Goal: Transaction & Acquisition: Purchase product/service

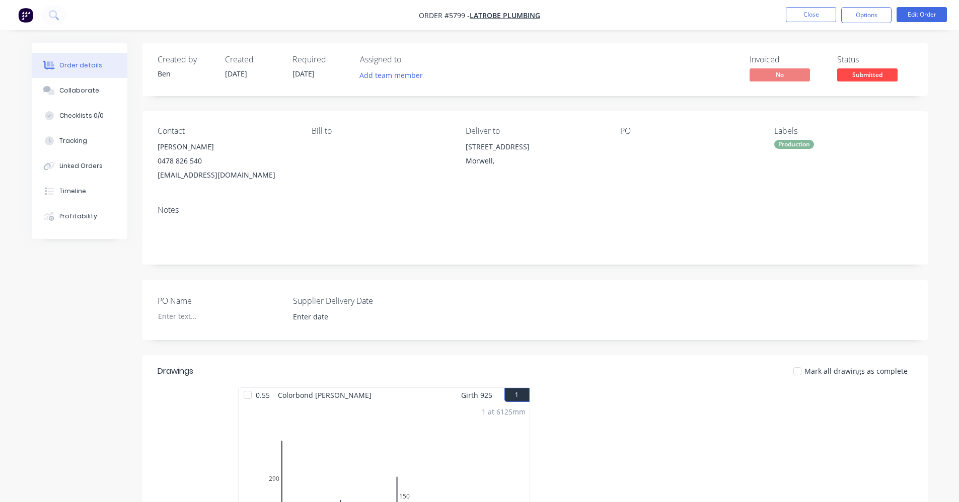
drag, startPoint x: 595, startPoint y: 106, endPoint x: 637, endPoint y: 79, distance: 49.4
click at [603, 100] on div "Created by Ben Created 11/09/25 Required 11/09/25 Assigned to Add team member I…" at bounding box center [534, 398] width 785 height 710
drag, startPoint x: 878, startPoint y: 74, endPoint x: 877, endPoint y: 88, distance: 14.1
click at [877, 74] on span "Submitted" at bounding box center [867, 74] width 60 height 13
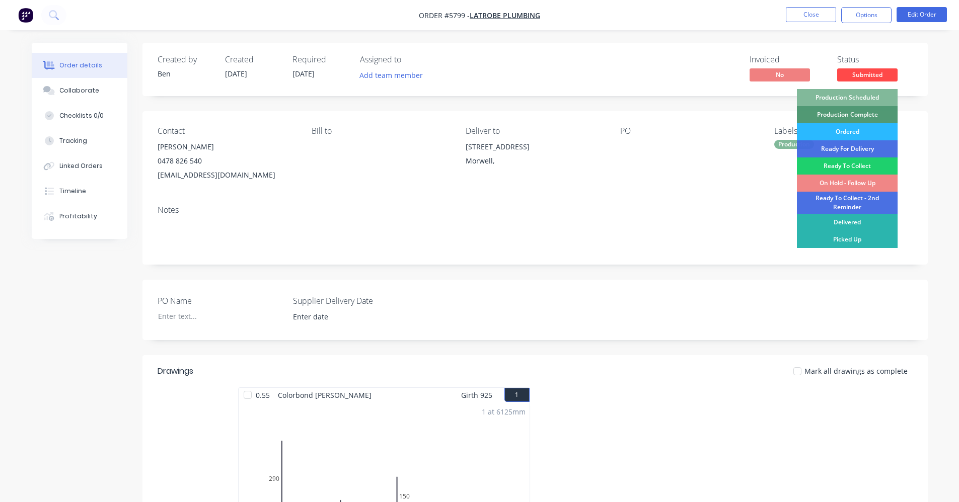
drag, startPoint x: 865, startPoint y: 93, endPoint x: 861, endPoint y: 89, distance: 6.4
click at [865, 93] on div "Production Scheduled" at bounding box center [847, 97] width 101 height 17
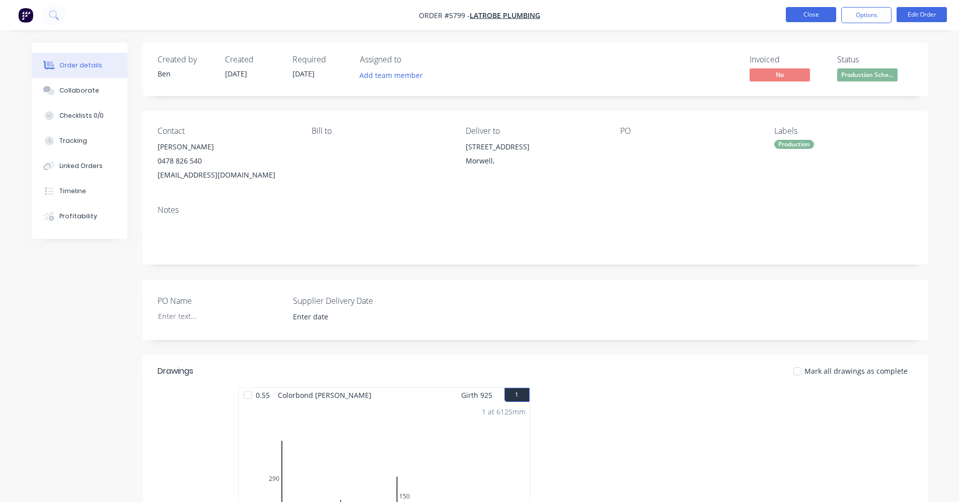
click at [812, 18] on button "Close" at bounding box center [810, 14] width 50 height 15
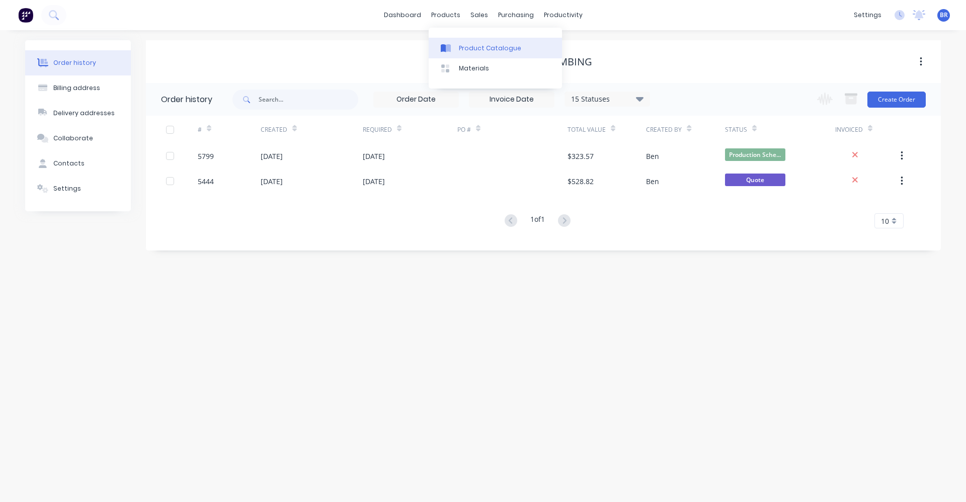
click at [469, 43] on link "Product Catalogue" at bounding box center [495, 48] width 133 height 20
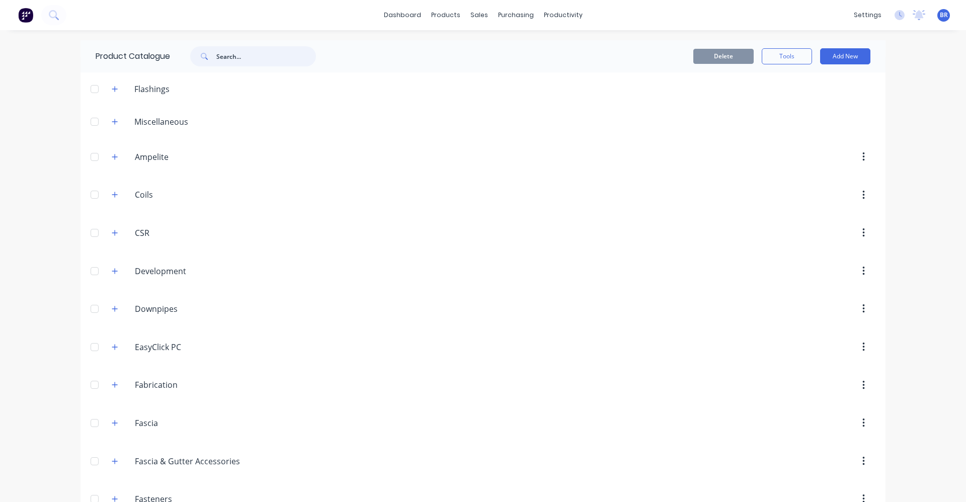
drag, startPoint x: 248, startPoint y: 58, endPoint x: 263, endPoint y: 53, distance: 16.4
click at [256, 54] on input "text" at bounding box center [266, 56] width 100 height 20
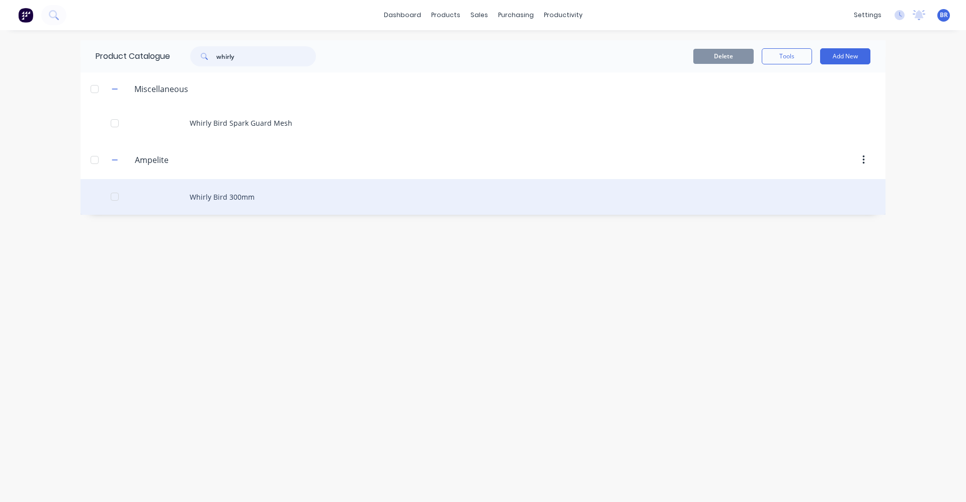
type input "whirly"
click at [210, 198] on div "Whirly Bird 300mm" at bounding box center [483, 197] width 805 height 36
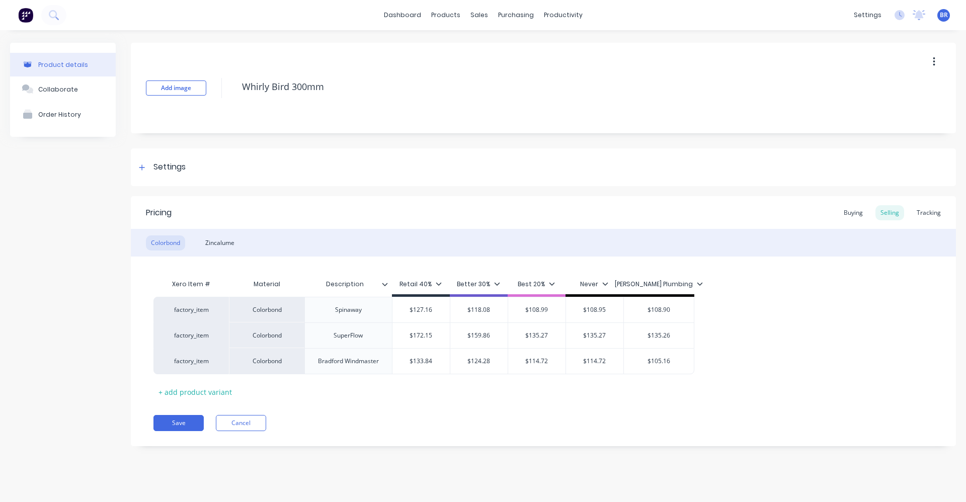
drag, startPoint x: 927, startPoint y: 208, endPoint x: 891, endPoint y: 228, distance: 41.7
click at [927, 209] on div "Tracking" at bounding box center [929, 212] width 34 height 15
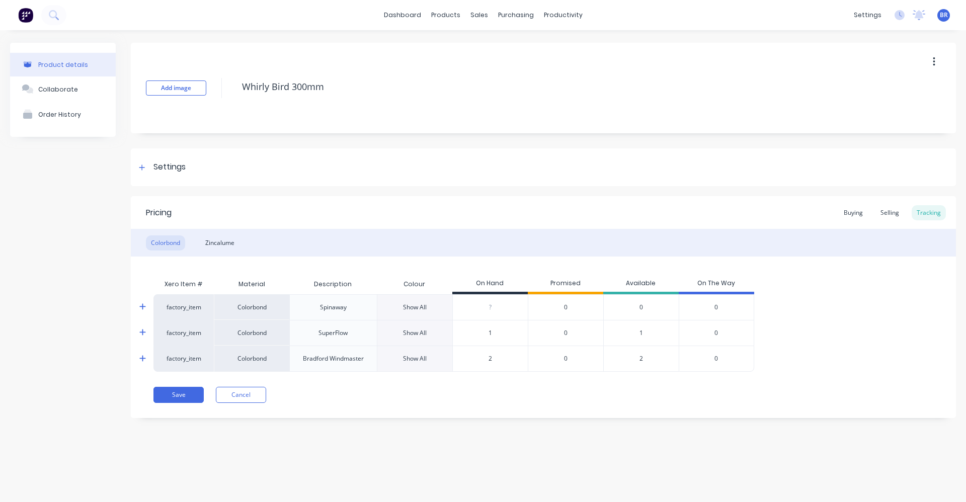
click at [141, 356] on icon at bounding box center [142, 359] width 7 height 8
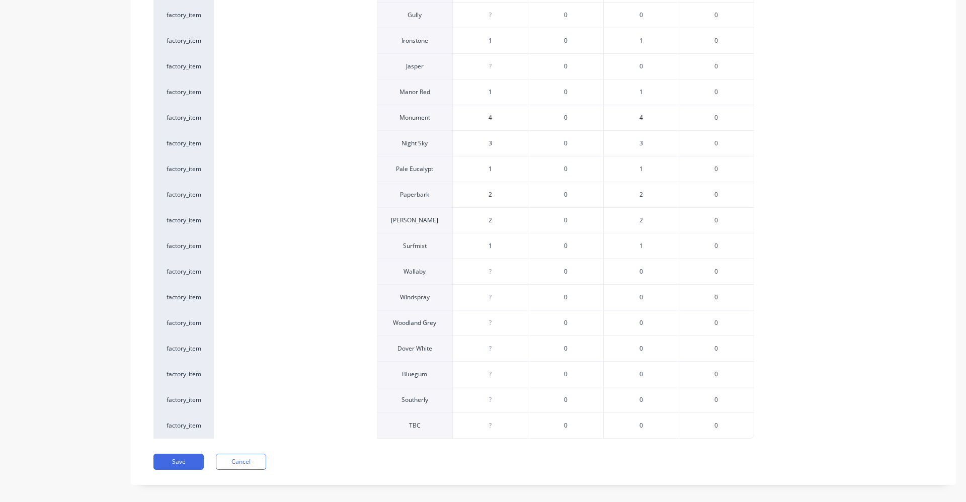
scroll to position [508, 0]
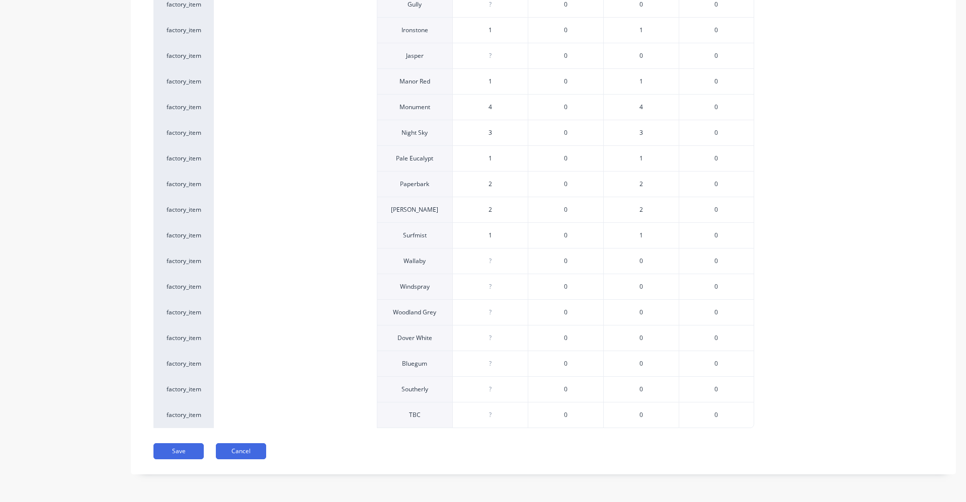
click at [242, 450] on button "Cancel" at bounding box center [241, 451] width 50 height 16
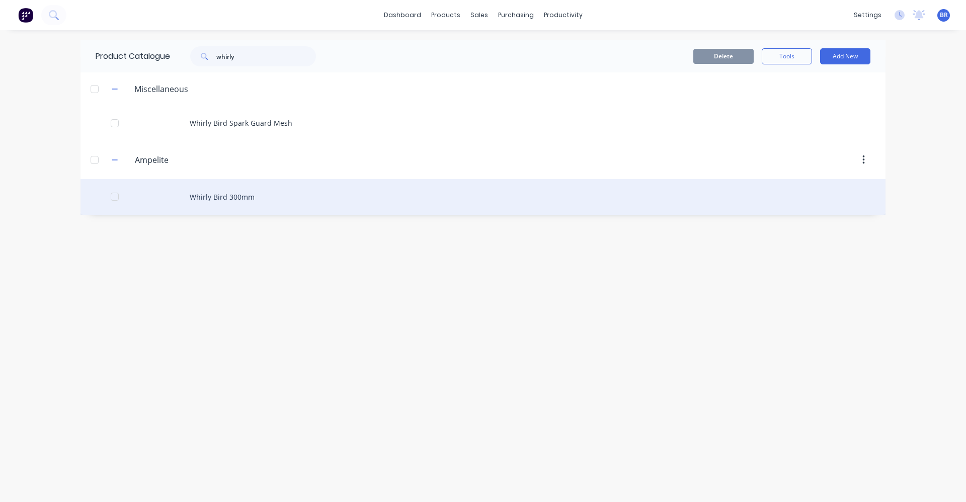
click at [227, 197] on div "Whirly Bird 300mm" at bounding box center [483, 197] width 805 height 36
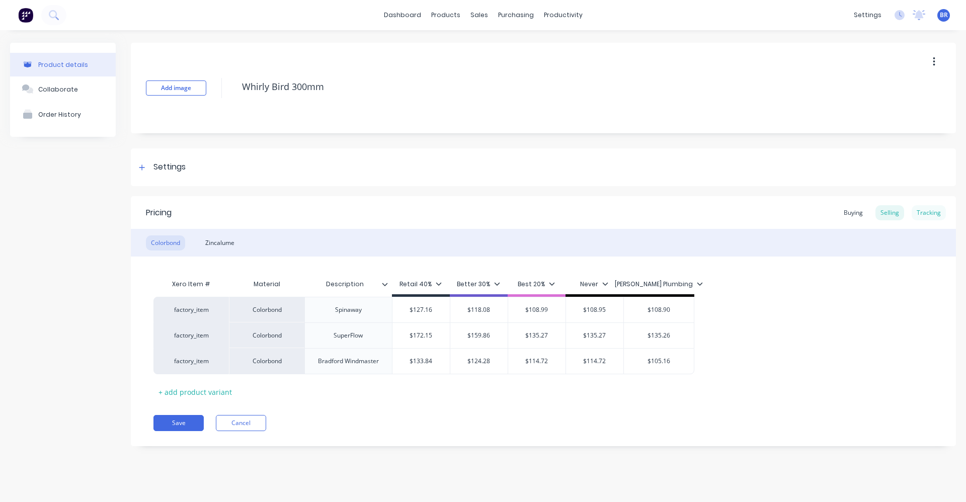
click at [935, 213] on div "Tracking" at bounding box center [929, 212] width 34 height 15
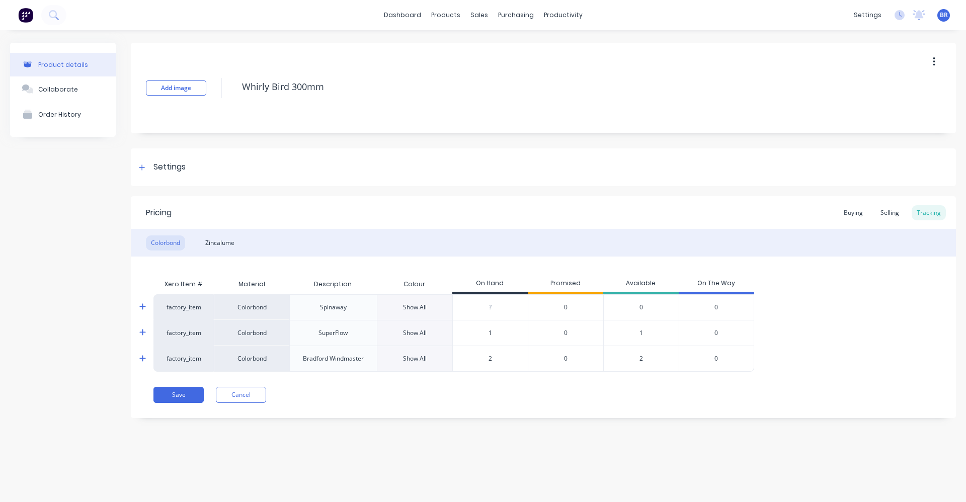
click at [141, 306] on icon at bounding box center [142, 307] width 7 height 8
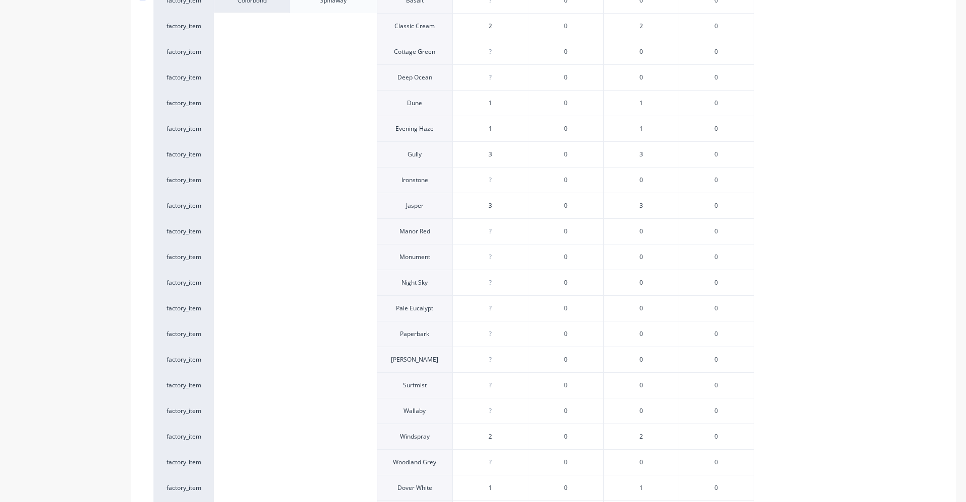
scroll to position [458, 0]
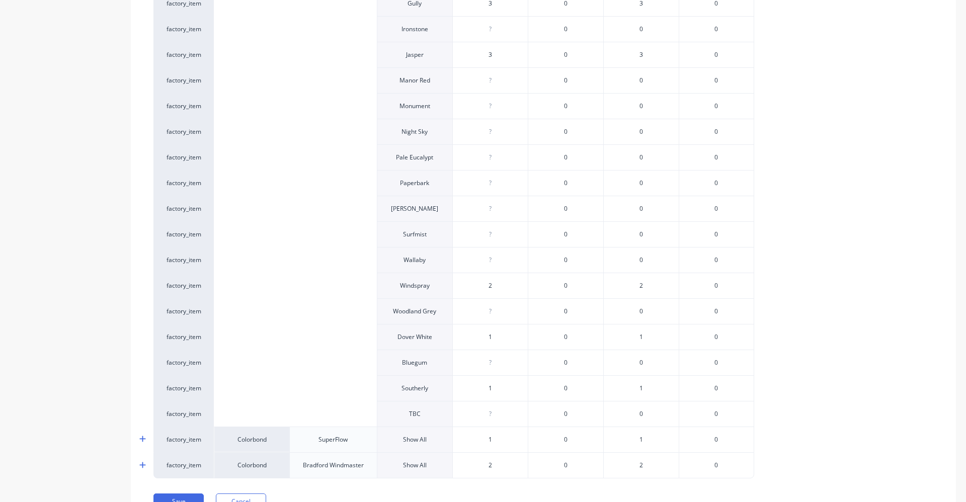
click at [145, 440] on icon at bounding box center [142, 439] width 7 height 8
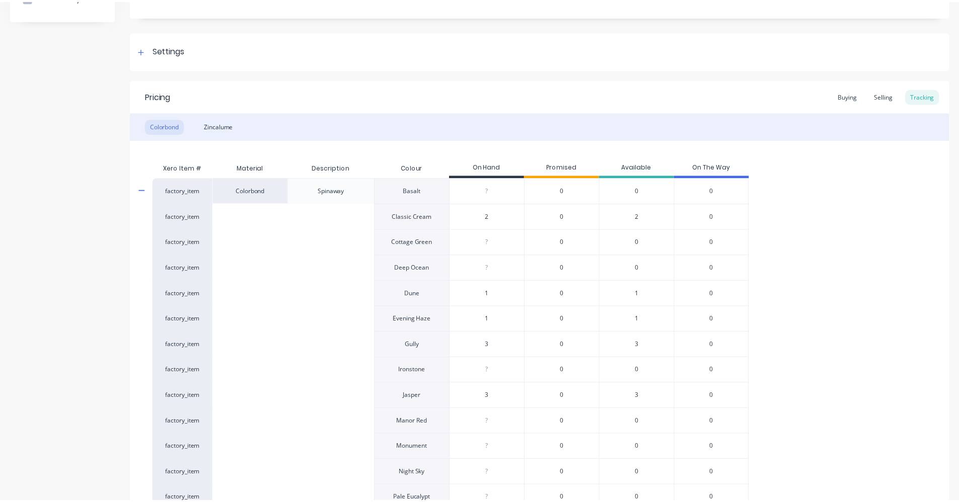
scroll to position [0, 0]
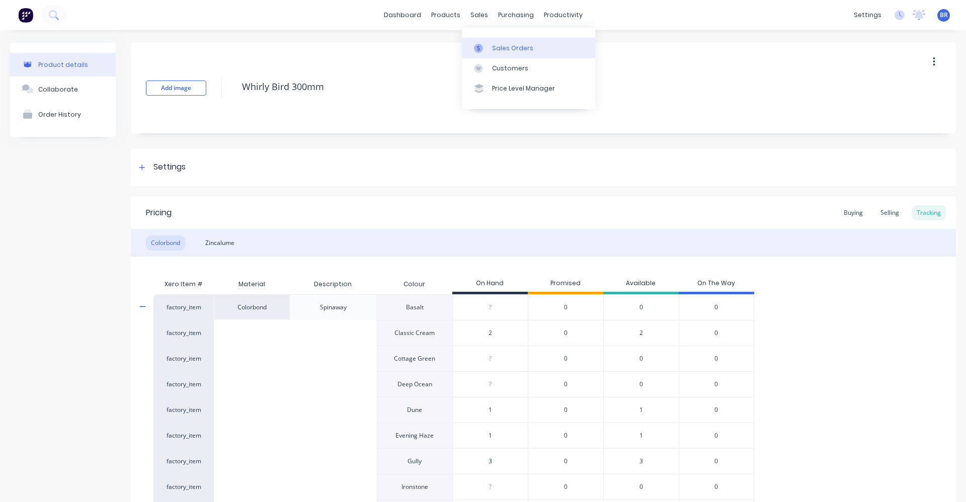
click at [504, 47] on div "Sales Orders" at bounding box center [512, 48] width 41 height 9
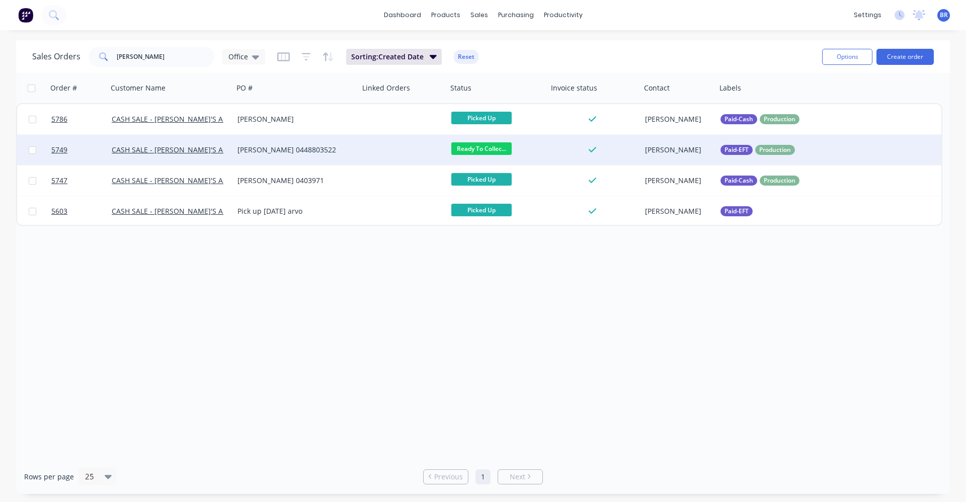
click at [365, 152] on div at bounding box center [403, 150] width 88 height 30
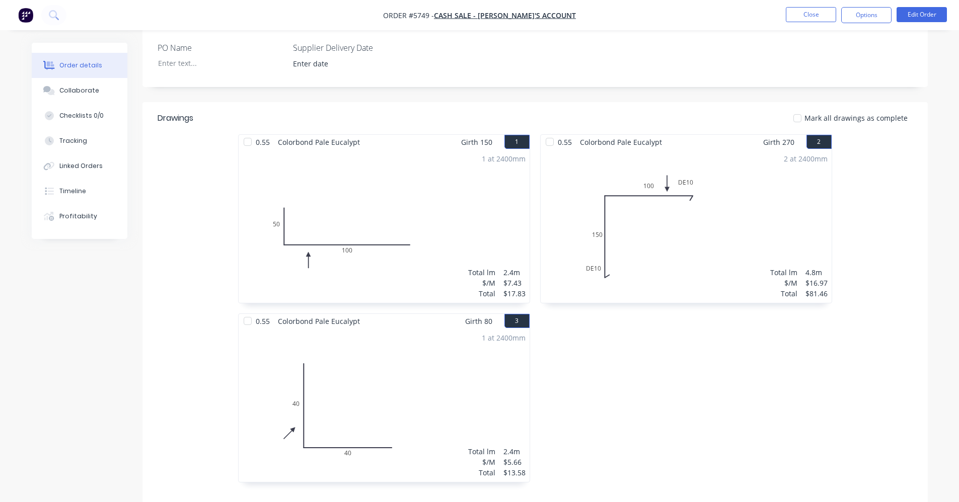
scroll to position [60, 0]
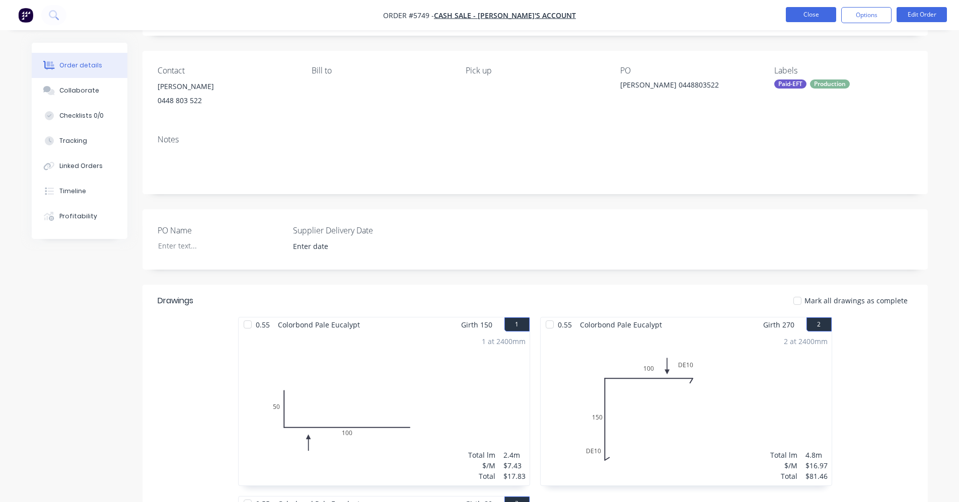
click at [803, 15] on button "Close" at bounding box center [810, 14] width 50 height 15
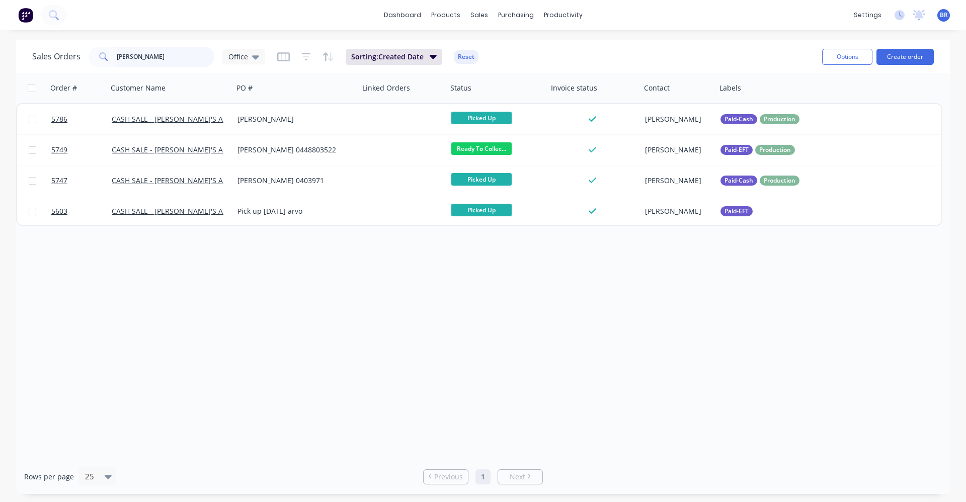
click at [43, 47] on div "Sales Orders paul Office" at bounding box center [148, 57] width 233 height 20
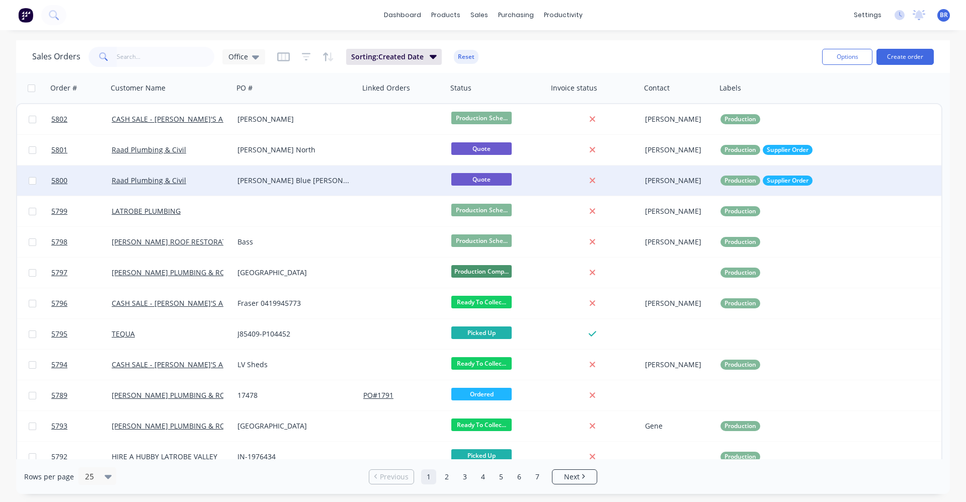
click at [310, 178] on div "[PERSON_NAME] Blue [PERSON_NAME]" at bounding box center [293, 181] width 112 height 10
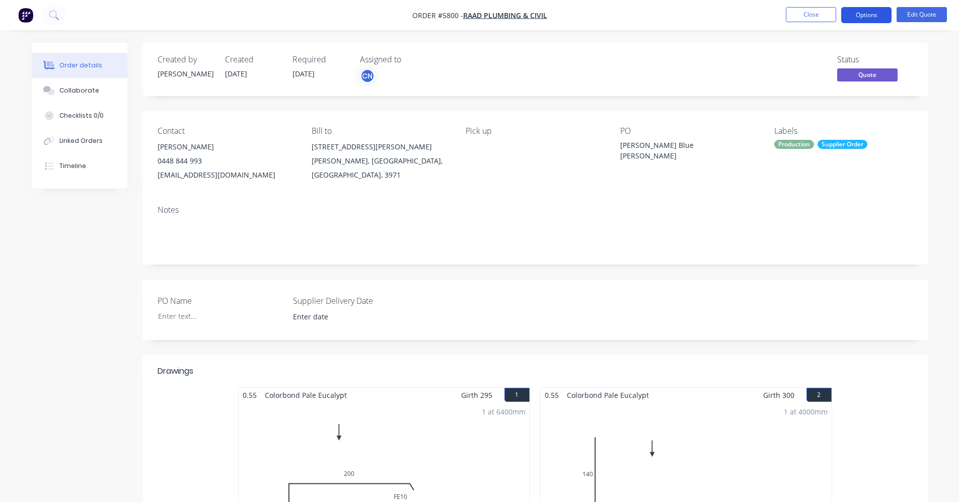
click at [866, 17] on button "Options" at bounding box center [866, 15] width 50 height 16
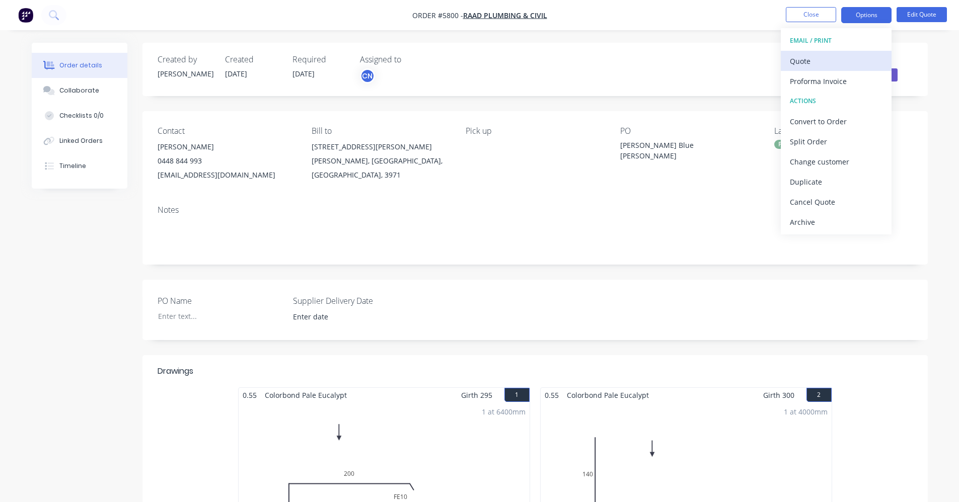
click at [825, 62] on div "Quote" at bounding box center [835, 61] width 93 height 15
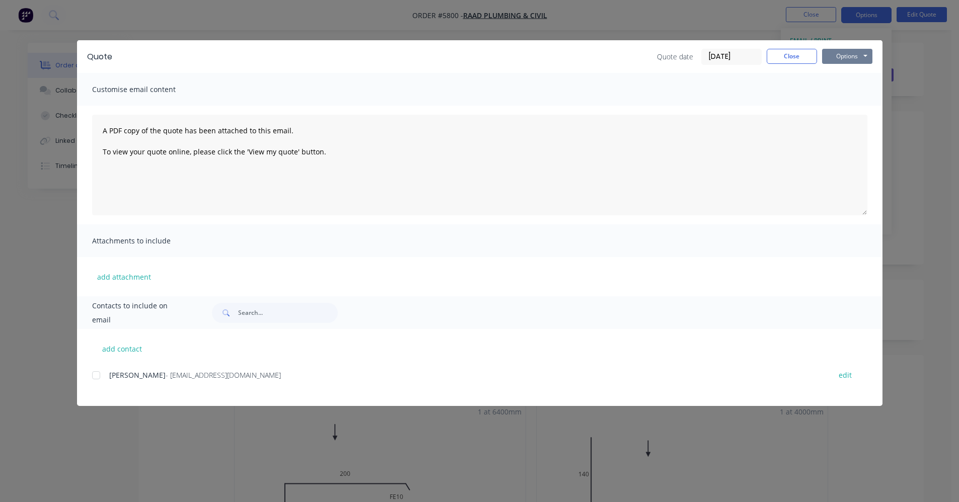
click at [844, 57] on button "Options" at bounding box center [847, 56] width 50 height 15
click at [853, 88] on button "Print" at bounding box center [854, 91] width 64 height 17
click at [798, 57] on button "Close" at bounding box center [791, 56] width 50 height 15
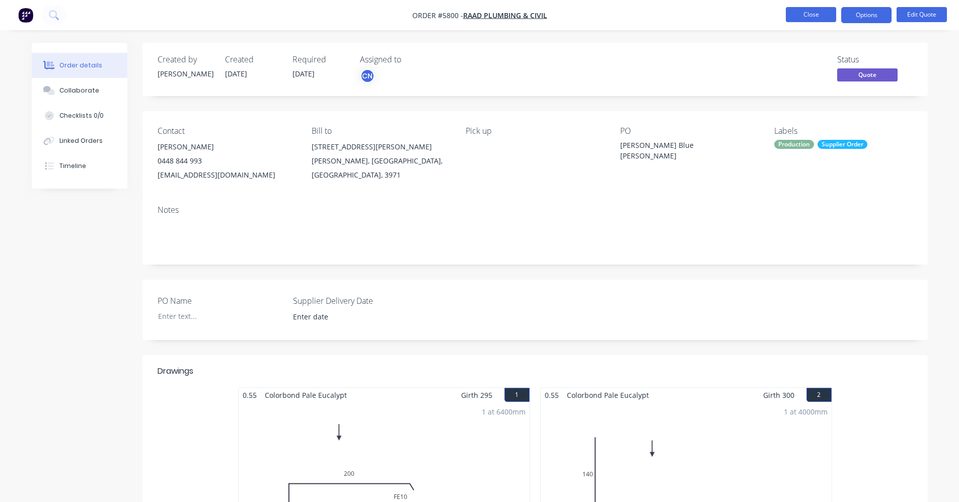
click at [807, 15] on button "Close" at bounding box center [810, 14] width 50 height 15
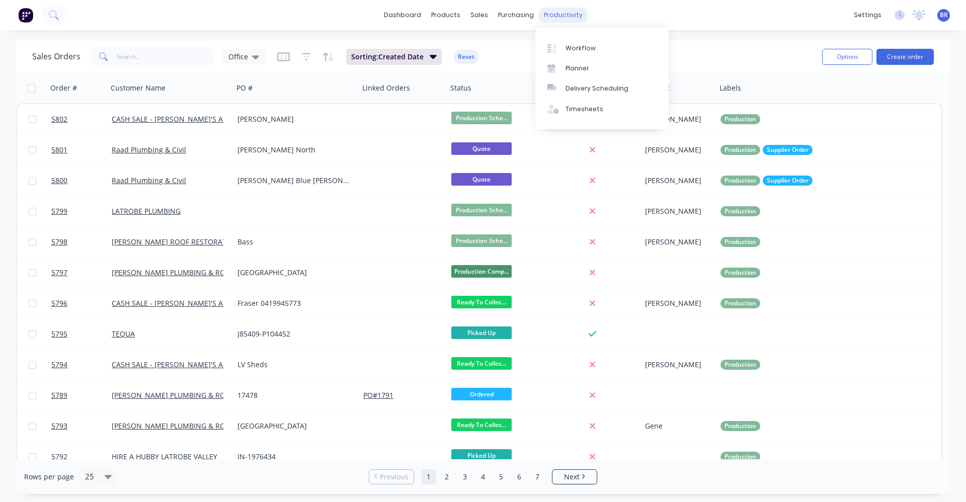
click at [563, 10] on div "productivity" at bounding box center [563, 15] width 49 height 15
click at [585, 86] on div "Delivery Scheduling" at bounding box center [597, 88] width 63 height 9
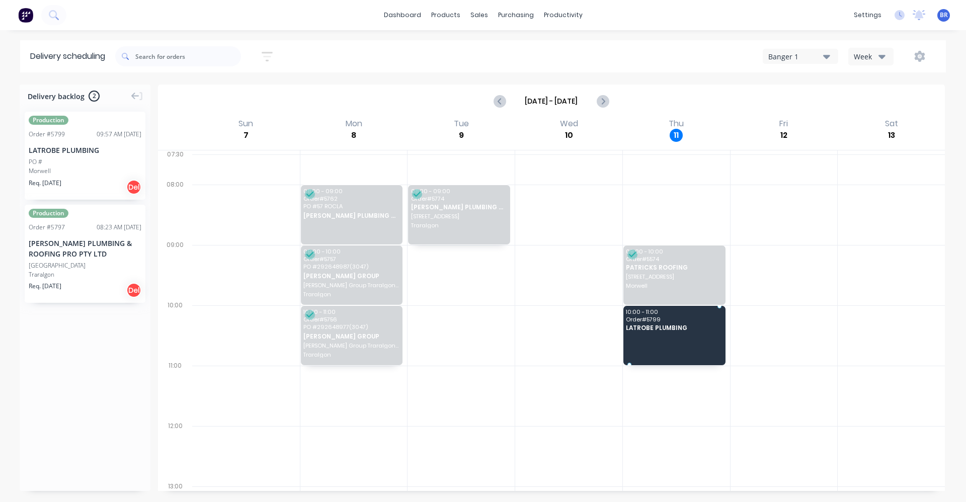
drag, startPoint x: 57, startPoint y: 160, endPoint x: 650, endPoint y: 321, distance: 613.9
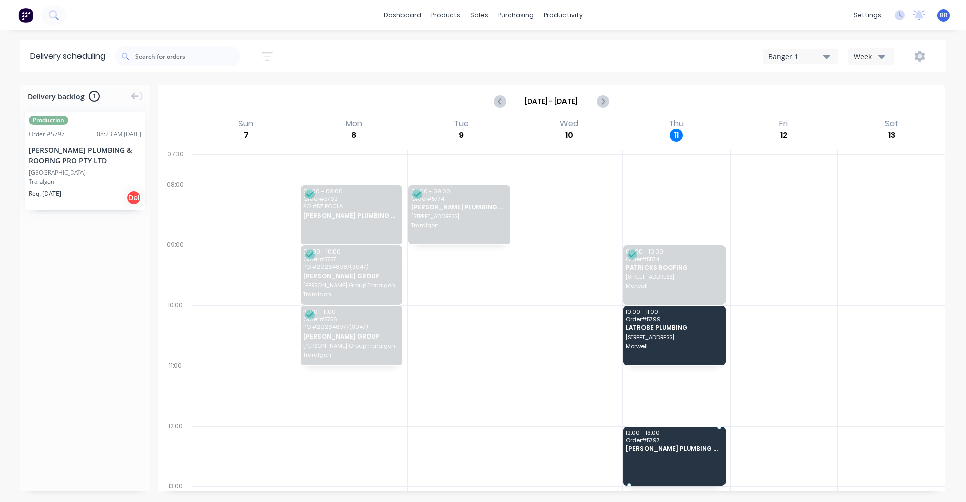
drag, startPoint x: 56, startPoint y: 169, endPoint x: 664, endPoint y: 403, distance: 651.3
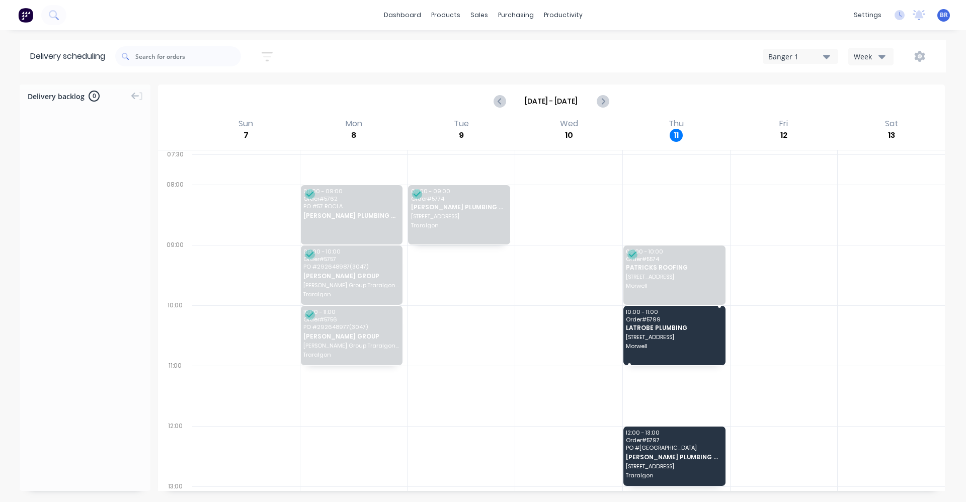
click at [652, 335] on span "19 Centre road" at bounding box center [674, 337] width 96 height 6
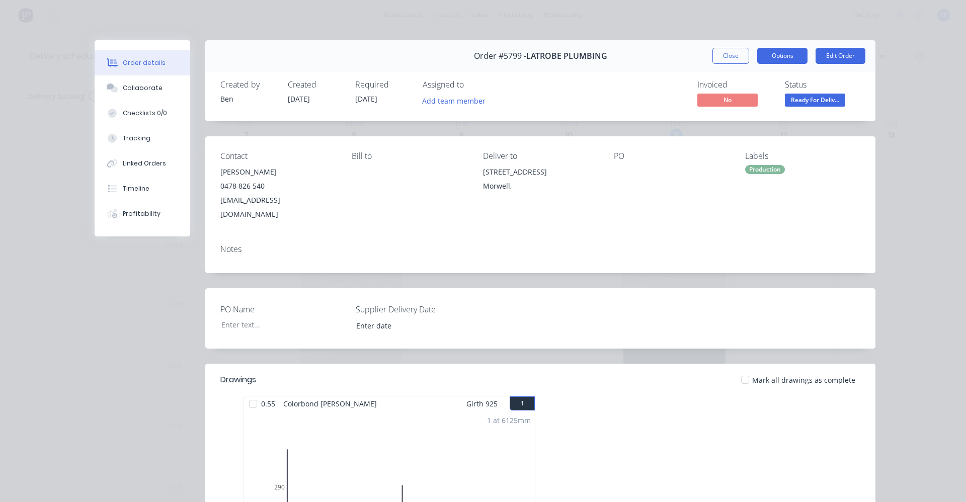
click at [784, 53] on button "Options" at bounding box center [782, 56] width 50 height 16
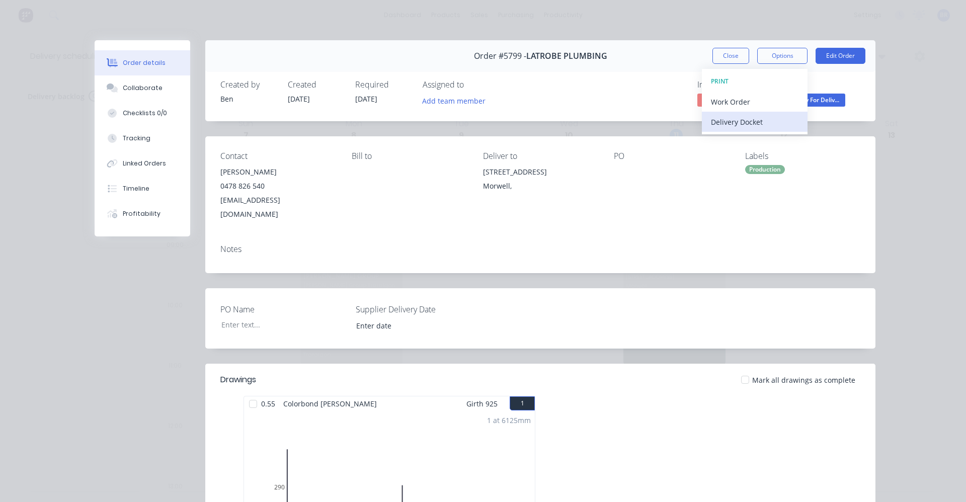
click at [738, 125] on div "Delivery Docket" at bounding box center [755, 122] width 88 height 15
click at [726, 124] on div "Standard" at bounding box center [755, 122] width 88 height 15
drag, startPoint x: 577, startPoint y: 95, endPoint x: 601, endPoint y: 95, distance: 23.7
click at [585, 95] on div "Invoiced No Status Ready For Deliv..." at bounding box center [691, 94] width 337 height 29
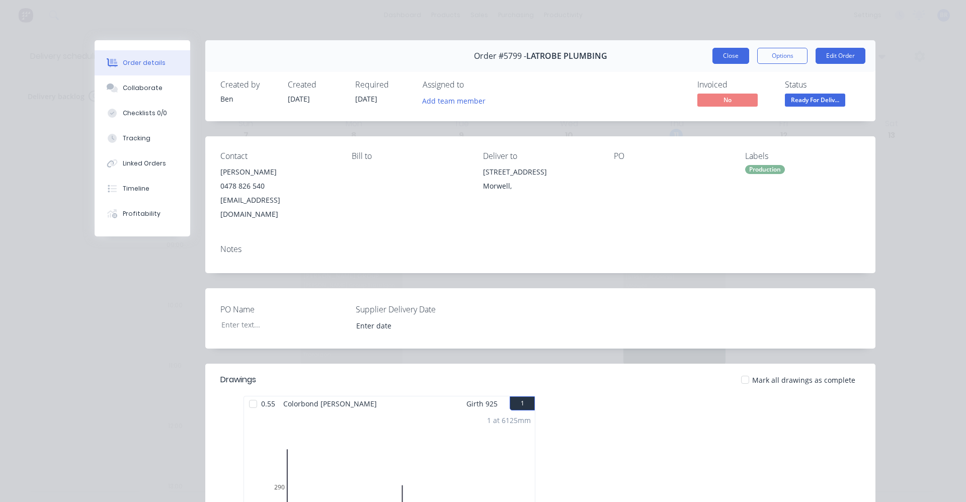
click at [726, 56] on button "Close" at bounding box center [730, 56] width 37 height 16
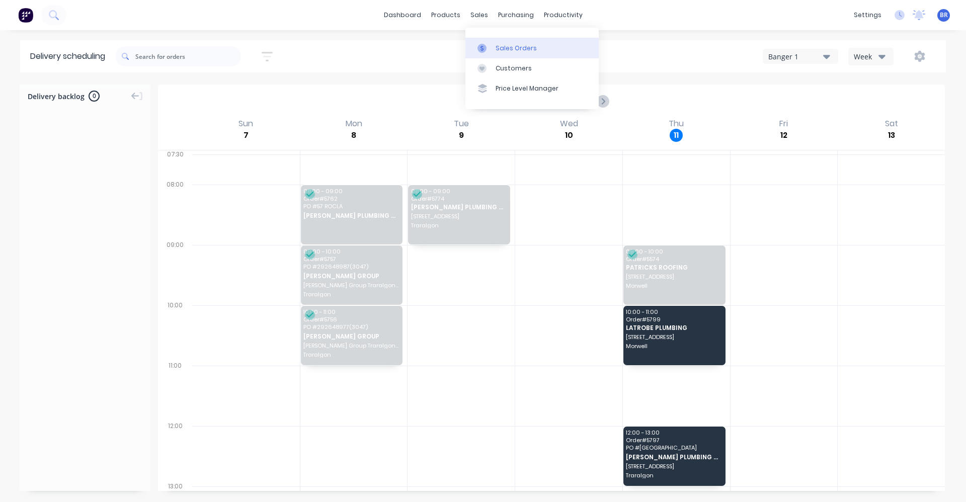
click at [500, 47] on div "Sales Orders" at bounding box center [516, 48] width 41 height 9
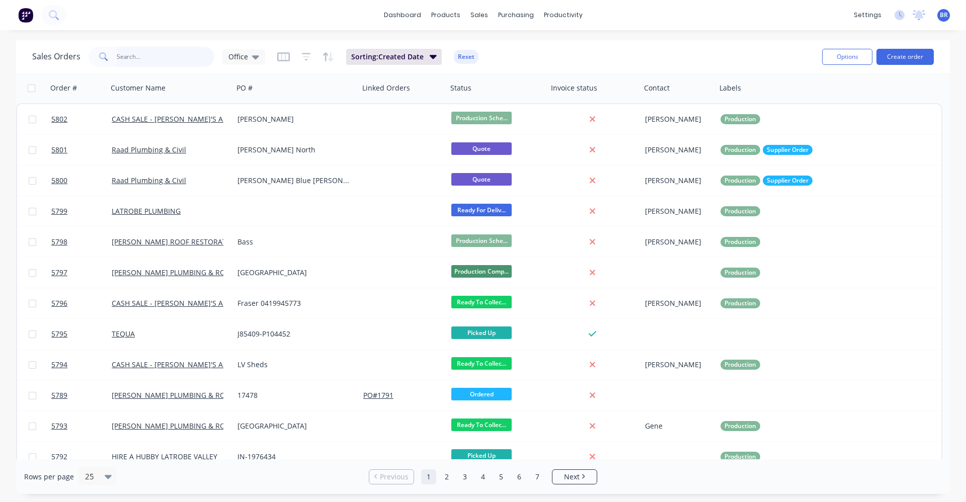
click at [149, 54] on input "text" at bounding box center [166, 57] width 98 height 20
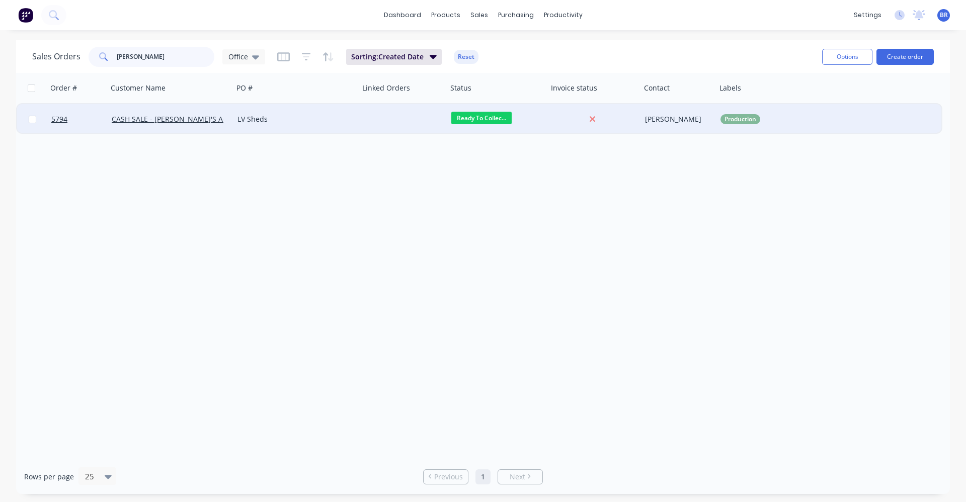
type input "lee"
click at [304, 119] on div "LV Sheds" at bounding box center [293, 119] width 112 height 10
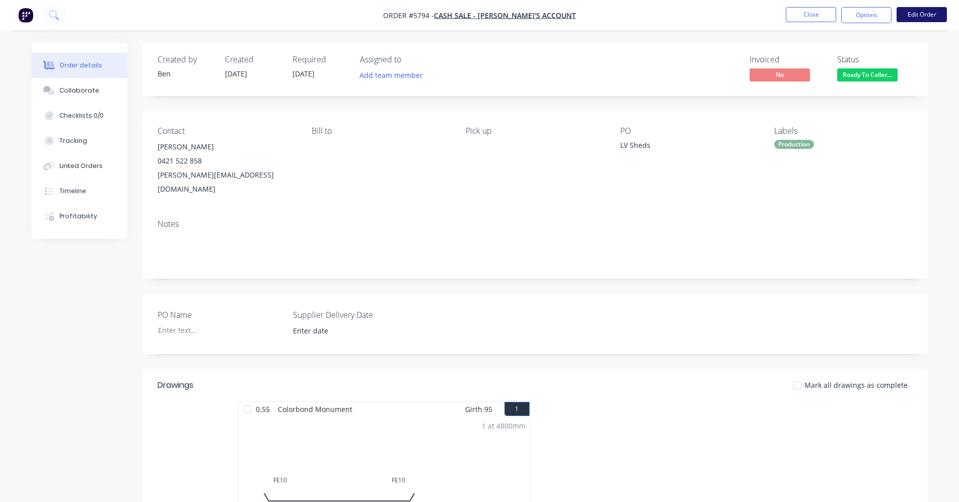
click at [925, 13] on button "Edit Order" at bounding box center [921, 14] width 50 height 15
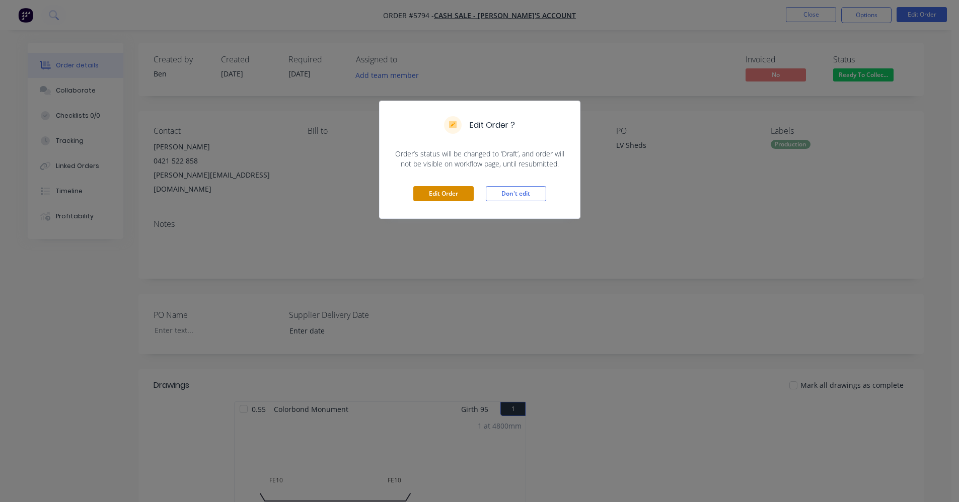
click at [439, 192] on button "Edit Order" at bounding box center [443, 193] width 60 height 15
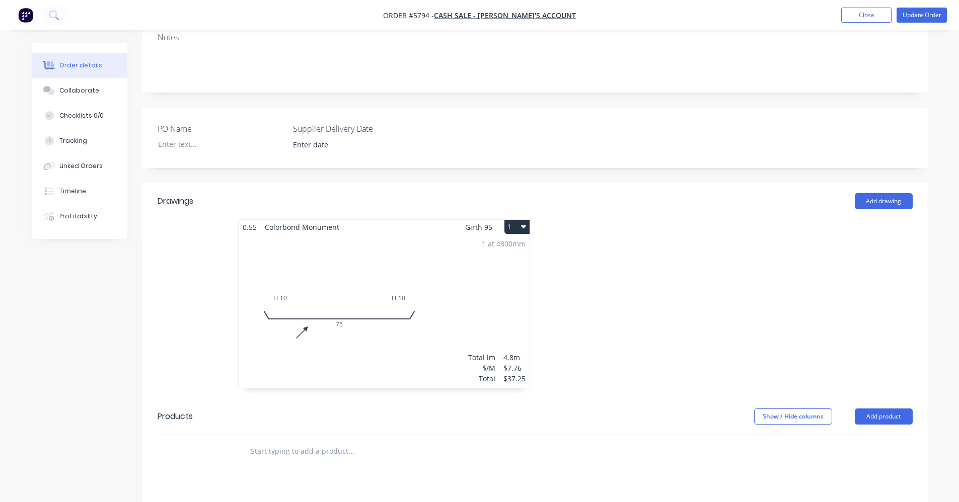
scroll to position [201, 0]
drag, startPoint x: 324, startPoint y: 422, endPoint x: 317, endPoint y: 412, distance: 12.0
click at [323, 442] on input "text" at bounding box center [350, 452] width 201 height 20
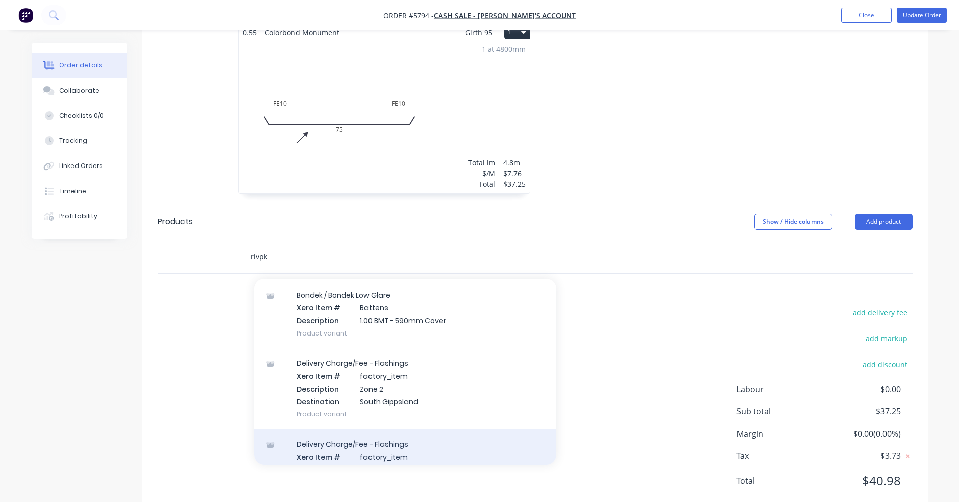
scroll to position [151, 0]
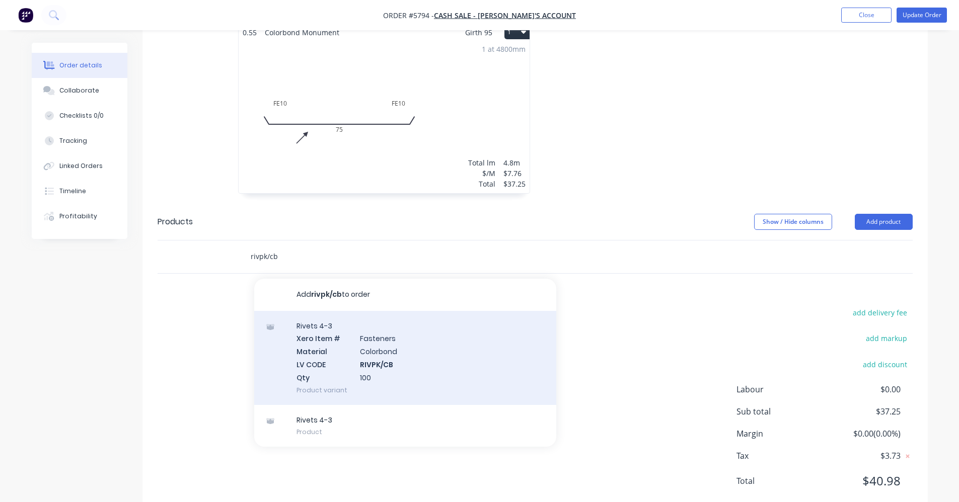
type input "rivpk/cb"
click at [425, 320] on div "Rivets 4-3 Xero Item # Fasteners Material Colorbond LV CODE RIVPK/CB Qty 100 Pr…" at bounding box center [405, 358] width 302 height 94
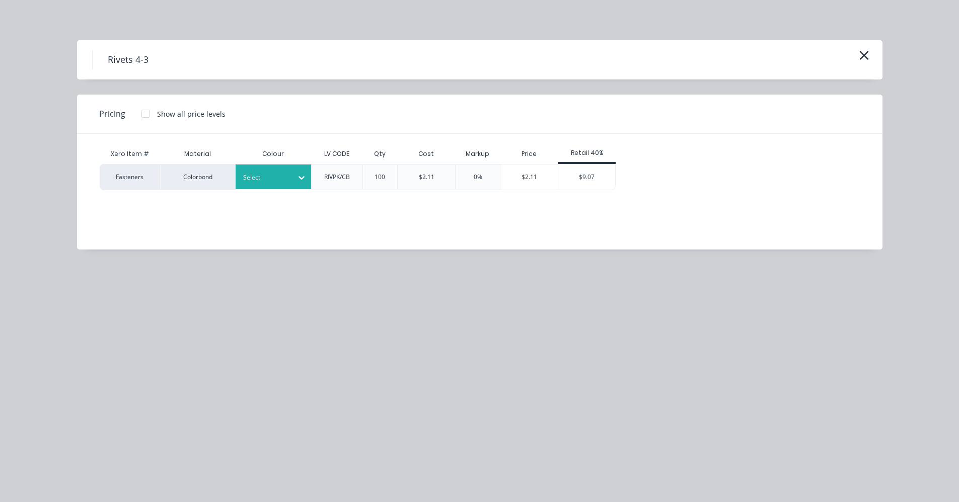
click at [286, 187] on div "Select" at bounding box center [272, 177] width 75 height 25
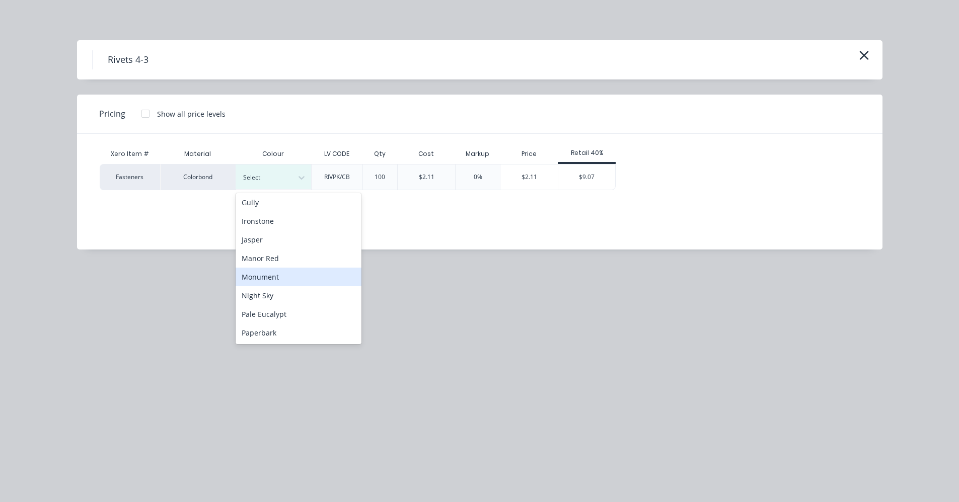
click at [274, 279] on div "Monument" at bounding box center [298, 277] width 126 height 19
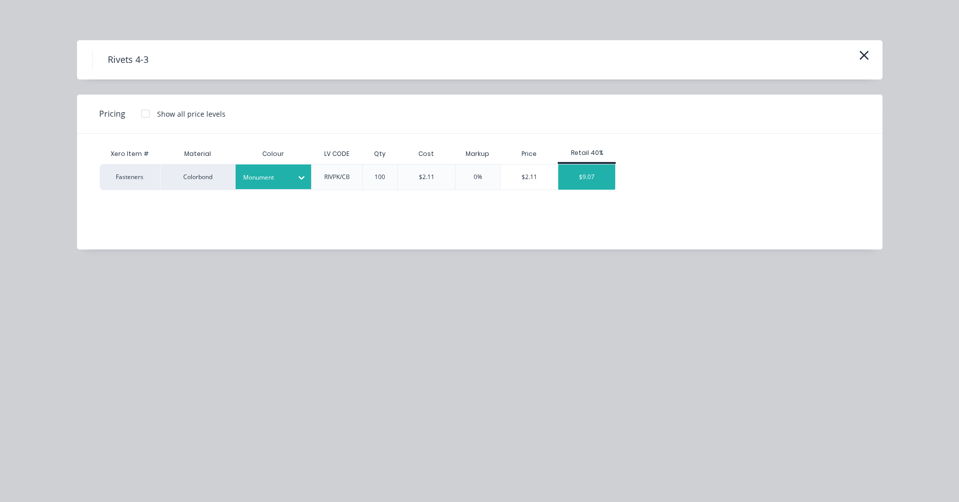
click at [588, 171] on div "$9.07" at bounding box center [586, 177] width 57 height 25
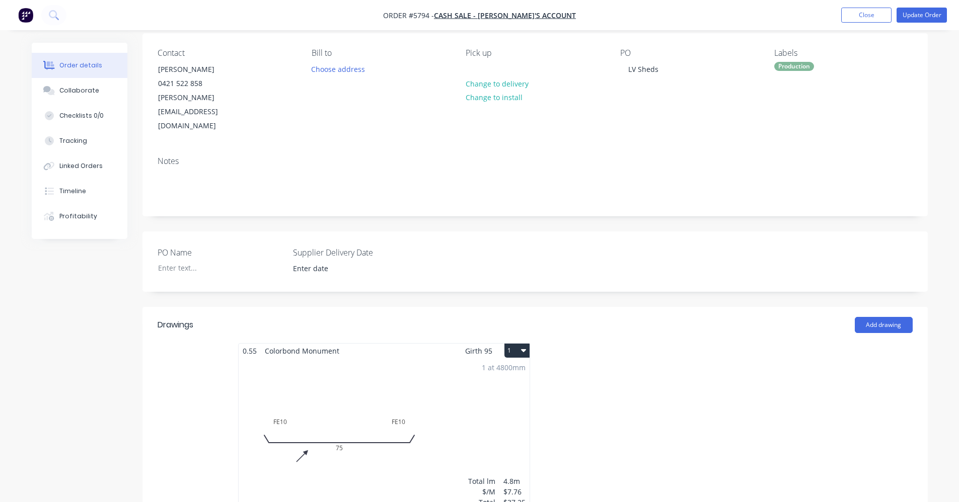
scroll to position [0, 0]
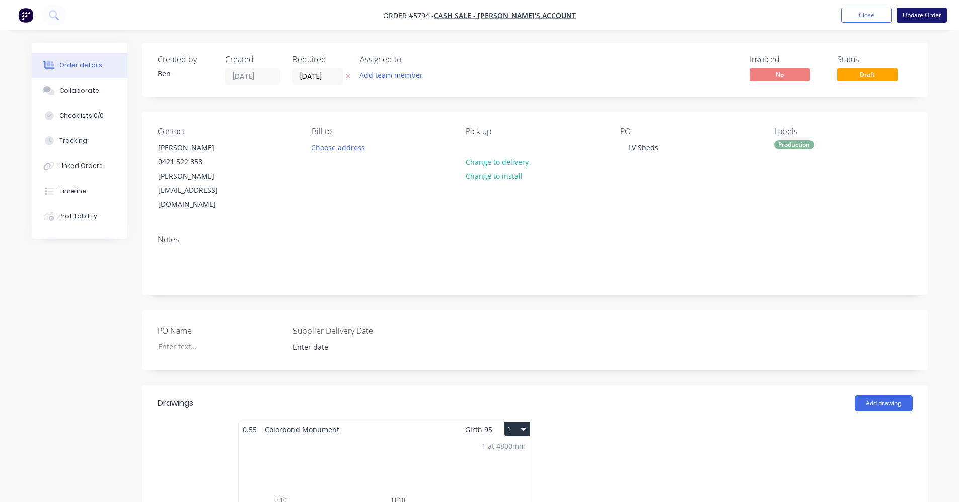
click at [927, 17] on button "Update Order" at bounding box center [921, 15] width 50 height 15
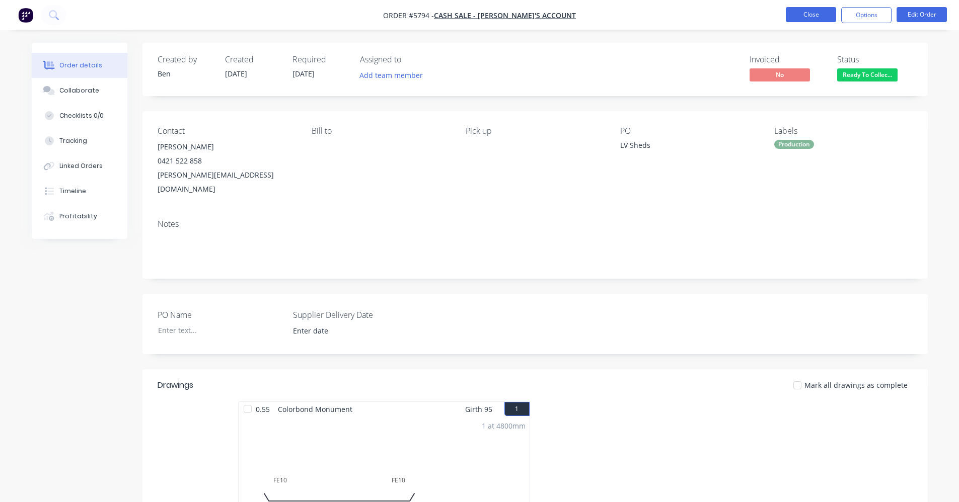
click at [800, 14] on button "Close" at bounding box center [810, 14] width 50 height 15
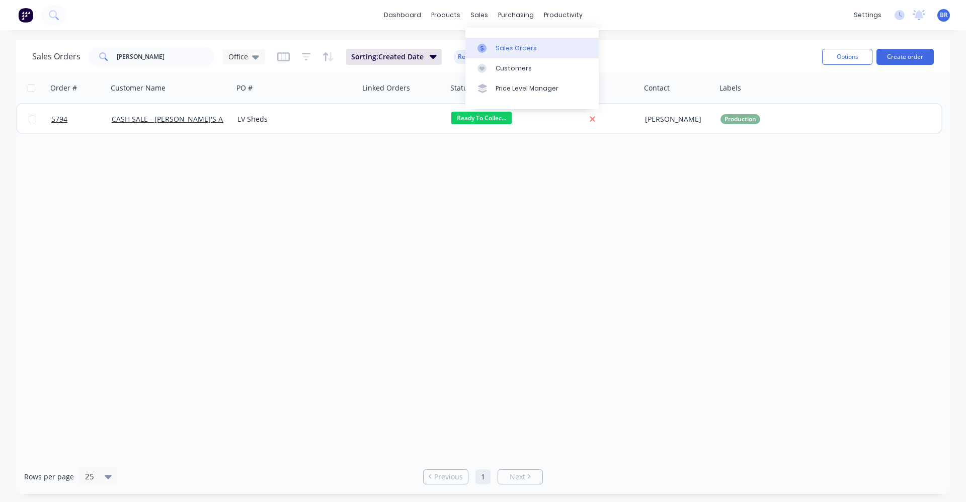
click at [496, 47] on div "Sales Orders" at bounding box center [516, 48] width 41 height 9
drag, startPoint x: 51, startPoint y: 45, endPoint x: 200, endPoint y: 166, distance: 192.1
click at [44, 44] on div "Sales Orders lee Office Sorting: Created Date Reset Options Create order" at bounding box center [483, 56] width 934 height 33
type input "l"
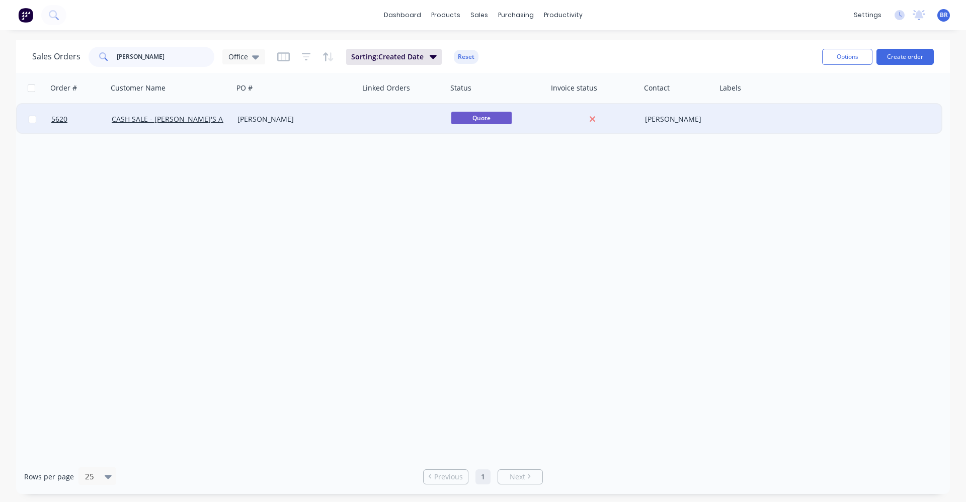
type input "[PERSON_NAME]"
click at [308, 120] on div "[PERSON_NAME]" at bounding box center [293, 119] width 112 height 10
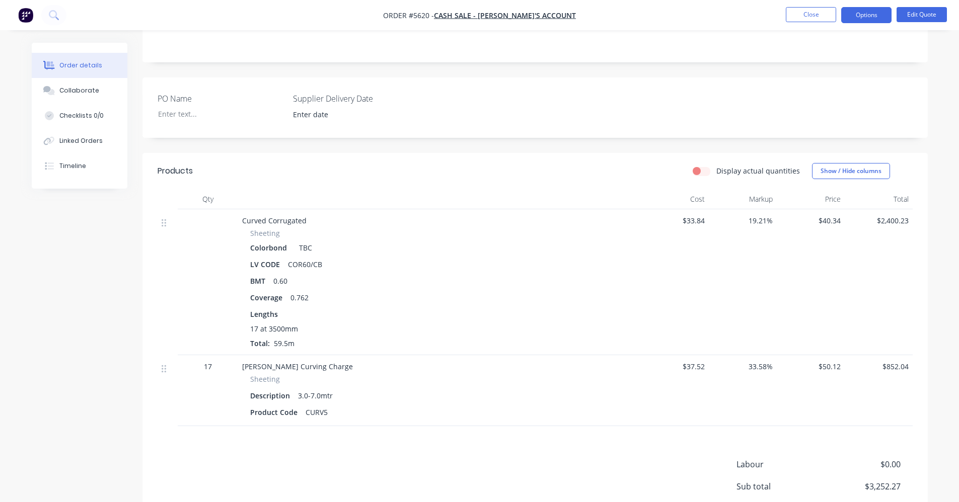
scroll to position [151, 0]
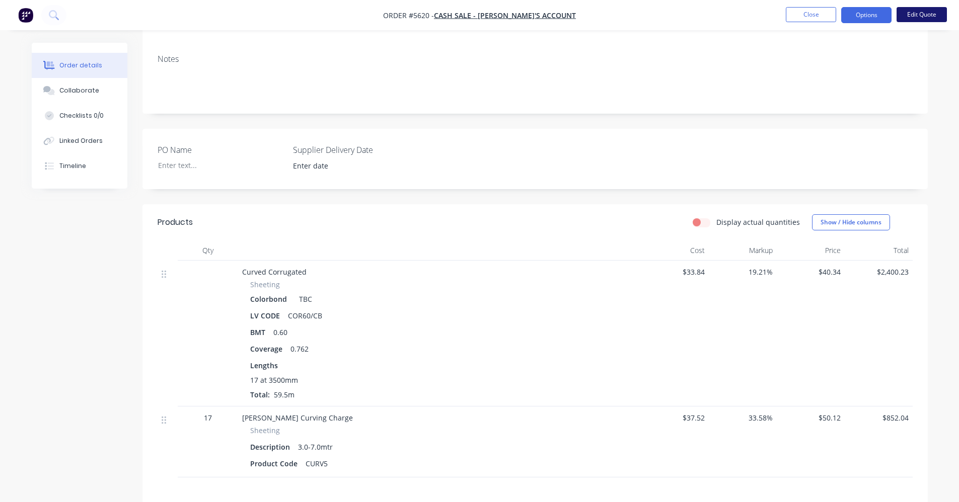
click at [926, 15] on button "Edit Quote" at bounding box center [921, 14] width 50 height 15
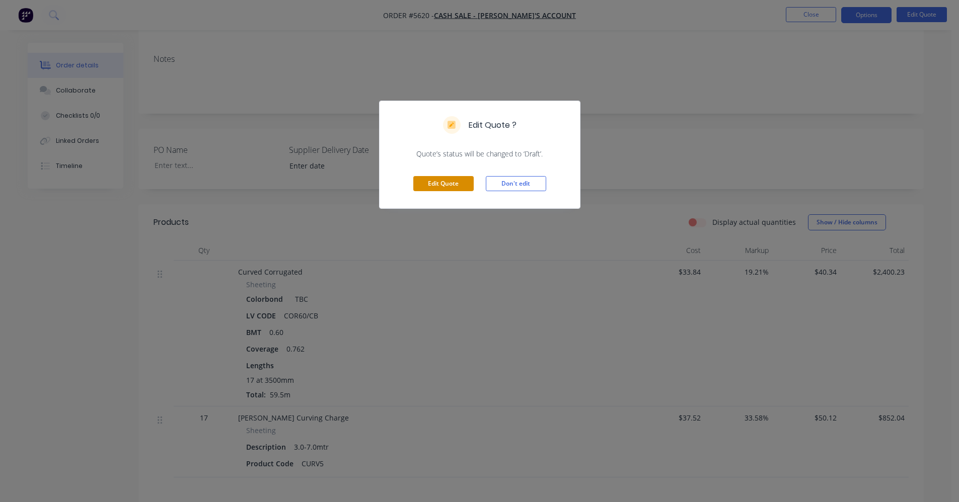
click at [430, 183] on button "Edit Quote" at bounding box center [443, 183] width 60 height 15
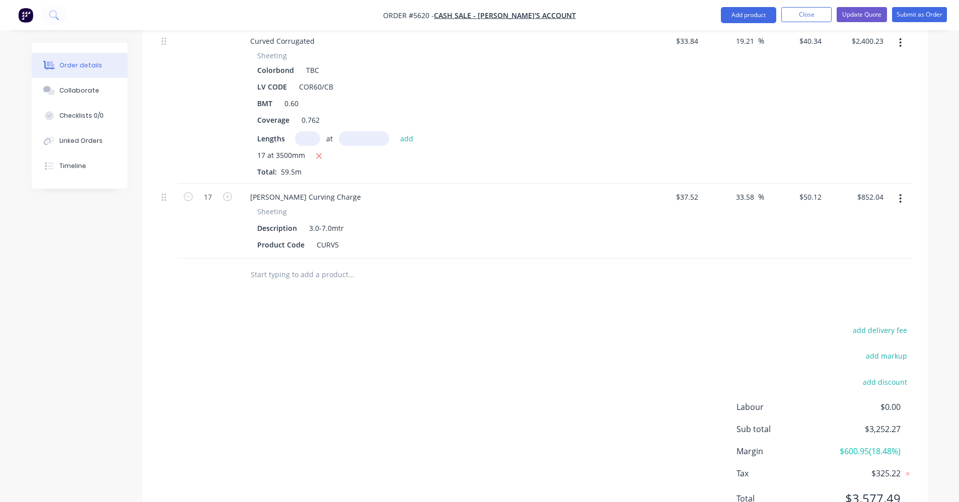
scroll to position [468, 0]
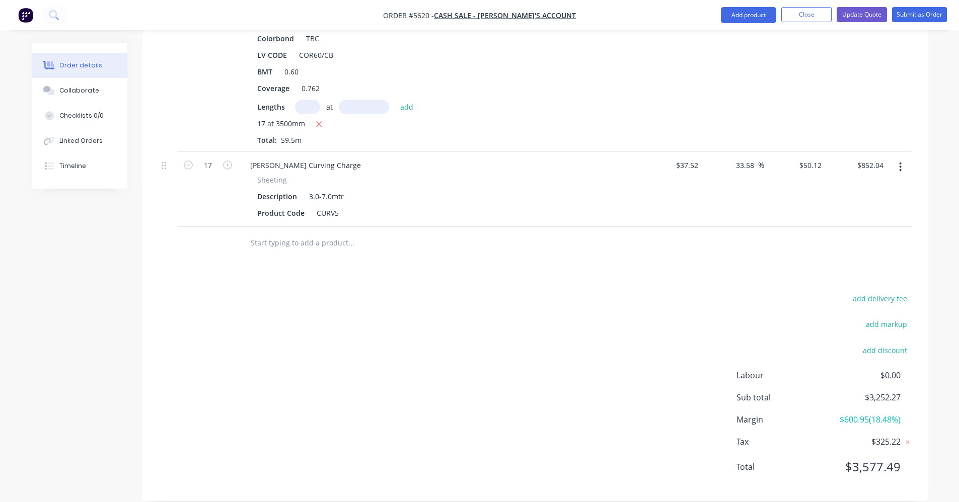
click at [315, 233] on input "text" at bounding box center [350, 243] width 201 height 20
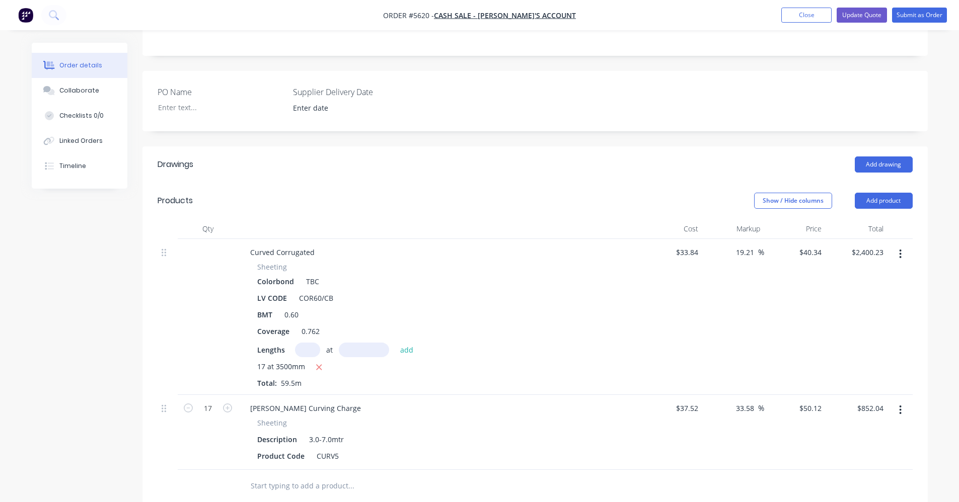
scroll to position [216, 0]
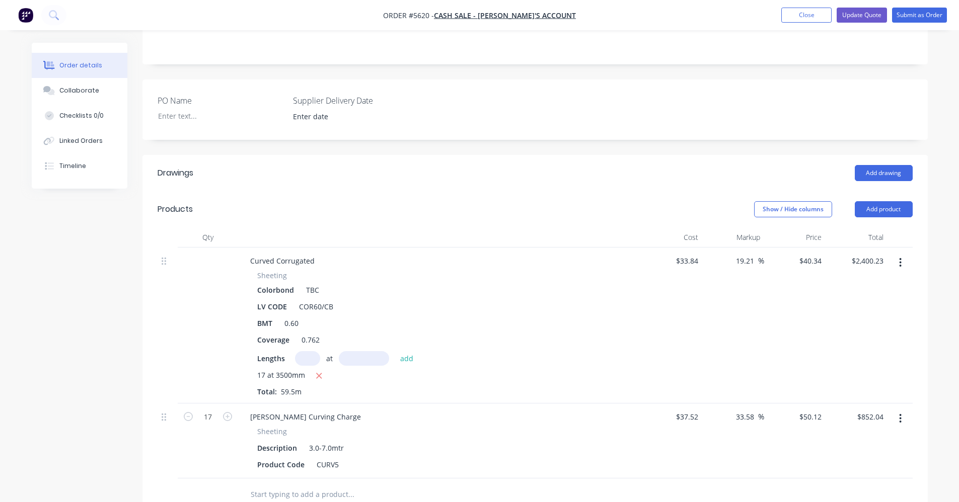
click at [903, 254] on button "button" at bounding box center [900, 263] width 24 height 18
click at [861, 302] on div "Duplicate" at bounding box center [864, 309] width 77 height 15
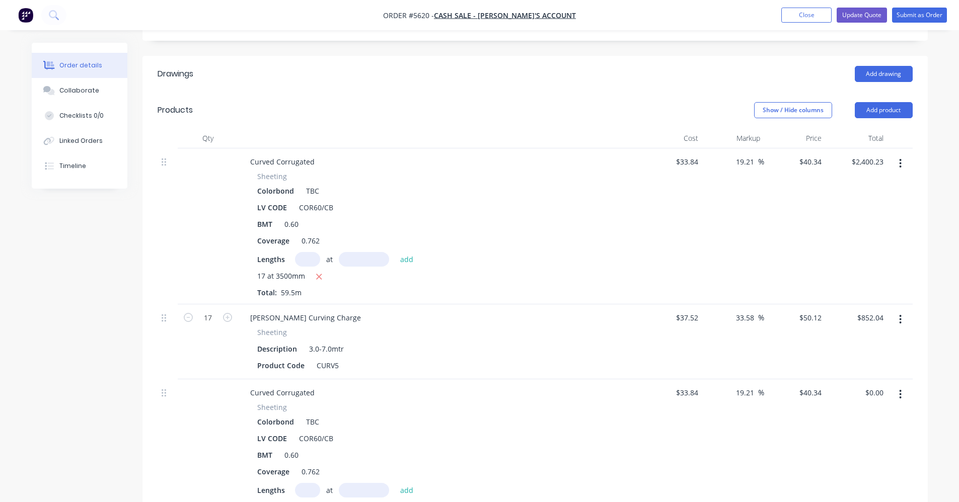
scroll to position [317, 0]
click at [896, 384] on button "button" at bounding box center [900, 393] width 24 height 18
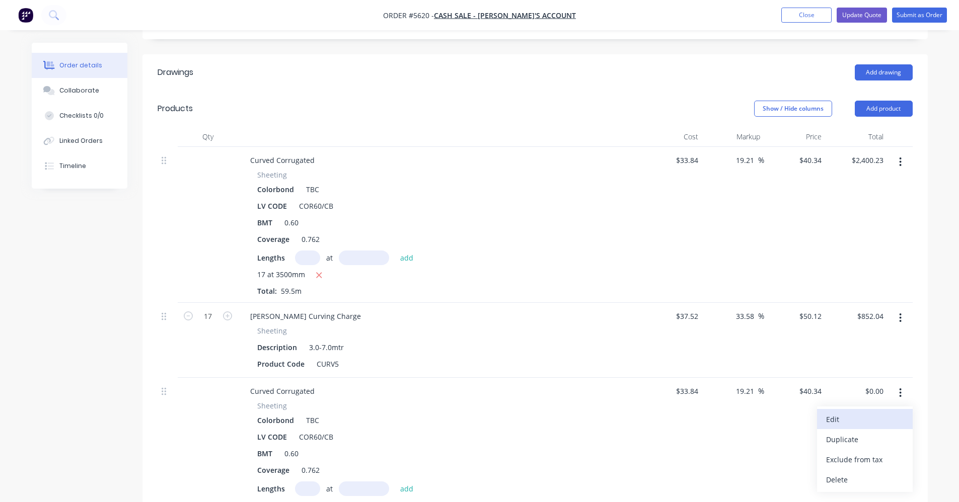
click at [831, 412] on div "Edit" at bounding box center [864, 419] width 77 height 15
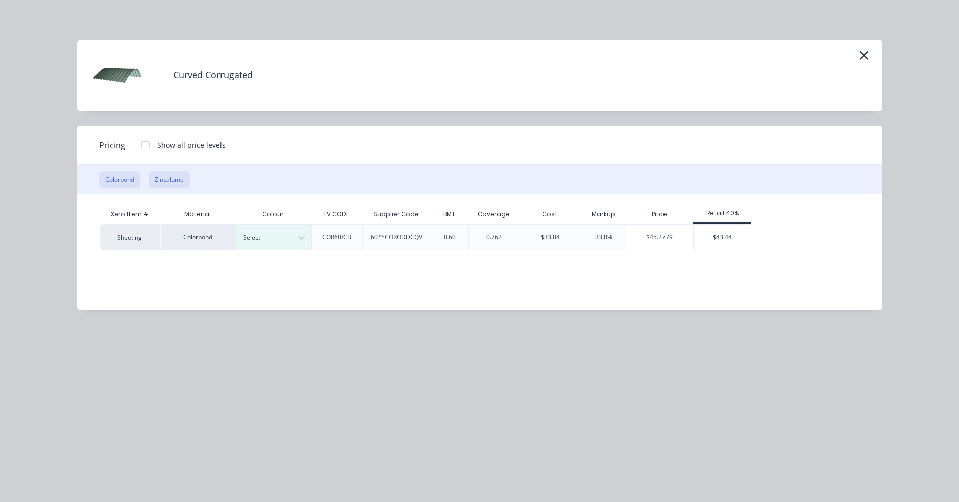
click at [177, 177] on button "Zincalume" at bounding box center [168, 179] width 41 height 17
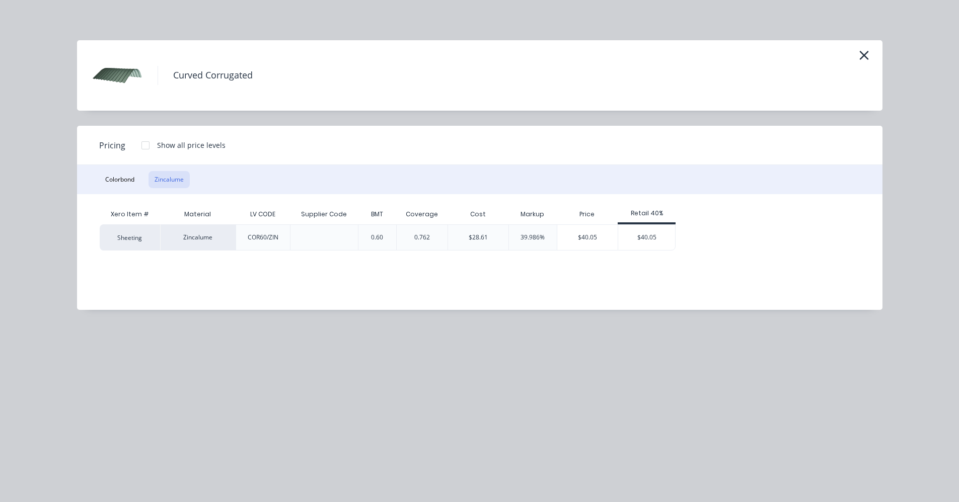
click at [647, 239] on div "$40.05" at bounding box center [646, 237] width 57 height 25
type input "18.35"
type input "$40.05"
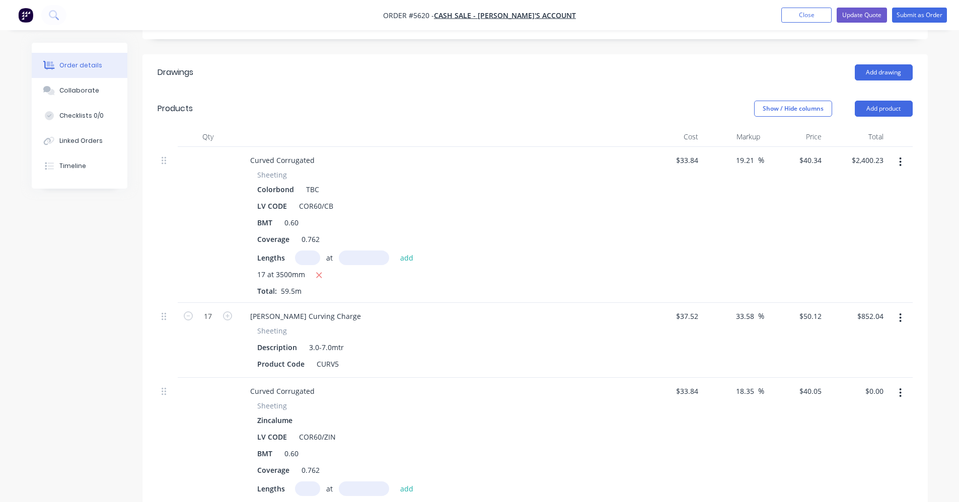
click at [306, 482] on input "text" at bounding box center [307, 489] width 25 height 15
type input "1"
type input "3500"
click at [395, 482] on button "add" at bounding box center [407, 489] width 24 height 14
click at [902, 384] on button "button" at bounding box center [900, 393] width 24 height 18
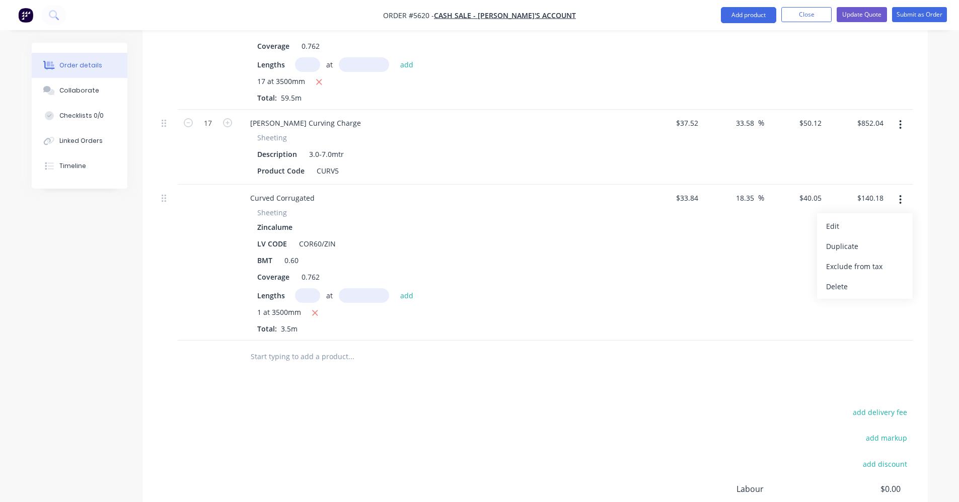
scroll to position [619, 0]
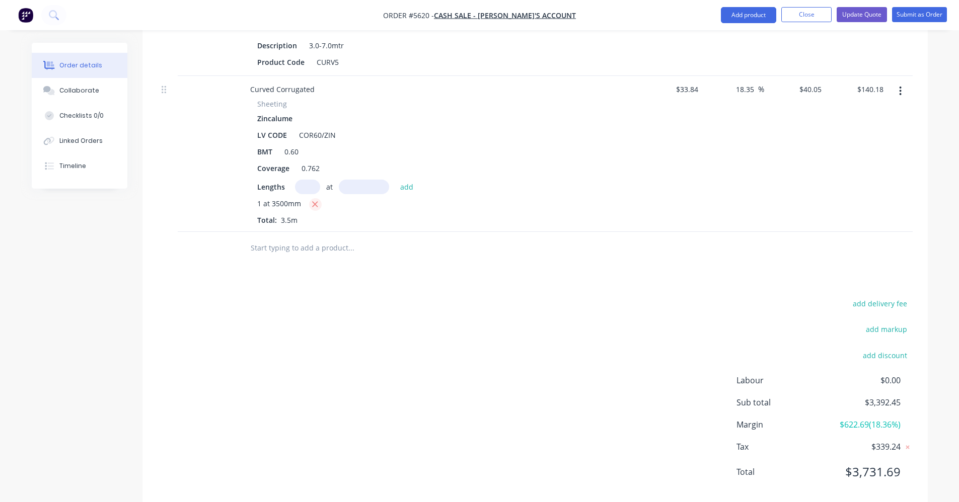
drag, startPoint x: 312, startPoint y: 188, endPoint x: 306, endPoint y: 175, distance: 15.1
click at [312, 202] on icon "button" at bounding box center [315, 205] width 6 height 6
type input "$0.00"
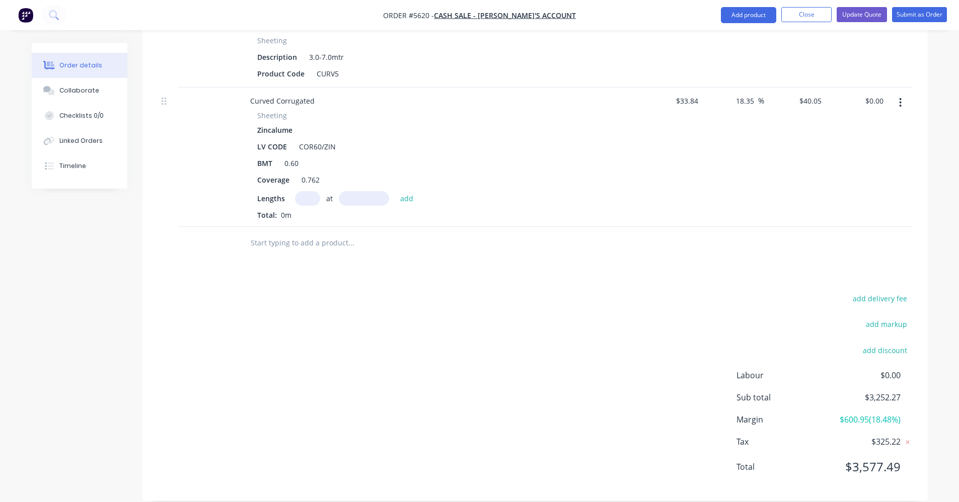
click at [305, 191] on input "text" at bounding box center [307, 198] width 25 height 15
type input "17"
type input "3500"
click at [395, 191] on button "add" at bounding box center [407, 198] width 24 height 14
type input "$2,382.98"
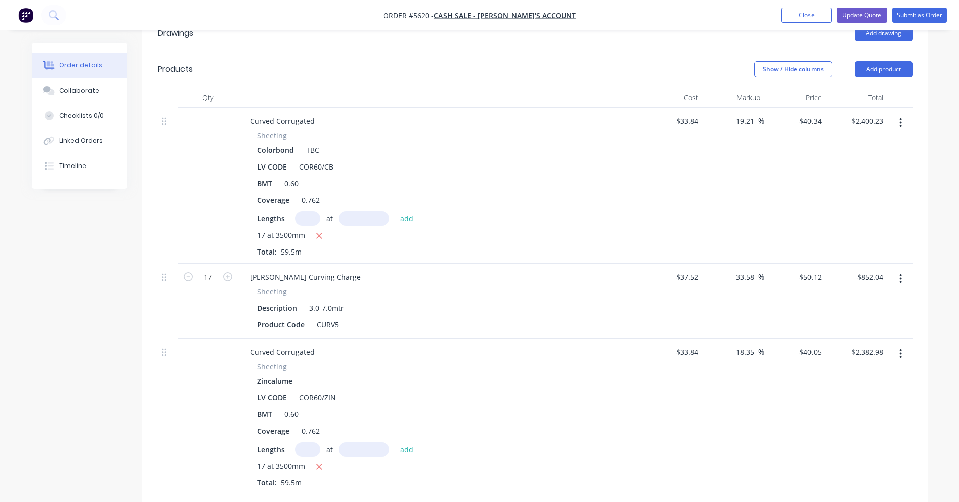
scroll to position [356, 0]
click at [900, 119] on icon "button" at bounding box center [900, 123] width 2 height 9
click at [749, 345] on input "18.35" at bounding box center [746, 352] width 23 height 15
drag, startPoint x: 753, startPoint y: 340, endPoint x: 729, endPoint y: 339, distance: 24.7
click at [730, 339] on div "18.35 18.35 %" at bounding box center [733, 417] width 62 height 156
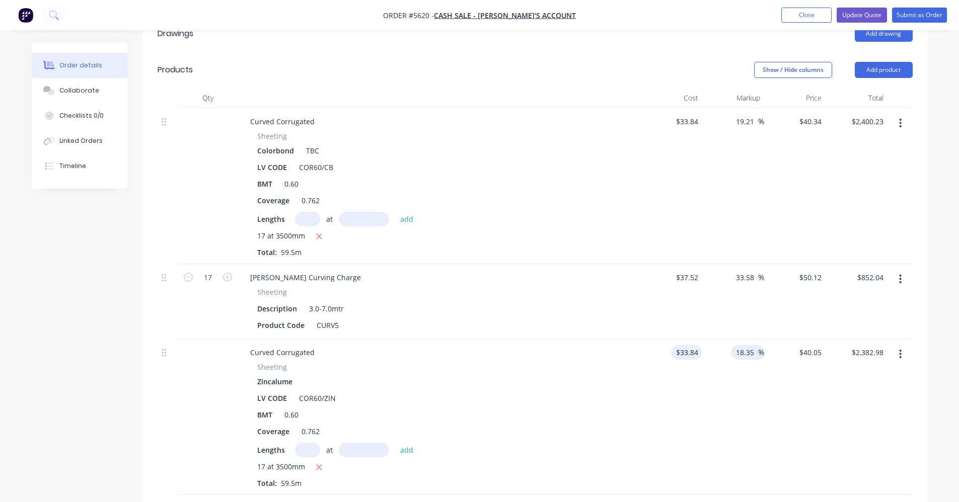
type input "33.84"
type input "$40.0496"
type input "$2,382.95"
click at [698, 345] on input "33.84" at bounding box center [690, 352] width 23 height 15
type input "3"
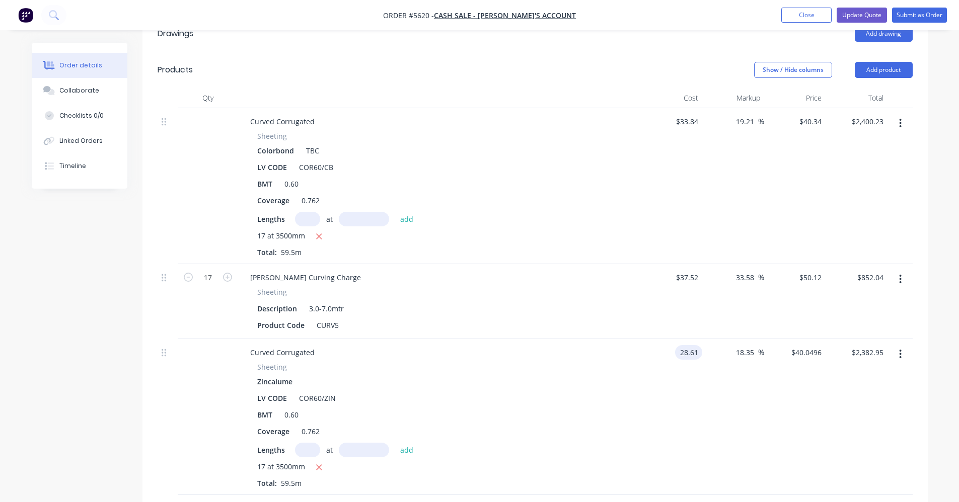
type input "$28.61"
type input "$33.8599"
type input "$2,014.66"
type input "20"
type input "34.332"
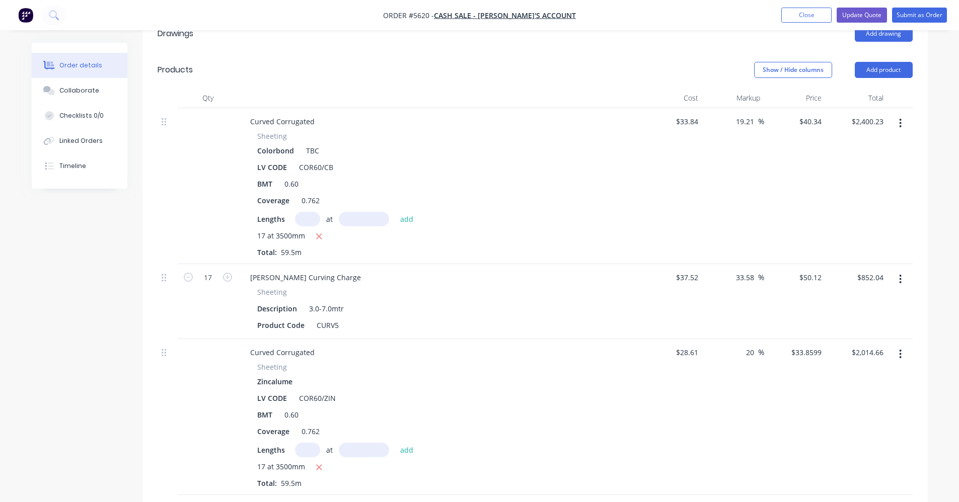
type input "$2,042.75"
type input "$34.332"
click at [753, 345] on input "20" at bounding box center [751, 352] width 13 height 15
drag, startPoint x: 754, startPoint y: 338, endPoint x: 726, endPoint y: 329, distance: 29.6
click at [727, 344] on div "20 20 %" at bounding box center [733, 417] width 62 height 156
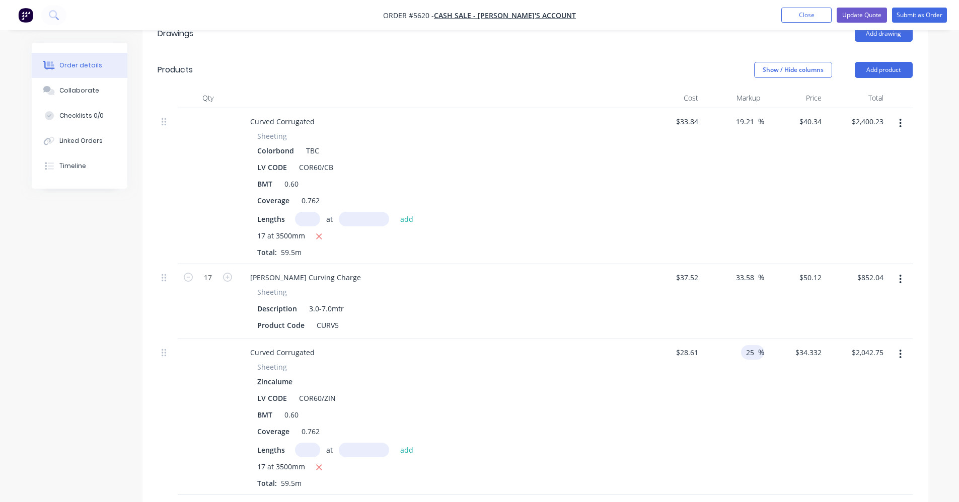
type input "25"
type input "35.7625"
type input "$2,127.87"
type input "$35.7625"
drag, startPoint x: 746, startPoint y: 341, endPoint x: 707, endPoint y: 335, distance: 39.6
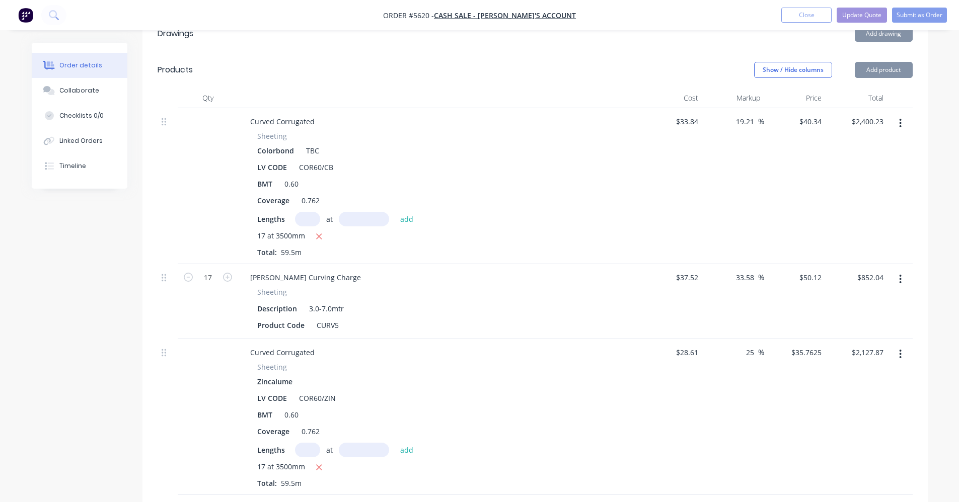
click at [717, 339] on div "25 25 %" at bounding box center [733, 417] width 62 height 156
type input "30"
type input "37.193"
type input "$2,212.98"
type input "$37.193"
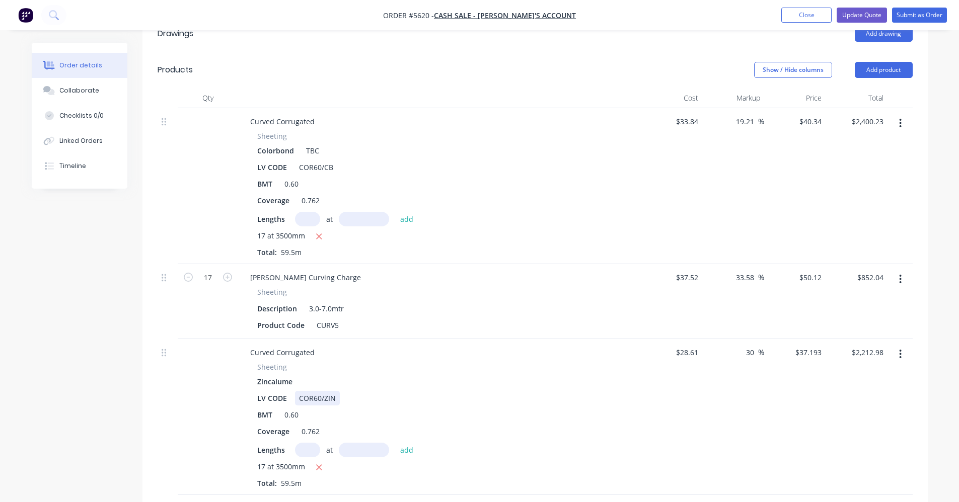
click at [581, 391] on div "LV CODE COR60/ZIN" at bounding box center [437, 398] width 368 height 15
click at [901, 118] on icon "button" at bounding box center [900, 123] width 3 height 11
click at [857, 203] on div "Delete" at bounding box center [864, 210] width 77 height 15
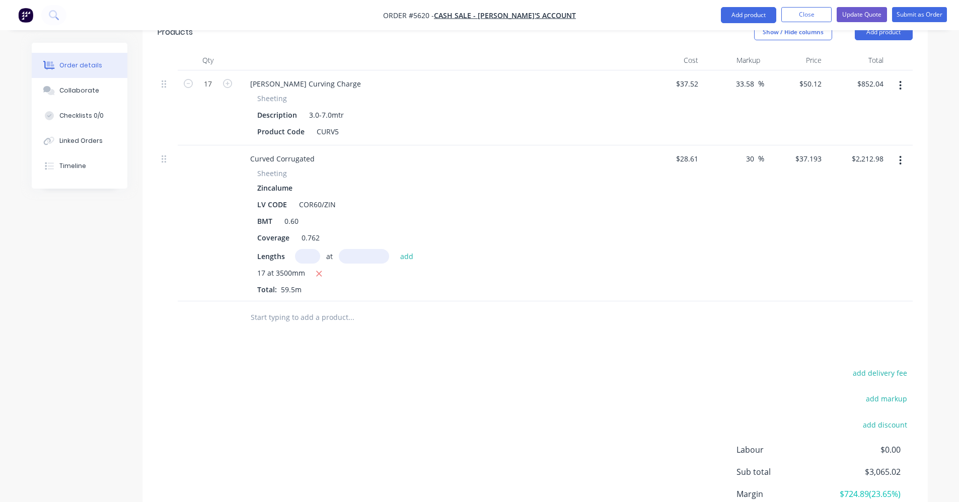
scroll to position [418, 0]
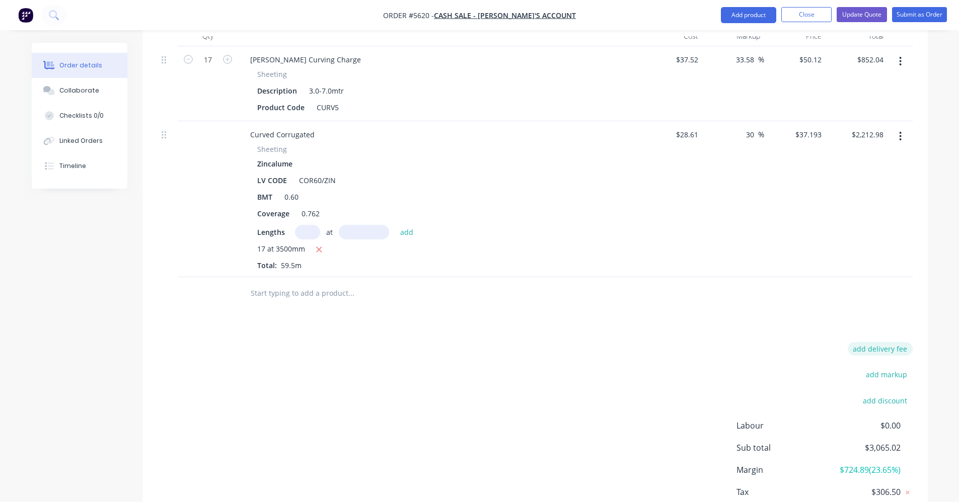
click at [880, 342] on button "add delivery fee" at bounding box center [879, 349] width 65 height 14
type input "75"
click input "submit" at bounding box center [0, 0] width 0 height 0
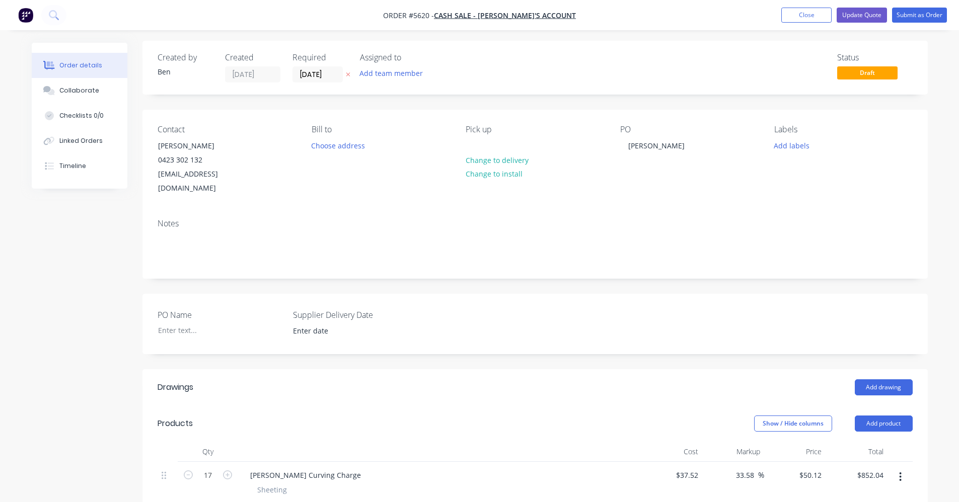
scroll to position [0, 0]
click at [500, 161] on button "Change to delivery" at bounding box center [496, 162] width 73 height 14
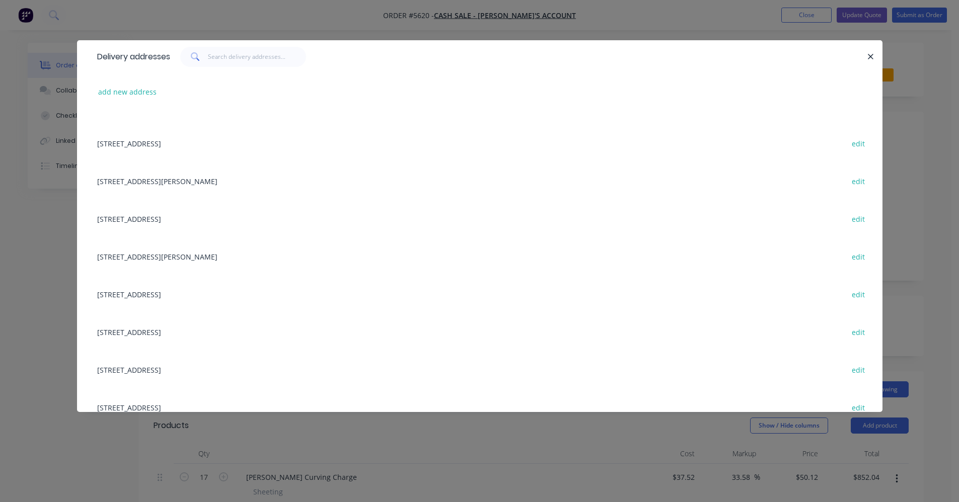
scroll to position [2566, 0]
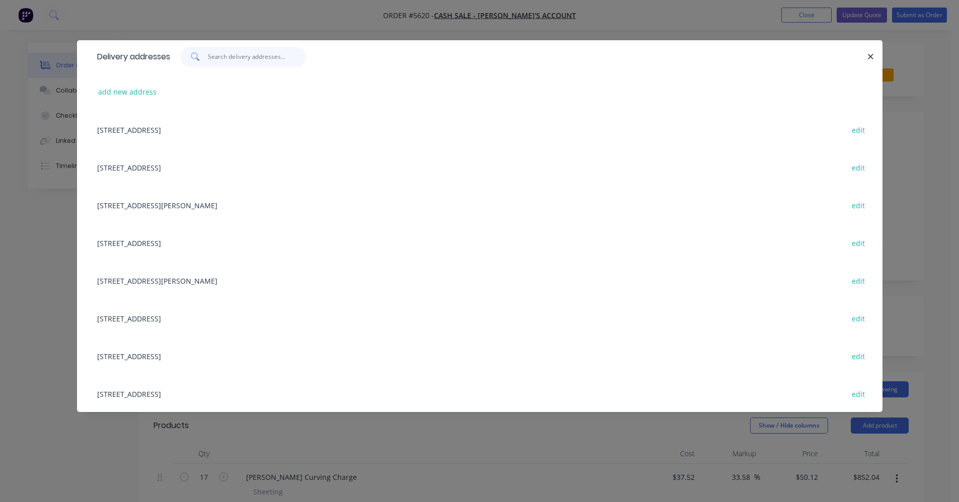
click at [226, 55] on input "text" at bounding box center [257, 57] width 98 height 20
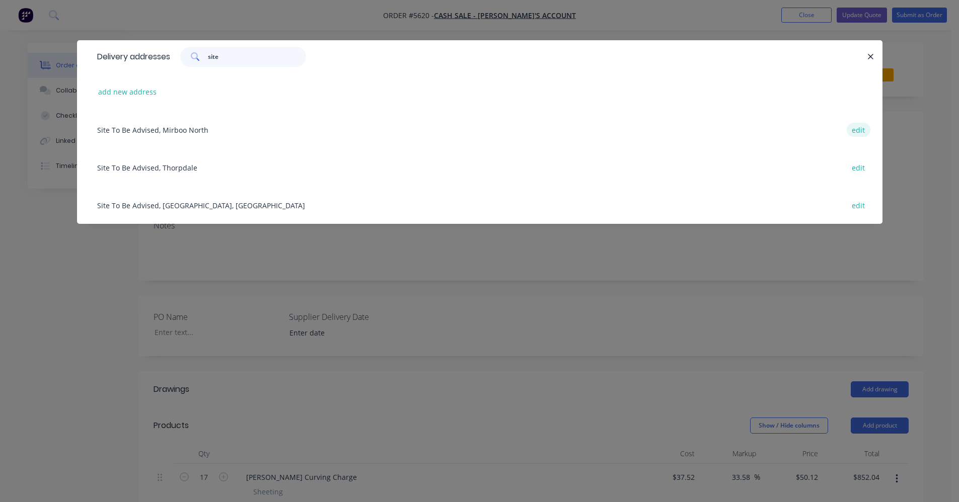
type input "site"
click at [858, 131] on button "edit" at bounding box center [858, 130] width 24 height 14
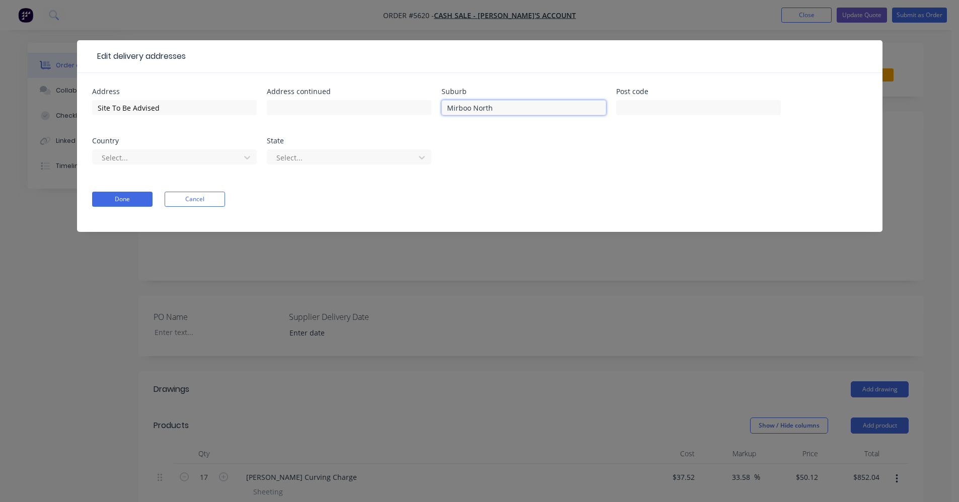
drag, startPoint x: 515, startPoint y: 108, endPoint x: 345, endPoint y: 94, distance: 170.2
click at [345, 94] on div "Address Site To Be Advised Address continued Suburb Mirboo North Post code Coun…" at bounding box center [479, 132] width 775 height 89
type input "Glenngarry"
click at [287, 107] on input "text" at bounding box center [349, 107] width 165 height 15
type input "Butter Factory"
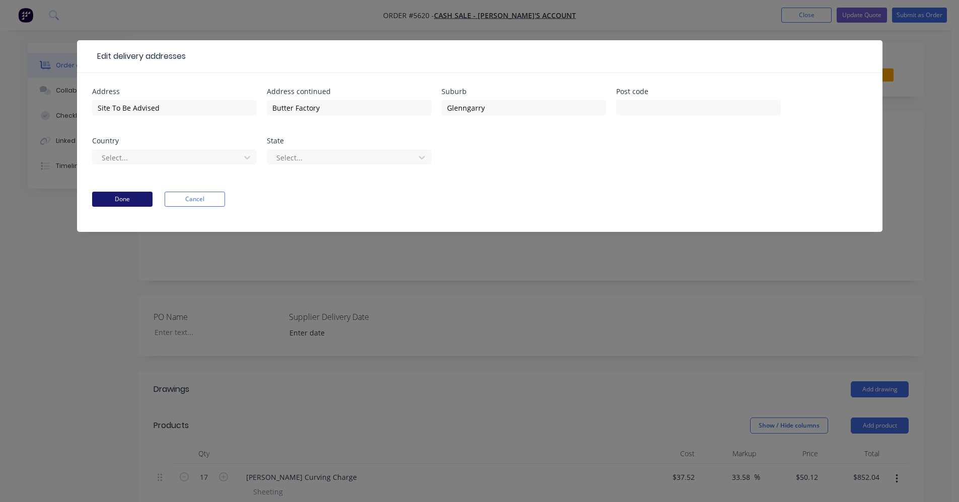
click at [110, 204] on button "Done" at bounding box center [122, 199] width 60 height 15
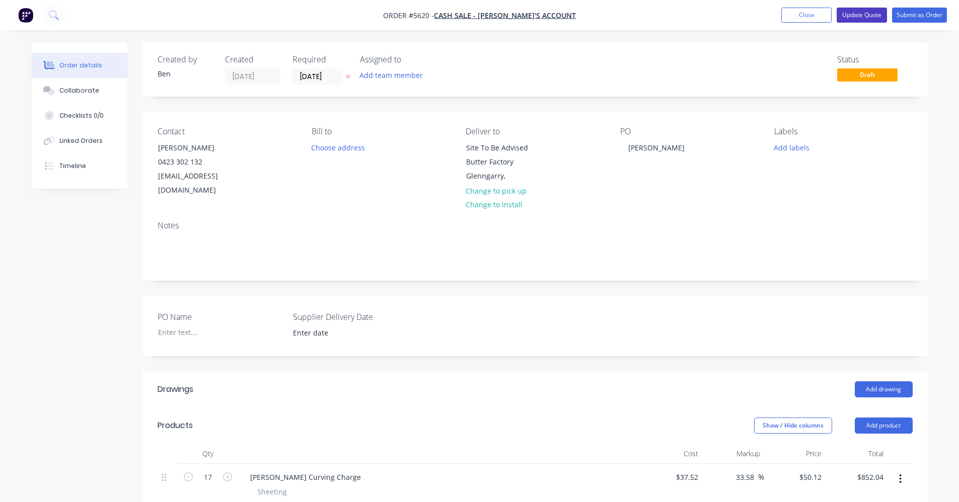
click at [868, 11] on button "Update Quote" at bounding box center [861, 15] width 50 height 15
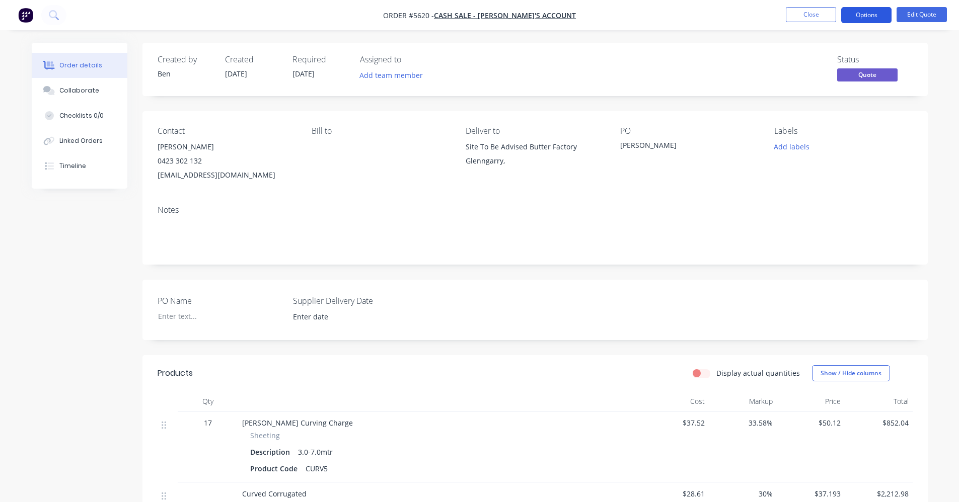
click at [860, 16] on button "Options" at bounding box center [866, 15] width 50 height 16
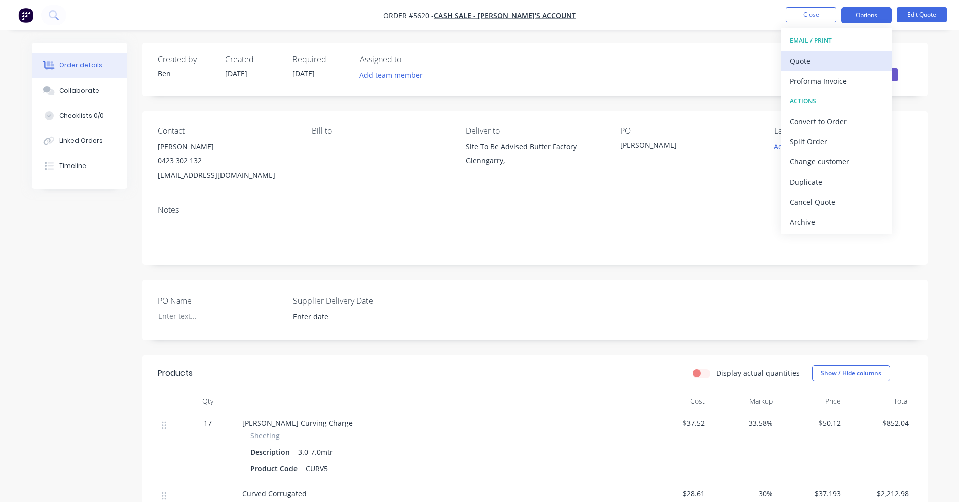
click at [816, 55] on div "Quote" at bounding box center [835, 61] width 93 height 15
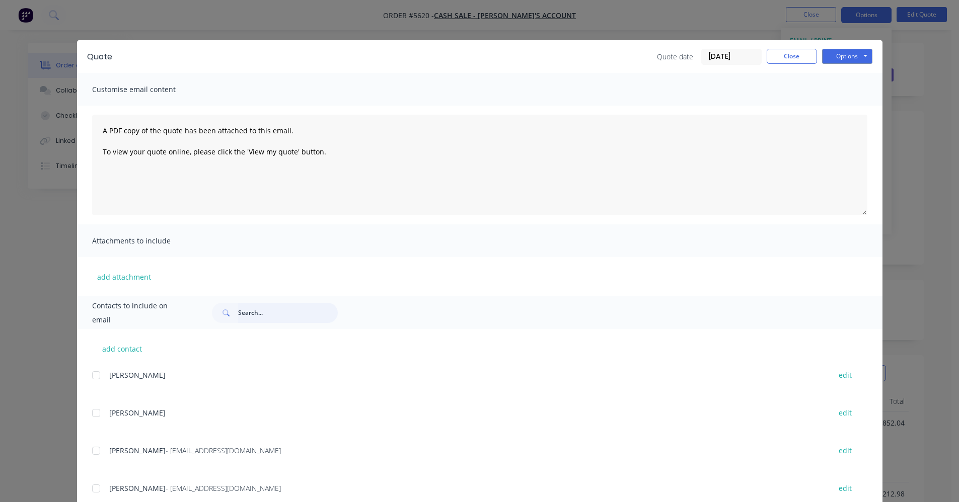
click at [251, 313] on input "text" at bounding box center [288, 313] width 100 height 20
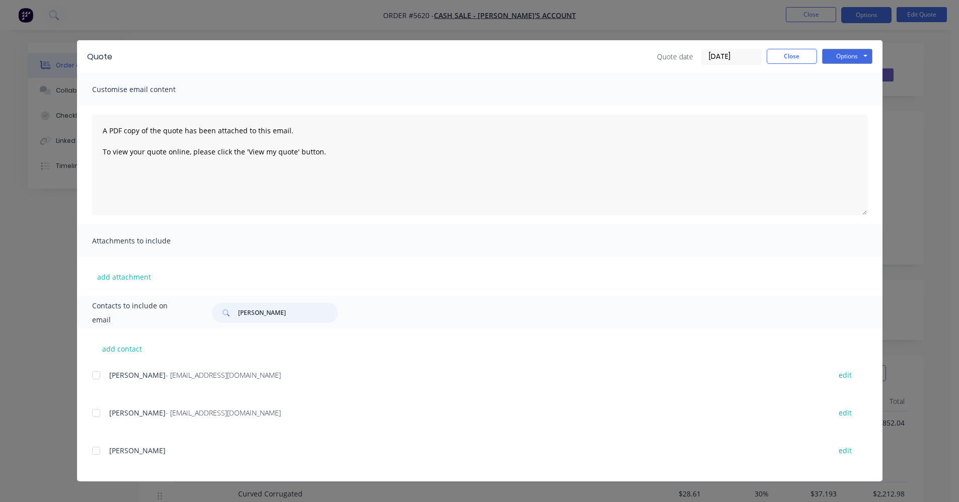
type input "[PERSON_NAME]"
click at [790, 55] on button "Close" at bounding box center [791, 56] width 50 height 15
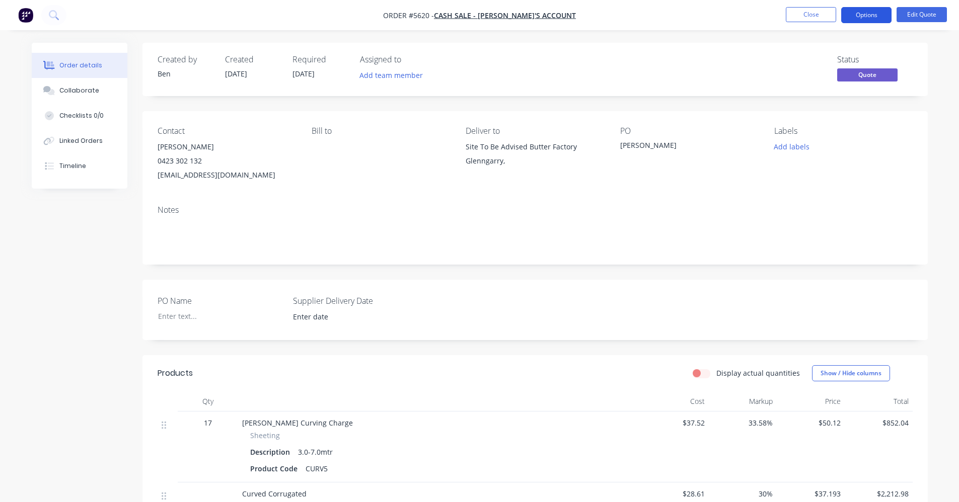
click at [867, 16] on button "Options" at bounding box center [866, 15] width 50 height 16
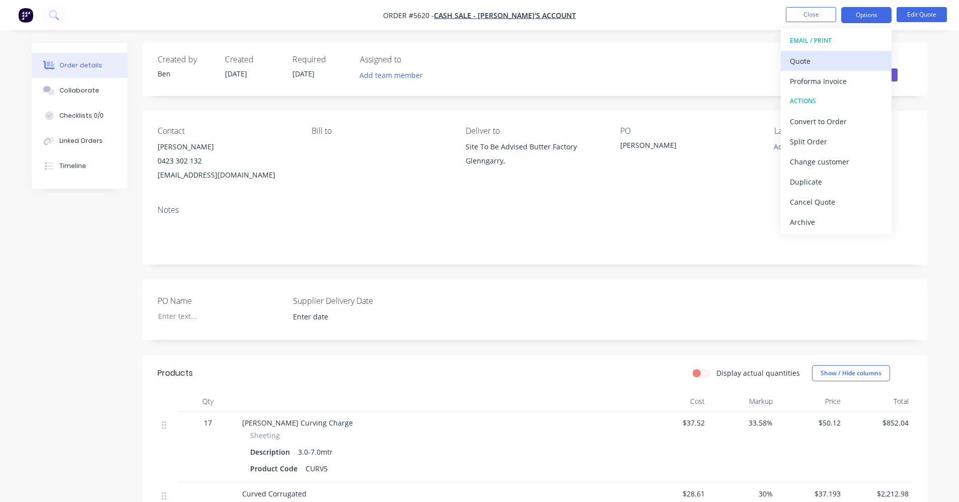
click at [828, 56] on div "Quote" at bounding box center [835, 61] width 93 height 15
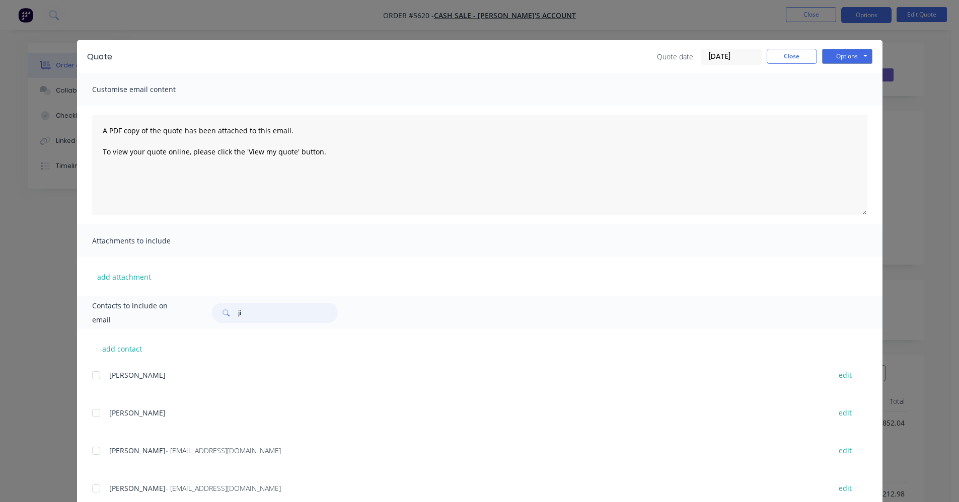
type input "[PERSON_NAME]"
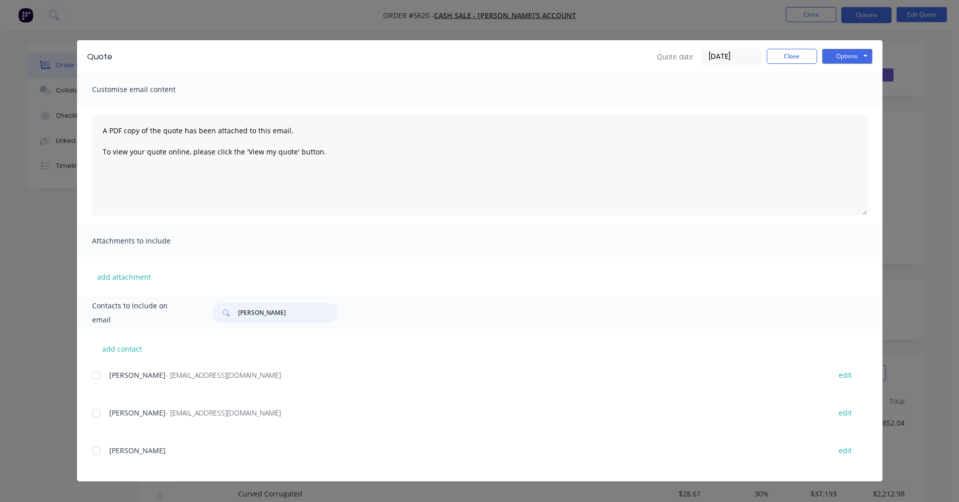
drag, startPoint x: 95, startPoint y: 415, endPoint x: 112, endPoint y: 419, distance: 17.1
click at [97, 416] on div at bounding box center [96, 413] width 20 height 20
click at [852, 56] on button "Options" at bounding box center [847, 56] width 50 height 15
click at [850, 108] on button "Email" at bounding box center [854, 107] width 64 height 17
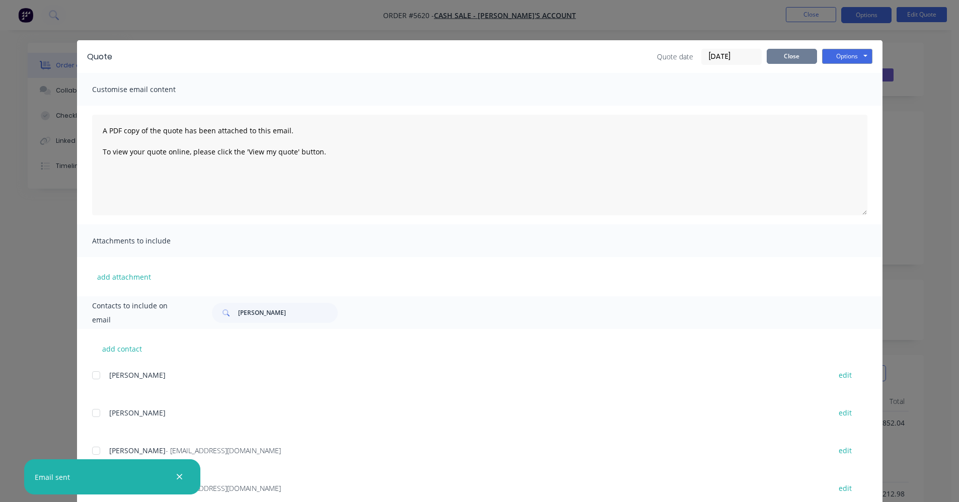
click at [786, 58] on button "Close" at bounding box center [791, 56] width 50 height 15
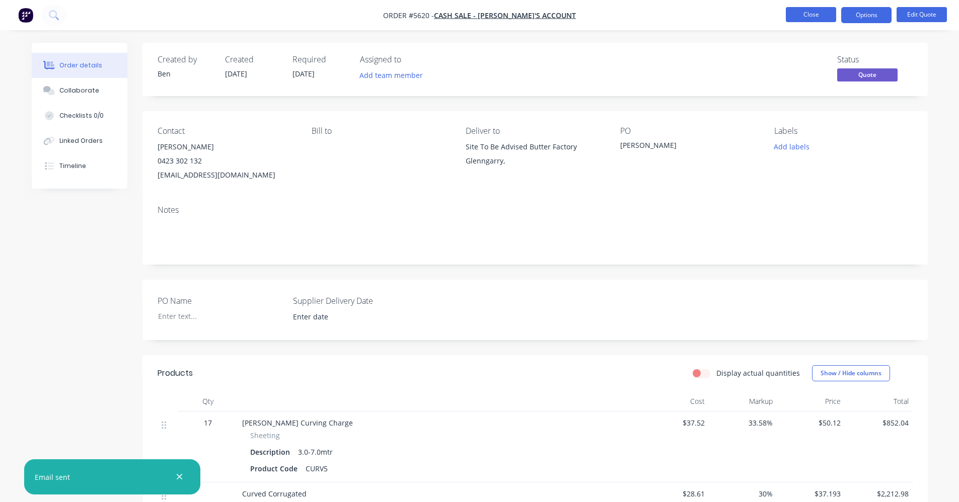
click at [802, 13] on button "Close" at bounding box center [810, 14] width 50 height 15
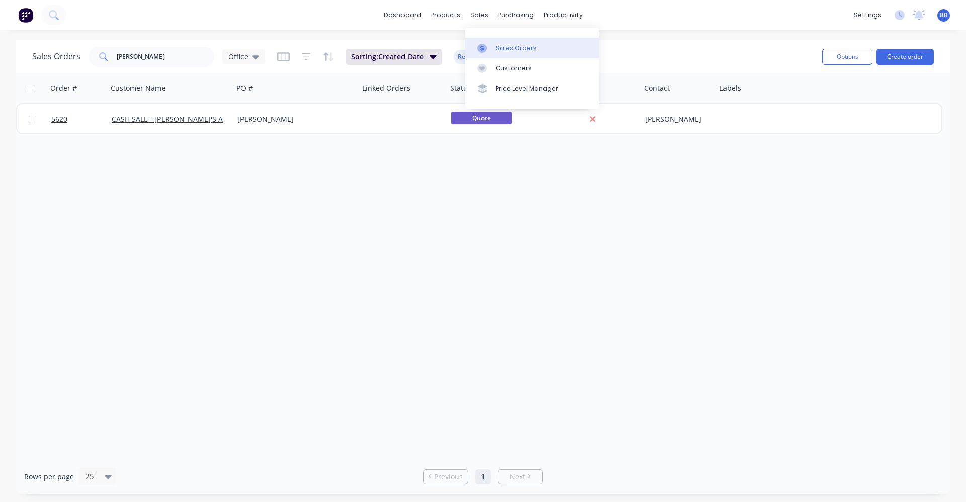
click at [518, 47] on div "Sales Orders" at bounding box center [516, 48] width 41 height 9
drag, startPoint x: 127, startPoint y: 57, endPoint x: 0, endPoint y: 37, distance: 128.4
click at [0, 37] on div "dashboard products sales purchasing productivity dashboard products Product Cat…" at bounding box center [483, 251] width 966 height 502
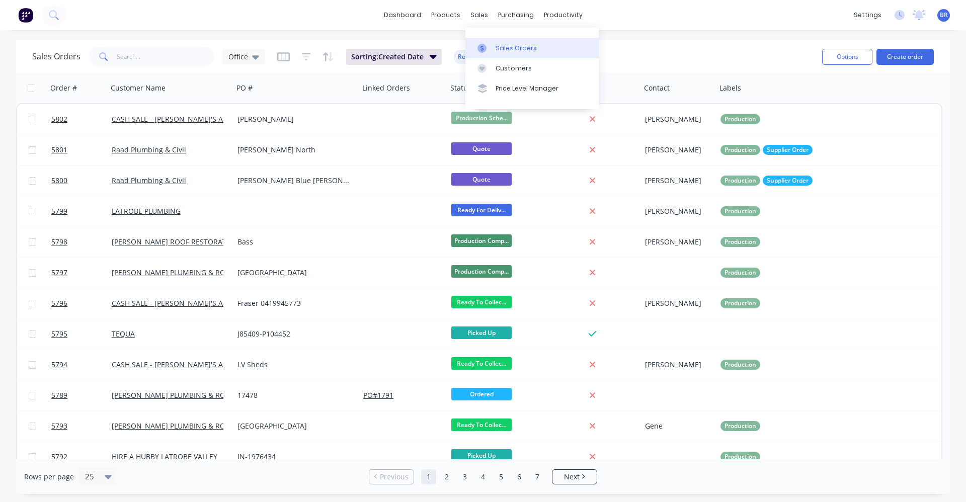
drag, startPoint x: 499, startPoint y: 45, endPoint x: 504, endPoint y: 45, distance: 5.1
click at [499, 45] on div "Sales Orders" at bounding box center [516, 48] width 41 height 9
click at [896, 58] on button "Create order" at bounding box center [905, 57] width 57 height 16
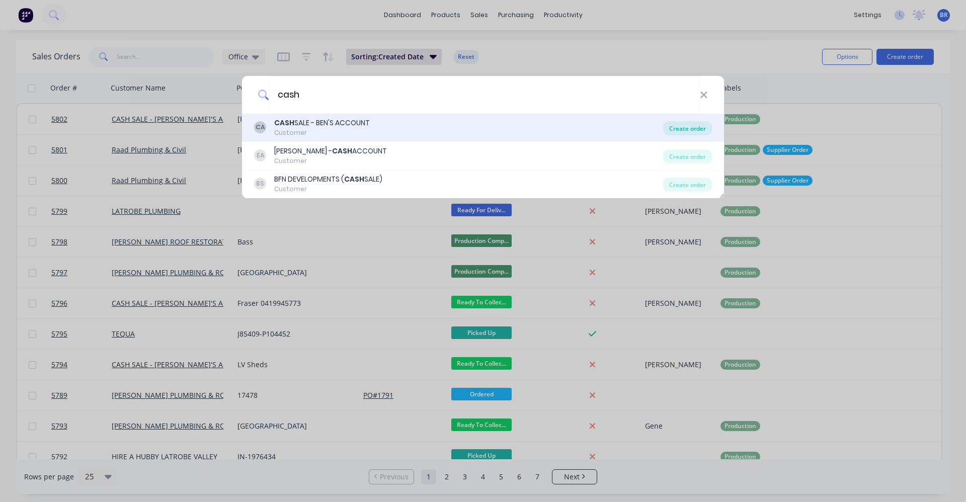
type input "cash"
click at [695, 127] on div "Create order" at bounding box center [687, 128] width 49 height 14
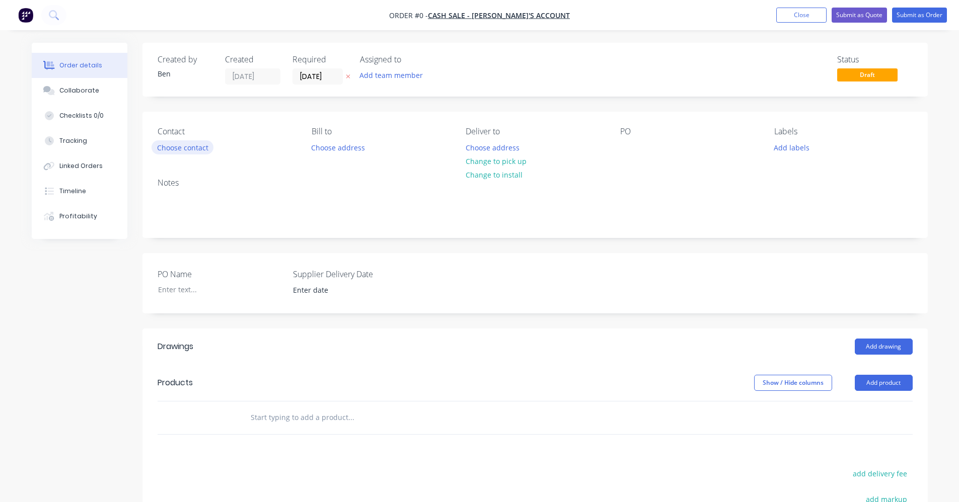
click at [173, 150] on button "Choose contact" at bounding box center [182, 147] width 62 height 14
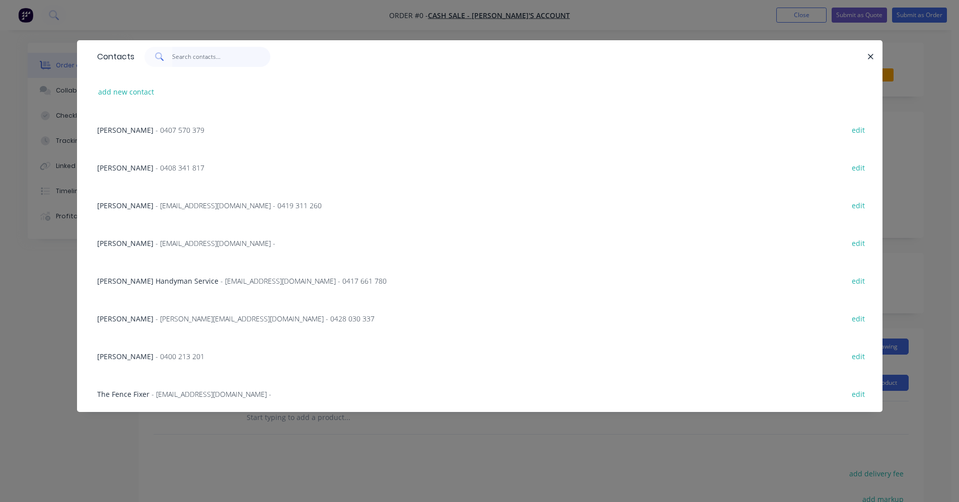
click at [182, 58] on input "text" at bounding box center [221, 57] width 98 height 20
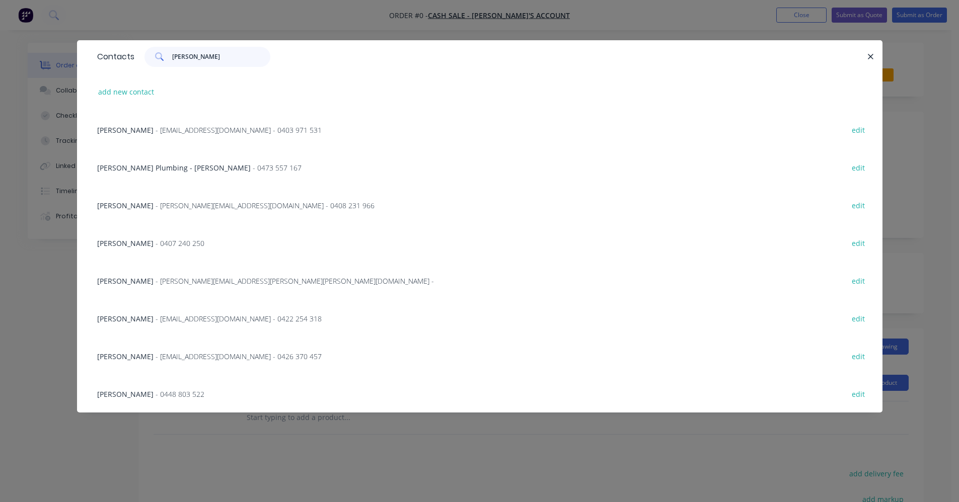
type input "paul"
click at [170, 129] on span "- xaustd@bigpond.com - 0403 971 531" at bounding box center [238, 130] width 166 height 10
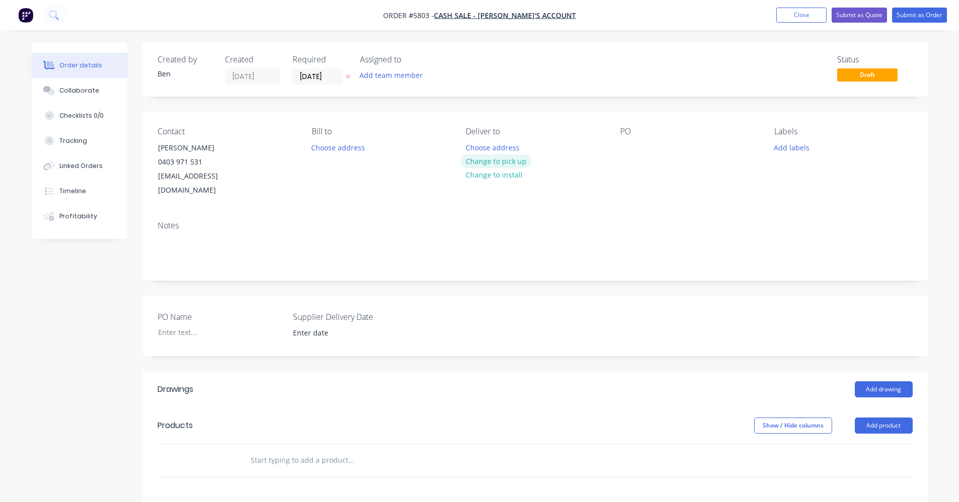
click at [494, 163] on button "Change to pick up" at bounding box center [495, 161] width 71 height 14
click at [787, 148] on button "Add labels" at bounding box center [791, 147] width 46 height 14
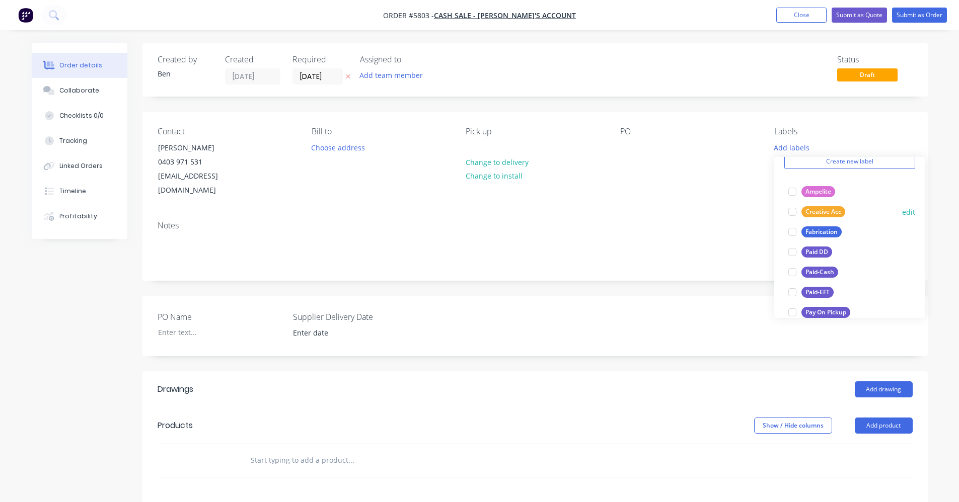
scroll to position [101, 0]
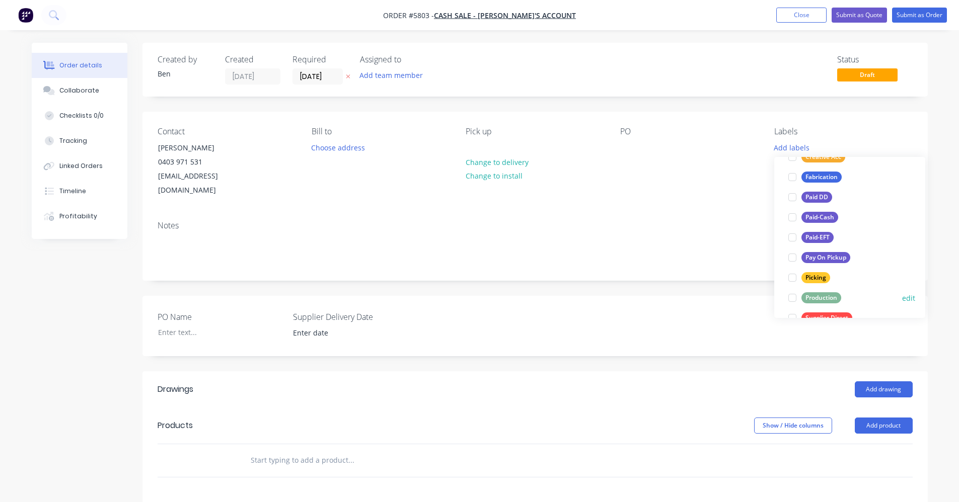
click at [828, 297] on div "Production" at bounding box center [821, 297] width 40 height 11
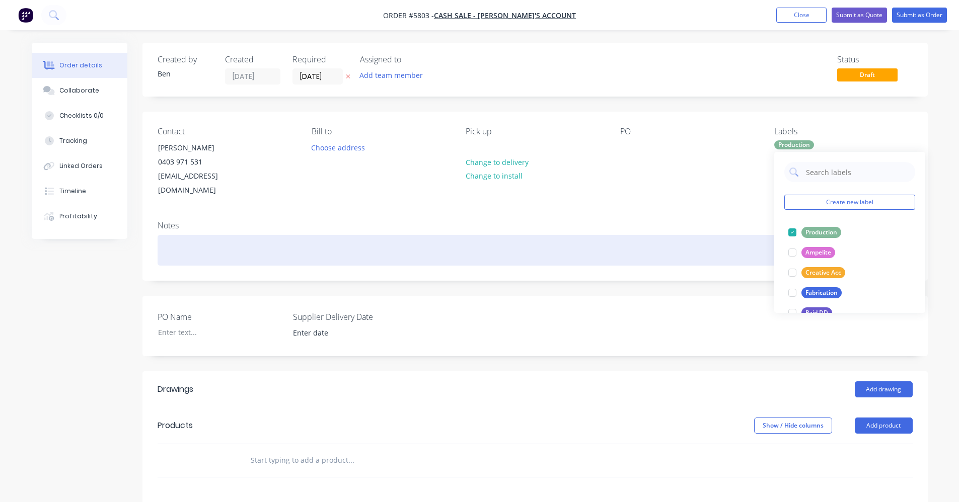
click at [613, 241] on div at bounding box center [534, 250] width 755 height 31
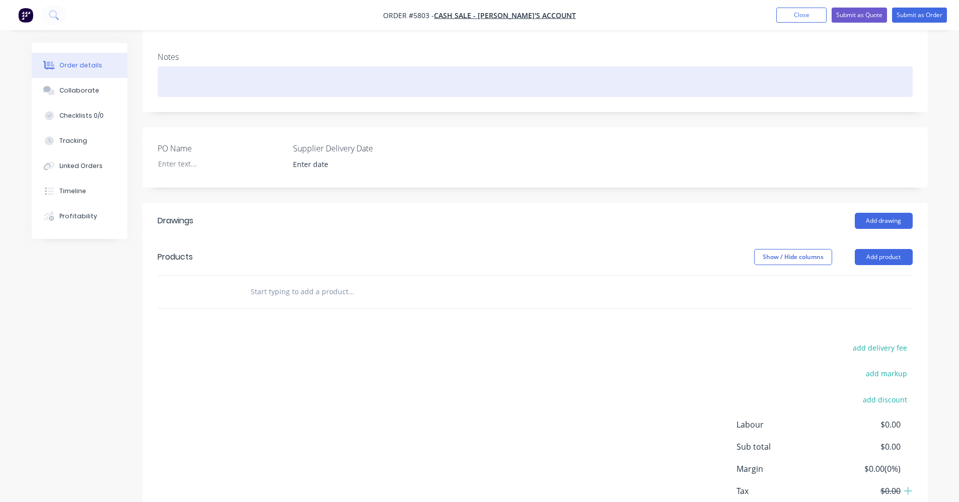
scroll to position [151, 0]
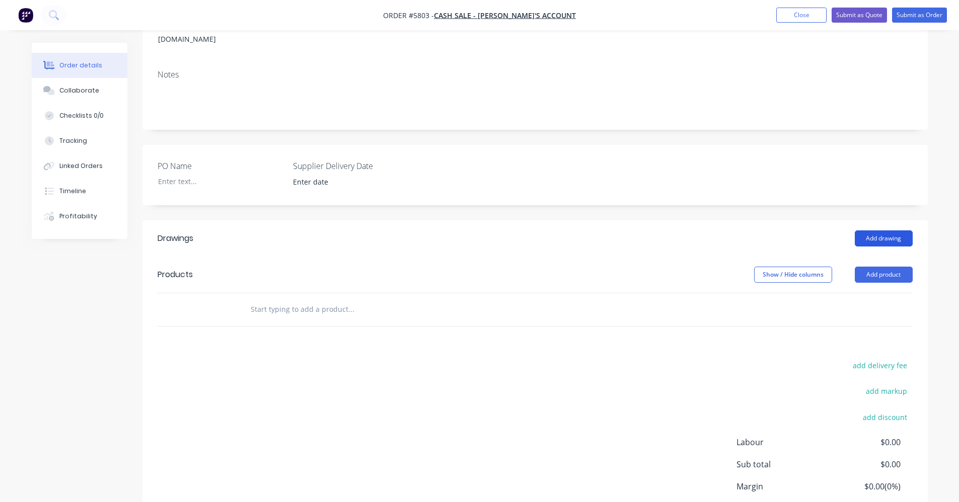
click at [887, 230] on button "Add drawing" at bounding box center [883, 238] width 58 height 16
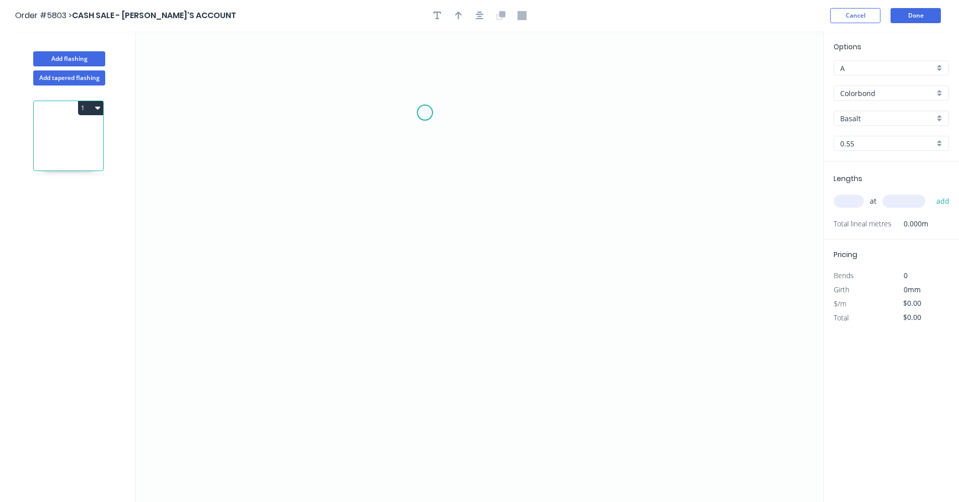
click at [425, 112] on icon "0" at bounding box center [479, 266] width 687 height 471
drag, startPoint x: 431, startPoint y: 267, endPoint x: 471, endPoint y: 265, distance: 40.8
click at [433, 267] on icon "0" at bounding box center [479, 266] width 687 height 471
click at [495, 264] on icon "0 ?" at bounding box center [479, 266] width 687 height 471
drag, startPoint x: 492, startPoint y: 402, endPoint x: 610, endPoint y: 401, distance: 118.8
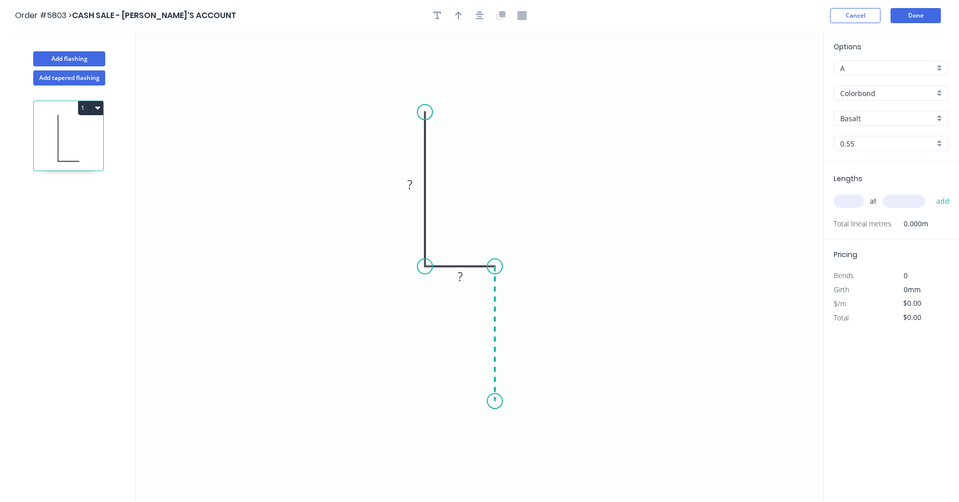
click at [491, 402] on icon "0 ? ?" at bounding box center [479, 266] width 687 height 471
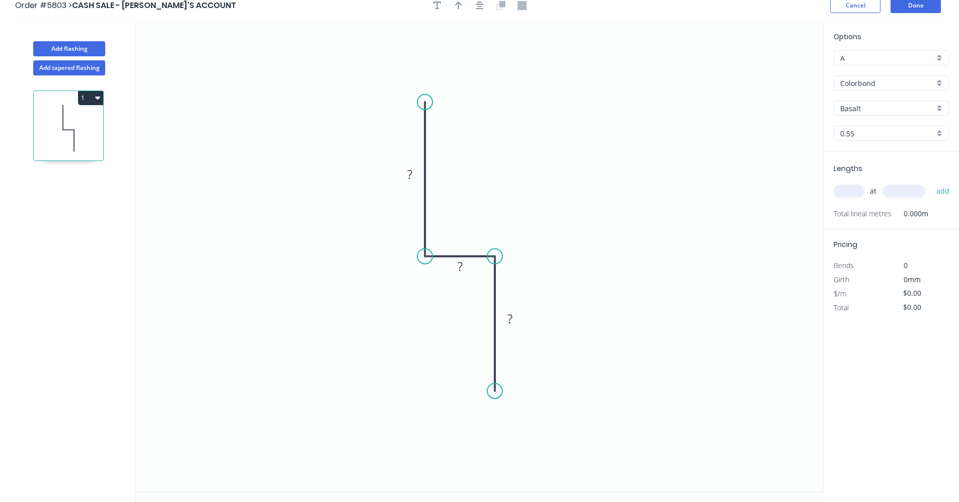
scroll to position [19, 0]
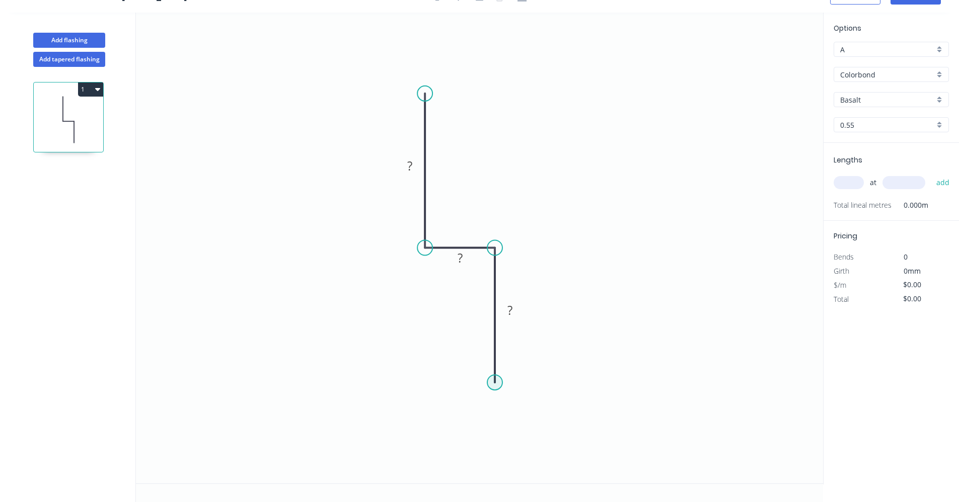
drag, startPoint x: 497, startPoint y: 386, endPoint x: 503, endPoint y: 387, distance: 6.7
click at [535, 418] on div "Crush & Fold" at bounding box center [547, 419] width 101 height 21
drag, startPoint x: 517, startPoint y: 419, endPoint x: 506, endPoint y: 402, distance: 20.4
click at [517, 418] on div "Flip bend" at bounding box center [547, 415] width 101 height 21
click at [413, 164] on rect at bounding box center [410, 167] width 20 height 14
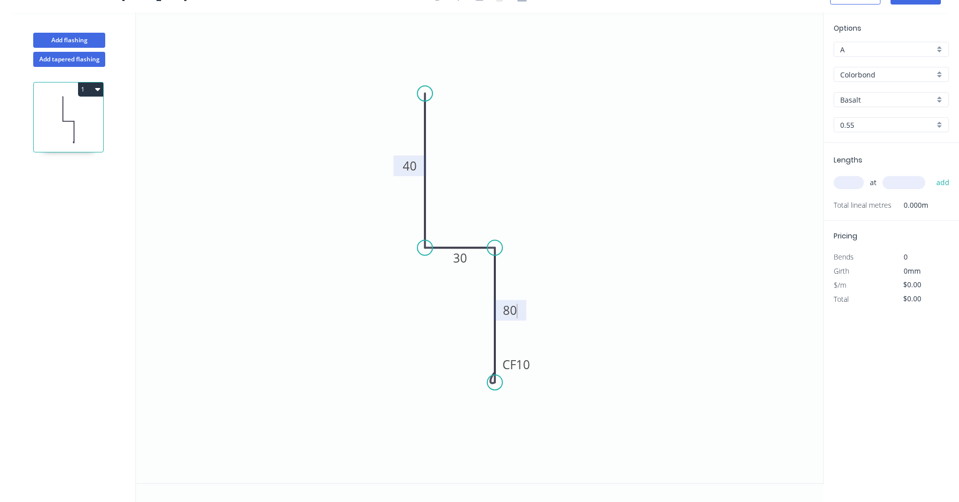
type input "$15.51"
drag, startPoint x: 430, startPoint y: 102, endPoint x: 428, endPoint y: 150, distance: 48.3
click at [428, 150] on circle at bounding box center [424, 150] width 15 height 15
drag, startPoint x: 425, startPoint y: 219, endPoint x: 441, endPoint y: 219, distance: 15.6
click at [440, 219] on icon at bounding box center [440, 199] width 0 height 98
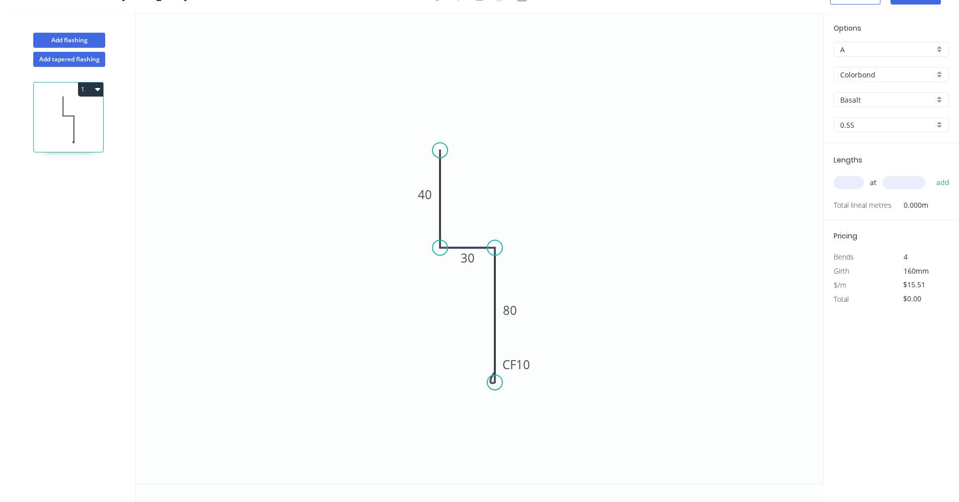
click at [650, 170] on icon "0 40 30 CF 10 80" at bounding box center [479, 248] width 687 height 471
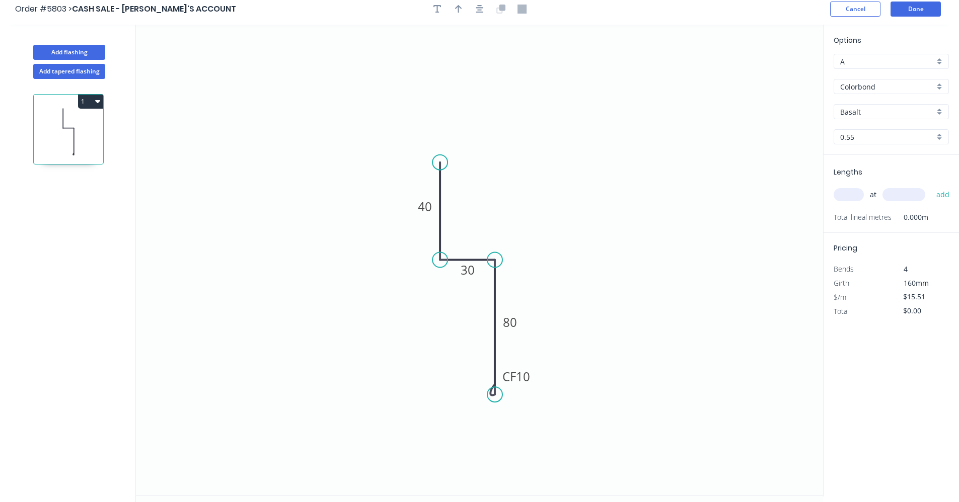
scroll to position [0, 0]
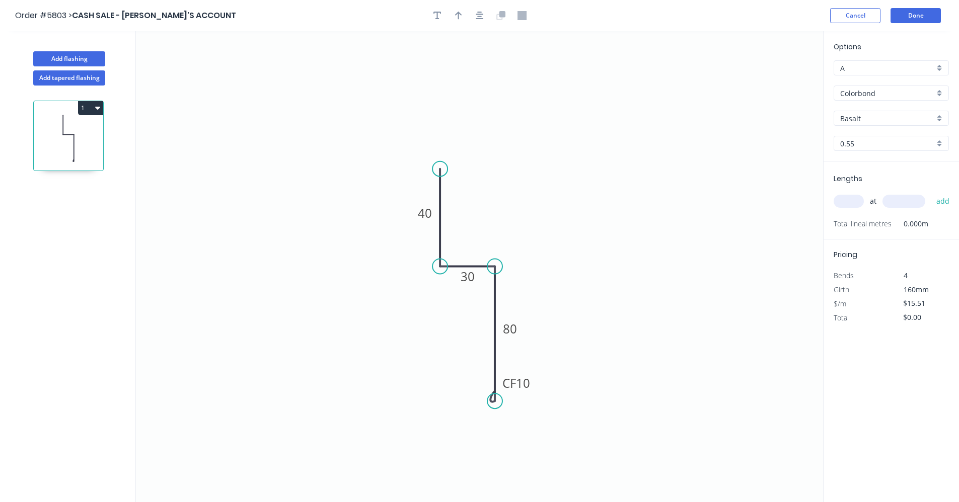
click at [940, 93] on div "Colorbond" at bounding box center [890, 93] width 115 height 15
click at [874, 164] on div "Zincalume" at bounding box center [891, 165] width 114 height 18
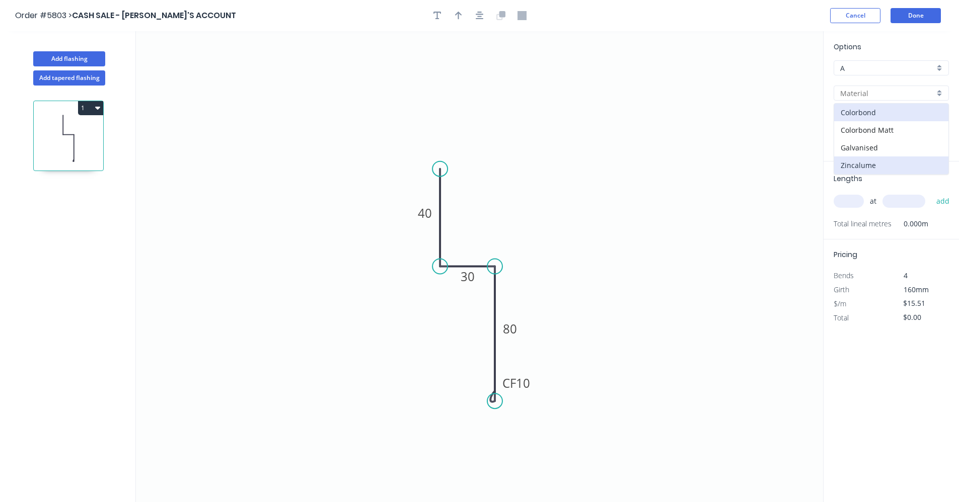
type input "Zincalume"
type input "$13.69"
click at [852, 198] on input "text" at bounding box center [848, 201] width 30 height 13
type input "1"
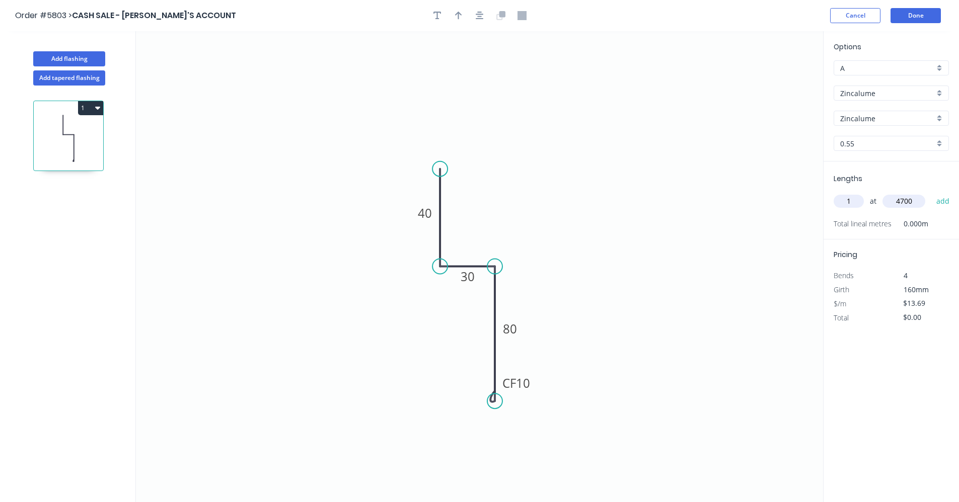
type input "4700"
click at [931, 193] on button "add" at bounding box center [943, 201] width 24 height 17
type input "$64.34"
drag, startPoint x: 481, startPoint y: 17, endPoint x: 466, endPoint y: 17, distance: 15.1
click at [480, 18] on icon "button" at bounding box center [479, 15] width 8 height 9
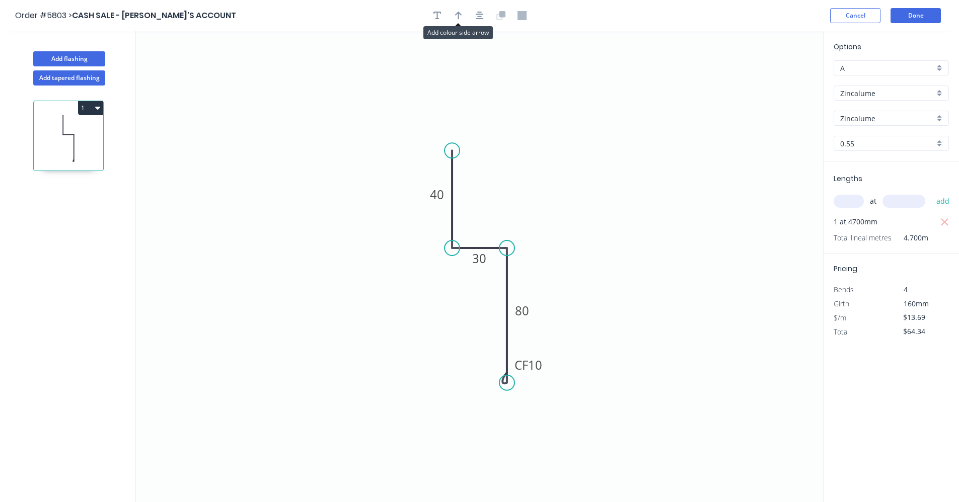
drag, startPoint x: 453, startPoint y: 16, endPoint x: 469, endPoint y: 25, distance: 18.2
click at [454, 17] on button "button" at bounding box center [458, 15] width 15 height 15
click at [773, 83] on icon at bounding box center [771, 70] width 9 height 32
click at [771, 80] on icon at bounding box center [771, 70] width 9 height 32
drag, startPoint x: 771, startPoint y: 80, endPoint x: 493, endPoint y: 235, distance: 318.5
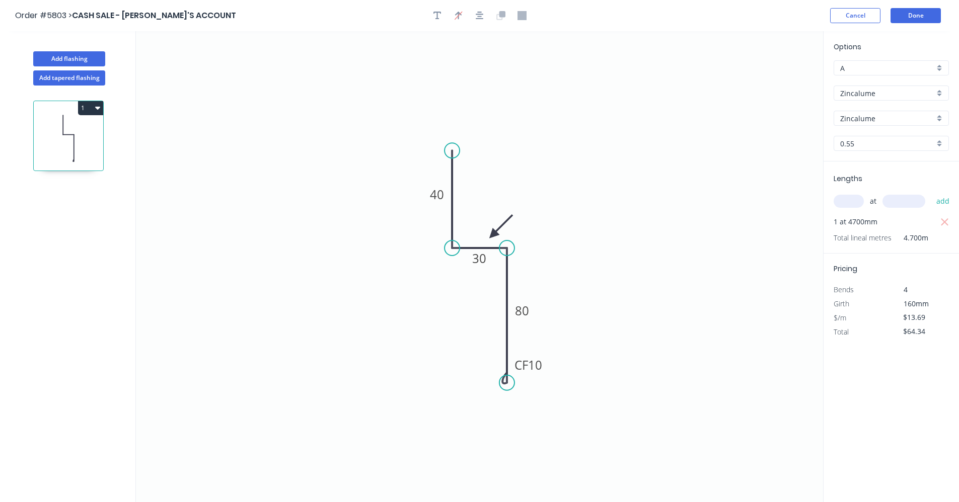
click at [493, 235] on icon at bounding box center [500, 226] width 29 height 29
click at [912, 19] on button "Done" at bounding box center [915, 15] width 50 height 15
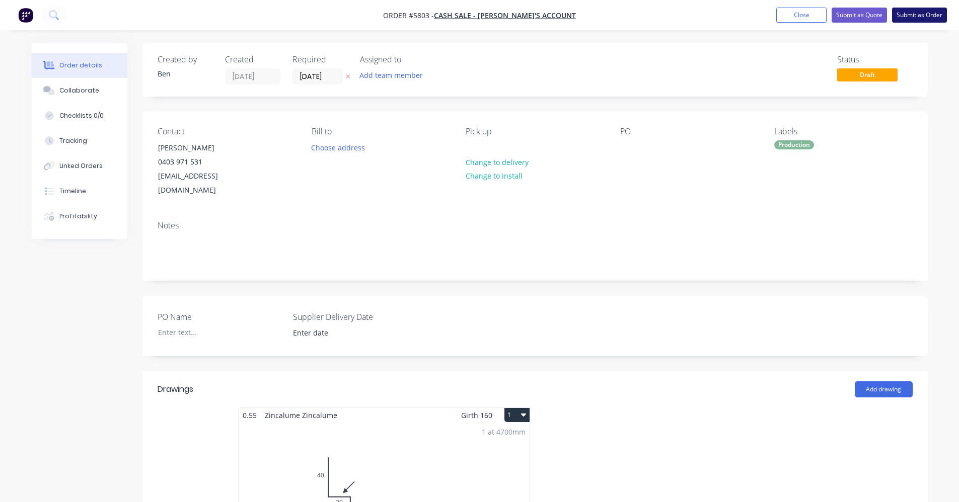
click at [924, 16] on button "Submit as Order" at bounding box center [919, 15] width 55 height 15
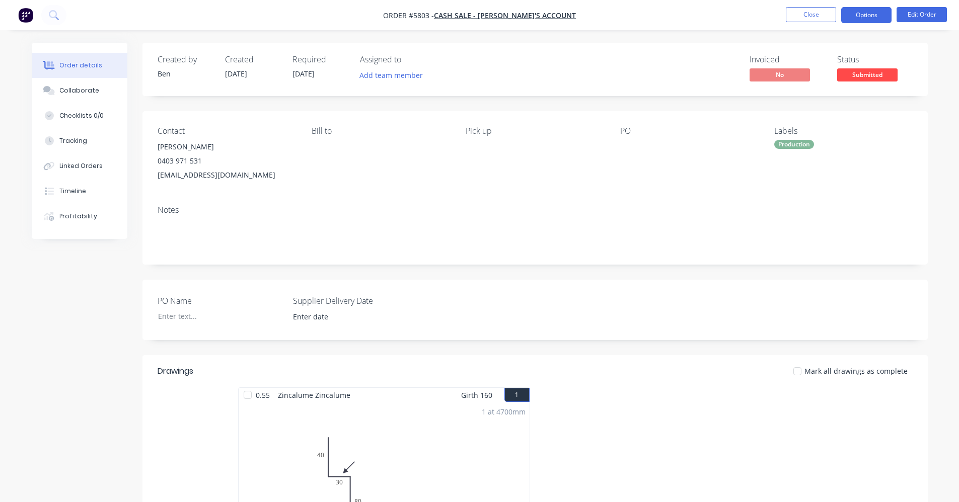
drag, startPoint x: 858, startPoint y: 17, endPoint x: 853, endPoint y: 20, distance: 5.9
click at [857, 17] on button "Options" at bounding box center [866, 15] width 50 height 16
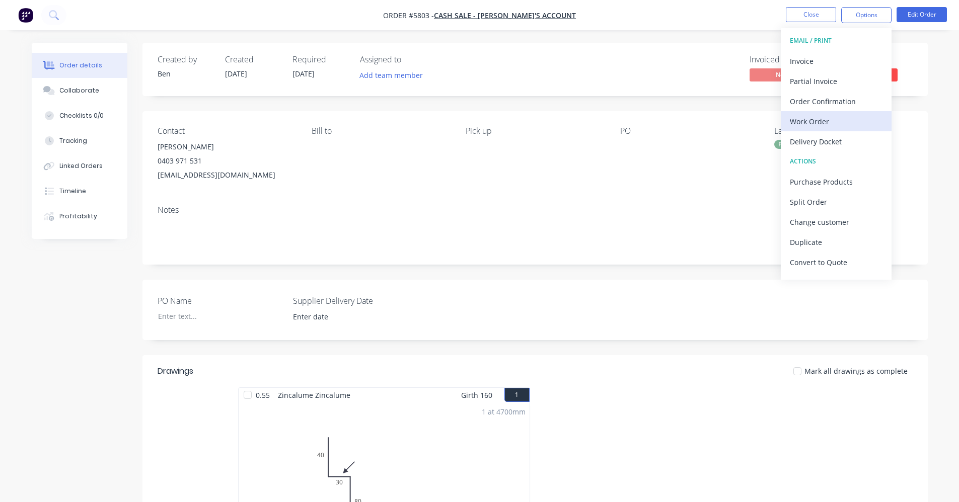
click at [812, 122] on div "Work Order" at bounding box center [835, 121] width 93 height 15
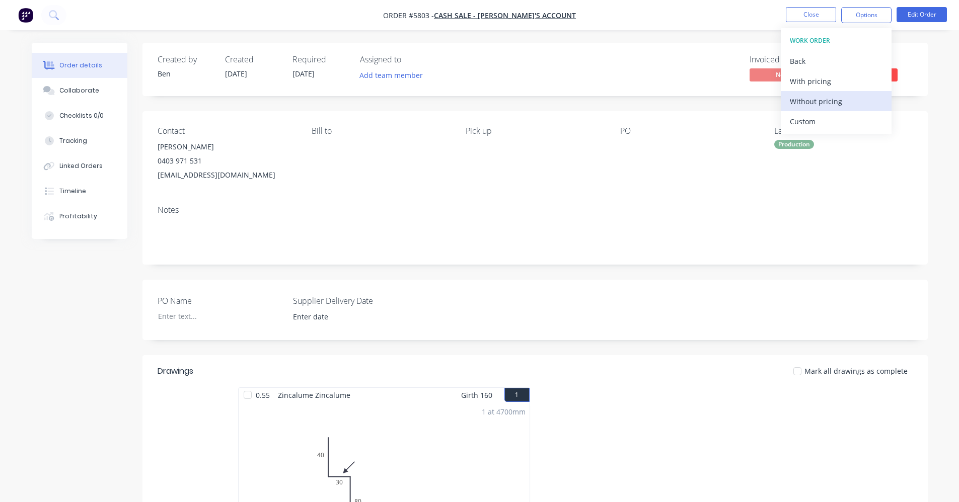
click at [816, 104] on div "Without pricing" at bounding box center [835, 101] width 93 height 15
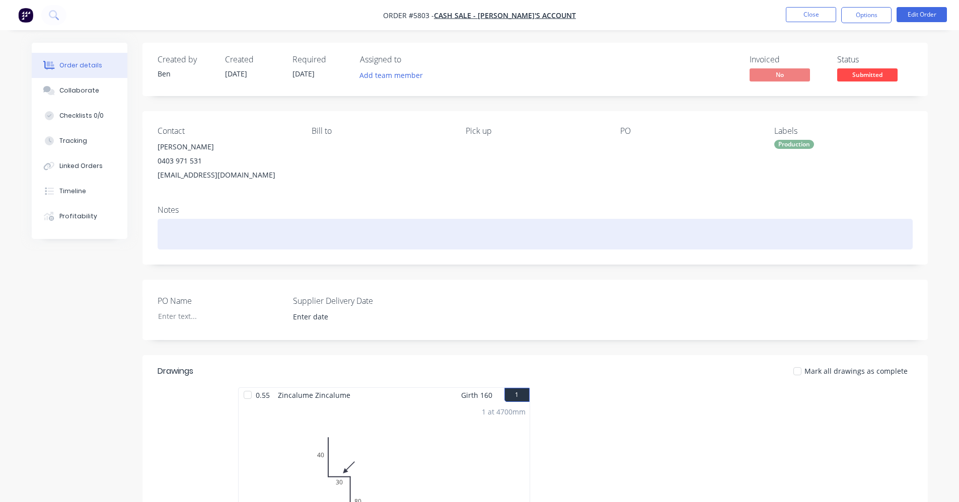
drag, startPoint x: 591, startPoint y: 244, endPoint x: 709, endPoint y: 193, distance: 128.0
click at [592, 243] on div at bounding box center [534, 234] width 755 height 31
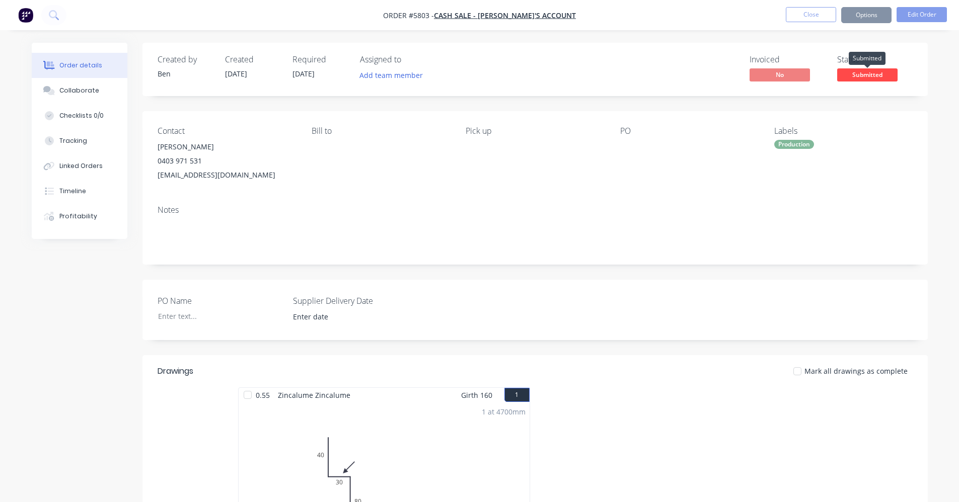
click at [882, 80] on span "Submitted" at bounding box center [867, 74] width 60 height 13
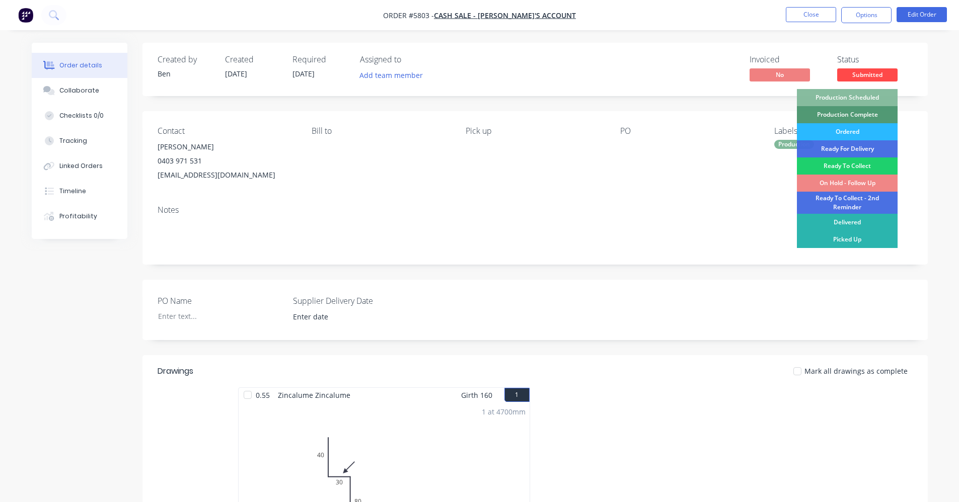
click at [849, 95] on div "Production Scheduled" at bounding box center [847, 97] width 101 height 17
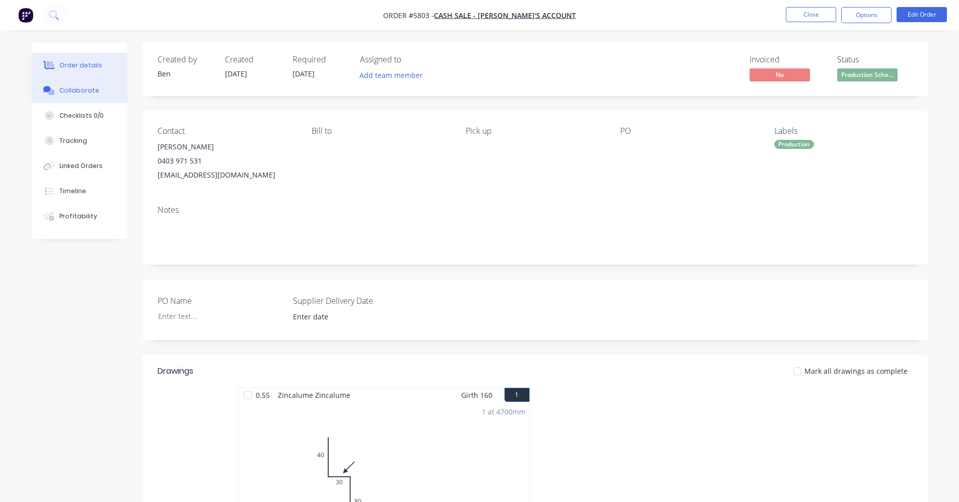
click at [82, 89] on div "Collaborate" at bounding box center [79, 90] width 40 height 9
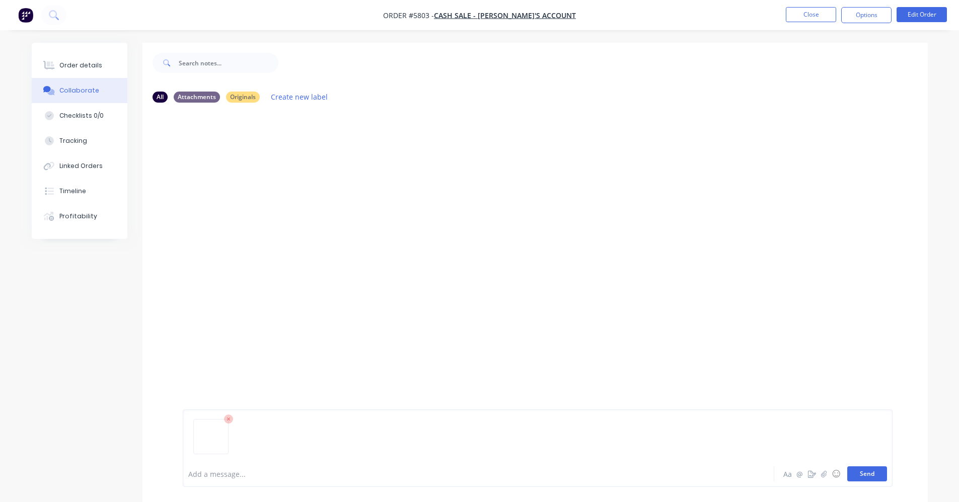
click at [862, 477] on button "Send" at bounding box center [867, 473] width 40 height 15
click at [804, 18] on button "Close" at bounding box center [810, 14] width 50 height 15
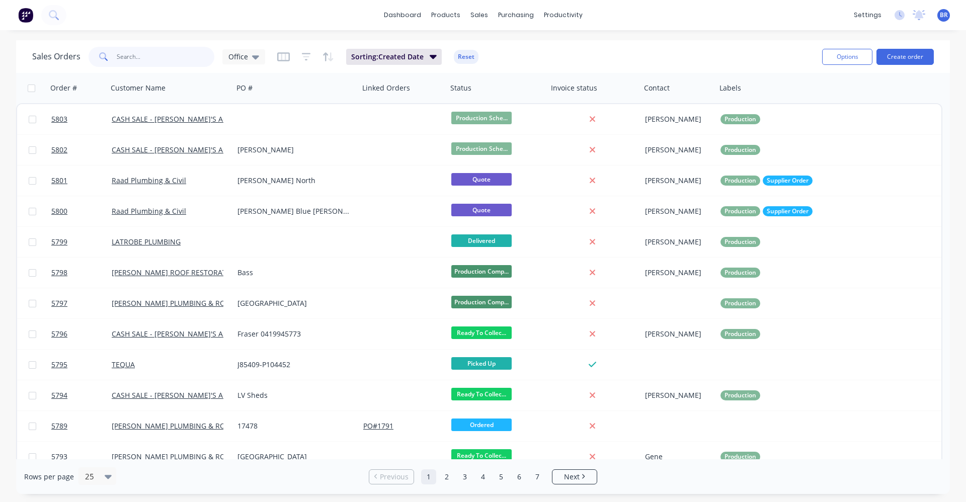
click at [141, 59] on input "text" at bounding box center [166, 57] width 98 height 20
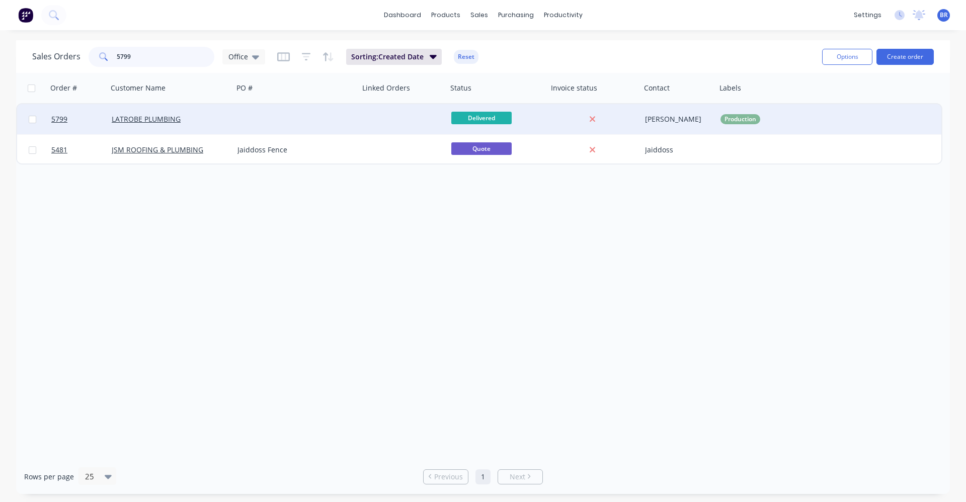
type input "5799"
click at [225, 120] on div "LATROBE PLUMBING" at bounding box center [171, 119] width 118 height 10
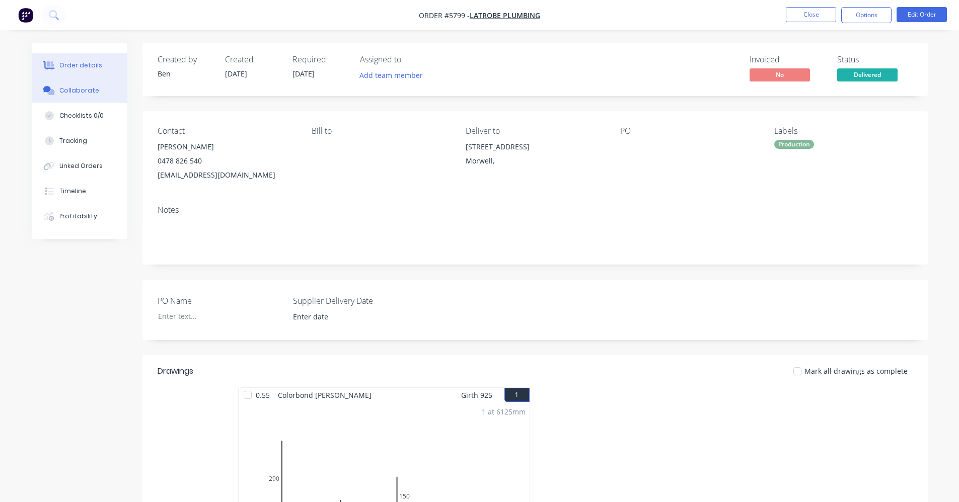
click at [80, 98] on button "Collaborate" at bounding box center [80, 90] width 96 height 25
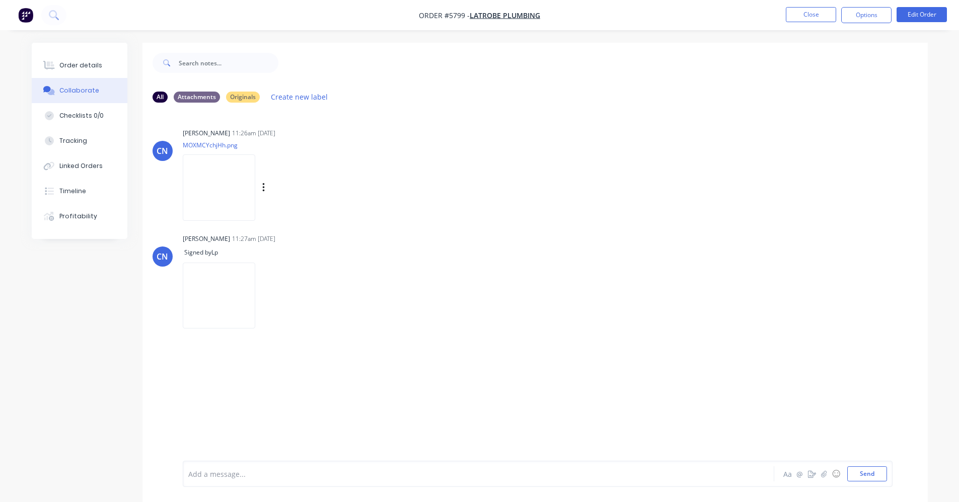
click at [214, 184] on img at bounding box center [219, 187] width 72 height 66
click at [71, 66] on div "Order details" at bounding box center [80, 65] width 43 height 9
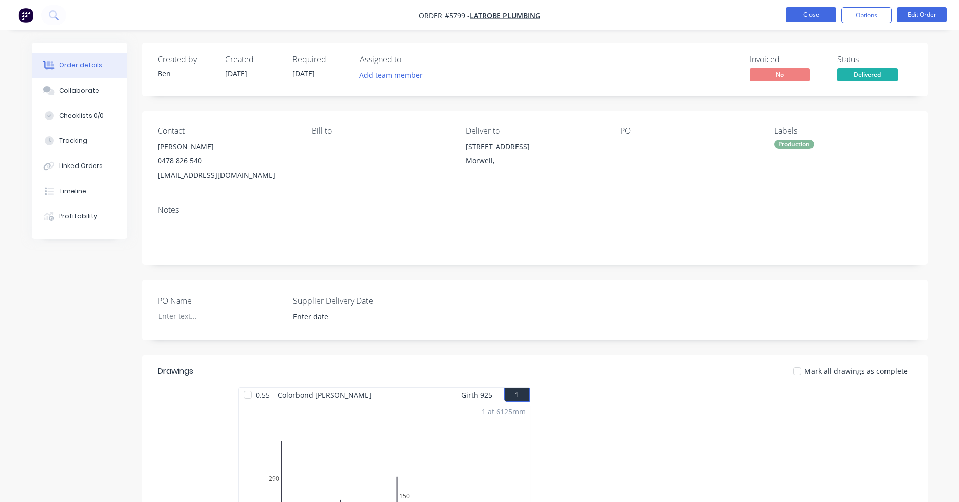
click at [812, 17] on button "Close" at bounding box center [810, 14] width 50 height 15
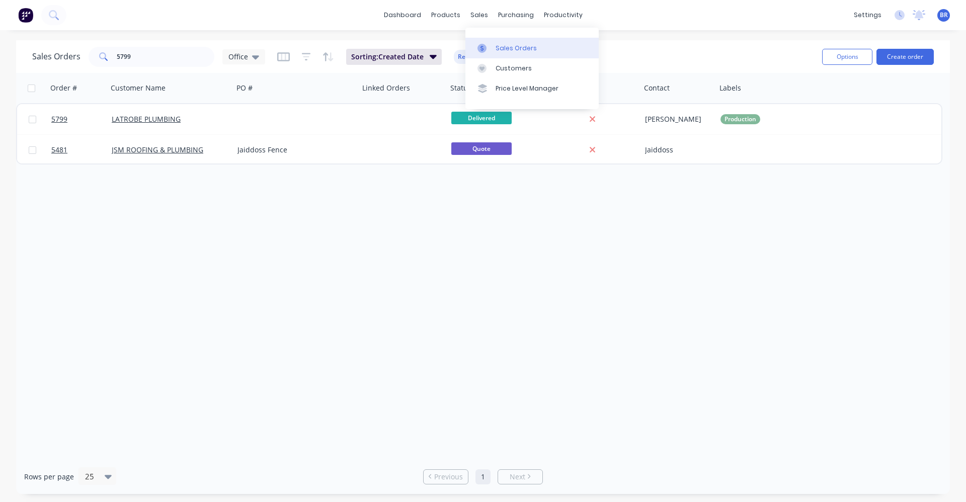
click at [505, 38] on link "Sales Orders" at bounding box center [531, 48] width 133 height 20
click at [503, 42] on link "Sales Orders" at bounding box center [531, 48] width 133 height 20
drag, startPoint x: 80, startPoint y: 56, endPoint x: 35, endPoint y: 57, distance: 44.8
click at [24, 56] on div "Sales Orders 5799 Office Sorting: Created Date Reset Options Create order" at bounding box center [483, 56] width 934 height 33
click at [508, 48] on div "Sales Orders" at bounding box center [516, 48] width 41 height 9
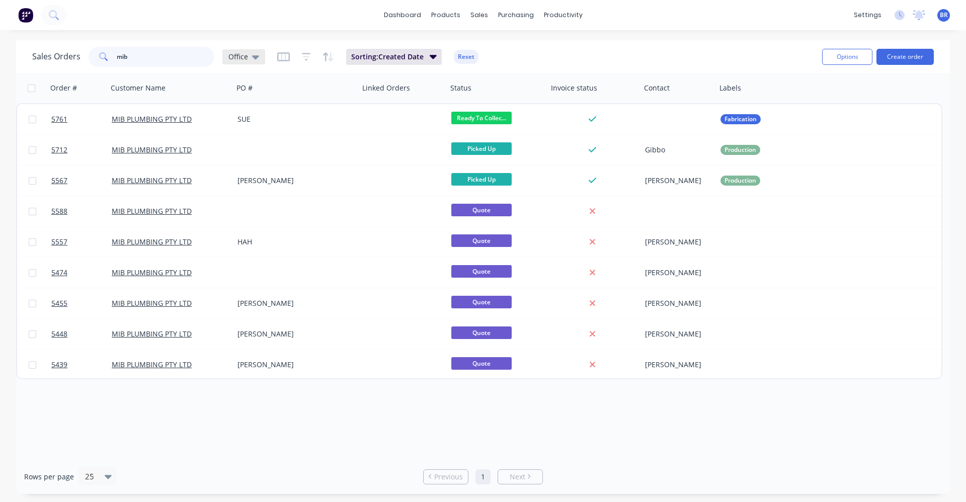
type input "mib"
click at [256, 58] on icon at bounding box center [255, 56] width 7 height 11
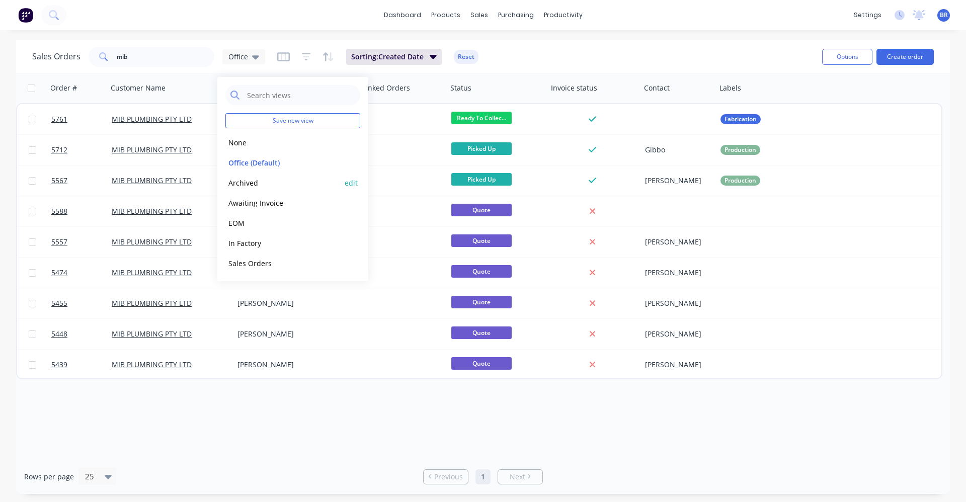
click at [246, 179] on button "Archived" at bounding box center [282, 183] width 115 height 12
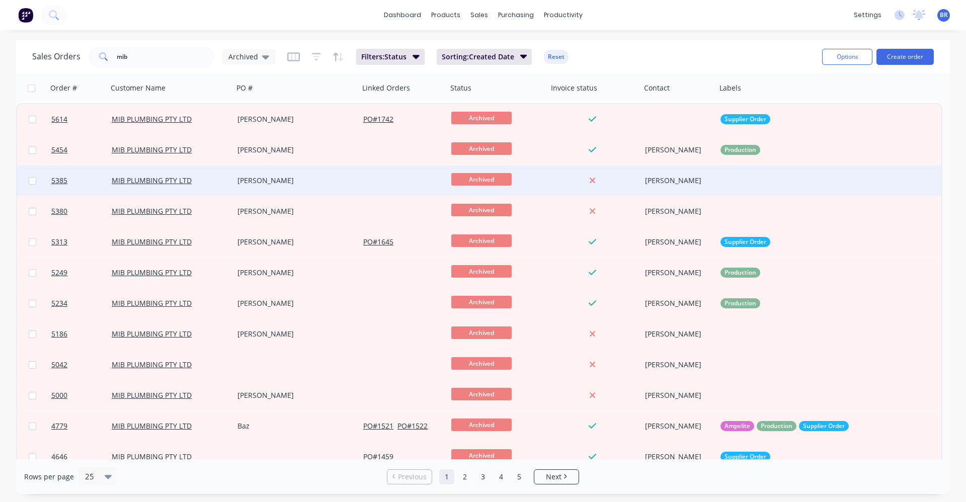
click at [342, 185] on div "Pizzi" at bounding box center [293, 181] width 112 height 10
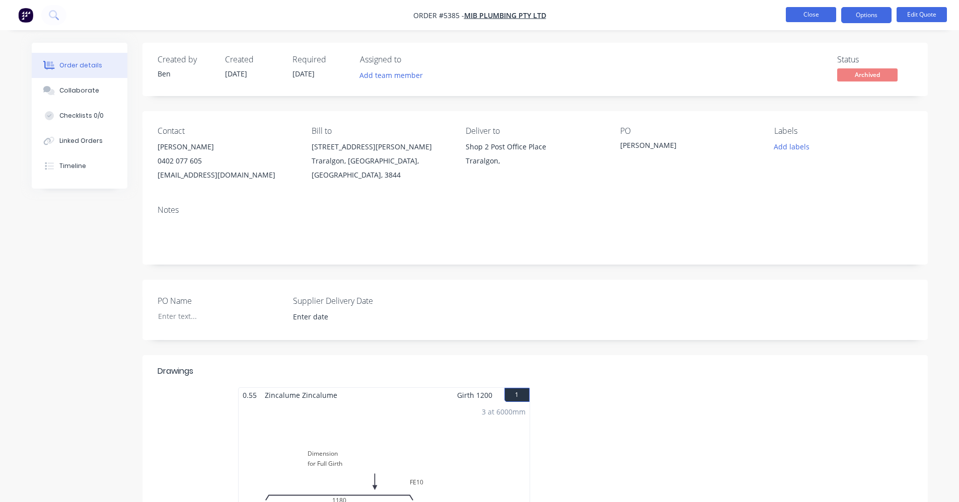
click at [805, 17] on button "Close" at bounding box center [810, 14] width 50 height 15
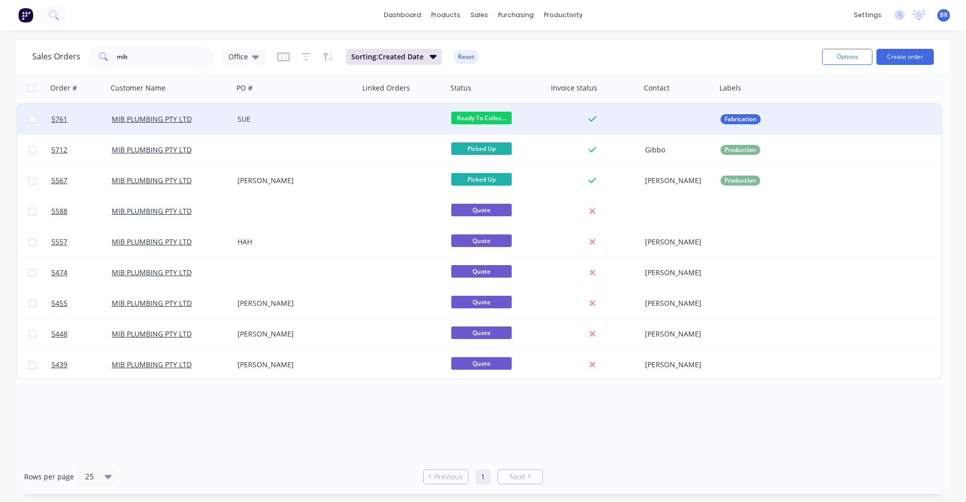
click at [317, 123] on div "SUE" at bounding box center [293, 119] width 112 height 10
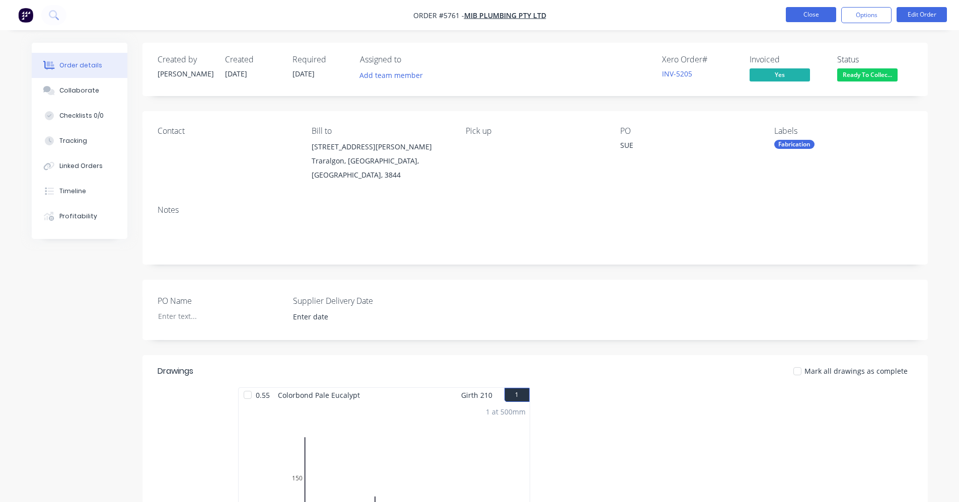
click at [809, 16] on button "Close" at bounding box center [810, 14] width 50 height 15
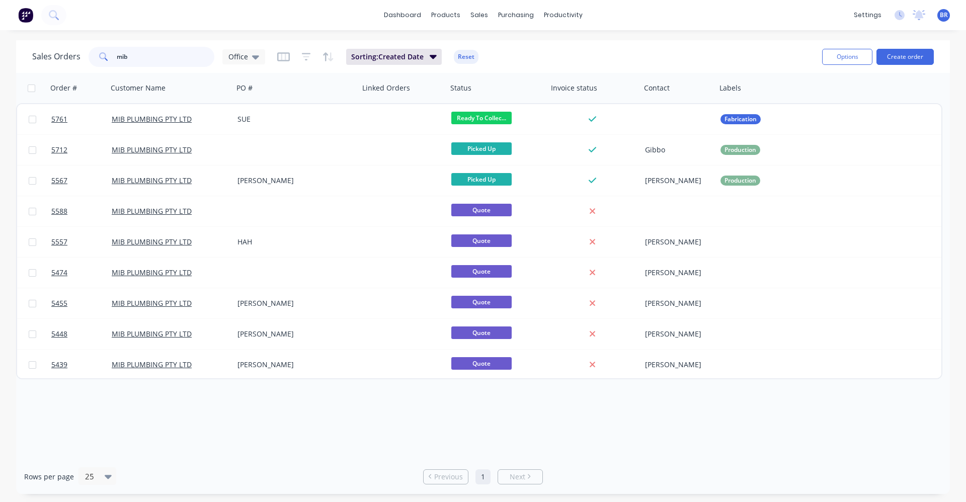
drag, startPoint x: 141, startPoint y: 57, endPoint x: 82, endPoint y: 45, distance: 60.6
click at [82, 45] on div "Sales Orders mib Office Sorting: Created Date Reset" at bounding box center [423, 56] width 782 height 25
click at [150, 53] on input "mib" at bounding box center [166, 57] width 98 height 20
click at [497, 49] on div "Sales Orders" at bounding box center [516, 48] width 41 height 9
drag, startPoint x: 143, startPoint y: 53, endPoint x: 30, endPoint y: 32, distance: 115.1
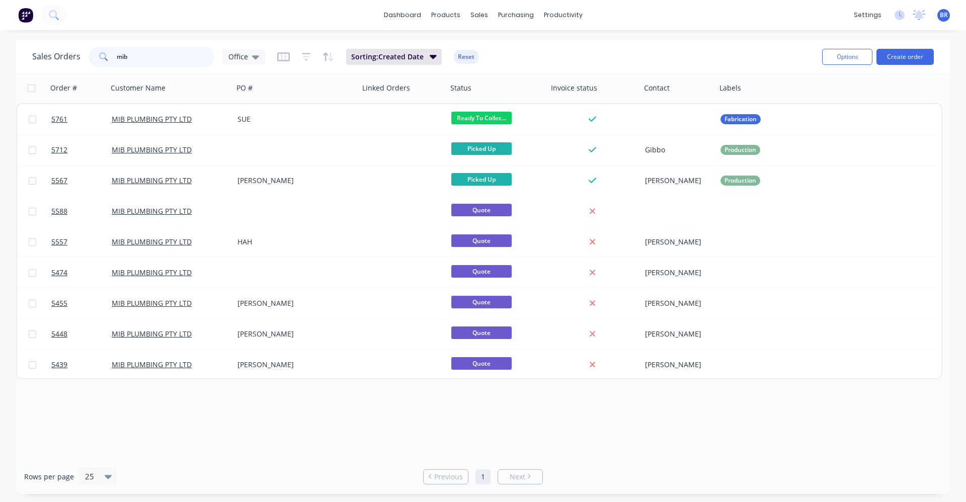
click at [30, 32] on div "dashboard products sales purchasing productivity dashboard products Product Cat…" at bounding box center [483, 251] width 966 height 502
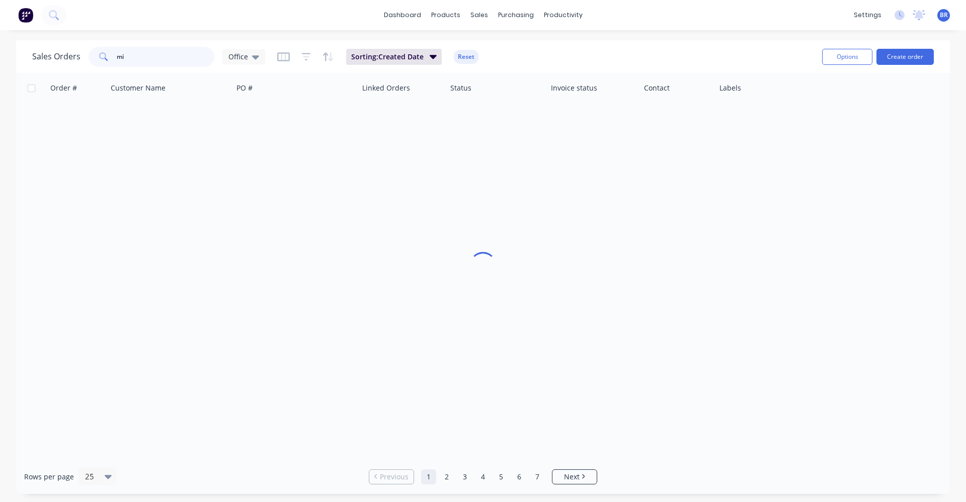
type input "mib"
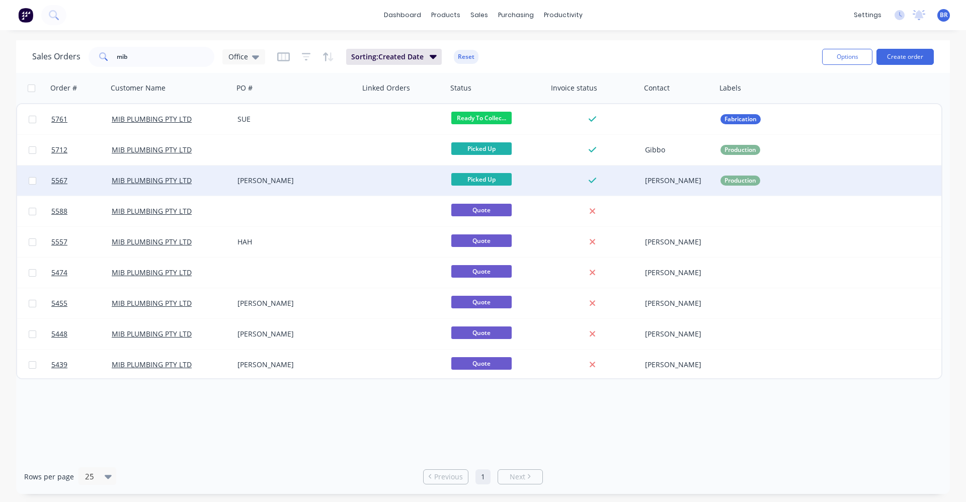
click at [297, 180] on div "Wendy" at bounding box center [293, 181] width 112 height 10
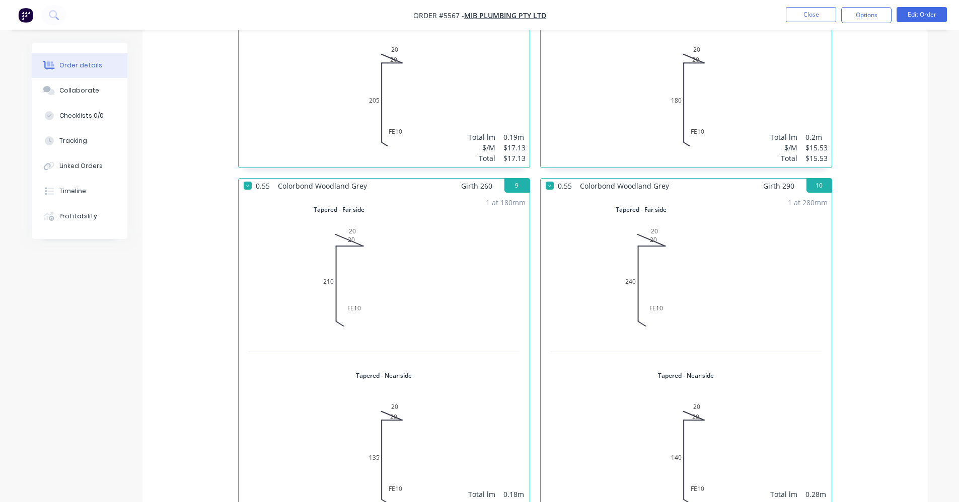
scroll to position [1175, 0]
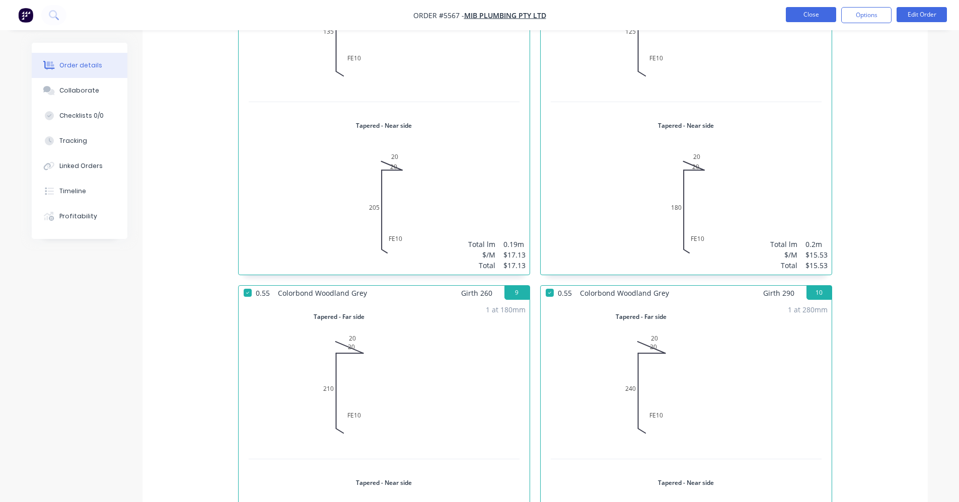
click at [796, 14] on button "Close" at bounding box center [810, 14] width 50 height 15
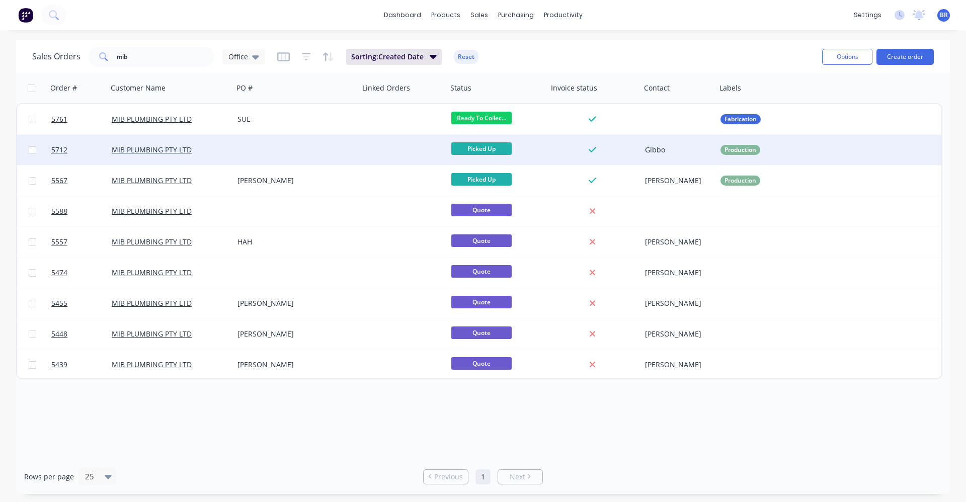
click at [318, 154] on div at bounding box center [296, 150] width 126 height 30
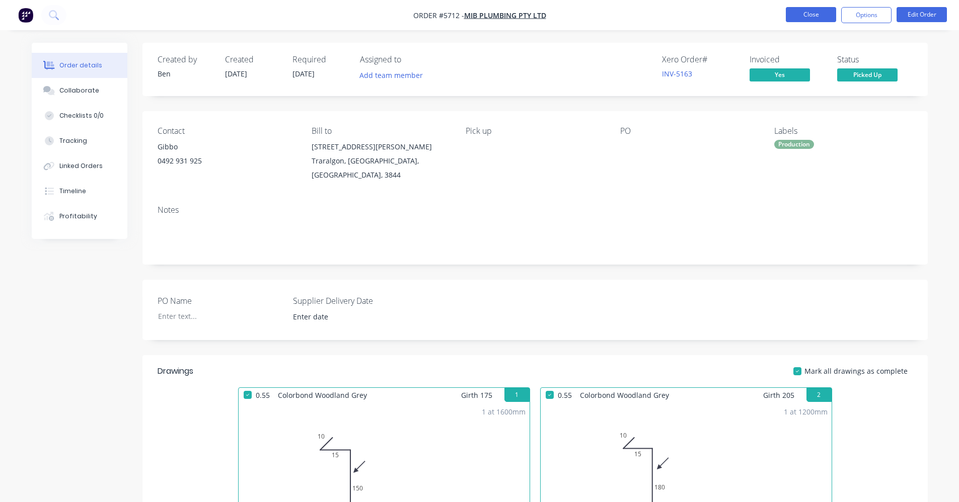
click at [802, 13] on button "Close" at bounding box center [810, 14] width 50 height 15
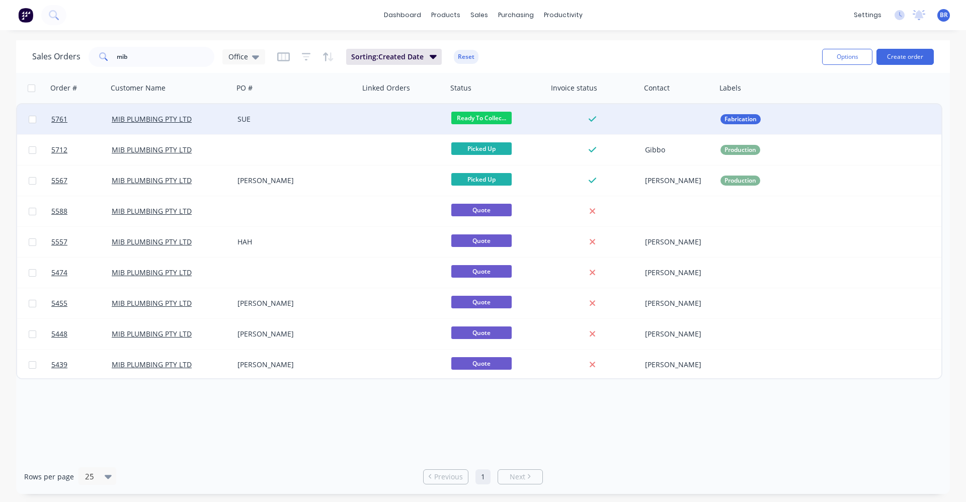
click at [317, 126] on div "SUE" at bounding box center [296, 119] width 126 height 30
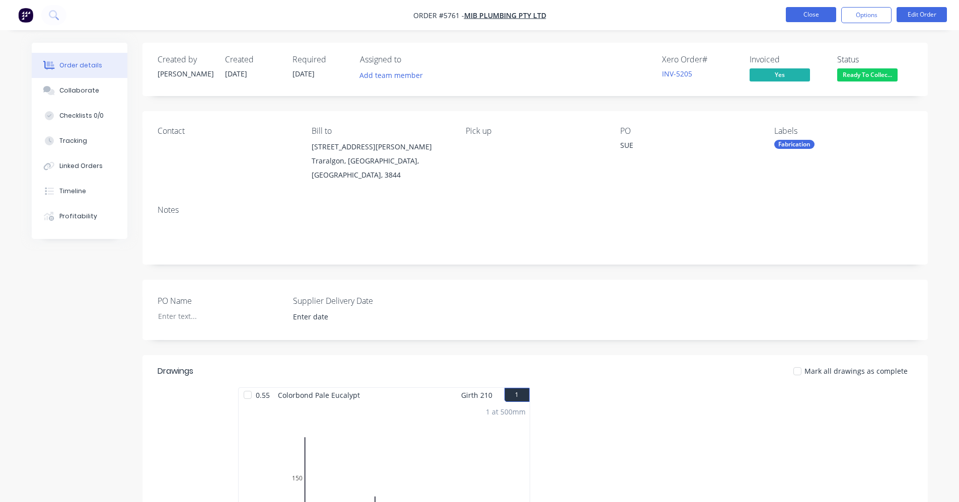
click at [809, 17] on button "Close" at bounding box center [810, 14] width 50 height 15
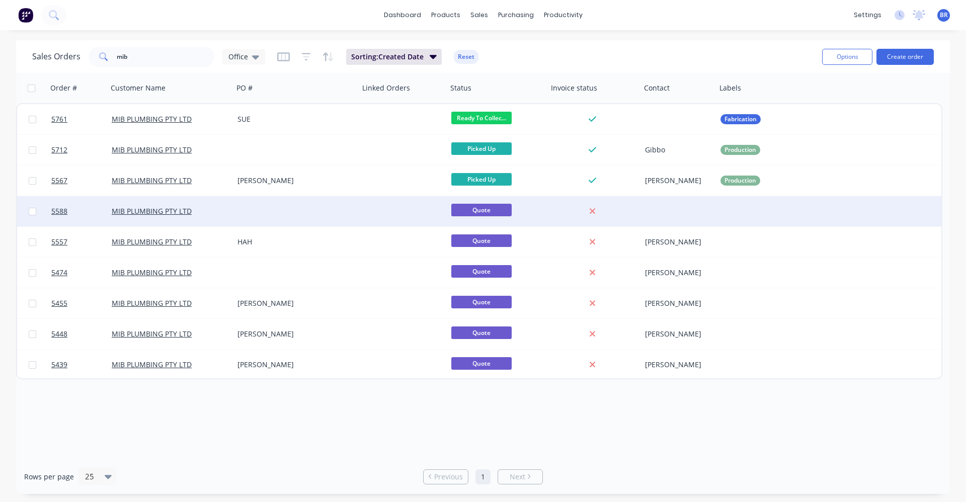
click at [289, 212] on div at bounding box center [296, 211] width 126 height 30
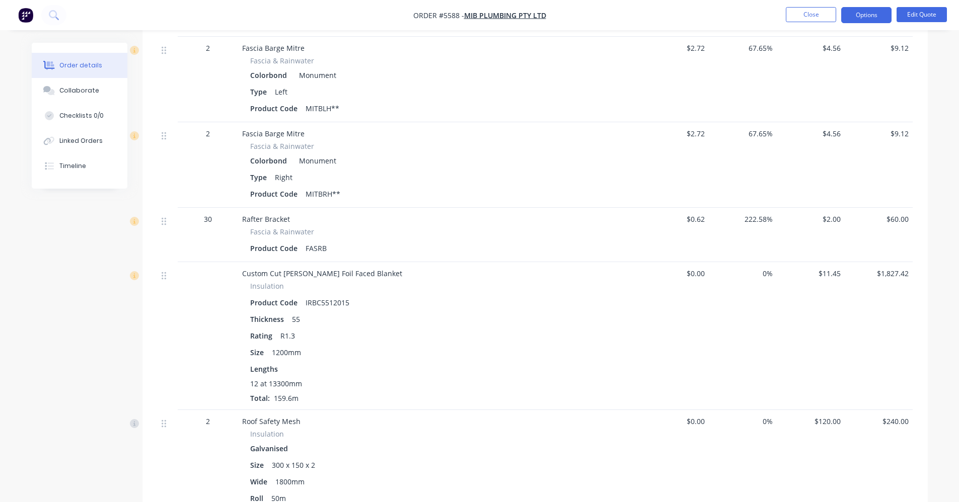
scroll to position [1862, 0]
click at [814, 17] on button "Close" at bounding box center [810, 14] width 50 height 15
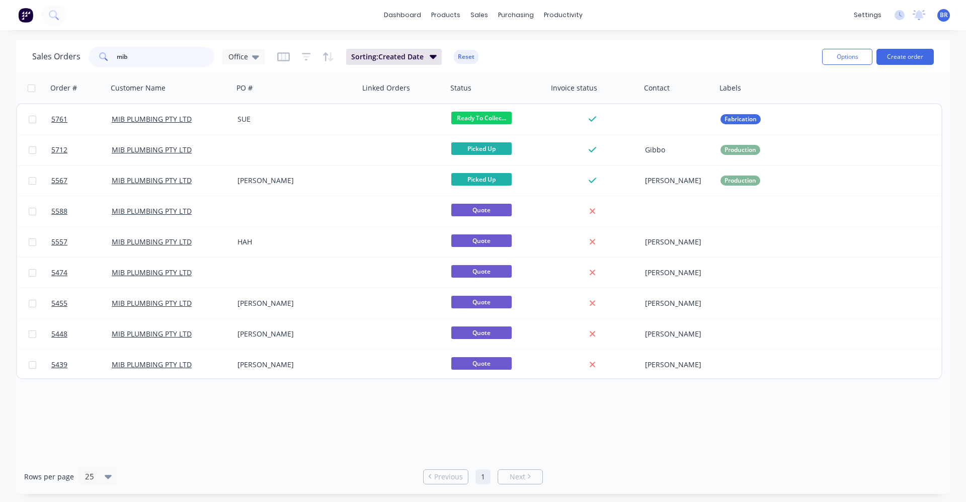
drag, startPoint x: 166, startPoint y: 54, endPoint x: 103, endPoint y: 57, distance: 63.0
click at [103, 57] on div "mib" at bounding box center [152, 57] width 126 height 20
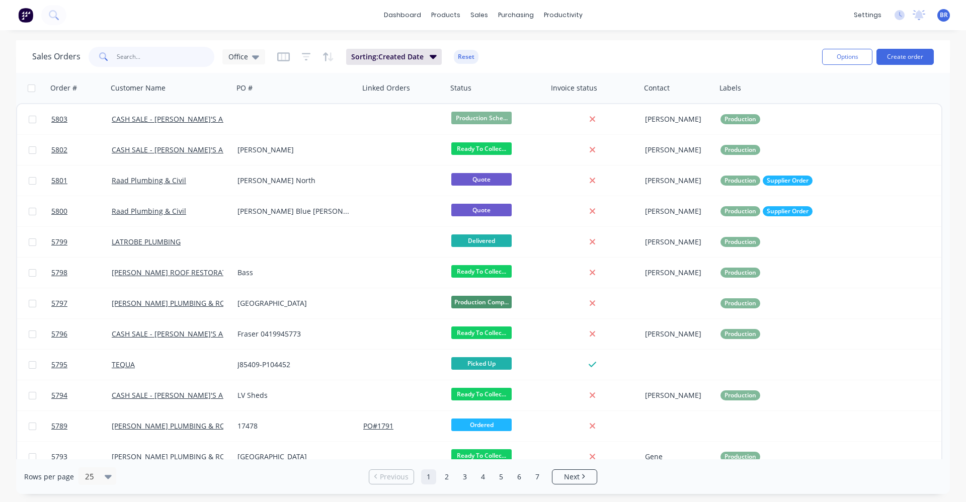
click at [156, 57] on input "text" at bounding box center [166, 57] width 98 height 20
click at [242, 59] on span "Office" at bounding box center [238, 56] width 20 height 11
click at [538, 52] on div "Purchase Orders" at bounding box center [548, 48] width 53 height 9
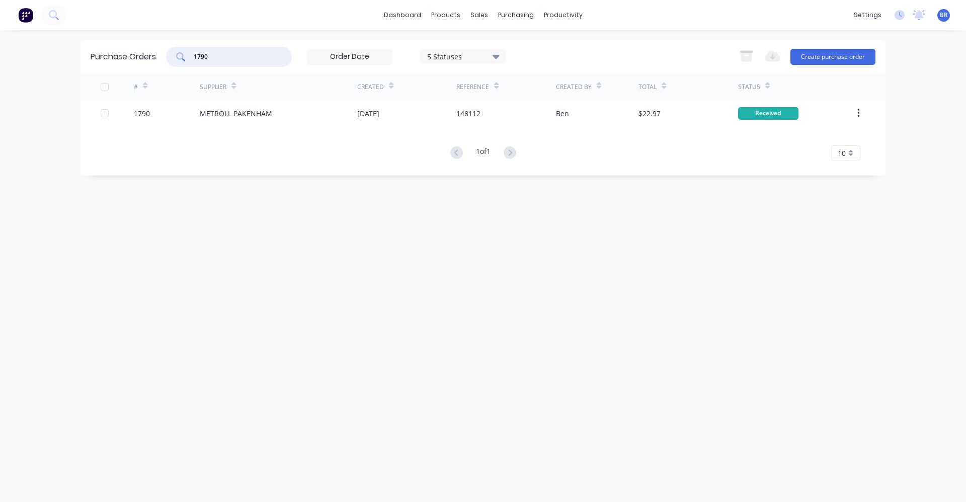
drag, startPoint x: 214, startPoint y: 58, endPoint x: 152, endPoint y: 59, distance: 62.4
click at [151, 57] on div "Purchase Orders 1790 5 Statuses 5 Statuses Export to Excel (XLSX) Create purcha…" at bounding box center [483, 56] width 805 height 33
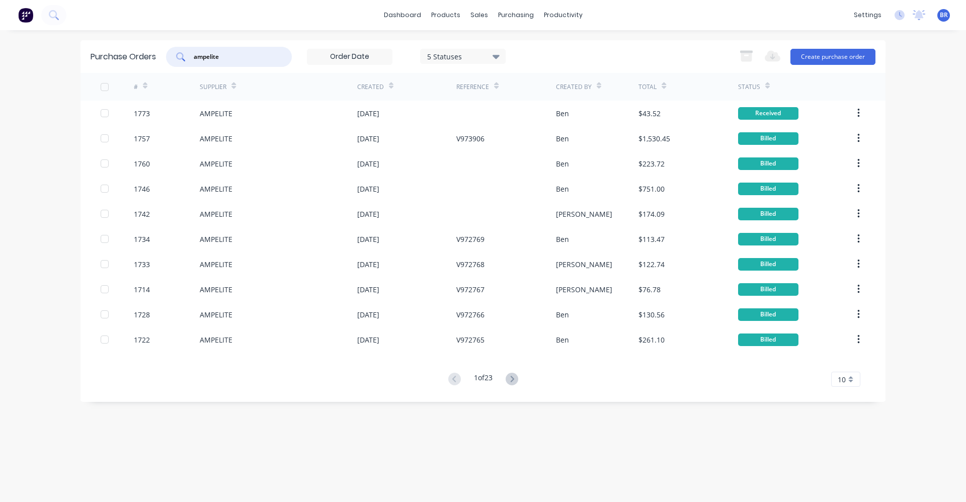
type input "ampelite"
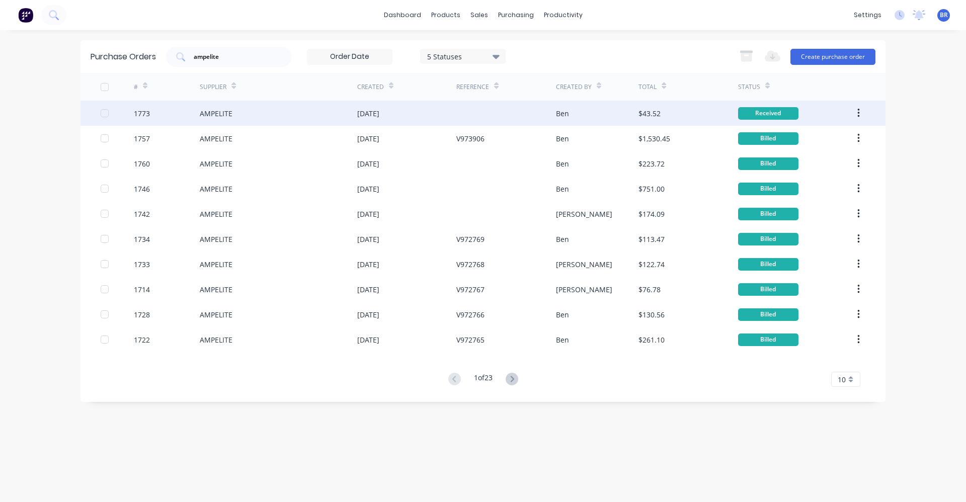
click at [420, 115] on div "02 Sep 2025" at bounding box center [406, 113] width 99 height 25
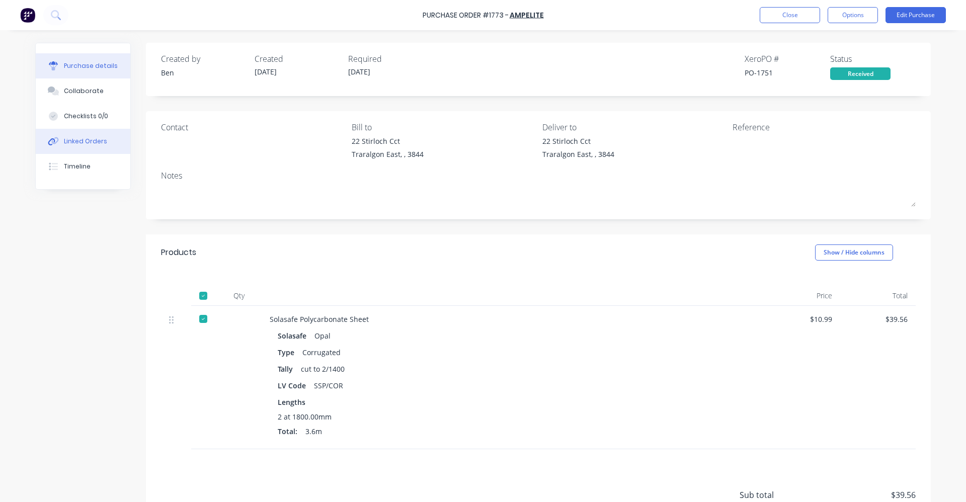
click at [90, 139] on div "Linked Orders" at bounding box center [85, 141] width 43 height 9
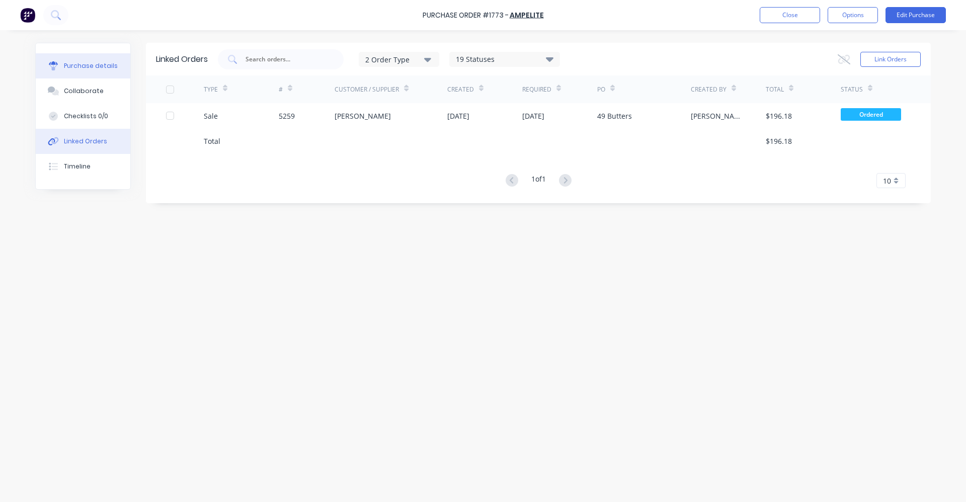
click at [97, 64] on div "Purchase details" at bounding box center [91, 65] width 54 height 9
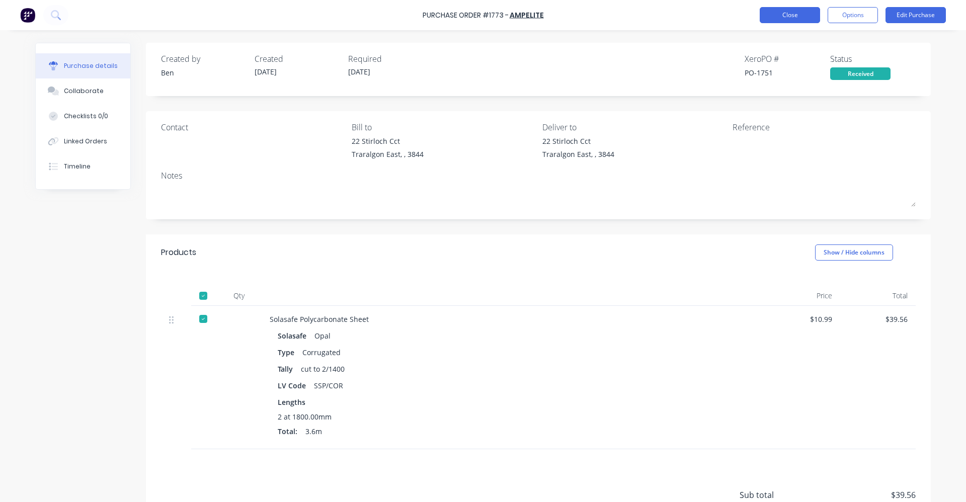
click at [788, 13] on button "Close" at bounding box center [790, 15] width 60 height 16
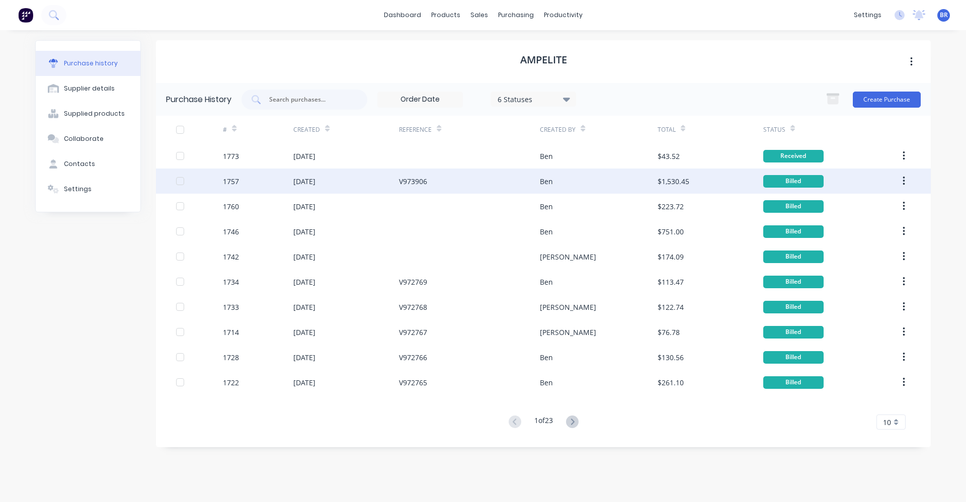
click at [441, 181] on div "V973906" at bounding box center [469, 181] width 141 height 25
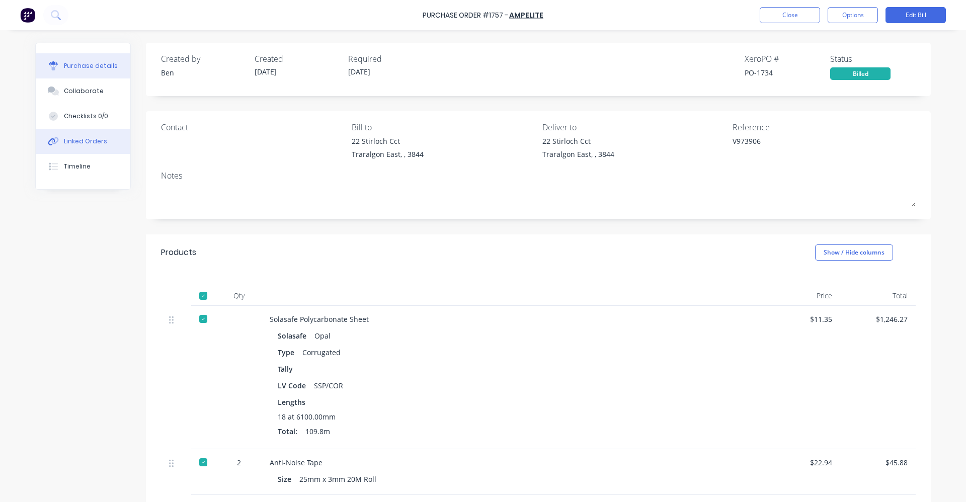
click at [91, 138] on div "Linked Orders" at bounding box center [85, 141] width 43 height 9
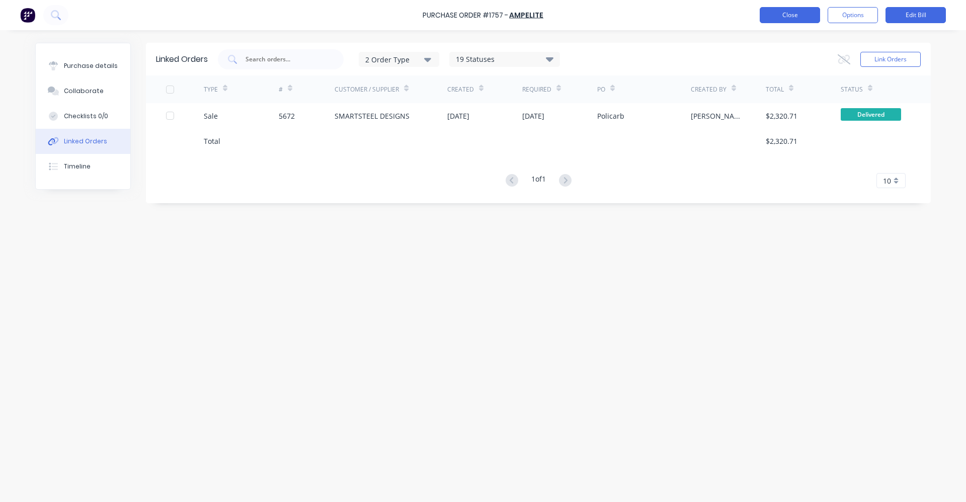
click at [770, 19] on button "Close" at bounding box center [790, 15] width 60 height 16
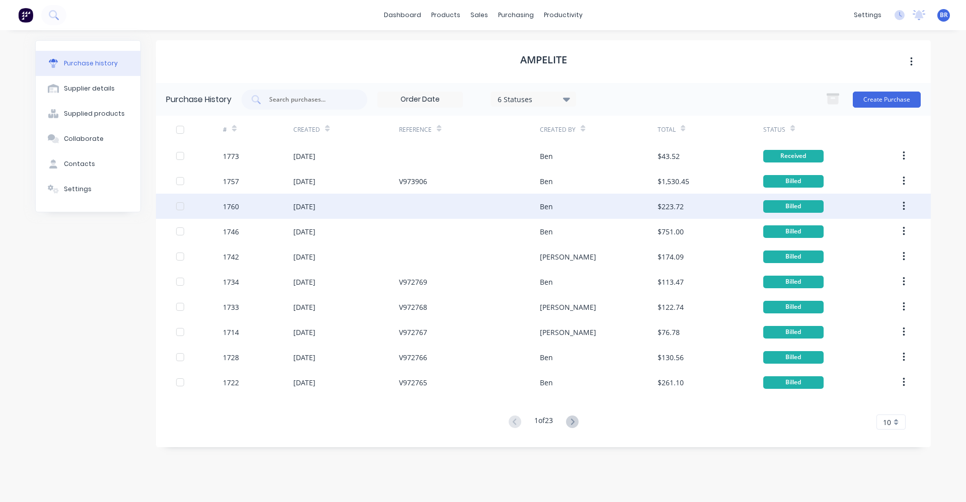
click at [438, 201] on div at bounding box center [469, 206] width 141 height 25
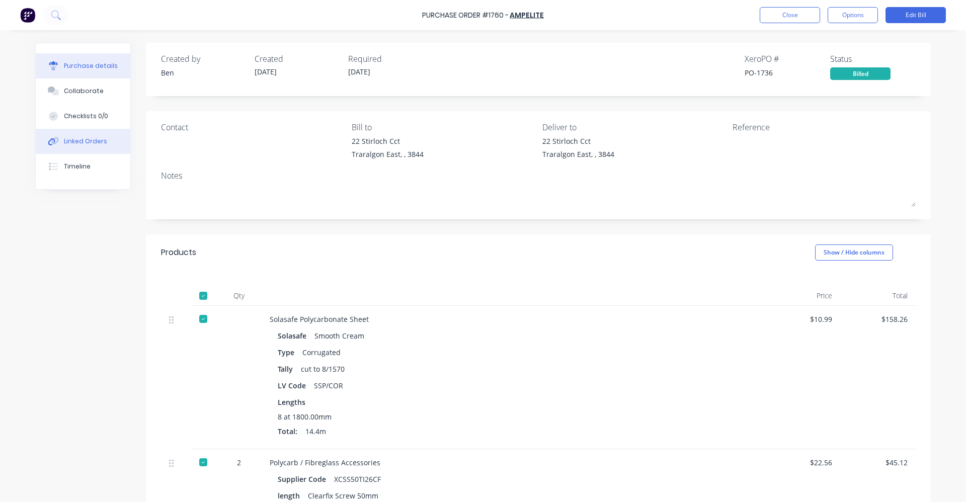
click at [82, 144] on div "Linked Orders" at bounding box center [85, 141] width 43 height 9
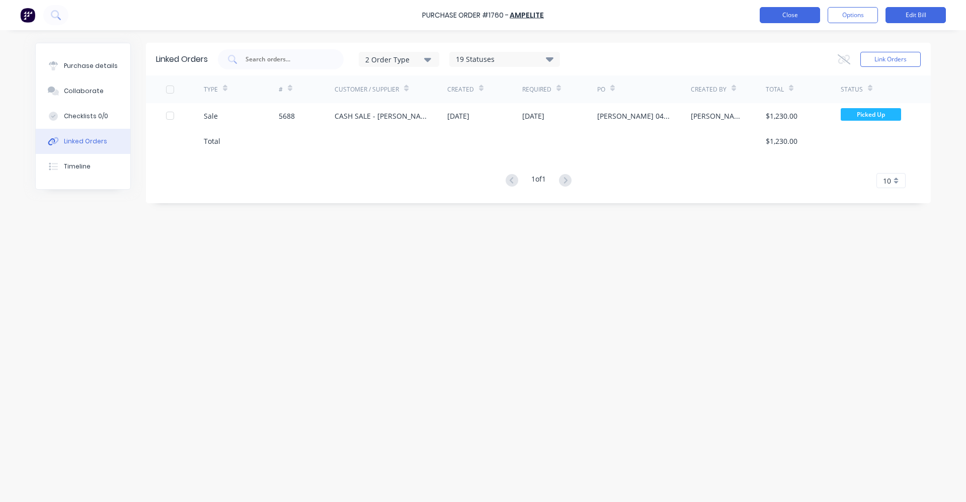
click at [791, 17] on button "Close" at bounding box center [790, 15] width 60 height 16
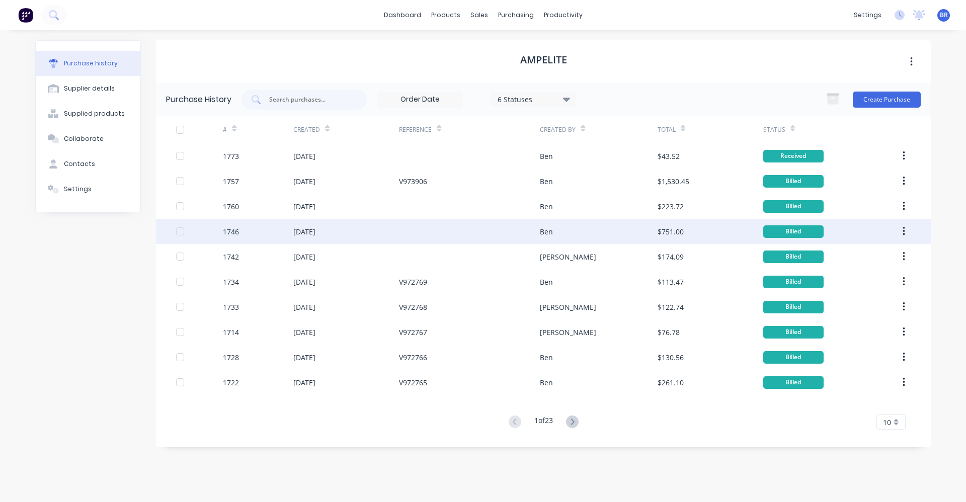
click at [465, 228] on div at bounding box center [469, 231] width 141 height 25
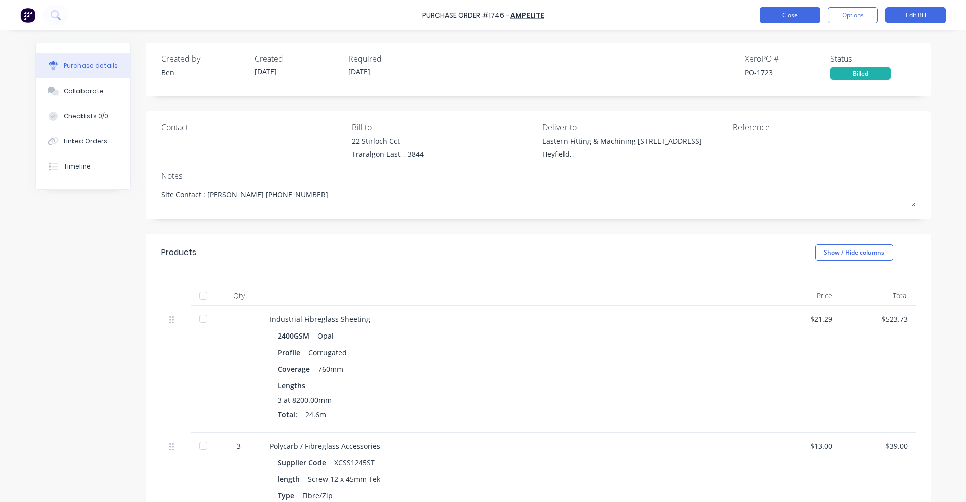
click at [785, 18] on button "Close" at bounding box center [790, 15] width 60 height 16
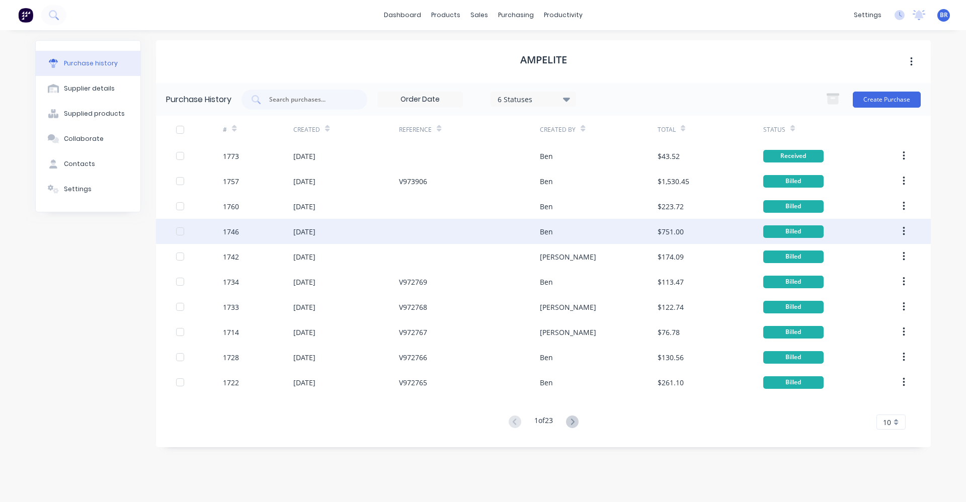
click at [457, 235] on div at bounding box center [469, 231] width 141 height 25
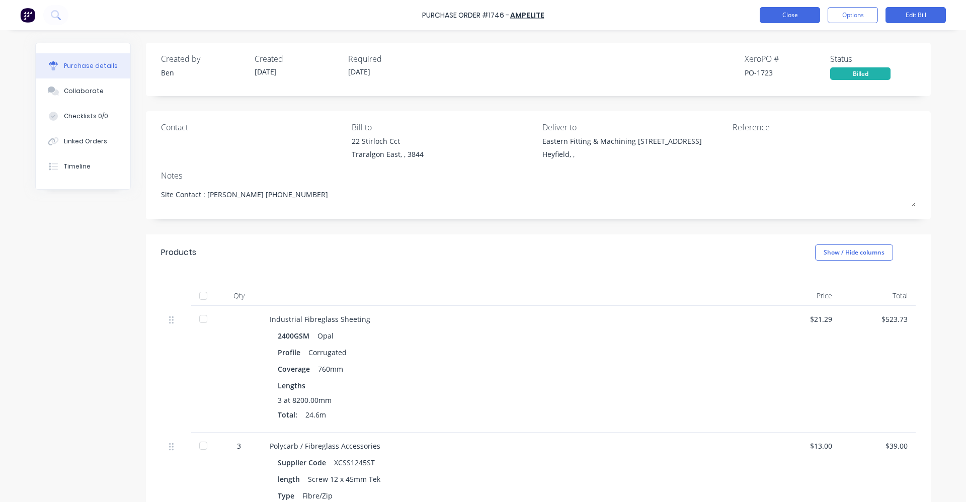
click at [794, 20] on button "Close" at bounding box center [790, 15] width 60 height 16
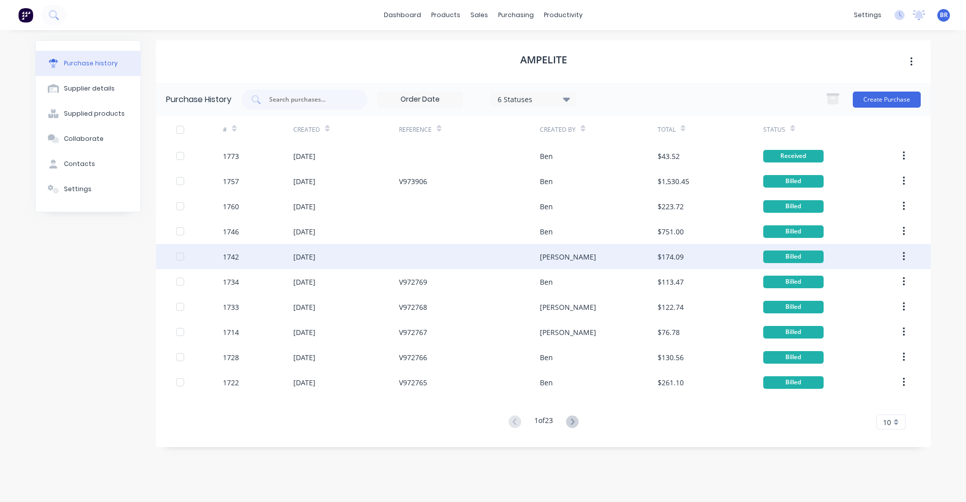
click at [472, 261] on div at bounding box center [469, 256] width 141 height 25
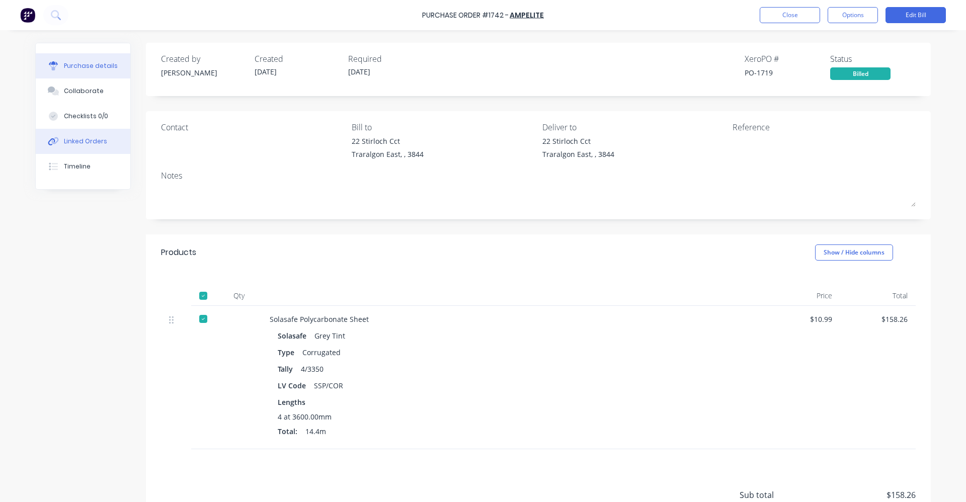
click at [98, 143] on div "Linked Orders" at bounding box center [85, 141] width 43 height 9
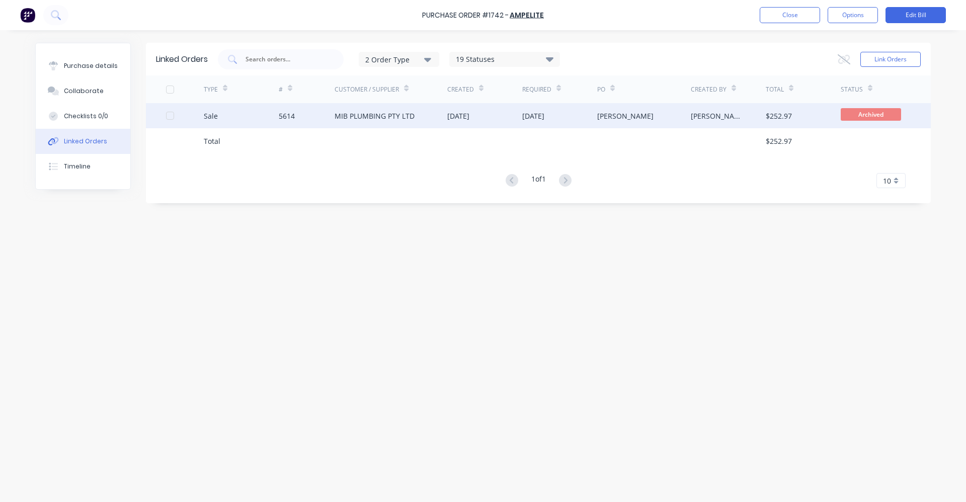
click at [382, 113] on div "MIB PLUMBING PTY LTD" at bounding box center [375, 116] width 80 height 11
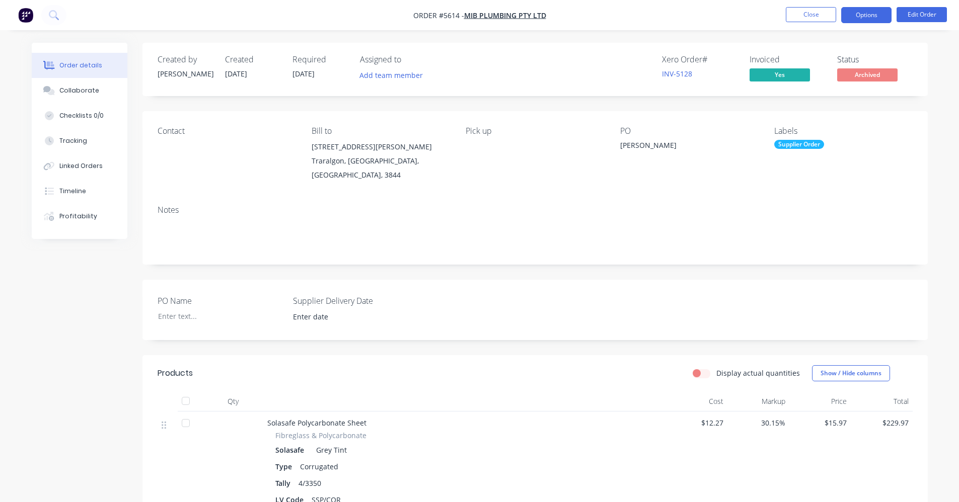
click at [866, 16] on button "Options" at bounding box center [866, 15] width 50 height 16
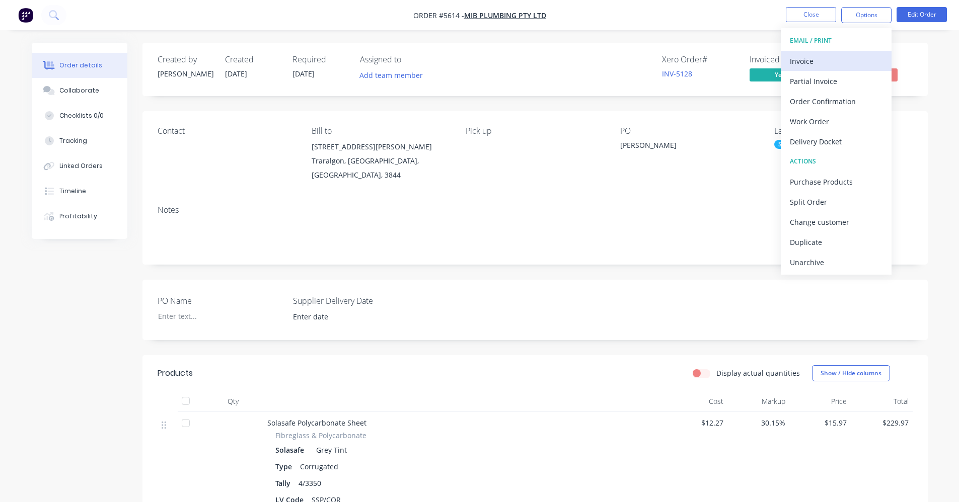
click at [833, 55] on div "Invoice" at bounding box center [835, 61] width 93 height 15
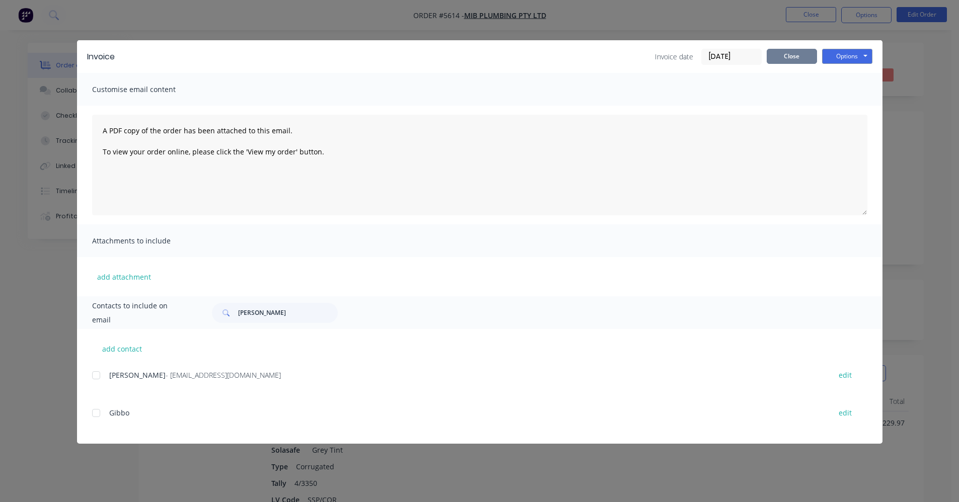
click at [788, 54] on button "Close" at bounding box center [791, 56] width 50 height 15
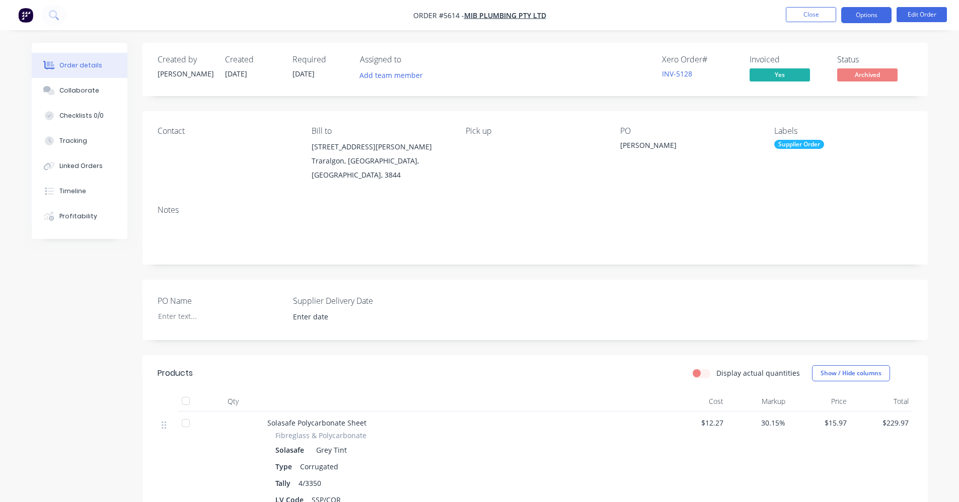
click at [865, 11] on button "Options" at bounding box center [866, 15] width 50 height 16
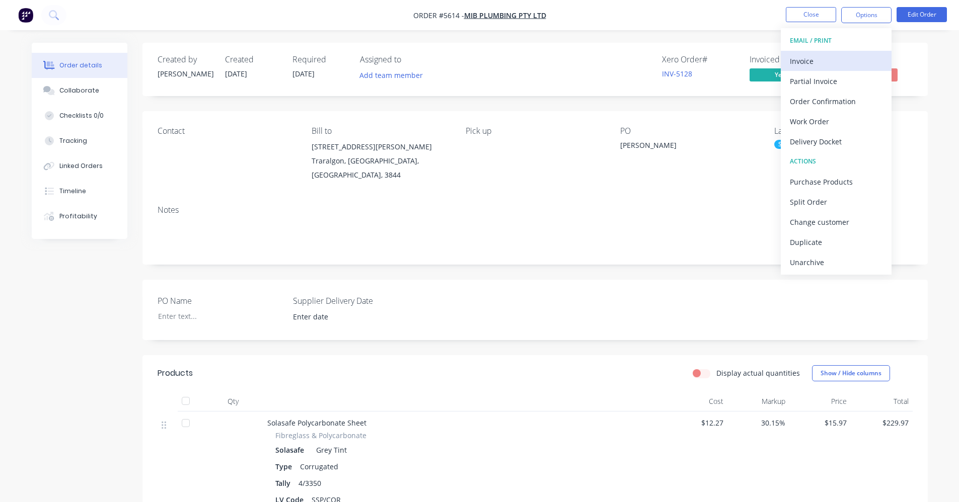
click at [804, 62] on div "Invoice" at bounding box center [835, 61] width 93 height 15
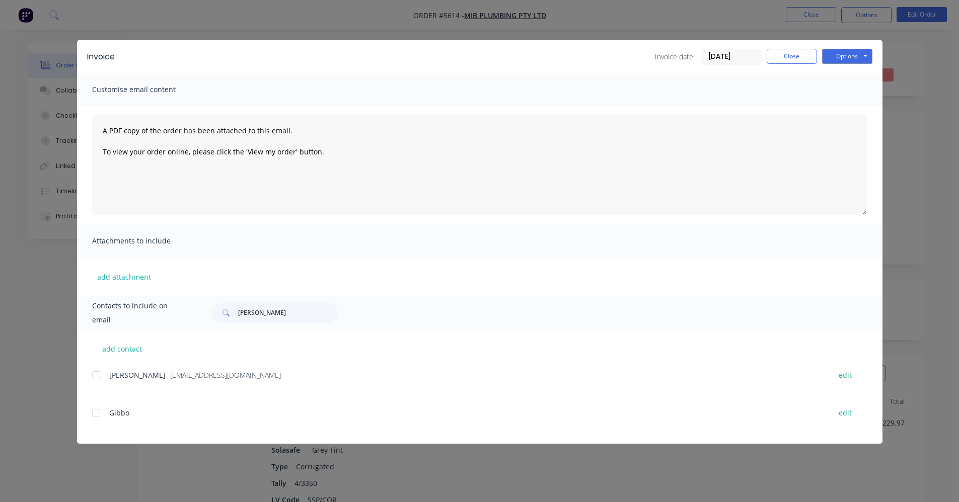
drag, startPoint x: 97, startPoint y: 377, endPoint x: 336, endPoint y: 371, distance: 239.1
click at [98, 376] on div at bounding box center [96, 375] width 20 height 20
click at [844, 54] on button "Options" at bounding box center [847, 56] width 50 height 15
click at [853, 111] on button "Email" at bounding box center [854, 107] width 64 height 17
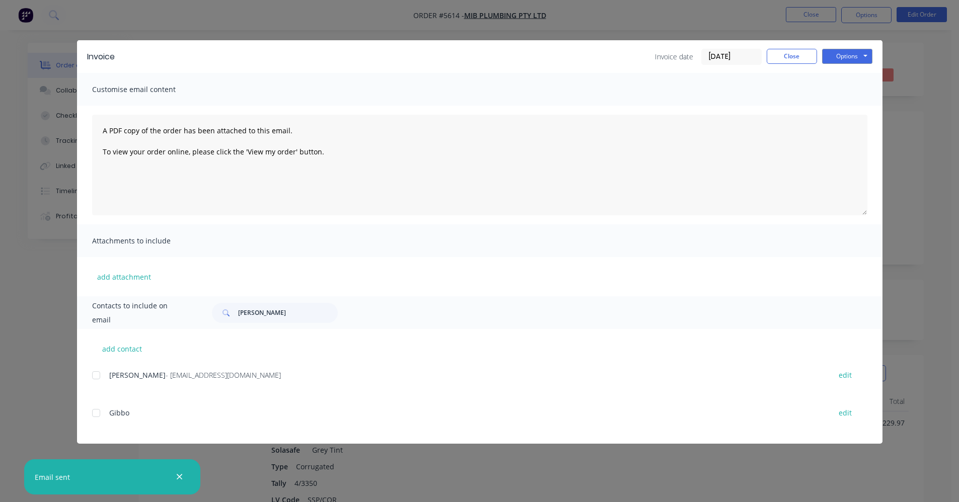
click at [778, 65] on div "Invoice Invoice date 29/08/25 Close Options Preview Print Email" at bounding box center [479, 56] width 805 height 33
click at [781, 63] on button "Close" at bounding box center [791, 56] width 50 height 15
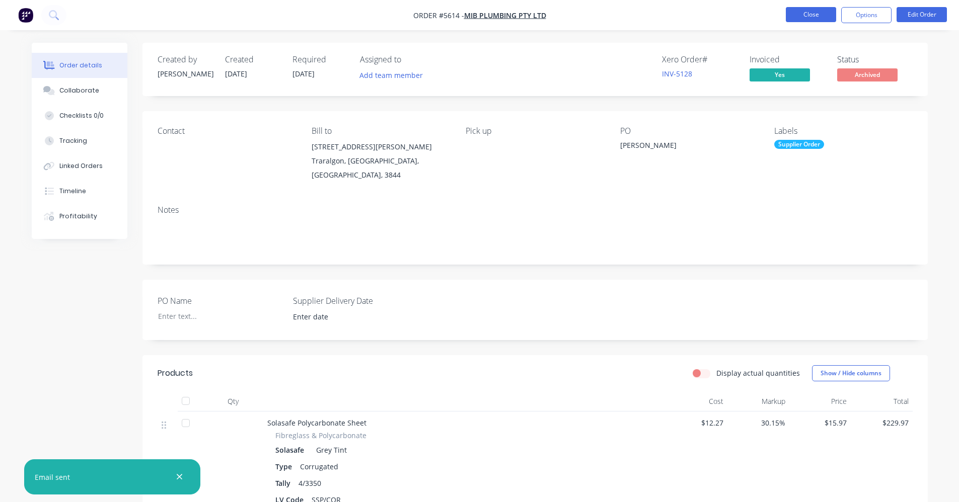
click at [804, 10] on button "Close" at bounding box center [810, 14] width 50 height 15
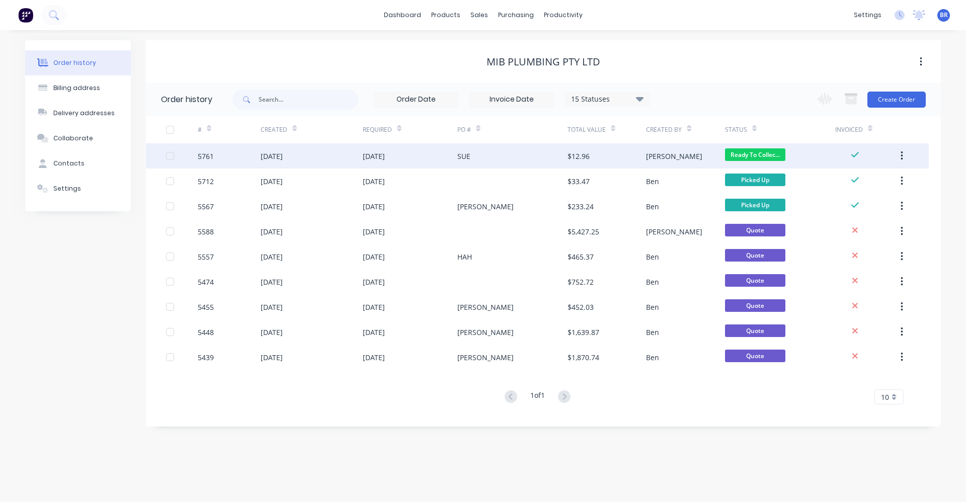
click at [503, 162] on div "SUE" at bounding box center [512, 155] width 110 height 25
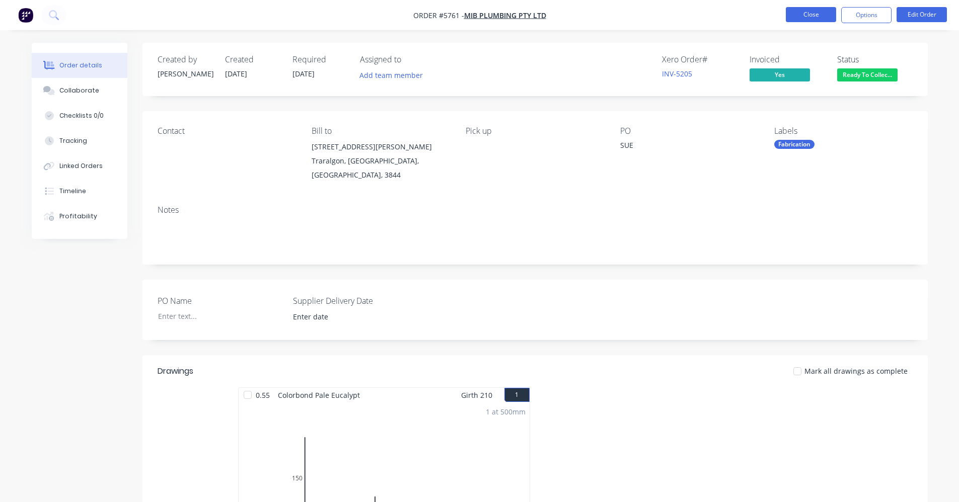
click at [808, 18] on button "Close" at bounding box center [810, 14] width 50 height 15
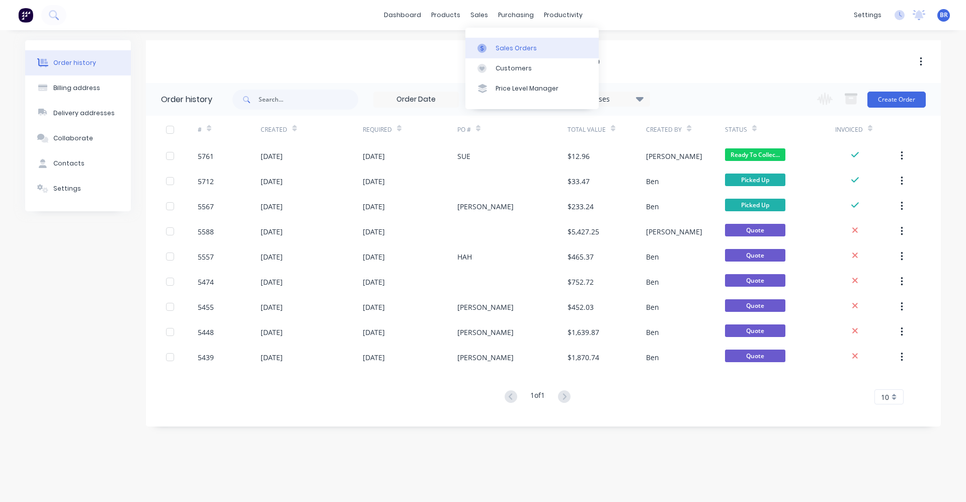
click at [519, 48] on div "Sales Orders" at bounding box center [516, 48] width 41 height 9
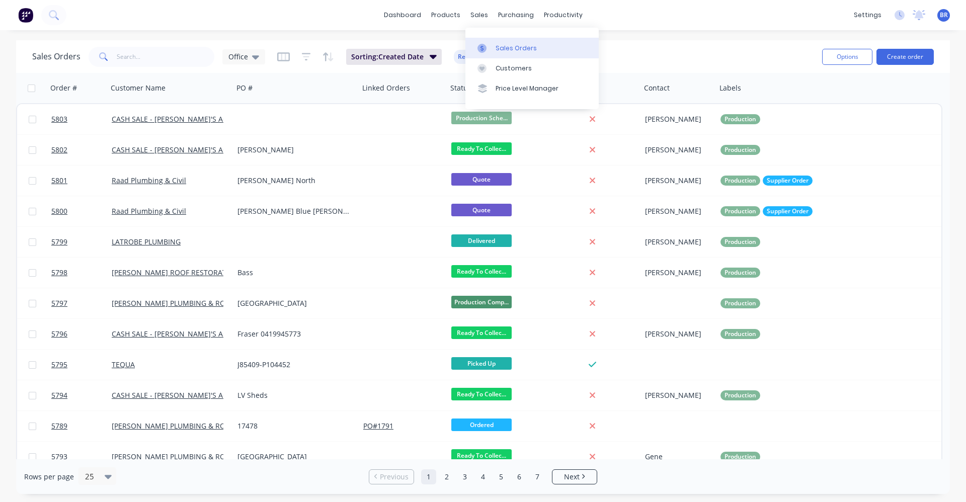
click at [520, 53] on link "Sales Orders" at bounding box center [531, 48] width 133 height 20
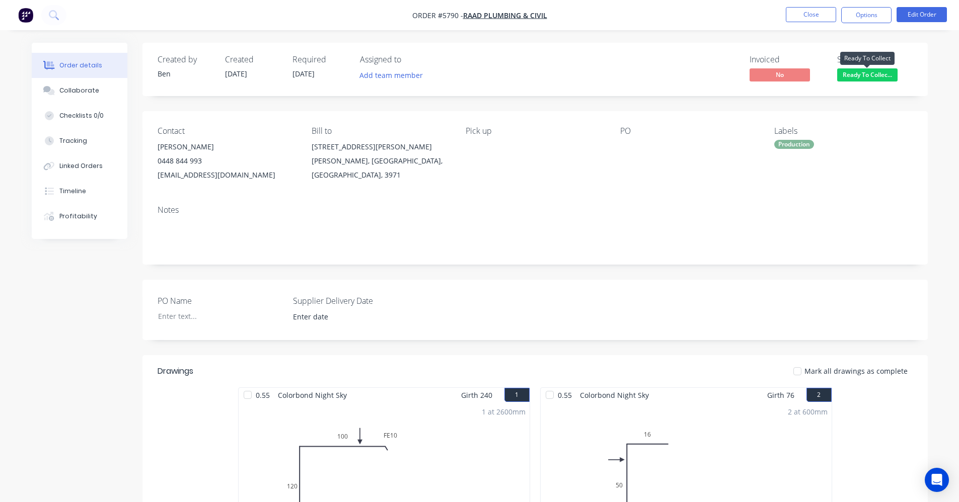
click at [865, 78] on span "Ready To Collec..." at bounding box center [867, 74] width 60 height 13
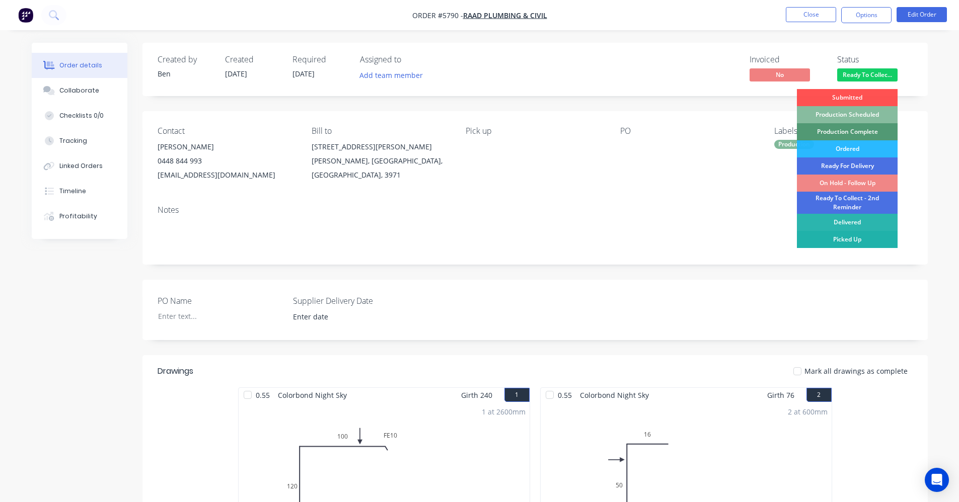
drag, startPoint x: 848, startPoint y: 237, endPoint x: 849, endPoint y: 213, distance: 23.7
click at [849, 237] on div "Picked Up" at bounding box center [847, 239] width 101 height 17
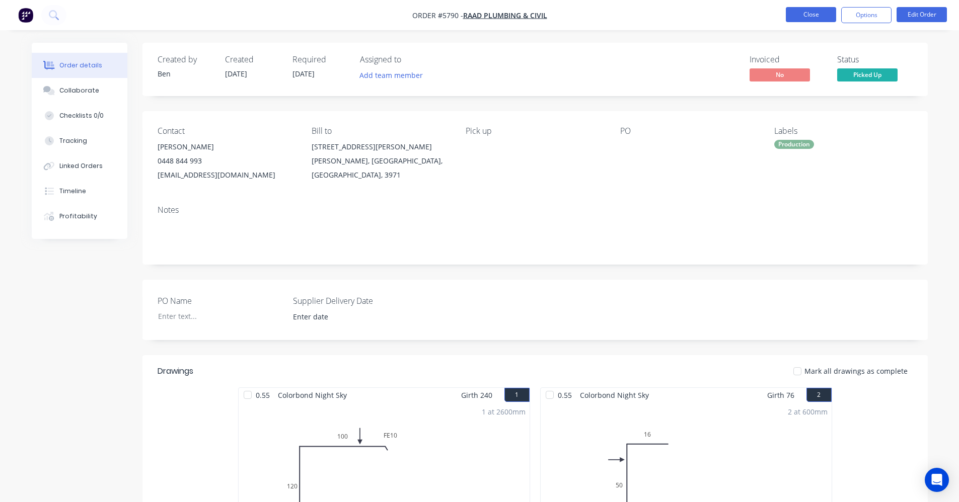
click at [809, 13] on button "Close" at bounding box center [810, 14] width 50 height 15
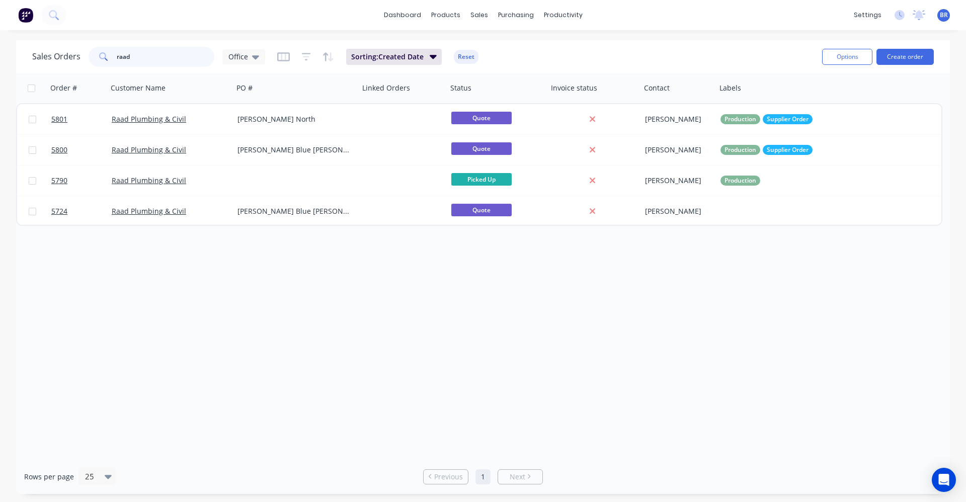
drag, startPoint x: 140, startPoint y: 57, endPoint x: 8, endPoint y: 34, distance: 134.3
click at [8, 34] on div "dashboard products sales purchasing productivity dashboard products Product Cat…" at bounding box center [483, 251] width 966 height 502
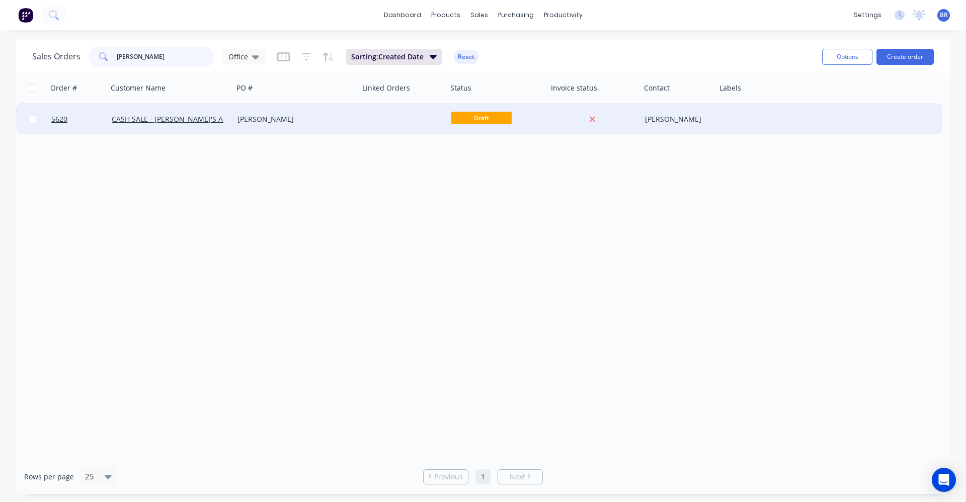
type input "[PERSON_NAME]"
click at [326, 117] on div "[PERSON_NAME]" at bounding box center [293, 119] width 112 height 10
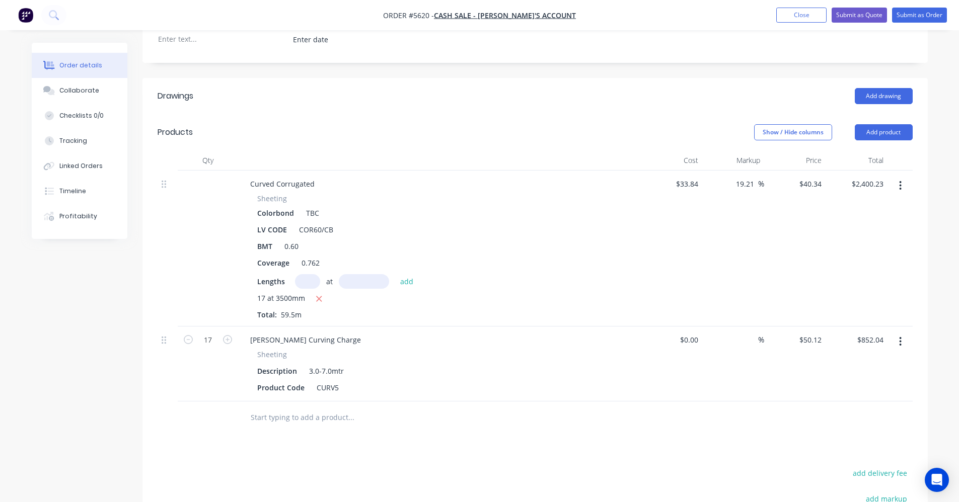
scroll to position [317, 0]
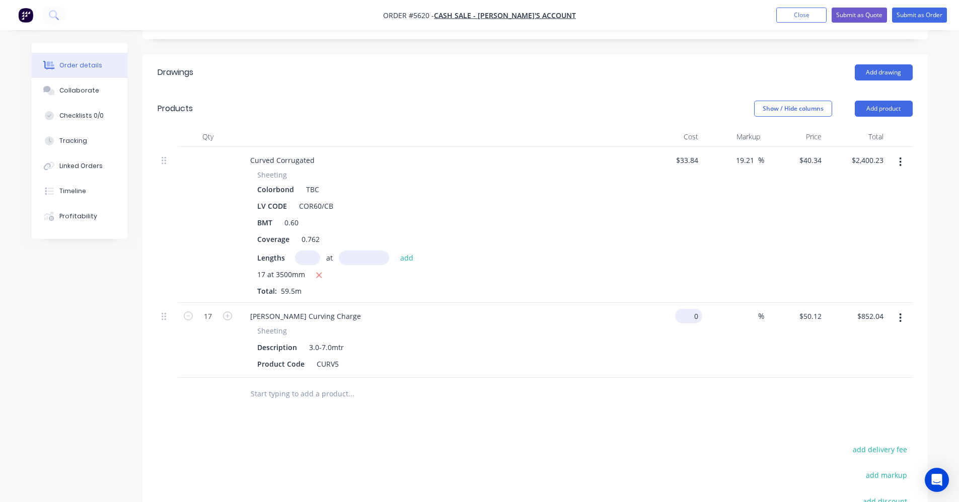
click at [690, 309] on div "0 $0.00" at bounding box center [688, 316] width 27 height 15
type input "$37.52"
type input "$637.84"
type input "50.12"
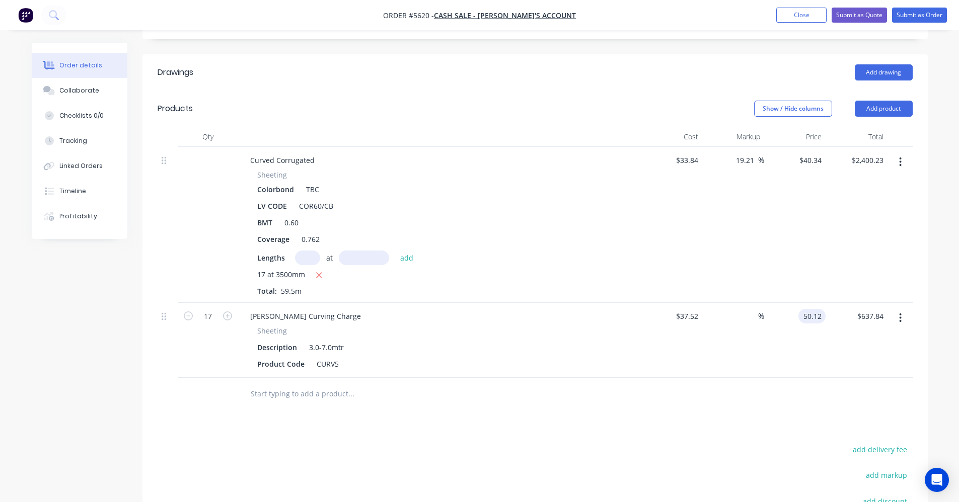
type input "33.58"
type input "$50.12"
type input "$852.04"
click at [706, 359] on div "33.58 33.58 %" at bounding box center [733, 340] width 62 height 75
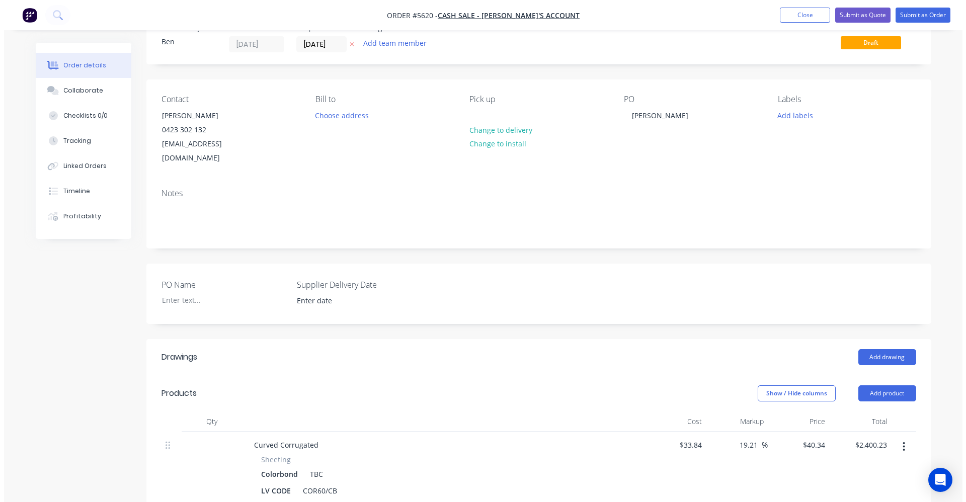
scroll to position [0, 0]
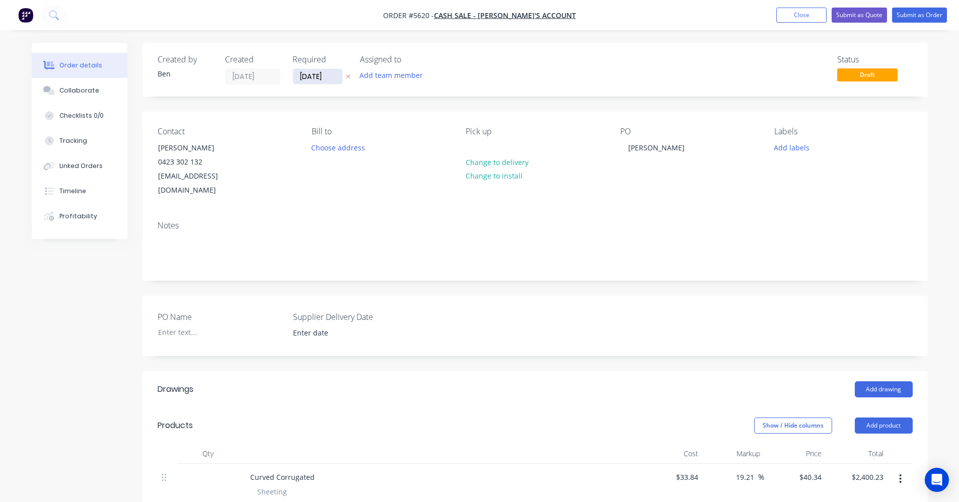
click at [313, 79] on input "[DATE]" at bounding box center [317, 76] width 49 height 15
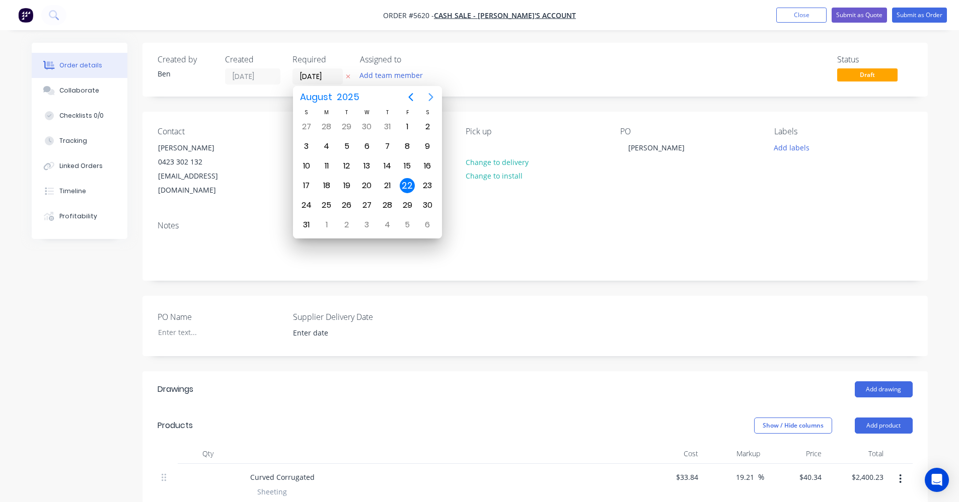
click at [432, 96] on icon "Next page" at bounding box center [431, 97] width 12 height 12
click at [391, 143] on div "11" at bounding box center [386, 146] width 15 height 15
type input "[DATE]"
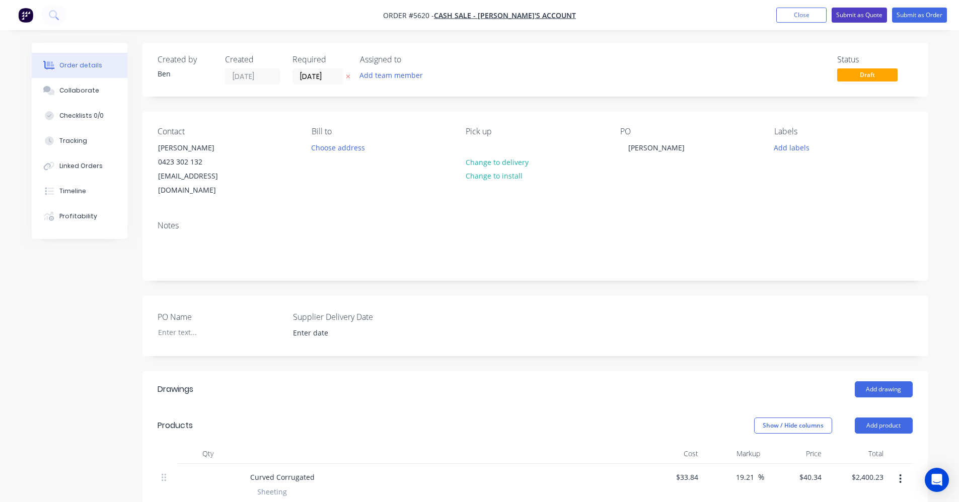
click at [862, 15] on button "Submit as Quote" at bounding box center [858, 15] width 55 height 15
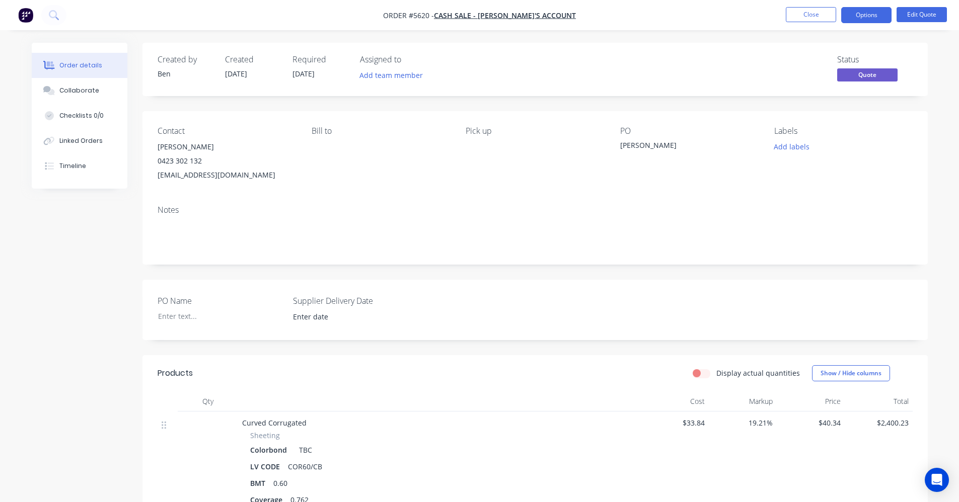
click at [862, 15] on button "Options" at bounding box center [866, 15] width 50 height 16
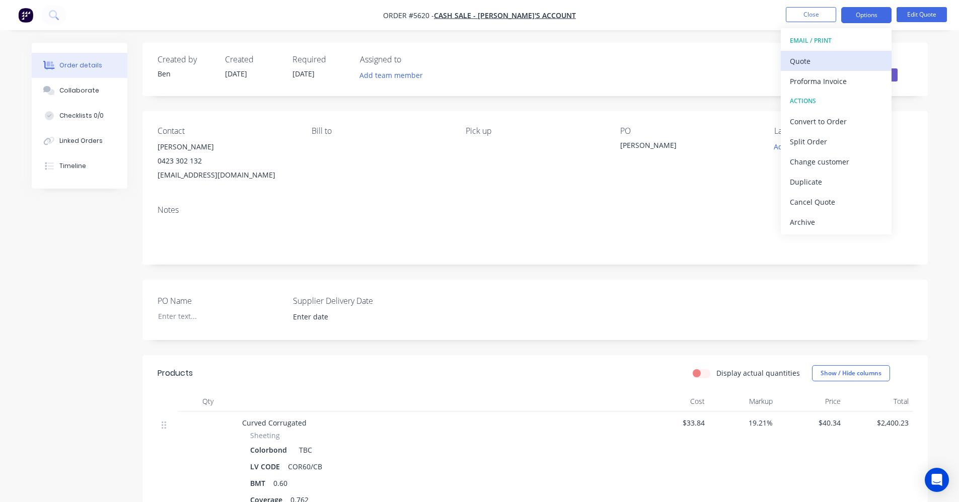
click at [799, 60] on div "Quote" at bounding box center [835, 61] width 93 height 15
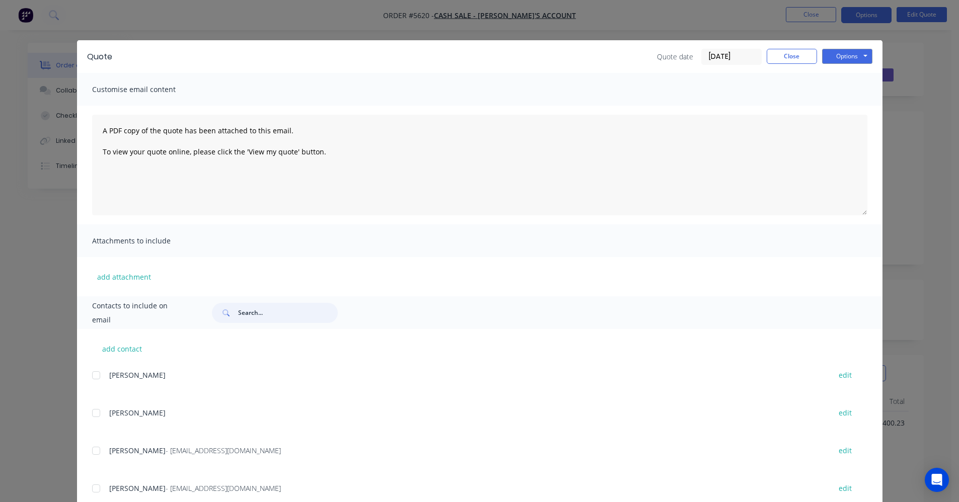
click at [250, 318] on input "text" at bounding box center [288, 313] width 100 height 20
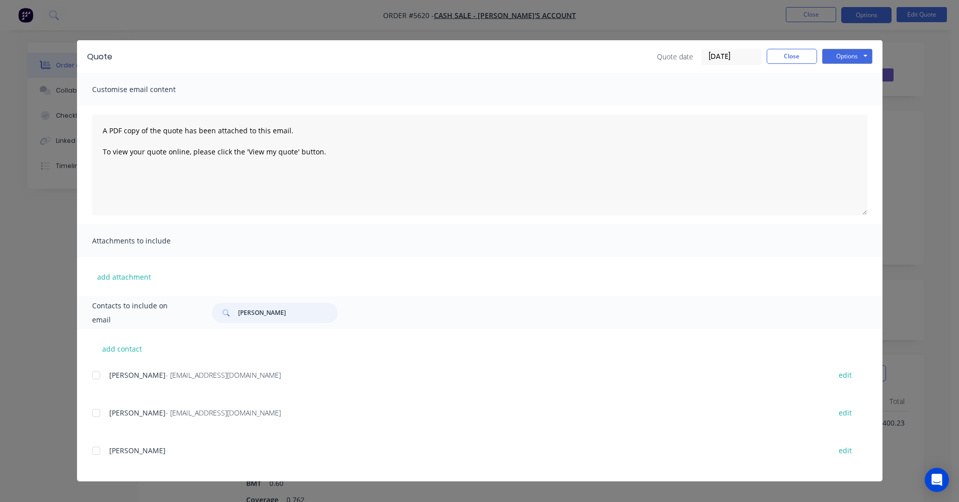
click at [98, 413] on div at bounding box center [96, 413] width 20 height 20
type input "[PERSON_NAME]"
click at [852, 50] on button "Options" at bounding box center [847, 56] width 50 height 15
click at [854, 108] on button "Email" at bounding box center [854, 107] width 64 height 17
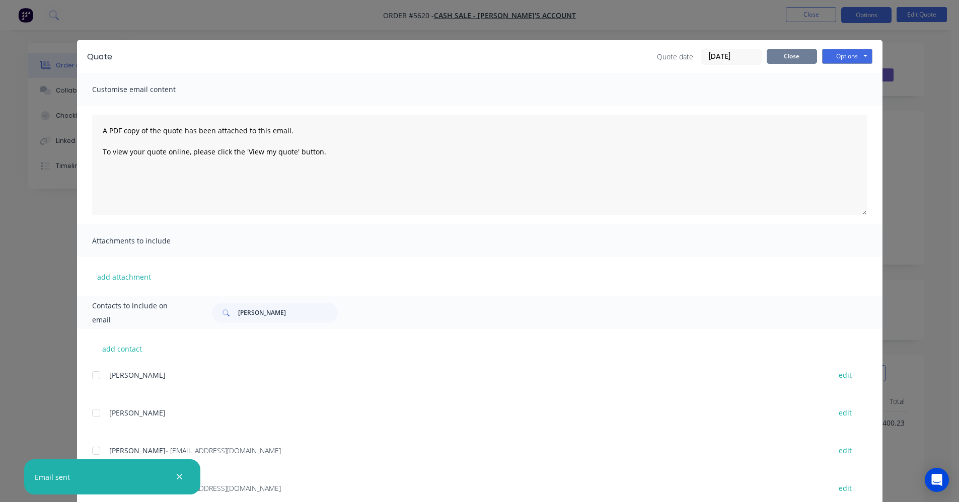
click at [773, 60] on button "Close" at bounding box center [791, 56] width 50 height 15
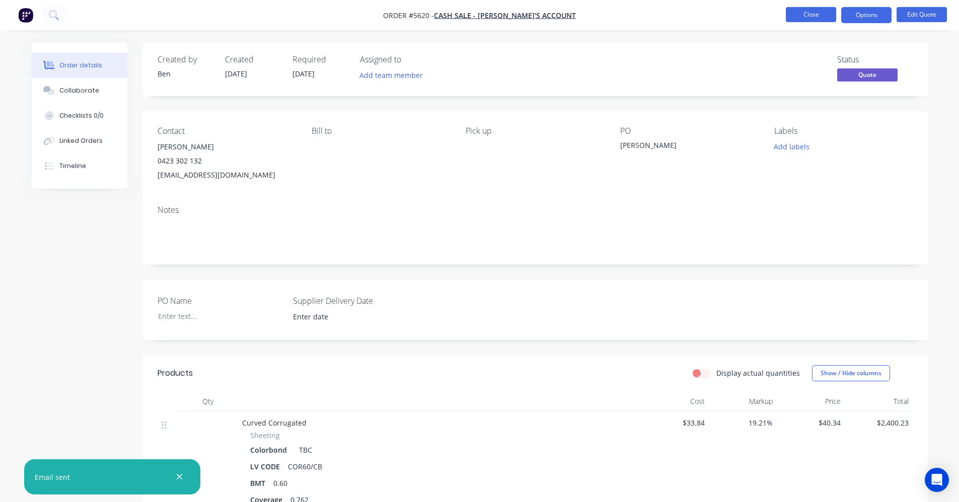
click at [804, 17] on button "Close" at bounding box center [810, 14] width 50 height 15
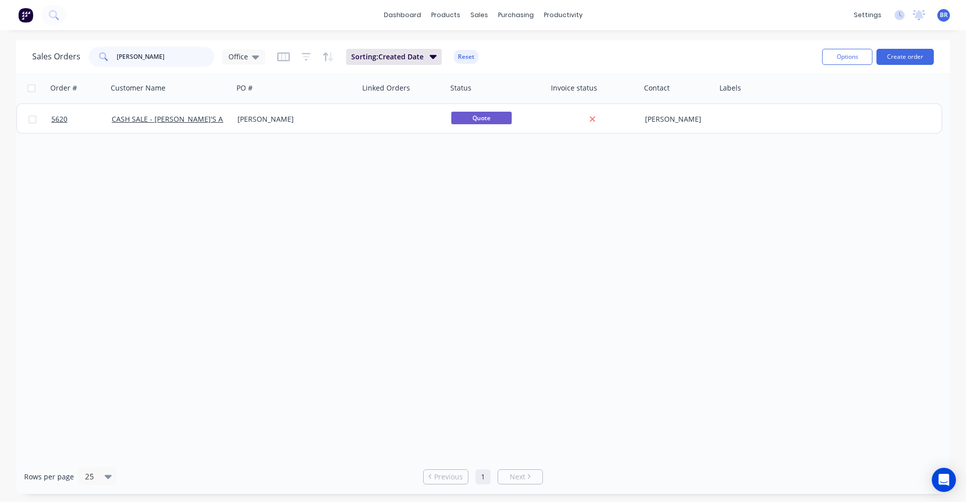
drag, startPoint x: 144, startPoint y: 56, endPoint x: 63, endPoint y: 47, distance: 81.6
click at [64, 47] on div "Sales Orders [PERSON_NAME] Office" at bounding box center [148, 57] width 233 height 20
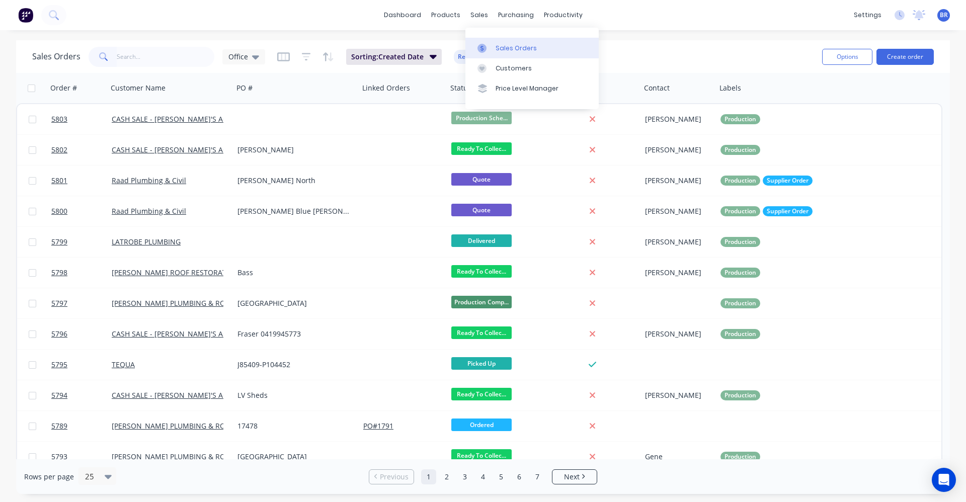
click at [501, 47] on div "Sales Orders" at bounding box center [516, 48] width 41 height 9
click at [508, 46] on div "Sales Orders" at bounding box center [516, 48] width 41 height 9
click at [154, 53] on input "text" at bounding box center [166, 57] width 98 height 20
drag, startPoint x: 501, startPoint y: 47, endPoint x: 506, endPoint y: 49, distance: 5.9
click at [501, 47] on div "Sales Orders" at bounding box center [516, 48] width 41 height 9
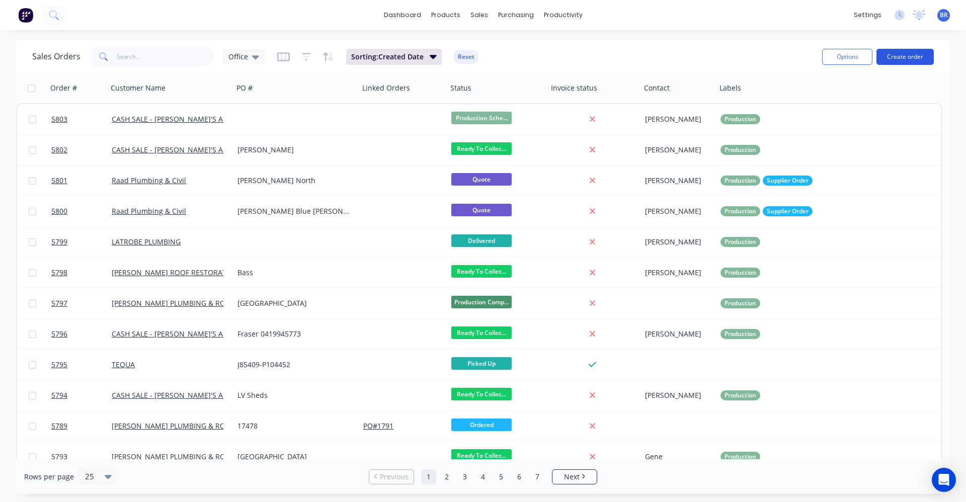
click at [907, 55] on button "Create order" at bounding box center [905, 57] width 57 height 16
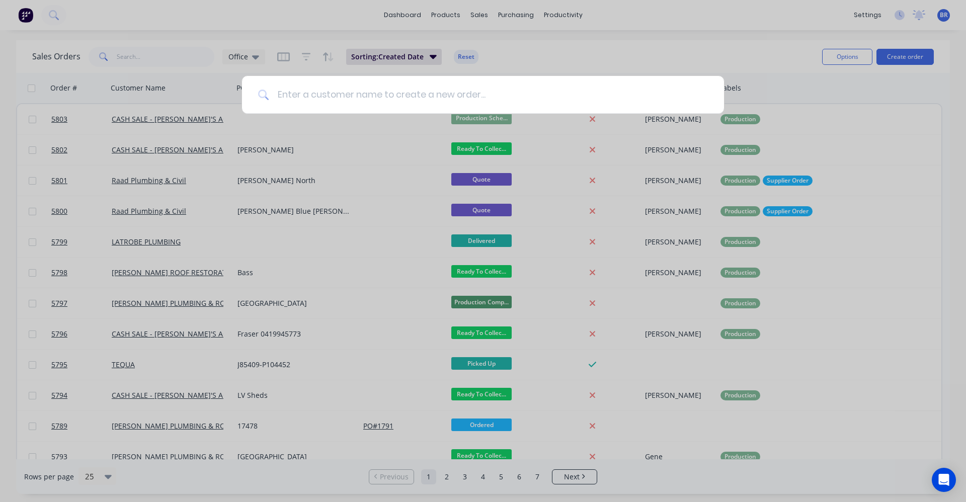
click at [314, 98] on input at bounding box center [488, 95] width 439 height 38
click at [309, 99] on input at bounding box center [488, 95] width 439 height 38
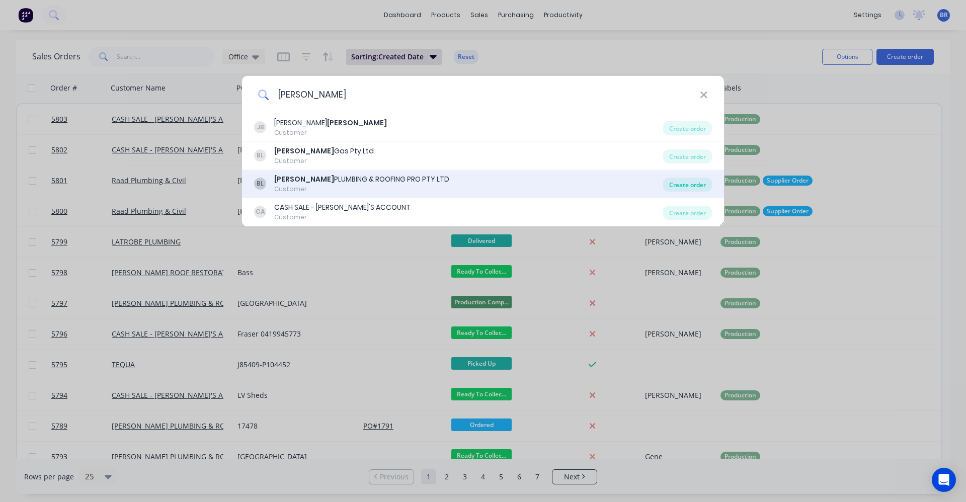
type input "[PERSON_NAME]"
click at [683, 184] on div "Create order" at bounding box center [687, 185] width 49 height 14
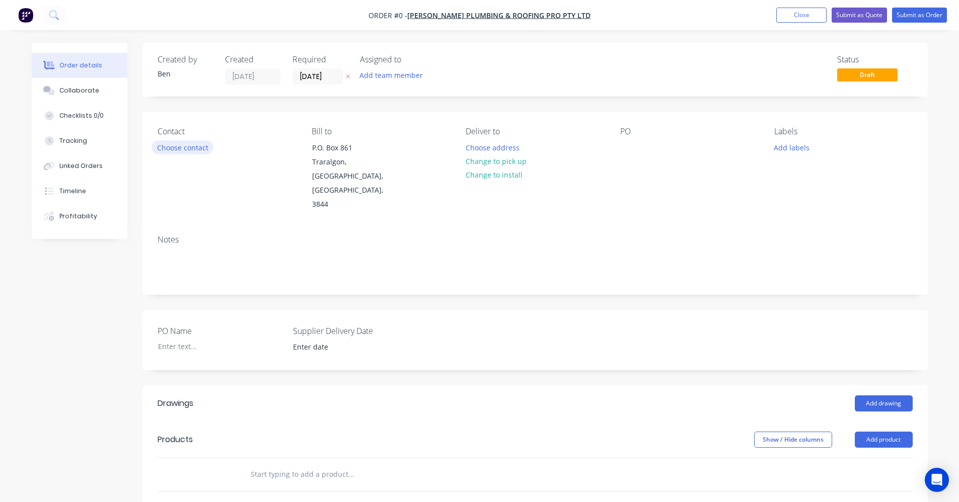
click at [189, 145] on button "Choose contact" at bounding box center [182, 147] width 62 height 14
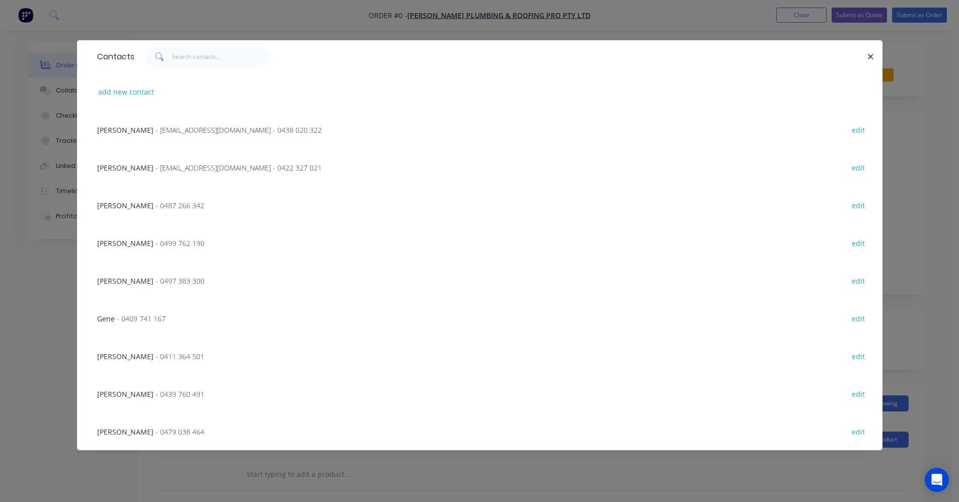
click at [172, 132] on span "- [EMAIL_ADDRESS][DOMAIN_NAME] - 0438 020 322" at bounding box center [238, 130] width 166 height 10
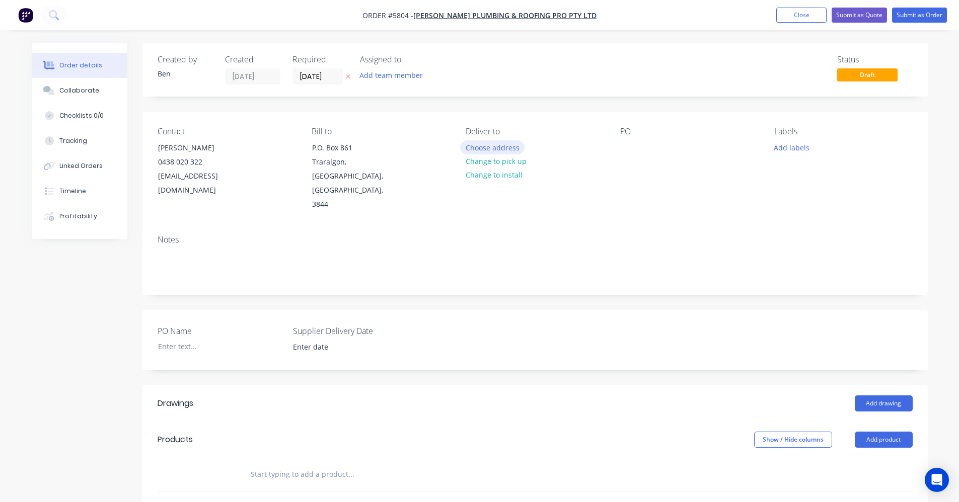
click at [498, 149] on button "Choose address" at bounding box center [492, 147] width 64 height 14
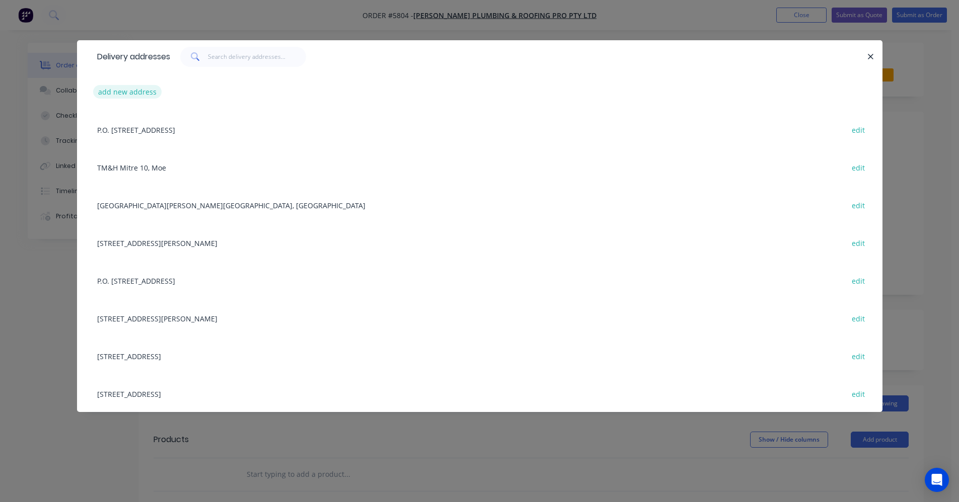
click at [135, 90] on button "add new address" at bounding box center [127, 92] width 69 height 14
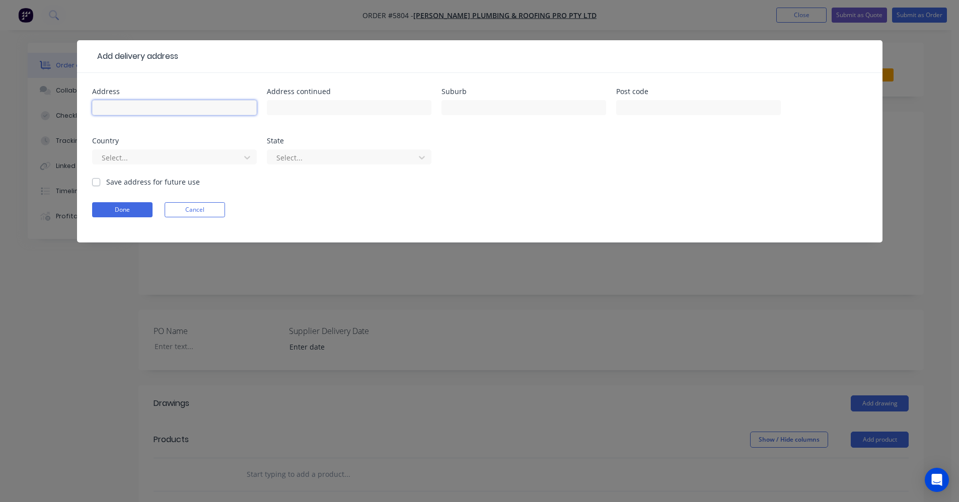
click at [119, 104] on input "text" at bounding box center [174, 107] width 165 height 15
type input "Morwell Bearings"
drag, startPoint x: 477, startPoint y: 104, endPoint x: 480, endPoint y: 98, distance: 6.8
click at [477, 103] on input "text" at bounding box center [523, 107] width 165 height 15
type input "Morwell"
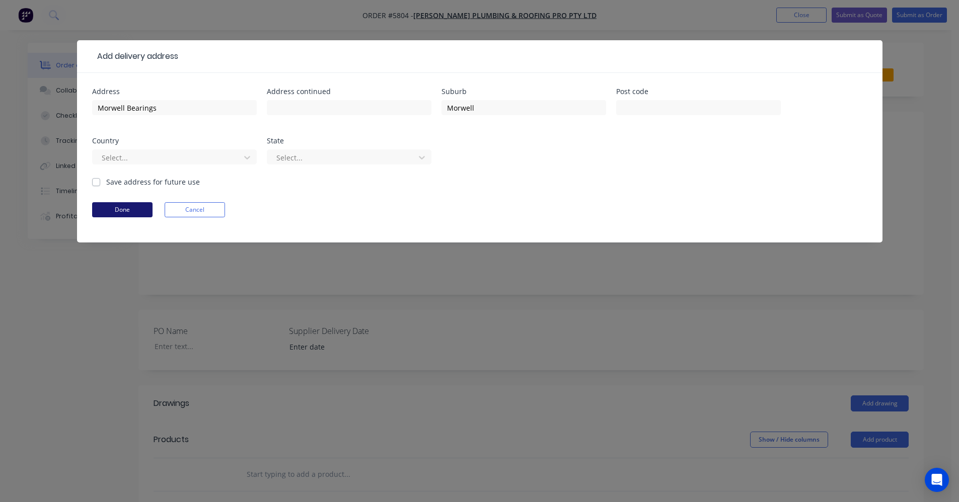
click at [132, 205] on button "Done" at bounding box center [122, 209] width 60 height 15
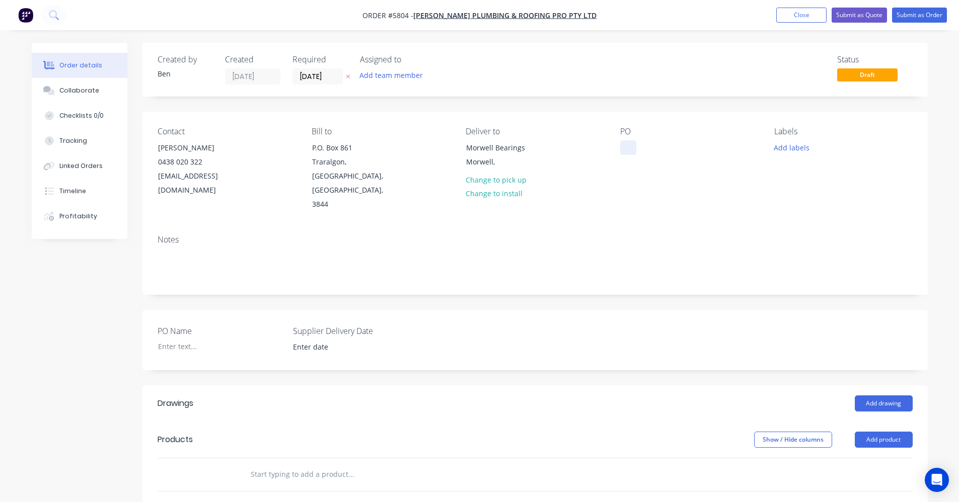
click at [628, 145] on div at bounding box center [628, 147] width 16 height 15
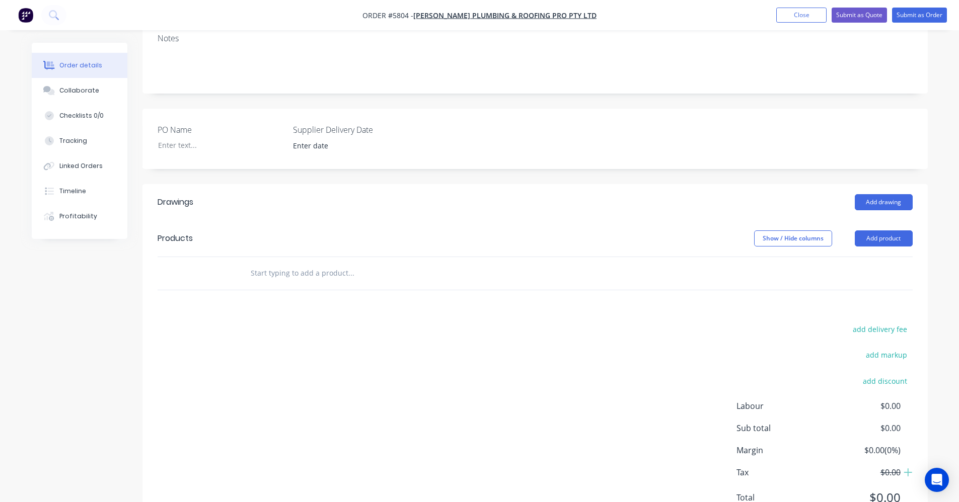
scroll to position [151, 0]
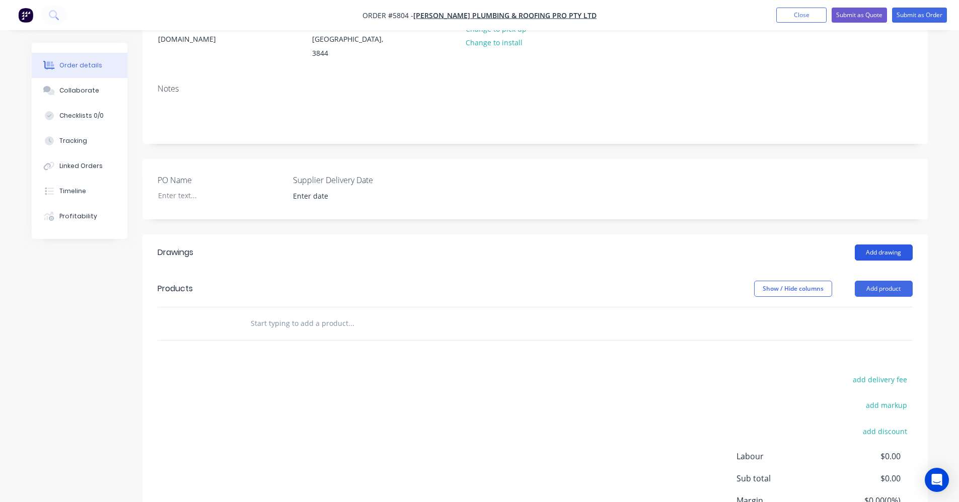
click at [894, 245] on button "Add drawing" at bounding box center [883, 253] width 58 height 16
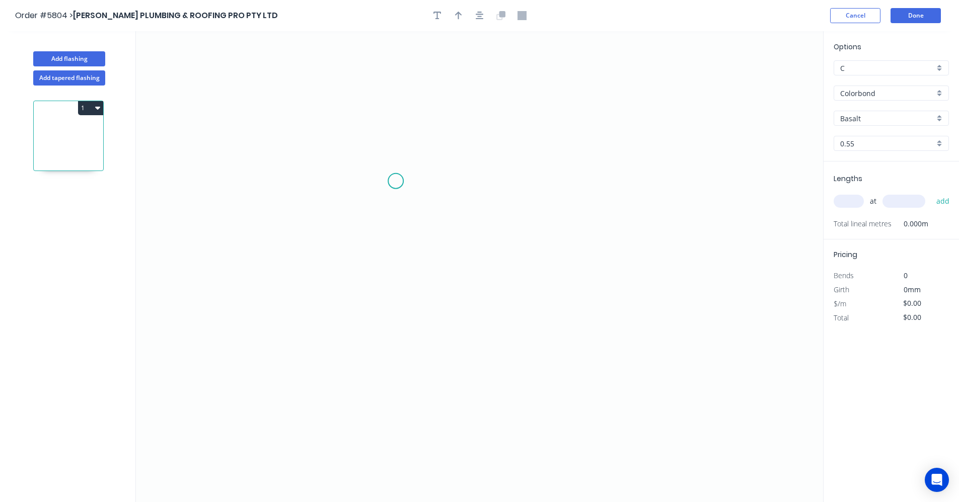
click at [395, 181] on icon "0" at bounding box center [479, 266] width 687 height 471
click at [396, 279] on icon "0" at bounding box center [479, 266] width 687 height 471
drag, startPoint x: 632, startPoint y: 281, endPoint x: 638, endPoint y: 266, distance: 16.6
click at [632, 280] on icon "0 ?" at bounding box center [479, 266] width 687 height 471
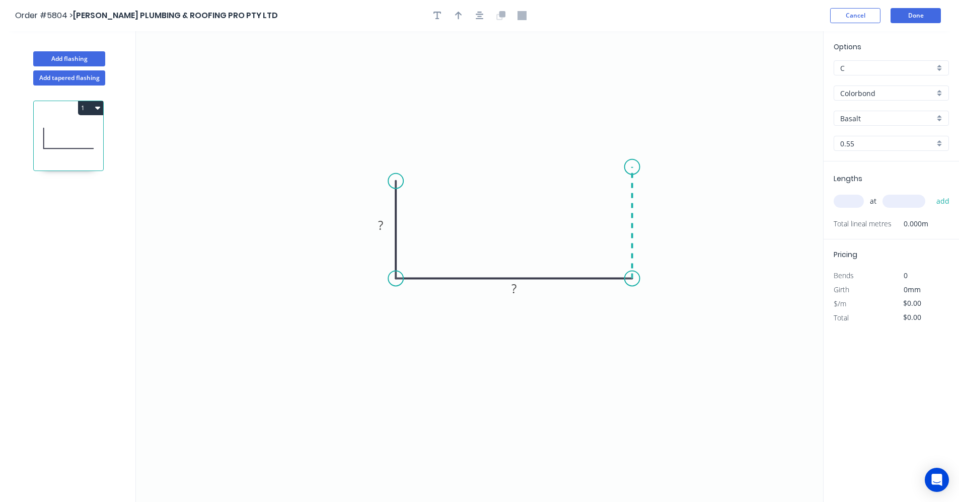
click at [627, 167] on icon "0 ? ?" at bounding box center [479, 266] width 687 height 471
click at [479, 15] on icon "button" at bounding box center [479, 15] width 8 height 9
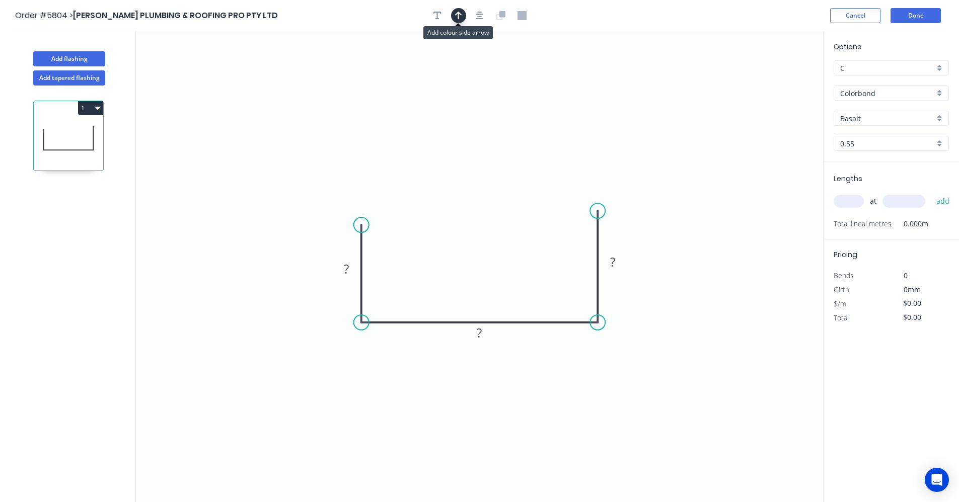
click at [461, 16] on icon "button" at bounding box center [458, 15] width 7 height 9
drag, startPoint x: 771, startPoint y: 79, endPoint x: 514, endPoint y: 258, distance: 313.1
click at [486, 280] on icon at bounding box center [487, 271] width 9 height 32
drag, startPoint x: 599, startPoint y: 211, endPoint x: 600, endPoint y: 222, distance: 11.6
click at [600, 222] on circle at bounding box center [597, 222] width 15 height 15
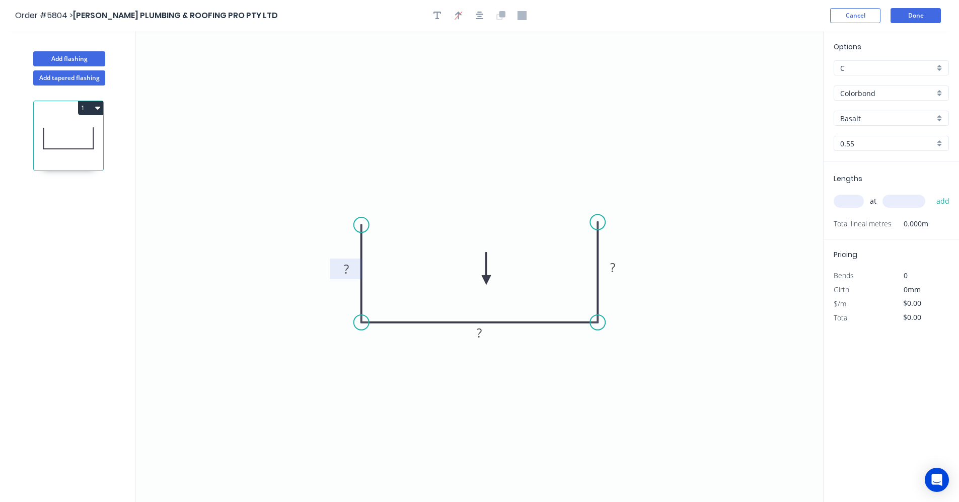
click at [350, 266] on rect at bounding box center [346, 270] width 20 height 14
type input "$15.66"
click at [941, 94] on div "Colorbond" at bounding box center [890, 93] width 115 height 15
click at [882, 167] on div "Zincalume" at bounding box center [891, 165] width 114 height 18
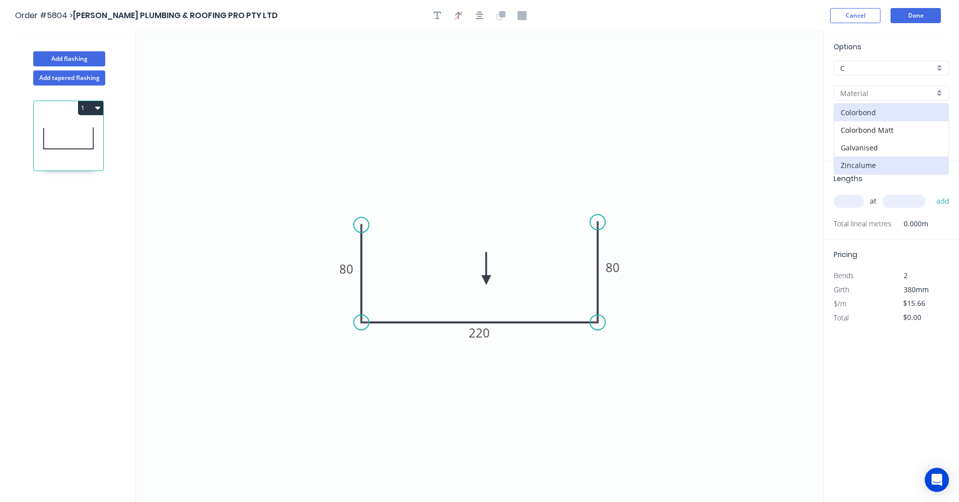
type input "Zincalume"
type input "$12.47"
click at [849, 200] on input "text" at bounding box center [848, 201] width 30 height 13
type input "5"
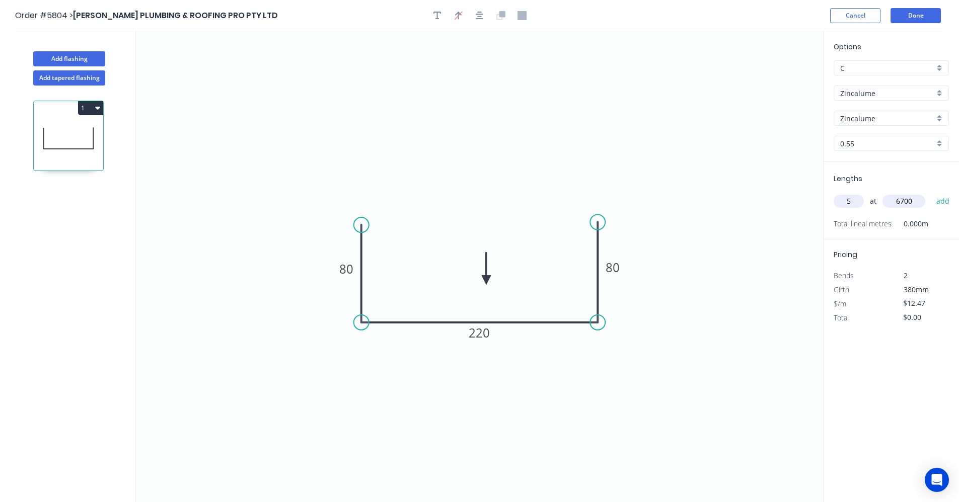
type input "6700"
click at [931, 193] on button "add" at bounding box center [943, 201] width 24 height 17
type input "$417.75"
click at [89, 57] on button "Add flashing" at bounding box center [69, 58] width 72 height 15
type input "$0.00"
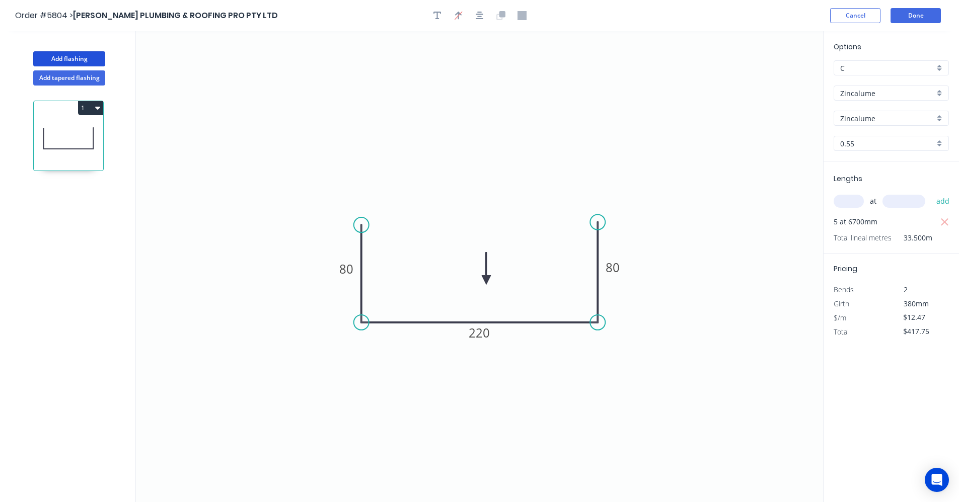
type input "$0.00"
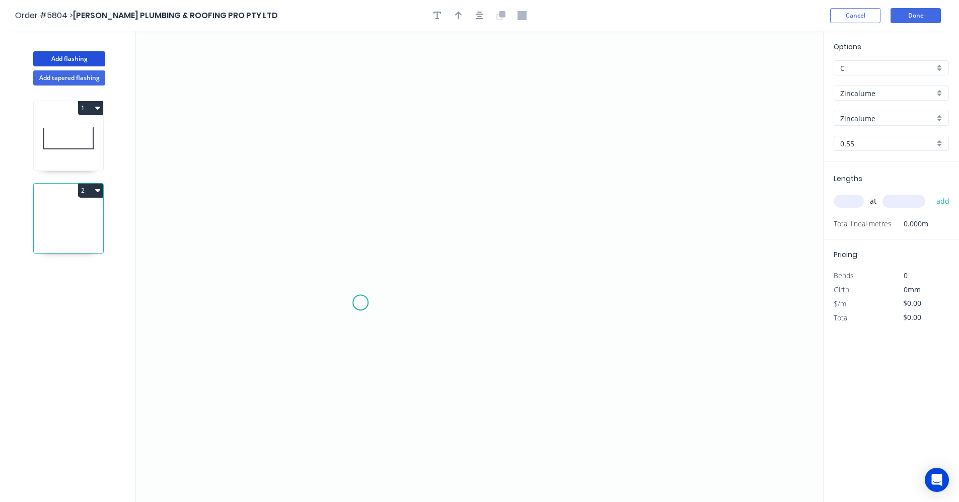
click at [360, 301] on icon "0" at bounding box center [479, 266] width 687 height 471
drag, startPoint x: 369, startPoint y: 172, endPoint x: 475, endPoint y: 173, distance: 106.2
click at [370, 172] on icon "0" at bounding box center [479, 266] width 687 height 471
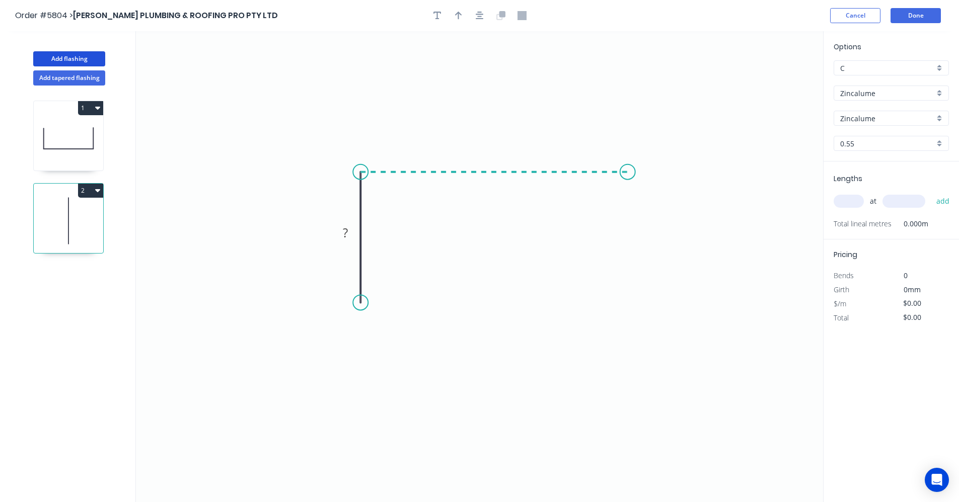
click at [627, 176] on icon "0 ?" at bounding box center [479, 266] width 687 height 471
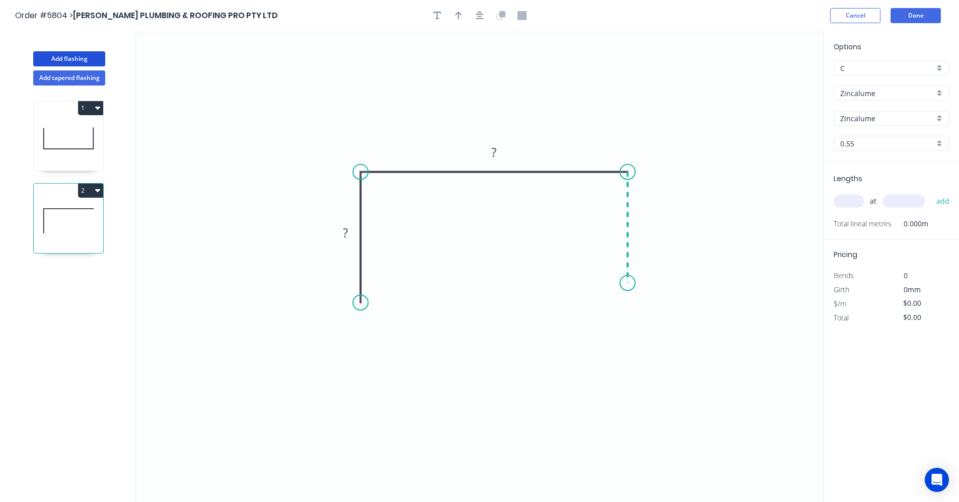
click at [629, 283] on icon "0 ? ?" at bounding box center [479, 266] width 687 height 471
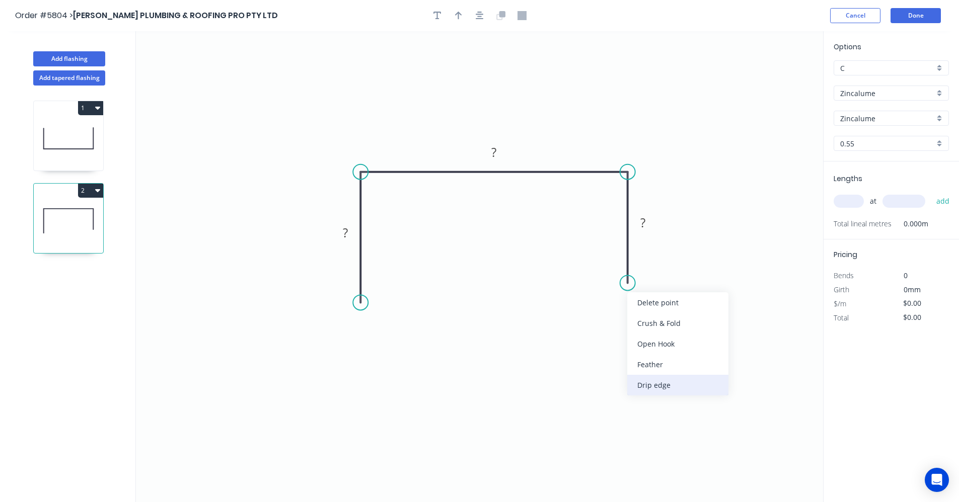
click at [660, 383] on div "Drip edge" at bounding box center [677, 385] width 101 height 21
click at [646, 316] on div "Flip bend" at bounding box center [677, 317] width 101 height 21
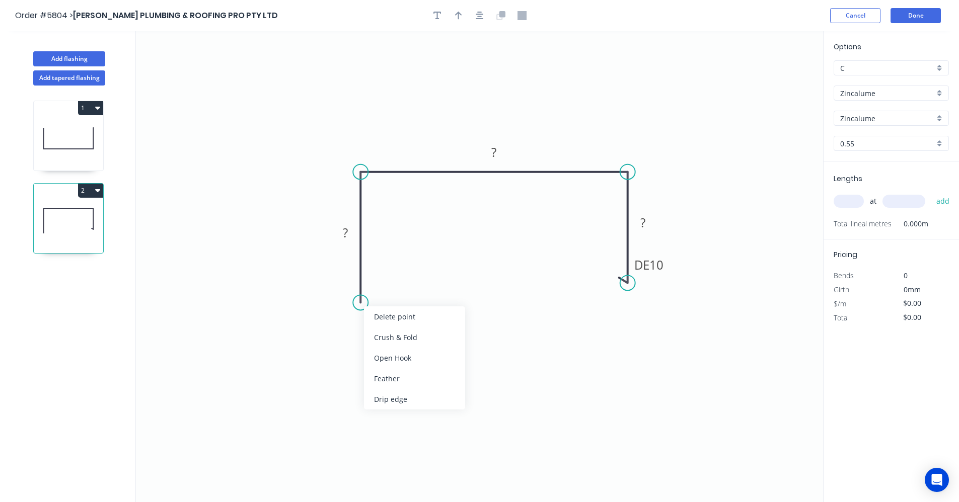
click at [403, 382] on div "Feather" at bounding box center [414, 378] width 101 height 21
click at [401, 338] on div "Flip bend" at bounding box center [407, 337] width 101 height 21
click at [393, 283] on tspan "15" at bounding box center [388, 284] width 14 height 17
click at [346, 231] on tspan "?" at bounding box center [345, 232] width 5 height 17
type input "$16.12"
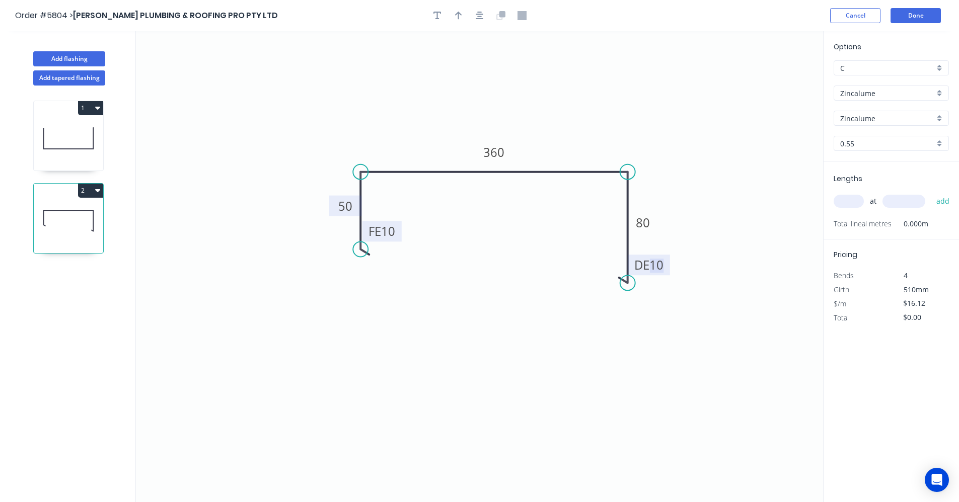
drag, startPoint x: 358, startPoint y: 304, endPoint x: 362, endPoint y: 250, distance: 54.5
click at [362, 250] on circle at bounding box center [360, 249] width 15 height 15
click at [659, 204] on div "Show angle" at bounding box center [676, 205] width 101 height 21
click at [613, 191] on tspan "º" at bounding box center [612, 189] width 5 height 17
drag, startPoint x: 852, startPoint y: 200, endPoint x: 843, endPoint y: 200, distance: 9.6
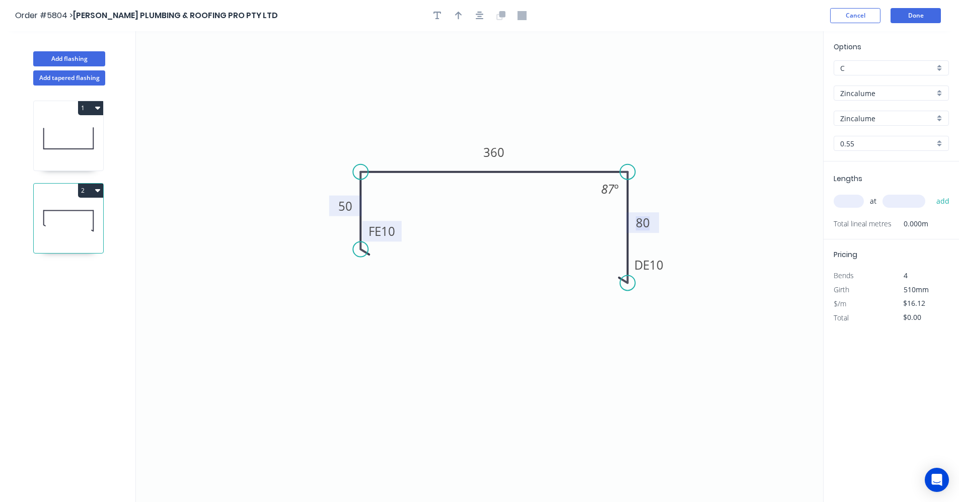
click at [852, 200] on input "text" at bounding box center [848, 201] width 30 height 13
type input "2"
type input "6700"
click at [931, 193] on button "add" at bounding box center [943, 201] width 24 height 17
type input "$216.01"
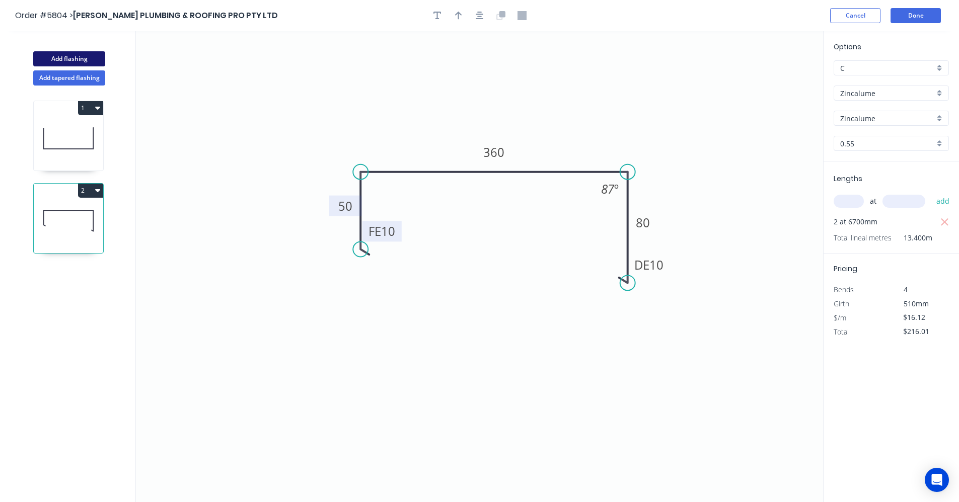
click at [70, 58] on button "Add flashing" at bounding box center [69, 58] width 72 height 15
type input "$0.00"
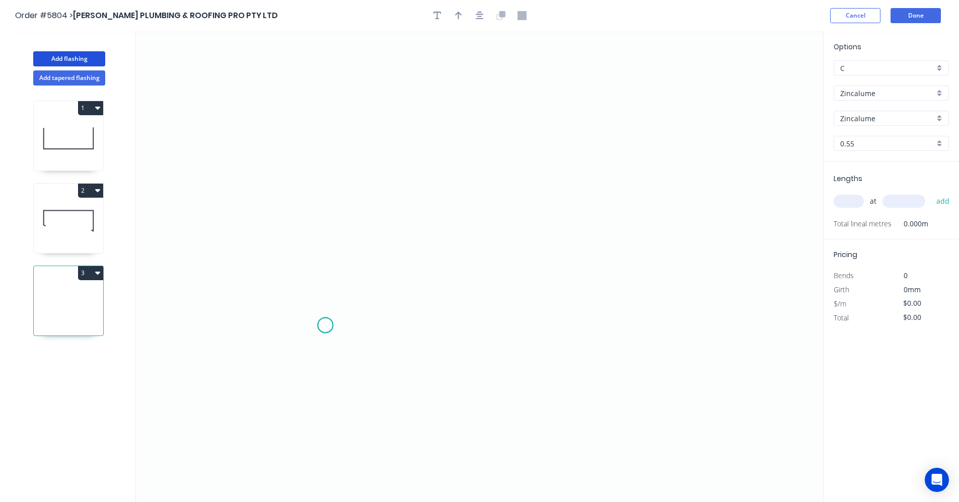
click at [325, 325] on icon "0" at bounding box center [479, 266] width 687 height 471
click at [325, 245] on icon at bounding box center [325, 285] width 0 height 81
click at [428, 245] on icon at bounding box center [376, 245] width 103 height 0
click at [433, 110] on icon "0 ? ?" at bounding box center [479, 266] width 687 height 471
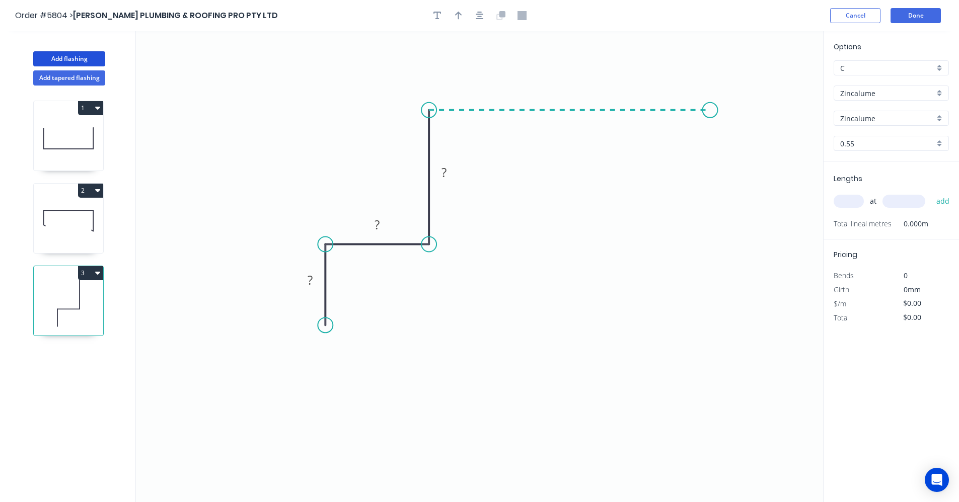
click at [710, 116] on icon "0 ? ? ?" at bounding box center [479, 266] width 687 height 471
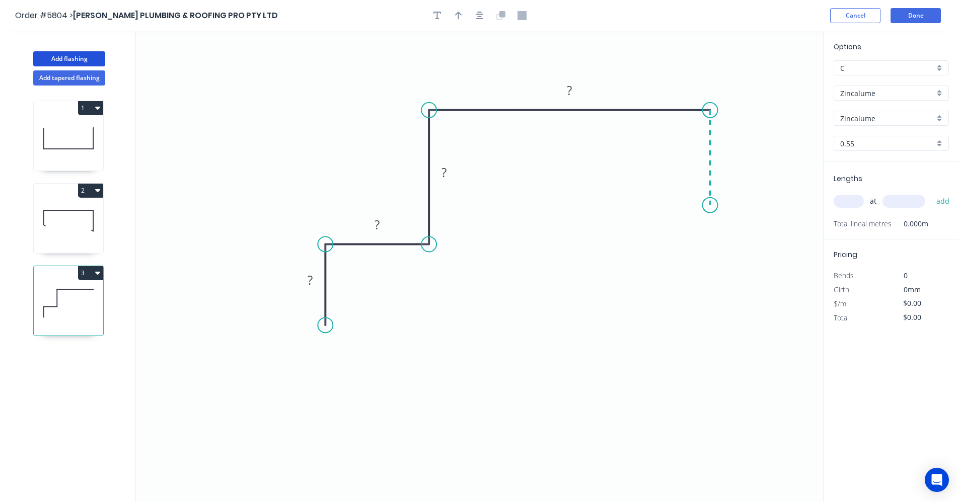
click at [708, 205] on icon "0 ? ? ? ?" at bounding box center [479, 266] width 687 height 471
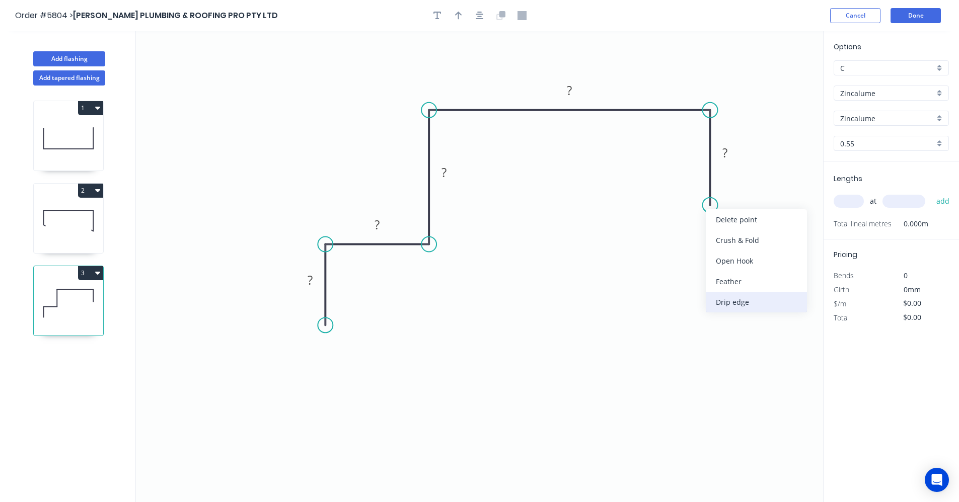
click at [746, 306] on div "Drip edge" at bounding box center [755, 302] width 101 height 21
click at [728, 237] on div "Flip bend" at bounding box center [762, 241] width 101 height 21
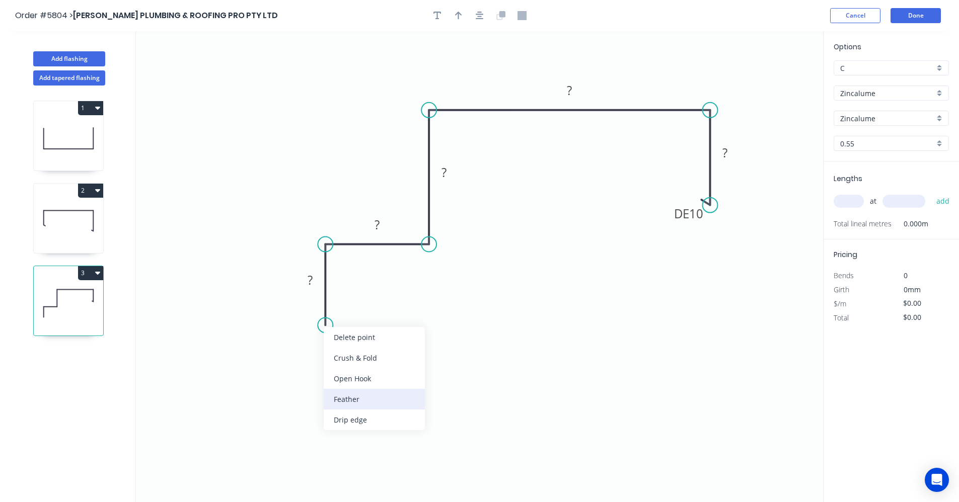
click at [348, 397] on div "Feather" at bounding box center [374, 399] width 101 height 21
click at [351, 363] on div "Flip bend" at bounding box center [375, 361] width 101 height 21
click at [355, 308] on tspan "15" at bounding box center [353, 307] width 14 height 17
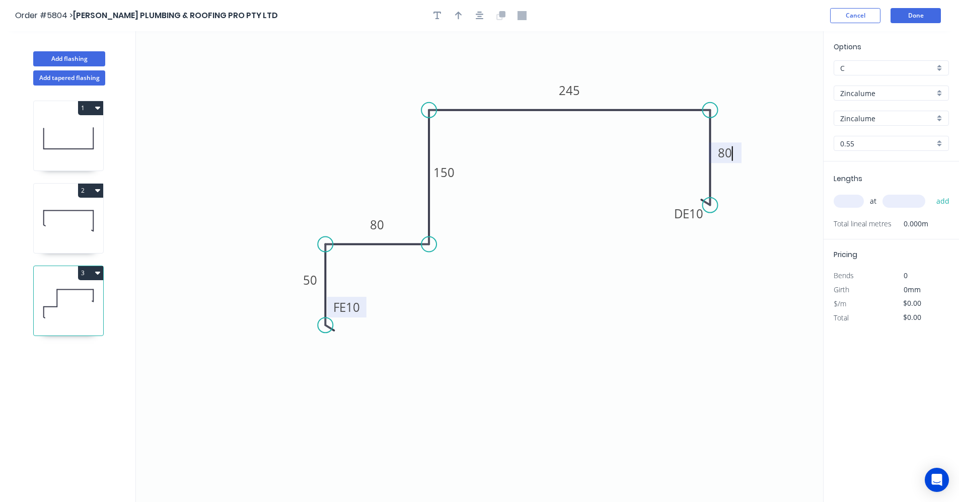
type input "$21.36"
click at [487, 17] on button "button" at bounding box center [479, 15] width 15 height 15
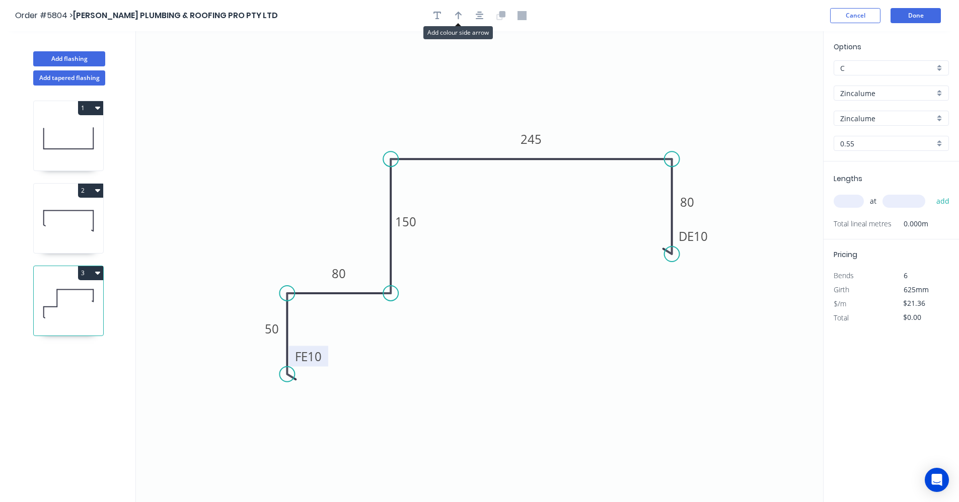
drag, startPoint x: 459, startPoint y: 20, endPoint x: 522, endPoint y: 47, distance: 67.9
click at [460, 20] on button "button" at bounding box center [458, 15] width 15 height 15
drag, startPoint x: 768, startPoint y: 80, endPoint x: 488, endPoint y: 146, distance: 288.1
click at [488, 146] on icon at bounding box center [487, 135] width 9 height 32
click at [855, 202] on input "text" at bounding box center [848, 201] width 30 height 13
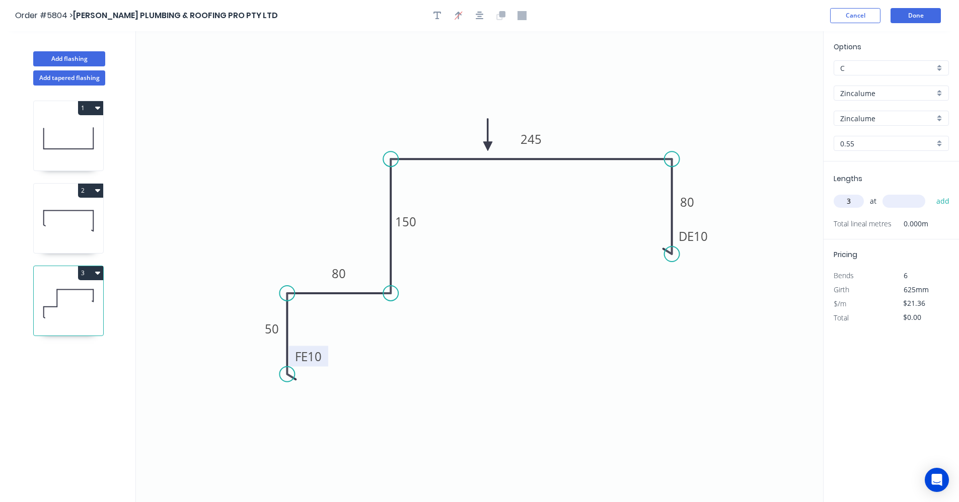
type input "3"
type input "6200"
click at [931, 193] on button "add" at bounding box center [943, 201] width 24 height 17
type input "$397.30"
click at [915, 16] on button "Done" at bounding box center [915, 15] width 50 height 15
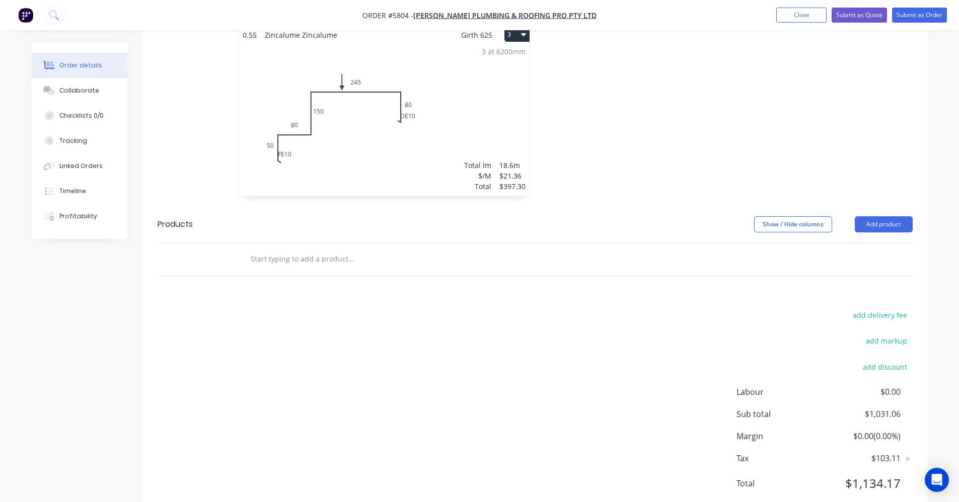
scroll to position [576, 0]
click at [348, 247] on input "text" at bounding box center [350, 257] width 201 height 20
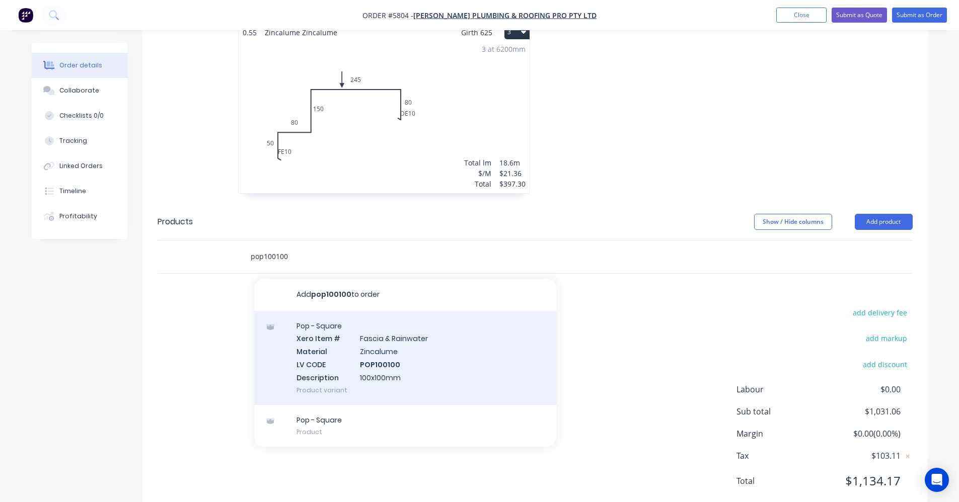
type input "pop100100"
click at [382, 327] on div "Pop - Square Xero Item # Fascia & Rainwater Material Zincalume LV CODE POP10010…" at bounding box center [405, 358] width 302 height 94
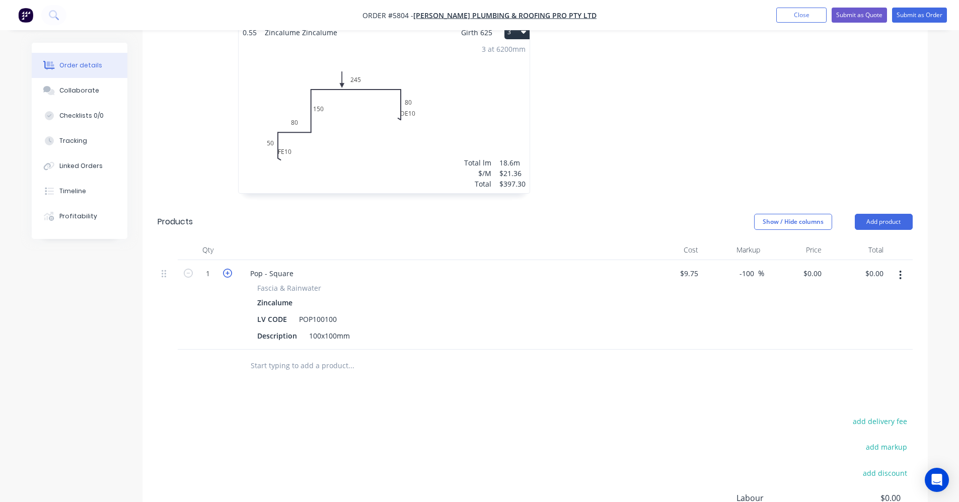
click at [228, 269] on icon "button" at bounding box center [227, 273] width 9 height 9
type input "2"
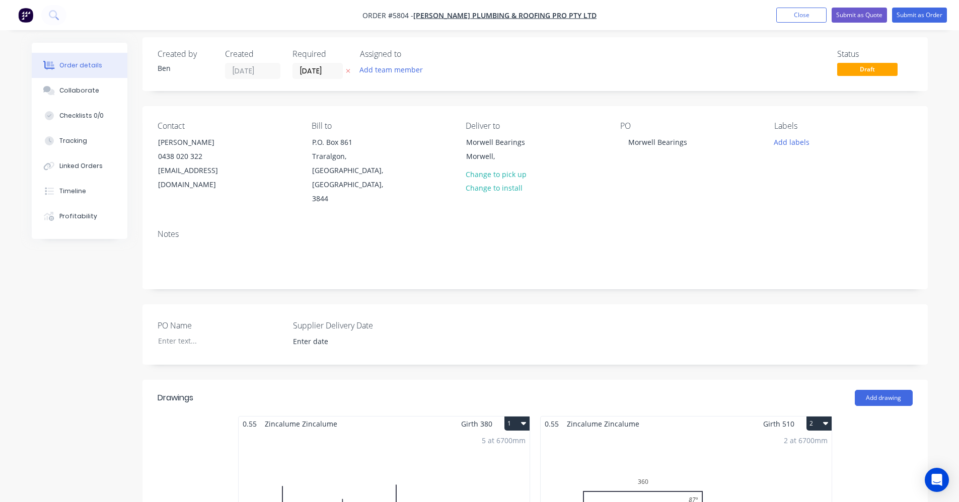
scroll to position [0, 0]
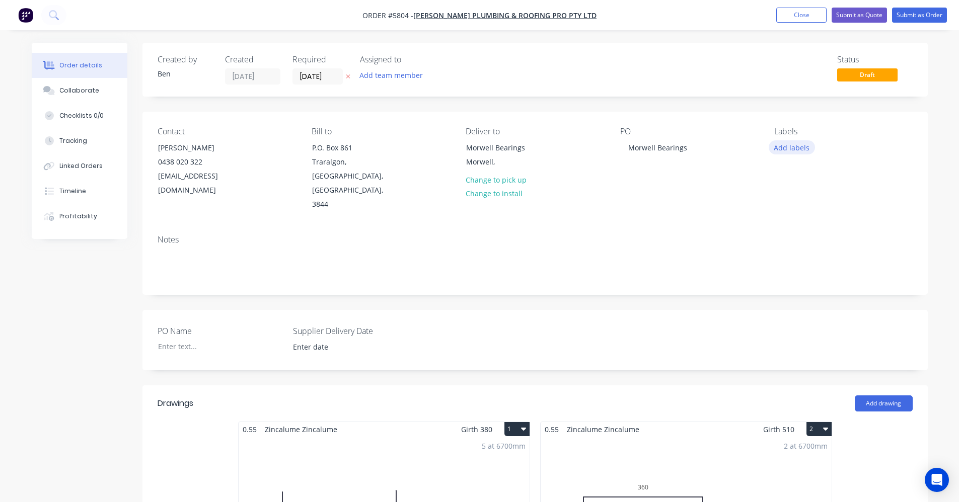
click at [792, 146] on button "Add labels" at bounding box center [791, 147] width 46 height 14
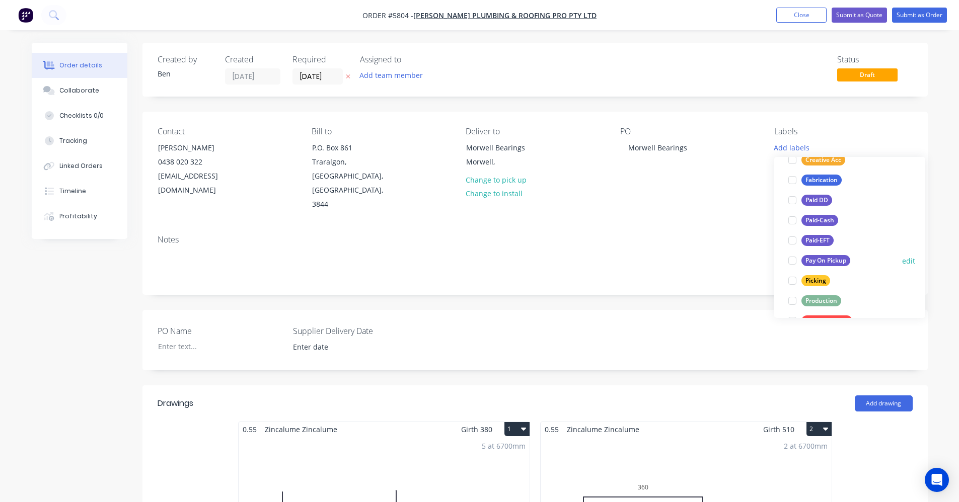
scroll to position [101, 0]
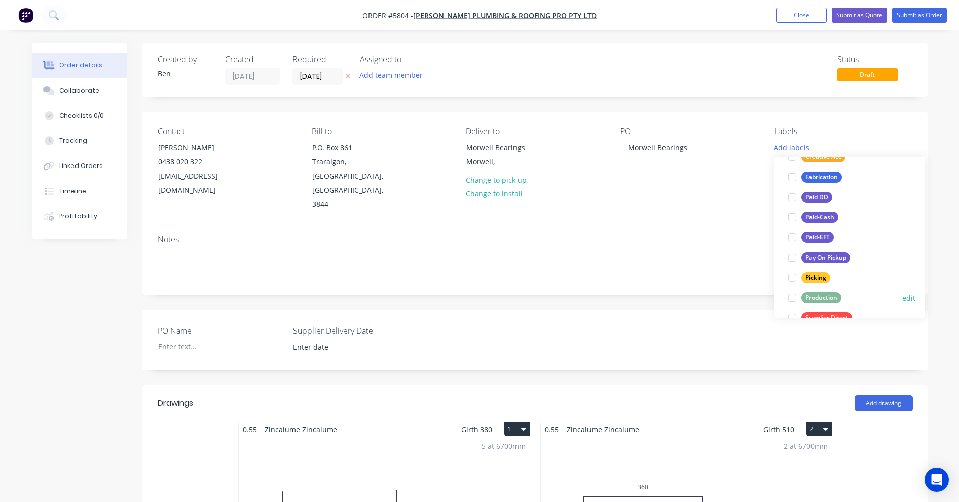
click at [824, 298] on div "Production" at bounding box center [821, 297] width 40 height 11
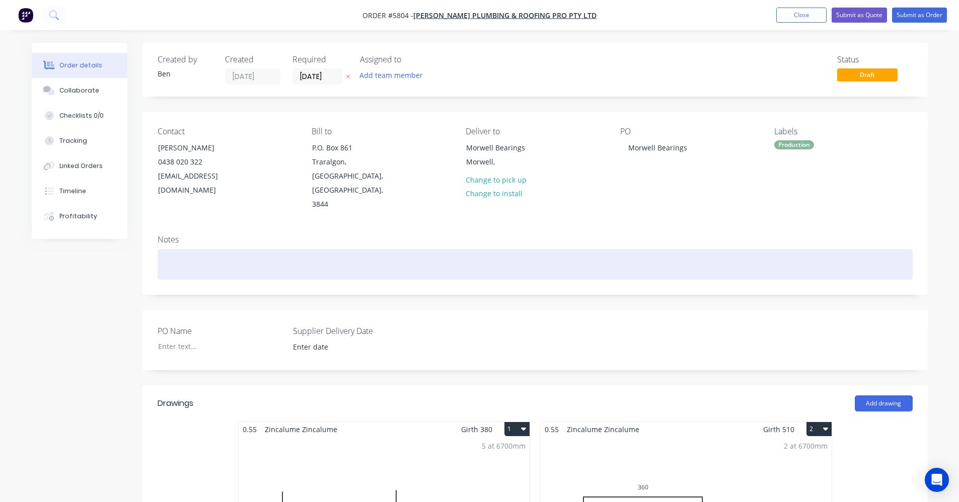
drag, startPoint x: 672, startPoint y: 218, endPoint x: 679, endPoint y: 221, distance: 8.1
click at [672, 227] on div "Notes" at bounding box center [534, 260] width 785 height 67
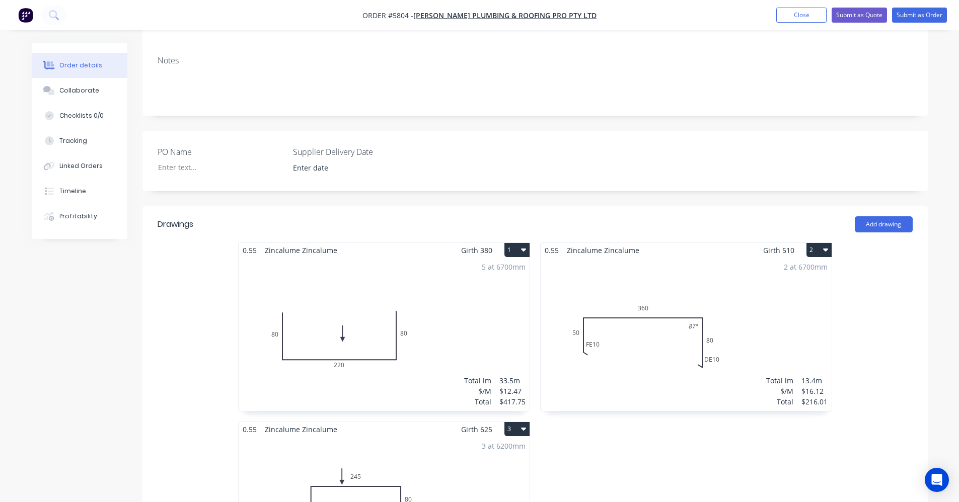
scroll to position [50, 0]
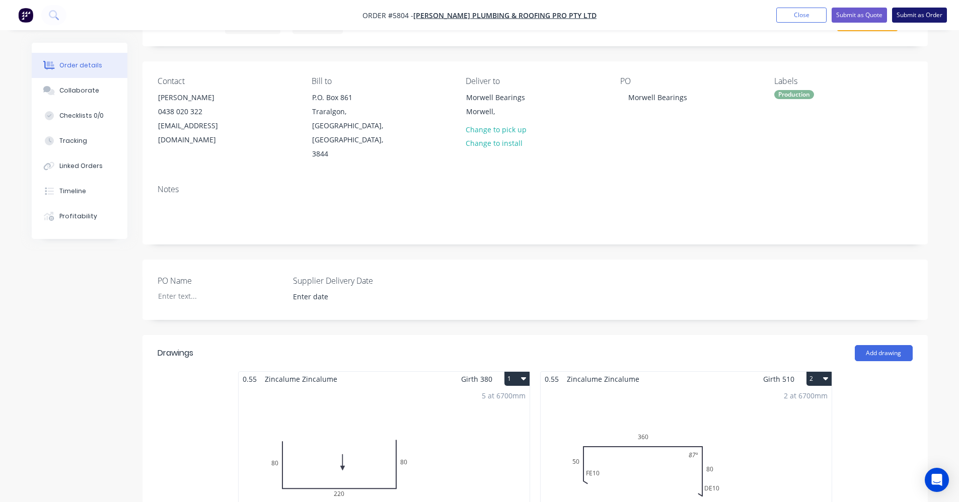
click at [923, 13] on button "Submit as Order" at bounding box center [919, 15] width 55 height 15
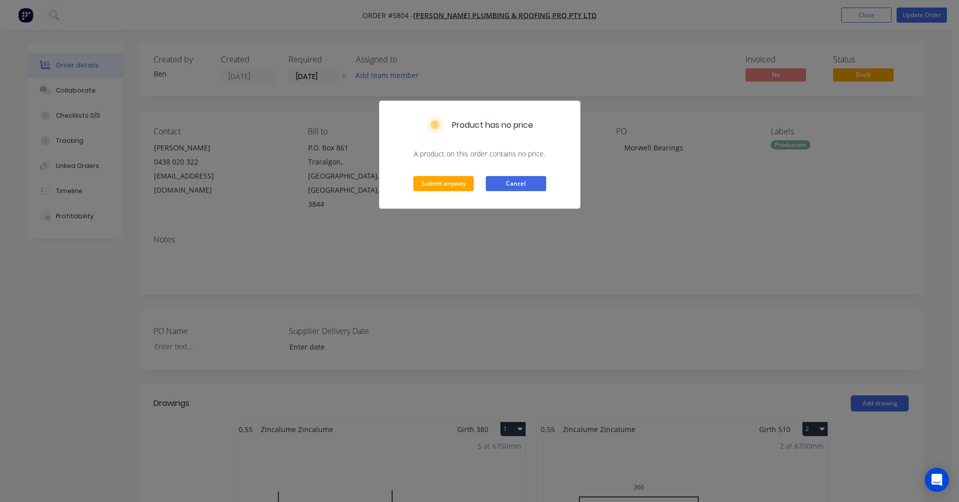
drag, startPoint x: 507, startPoint y: 182, endPoint x: 514, endPoint y: 189, distance: 10.0
click at [508, 182] on button "Cancel" at bounding box center [516, 183] width 60 height 15
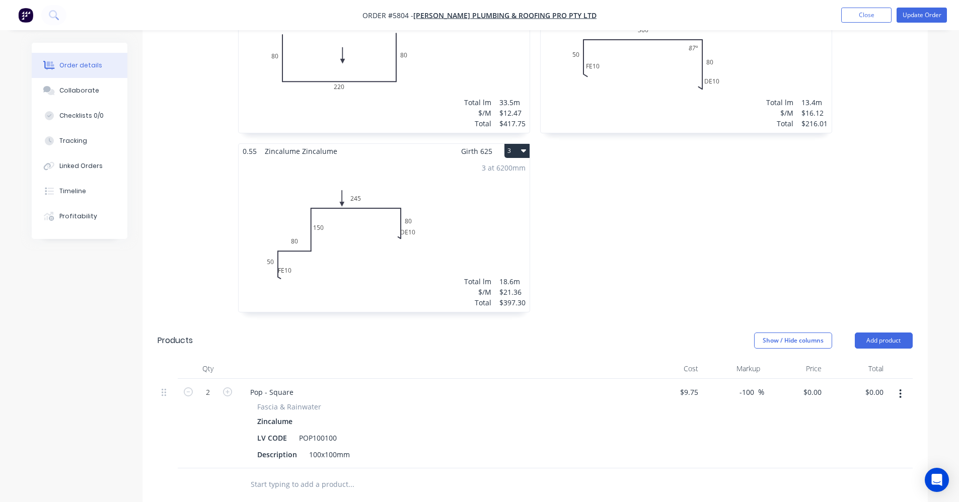
scroll to position [604, 0]
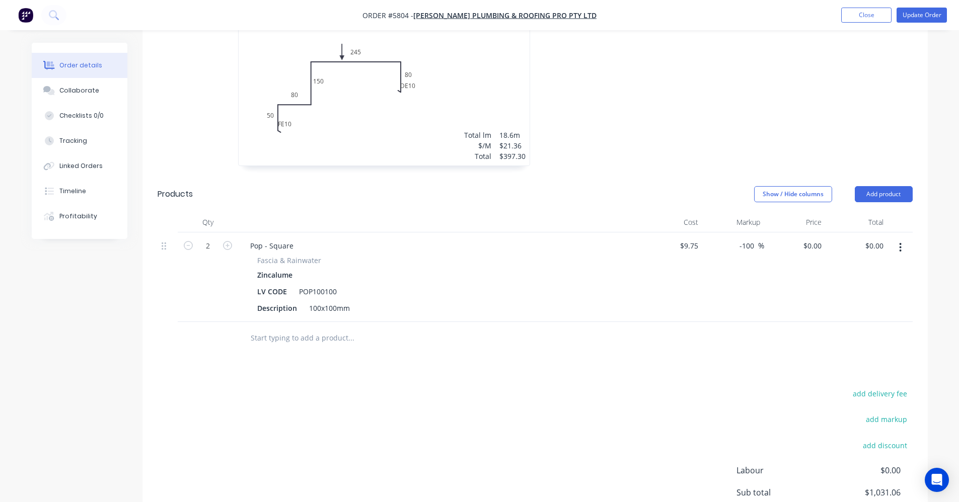
drag, startPoint x: 756, startPoint y: 218, endPoint x: 723, endPoint y: 216, distance: 32.8
click at [723, 232] on div "-100 -100 %" at bounding box center [733, 277] width 62 height 90
type input "10"
type input "10.725"
type input "$21.45"
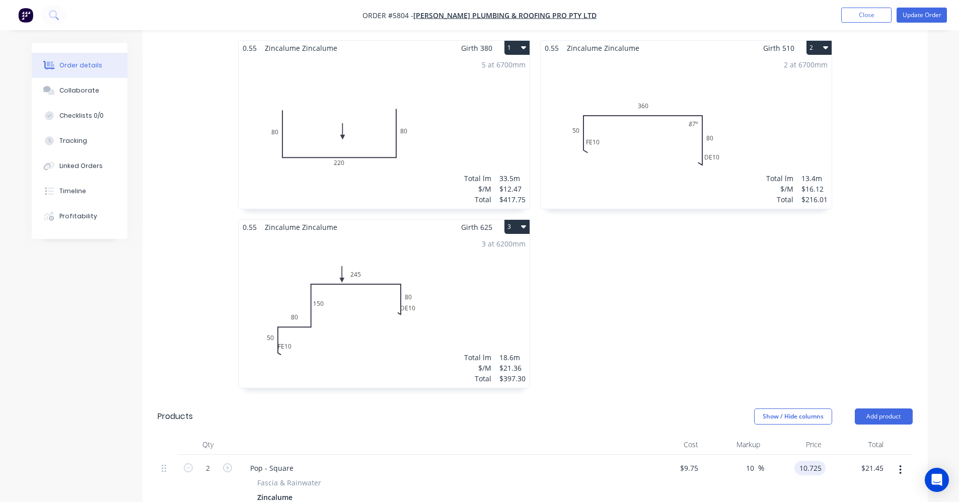
scroll to position [282, 0]
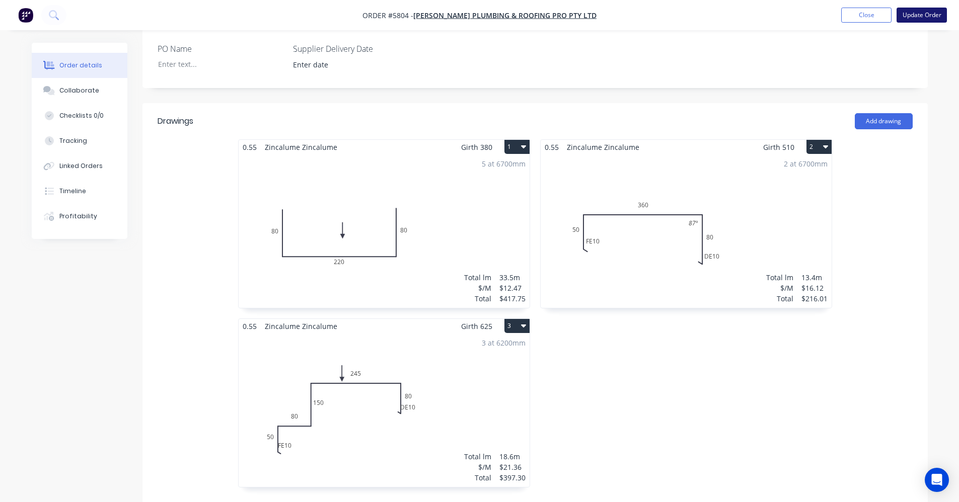
type input "$10.725"
click at [921, 14] on button "Update Order" at bounding box center [921, 15] width 50 height 15
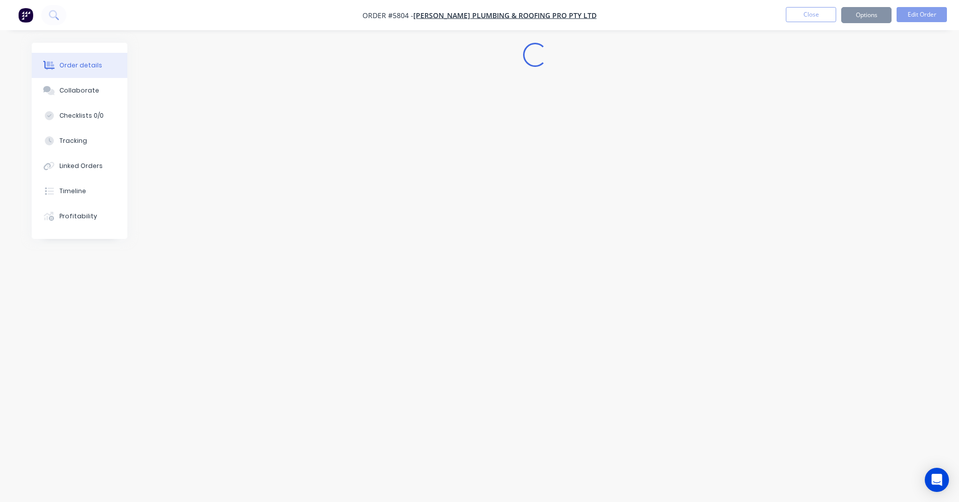
scroll to position [0, 0]
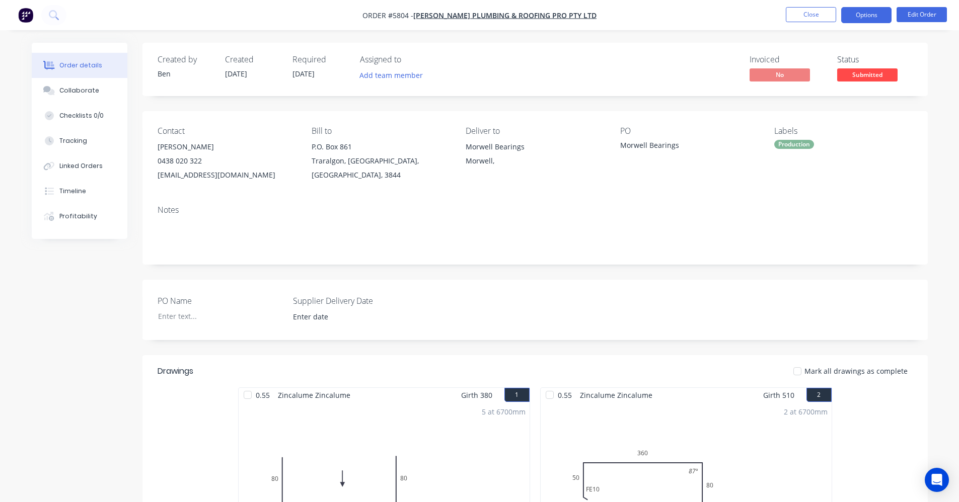
click at [869, 18] on button "Options" at bounding box center [866, 15] width 50 height 16
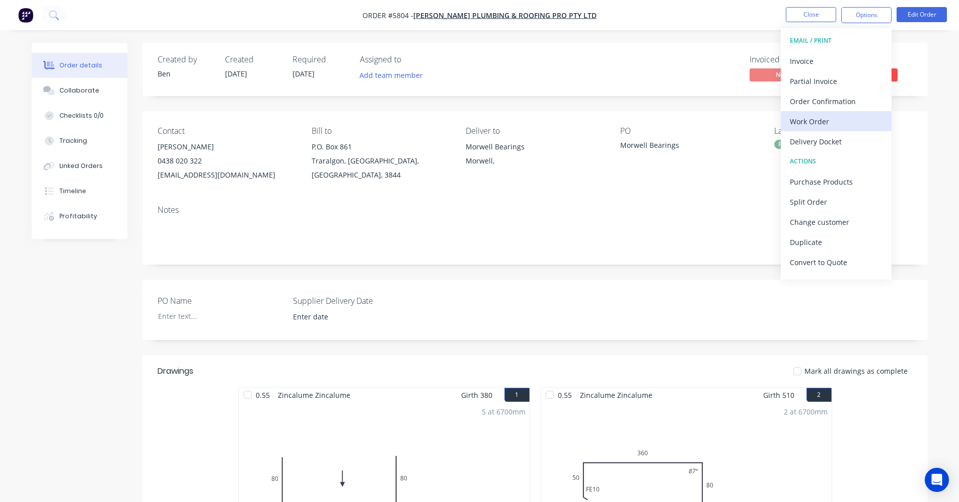
click at [821, 118] on div "Work Order" at bounding box center [835, 121] width 93 height 15
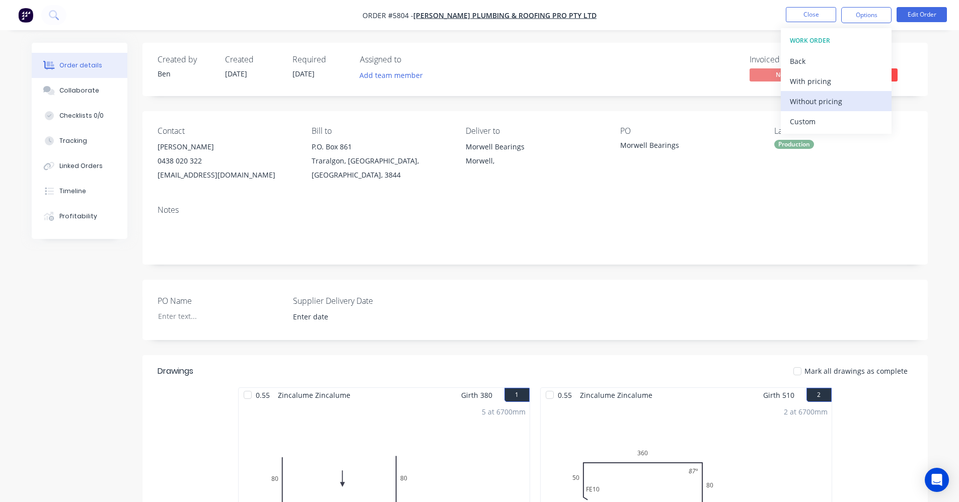
click at [826, 104] on div "Without pricing" at bounding box center [835, 101] width 93 height 15
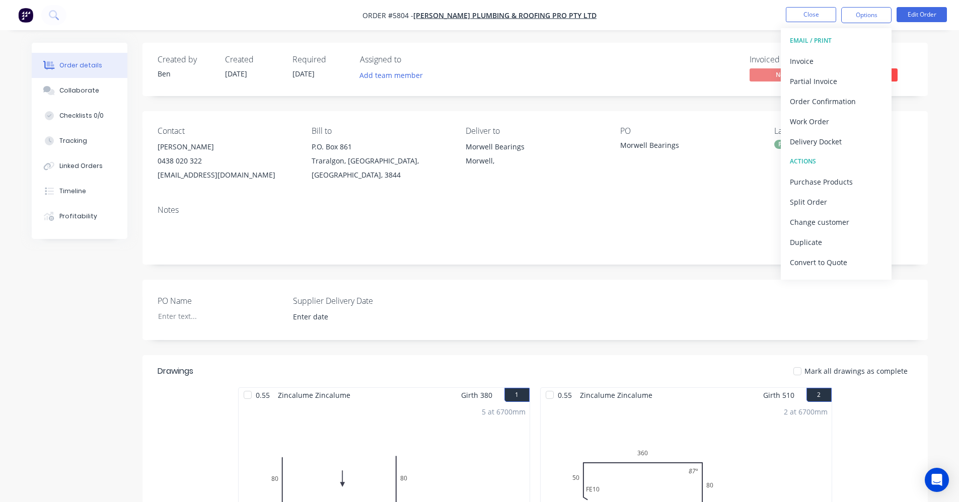
click at [656, 195] on div "Contact [PERSON_NAME] [PHONE_NUMBER] [EMAIL_ADDRESS][DOMAIN_NAME] Bill to P.O. …" at bounding box center [534, 154] width 785 height 86
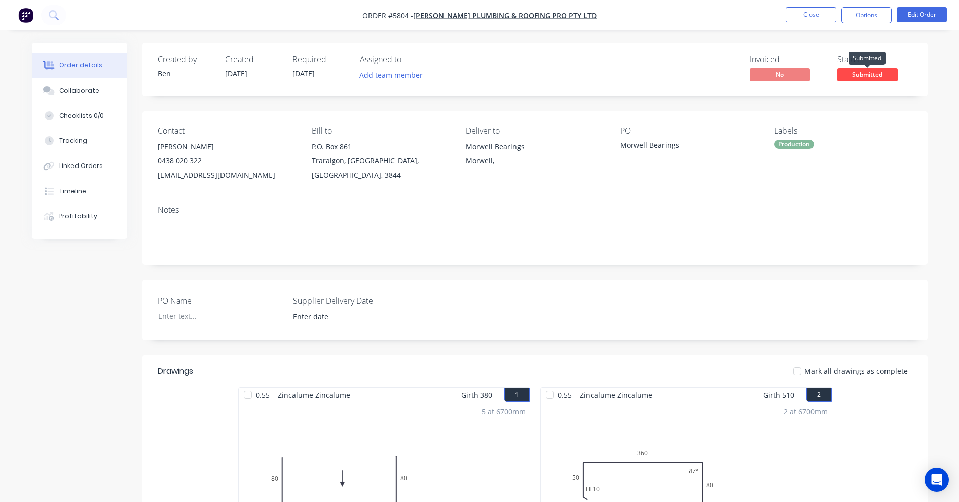
click at [877, 77] on span "Submitted" at bounding box center [867, 74] width 60 height 13
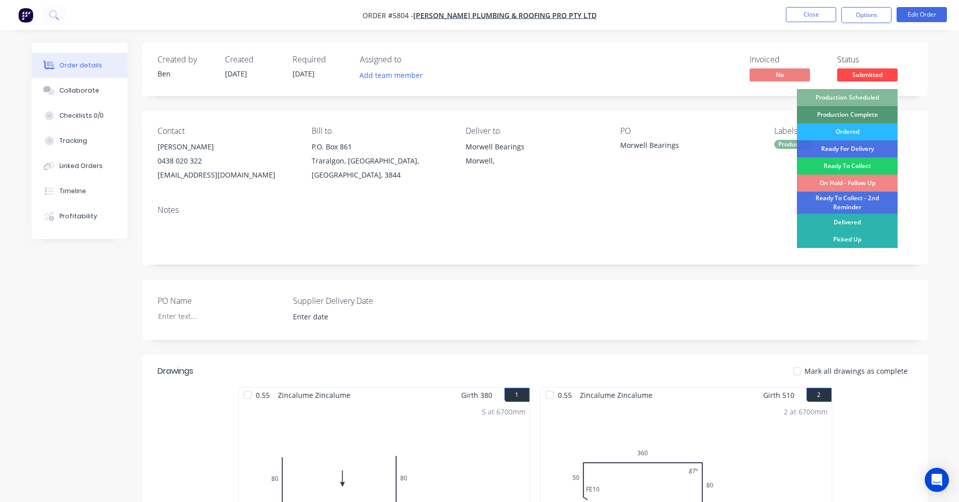
click at [862, 96] on div "Production Scheduled" at bounding box center [847, 97] width 101 height 17
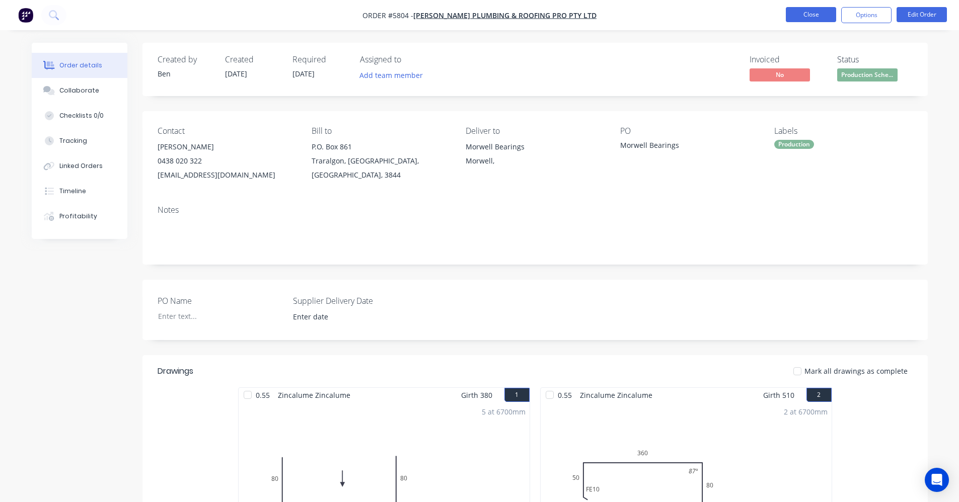
click at [809, 13] on button "Close" at bounding box center [810, 14] width 50 height 15
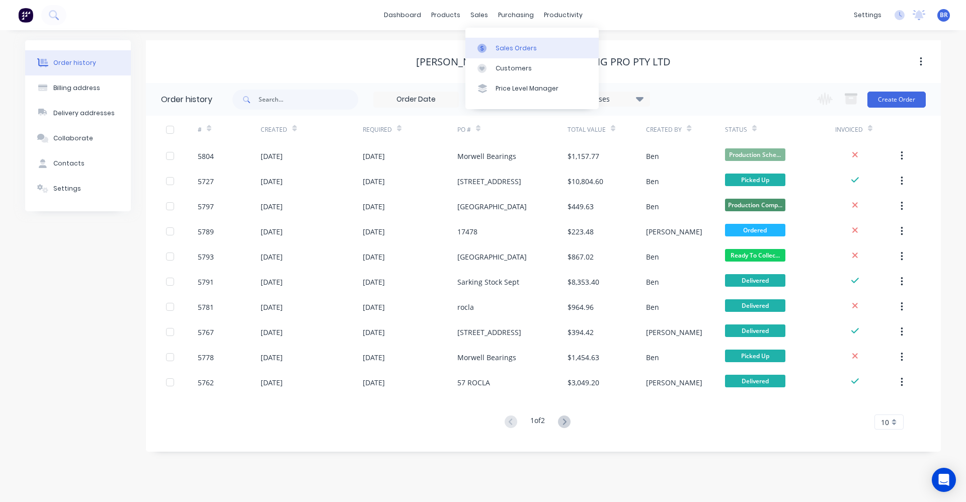
click at [528, 52] on link "Sales Orders" at bounding box center [531, 48] width 133 height 20
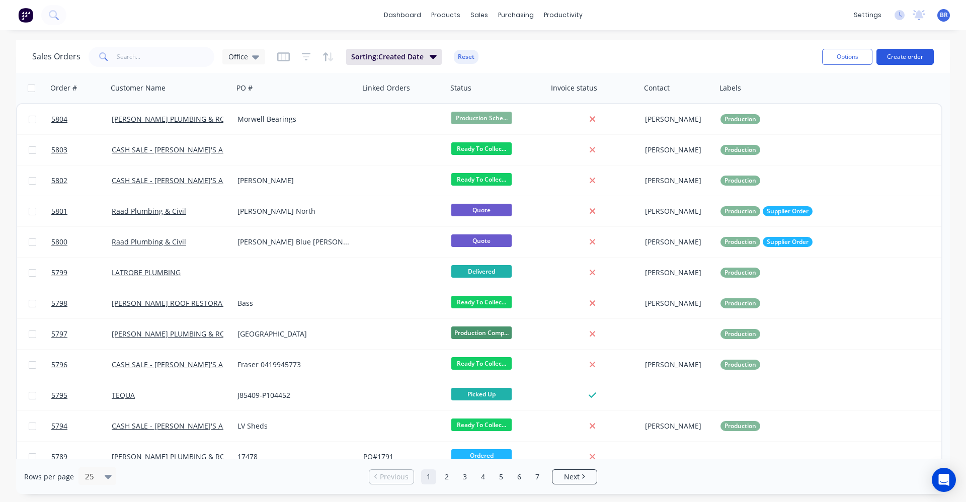
click at [905, 56] on button "Create order" at bounding box center [905, 57] width 57 height 16
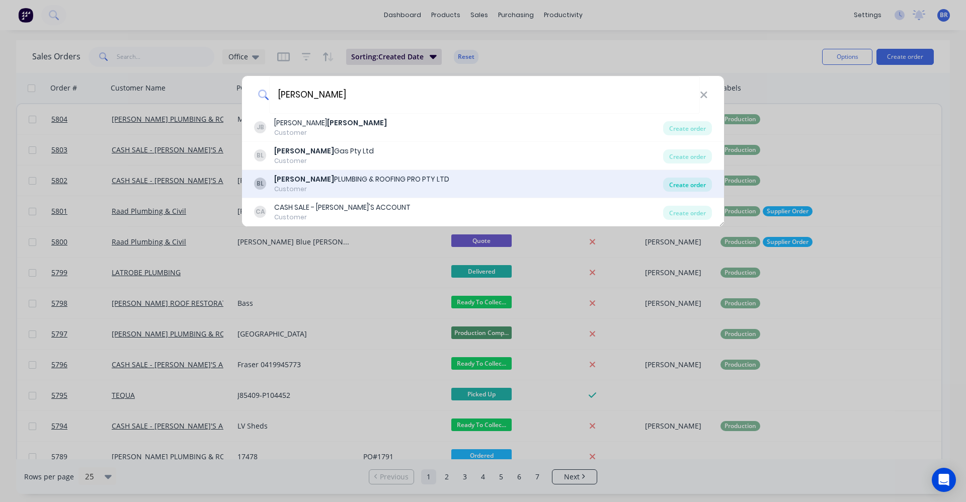
type input "[PERSON_NAME]"
click at [692, 185] on div "Create order" at bounding box center [687, 185] width 49 height 14
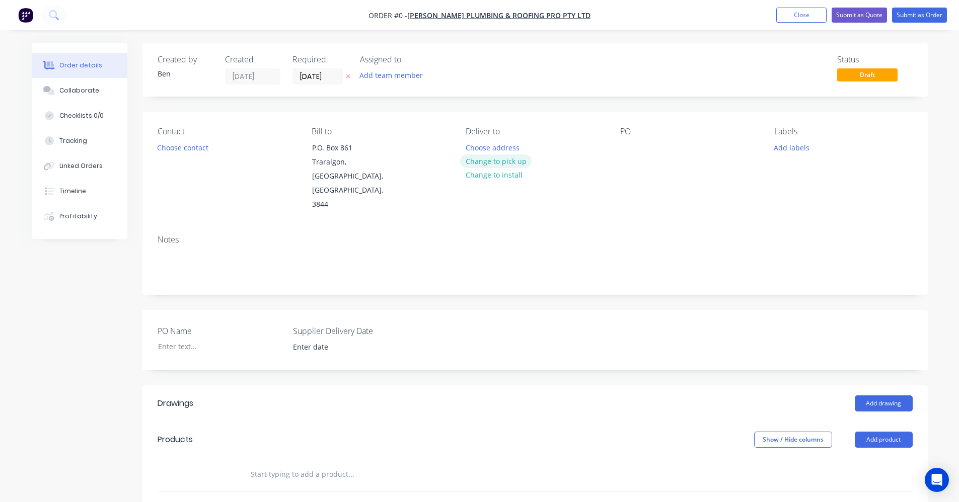
click at [486, 160] on button "Change to pick up" at bounding box center [495, 161] width 71 height 14
click at [624, 148] on div at bounding box center [628, 147] width 16 height 15
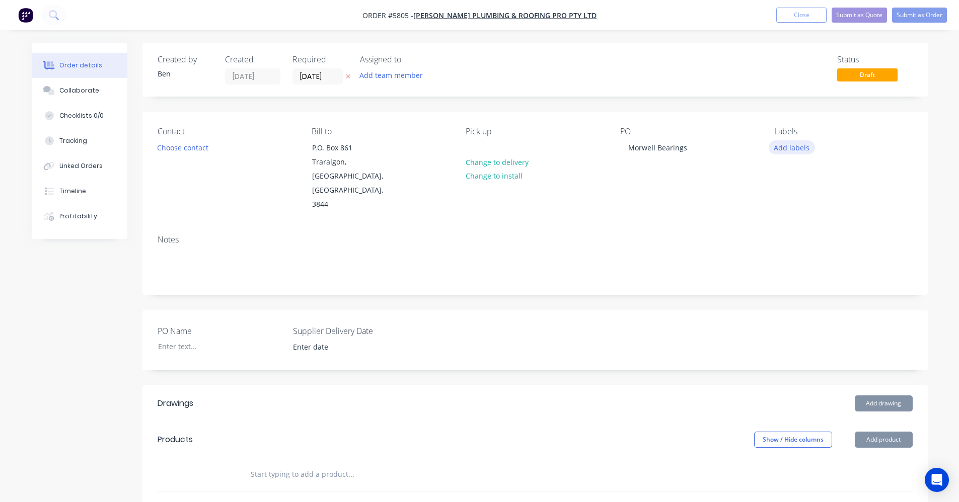
click at [778, 149] on button "Add labels" at bounding box center [791, 147] width 46 height 14
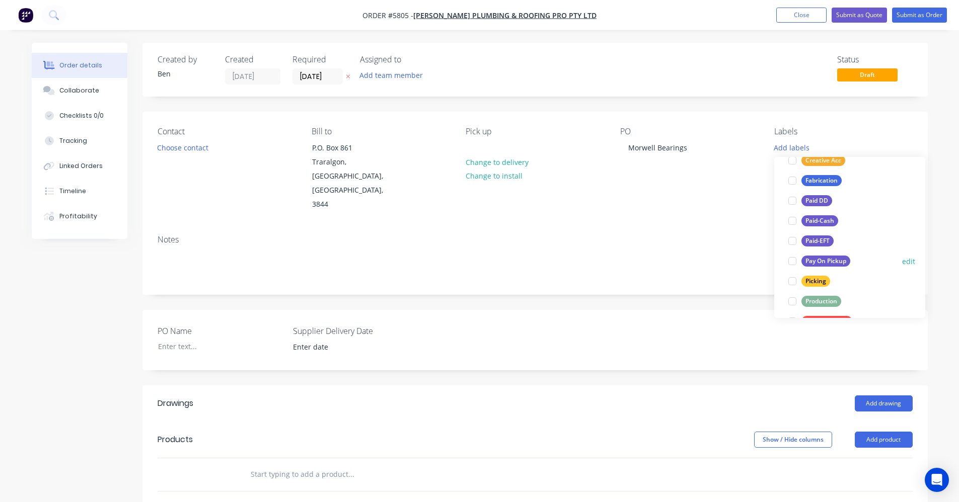
scroll to position [101, 0]
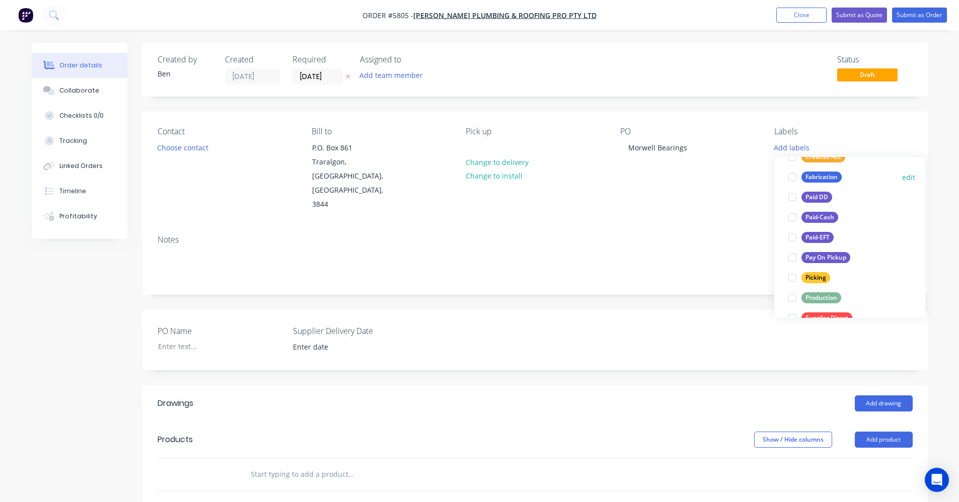
click at [823, 296] on div "Production" at bounding box center [821, 297] width 40 height 11
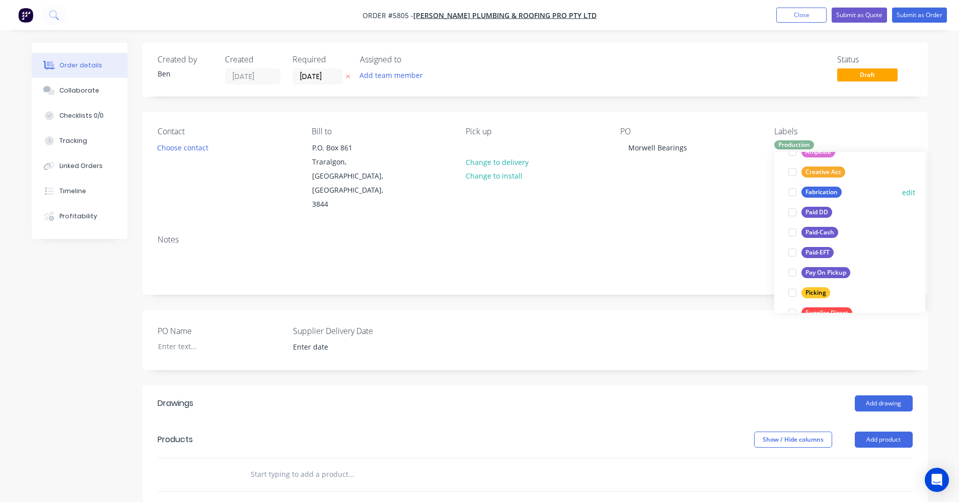
scroll to position [0, 0]
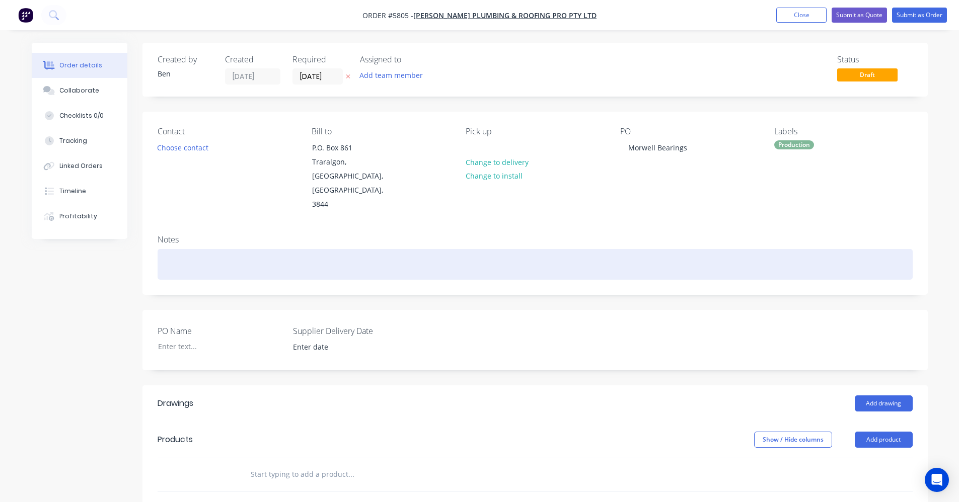
click at [673, 249] on div at bounding box center [534, 264] width 755 height 31
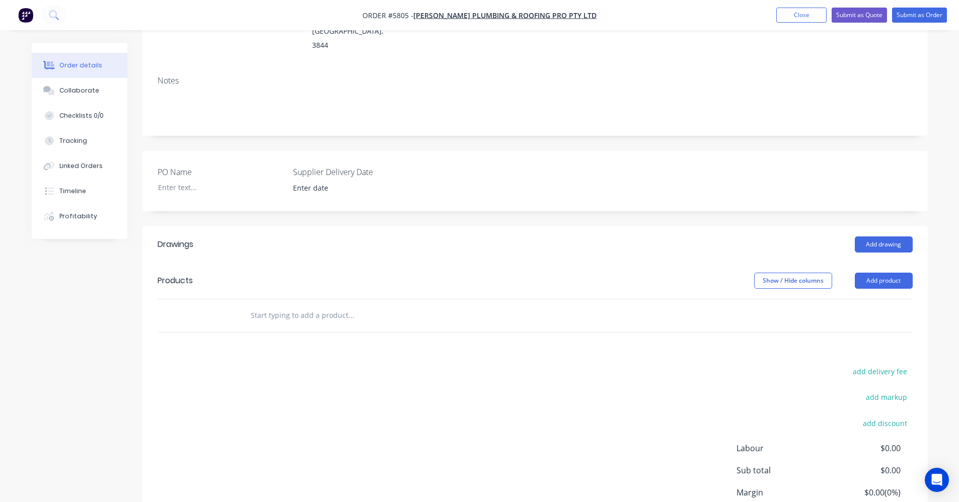
scroll to position [101, 0]
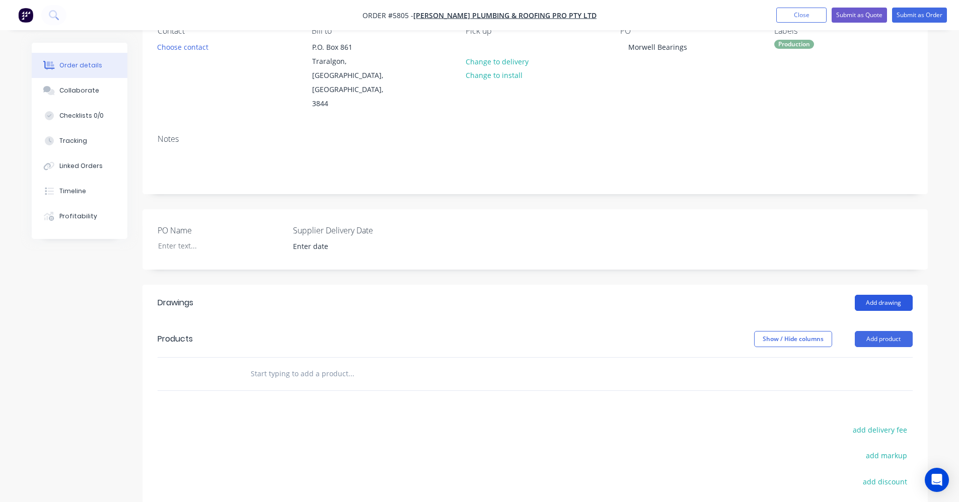
click at [881, 295] on button "Add drawing" at bounding box center [883, 303] width 58 height 16
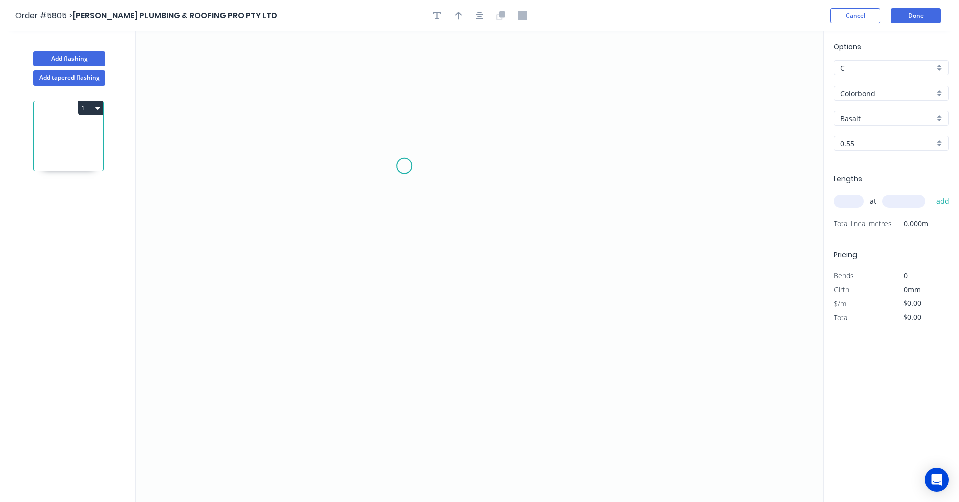
click at [404, 166] on icon "0" at bounding box center [479, 266] width 687 height 471
click at [400, 302] on icon "0" at bounding box center [479, 266] width 687 height 471
click at [626, 299] on icon "0 ?" at bounding box center [479, 266] width 687 height 471
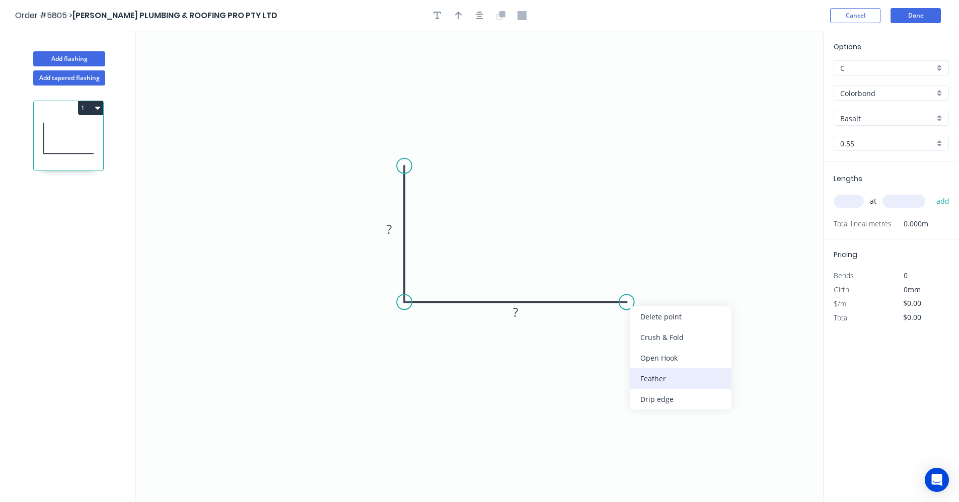
click at [651, 380] on div "Feather" at bounding box center [680, 378] width 101 height 21
click at [391, 228] on tspan "?" at bounding box center [388, 229] width 5 height 17
type input "$18.38"
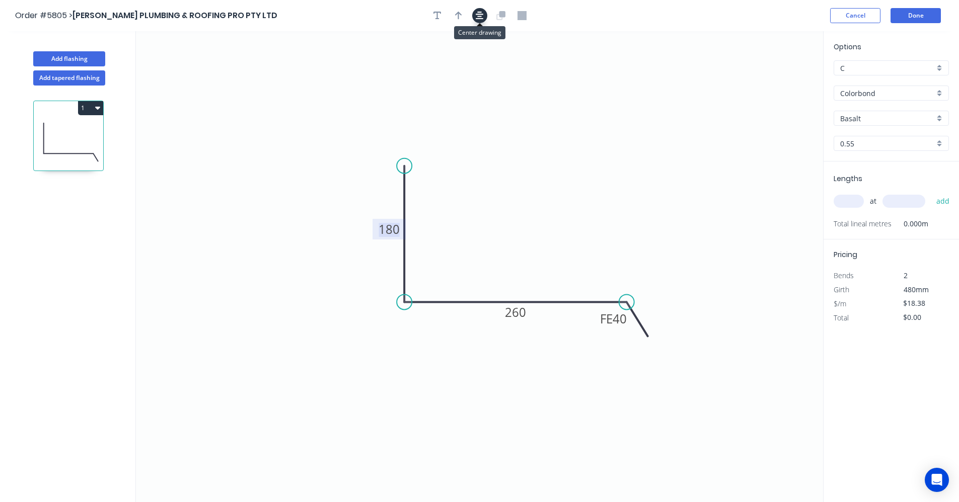
click at [476, 17] on icon "button" at bounding box center [479, 15] width 8 height 9
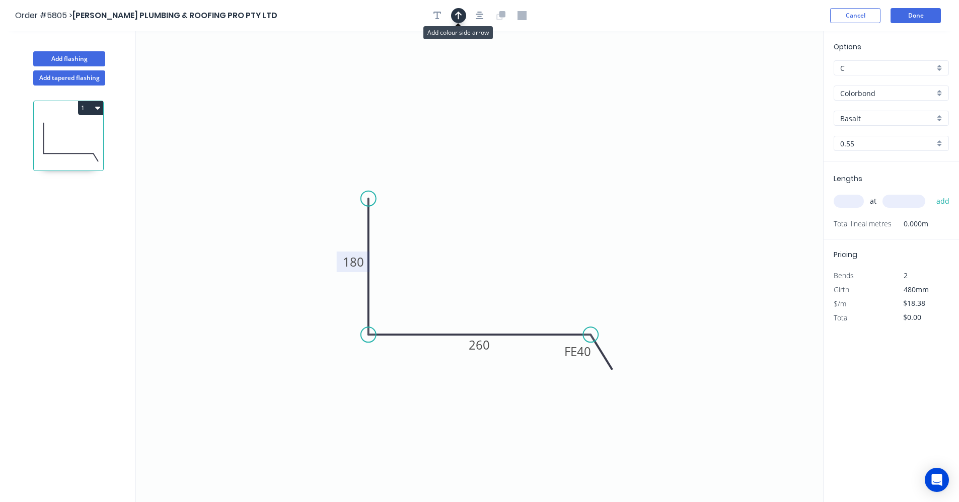
click at [462, 16] on button "button" at bounding box center [458, 15] width 15 height 15
drag, startPoint x: 775, startPoint y: 80, endPoint x: 505, endPoint y: 300, distance: 348.3
click at [505, 299] on icon at bounding box center [506, 283] width 9 height 32
click at [505, 300] on icon at bounding box center [505, 288] width 9 height 32
drag, startPoint x: 505, startPoint y: 300, endPoint x: 501, endPoint y: 324, distance: 24.0
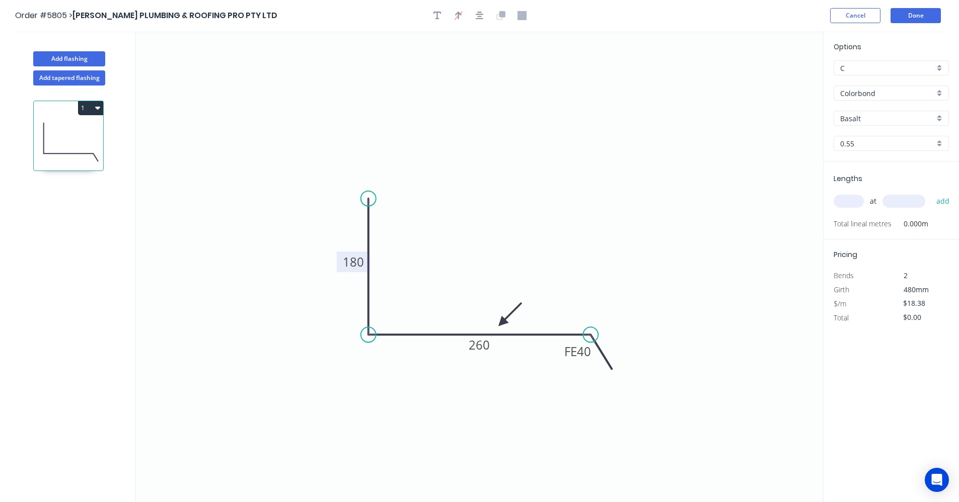
click at [501, 324] on icon at bounding box center [509, 314] width 29 height 29
click at [941, 92] on div "Colorbond" at bounding box center [890, 93] width 115 height 15
click at [865, 161] on div "Zincalume" at bounding box center [891, 165] width 114 height 18
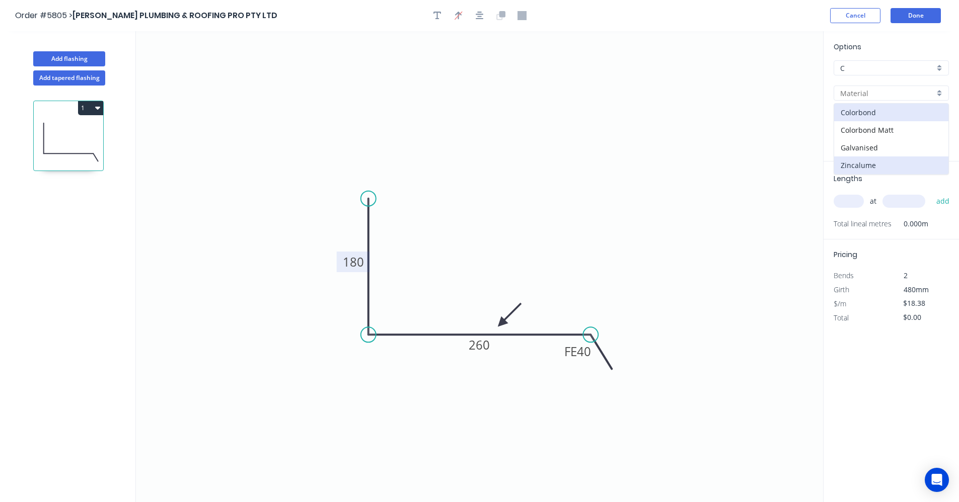
type input "Zincalume"
type input "$13.63"
click at [848, 198] on input "text" at bounding box center [848, 201] width 30 height 13
click at [847, 200] on input "text" at bounding box center [848, 201] width 30 height 13
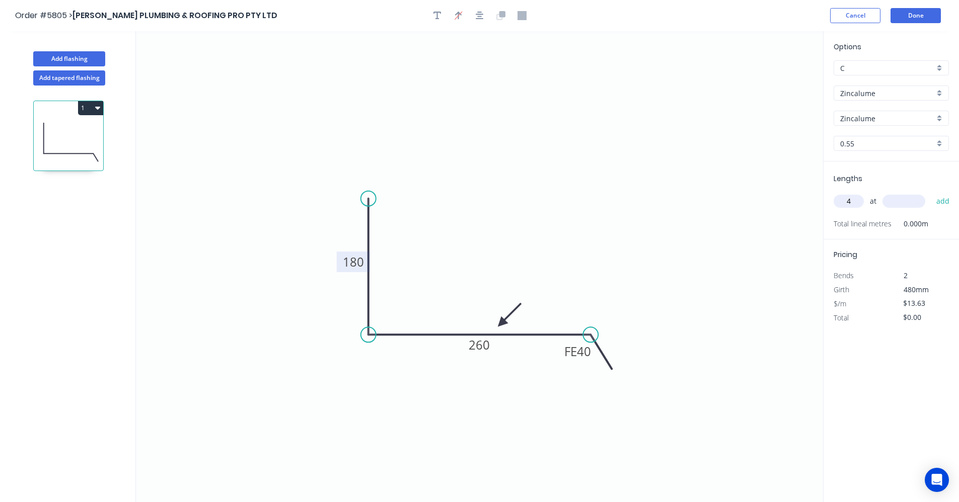
type input "4"
type input "6700"
click at [931, 193] on button "add" at bounding box center [943, 201] width 24 height 17
type input "$365.28"
type input "6"
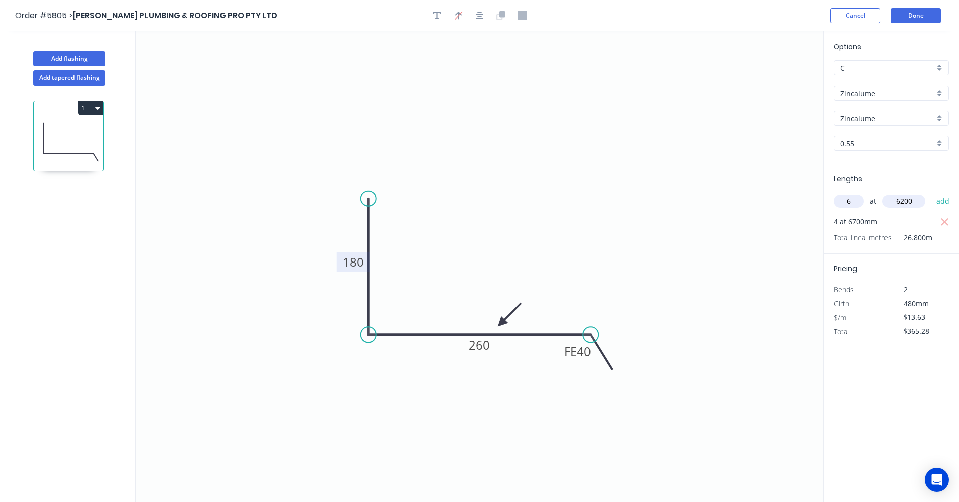
type input "6200"
click at [931, 193] on button "add" at bounding box center [943, 201] width 24 height 17
click at [98, 107] on icon "button" at bounding box center [97, 108] width 5 height 3
click at [52, 131] on div "Duplicate" at bounding box center [55, 133] width 77 height 15
type input "$0.00"
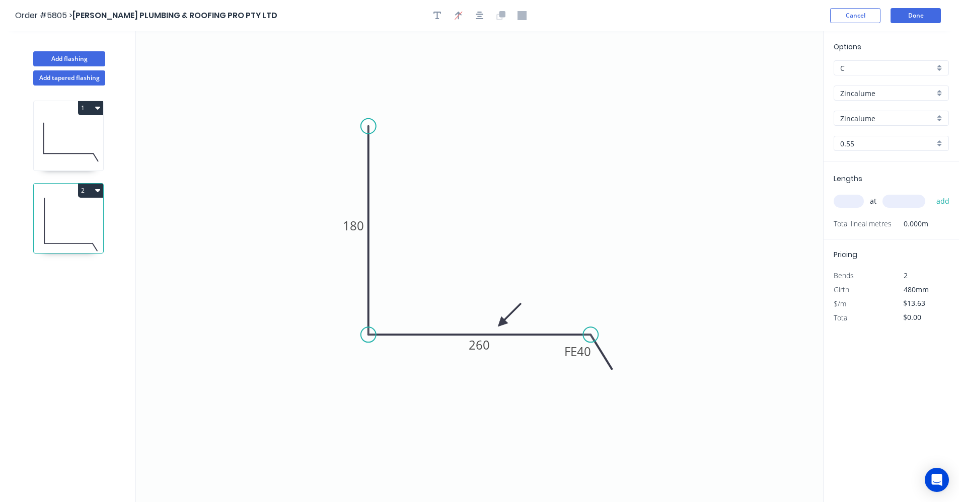
drag, startPoint x: 368, startPoint y: 195, endPoint x: 360, endPoint y: 119, distance: 76.4
click at [361, 119] on circle at bounding box center [368, 126] width 15 height 15
click at [359, 220] on tspan "180" at bounding box center [353, 222] width 21 height 17
type input "$13.63"
click at [845, 198] on input "text" at bounding box center [848, 201] width 30 height 13
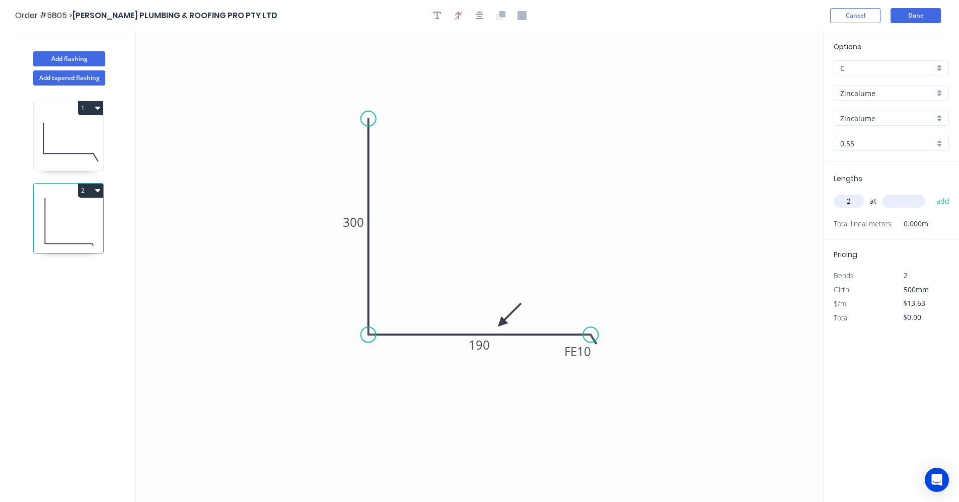
type input "2"
type input "5800"
click at [931, 193] on button "add" at bounding box center [943, 201] width 24 height 17
type input "$158.11"
click at [68, 57] on button "Add flashing" at bounding box center [69, 58] width 72 height 15
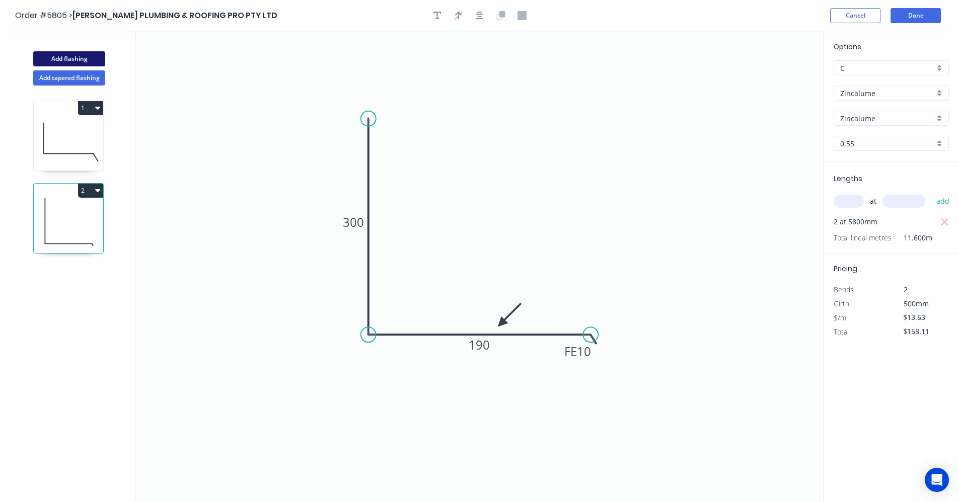
type input "$0.00"
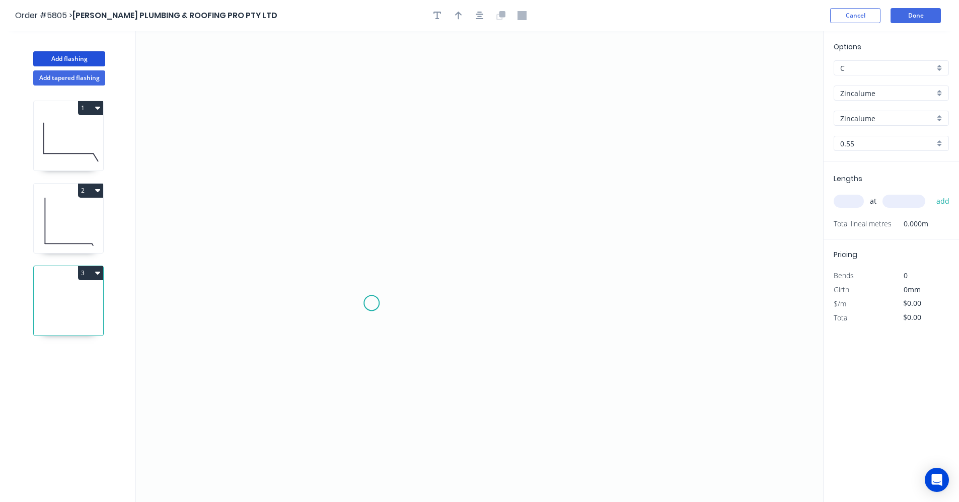
click at [372, 302] on icon "0" at bounding box center [479, 266] width 687 height 471
click at [379, 191] on icon "0" at bounding box center [479, 266] width 687 height 471
click at [616, 195] on icon "0 ?" at bounding box center [479, 266] width 687 height 471
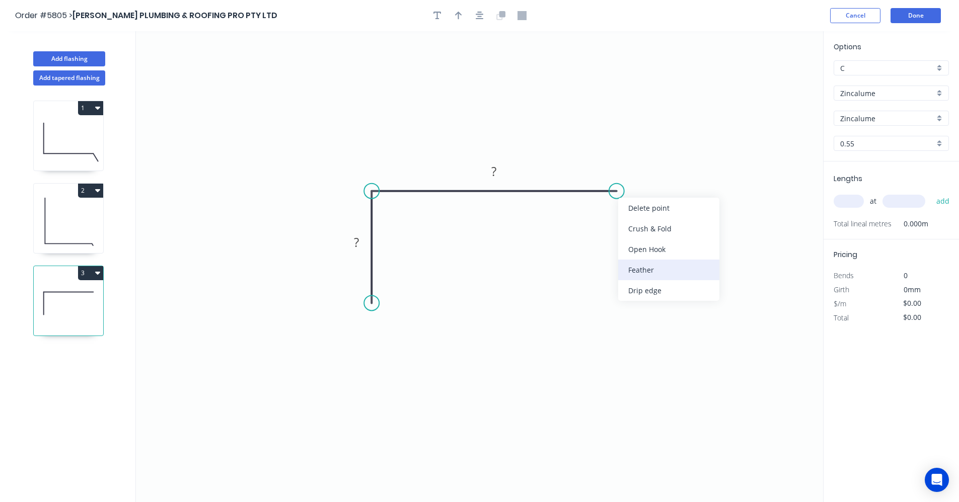
click at [648, 275] on div "Feather" at bounding box center [668, 270] width 101 height 21
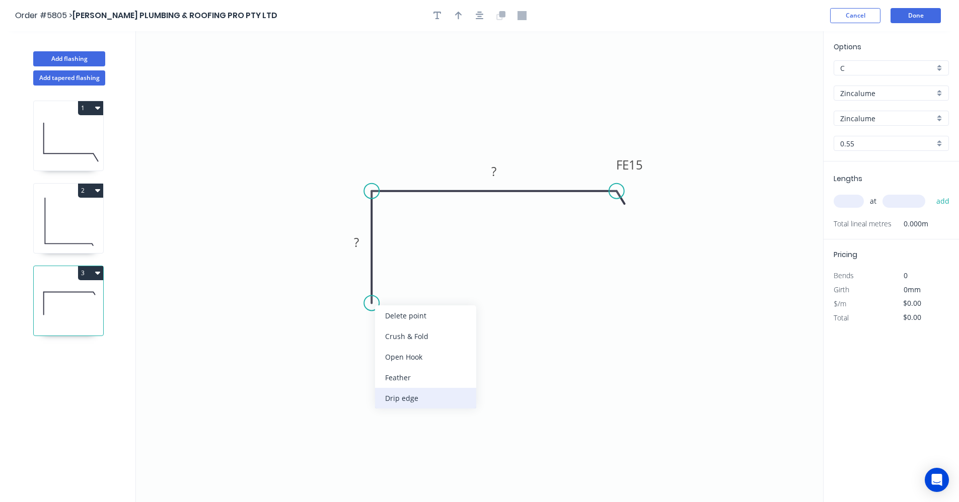
click at [407, 396] on div "Drip edge" at bounding box center [425, 398] width 101 height 21
click at [363, 243] on rect at bounding box center [356, 243] width 20 height 14
type input "$9.76"
click at [854, 197] on input "text" at bounding box center [848, 201] width 30 height 13
type input "2"
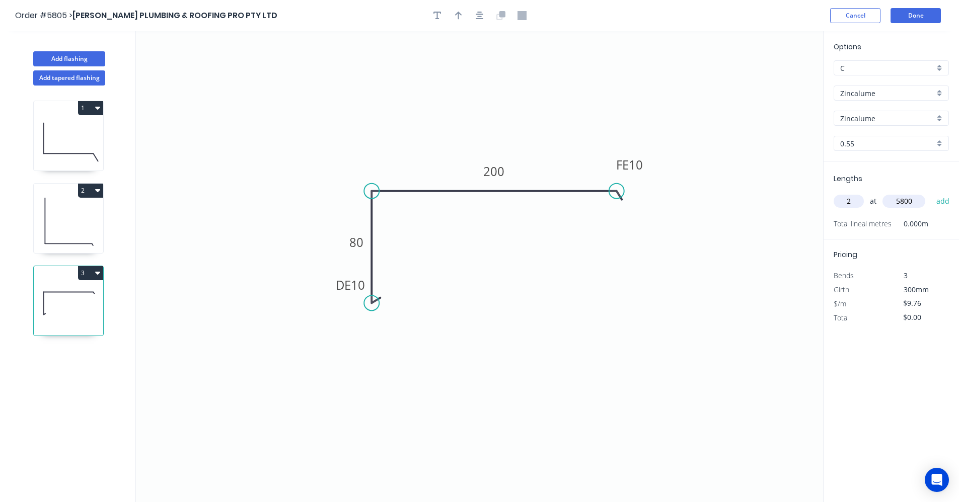
type input "5800"
click at [931, 193] on button "add" at bounding box center [943, 201] width 24 height 17
type input "$113.22"
click at [480, 19] on icon "button" at bounding box center [479, 16] width 8 height 8
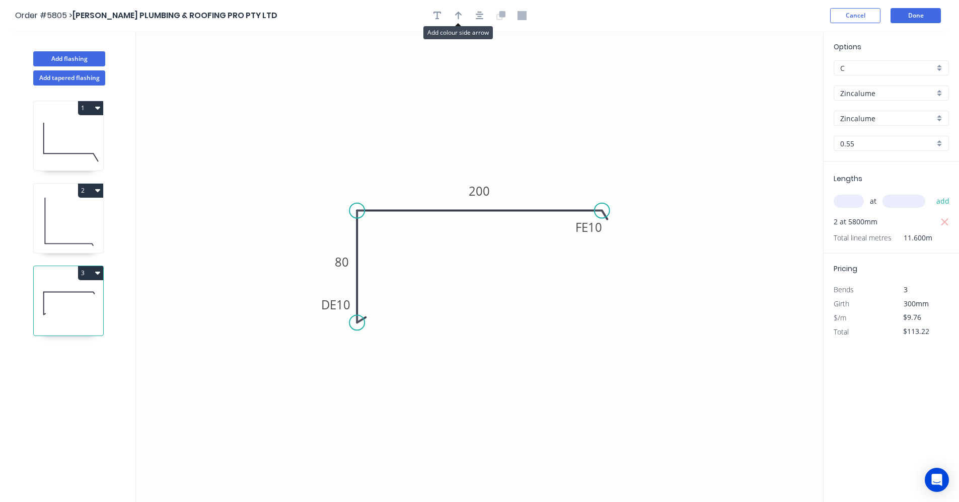
drag, startPoint x: 461, startPoint y: 17, endPoint x: 531, endPoint y: 43, distance: 74.7
click at [463, 17] on button "button" at bounding box center [458, 15] width 15 height 15
drag, startPoint x: 770, startPoint y: 81, endPoint x: 449, endPoint y: 204, distance: 343.7
click at [519, 201] on icon at bounding box center [520, 190] width 9 height 32
drag, startPoint x: 84, startPoint y: 229, endPoint x: 125, endPoint y: 209, distance: 45.9
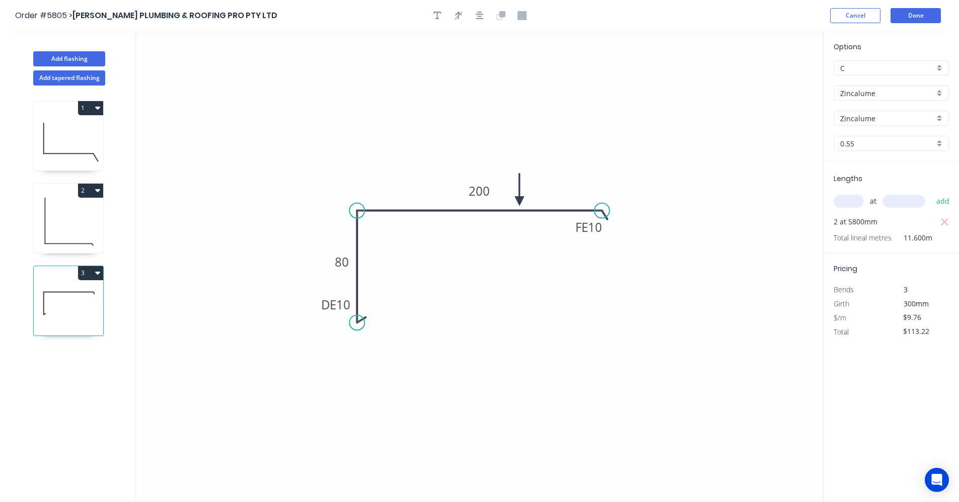
click at [86, 228] on icon at bounding box center [68, 221] width 69 height 64
type input "$13.63"
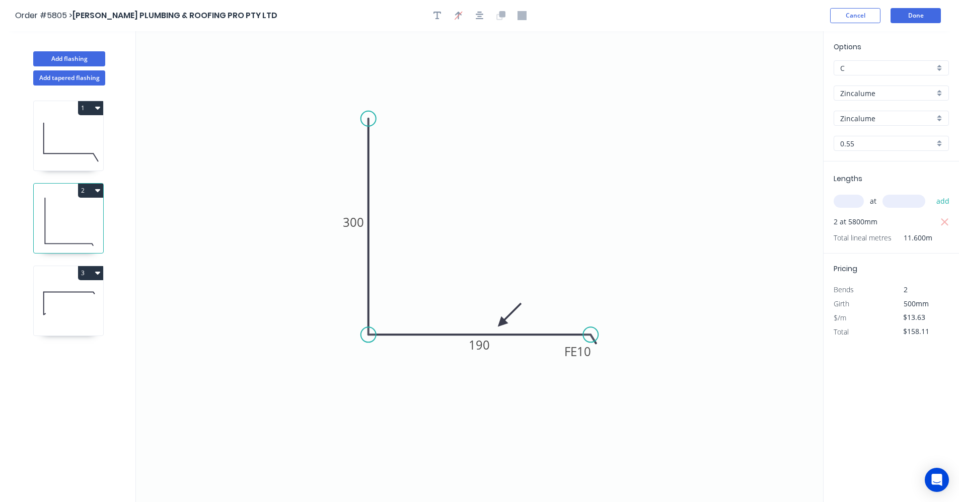
click at [73, 155] on icon at bounding box center [68, 138] width 69 height 64
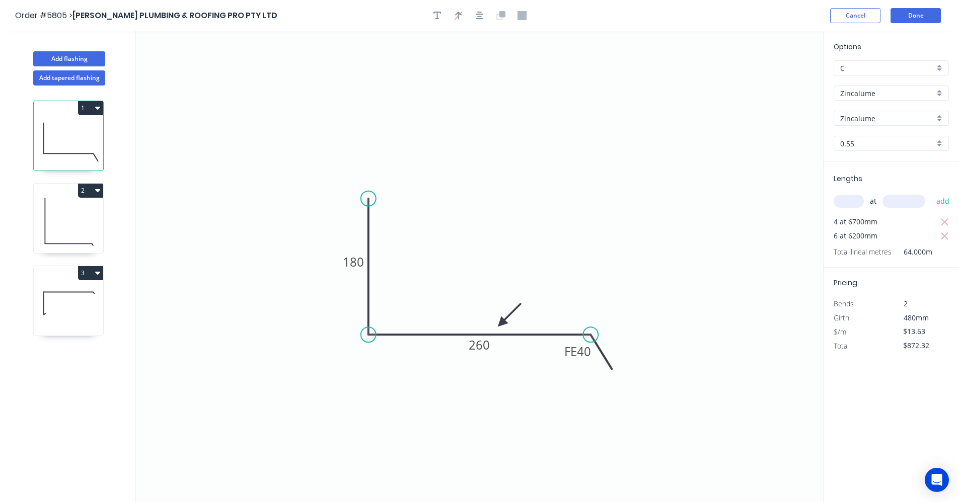
click at [56, 243] on icon at bounding box center [68, 221] width 69 height 64
type input "$158.11"
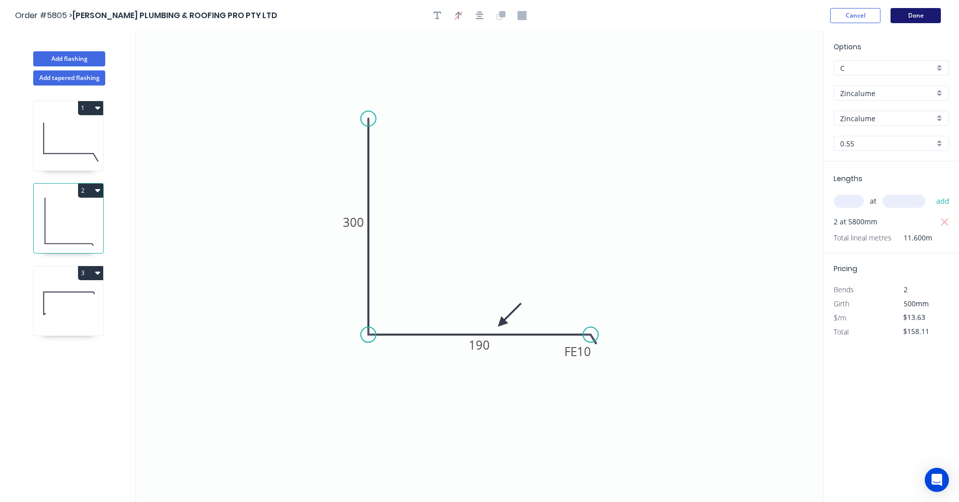
click at [917, 17] on button "Done" at bounding box center [915, 15] width 50 height 15
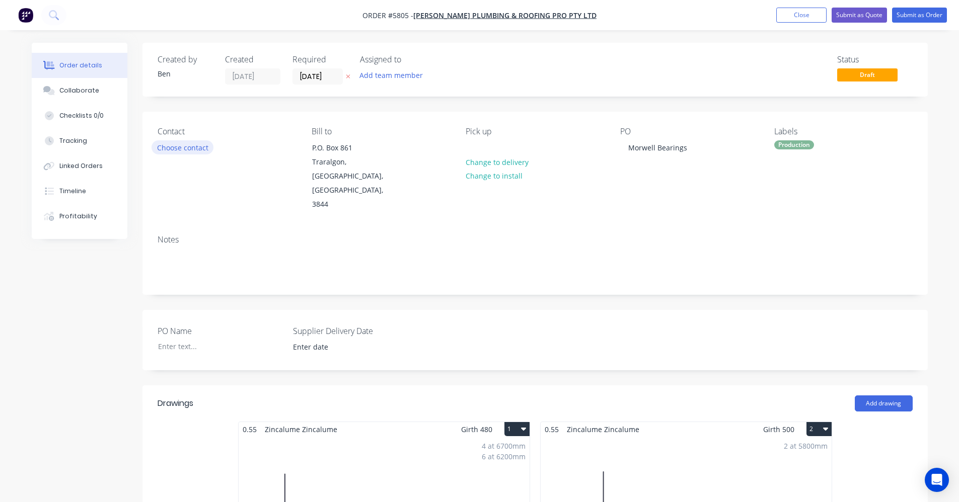
click at [177, 152] on button "Choose contact" at bounding box center [182, 147] width 62 height 14
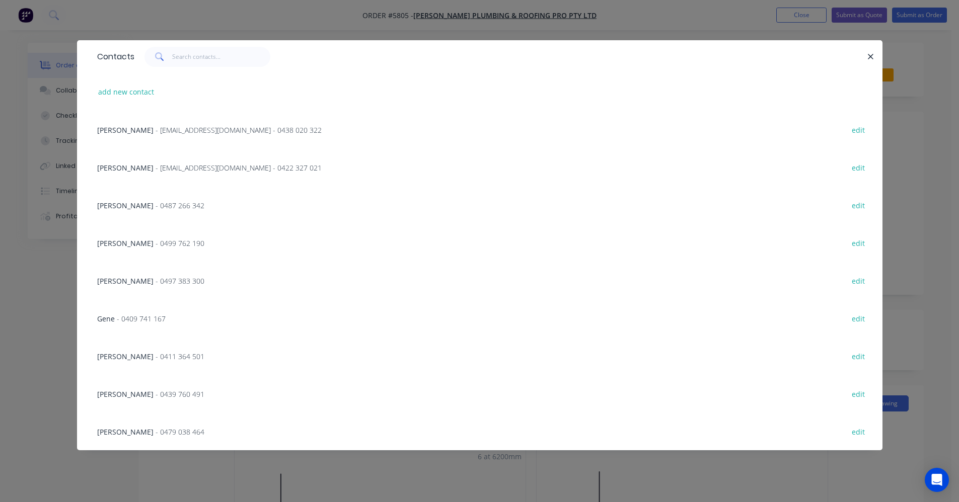
click at [179, 130] on span "- [EMAIL_ADDRESS][DOMAIN_NAME] - 0438 020 322" at bounding box center [238, 130] width 166 height 10
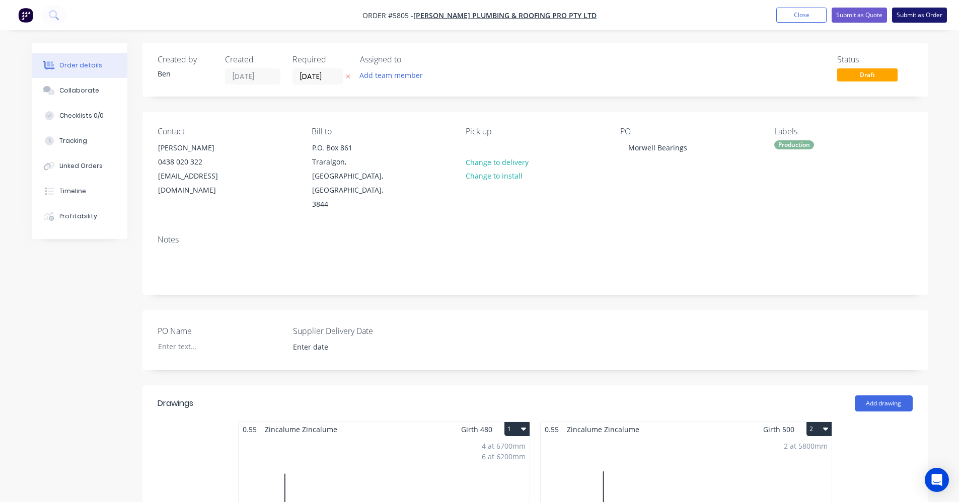
click at [927, 19] on button "Submit as Order" at bounding box center [919, 15] width 55 height 15
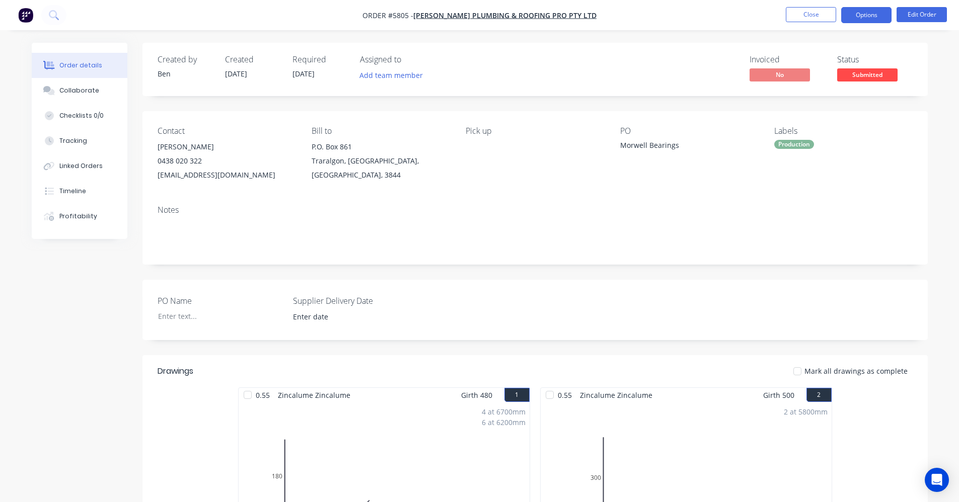
click at [869, 15] on button "Options" at bounding box center [866, 15] width 50 height 16
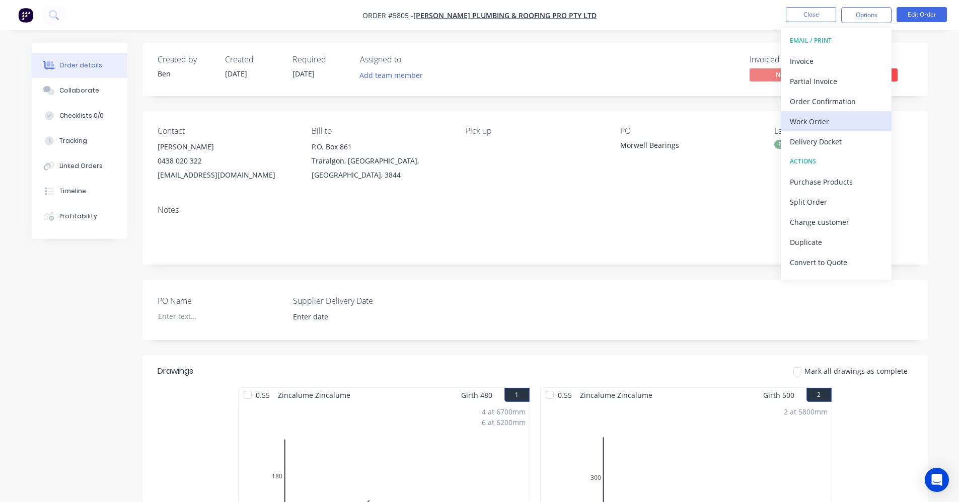
click at [820, 124] on div "Work Order" at bounding box center [835, 121] width 93 height 15
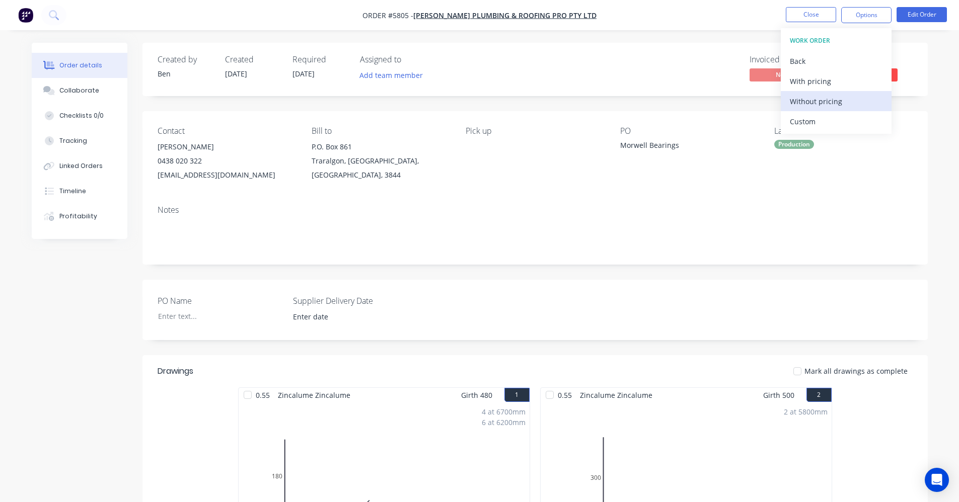
click at [815, 102] on div "Without pricing" at bounding box center [835, 101] width 93 height 15
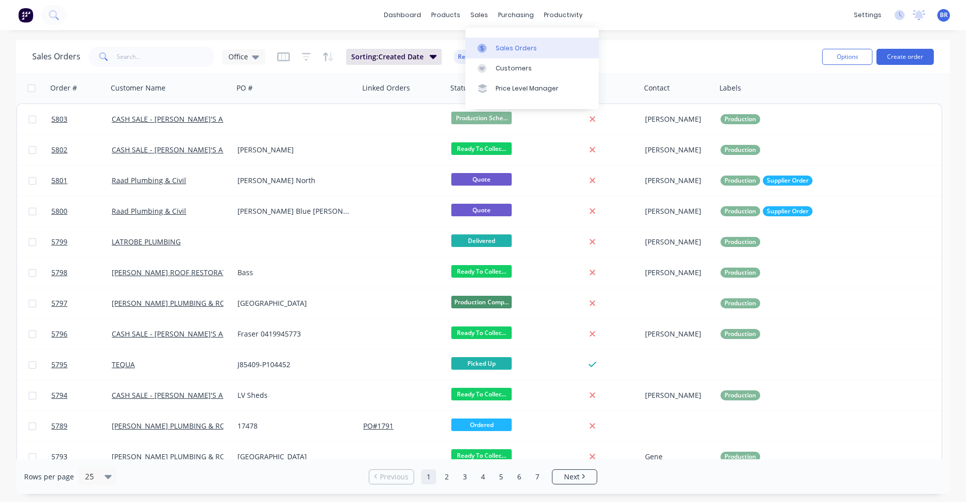
click at [504, 44] on div "Sales Orders" at bounding box center [516, 48] width 41 height 9
click at [496, 46] on div "Sales Orders" at bounding box center [516, 48] width 41 height 9
click at [913, 62] on button "Create order" at bounding box center [905, 57] width 57 height 16
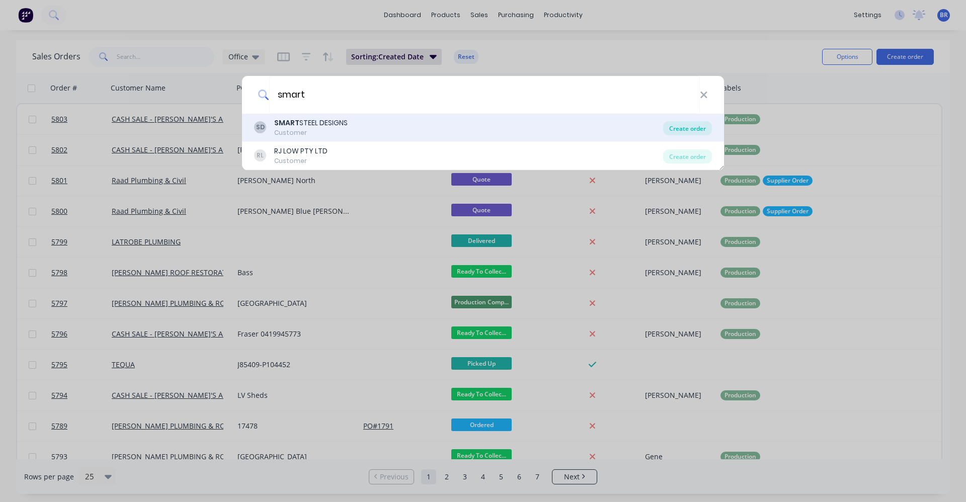
type input "smart"
click at [698, 128] on div "Create order" at bounding box center [687, 128] width 49 height 14
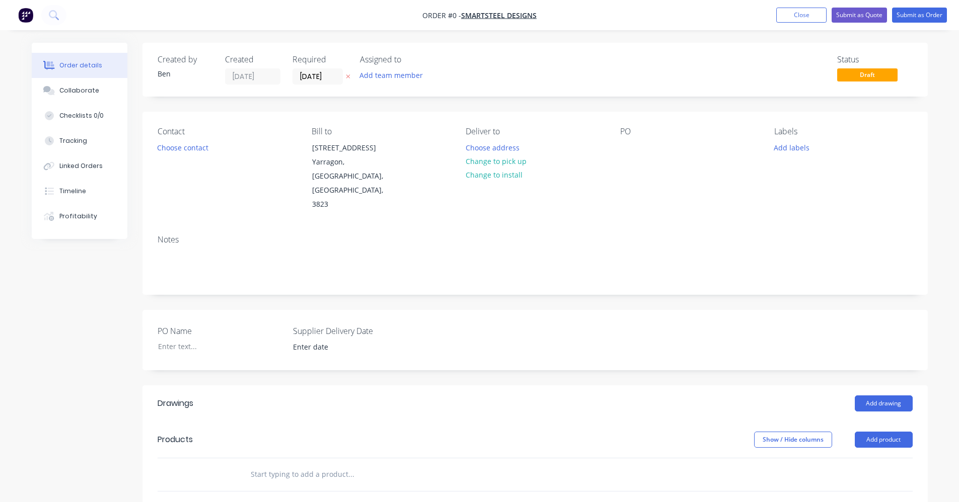
click at [276, 464] on input "text" at bounding box center [350, 474] width 201 height 20
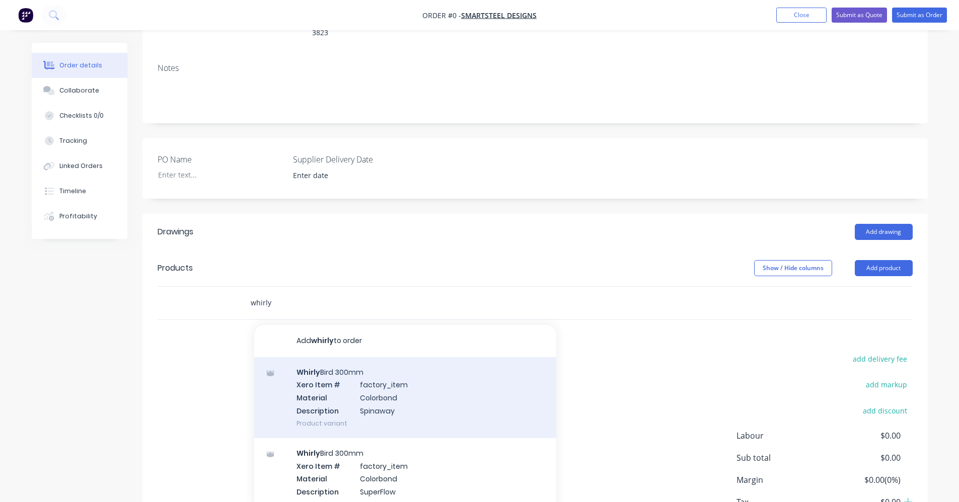
scroll to position [218, 0]
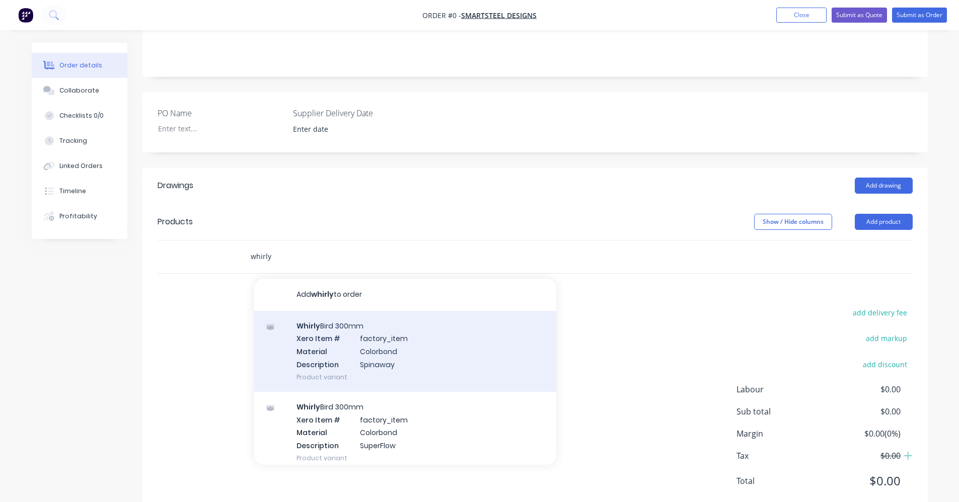
type input "whirly"
click at [418, 317] on div "Whirly Bird 300mm Xero Item # factory_item Material Colorbond Description Spina…" at bounding box center [405, 351] width 302 height 81
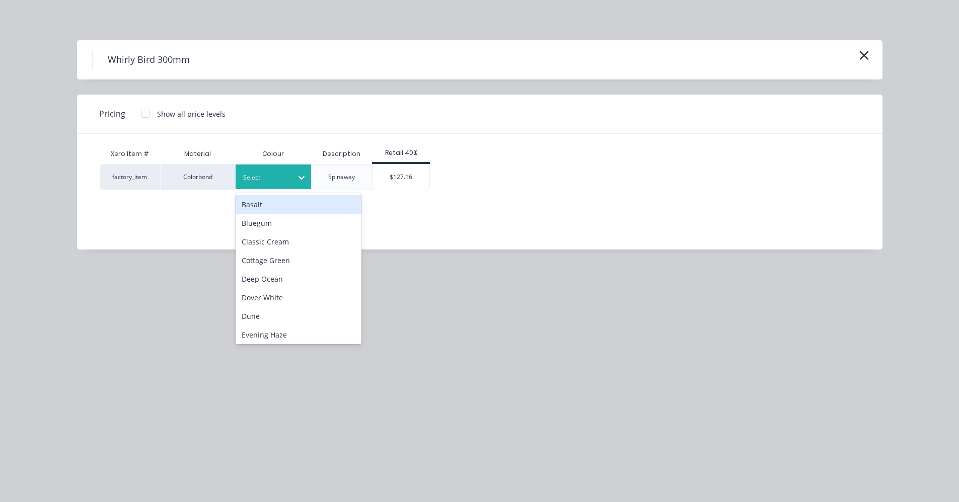
click at [284, 182] on div at bounding box center [265, 177] width 45 height 11
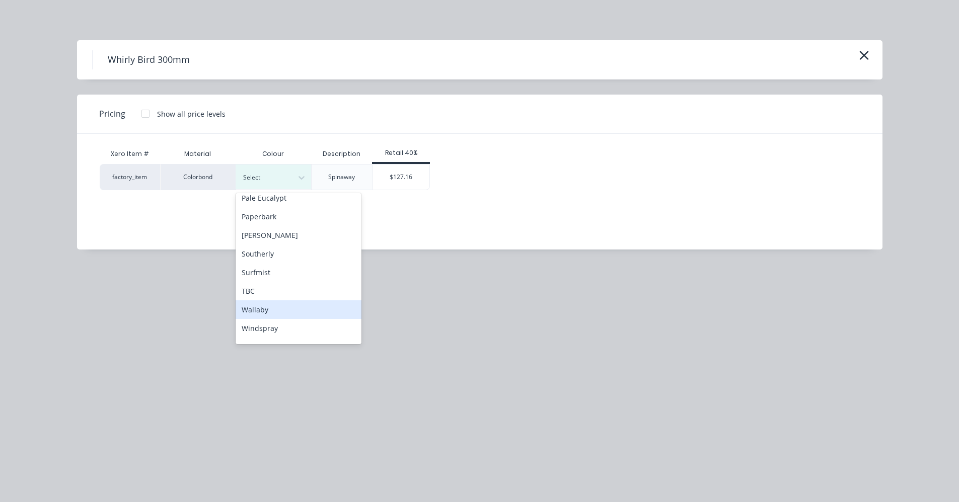
scroll to position [281, 0]
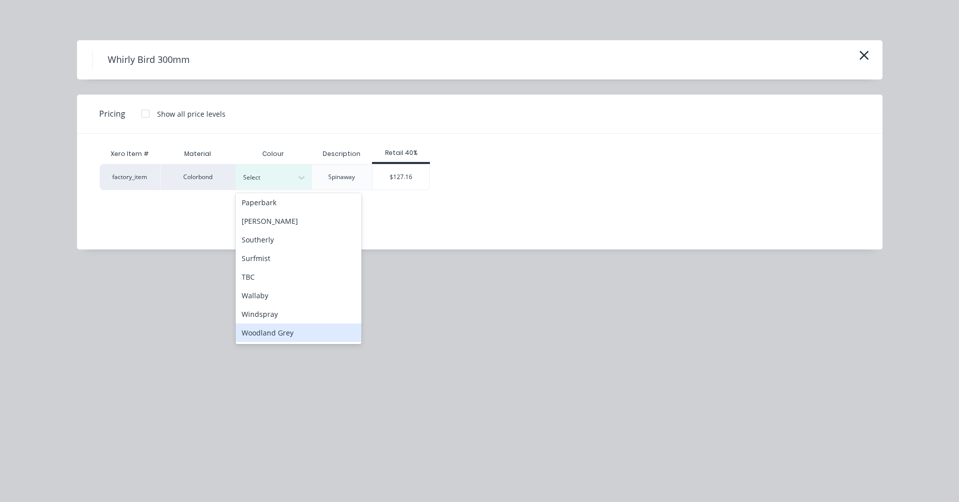
drag, startPoint x: 279, startPoint y: 338, endPoint x: 298, endPoint y: 313, distance: 31.6
click at [279, 337] on div "Woodland Grey" at bounding box center [298, 333] width 126 height 19
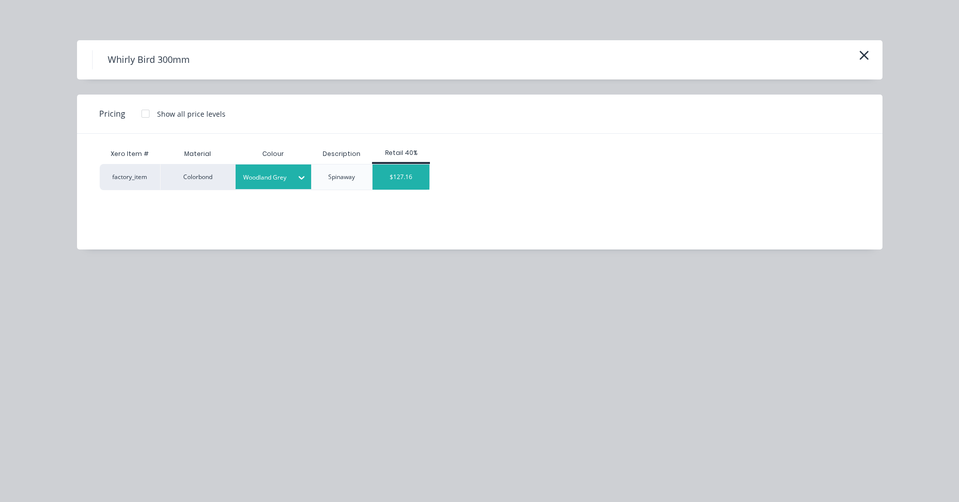
click at [402, 177] on div "$127.16" at bounding box center [400, 177] width 57 height 25
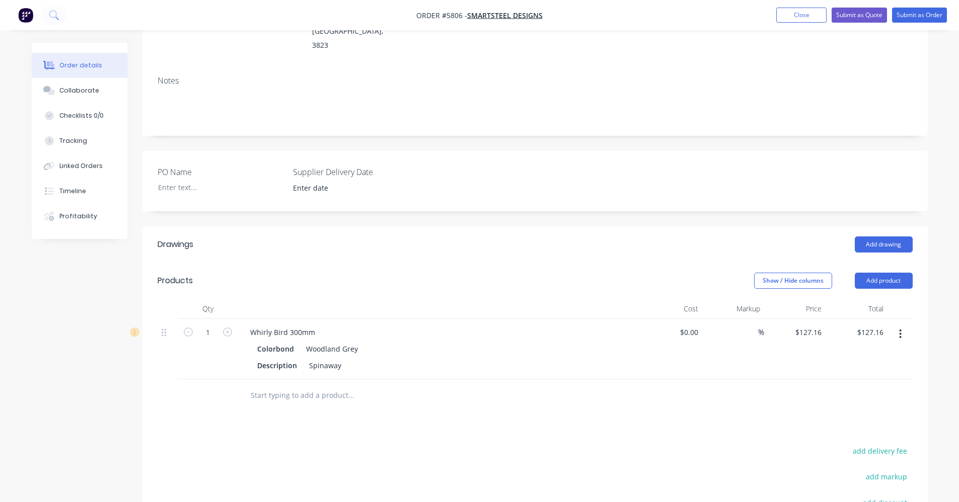
scroll to position [67, 0]
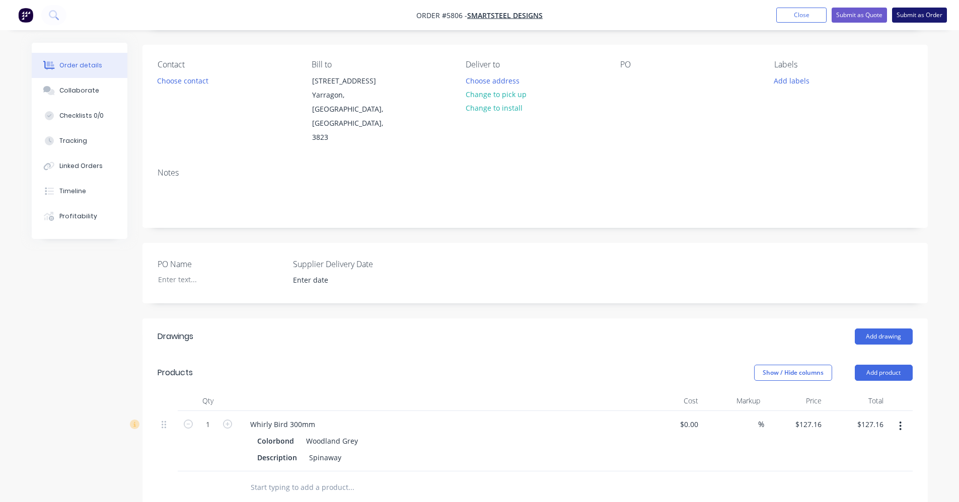
click at [914, 13] on button "Submit as Order" at bounding box center [919, 15] width 55 height 15
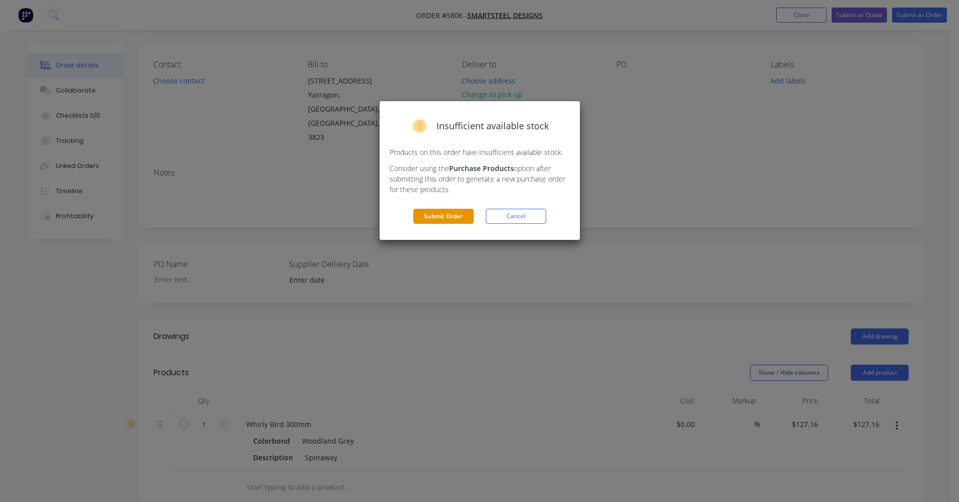
click at [446, 212] on button "Submit Order" at bounding box center [443, 216] width 60 height 15
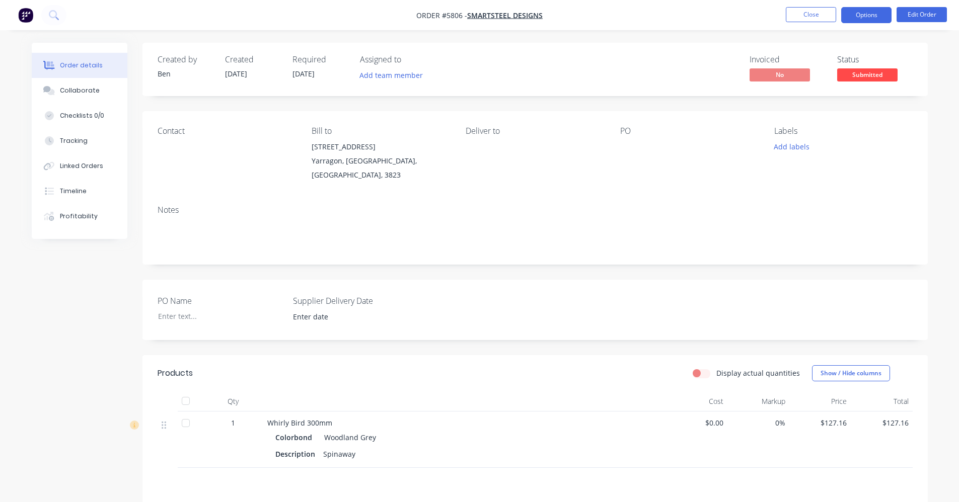
click at [863, 19] on button "Options" at bounding box center [866, 15] width 50 height 16
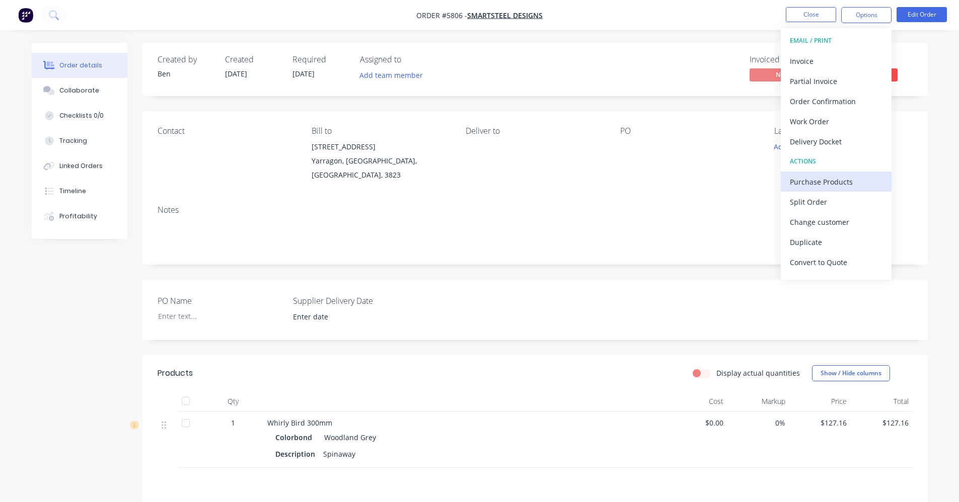
click at [818, 180] on div "Purchase Products" at bounding box center [835, 182] width 93 height 15
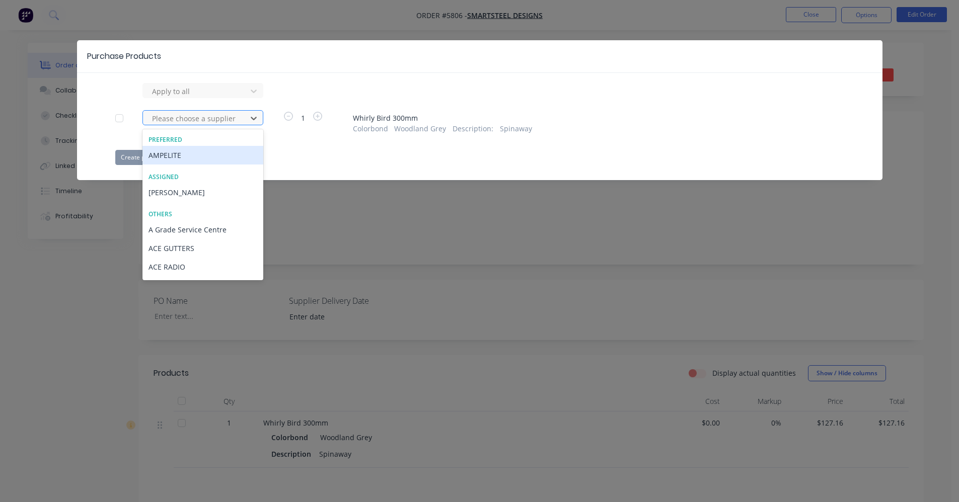
click at [215, 124] on div at bounding box center [196, 118] width 91 height 13
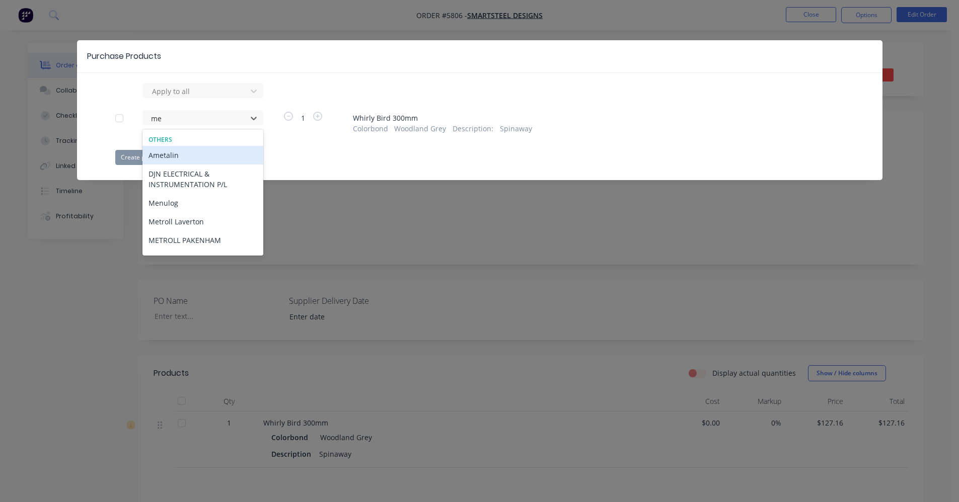
type input "met"
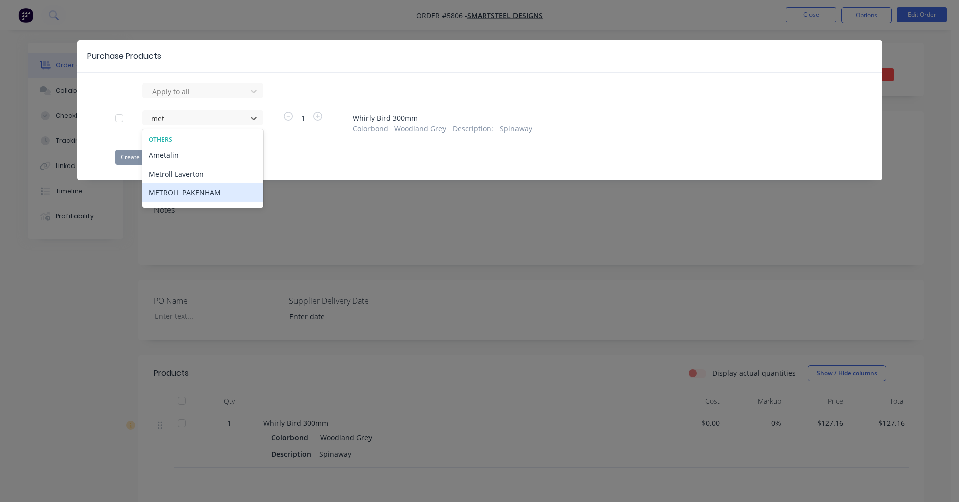
click at [201, 198] on div "METROLL PAKENHAM" at bounding box center [202, 192] width 121 height 19
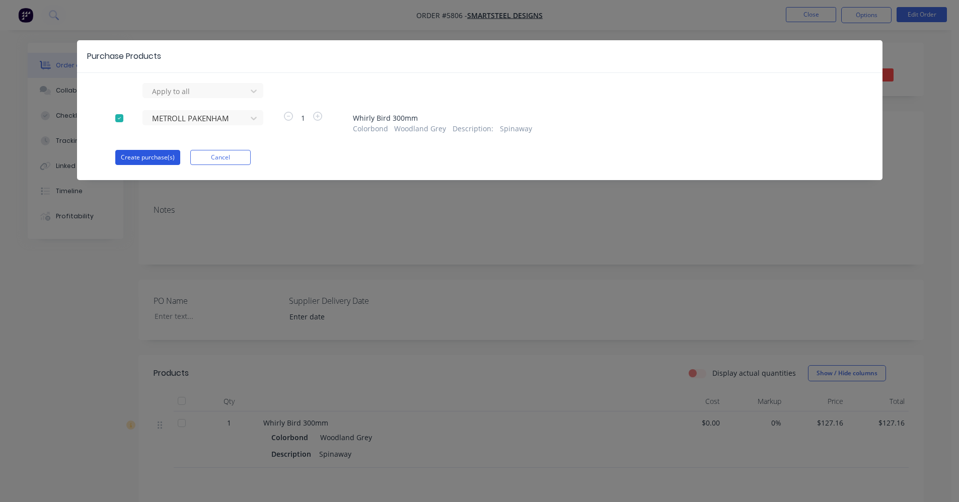
click at [152, 156] on button "Create purchase(s)" at bounding box center [147, 157] width 65 height 15
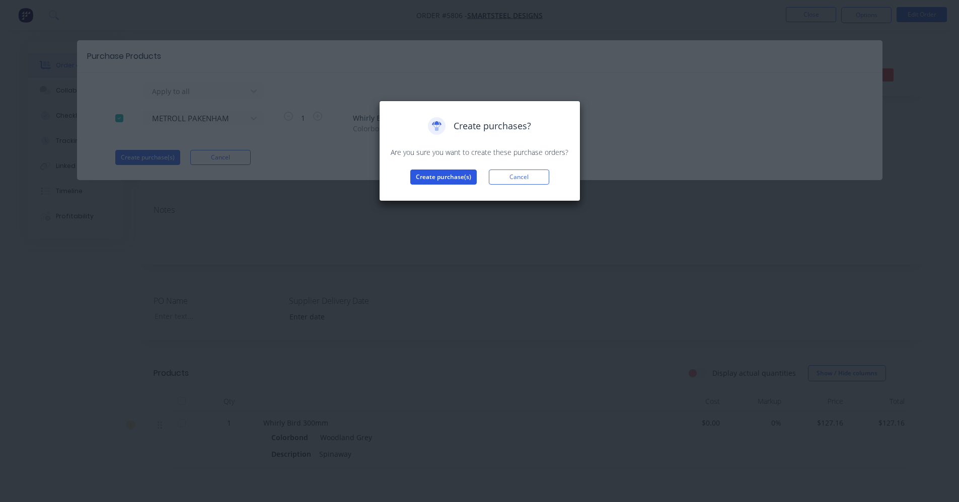
click at [449, 176] on button "Create purchase(s)" at bounding box center [443, 177] width 66 height 15
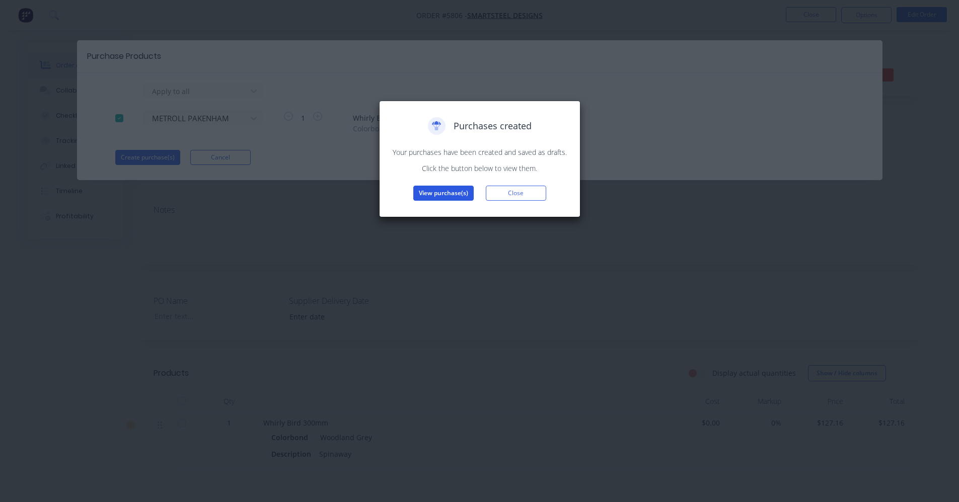
click at [444, 190] on button "View purchase(s)" at bounding box center [443, 193] width 60 height 15
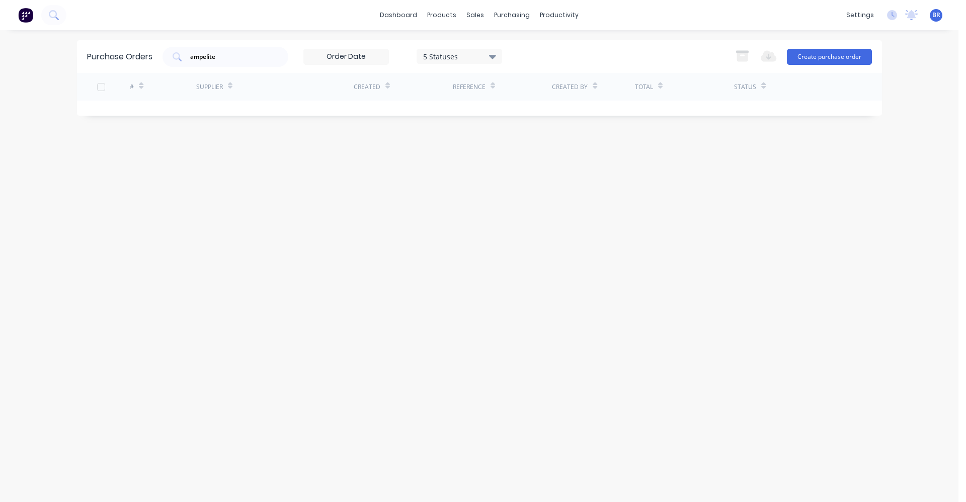
drag, startPoint x: 242, startPoint y: 56, endPoint x: 10, endPoint y: 36, distance: 232.3
click at [0, 37] on div "dashboard products sales purchasing productivity dashboard products Product Cat…" at bounding box center [479, 251] width 959 height 502
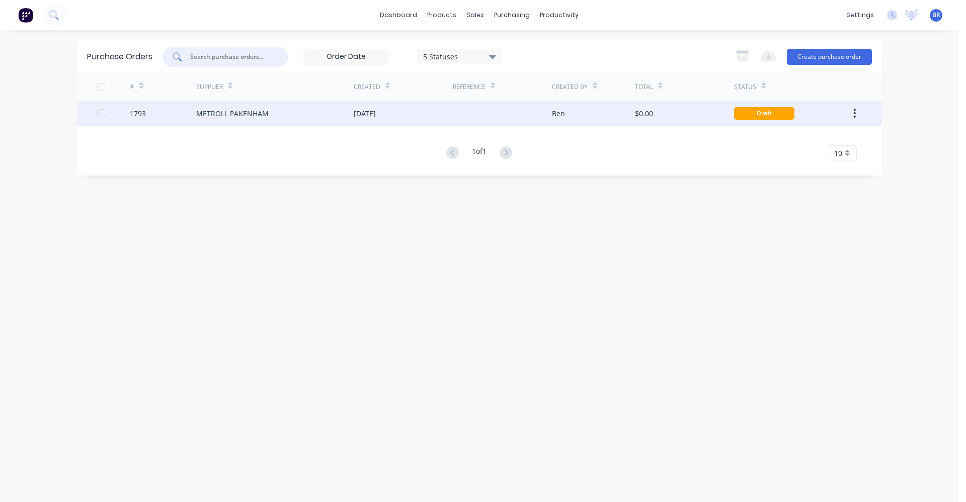
click at [258, 114] on div "METROLL PAKENHAM" at bounding box center [232, 113] width 72 height 11
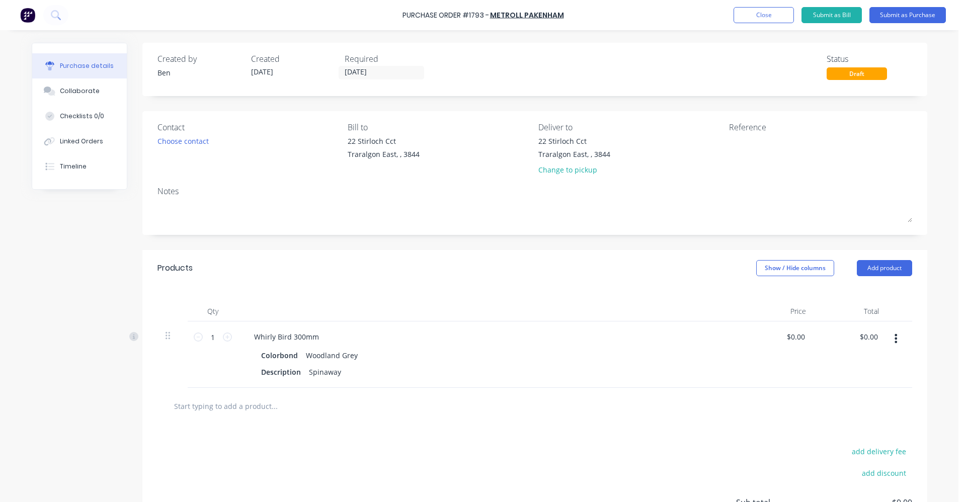
drag, startPoint x: 892, startPoint y: 16, endPoint x: 361, endPoint y: 174, distance: 554.0
click at [361, 174] on div "Purchase Order #1793 - METROLL PAKENHAM Add product Close Submit as Bill Submit…" at bounding box center [479, 251] width 959 height 502
click at [371, 70] on input "[DATE]" at bounding box center [381, 72] width 85 height 13
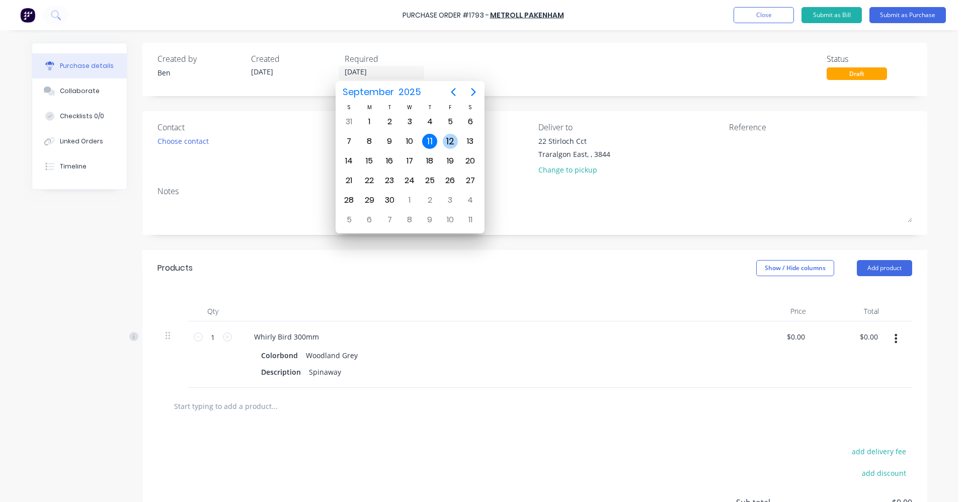
click at [449, 141] on div "12" at bounding box center [450, 141] width 15 height 15
type input "12/09/25"
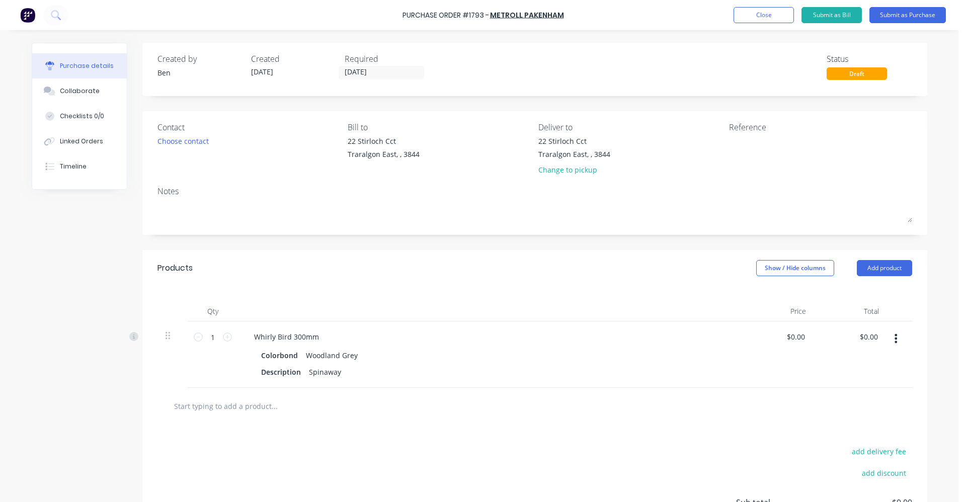
click at [916, 23] on div "Purchase Order #1793 - METROLL PAKENHAM Add product Close Submit as Bill Submit…" at bounding box center [483, 15] width 966 height 30
click at [911, 18] on button "Submit as Purchase" at bounding box center [907, 15] width 76 height 16
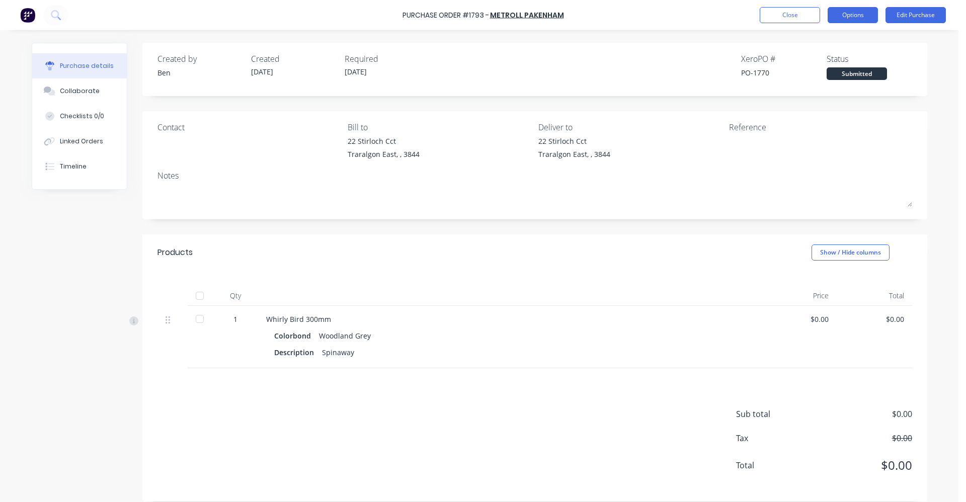
click at [856, 15] on button "Options" at bounding box center [853, 15] width 50 height 16
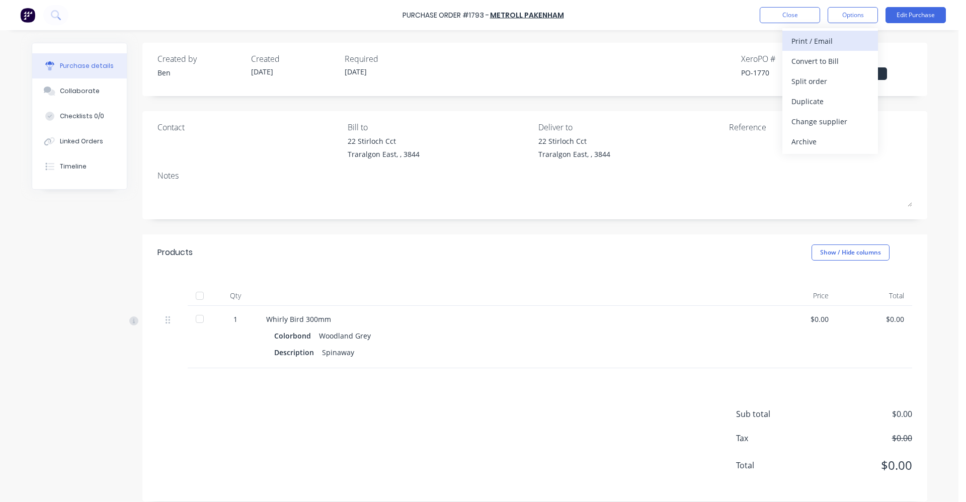
click at [834, 45] on div "Print / Email" at bounding box center [829, 41] width 77 height 15
click at [811, 67] on div "With pricing" at bounding box center [829, 61] width 77 height 15
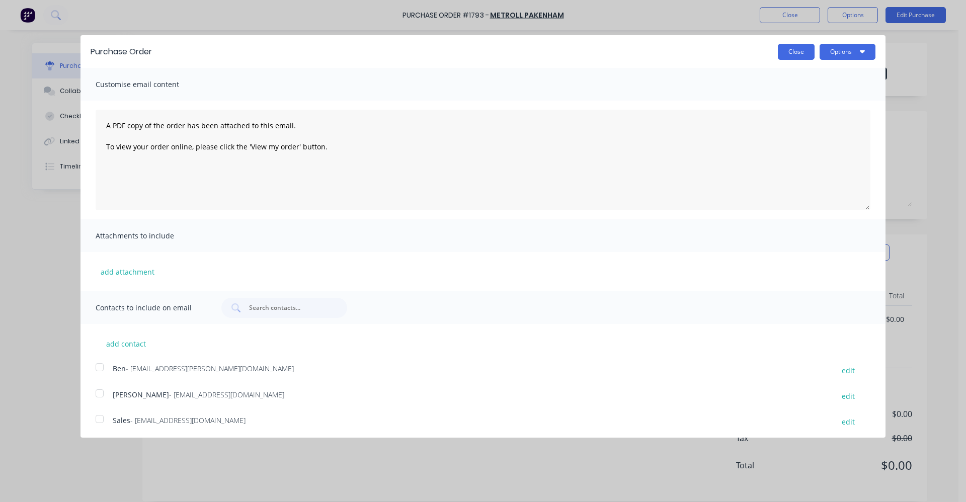
click at [782, 51] on button "Close" at bounding box center [796, 52] width 37 height 16
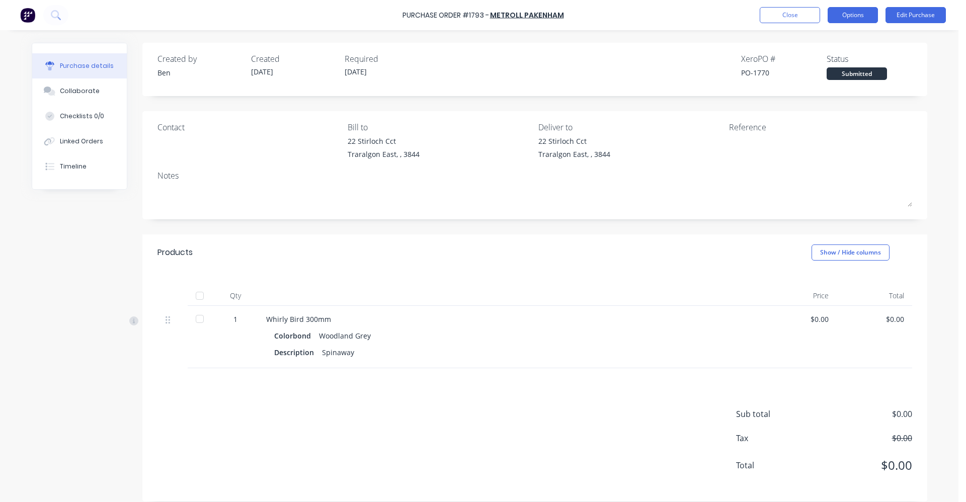
click at [845, 15] on button "Options" at bounding box center [853, 15] width 50 height 16
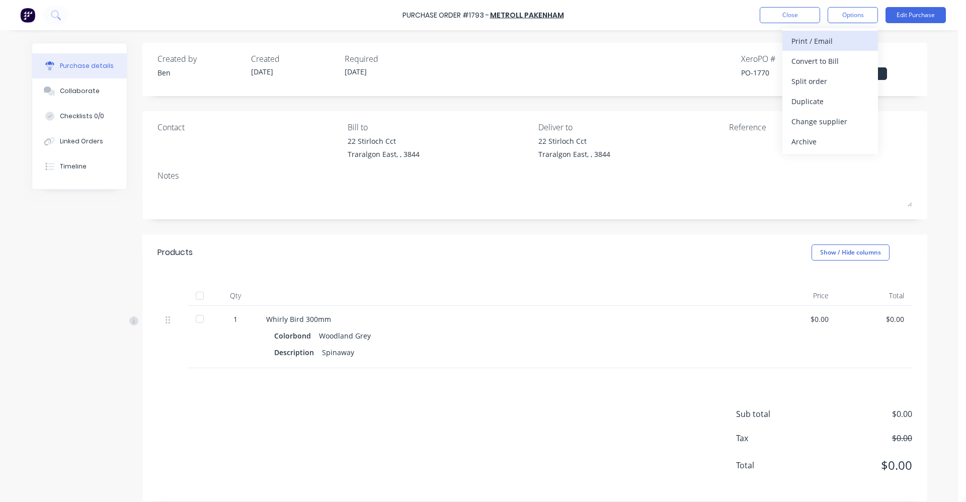
click at [817, 41] on div "Print / Email" at bounding box center [829, 41] width 77 height 15
click at [809, 83] on div "Without pricing" at bounding box center [829, 81] width 77 height 15
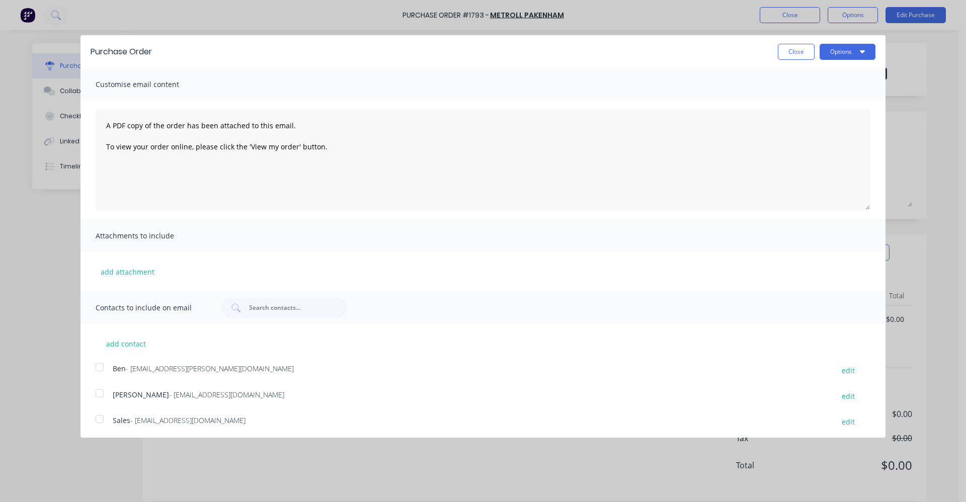
click at [98, 367] on div at bounding box center [100, 367] width 20 height 20
click at [847, 53] on button "Options" at bounding box center [848, 52] width 56 height 16
click at [813, 93] on div "Email" at bounding box center [827, 97] width 77 height 15
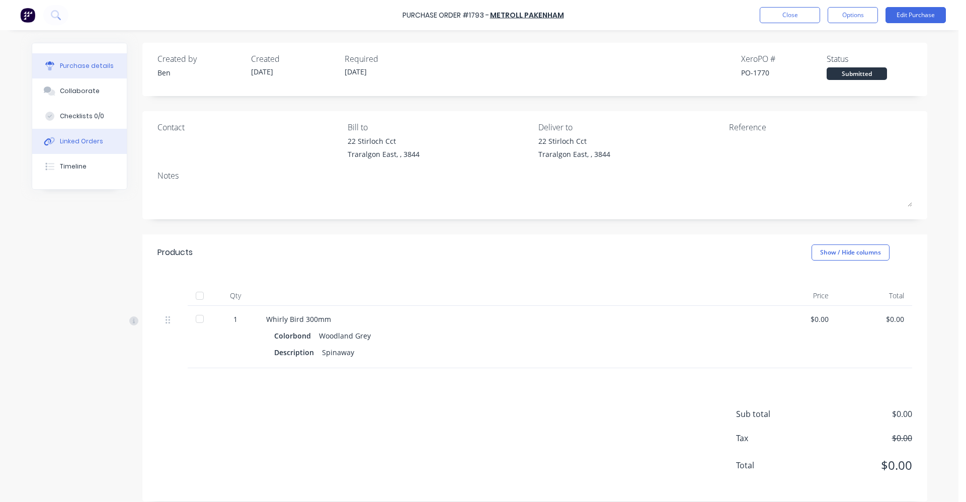
click at [76, 142] on div "Linked Orders" at bounding box center [81, 141] width 43 height 9
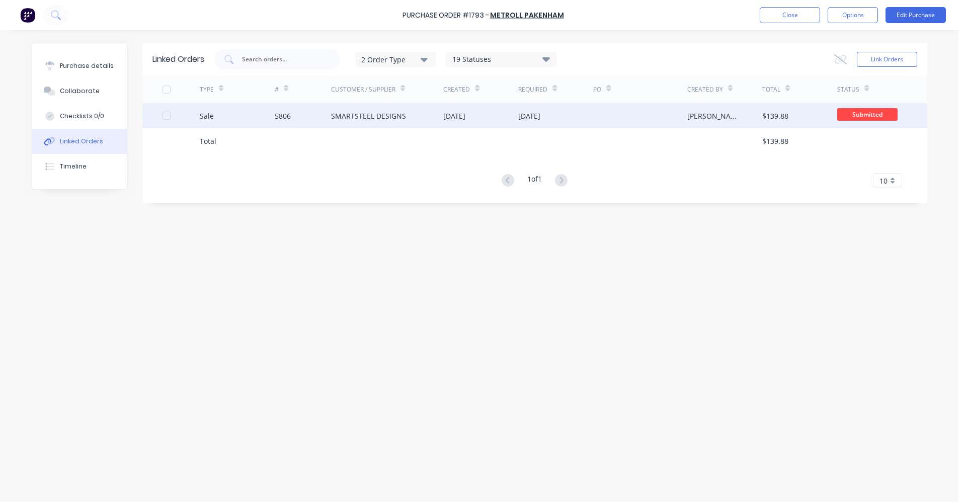
click at [414, 115] on div "SMARTSTEEL DESIGNS" at bounding box center [387, 115] width 113 height 25
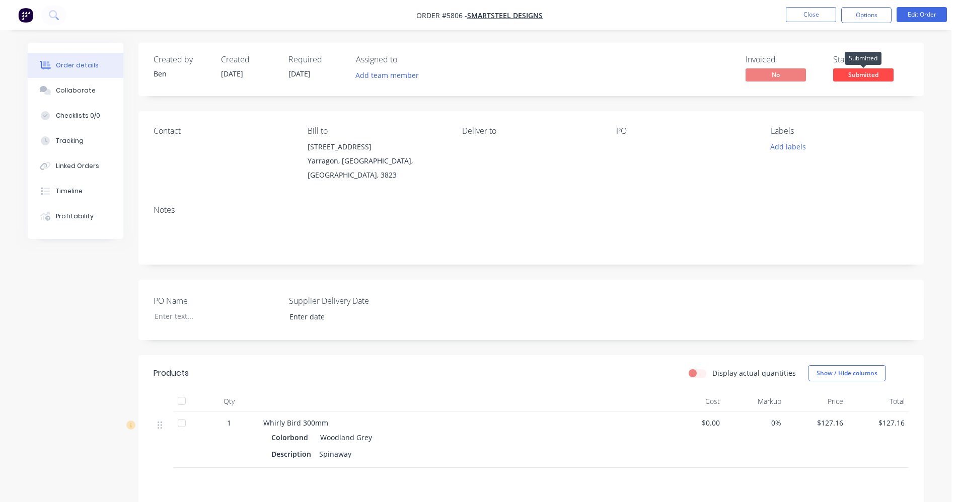
click at [863, 75] on span "Submitted" at bounding box center [863, 74] width 60 height 13
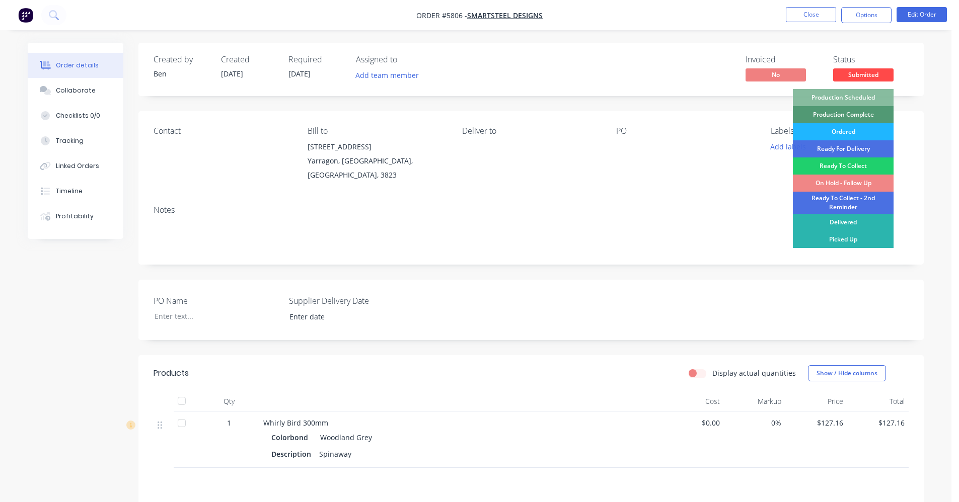
click at [851, 132] on div "Ordered" at bounding box center [842, 131] width 101 height 17
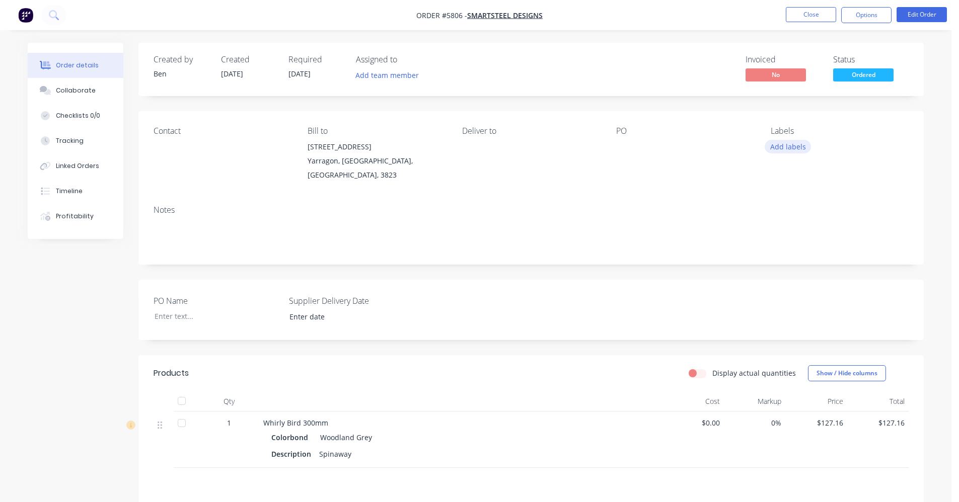
drag, startPoint x: 788, startPoint y: 145, endPoint x: 792, endPoint y: 150, distance: 6.8
click at [788, 146] on button "Add labels" at bounding box center [787, 147] width 46 height 14
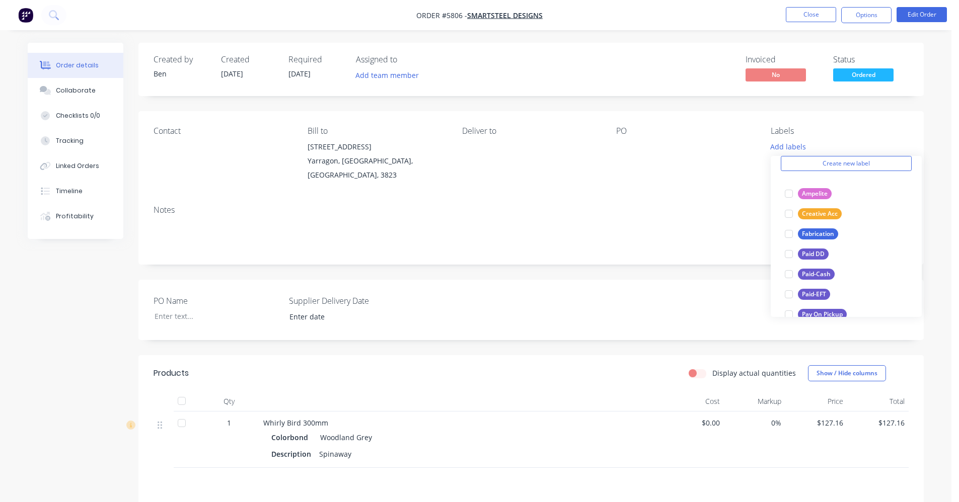
scroll to position [151, 0]
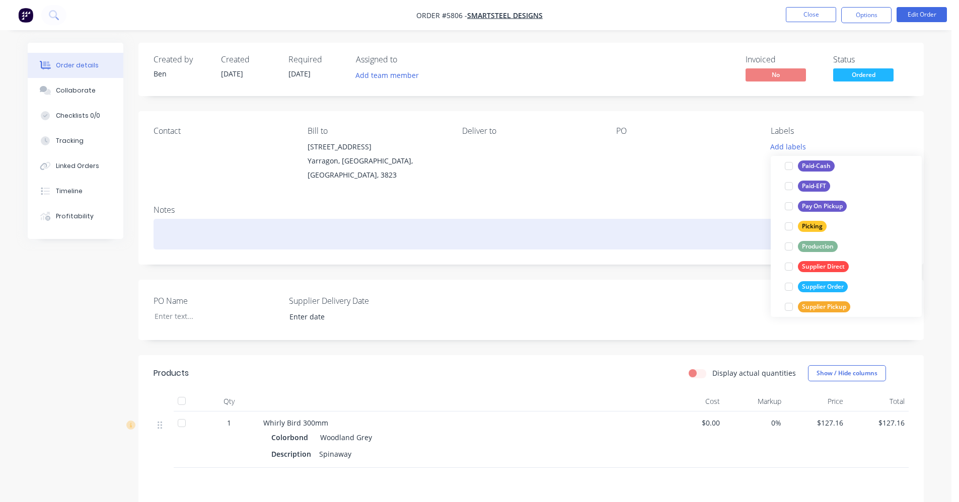
drag, startPoint x: 817, startPoint y: 286, endPoint x: 711, endPoint y: 236, distance: 116.8
click at [817, 286] on div "Supplier Order" at bounding box center [823, 286] width 50 height 11
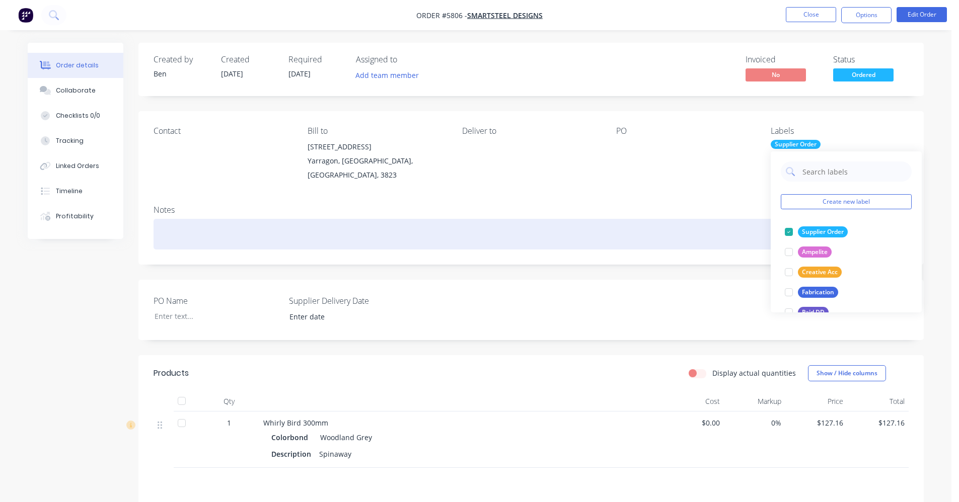
click at [675, 219] on div at bounding box center [530, 234] width 755 height 31
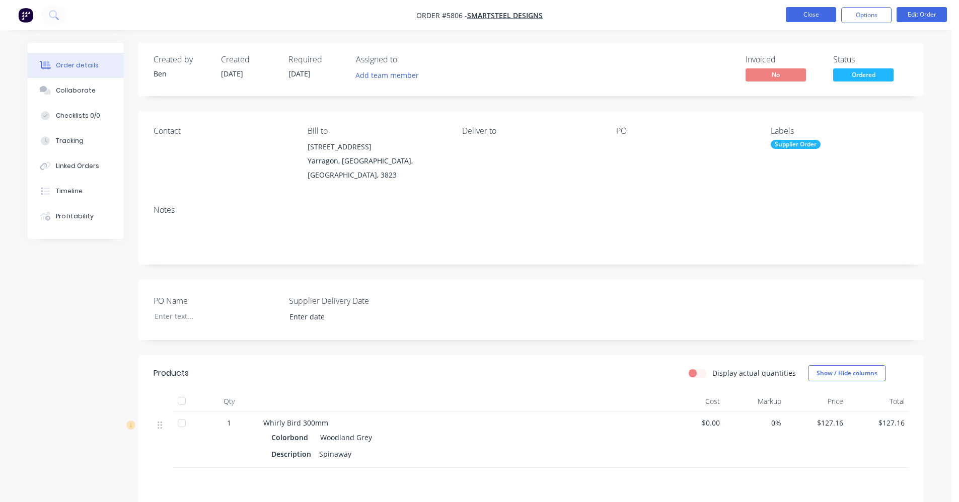
click at [802, 15] on button "Close" at bounding box center [810, 14] width 50 height 15
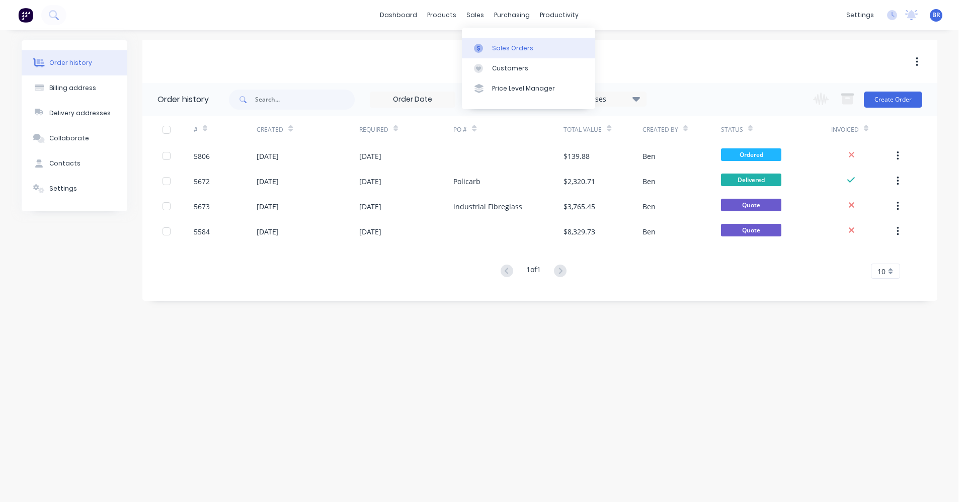
click at [492, 40] on link "Sales Orders" at bounding box center [528, 48] width 133 height 20
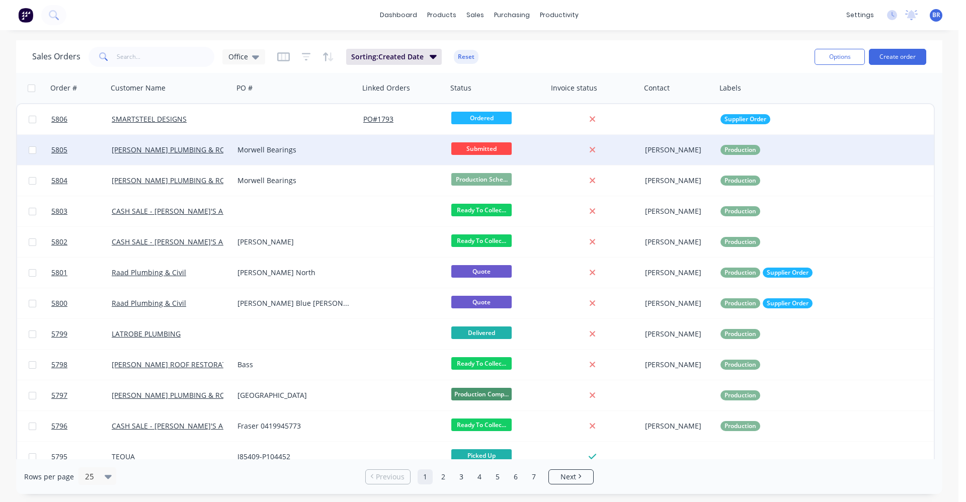
click at [360, 152] on div at bounding box center [403, 150] width 88 height 30
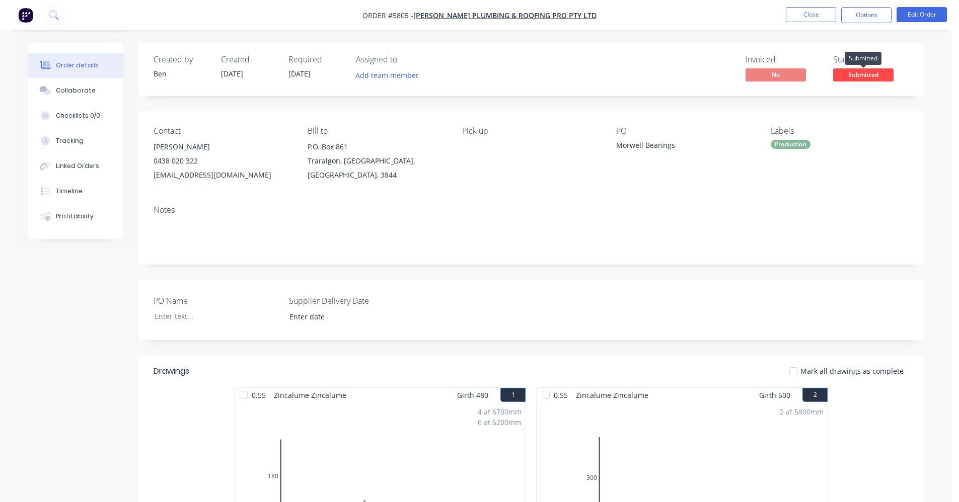
click at [858, 74] on span "Submitted" at bounding box center [863, 74] width 60 height 13
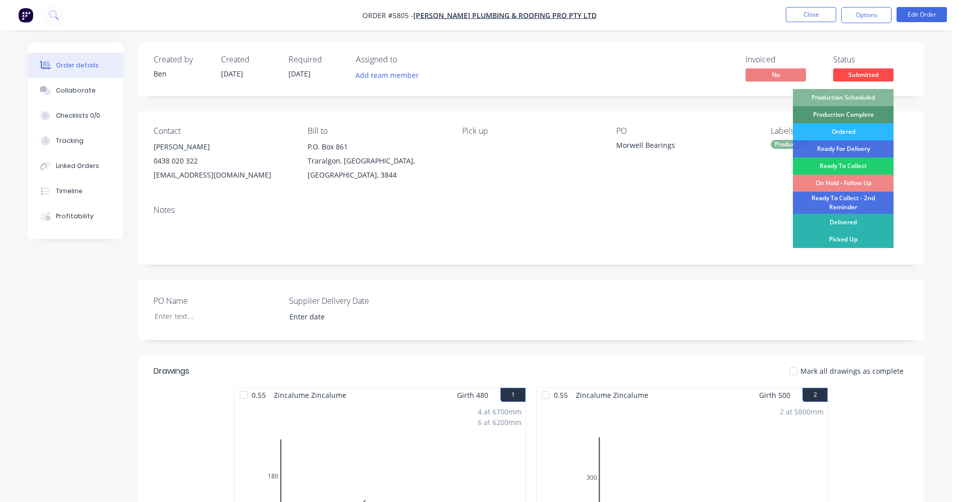
click at [856, 95] on div "Production Scheduled" at bounding box center [842, 97] width 101 height 17
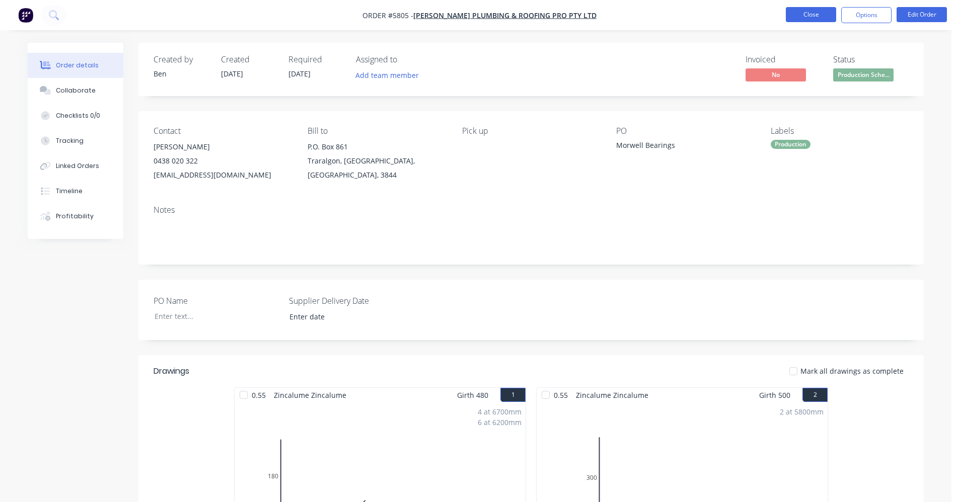
click at [808, 16] on button "Close" at bounding box center [810, 14] width 50 height 15
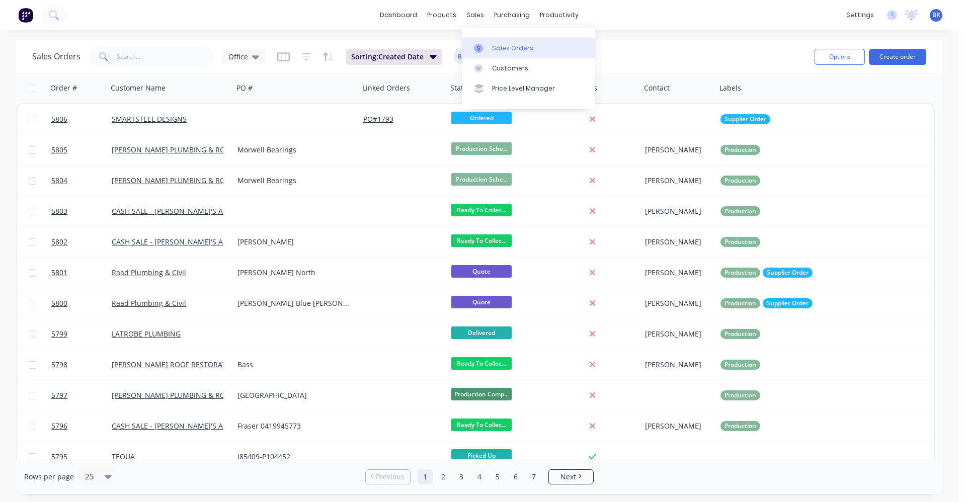
click at [498, 46] on div "Sales Orders" at bounding box center [512, 48] width 41 height 9
click at [147, 57] on input "text" at bounding box center [166, 57] width 98 height 20
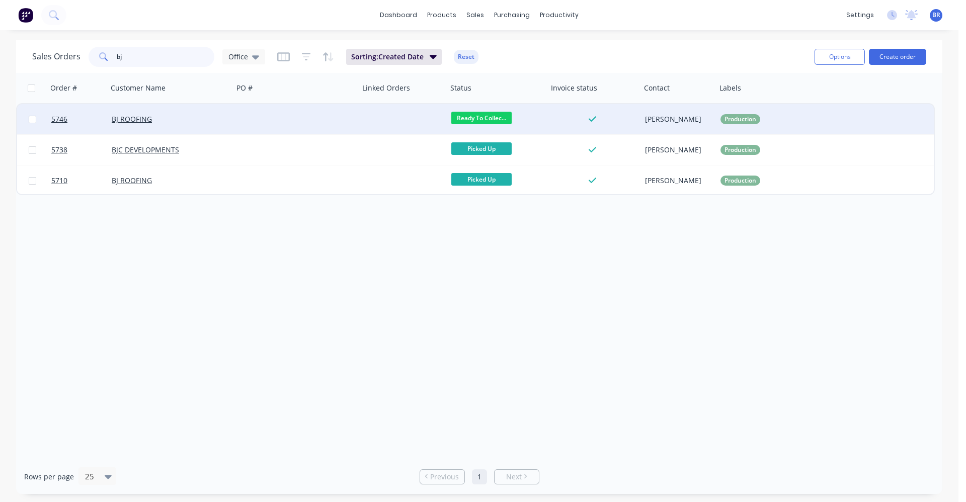
type input "bj"
click at [285, 128] on div at bounding box center [296, 119] width 126 height 30
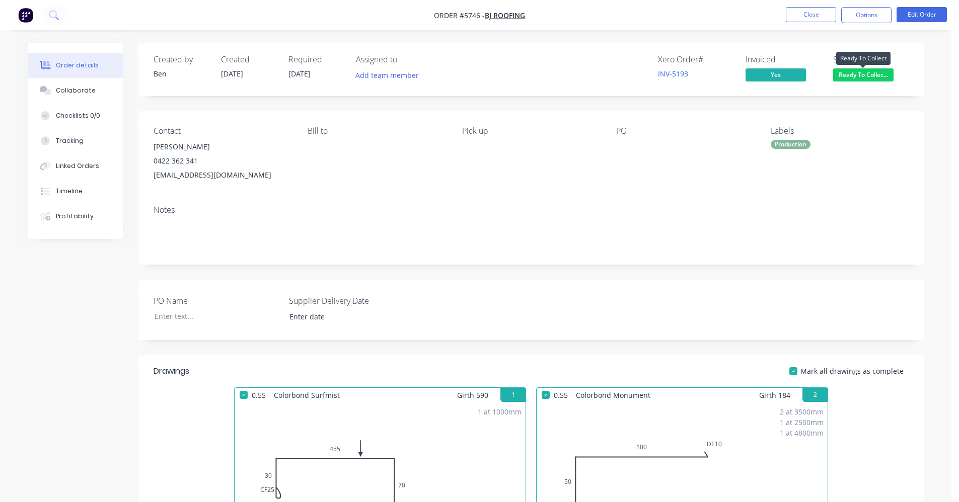
click at [876, 72] on span "Ready To Collec..." at bounding box center [863, 74] width 60 height 13
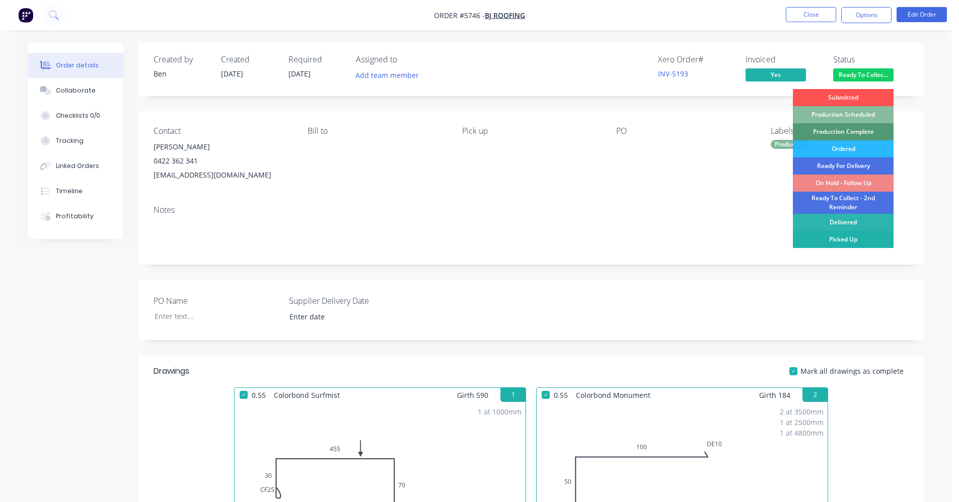
click at [834, 238] on div "Picked Up" at bounding box center [842, 239] width 101 height 17
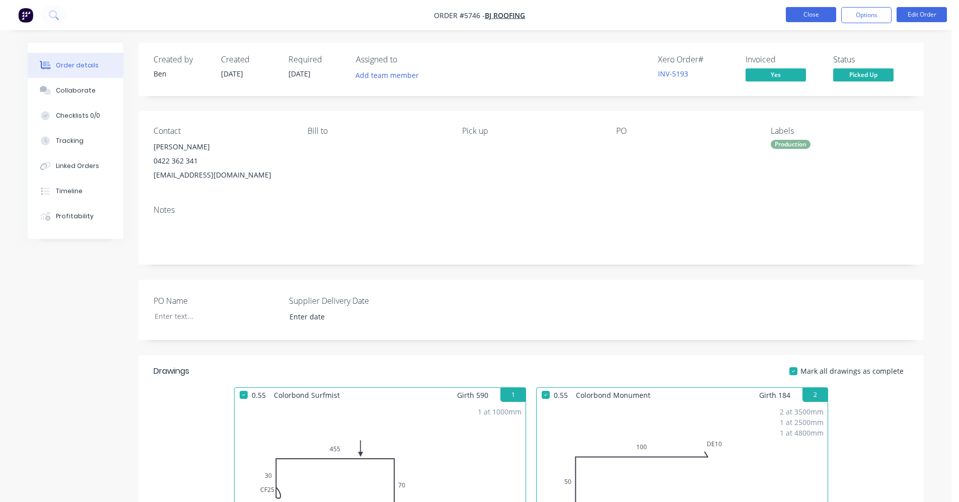
click at [807, 12] on button "Close" at bounding box center [810, 14] width 50 height 15
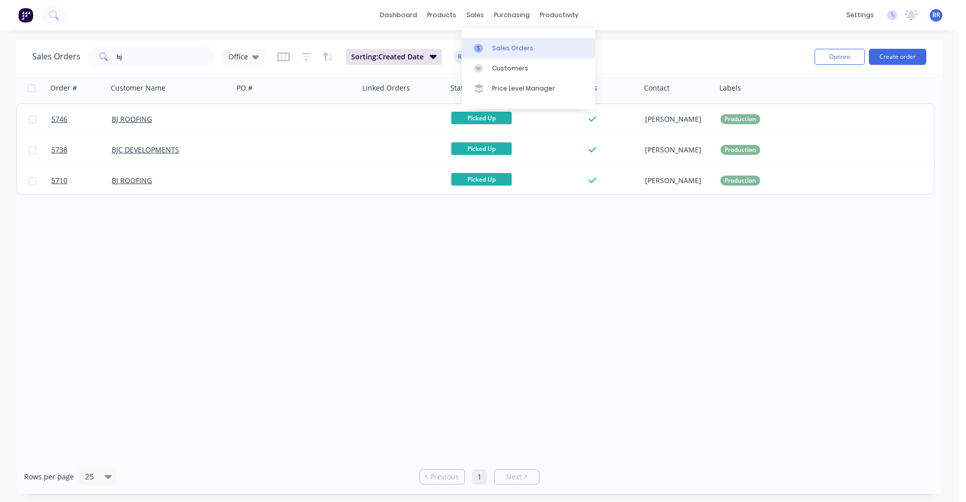
click at [504, 48] on div "Sales Orders" at bounding box center [512, 48] width 41 height 9
click at [508, 47] on div "Sales Orders" at bounding box center [512, 48] width 41 height 9
drag, startPoint x: 54, startPoint y: 50, endPoint x: 49, endPoint y: 49, distance: 5.1
click at [49, 49] on div "Sales Orders bj Office" at bounding box center [148, 57] width 233 height 20
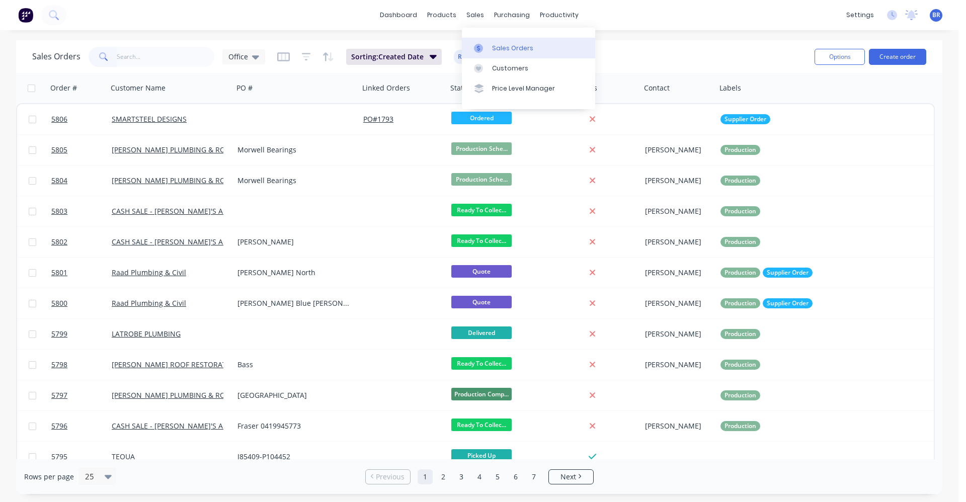
click at [487, 44] on div at bounding box center [481, 48] width 15 height 9
click at [136, 57] on input "text" at bounding box center [166, 57] width 98 height 20
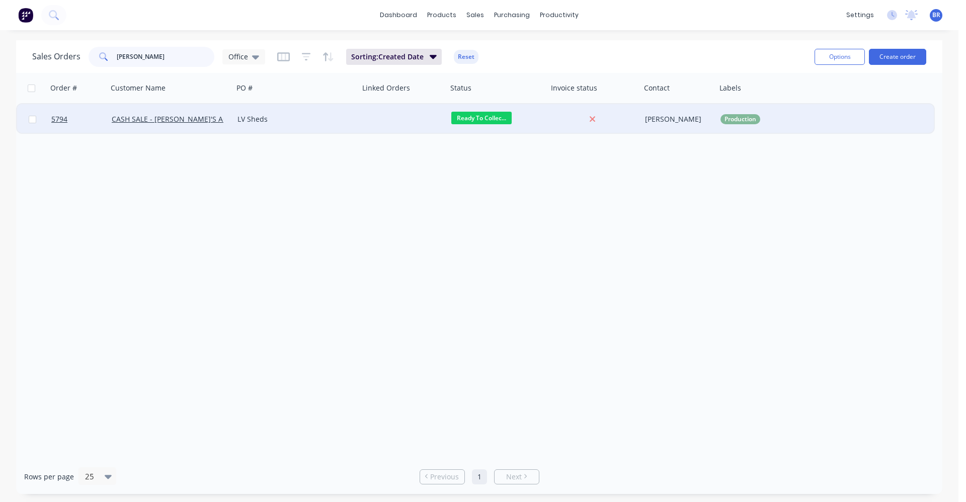
type input "lee"
click at [314, 120] on div "LV Sheds" at bounding box center [293, 119] width 112 height 10
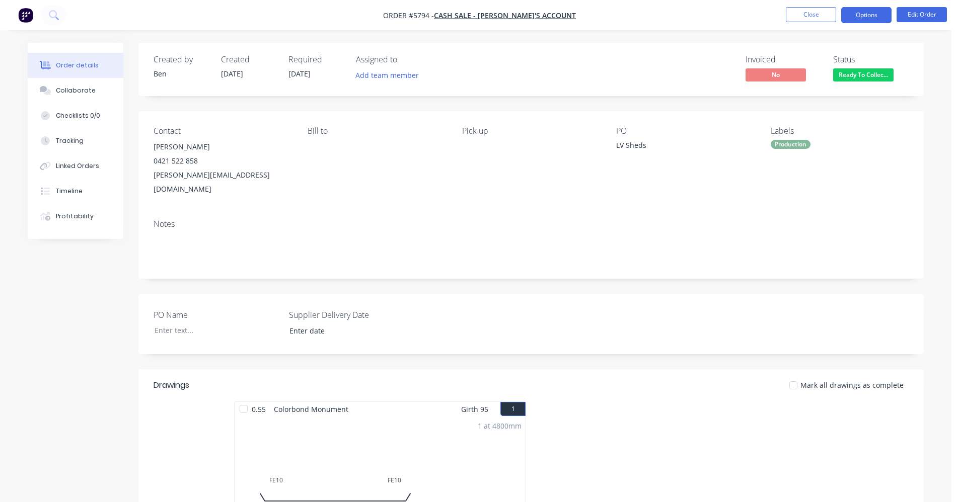
click at [863, 9] on button "Options" at bounding box center [866, 15] width 50 height 16
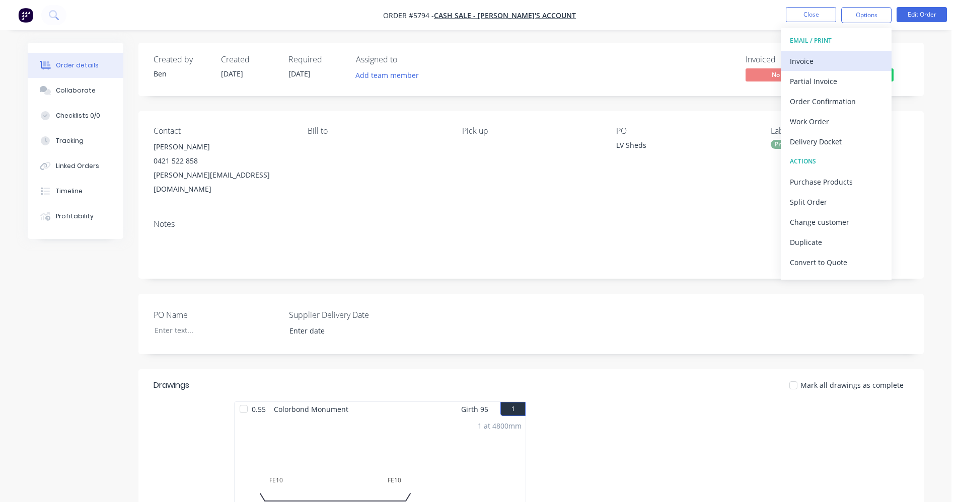
click at [810, 59] on div "Invoice" at bounding box center [835, 61] width 93 height 15
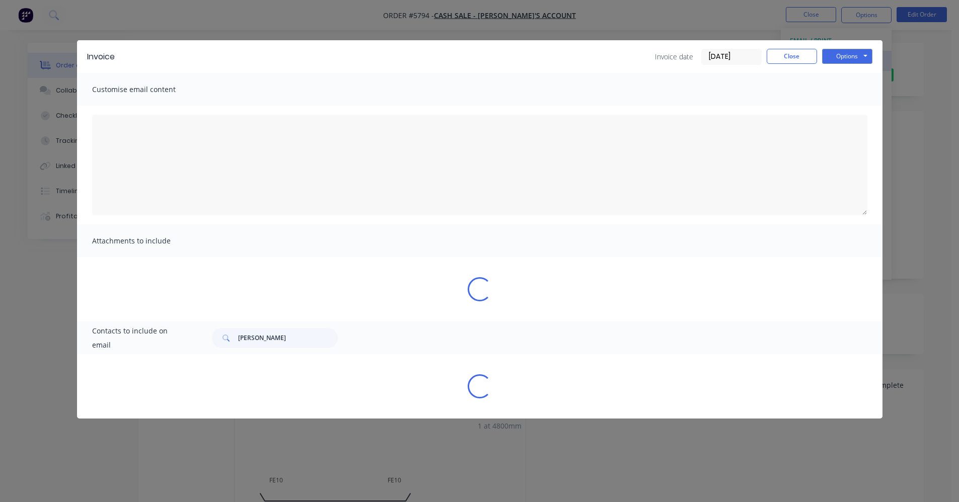
type textarea "A PDF copy of the order has been attached to this email. To view your order onl…"
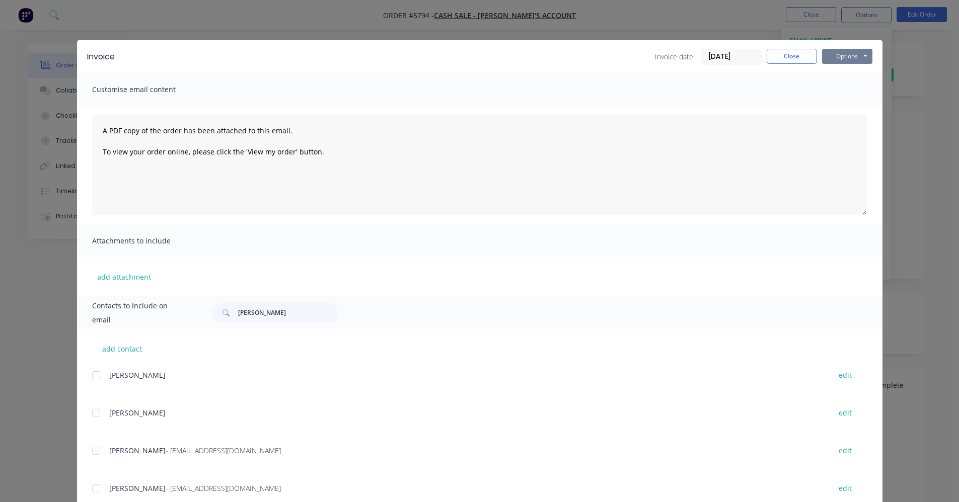
click at [841, 59] on button "Options" at bounding box center [847, 56] width 50 height 15
click at [840, 92] on button "Print" at bounding box center [854, 91] width 64 height 17
click at [792, 60] on button "Close" at bounding box center [791, 56] width 50 height 15
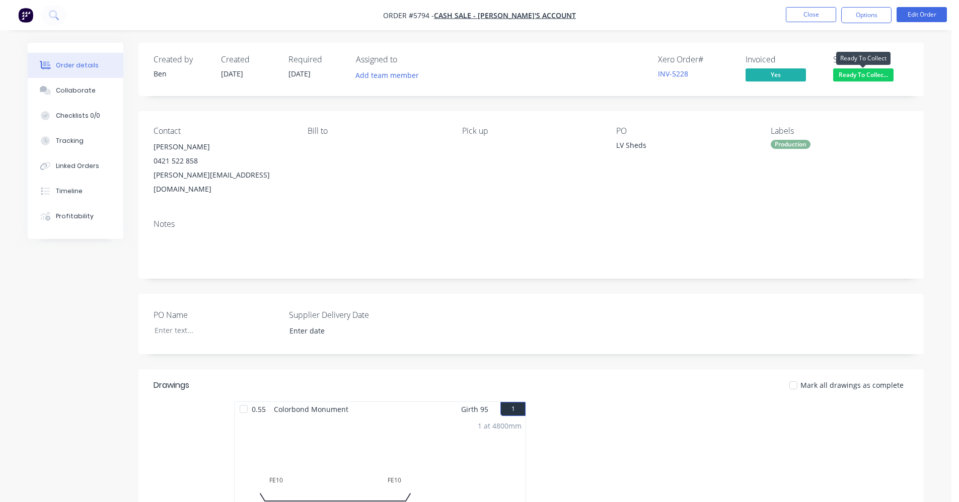
click at [861, 75] on span "Ready To Collec..." at bounding box center [863, 74] width 60 height 13
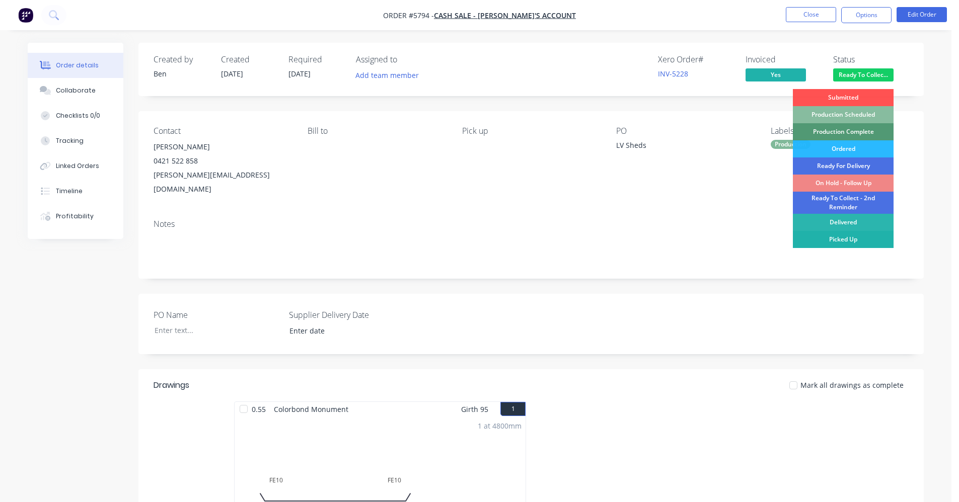
click at [858, 239] on div "Picked Up" at bounding box center [842, 239] width 101 height 17
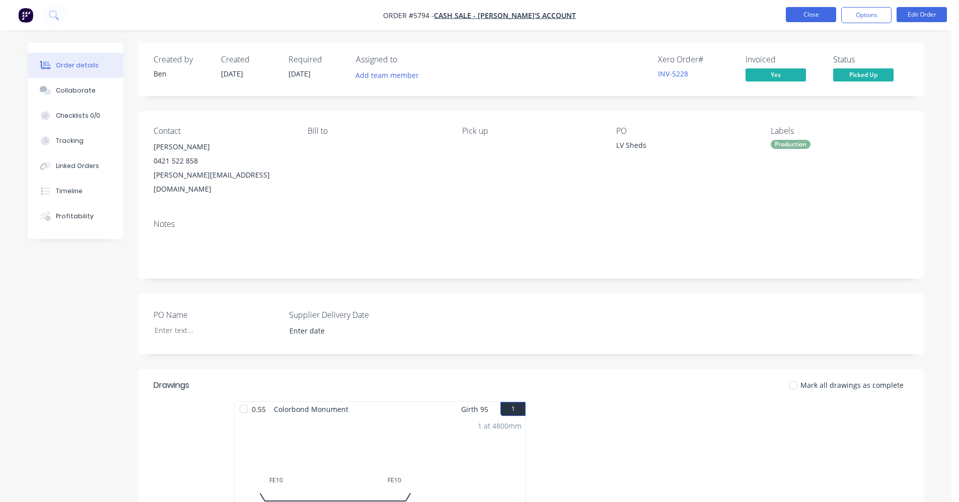
click at [814, 17] on button "Close" at bounding box center [810, 14] width 50 height 15
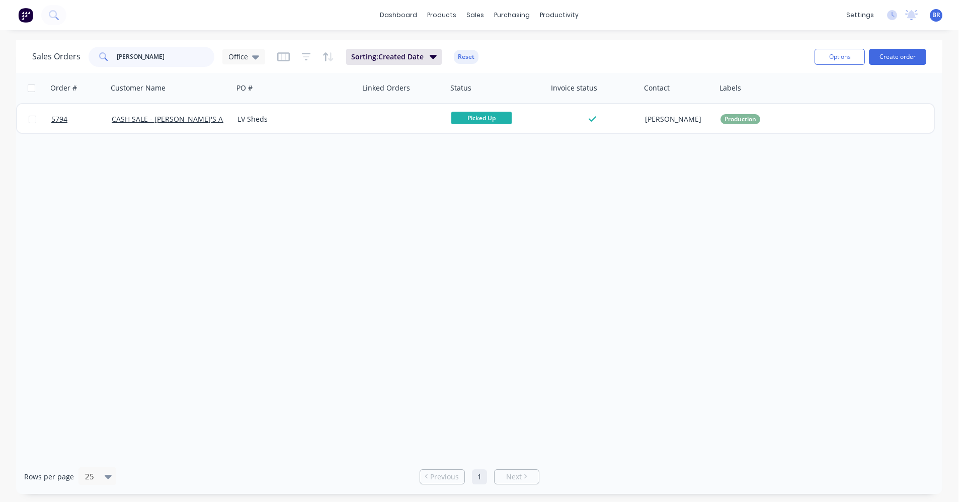
drag, startPoint x: 140, startPoint y: 58, endPoint x: 22, endPoint y: 52, distance: 118.9
click at [9, 54] on div "Sales Orders lee Office Sorting: Created Date Reset Options Create order Order …" at bounding box center [479, 267] width 959 height 454
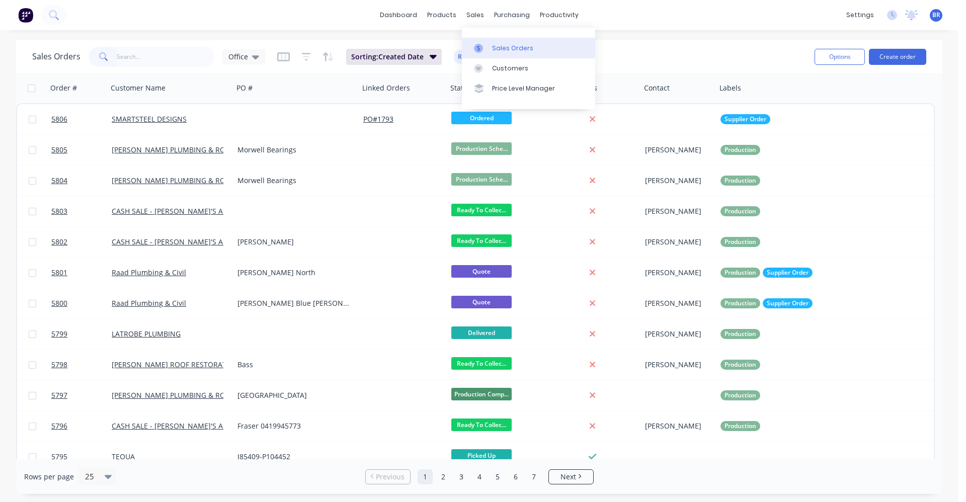
click at [500, 46] on div "Sales Orders" at bounding box center [512, 48] width 41 height 9
click at [507, 48] on div "Sales Orders" at bounding box center [512, 48] width 41 height 9
click at [139, 64] on input "text" at bounding box center [166, 57] width 98 height 20
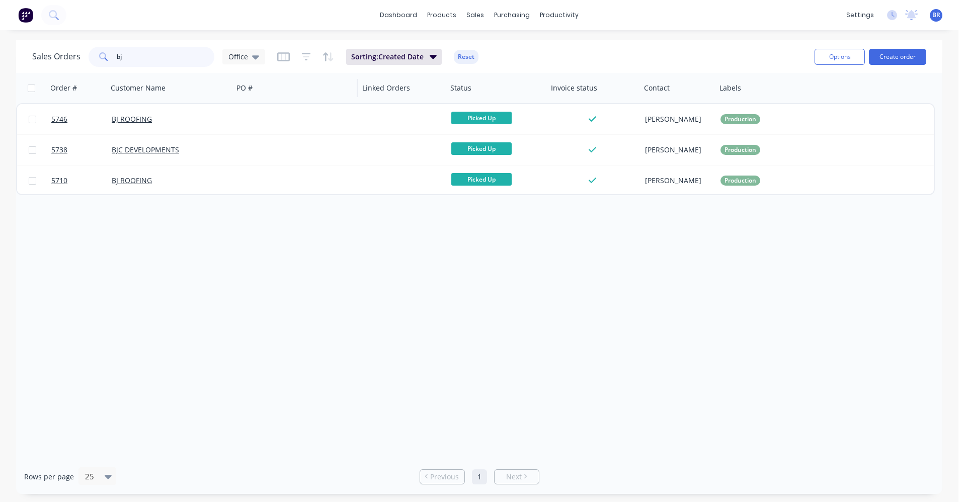
type input "b"
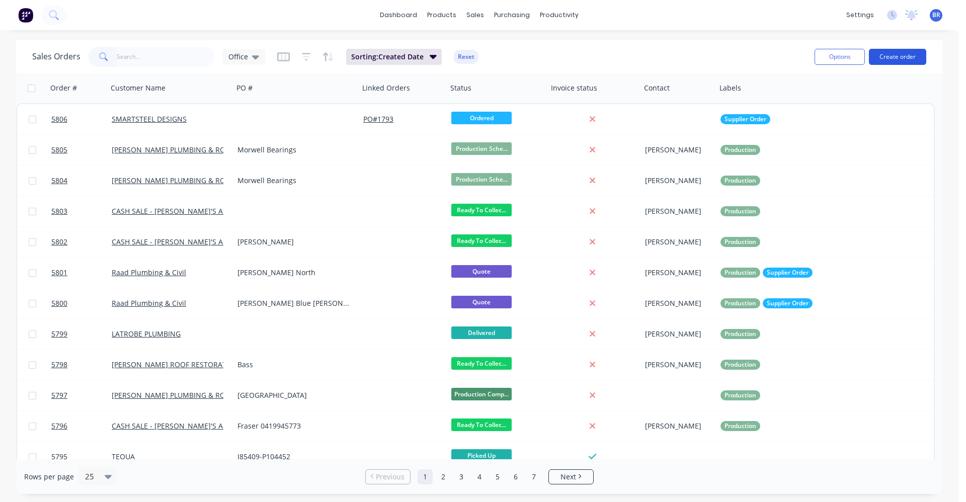
click at [894, 57] on button "Create order" at bounding box center [897, 57] width 57 height 16
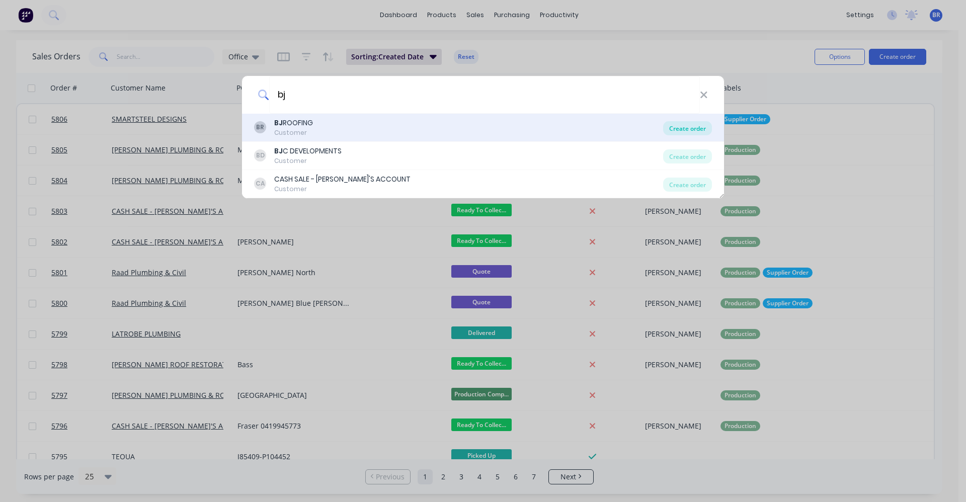
type input "bj"
click at [688, 130] on div "Create order" at bounding box center [687, 128] width 49 height 14
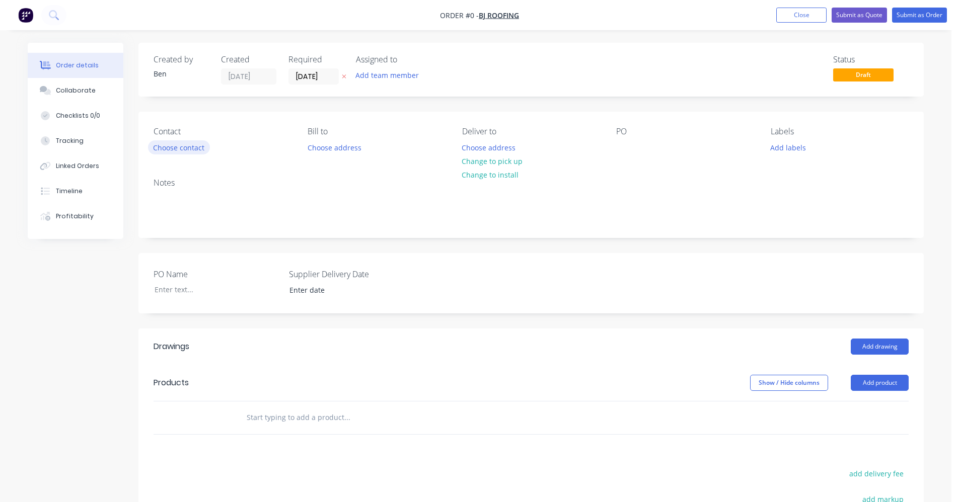
click at [189, 149] on button "Choose contact" at bounding box center [179, 147] width 62 height 14
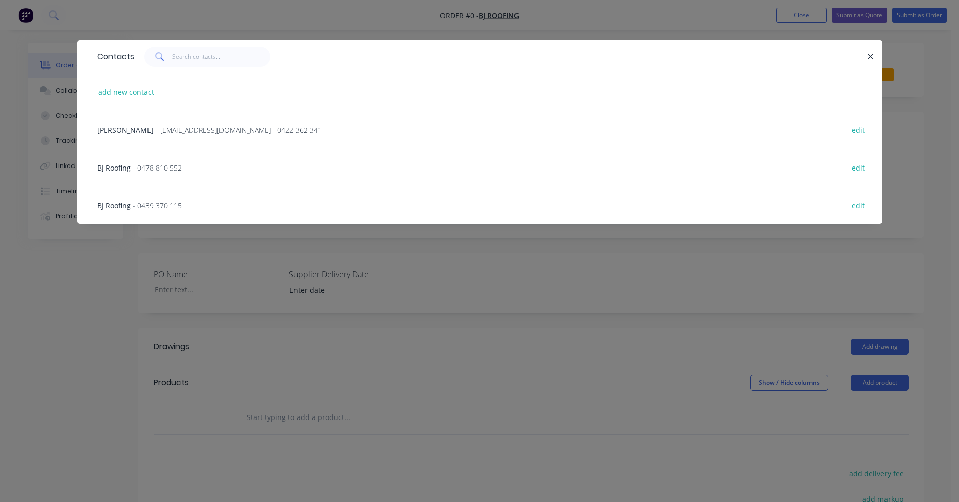
click at [196, 135] on div "Brendan Solomon - bj_roofing@hotmail.com - 0422 362 341" at bounding box center [209, 130] width 224 height 11
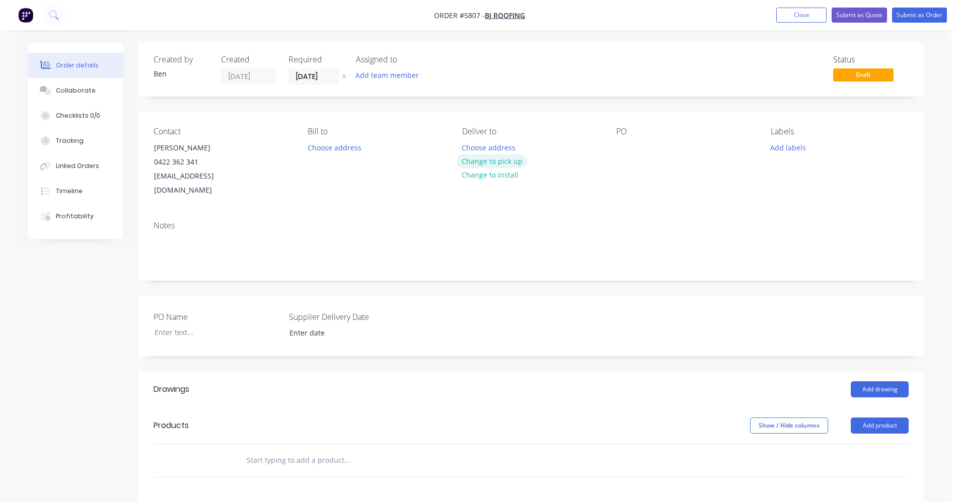
click at [499, 161] on button "Change to pick up" at bounding box center [491, 161] width 71 height 14
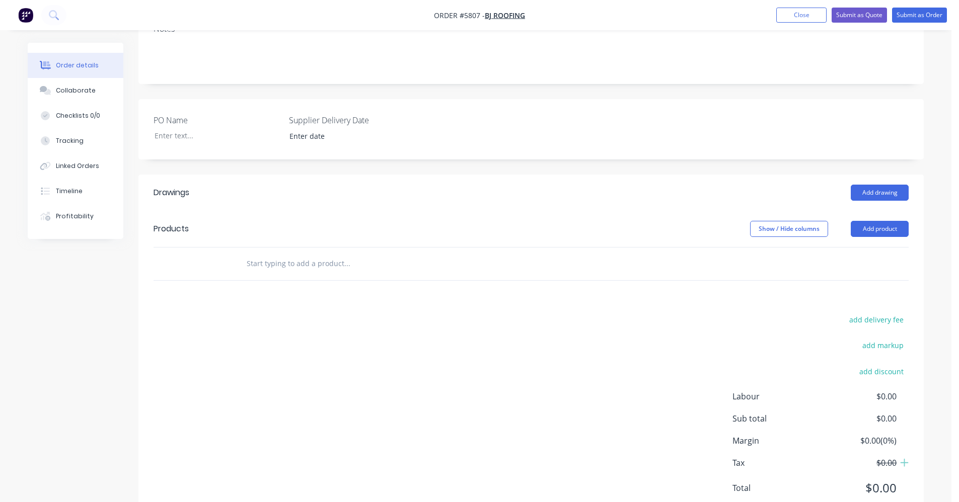
scroll to position [218, 0]
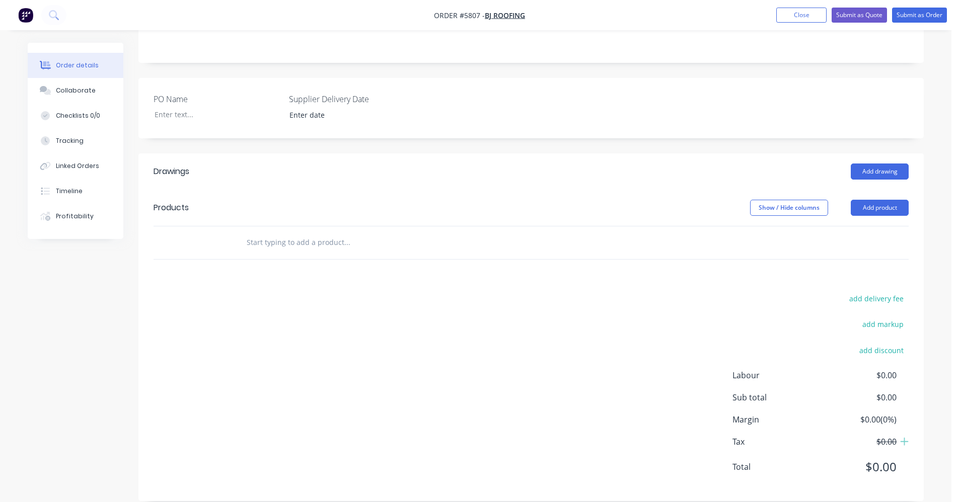
click at [294, 232] on input "text" at bounding box center [346, 242] width 201 height 20
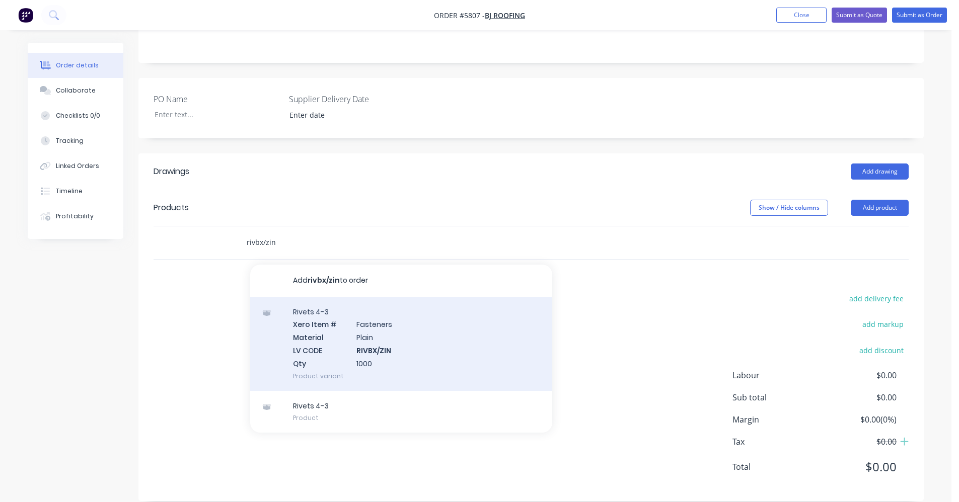
type input "rivbx/zin"
click at [398, 327] on div "Rivets 4-3 Xero Item # Fasteners Material Plain LV CODE RIVBX/ZIN Qty 1000 Prod…" at bounding box center [401, 344] width 302 height 94
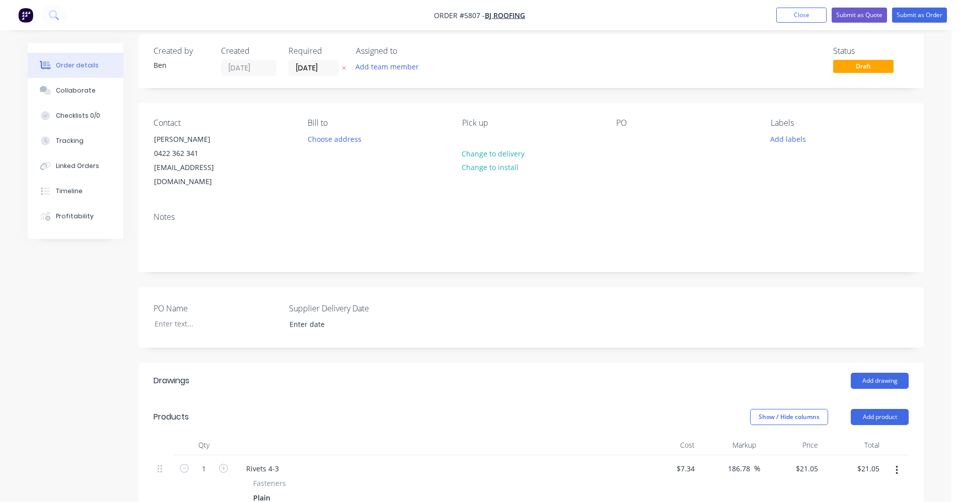
scroll to position [0, 0]
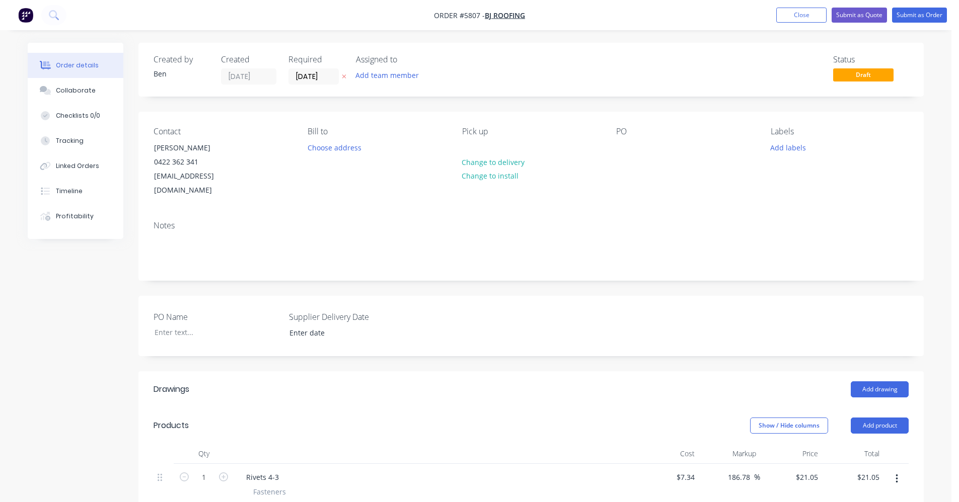
drag, startPoint x: 795, startPoint y: 149, endPoint x: 792, endPoint y: 155, distance: 6.1
click at [794, 151] on button "Add labels" at bounding box center [787, 147] width 46 height 14
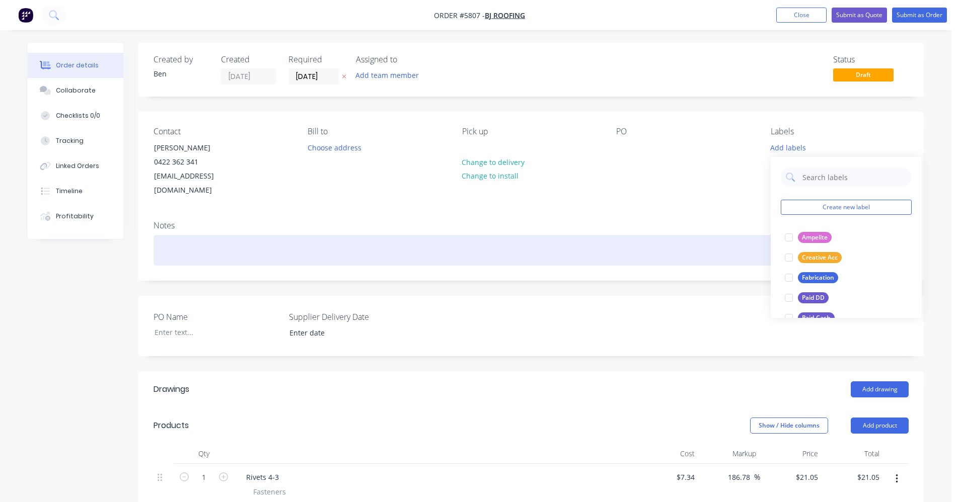
drag, startPoint x: 641, startPoint y: 232, endPoint x: 646, endPoint y: 230, distance: 5.4
click at [644, 235] on div at bounding box center [530, 250] width 755 height 31
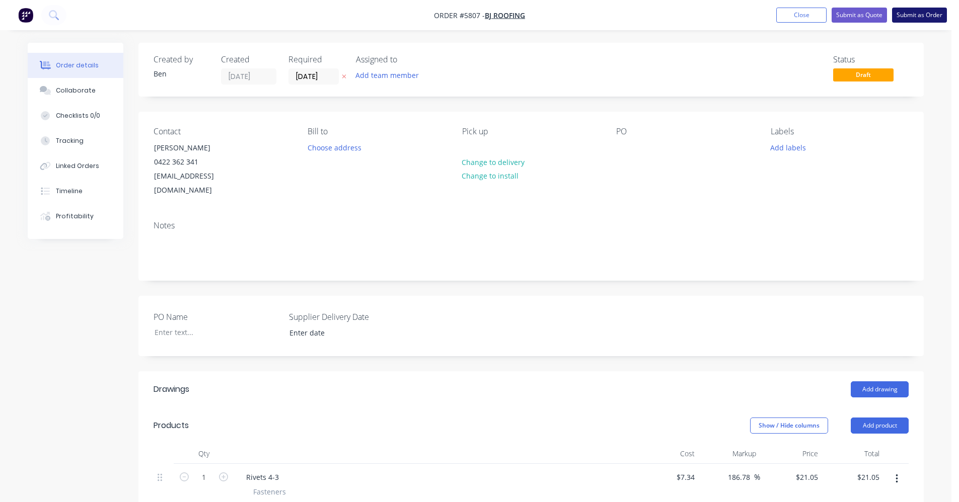
click at [924, 15] on button "Submit as Order" at bounding box center [919, 15] width 55 height 15
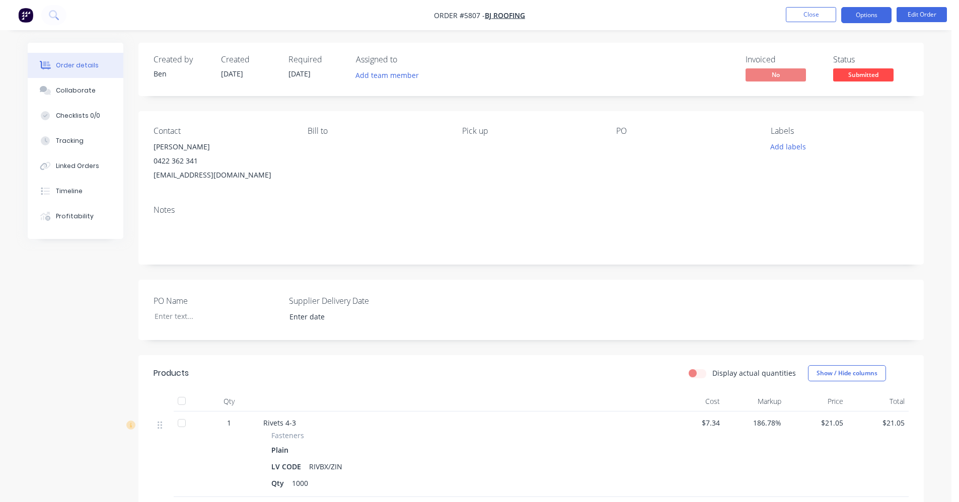
click at [872, 17] on button "Options" at bounding box center [866, 15] width 50 height 16
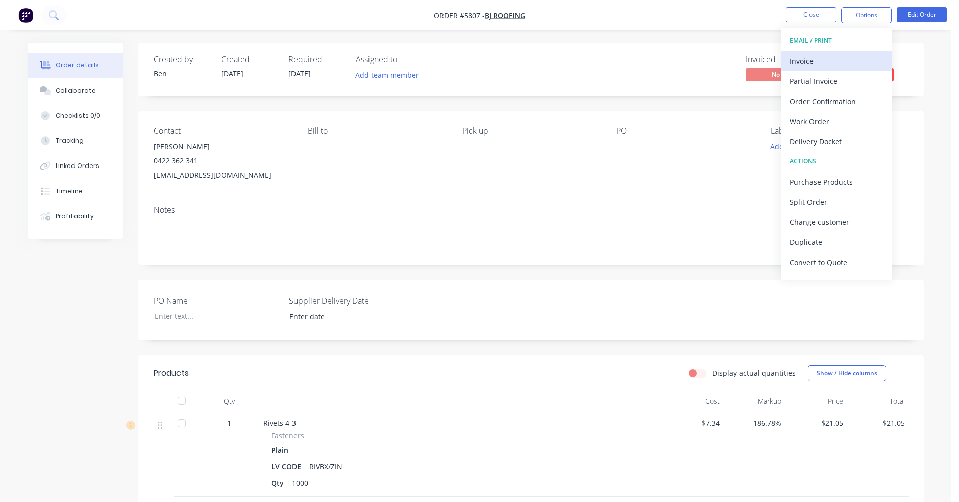
click at [825, 54] on div "Invoice" at bounding box center [835, 61] width 93 height 15
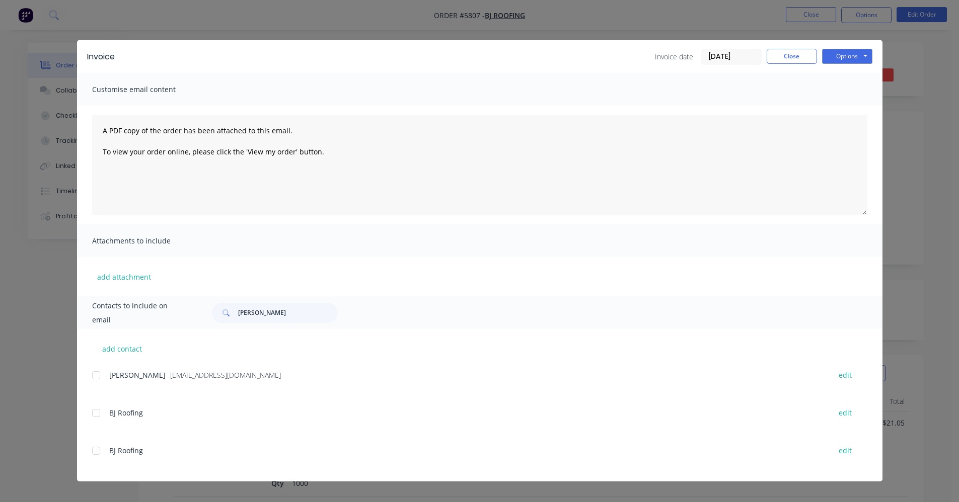
click at [99, 378] on div at bounding box center [96, 375] width 20 height 20
click at [858, 56] on button "Options" at bounding box center [847, 56] width 50 height 15
click at [856, 103] on button "Email" at bounding box center [854, 107] width 64 height 17
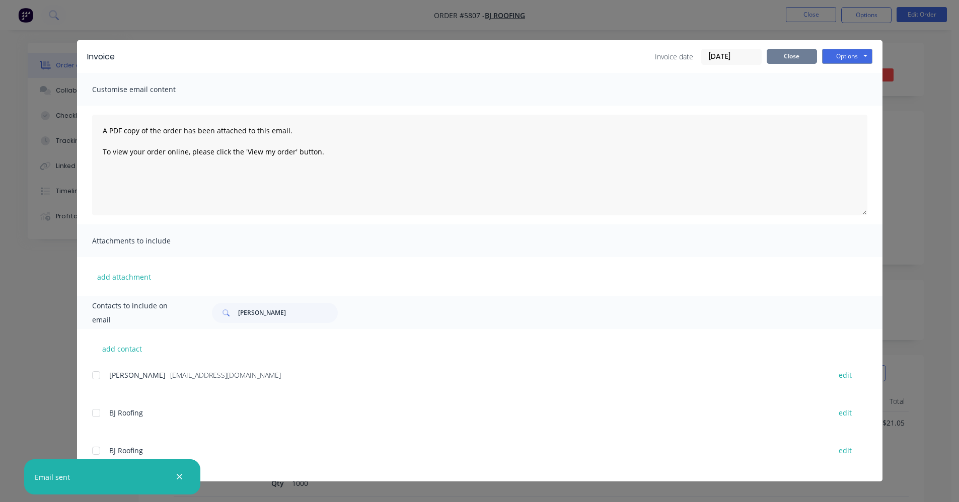
click at [791, 58] on button "Close" at bounding box center [791, 56] width 50 height 15
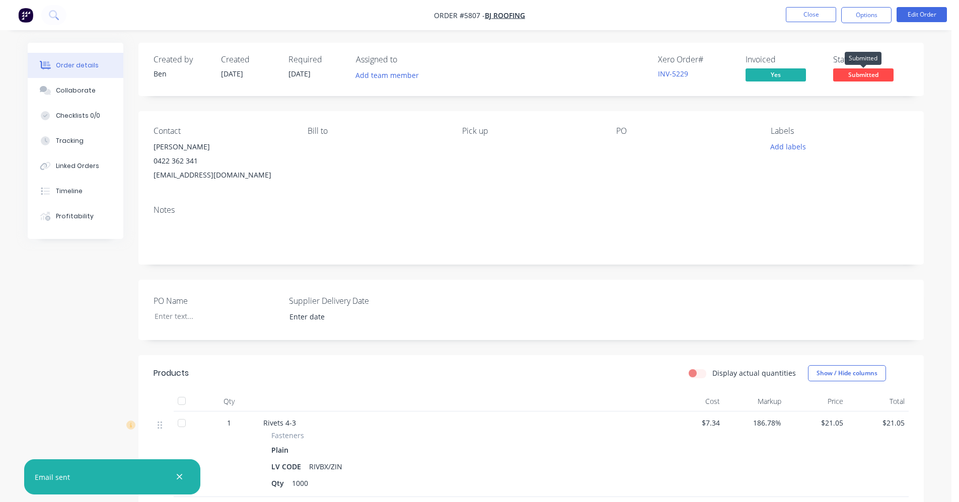
click at [875, 74] on span "Submitted" at bounding box center [863, 74] width 60 height 13
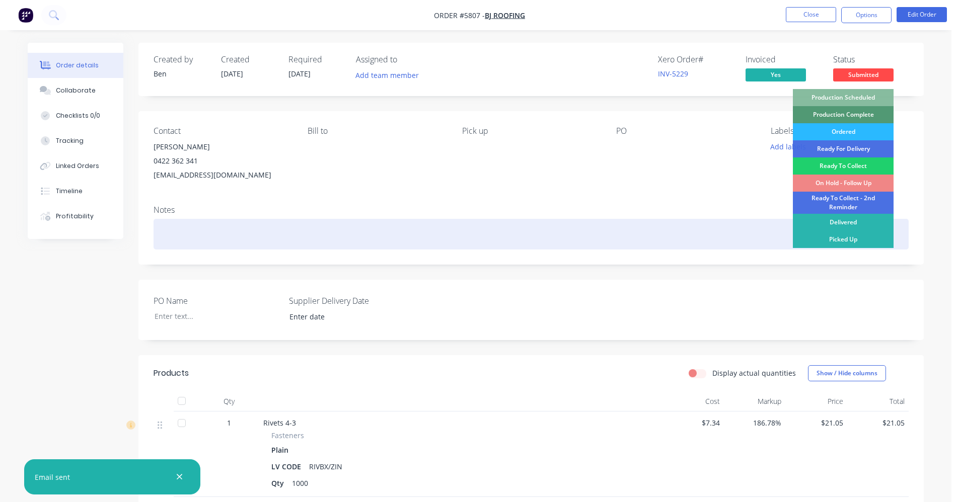
click at [852, 241] on div "Picked Up" at bounding box center [842, 239] width 101 height 17
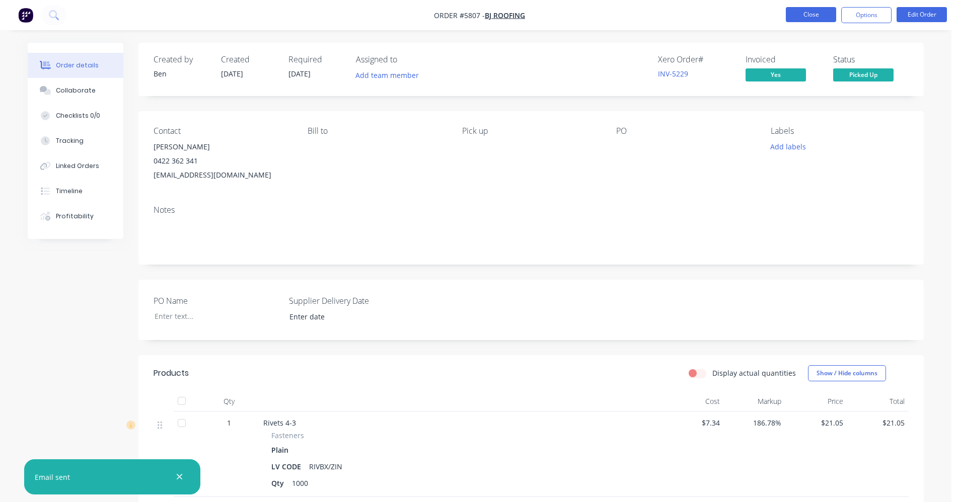
click at [806, 18] on button "Close" at bounding box center [810, 14] width 50 height 15
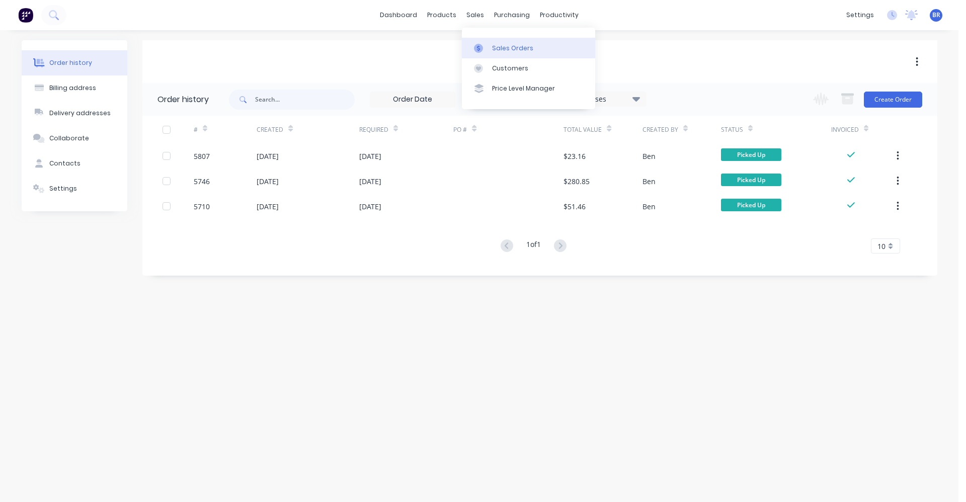
click at [491, 41] on link "Sales Orders" at bounding box center [528, 48] width 133 height 20
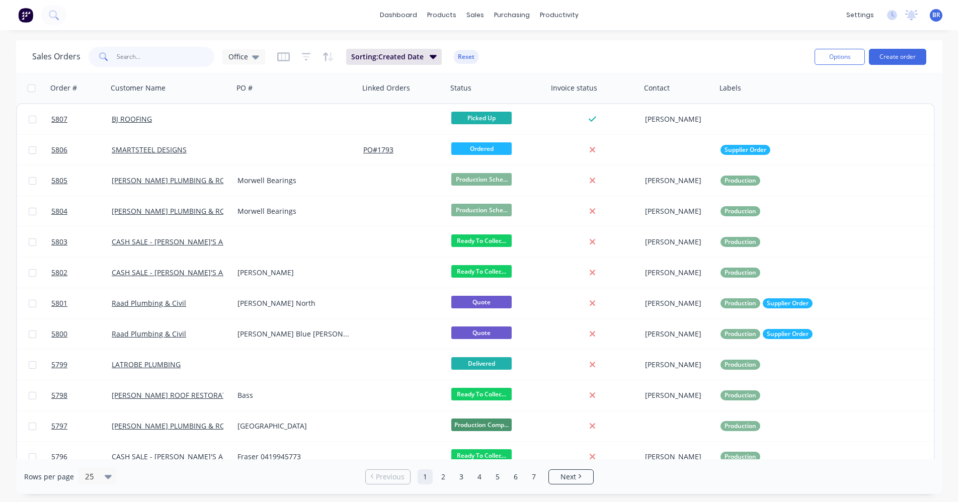
click at [145, 56] on input "text" at bounding box center [166, 57] width 98 height 20
click at [896, 58] on button "Create order" at bounding box center [897, 57] width 57 height 16
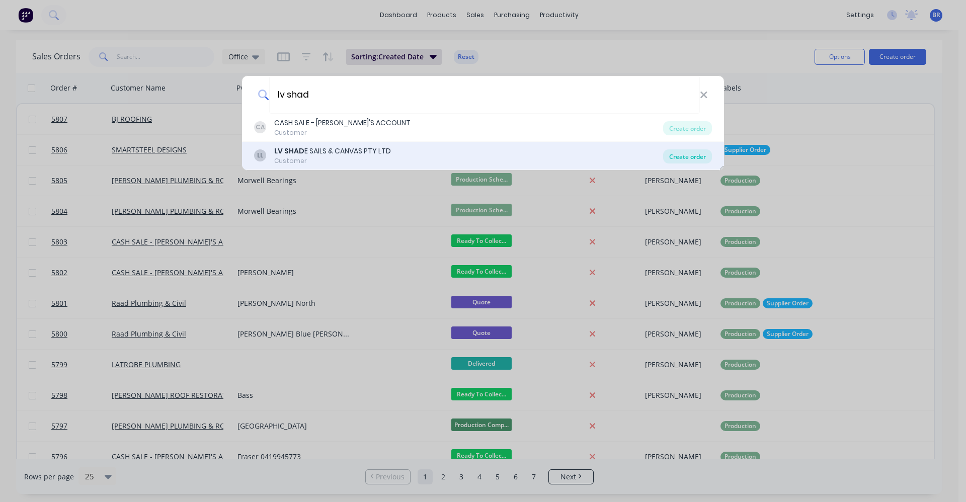
type input "lv shad"
click at [681, 156] on div "Create order" at bounding box center [687, 156] width 49 height 14
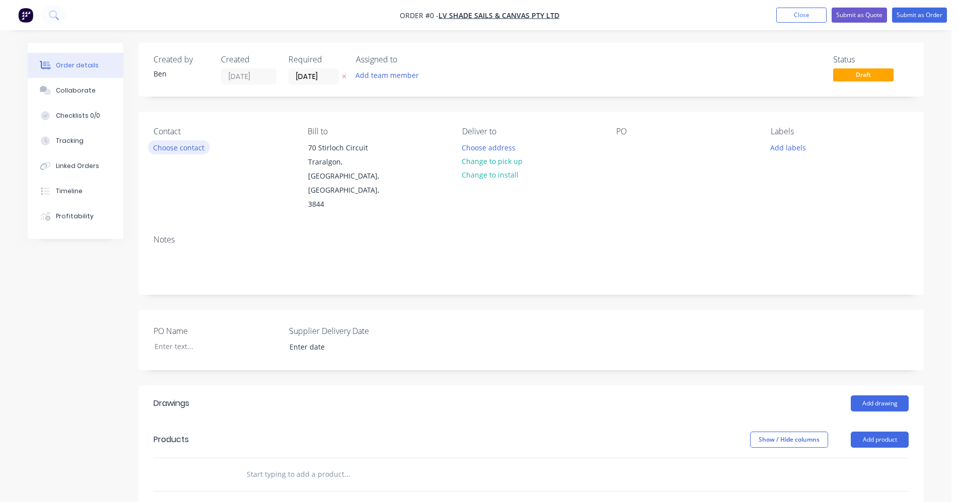
click at [182, 146] on button "Choose contact" at bounding box center [179, 147] width 62 height 14
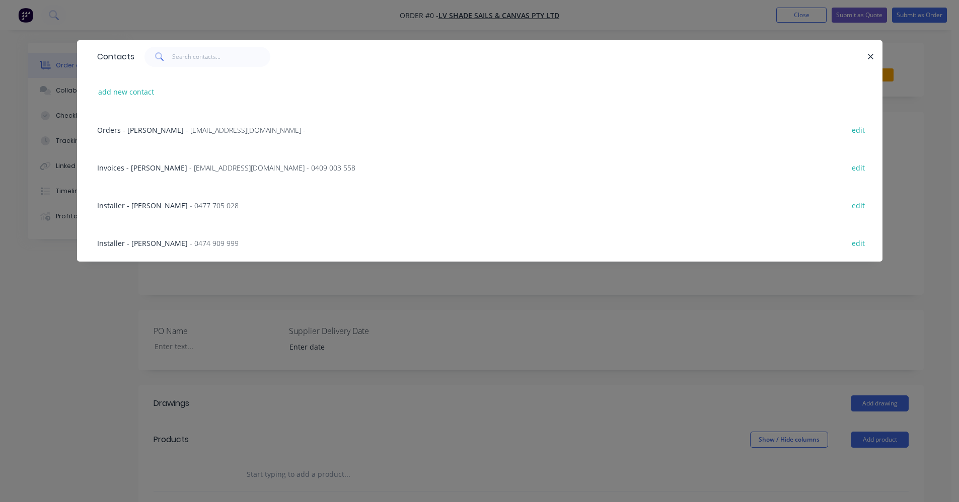
click at [190, 242] on span "- 0474 909 999" at bounding box center [214, 244] width 49 height 10
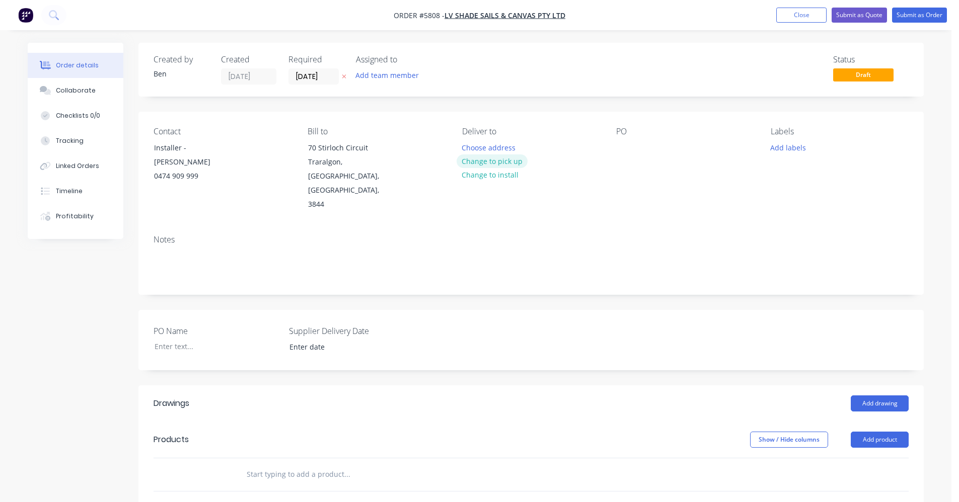
drag, startPoint x: 480, startPoint y: 158, endPoint x: 648, endPoint y: 188, distance: 170.3
click at [482, 158] on button "Change to pick up" at bounding box center [491, 161] width 71 height 14
click at [629, 152] on div at bounding box center [624, 147] width 16 height 15
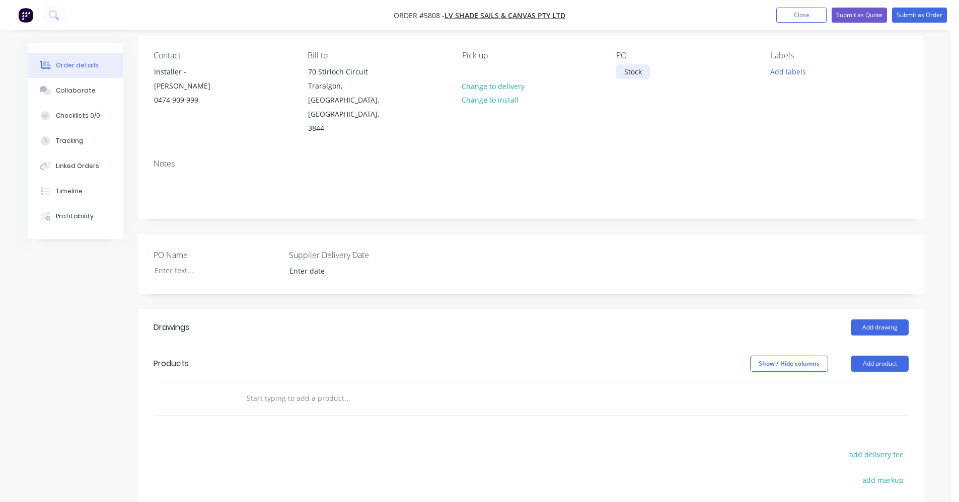
scroll to position [101, 0]
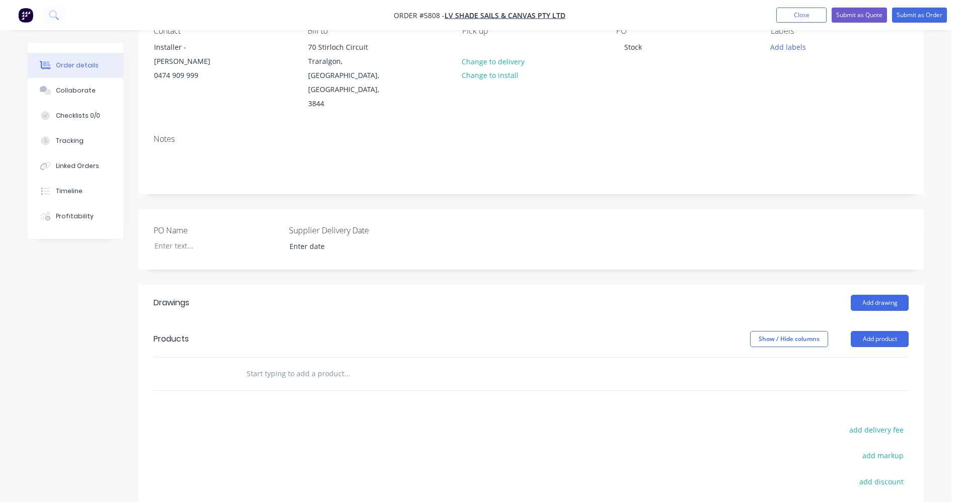
click at [292, 364] on input "text" at bounding box center [346, 374] width 201 height 20
click at [278, 364] on input "text" at bounding box center [346, 374] width 201 height 20
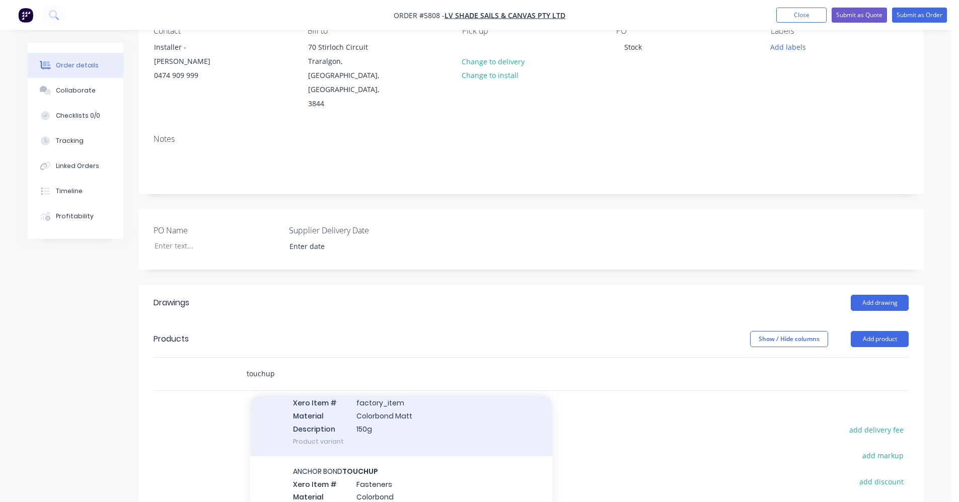
scroll to position [53, 0]
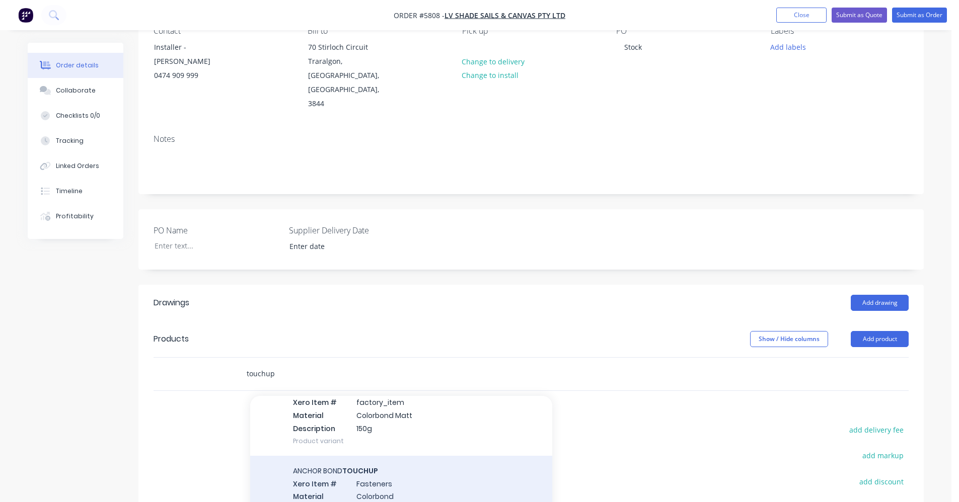
type input "touchup"
click at [383, 460] on div "ANCHOR BOND TOUCHUP Xero Item # Fasteners Material Colorbond Description 150g P…" at bounding box center [401, 496] width 302 height 81
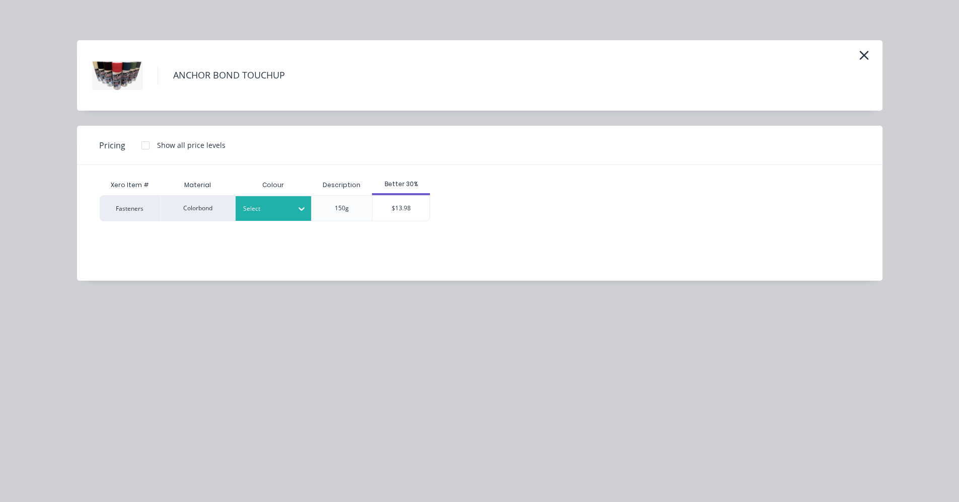
click at [288, 205] on div "Select" at bounding box center [264, 208] width 56 height 13
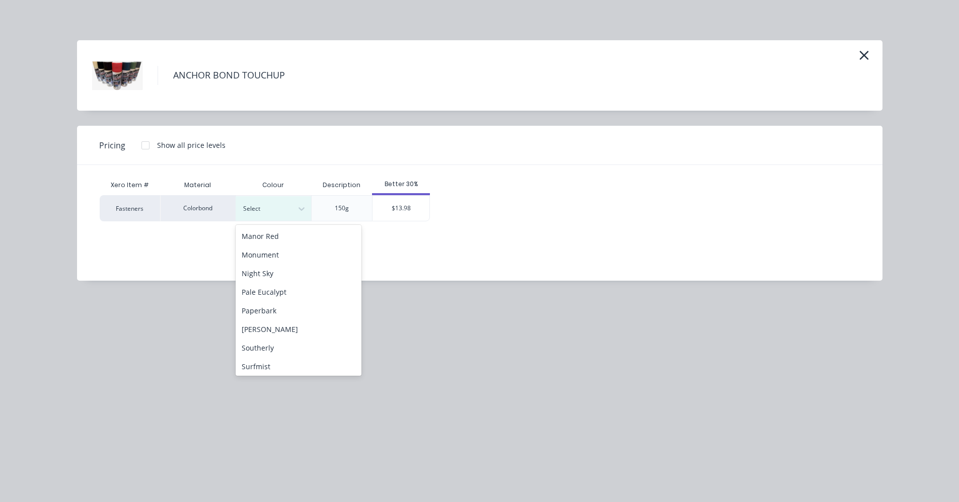
scroll to position [181, 0]
click at [274, 285] on div "Monument" at bounding box center [298, 279] width 126 height 19
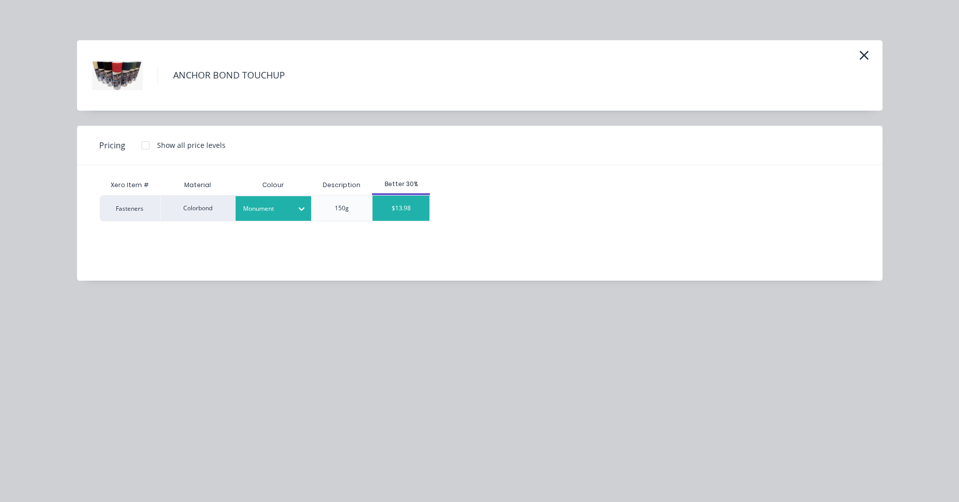
click at [412, 212] on div "$13.98" at bounding box center [400, 208] width 57 height 25
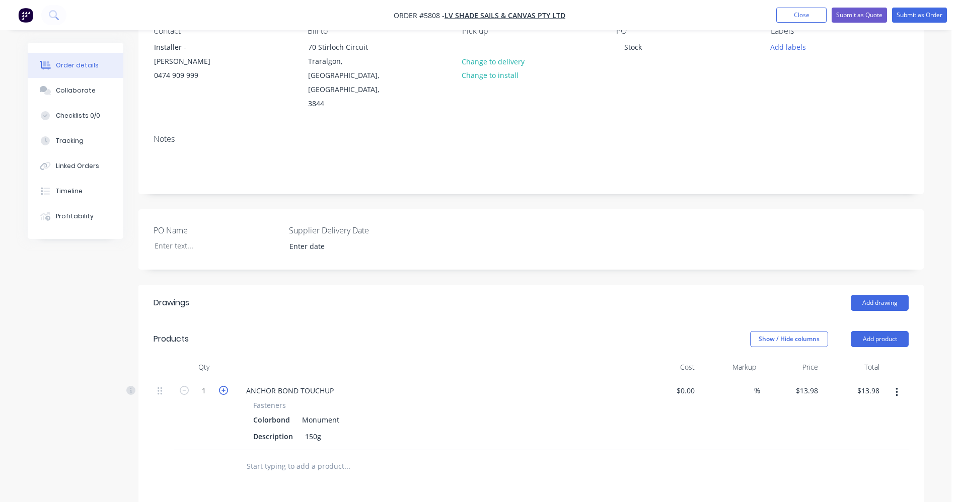
click at [221, 386] on icon "button" at bounding box center [223, 390] width 9 height 9
type input "2"
type input "$27.96"
click at [221, 386] on icon "button" at bounding box center [223, 390] width 9 height 9
type input "3"
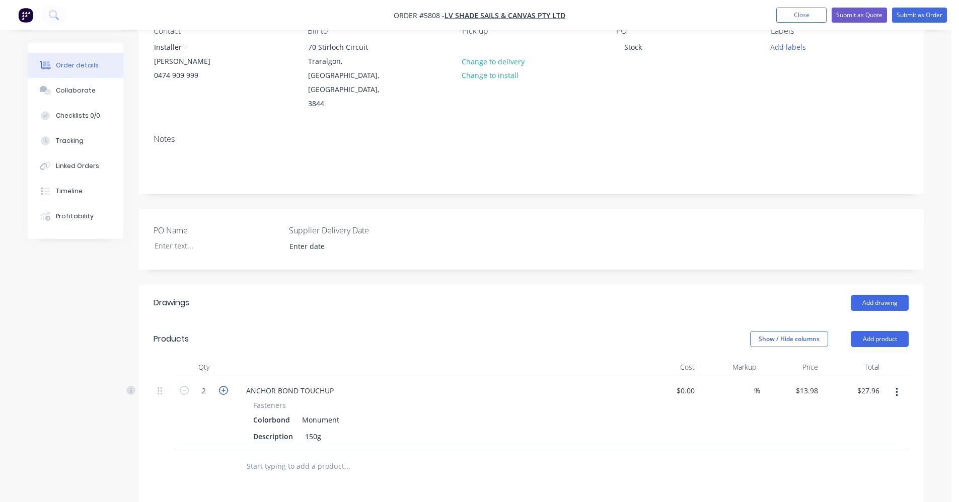
type input "$41.94"
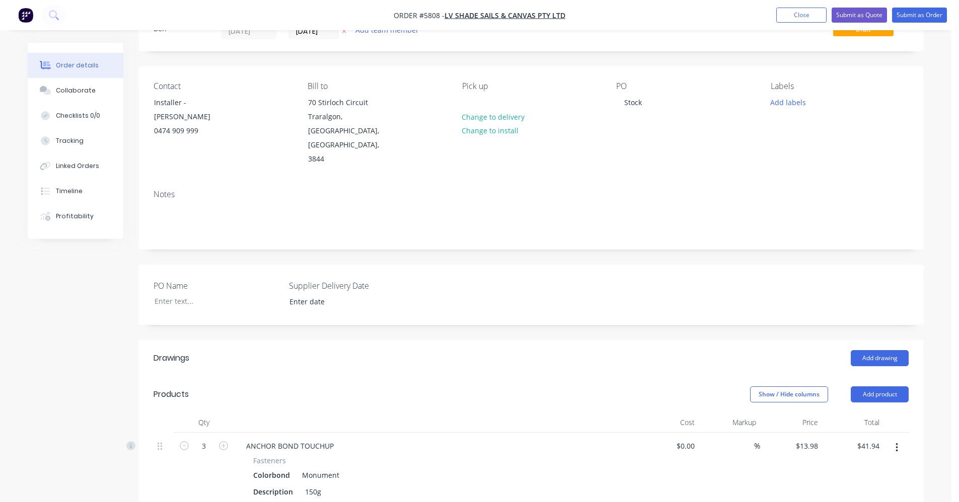
scroll to position [0, 0]
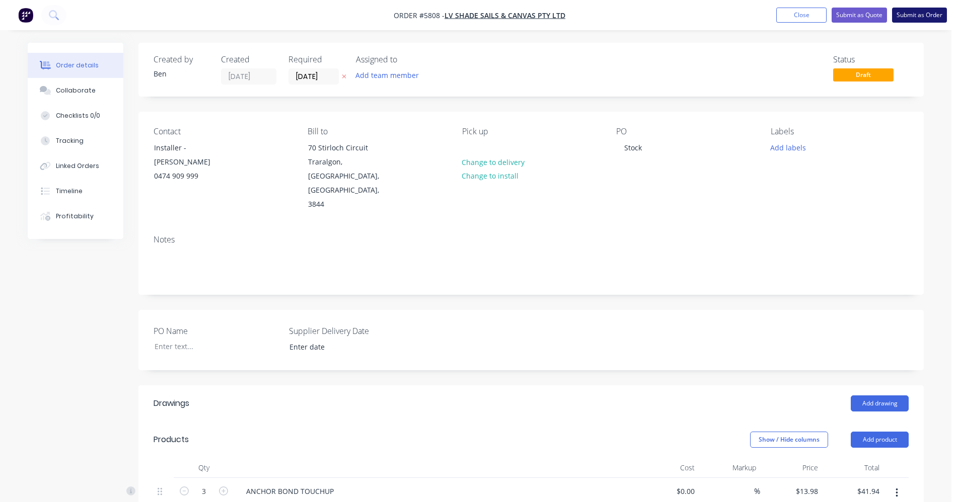
click at [922, 14] on button "Submit as Order" at bounding box center [919, 15] width 55 height 15
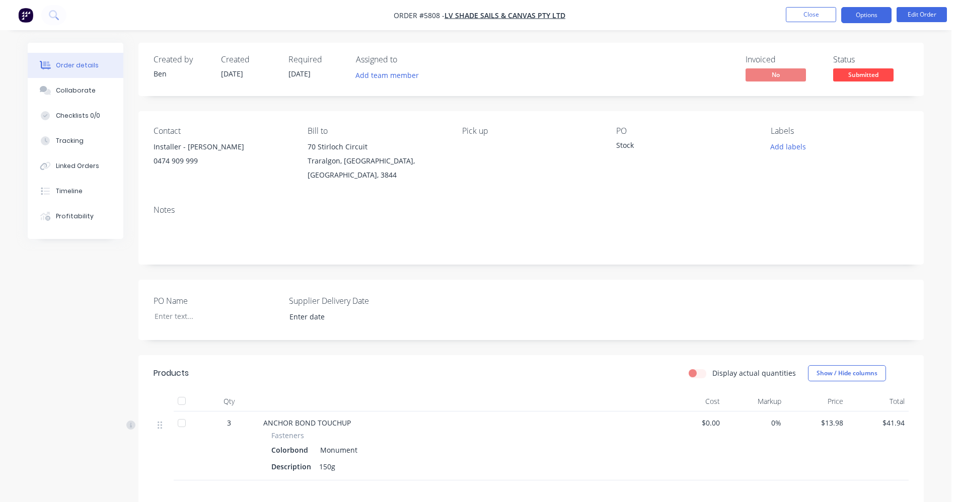
click at [852, 15] on button "Options" at bounding box center [866, 15] width 50 height 16
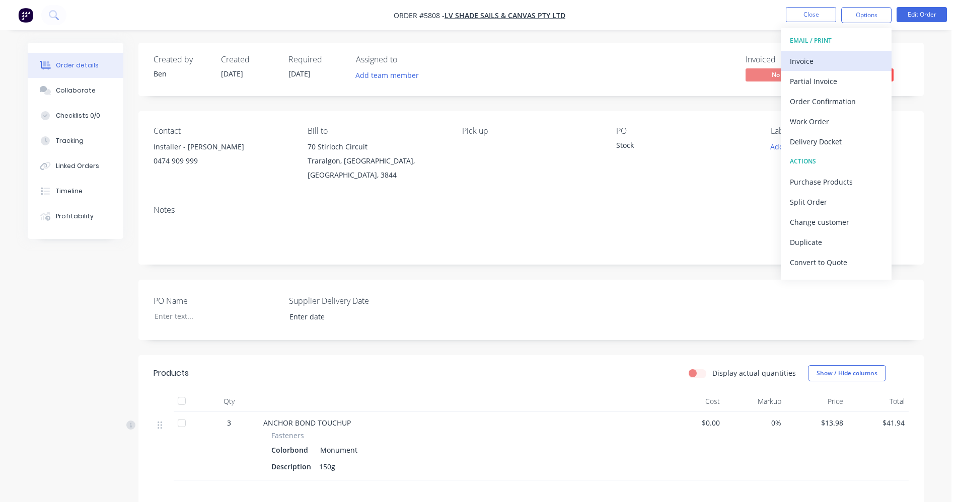
click at [822, 62] on div "Invoice" at bounding box center [835, 61] width 93 height 15
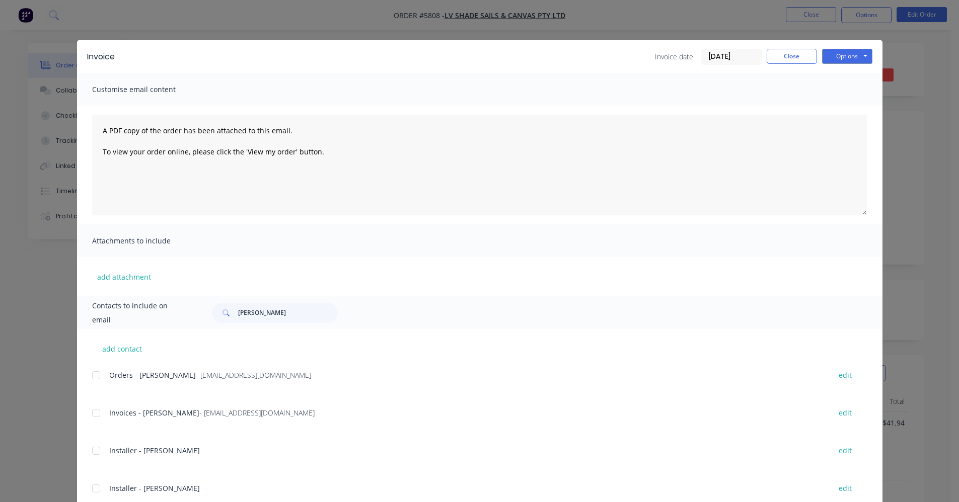
click at [97, 417] on div at bounding box center [96, 413] width 20 height 20
click at [844, 60] on button "Options" at bounding box center [847, 56] width 50 height 15
click at [846, 107] on button "Email" at bounding box center [854, 107] width 64 height 17
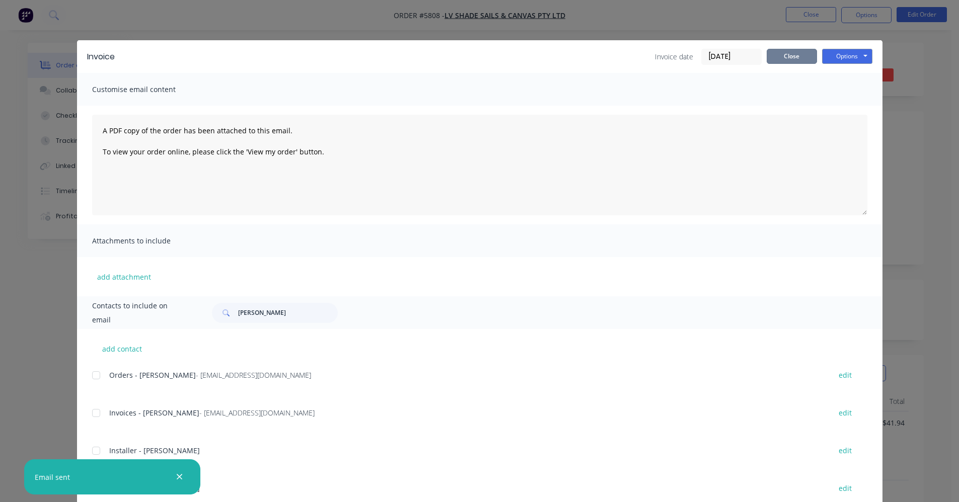
click at [787, 59] on button "Close" at bounding box center [791, 56] width 50 height 15
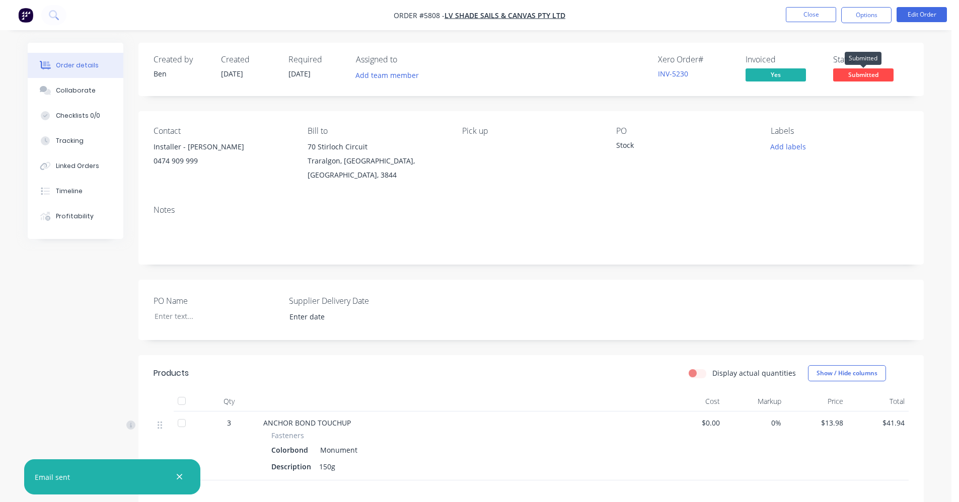
click at [867, 76] on span "Submitted" at bounding box center [863, 74] width 60 height 13
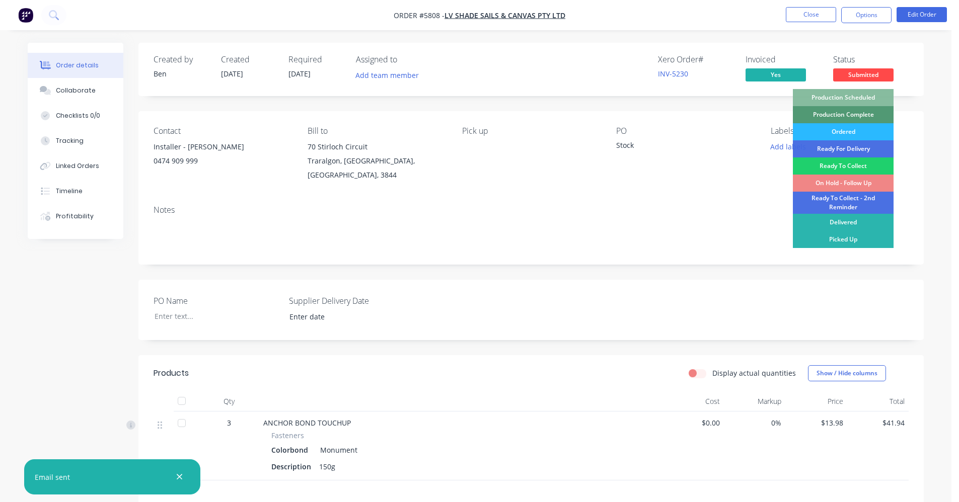
click at [857, 242] on div "Picked Up" at bounding box center [842, 239] width 101 height 17
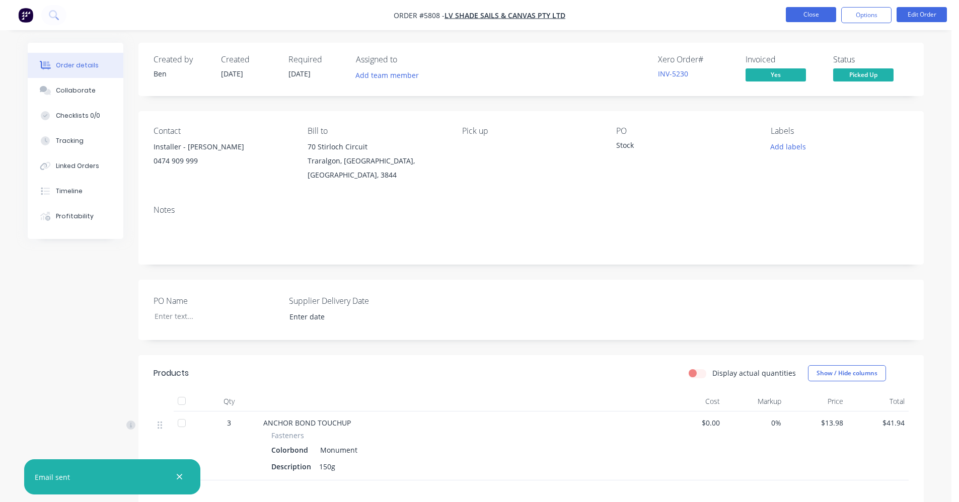
click at [811, 19] on button "Close" at bounding box center [810, 14] width 50 height 15
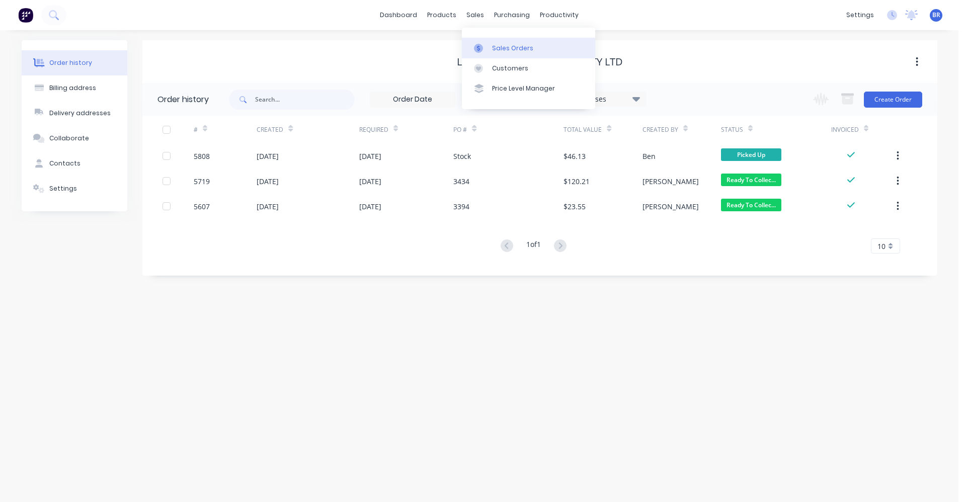
click at [492, 41] on link "Sales Orders" at bounding box center [528, 48] width 133 height 20
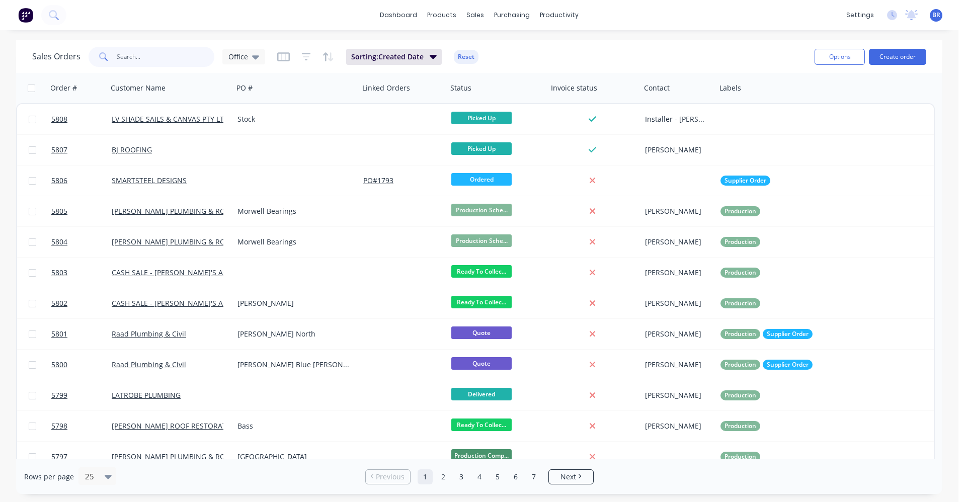
click at [148, 53] on input "text" at bounding box center [166, 57] width 98 height 20
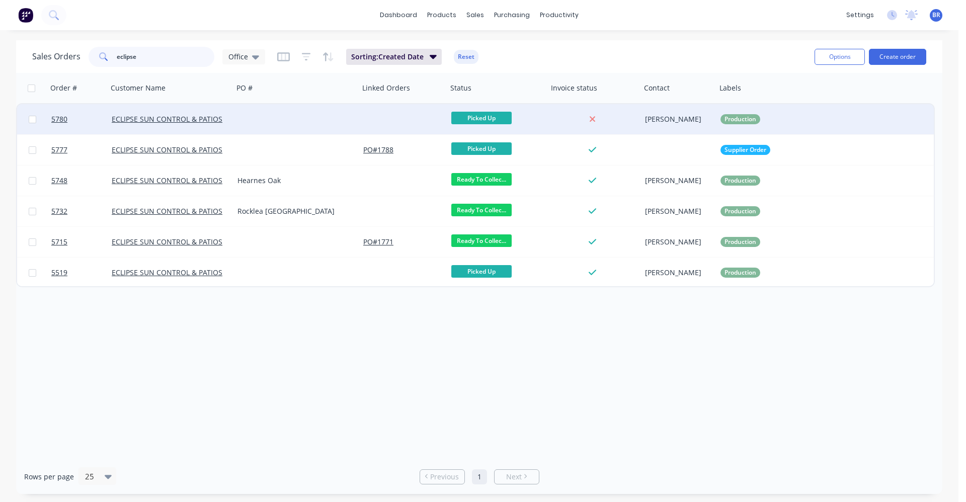
type input "eclipse"
click at [273, 123] on div at bounding box center [296, 119] width 126 height 30
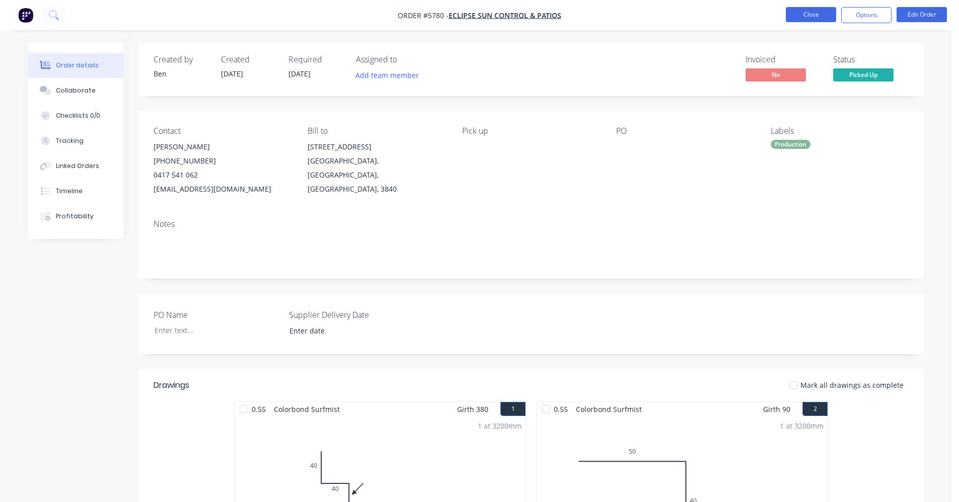
click at [808, 17] on button "Close" at bounding box center [810, 14] width 50 height 15
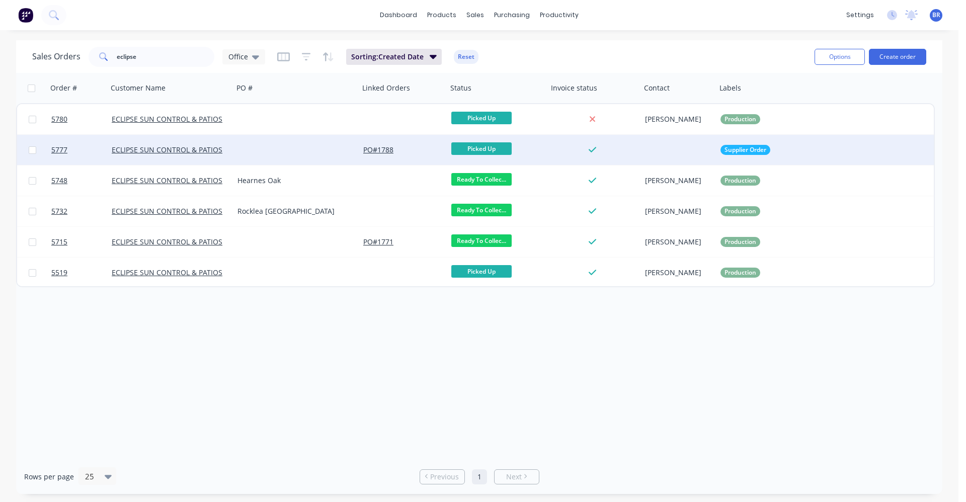
click at [276, 148] on div at bounding box center [296, 150] width 126 height 30
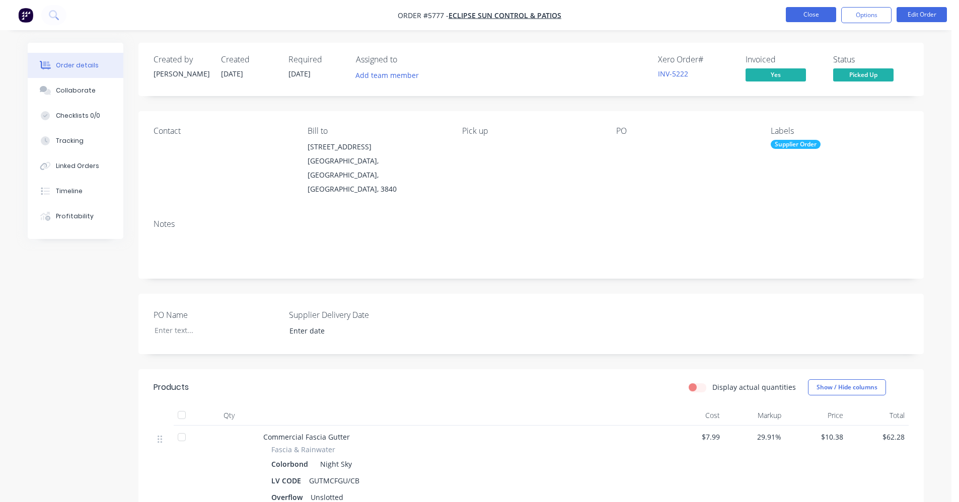
click at [801, 20] on button "Close" at bounding box center [810, 14] width 50 height 15
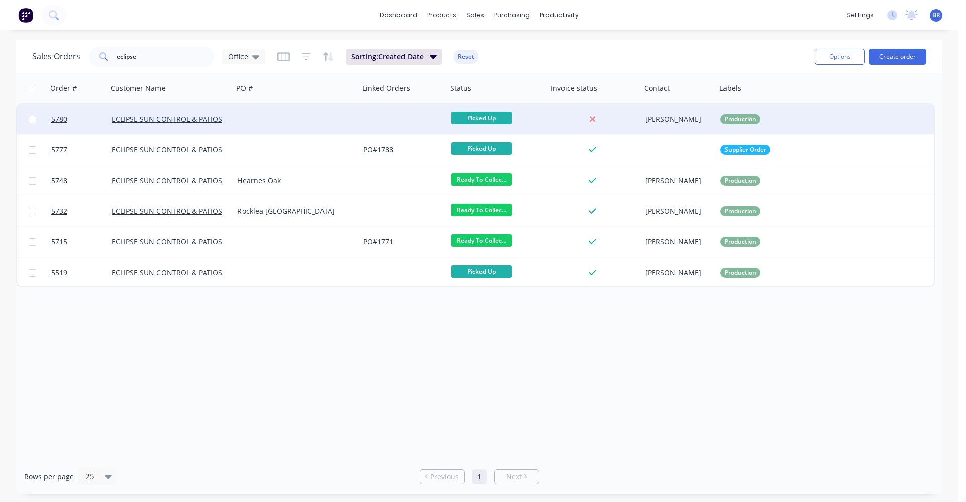
click at [259, 120] on div at bounding box center [296, 119] width 126 height 30
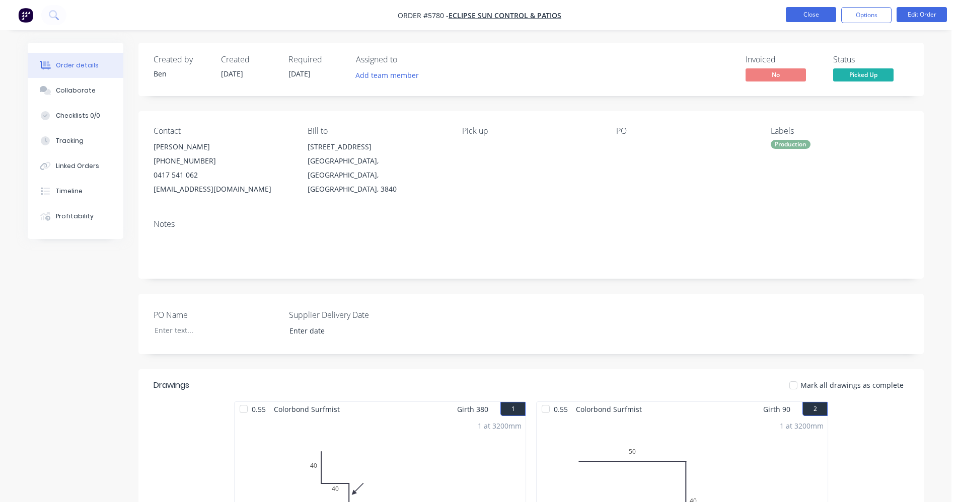
click at [800, 12] on button "Close" at bounding box center [810, 14] width 50 height 15
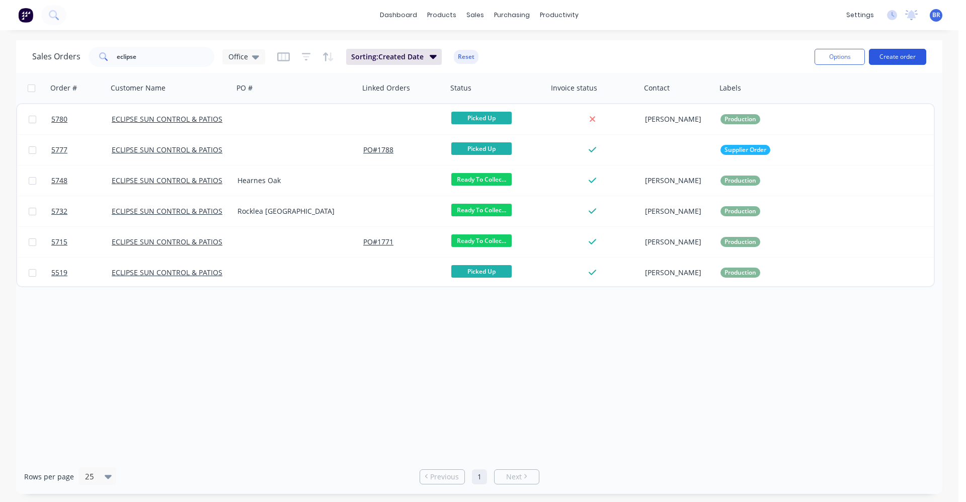
click at [908, 52] on button "Create order" at bounding box center [897, 57] width 57 height 16
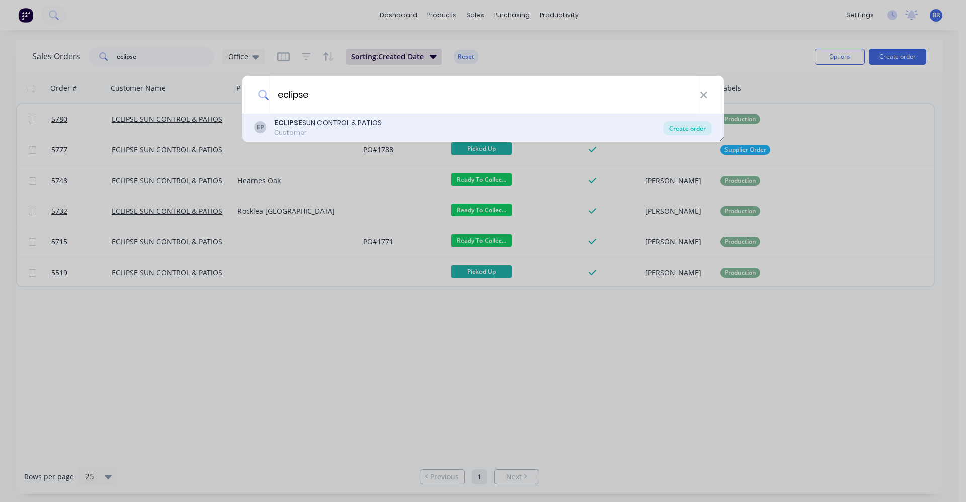
type input "eclipse"
click at [695, 126] on div "Create order" at bounding box center [687, 128] width 49 height 14
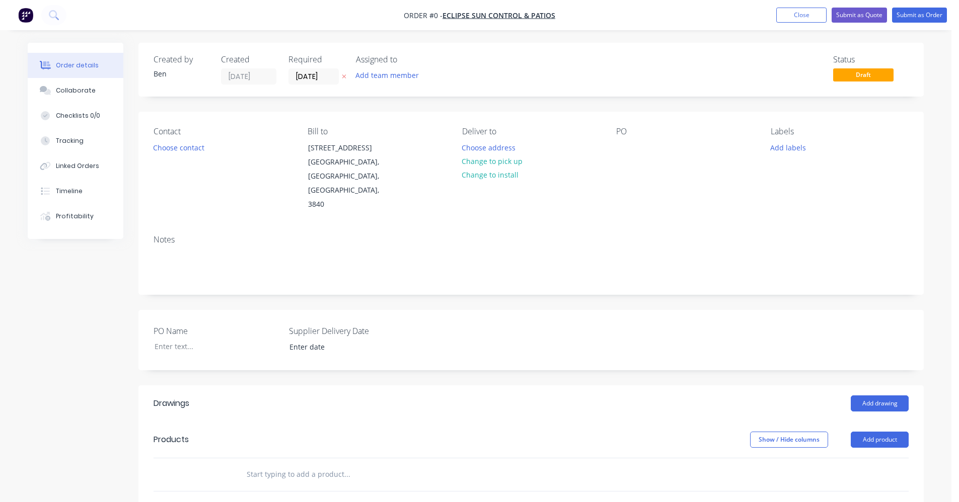
click at [287, 464] on input "text" at bounding box center [346, 474] width 201 height 20
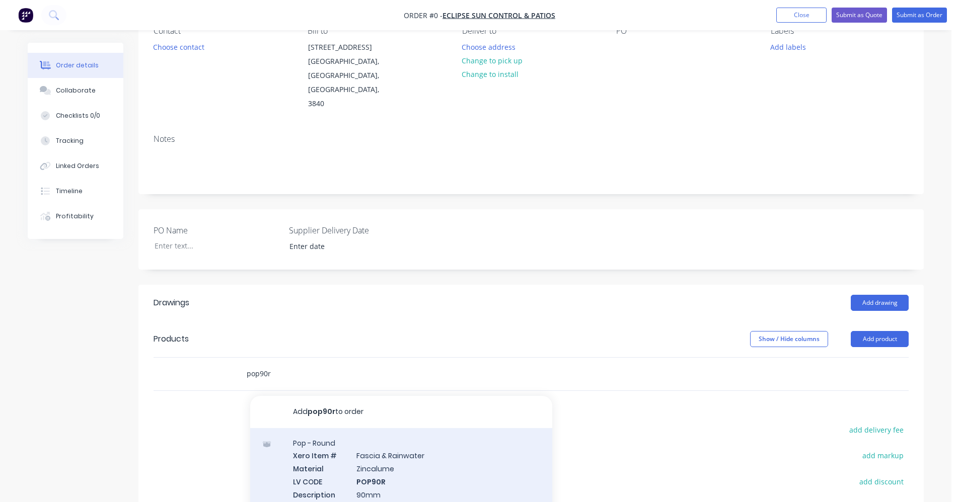
type input "pop90r"
click at [390, 455] on div "Pop - Round Xero Item # Fascia & Rainwater Material Zincalume LV CODE POP90R De…" at bounding box center [401, 475] width 302 height 94
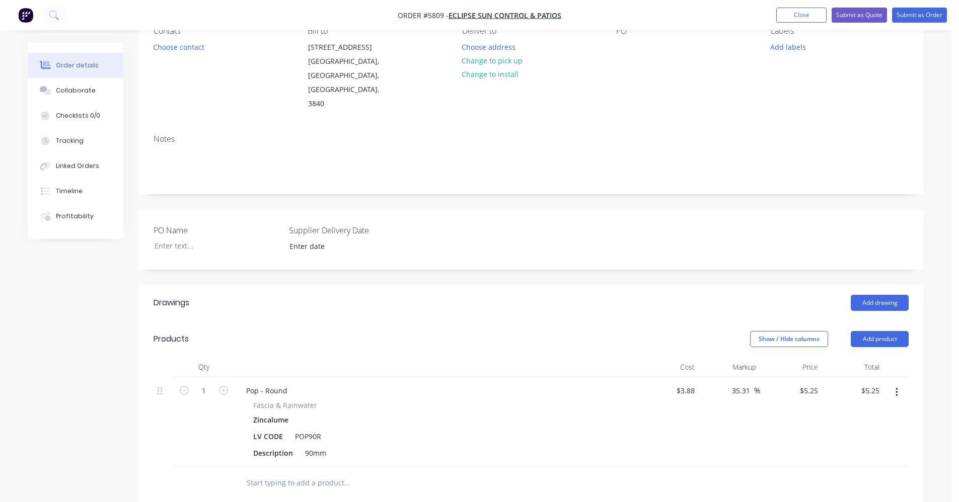
click at [305, 473] on input "text" at bounding box center [346, 483] width 201 height 20
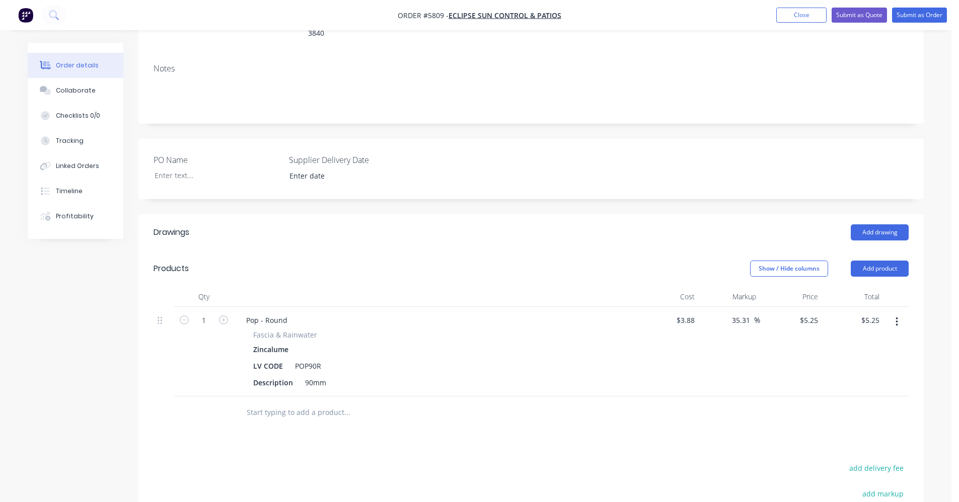
scroll to position [252, 0]
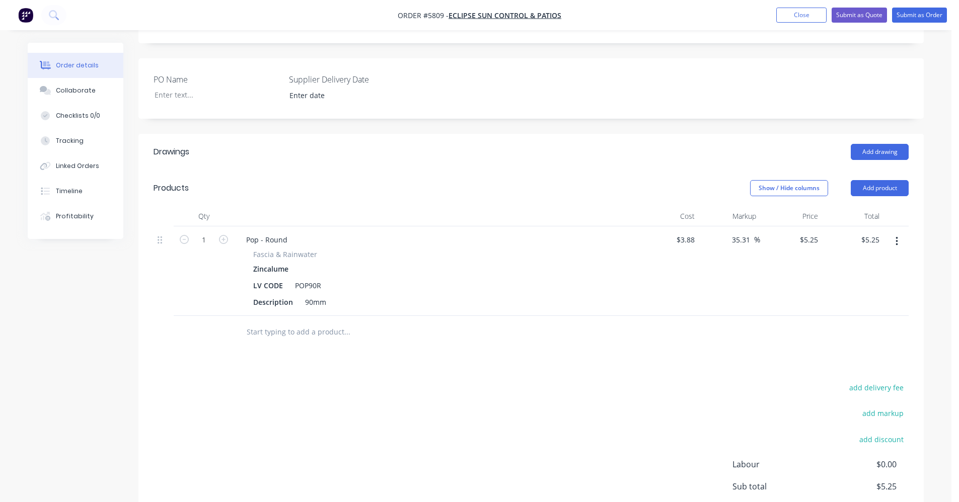
click at [297, 322] on input "text" at bounding box center [346, 332] width 201 height 20
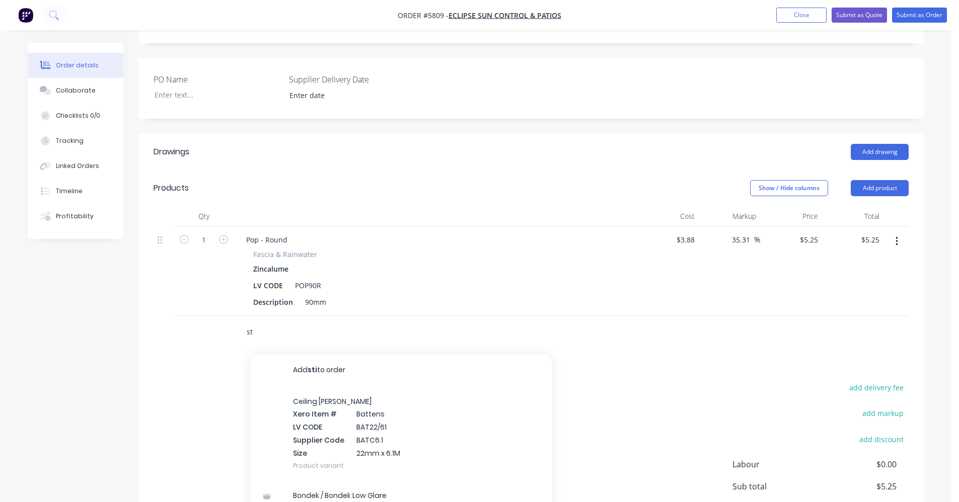
type input "s"
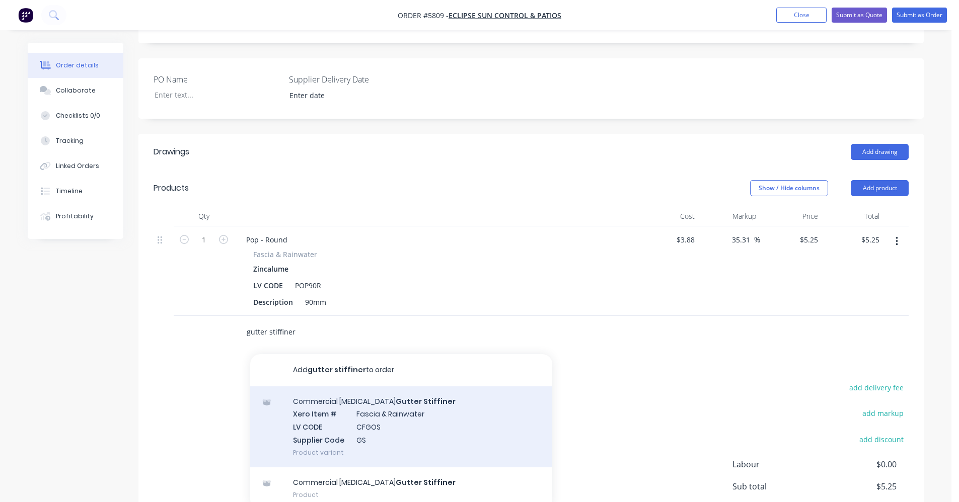
type input "gutter stiffiner"
click at [402, 395] on div "Commercial Fascia Gutter Stiffiner Xero Item # Fascia & Rainwater LV CODE CFGOS…" at bounding box center [401, 426] width 302 height 81
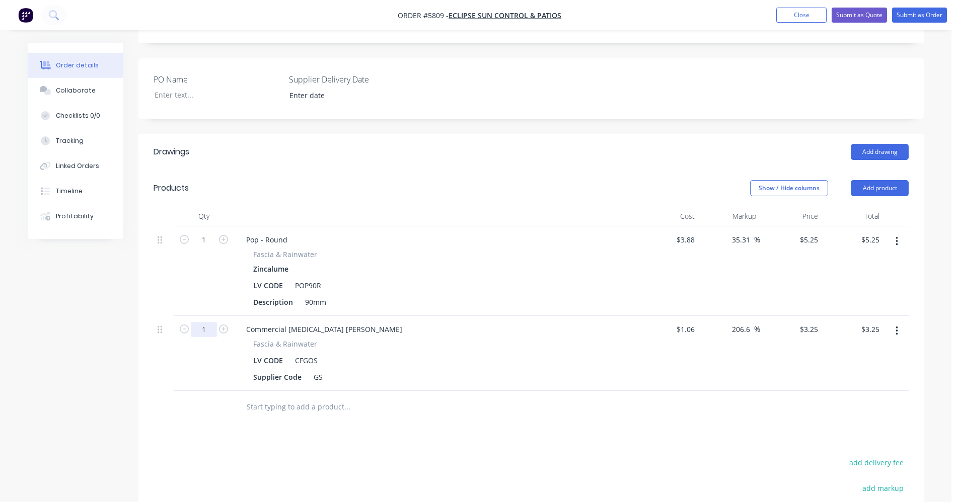
click at [209, 322] on input "1" at bounding box center [204, 329] width 26 height 15
type input "10"
type input "$32.50"
click at [517, 397] on div at bounding box center [389, 407] width 302 height 20
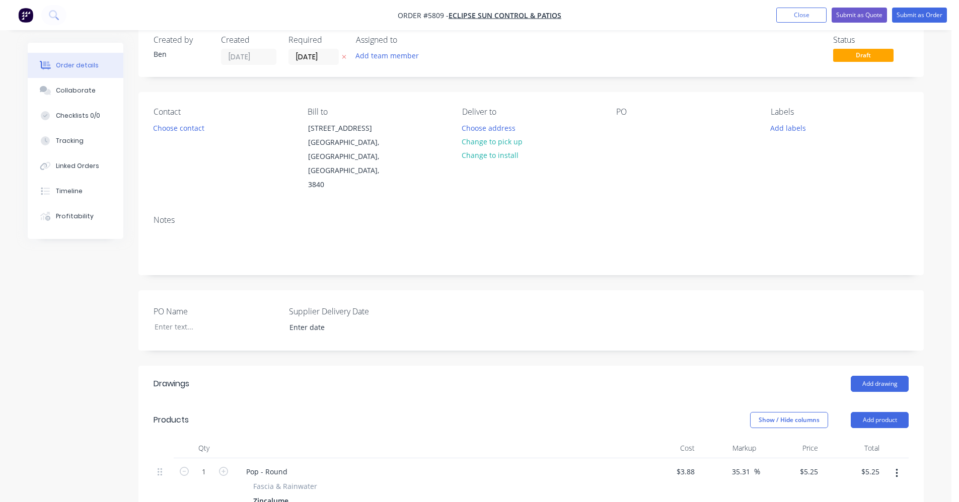
scroll to position [0, 0]
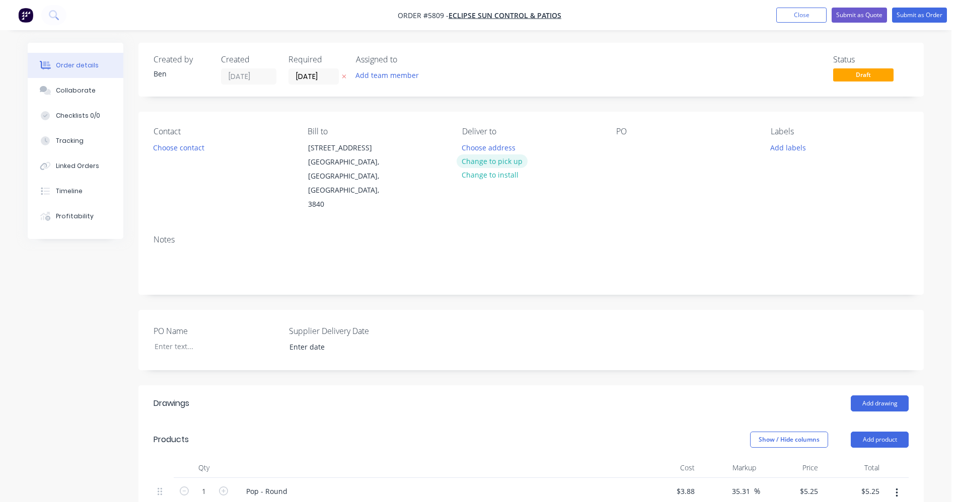
click at [519, 164] on button "Change to pick up" at bounding box center [491, 161] width 71 height 14
click at [626, 147] on div at bounding box center [624, 147] width 16 height 15
click at [920, 17] on button "Submit as Order" at bounding box center [919, 15] width 55 height 15
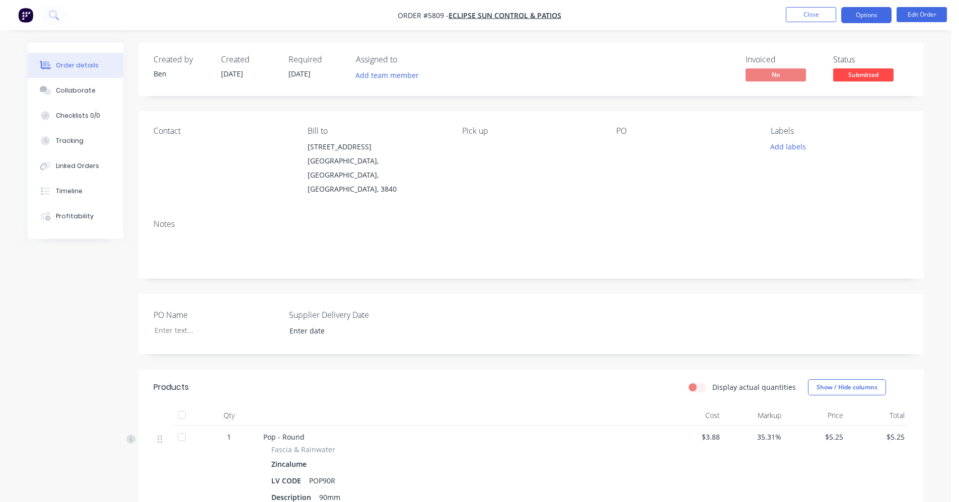
click at [864, 11] on button "Options" at bounding box center [866, 15] width 50 height 16
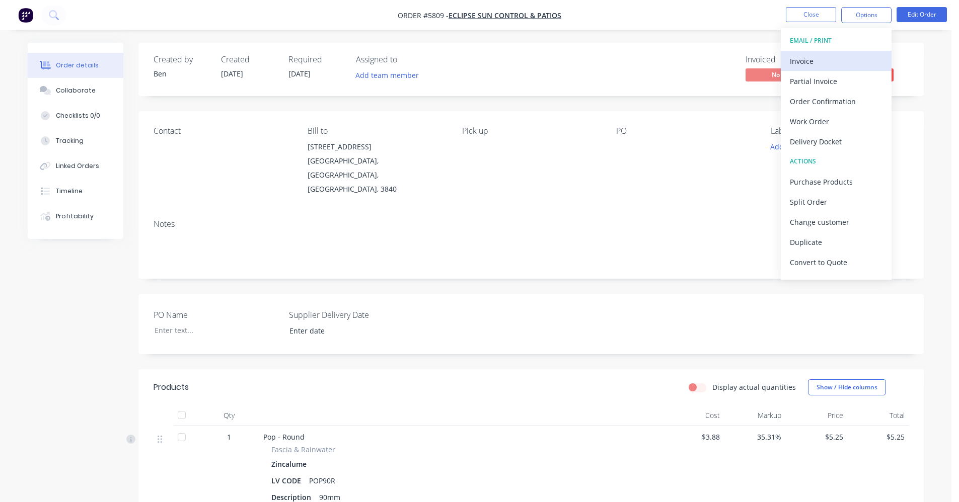
click at [821, 59] on div "Invoice" at bounding box center [835, 61] width 93 height 15
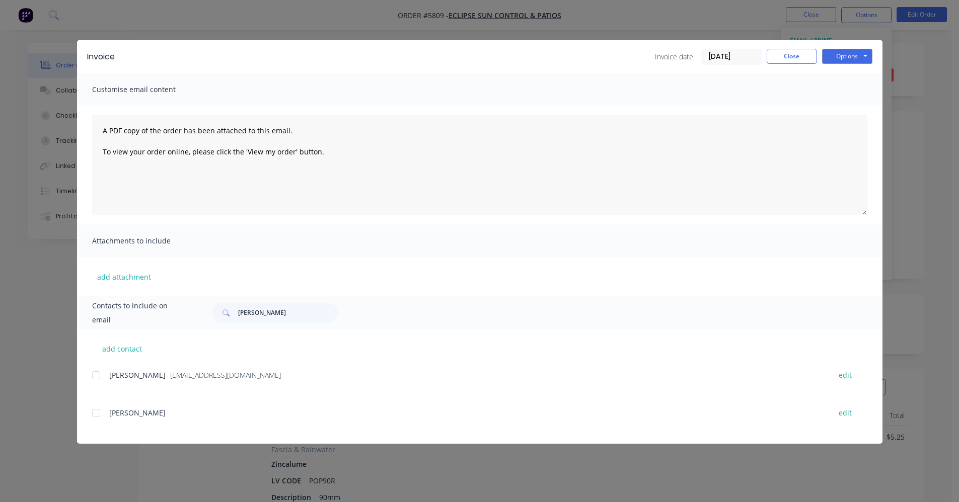
click at [97, 374] on div at bounding box center [96, 375] width 20 height 20
click at [855, 55] on button "Options" at bounding box center [847, 56] width 50 height 15
click at [847, 106] on button "Email" at bounding box center [854, 107] width 64 height 17
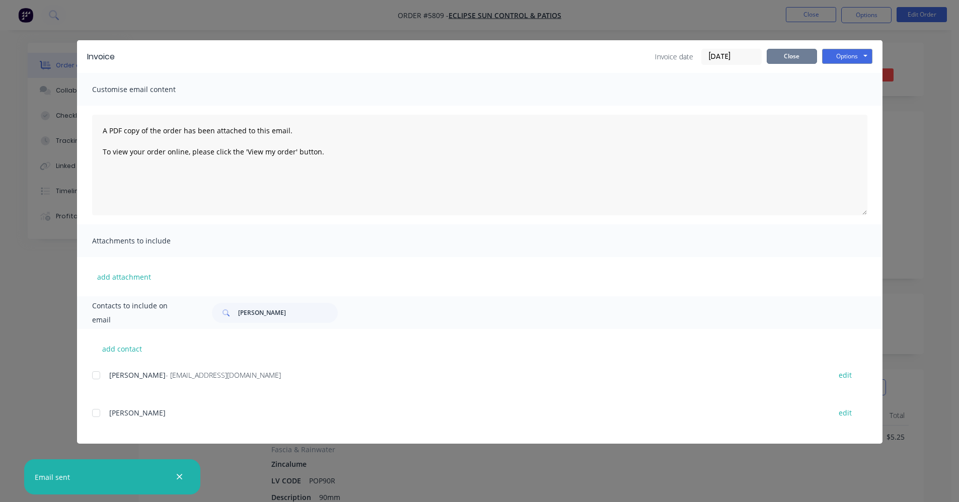
click at [788, 57] on button "Close" at bounding box center [791, 56] width 50 height 15
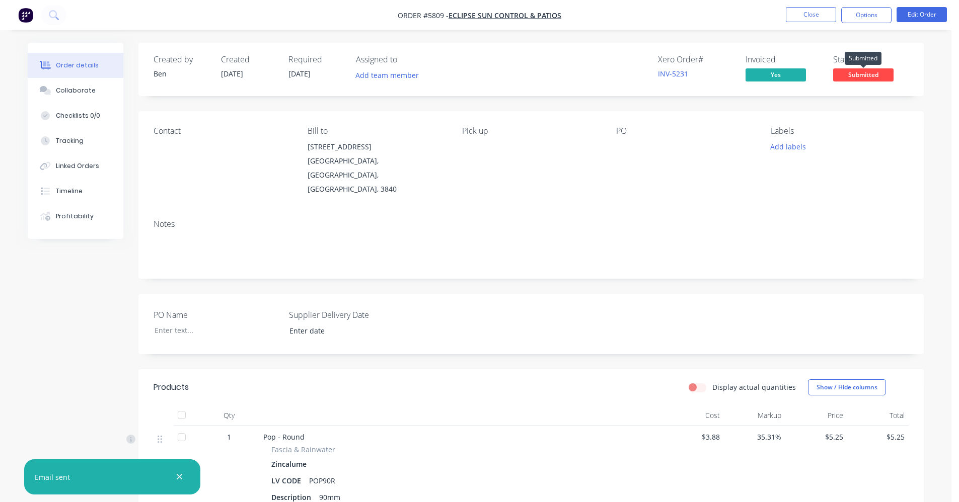
drag, startPoint x: 859, startPoint y: 75, endPoint x: 857, endPoint y: 84, distance: 8.9
click at [860, 76] on span "Submitted" at bounding box center [863, 74] width 60 height 13
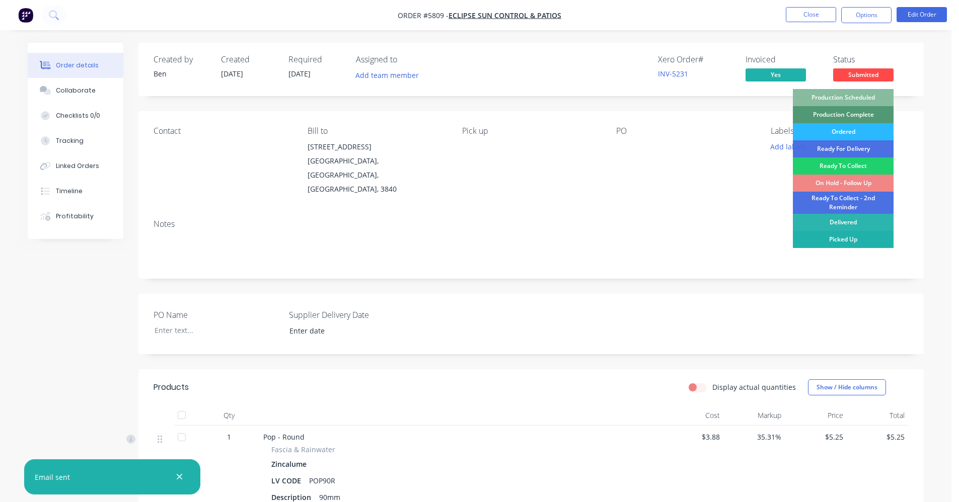
click at [855, 242] on div "Picked Up" at bounding box center [842, 239] width 101 height 17
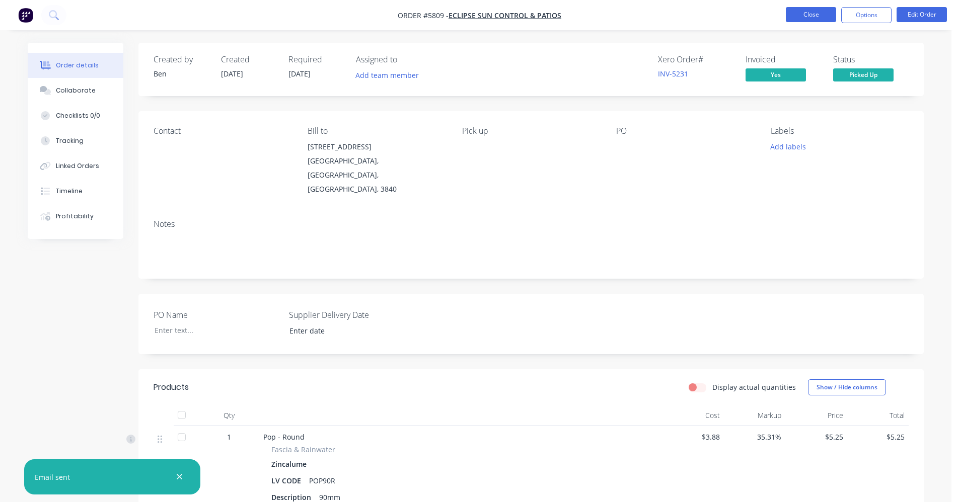
click at [811, 16] on button "Close" at bounding box center [810, 14] width 50 height 15
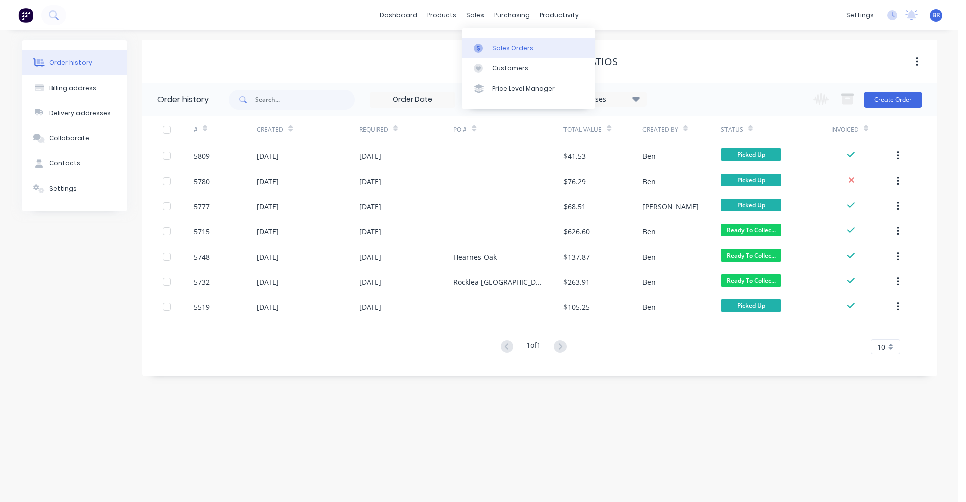
click at [506, 41] on link "Sales Orders" at bounding box center [528, 48] width 133 height 20
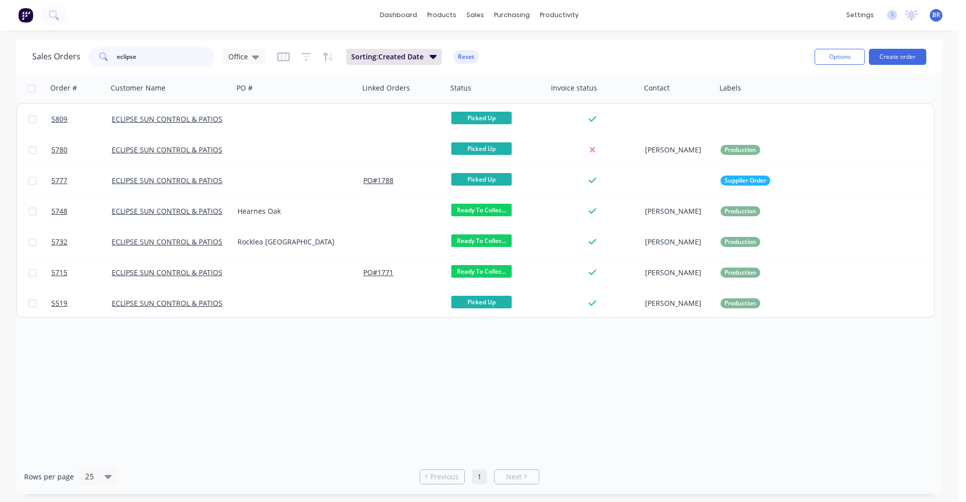
drag, startPoint x: 180, startPoint y: 55, endPoint x: 60, endPoint y: 56, distance: 119.3
click at [60, 56] on div "Sales Orders eclipse Office" at bounding box center [148, 57] width 233 height 20
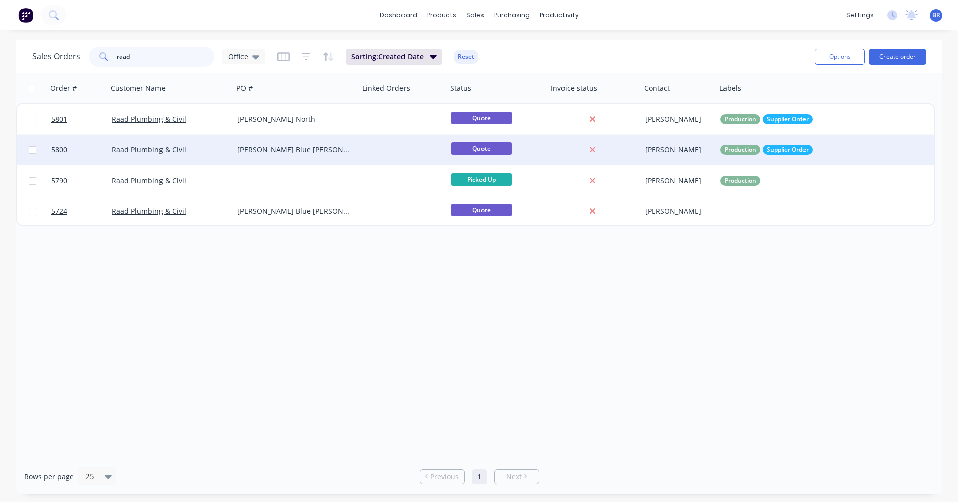
type input "raad"
click at [321, 151] on div "[PERSON_NAME] Blue [PERSON_NAME]" at bounding box center [293, 150] width 112 height 10
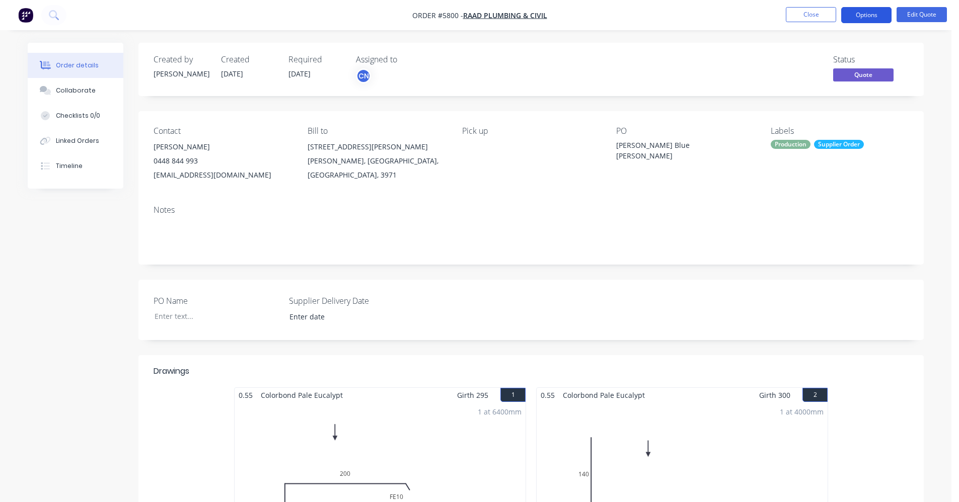
click at [861, 17] on button "Options" at bounding box center [866, 15] width 50 height 16
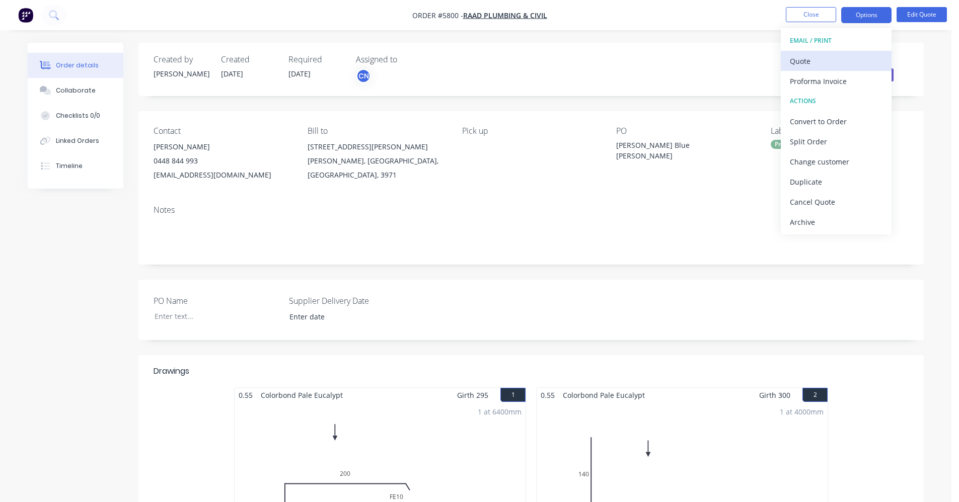
click at [819, 58] on div "Quote" at bounding box center [835, 61] width 93 height 15
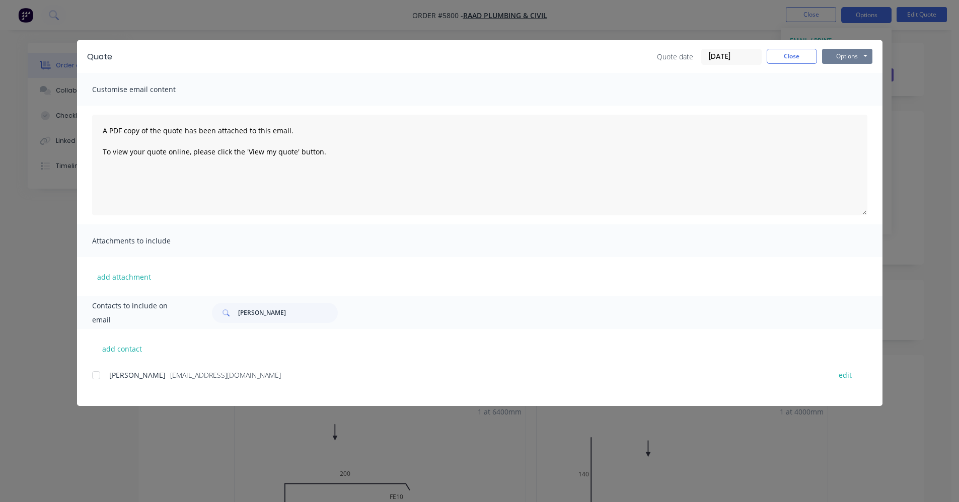
click at [850, 55] on button "Options" at bounding box center [847, 56] width 50 height 15
click at [847, 93] on button "Print" at bounding box center [854, 91] width 64 height 17
click at [784, 60] on button "Close" at bounding box center [791, 56] width 50 height 15
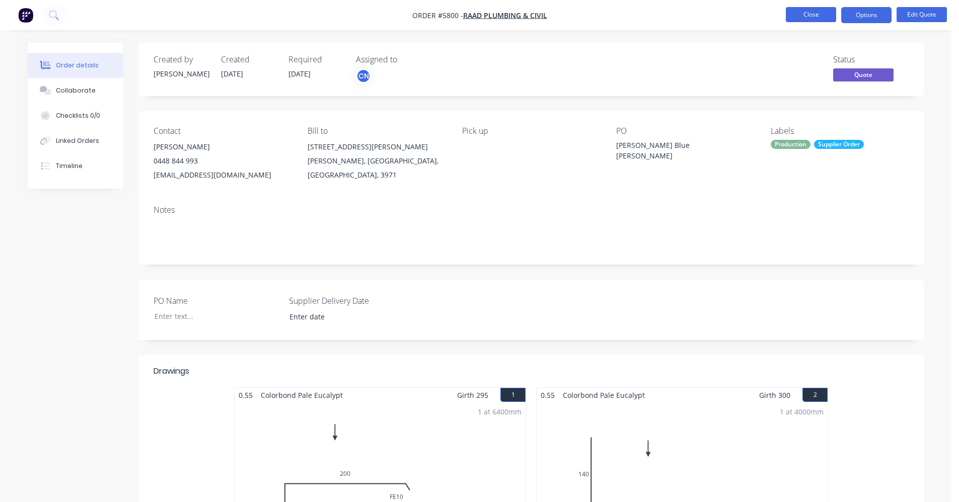
click at [813, 10] on button "Close" at bounding box center [810, 14] width 50 height 15
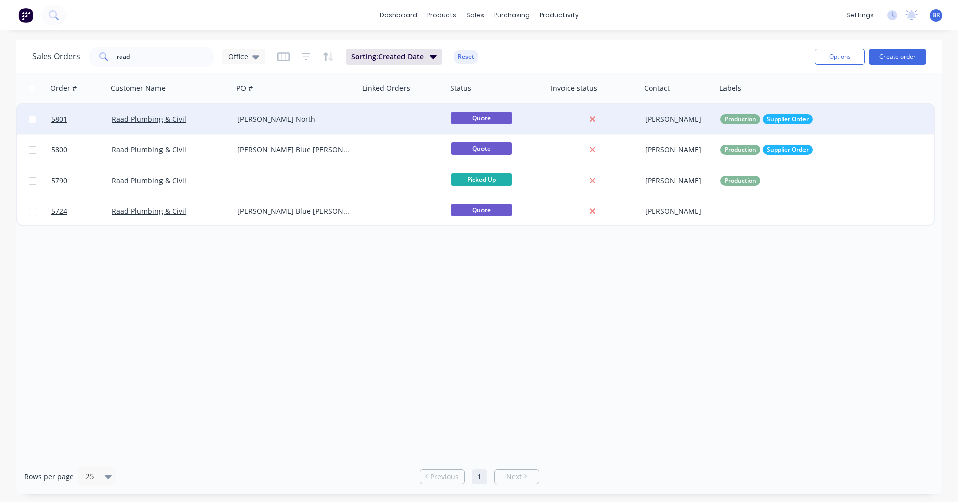
click at [343, 125] on div "[PERSON_NAME] North" at bounding box center [296, 119] width 126 height 30
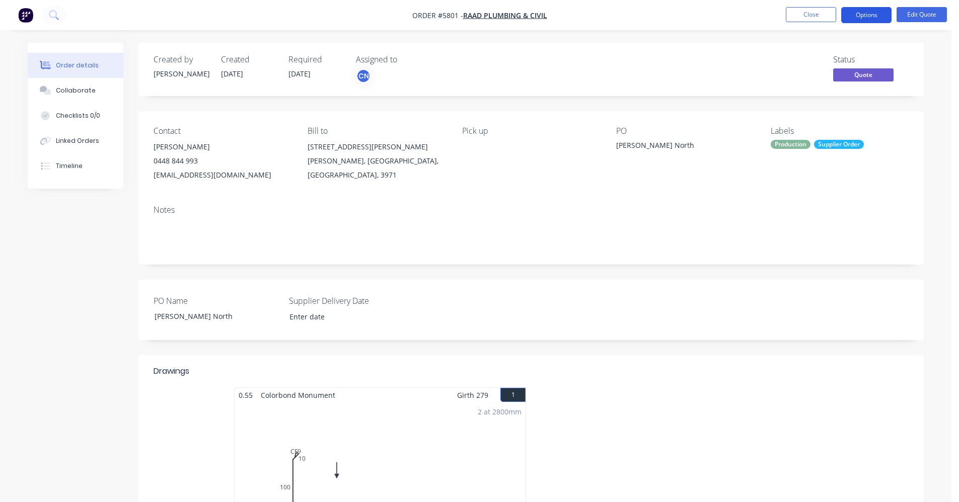
click at [866, 20] on button "Options" at bounding box center [866, 15] width 50 height 16
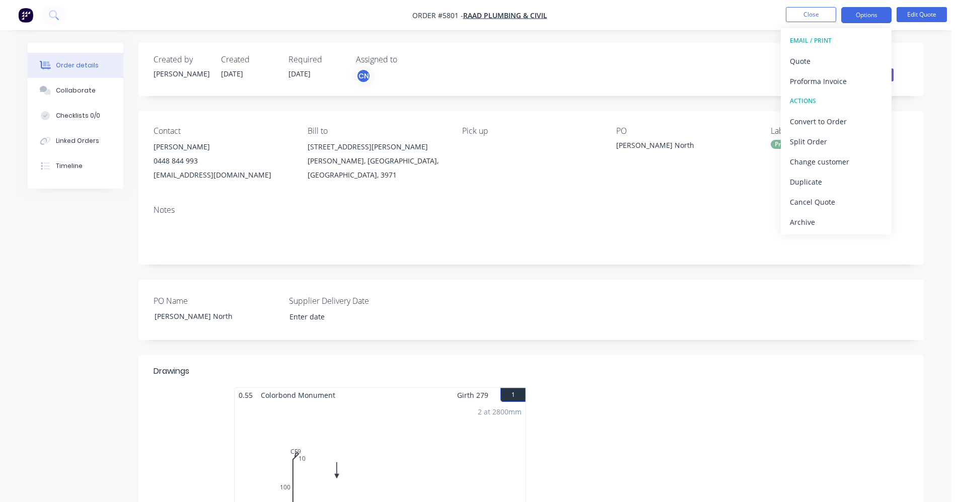
click at [832, 50] on button "EMAIL / PRINT" at bounding box center [835, 41] width 111 height 20
click at [820, 56] on div "Quote" at bounding box center [835, 61] width 93 height 15
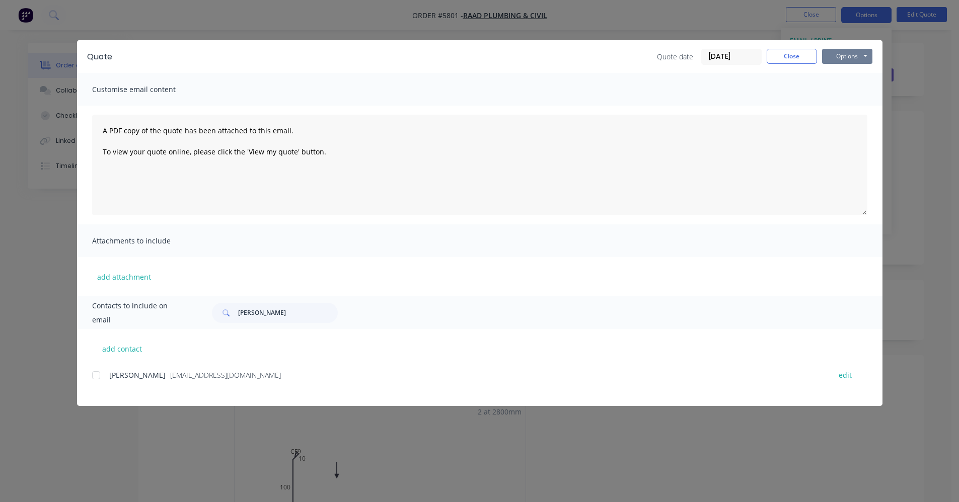
click at [849, 54] on button "Options" at bounding box center [847, 56] width 50 height 15
click at [853, 90] on button "Print" at bounding box center [854, 91] width 64 height 17
click at [783, 57] on button "Close" at bounding box center [791, 56] width 50 height 15
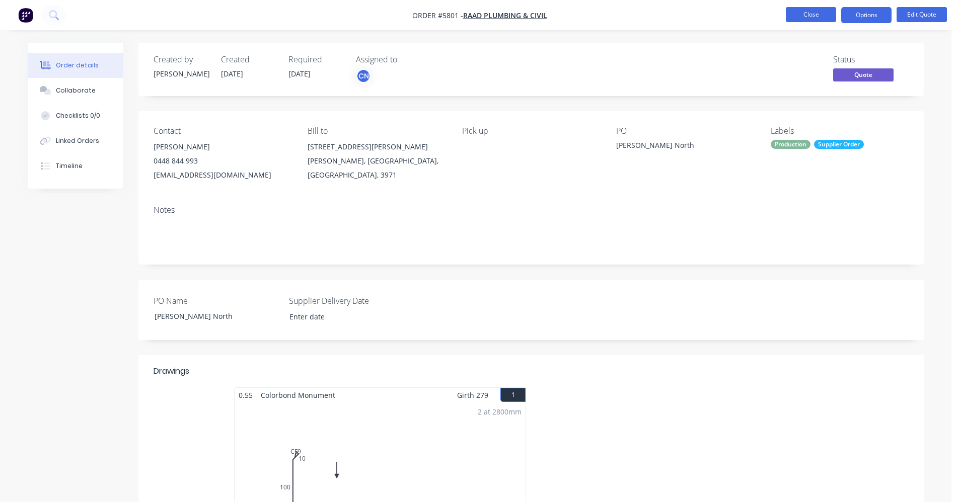
click at [815, 13] on button "Close" at bounding box center [810, 14] width 50 height 15
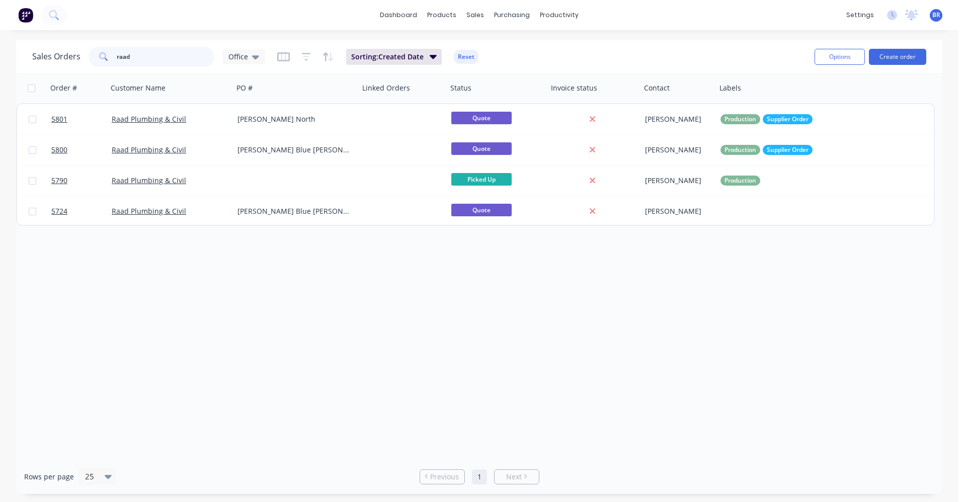
drag, startPoint x: 141, startPoint y: 60, endPoint x: 90, endPoint y: 61, distance: 51.3
click at [94, 60] on div "raad" at bounding box center [152, 57] width 126 height 20
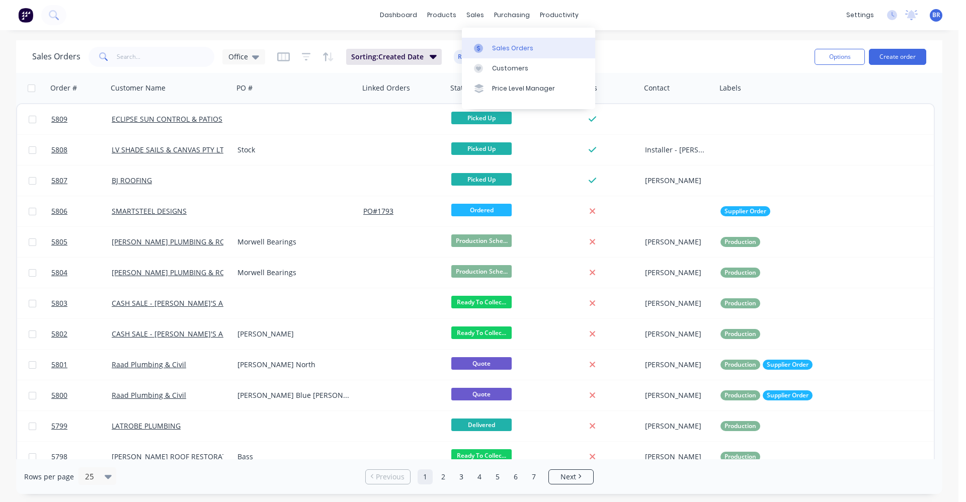
click at [511, 54] on link "Sales Orders" at bounding box center [528, 48] width 133 height 20
click at [164, 58] on input "text" at bounding box center [166, 57] width 98 height 20
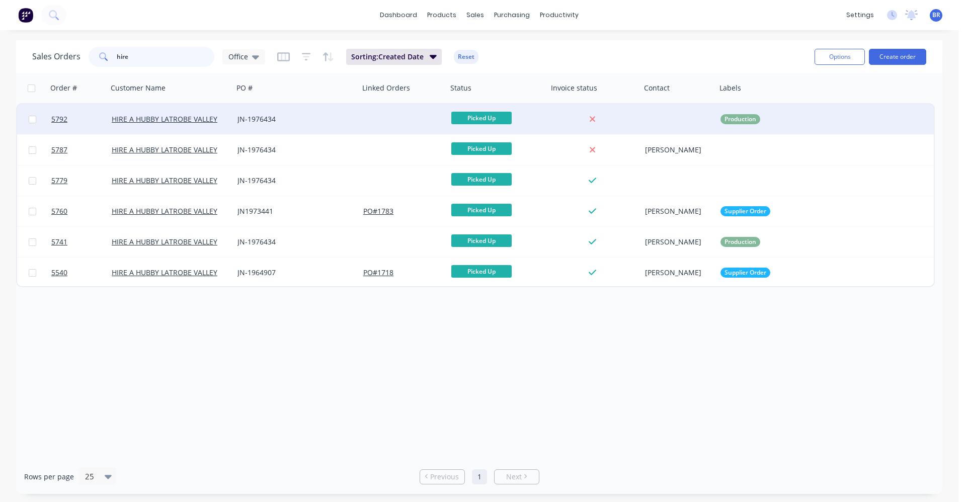
type input "hire"
click at [301, 122] on div "JN-1976434" at bounding box center [293, 119] width 112 height 10
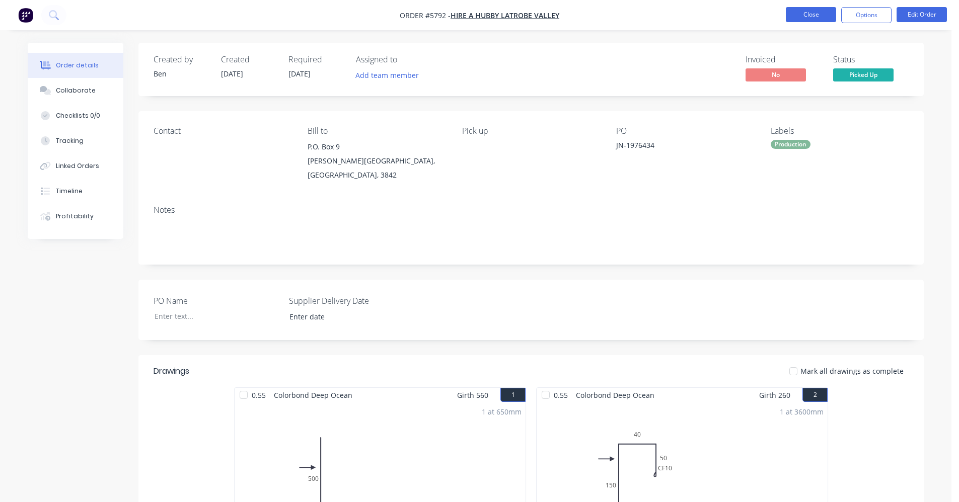
click at [806, 15] on button "Close" at bounding box center [810, 14] width 50 height 15
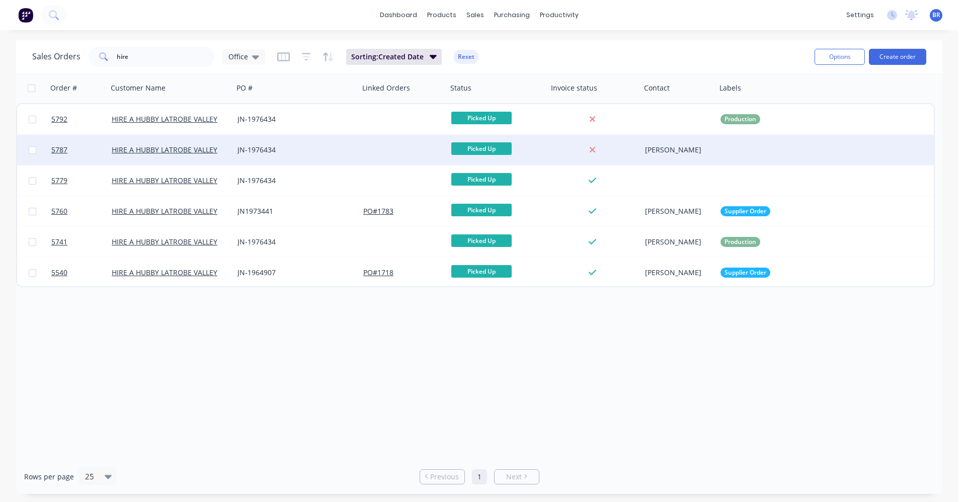
click at [298, 150] on div "JN-1976434" at bounding box center [293, 150] width 112 height 10
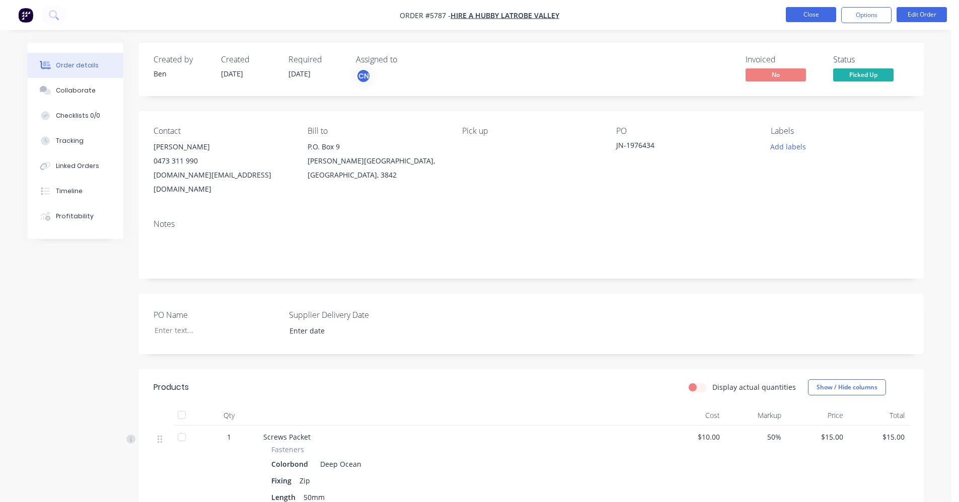
click at [804, 18] on button "Close" at bounding box center [810, 14] width 50 height 15
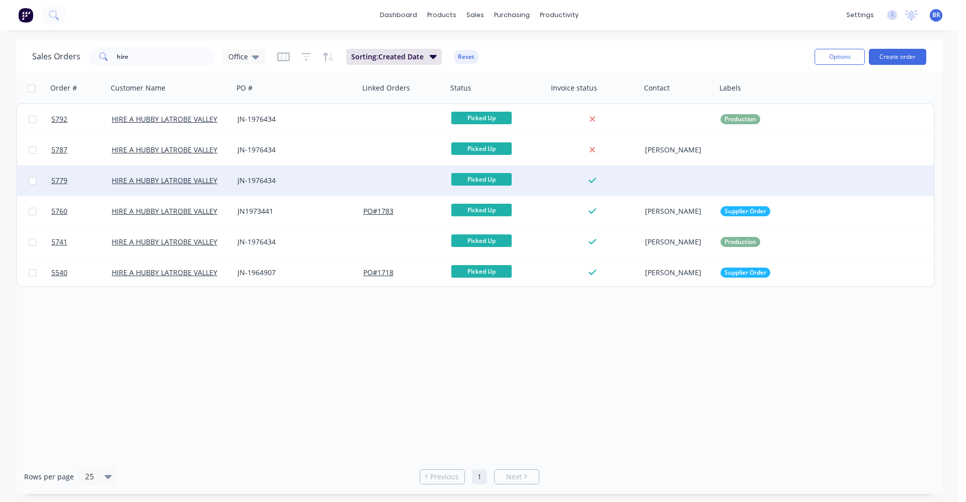
click at [356, 173] on div "JN-1976434" at bounding box center [296, 181] width 126 height 30
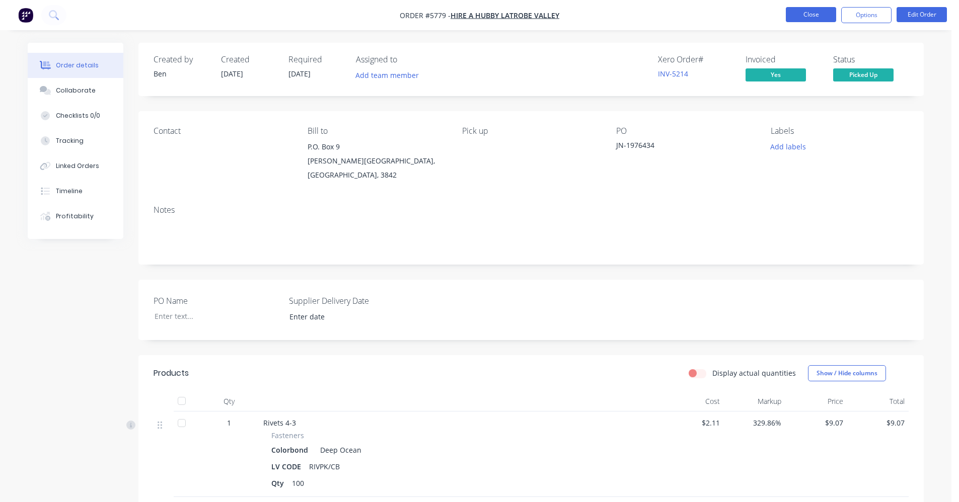
click at [815, 16] on button "Close" at bounding box center [810, 14] width 50 height 15
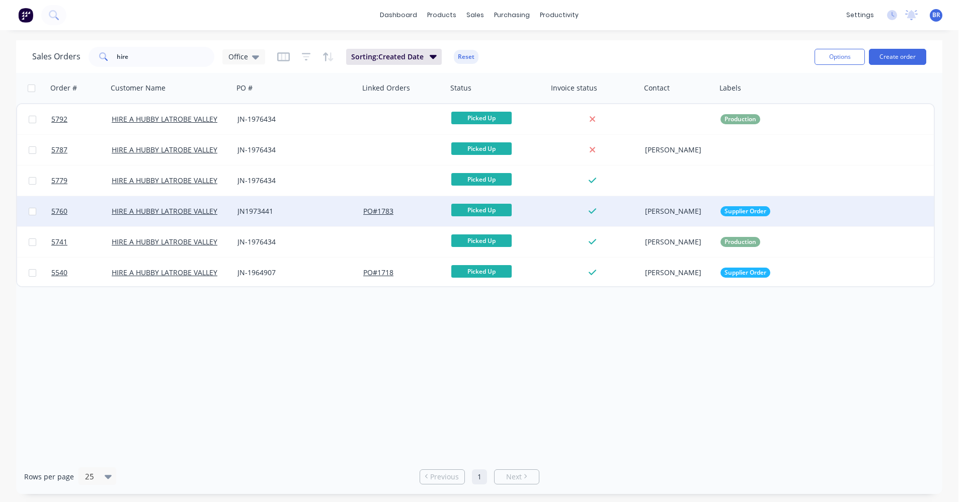
click at [302, 214] on div "JN1973441" at bounding box center [293, 211] width 112 height 10
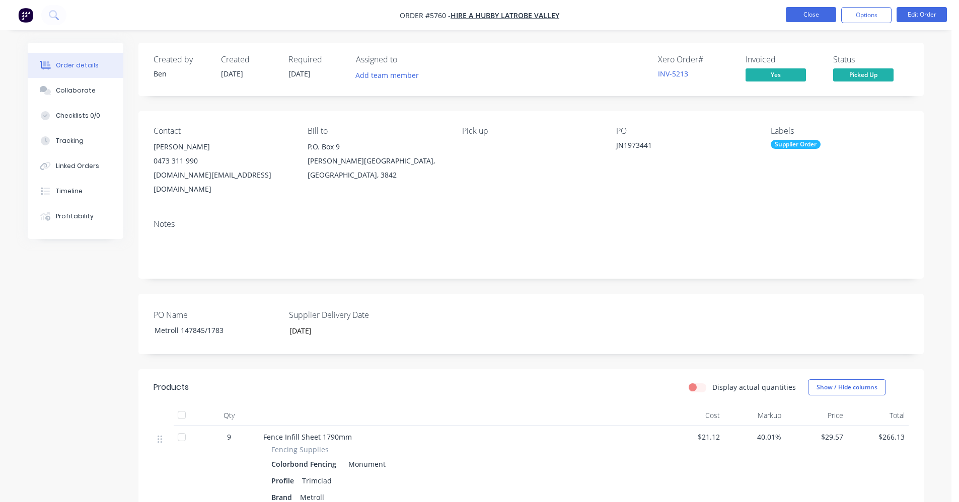
click at [819, 11] on button "Close" at bounding box center [810, 14] width 50 height 15
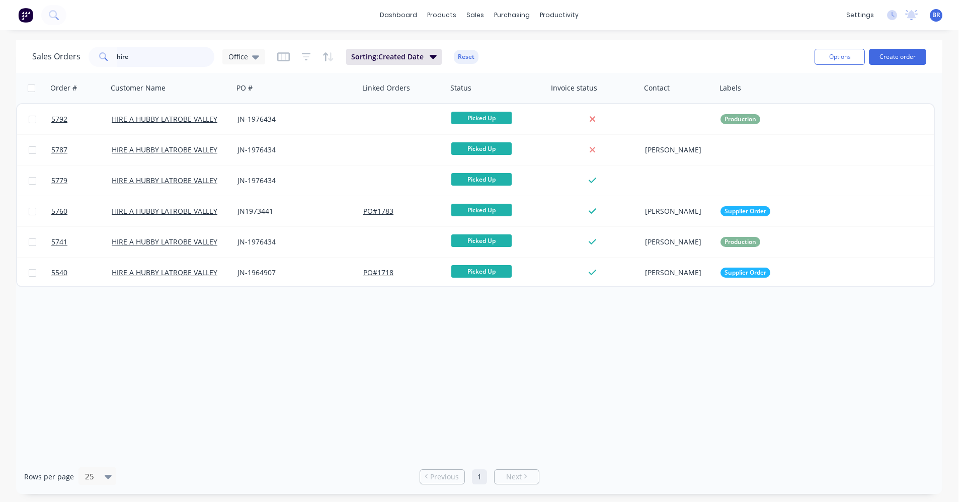
drag, startPoint x: 147, startPoint y: 51, endPoint x: 0, endPoint y: 38, distance: 147.5
click at [0, 38] on div "dashboard products sales purchasing productivity dashboard products Product Cat…" at bounding box center [479, 251] width 959 height 502
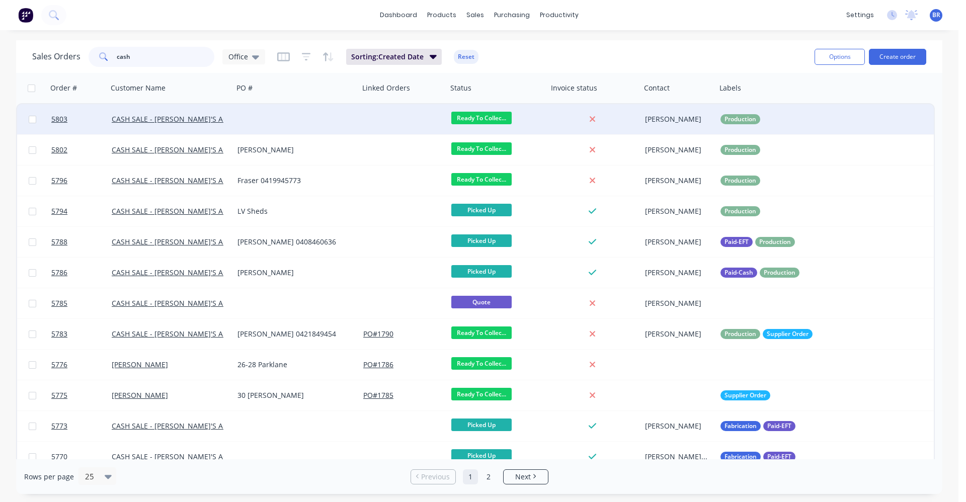
type input "cash"
click at [329, 126] on div at bounding box center [296, 119] width 126 height 30
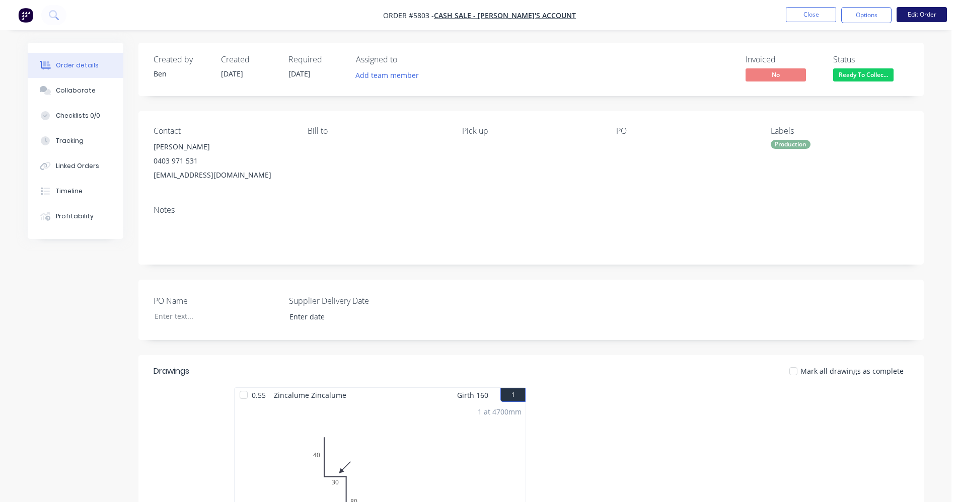
click at [917, 15] on button "Edit Order" at bounding box center [921, 14] width 50 height 15
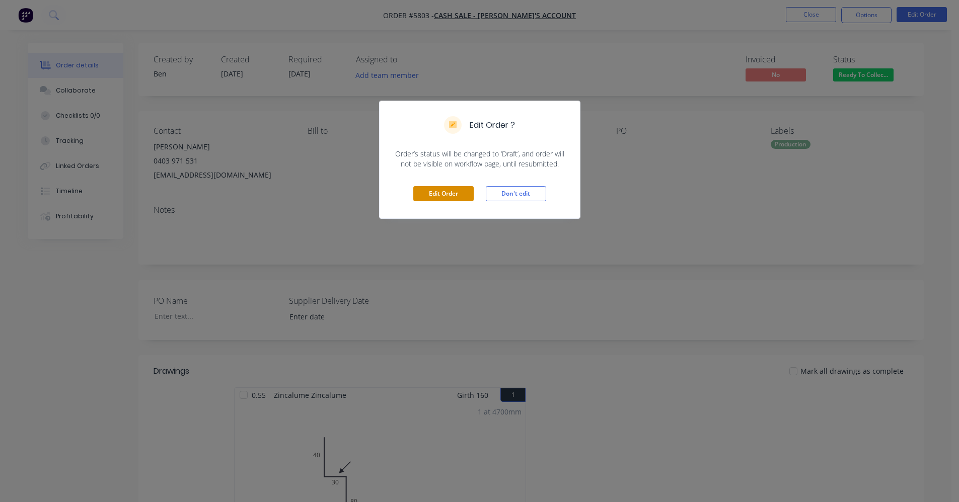
click at [453, 194] on button "Edit Order" at bounding box center [443, 193] width 60 height 15
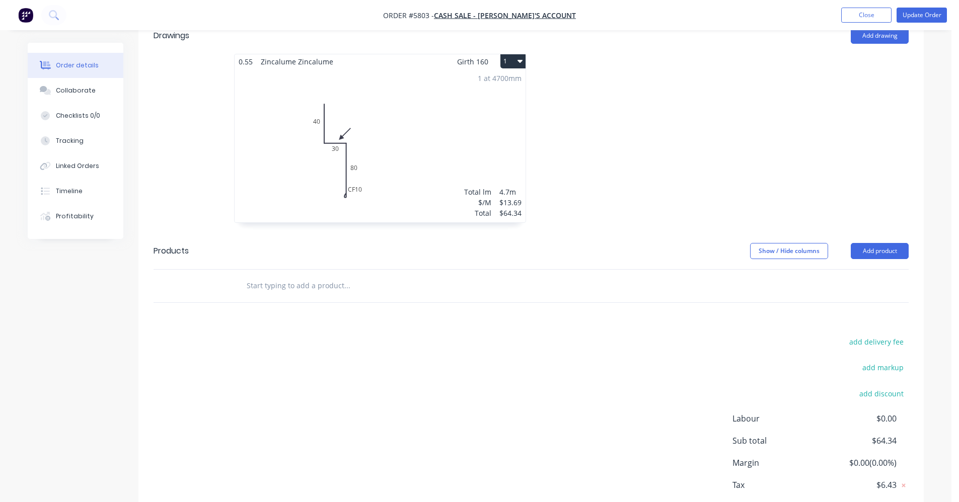
scroll to position [397, 0]
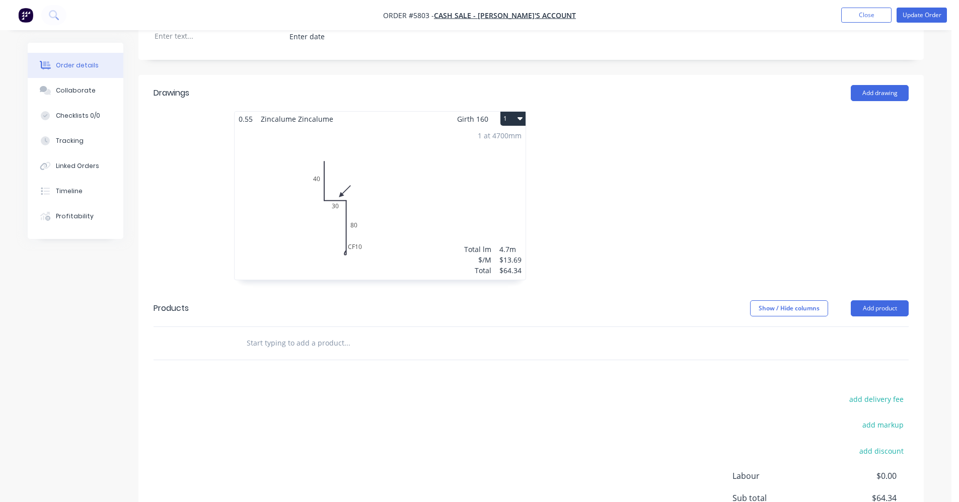
click at [485, 164] on div "1 at 4700mm Total lm $/M Total 4.7m $13.69 $64.34" at bounding box center [379, 202] width 291 height 153
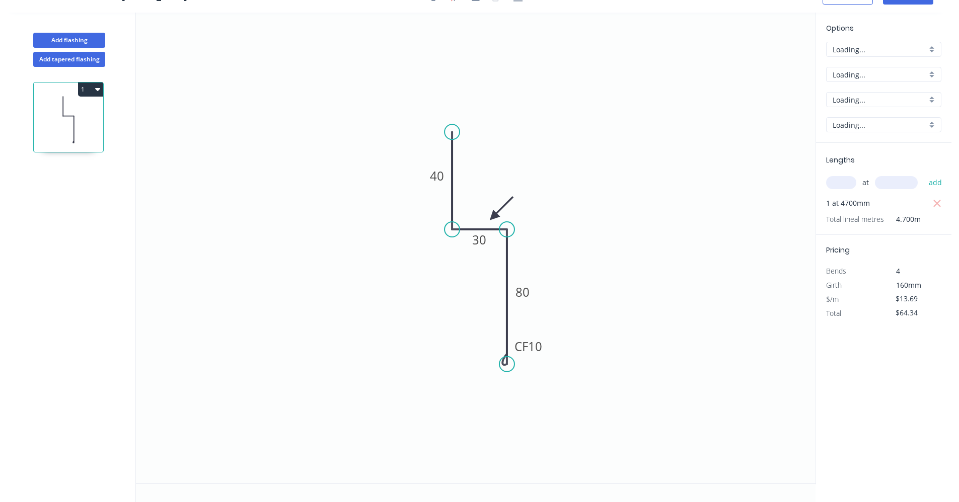
scroll to position [19, 0]
click at [906, 52] on input "A" at bounding box center [879, 49] width 94 height 11
click at [855, 86] on div "B" at bounding box center [883, 86] width 114 height 18
type input "B"
type input "$11.78"
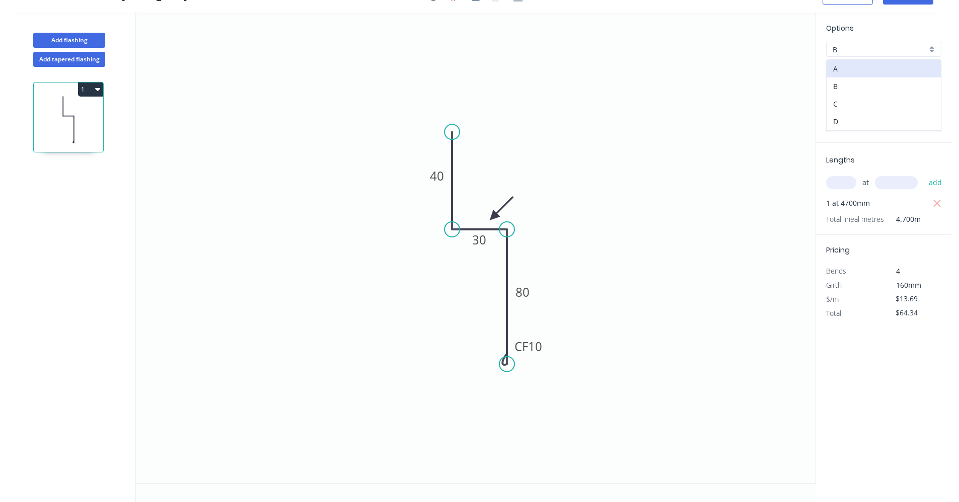
type input "$55.37"
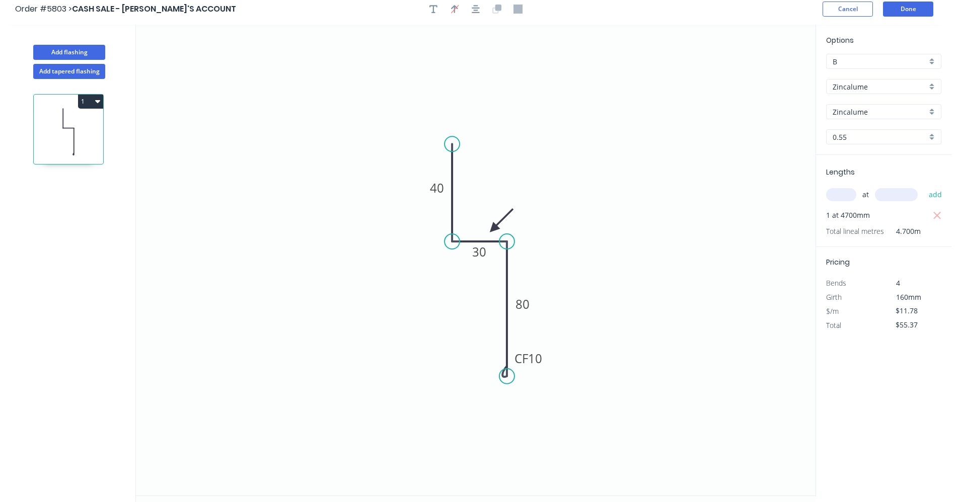
scroll to position [0, 0]
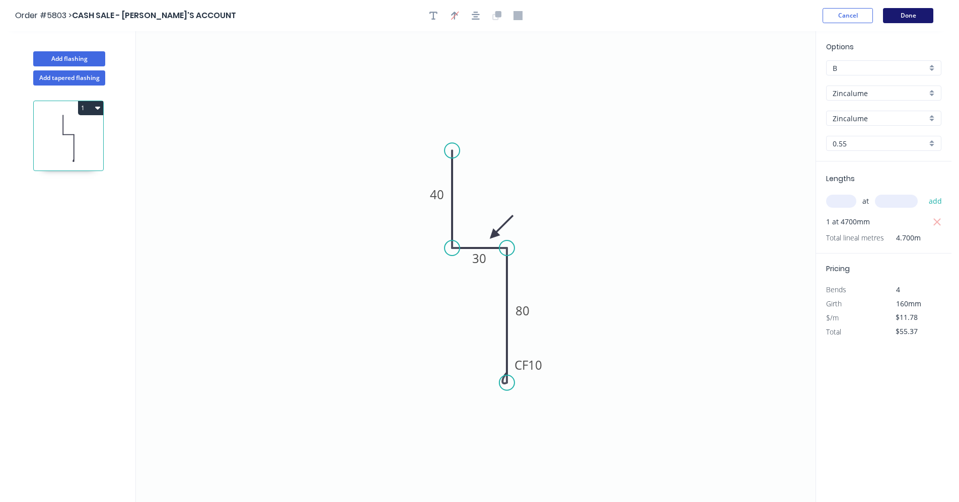
click at [897, 14] on button "Done" at bounding box center [908, 15] width 50 height 15
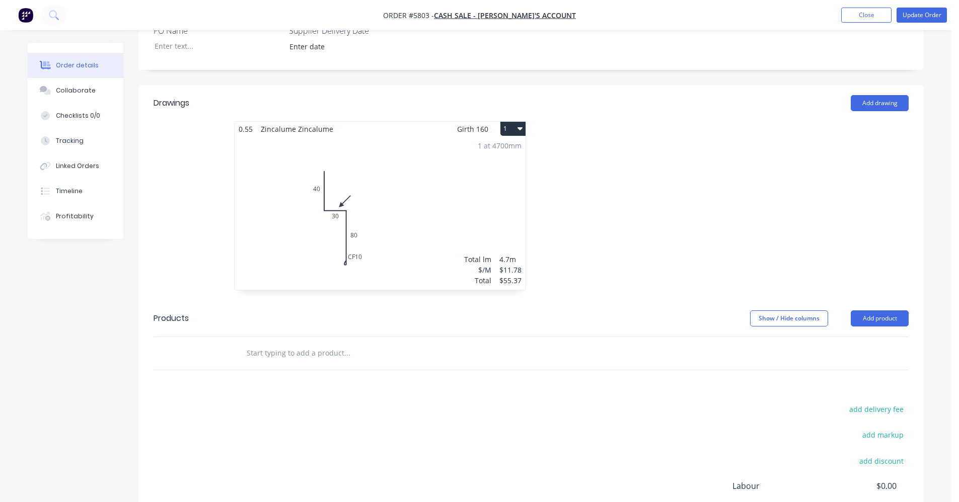
scroll to position [196, 0]
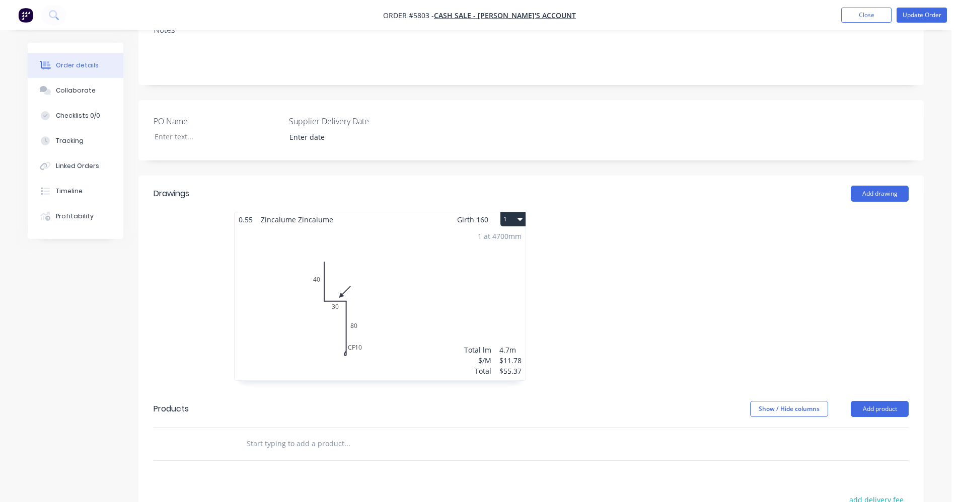
click at [430, 291] on div "1 at 4700mm Total lm $/M Total 4.7m $11.78 $55.37" at bounding box center [379, 303] width 291 height 153
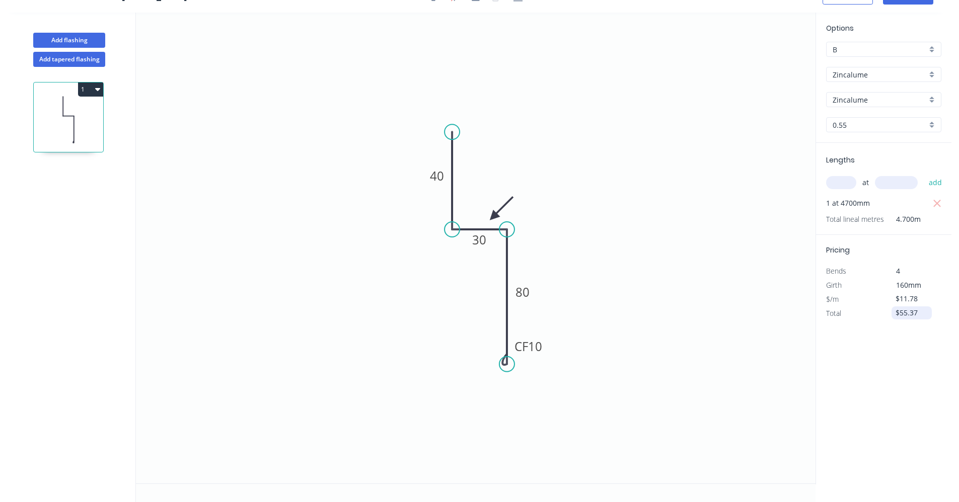
click at [915, 312] on input "$55.37" at bounding box center [912, 313] width 34 height 14
type input "$54.54"
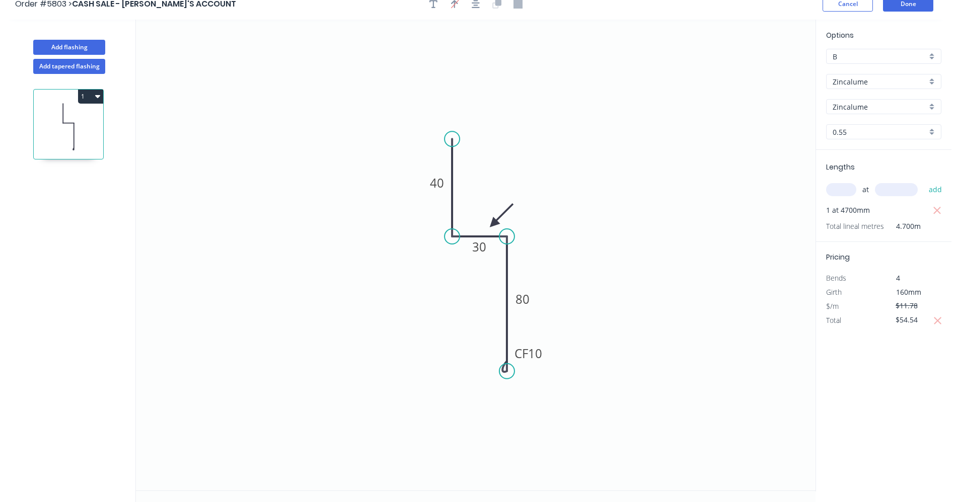
scroll to position [0, 0]
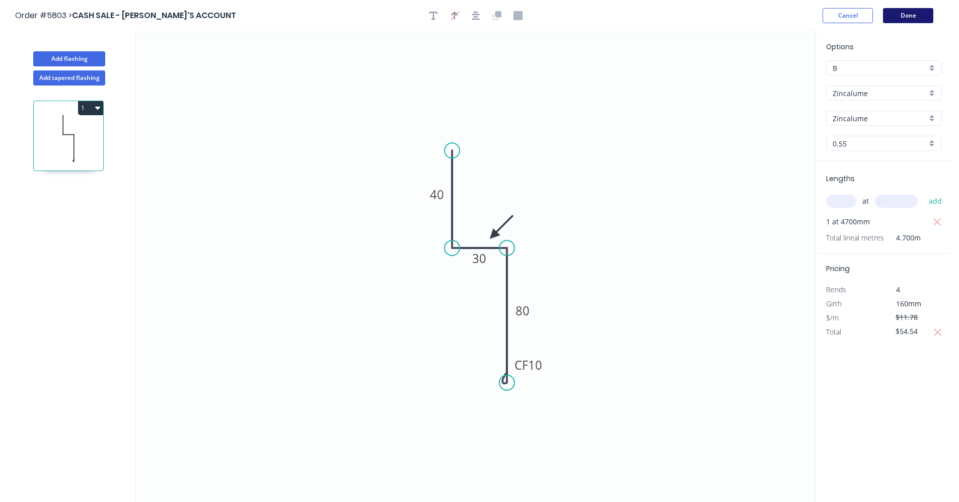
click at [903, 15] on button "Done" at bounding box center [908, 15] width 50 height 15
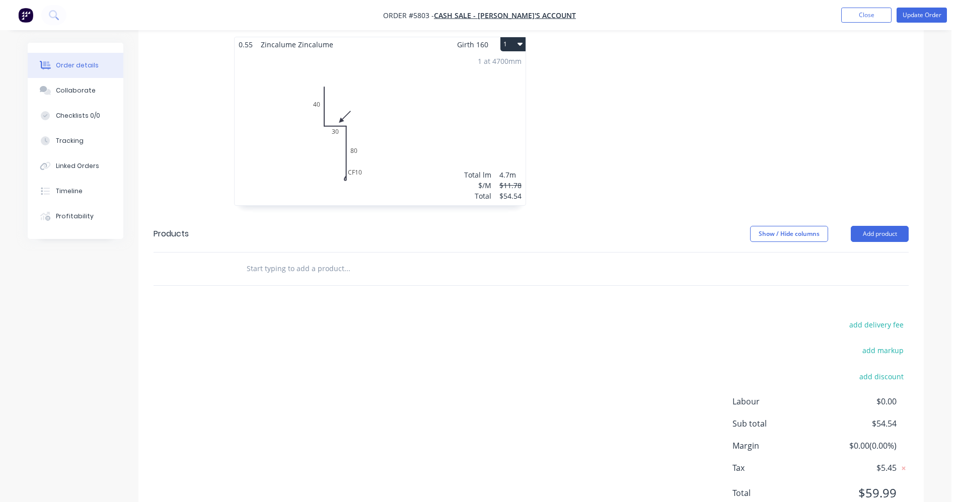
scroll to position [397, 0]
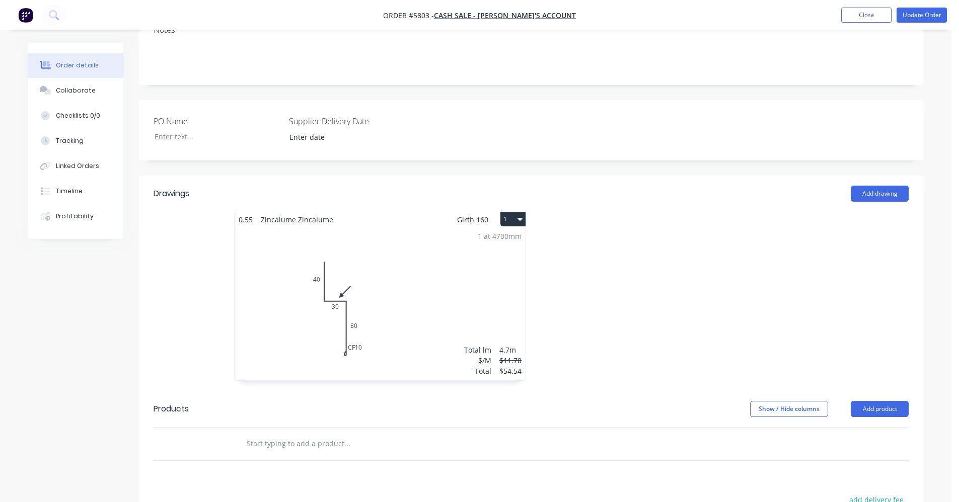
click at [472, 300] on div "1 at 4700mm Total lm $/M Total 4.7m $11.78 $54.54" at bounding box center [379, 303] width 291 height 153
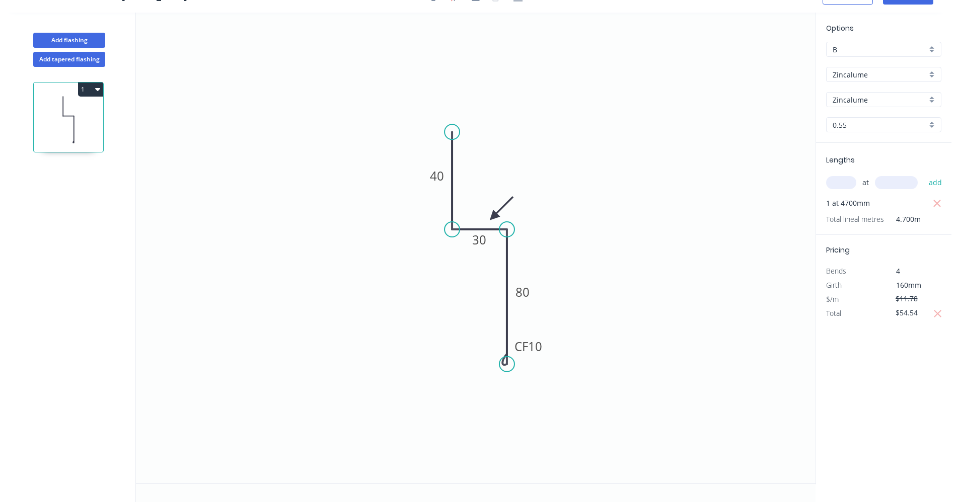
scroll to position [19, 0]
click at [920, 313] on input "$54.54" at bounding box center [912, 313] width 34 height 14
type input "$54.55"
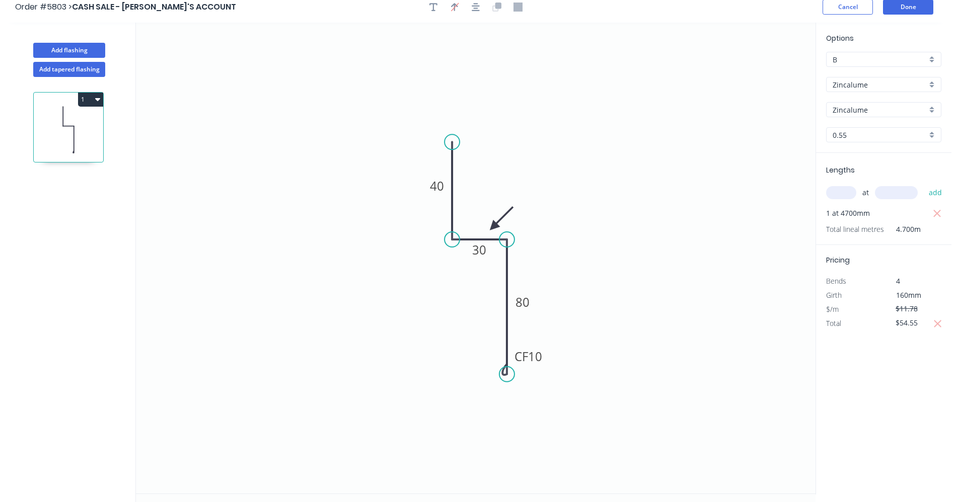
scroll to position [0, 0]
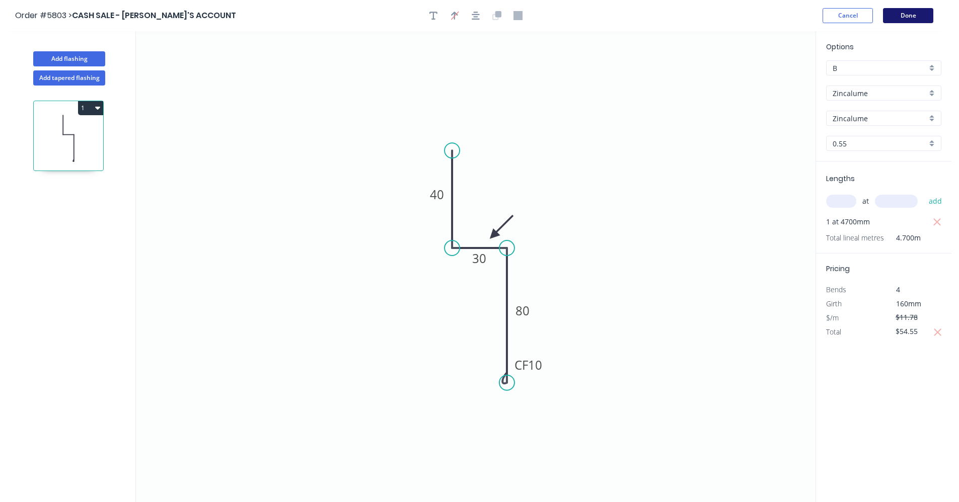
click at [912, 14] on button "Done" at bounding box center [908, 15] width 50 height 15
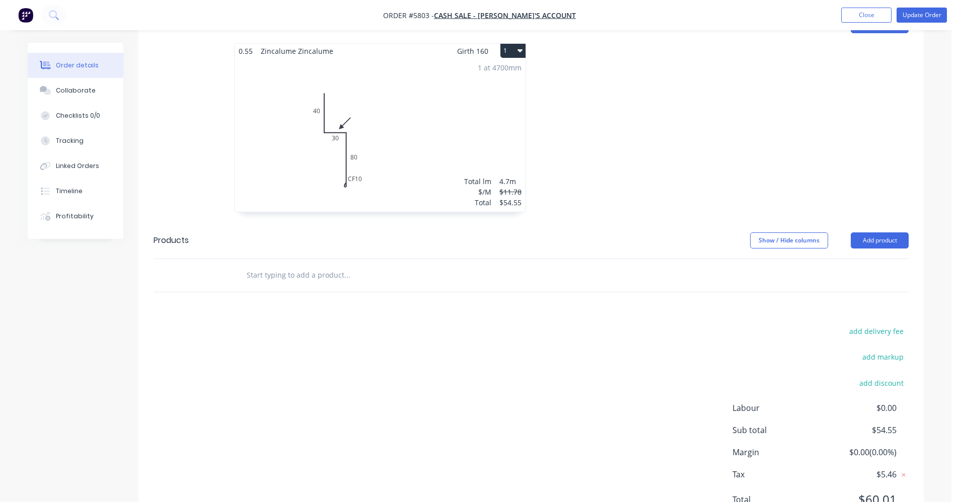
scroll to position [347, 0]
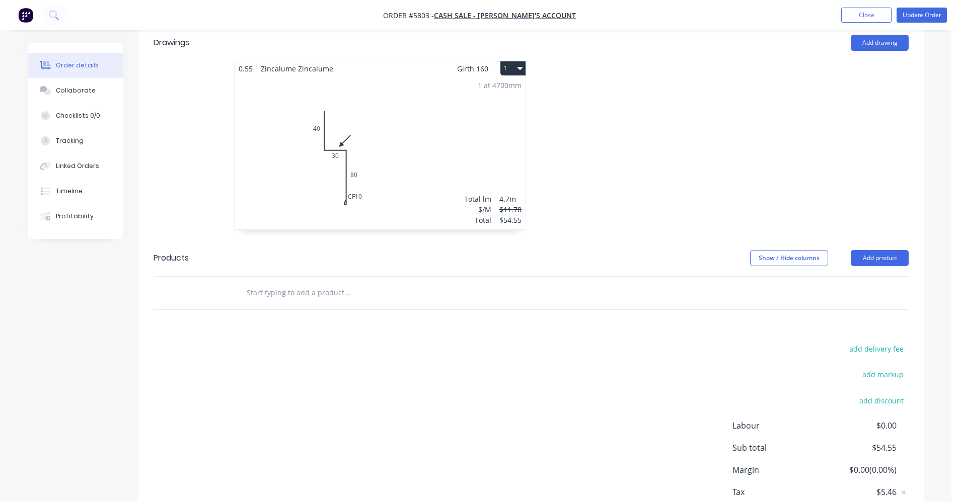
click at [451, 152] on div "1 at 4700mm Total lm $/M Total 4.7m $11.78 $54.55" at bounding box center [379, 152] width 291 height 153
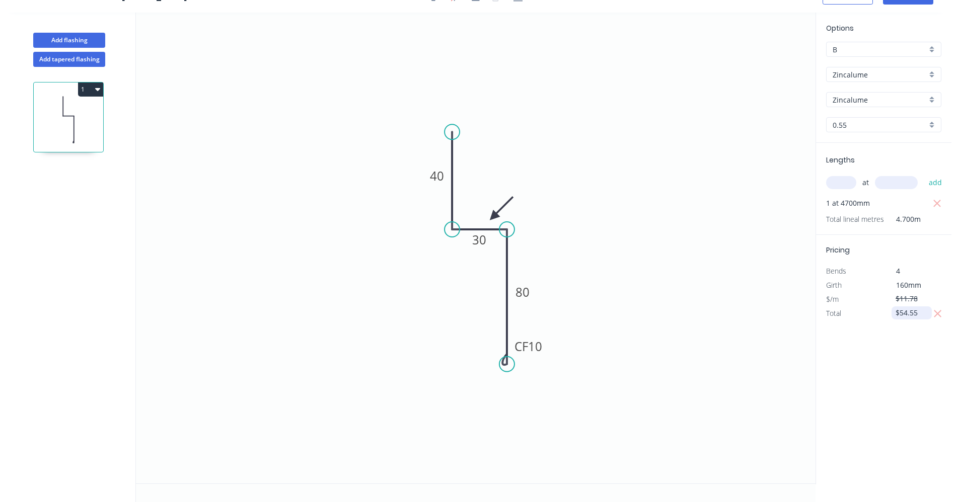
click at [916, 312] on input "$54.55" at bounding box center [912, 313] width 34 height 14
type input "$54.54"
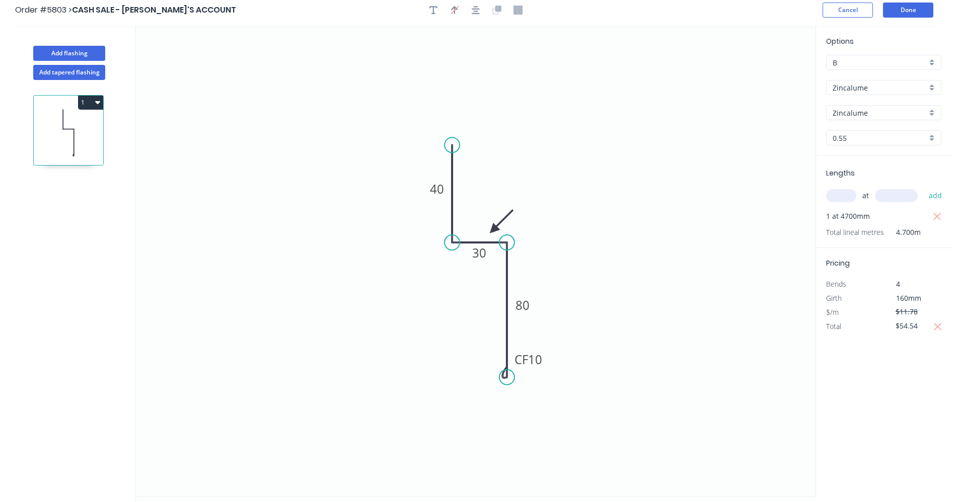
scroll to position [0, 0]
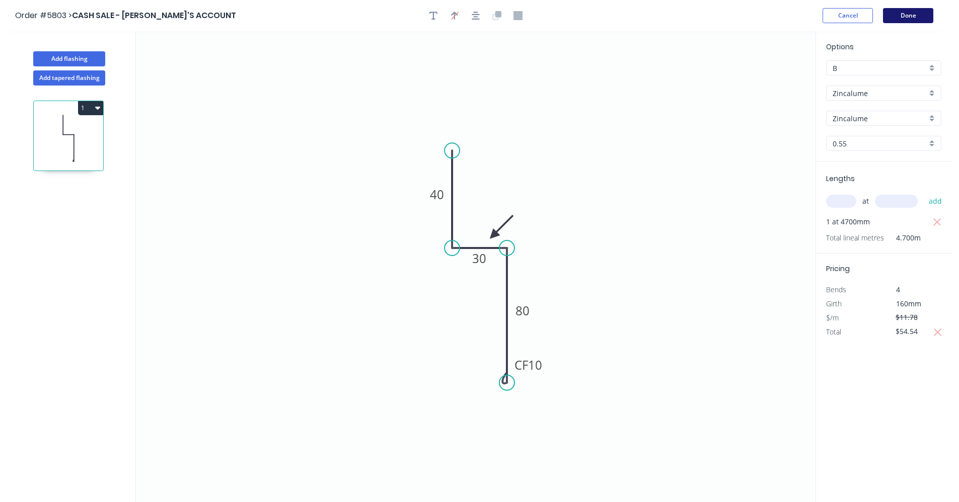
click at [908, 17] on button "Done" at bounding box center [908, 15] width 50 height 15
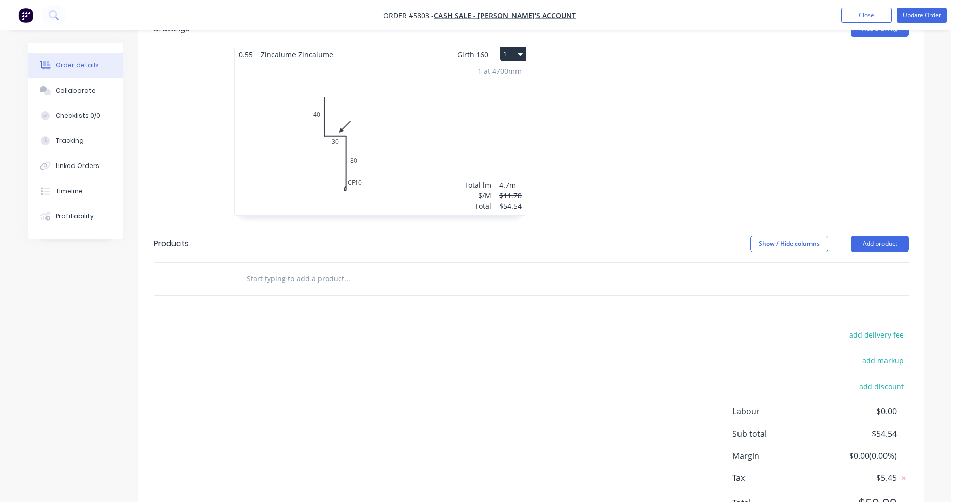
scroll to position [397, 0]
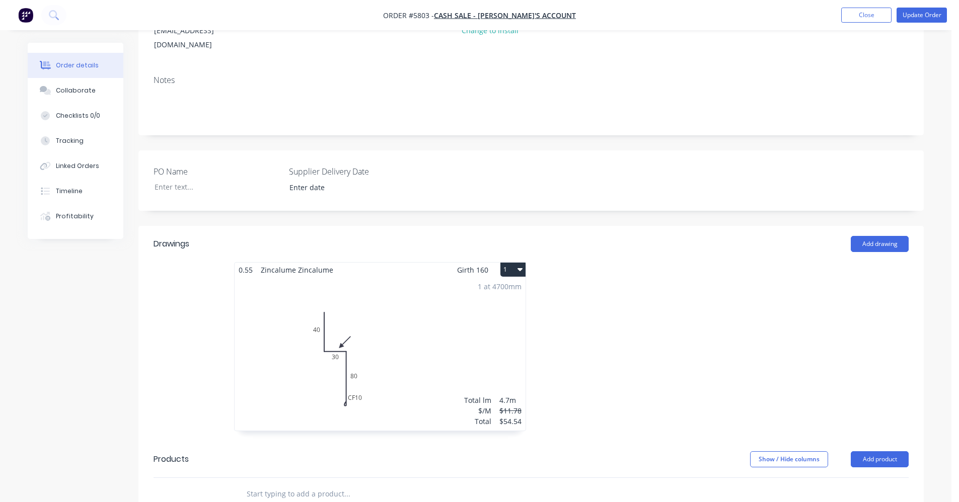
click at [374, 332] on div "1 at 4700mm Total lm $/M Total 4.7m $11.78 $54.54" at bounding box center [379, 353] width 291 height 153
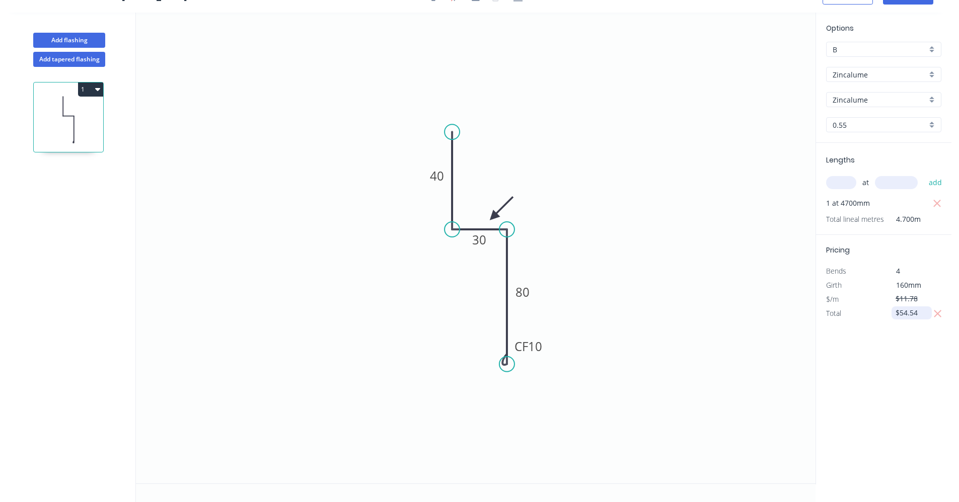
click at [915, 314] on input "$54.54" at bounding box center [912, 313] width 34 height 14
drag, startPoint x: 921, startPoint y: 315, endPoint x: 854, endPoint y: 306, distance: 67.5
click at [856, 306] on div "Total $54.54" at bounding box center [883, 313] width 130 height 14
type input "$45.45"
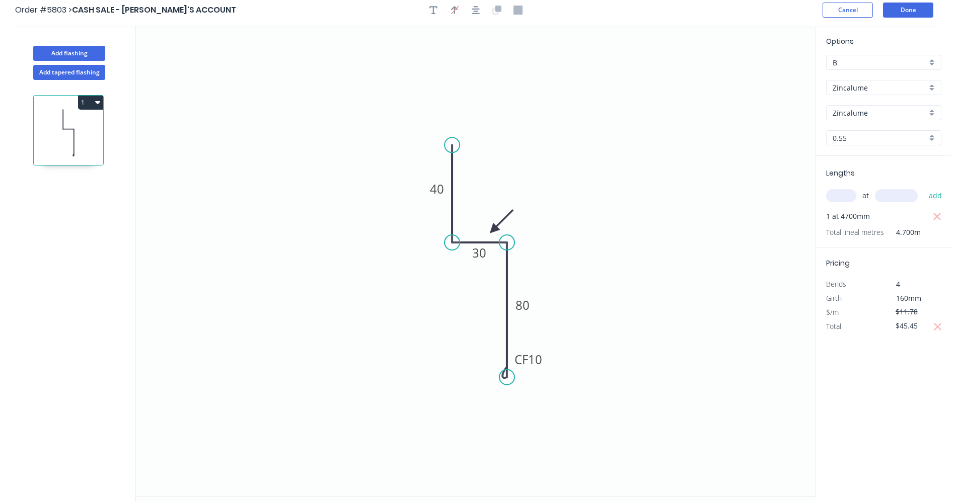
scroll to position [0, 0]
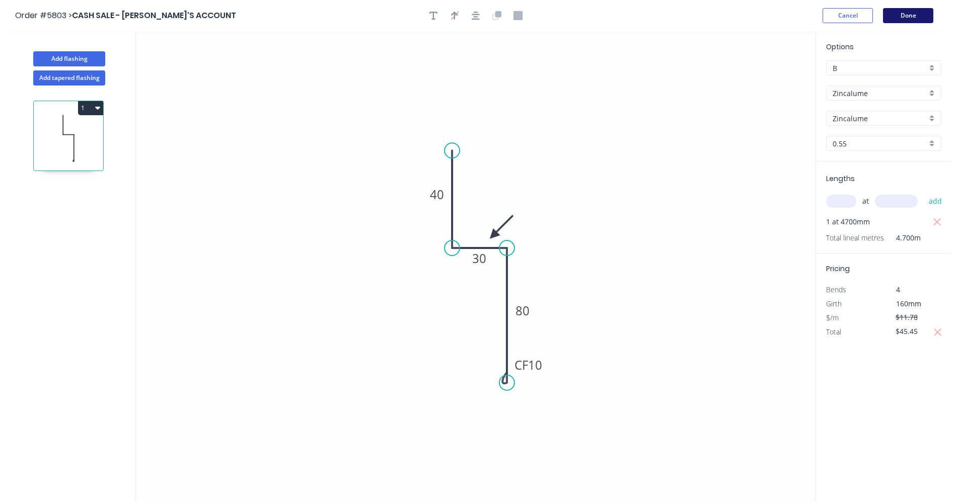
click at [901, 16] on button "Done" at bounding box center [908, 15] width 50 height 15
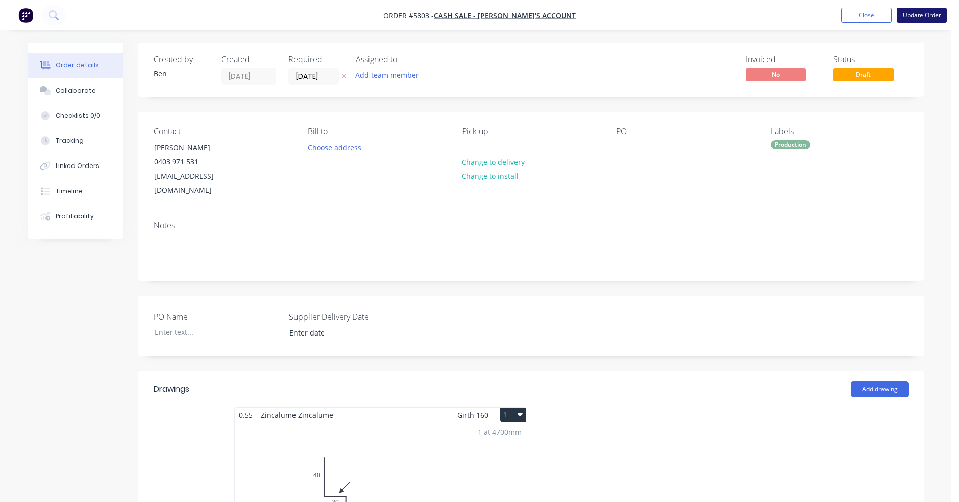
click at [922, 16] on button "Update Order" at bounding box center [921, 15] width 50 height 15
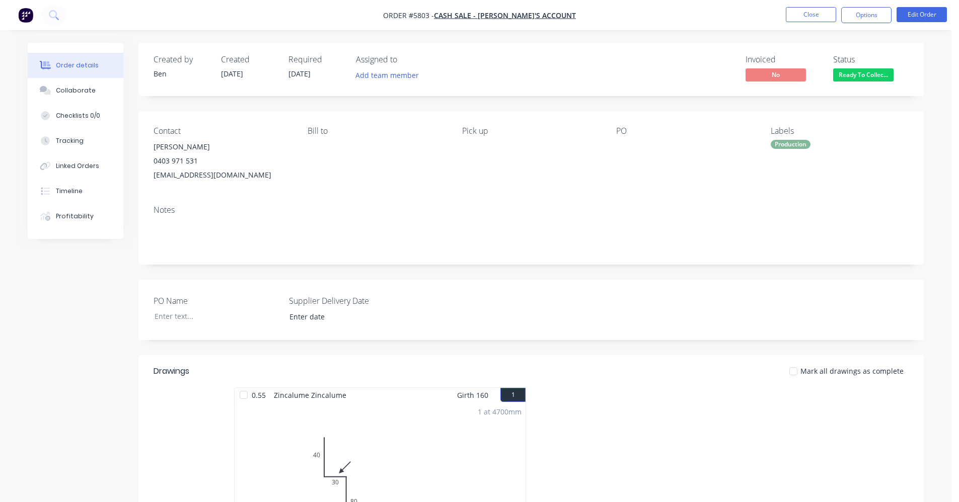
click at [790, 145] on div "Production" at bounding box center [790, 144] width 40 height 9
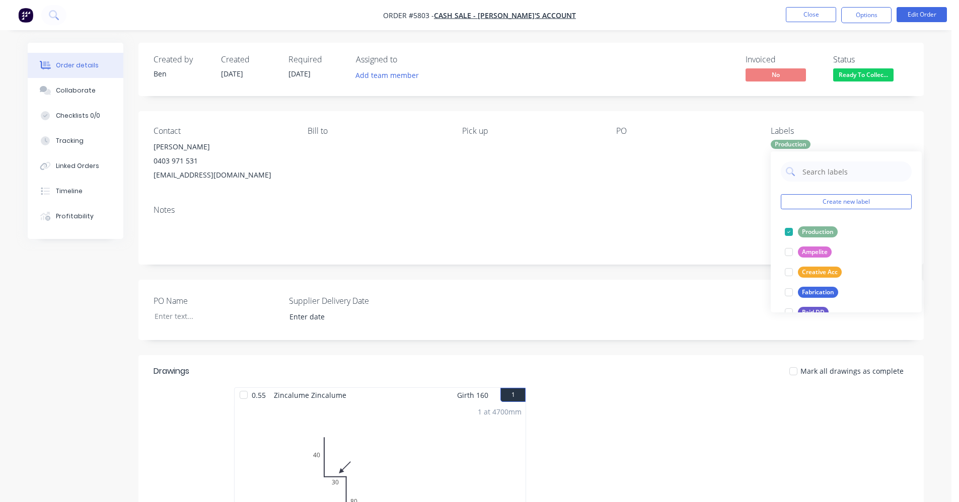
scroll to position [101, 0]
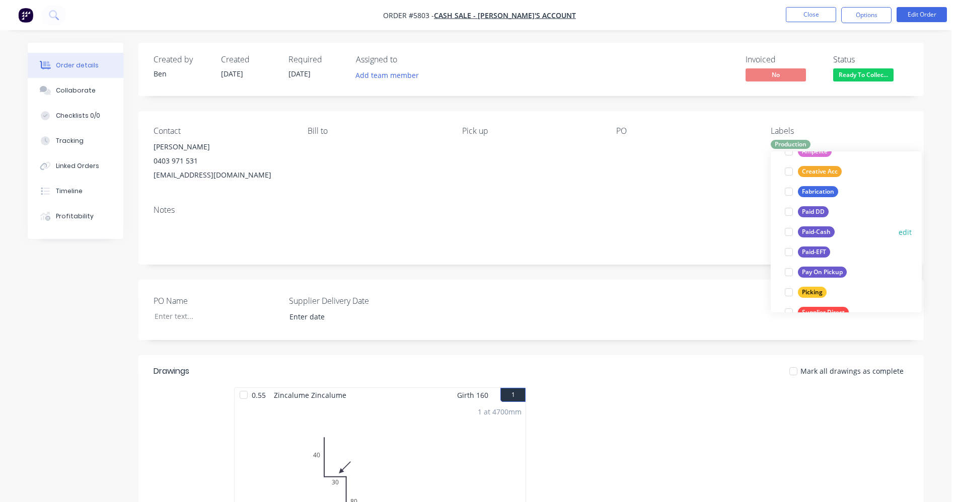
click at [807, 230] on div "Paid-Cash" at bounding box center [816, 231] width 37 height 11
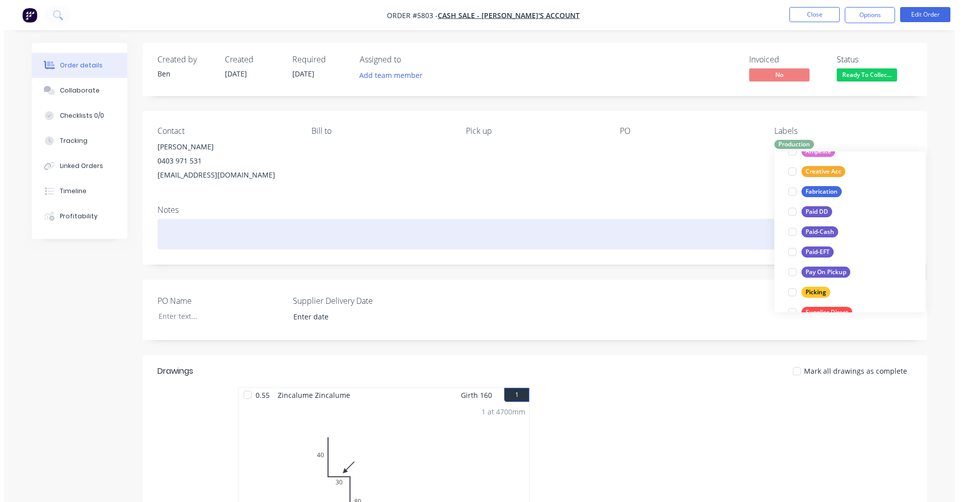
scroll to position [0, 0]
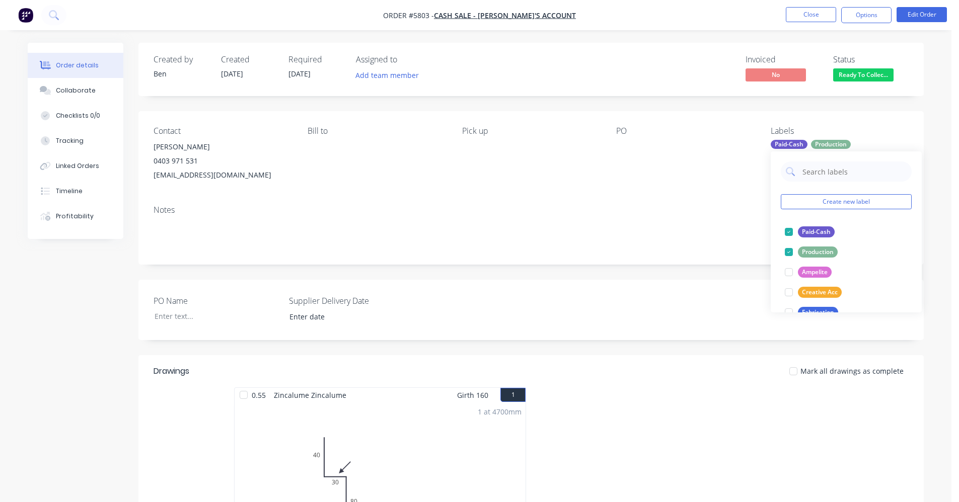
drag, startPoint x: 655, startPoint y: 217, endPoint x: 665, endPoint y: 214, distance: 10.0
click at [657, 217] on div "Notes" at bounding box center [530, 230] width 785 height 67
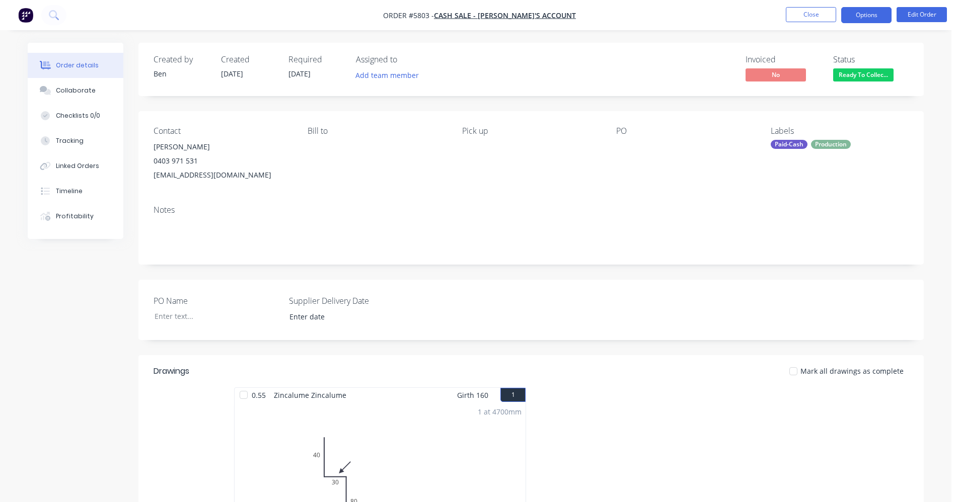
click at [864, 17] on button "Options" at bounding box center [866, 15] width 50 height 16
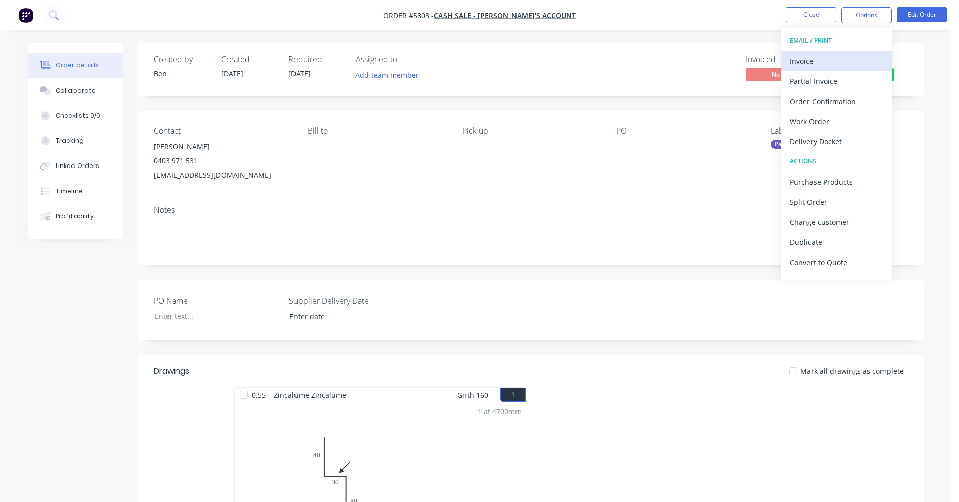
click at [828, 56] on div "Invoice" at bounding box center [835, 61] width 93 height 15
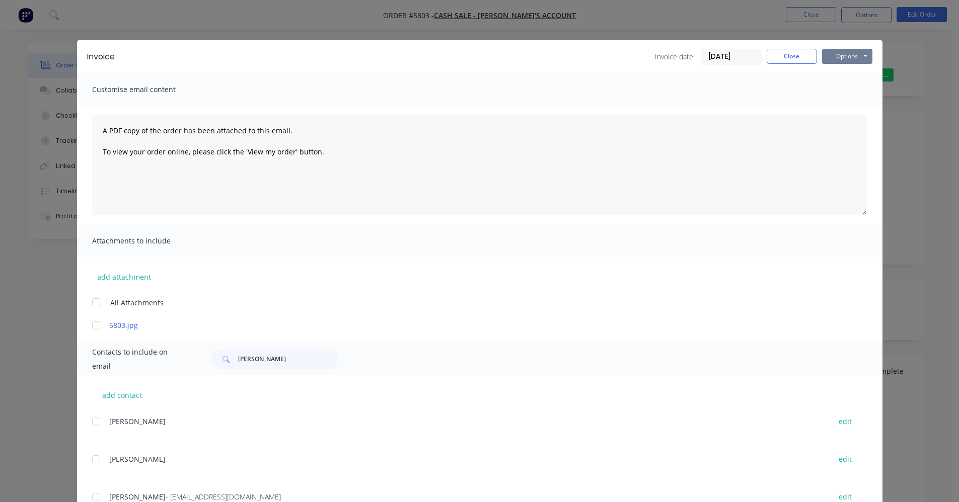
click at [845, 58] on button "Options" at bounding box center [847, 56] width 50 height 15
click at [842, 88] on button "Print" at bounding box center [854, 91] width 64 height 17
click at [788, 59] on button "Close" at bounding box center [791, 56] width 50 height 15
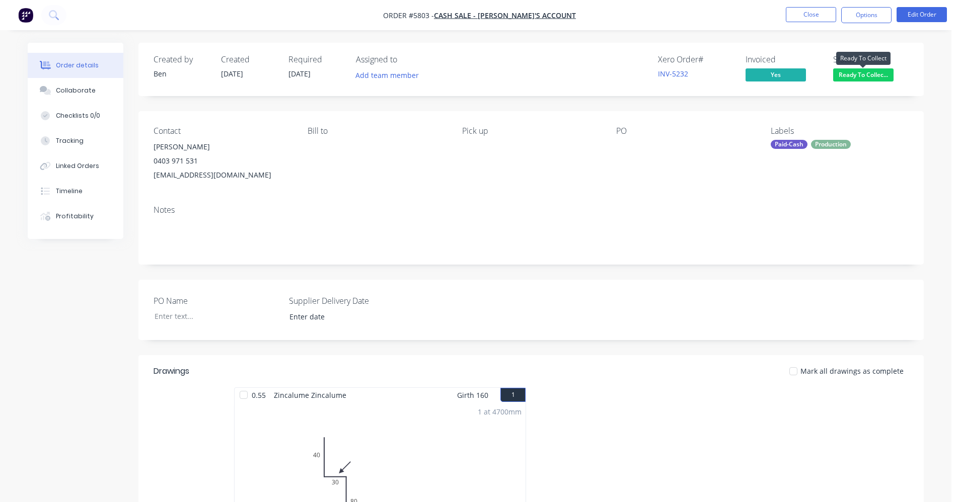
click at [867, 74] on span "Ready To Collec..." at bounding box center [863, 74] width 60 height 13
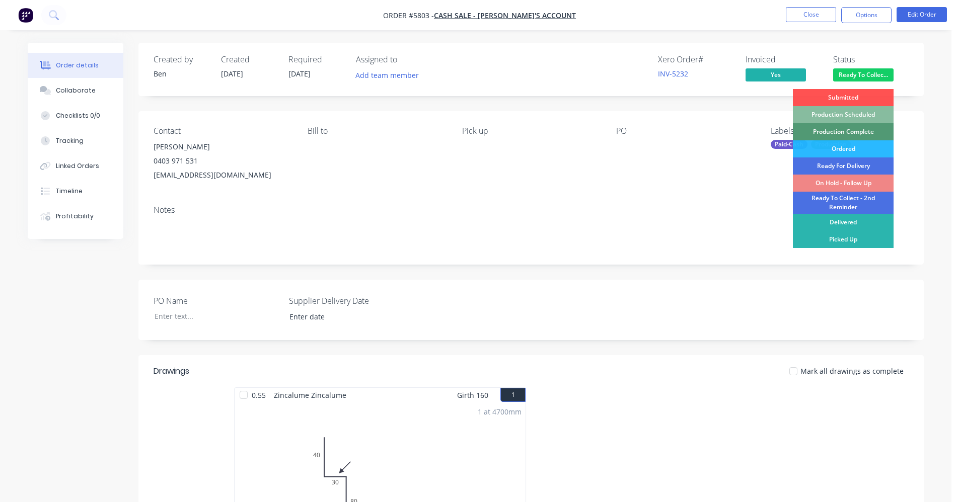
drag, startPoint x: 851, startPoint y: 241, endPoint x: 727, endPoint y: 177, distance: 140.2
click at [850, 241] on div "Picked Up" at bounding box center [842, 239] width 101 height 17
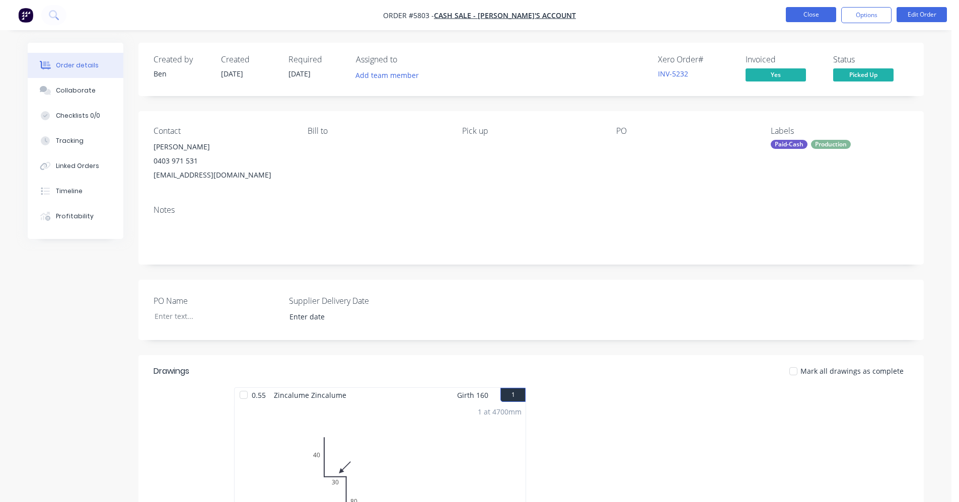
click at [802, 17] on button "Close" at bounding box center [810, 14] width 50 height 15
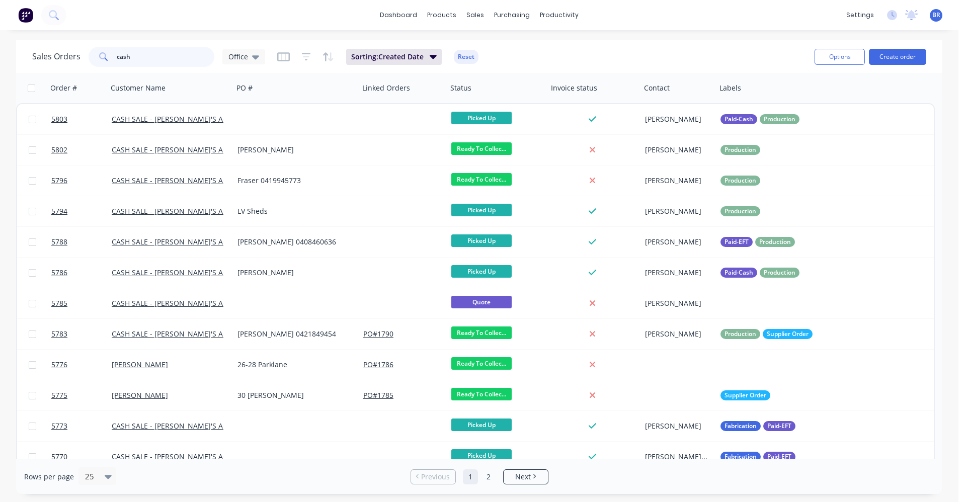
drag, startPoint x: 158, startPoint y: 57, endPoint x: 2, endPoint y: 33, distance: 158.4
click at [0, 40] on div "Sales Orders cash Office Sorting: Created Date Reset Options Create order Order…" at bounding box center [479, 267] width 959 height 454
type input "cash"
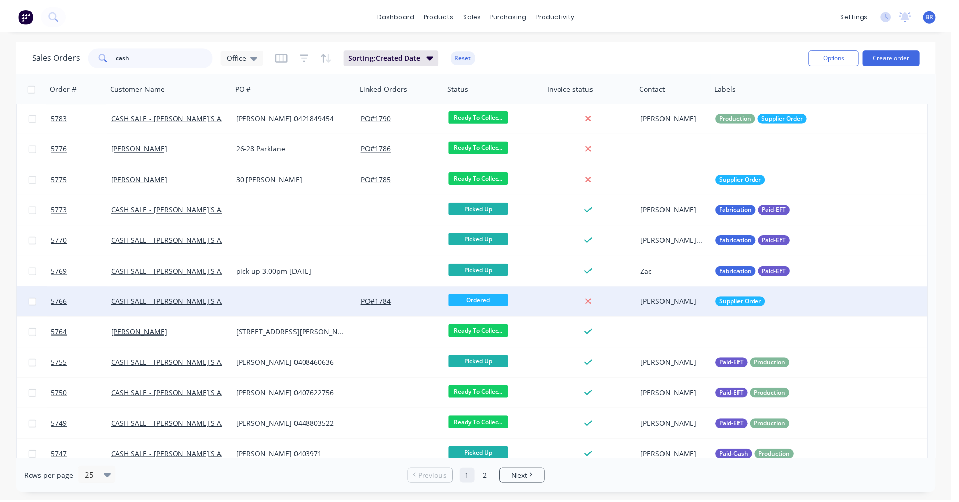
scroll to position [210, 0]
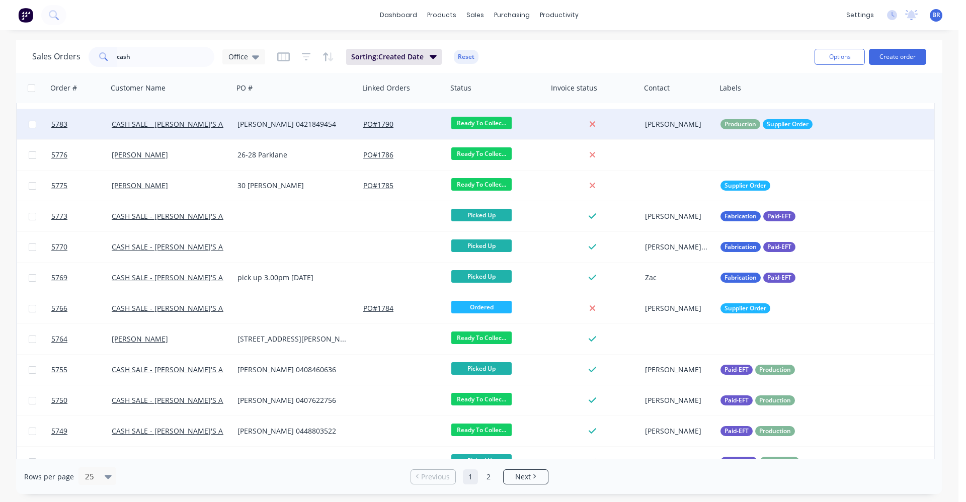
click at [313, 122] on div "[PERSON_NAME] 0421849454" at bounding box center [293, 124] width 112 height 10
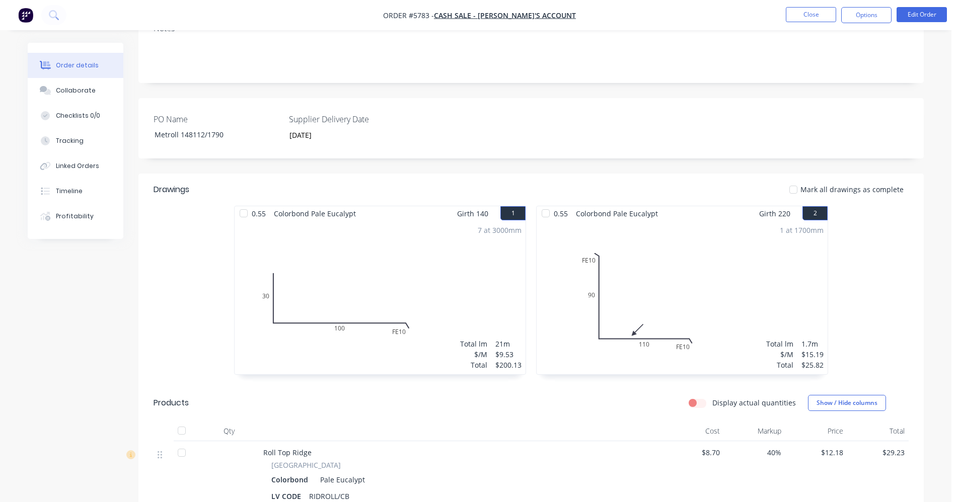
scroll to position [252, 0]
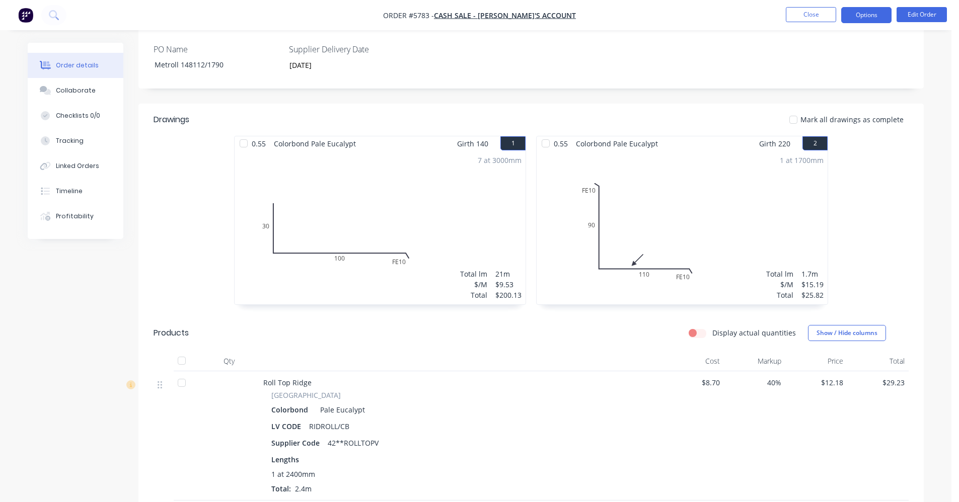
click at [865, 18] on button "Options" at bounding box center [866, 15] width 50 height 16
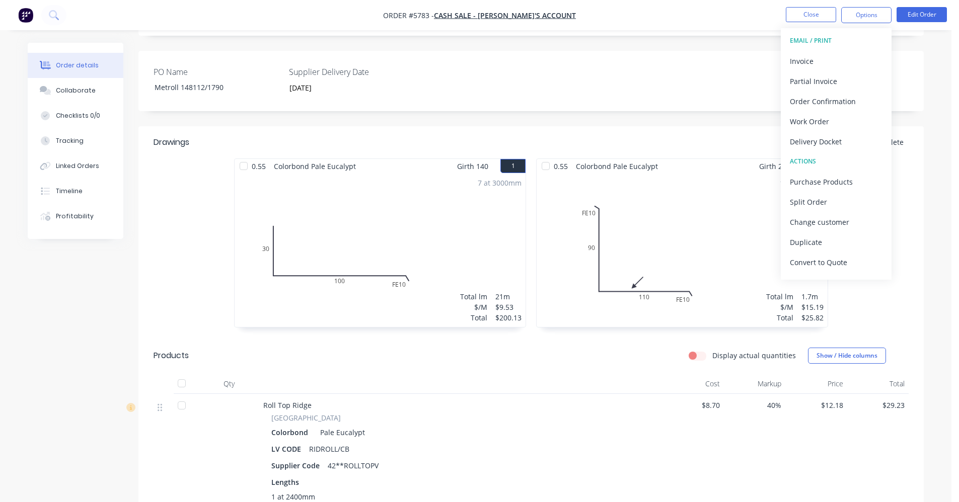
scroll to position [228, 0]
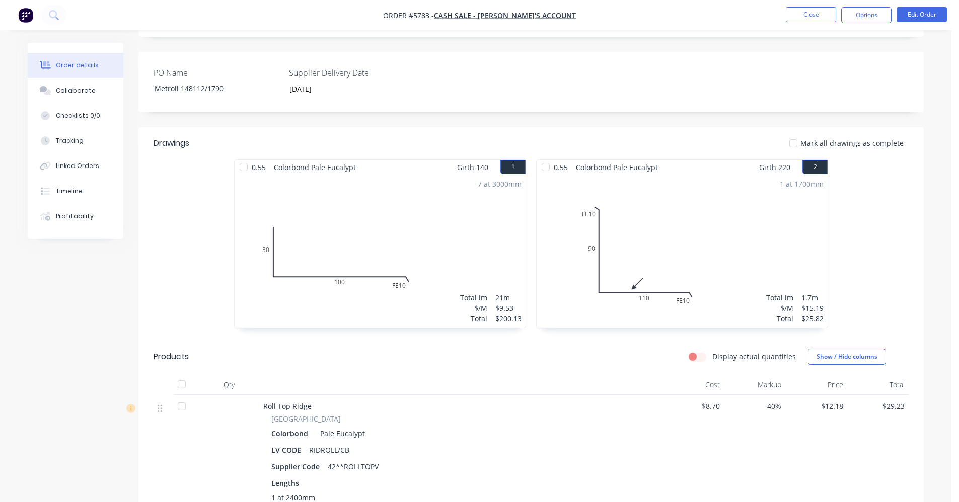
click at [614, 89] on div "PO Name Metroll 148112/1790 Supplier Delivery Date 11/09/2025" at bounding box center [530, 82] width 785 height 60
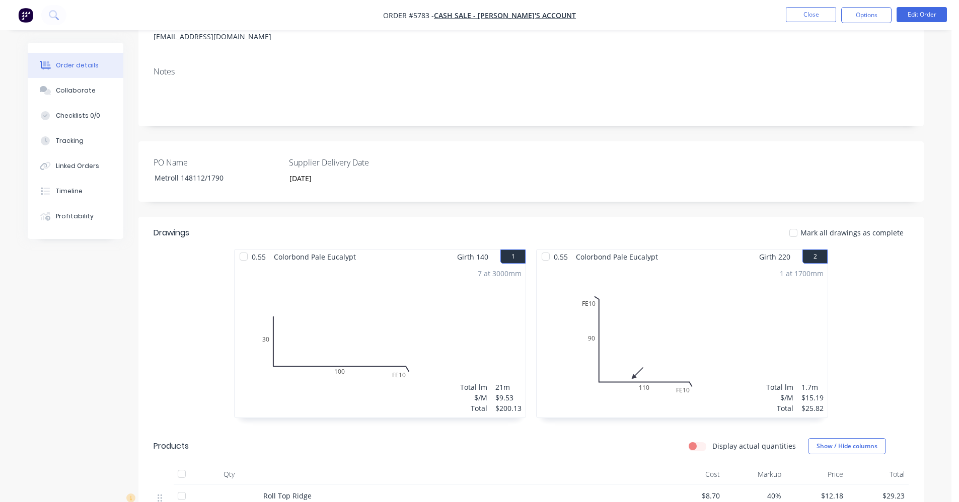
scroll to position [27, 0]
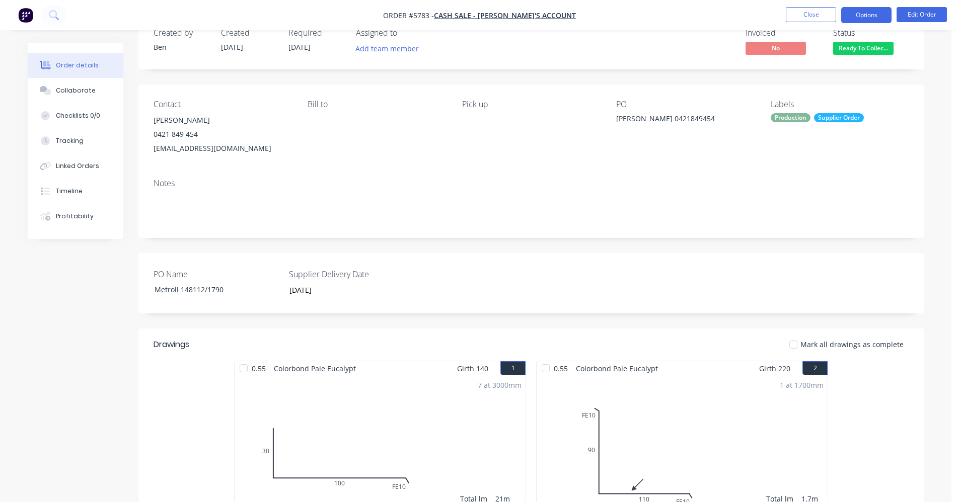
click at [870, 10] on button "Options" at bounding box center [866, 15] width 50 height 16
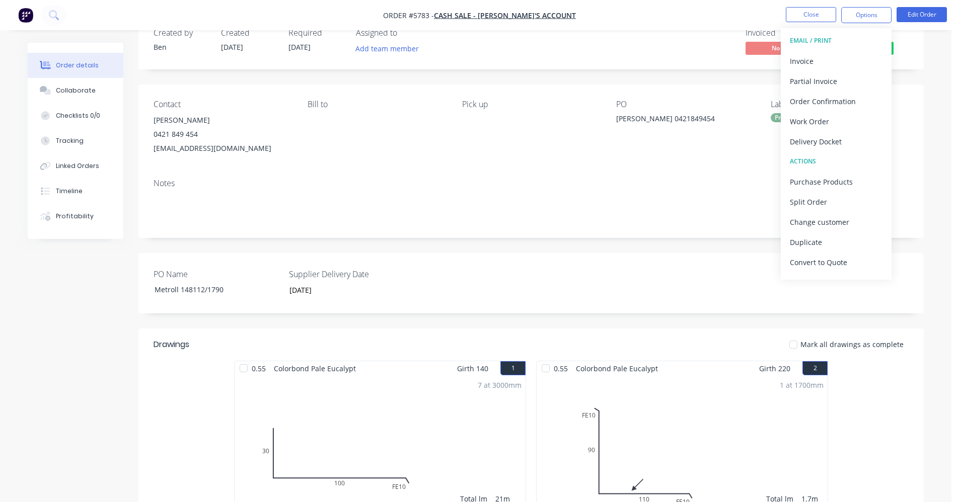
click at [821, 136] on div "Delivery Docket" at bounding box center [835, 141] width 93 height 15
click at [823, 102] on div "Without pricing" at bounding box center [835, 101] width 93 height 15
click at [646, 185] on div "Notes" at bounding box center [530, 184] width 755 height 10
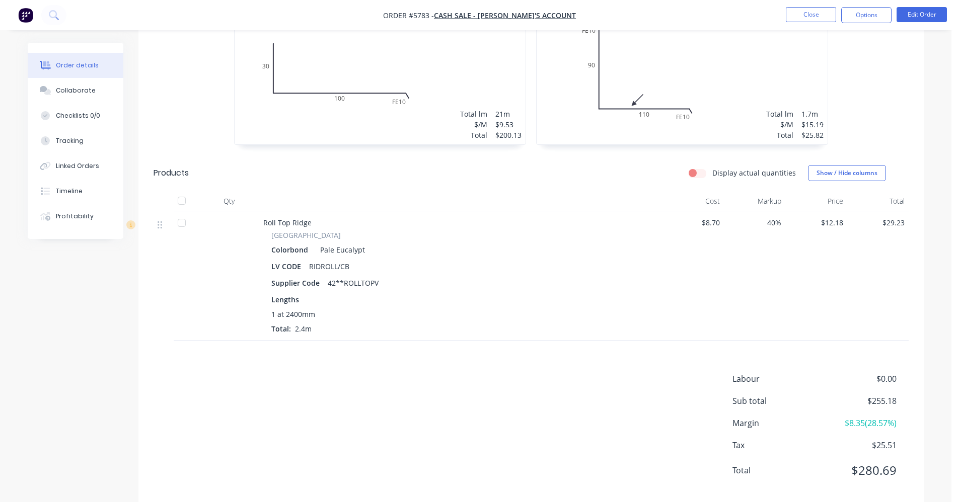
scroll to position [429, 0]
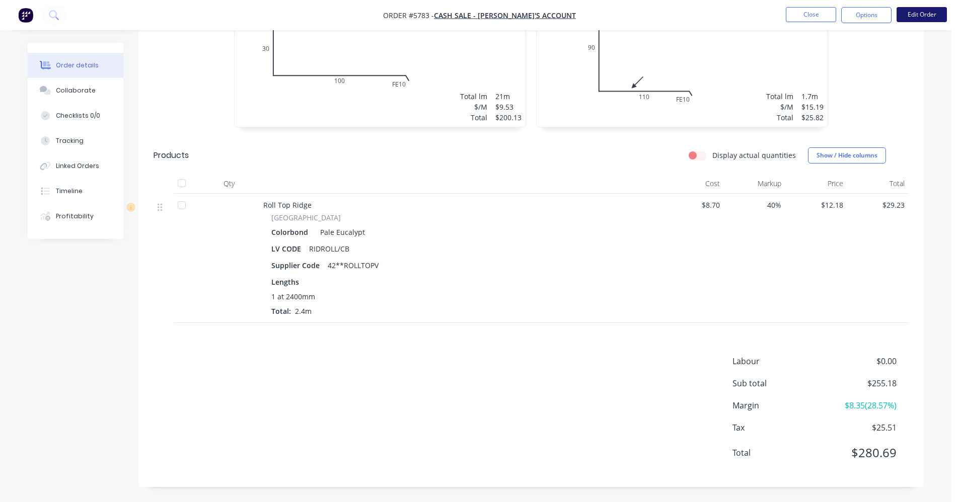
click at [929, 15] on button "Edit Order" at bounding box center [921, 14] width 50 height 15
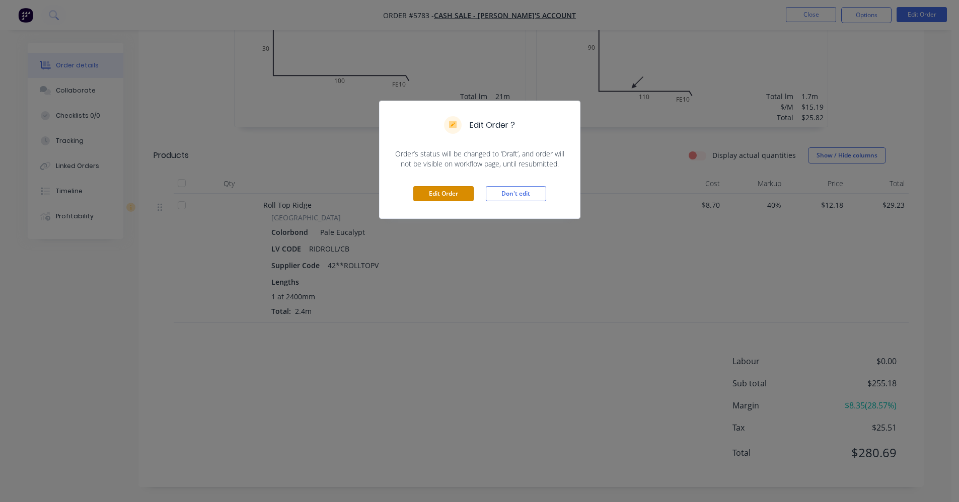
drag, startPoint x: 455, startPoint y: 194, endPoint x: 467, endPoint y: 207, distance: 17.5
click at [455, 195] on button "Edit Order" at bounding box center [443, 193] width 60 height 15
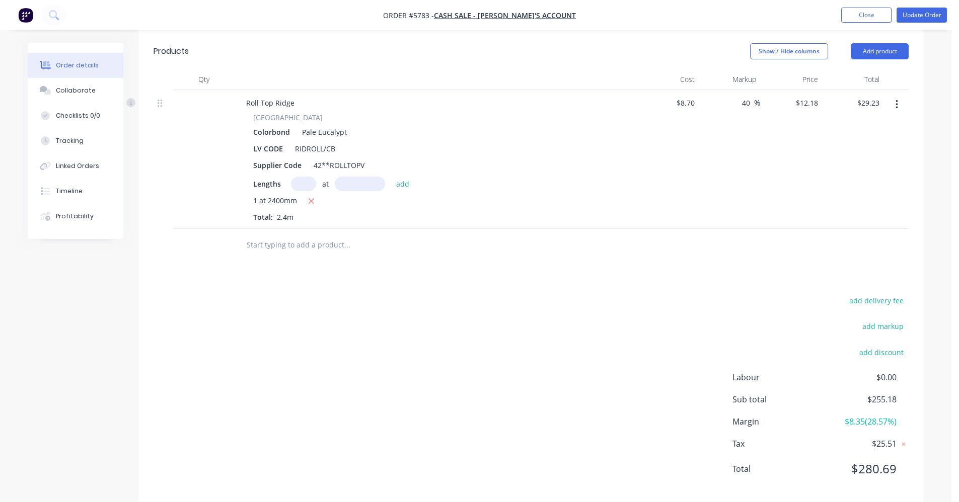
scroll to position [555, 0]
click at [894, 343] on button "add discount" at bounding box center [880, 350] width 55 height 14
click at [878, 346] on input at bounding box center [868, 353] width 45 height 15
type input "10"
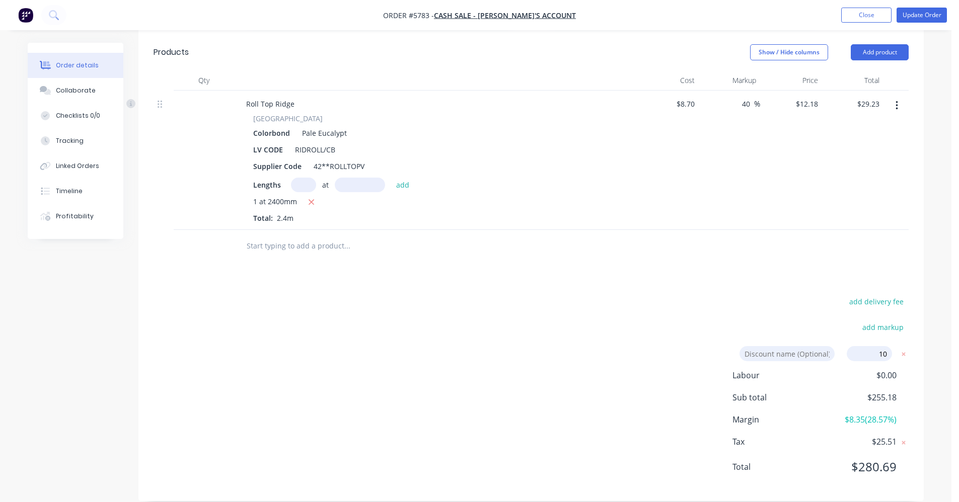
click input "submit" at bounding box center [0, 0] width 0 height 0
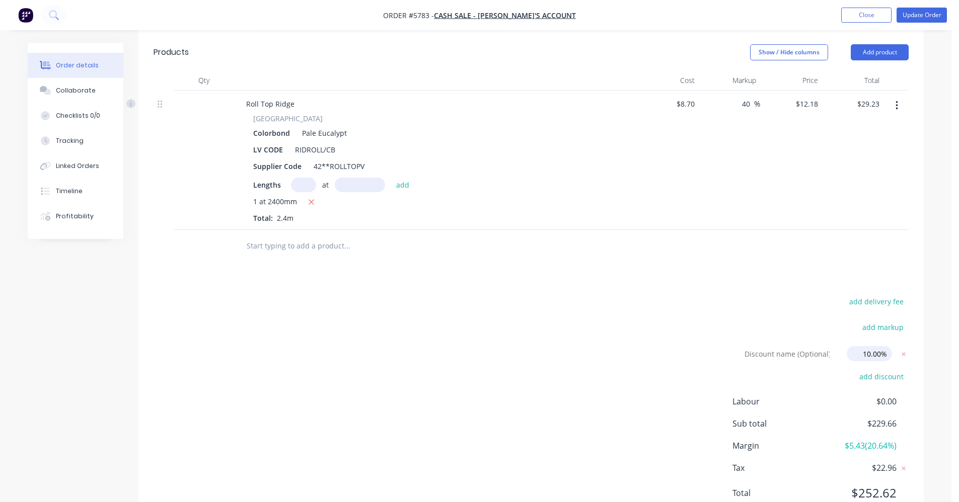
drag, startPoint x: 858, startPoint y: 337, endPoint x: 1004, endPoint y: 337, distance: 145.9
click input "submit" at bounding box center [0, 0] width 0 height 0
drag, startPoint x: 858, startPoint y: 343, endPoint x: 1041, endPoint y: 324, distance: 183.6
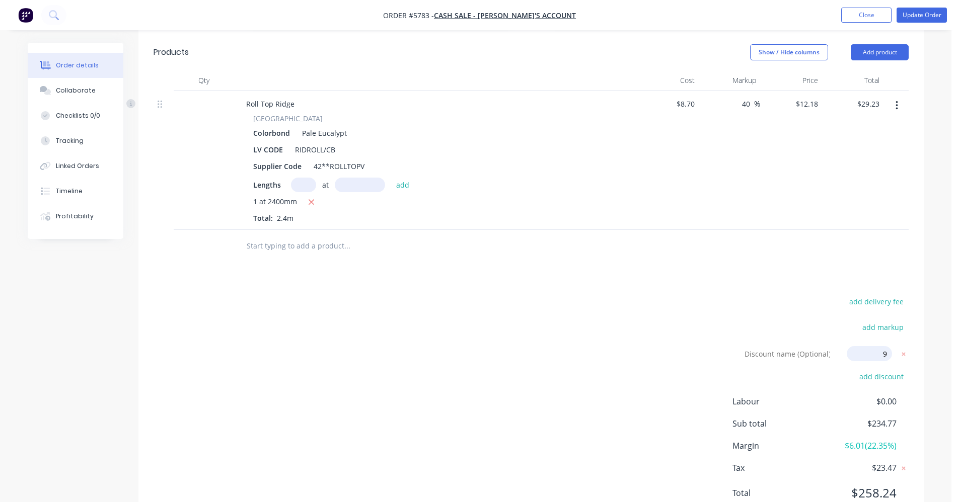
type input "9"
click input "submit" at bounding box center [0, 0] width 0 height 0
click at [886, 346] on input "9" at bounding box center [868, 353] width 45 height 15
click at [899, 349] on icon at bounding box center [903, 354] width 10 height 10
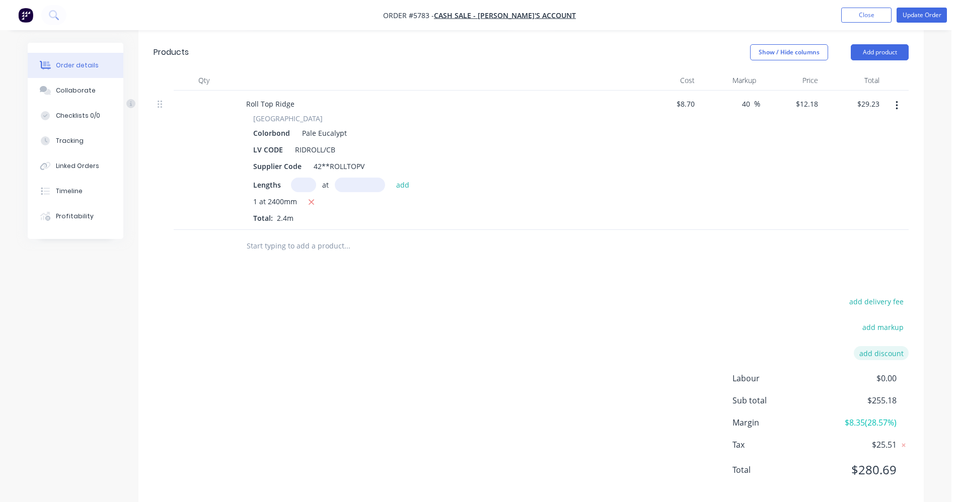
click at [890, 346] on button "add discount" at bounding box center [880, 353] width 55 height 14
type input "9"
click input "submit" at bounding box center [0, 0] width 0 height 0
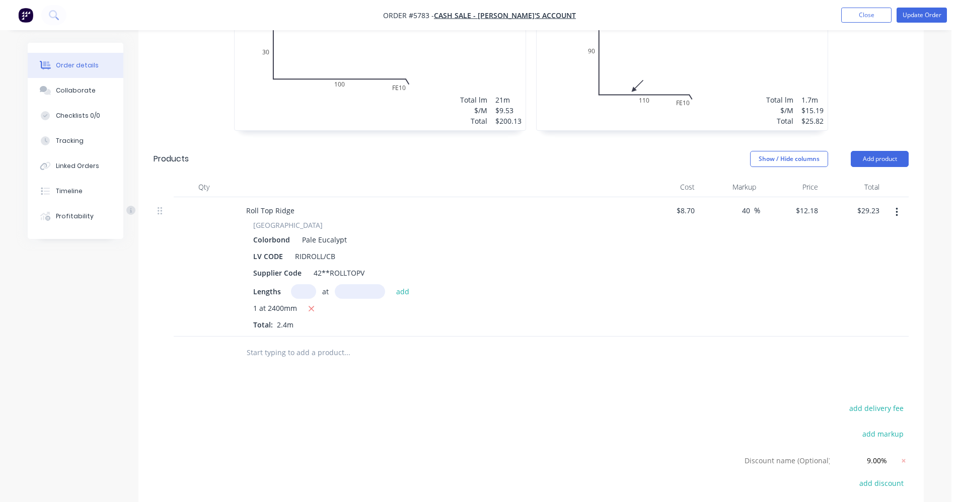
scroll to position [428, 0]
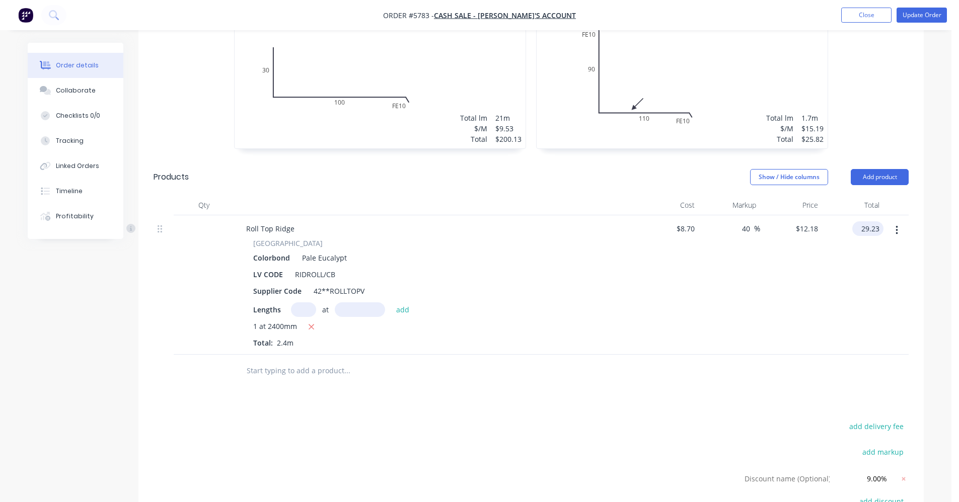
click at [865, 221] on input "29.23" at bounding box center [869, 228] width 27 height 15
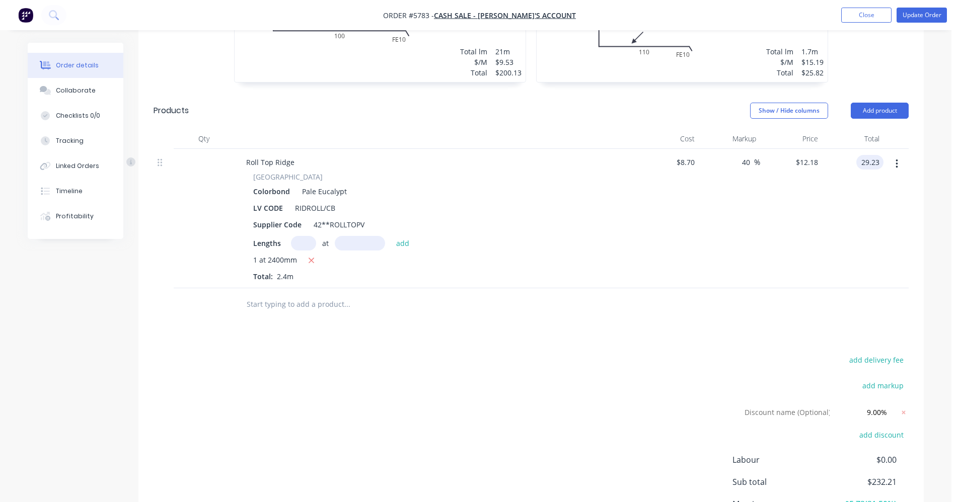
scroll to position [478, 0]
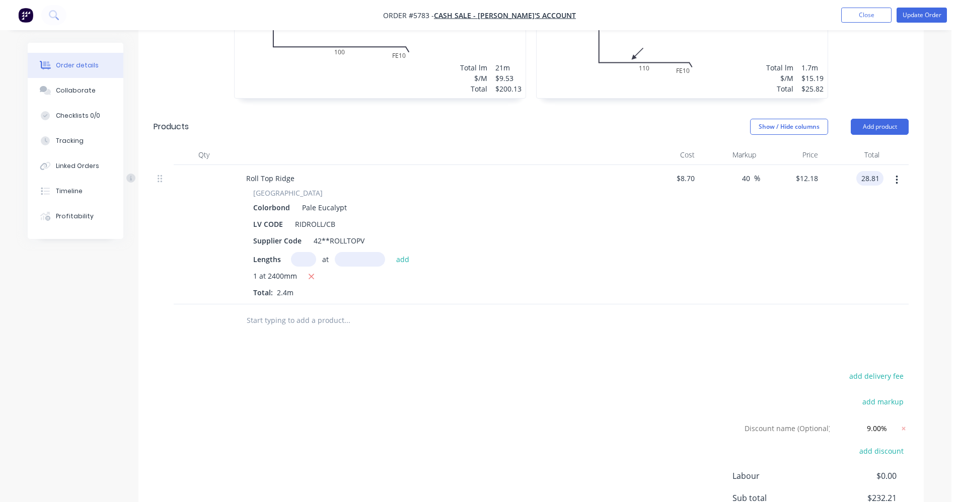
type input "28.81"
type input "37.98"
type input "$12.0042"
type input "$28.81"
click at [877, 171] on input "28.81" at bounding box center [869, 178] width 27 height 15
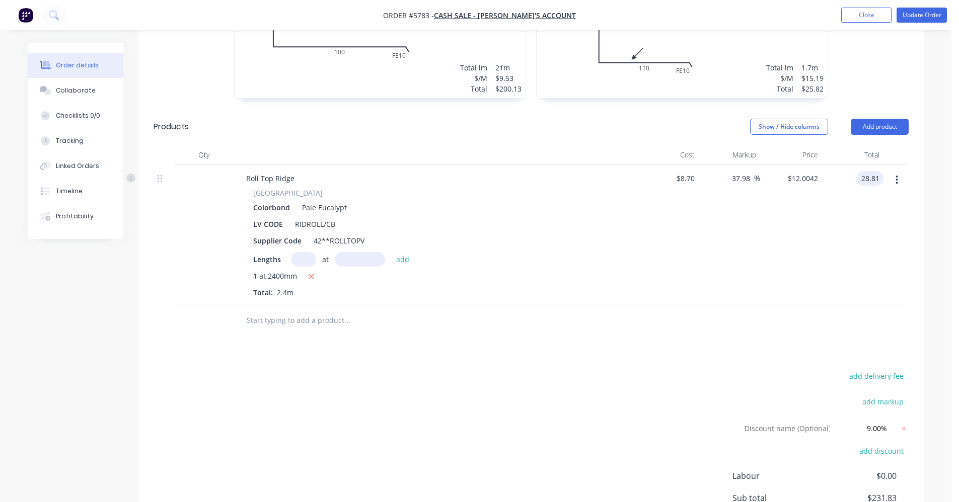
click at [877, 171] on input "28.81" at bounding box center [871, 178] width 23 height 15
type input "28.80"
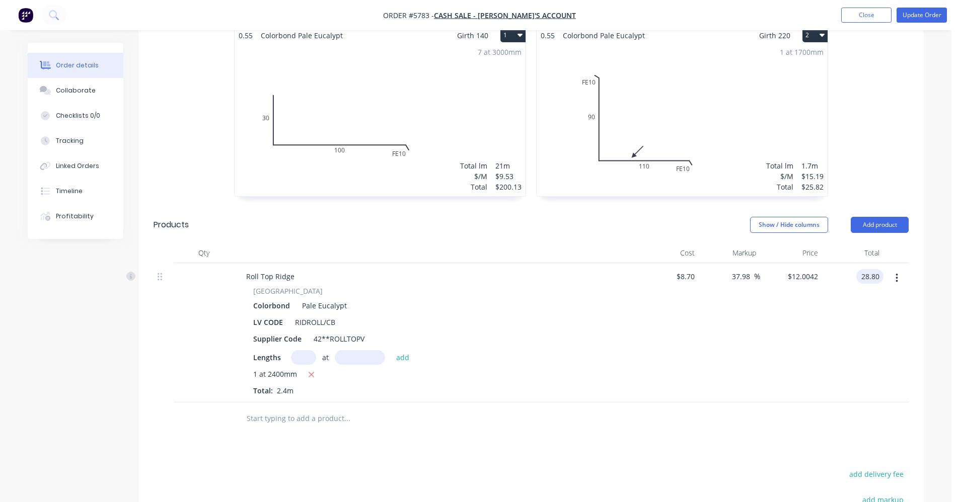
scroll to position [377, 0]
click at [879, 272] on input "28.80" at bounding box center [871, 279] width 23 height 15
click at [881, 272] on input "28.80" at bounding box center [871, 279] width 23 height 15
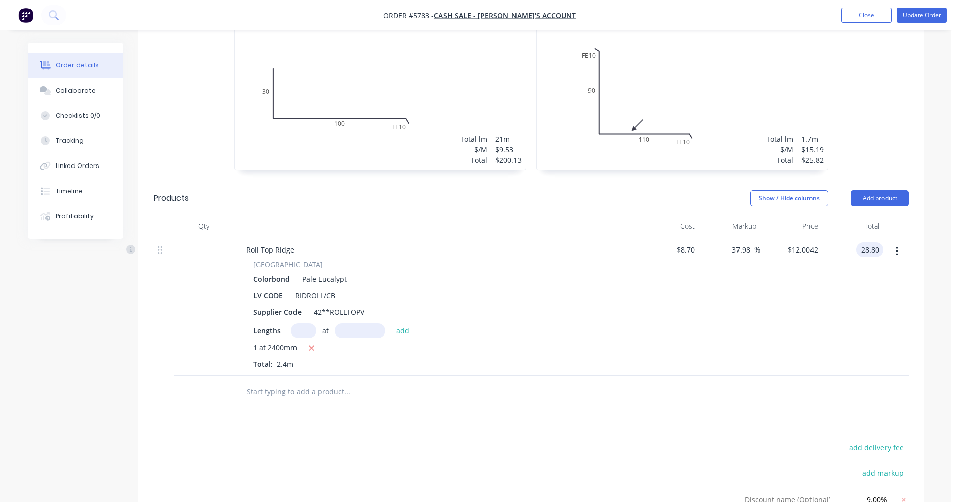
type input "37.93"
type input "$12.00"
type input "$28.80"
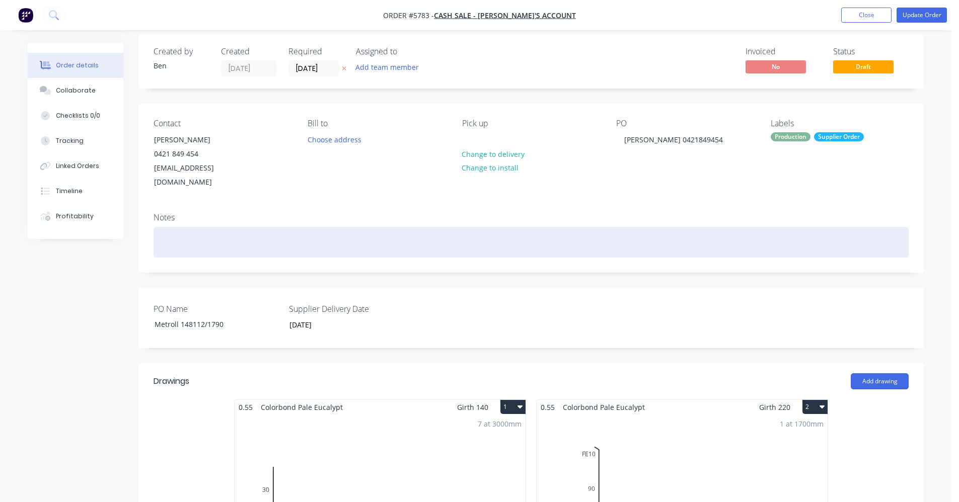
scroll to position [0, 0]
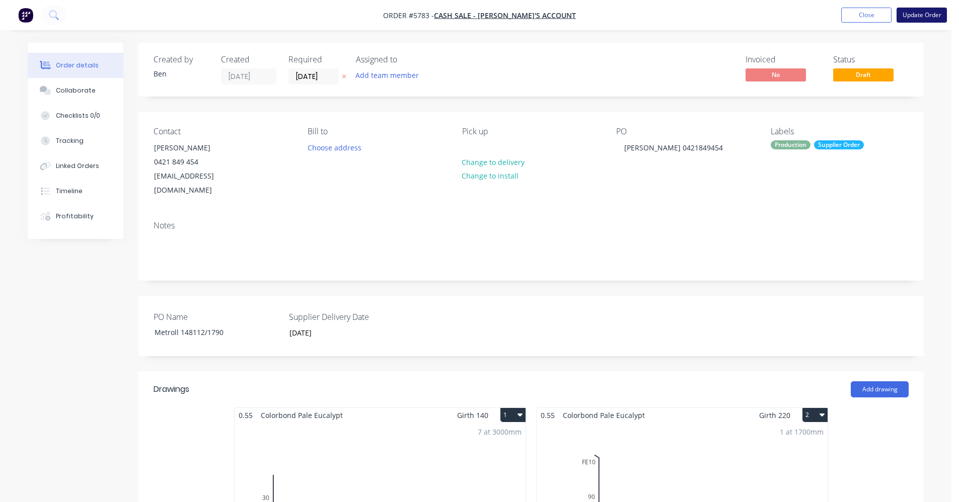
click at [922, 17] on button "Update Order" at bounding box center [921, 15] width 50 height 15
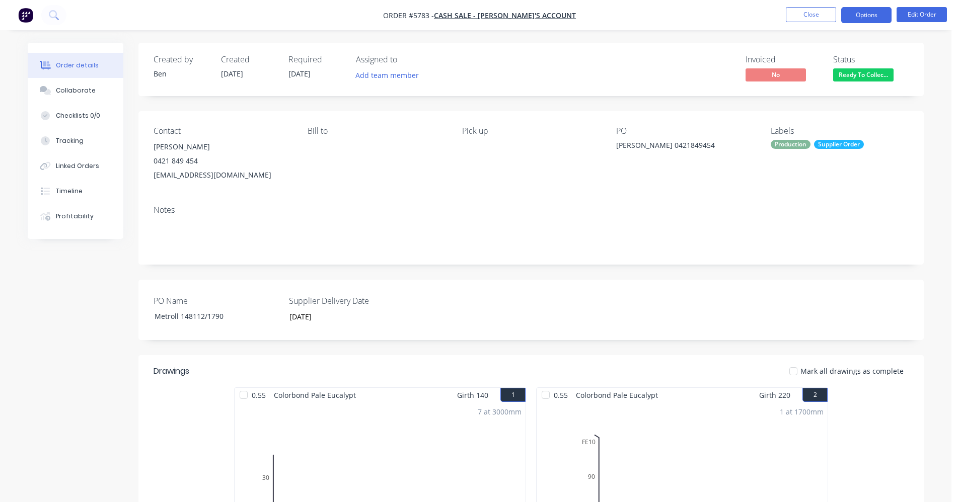
click at [870, 14] on button "Options" at bounding box center [866, 15] width 50 height 16
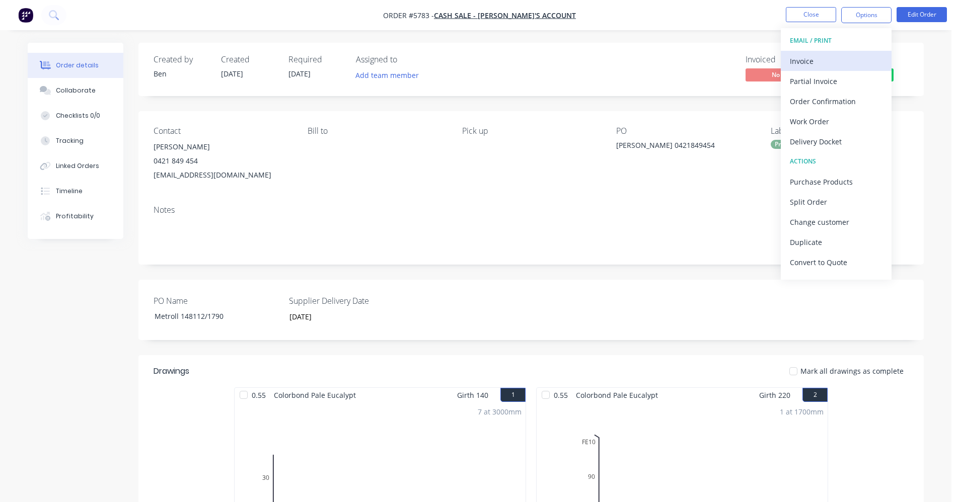
click at [828, 55] on div "Invoice" at bounding box center [835, 61] width 93 height 15
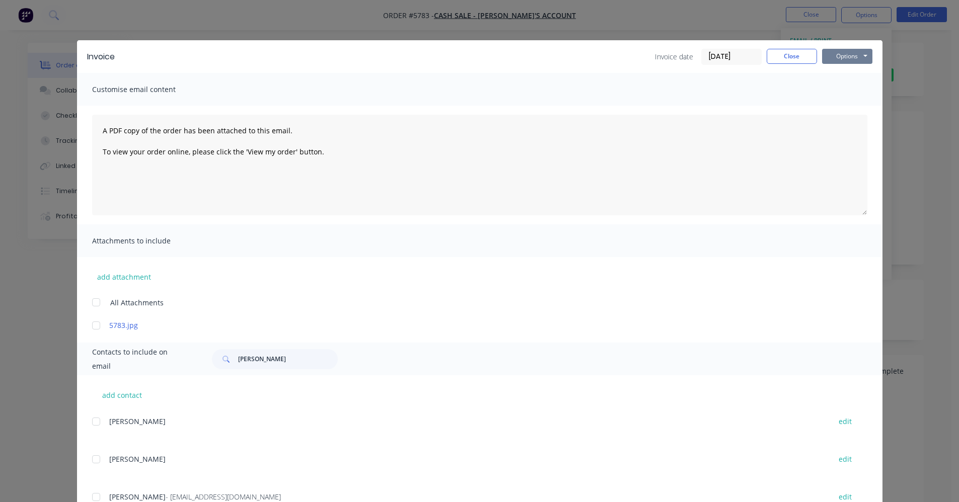
click at [842, 57] on button "Options" at bounding box center [847, 56] width 50 height 15
click at [847, 93] on button "Print" at bounding box center [854, 91] width 64 height 17
click at [788, 57] on button "Close" at bounding box center [791, 56] width 50 height 15
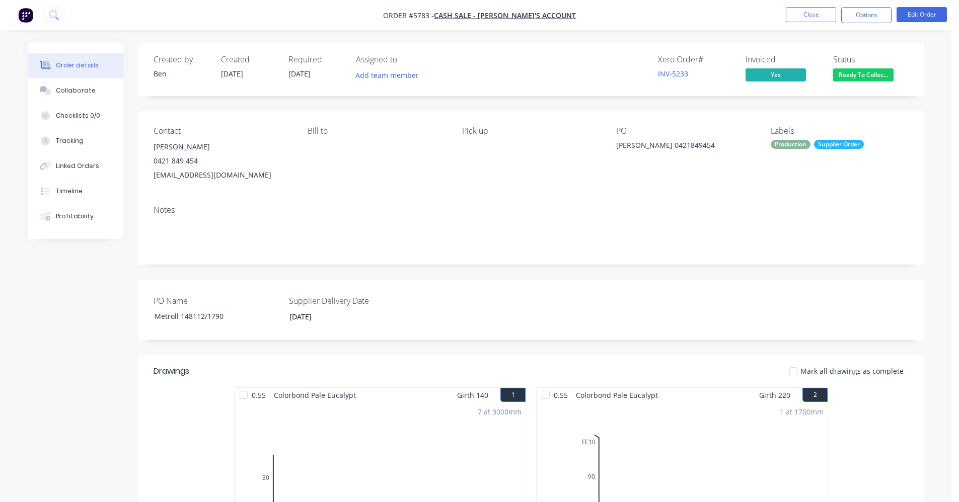
click at [868, 78] on span "Ready To Collec..." at bounding box center [863, 74] width 60 height 13
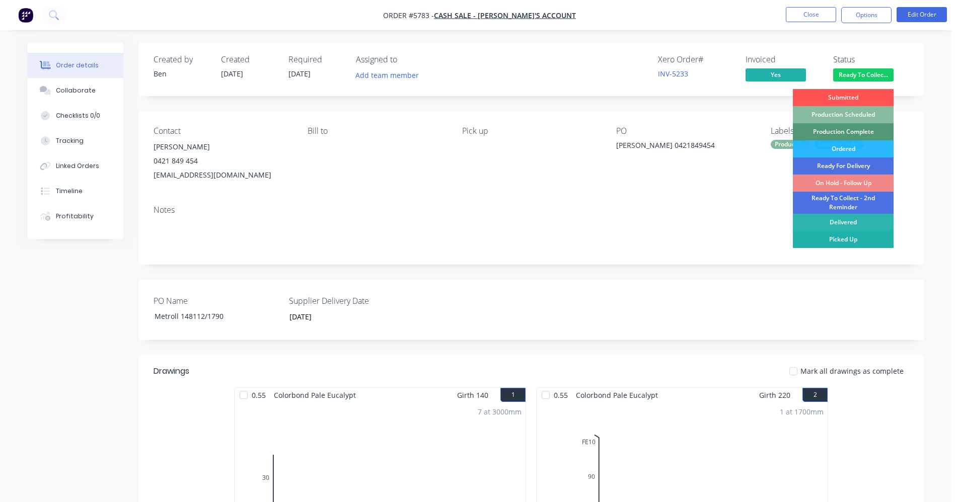
click at [861, 241] on div "Picked Up" at bounding box center [842, 239] width 101 height 17
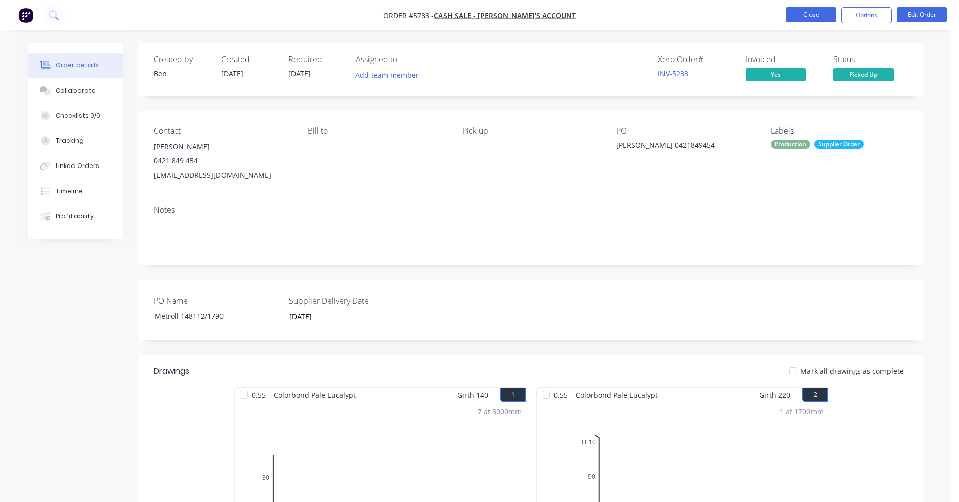
click at [805, 14] on button "Close" at bounding box center [810, 14] width 50 height 15
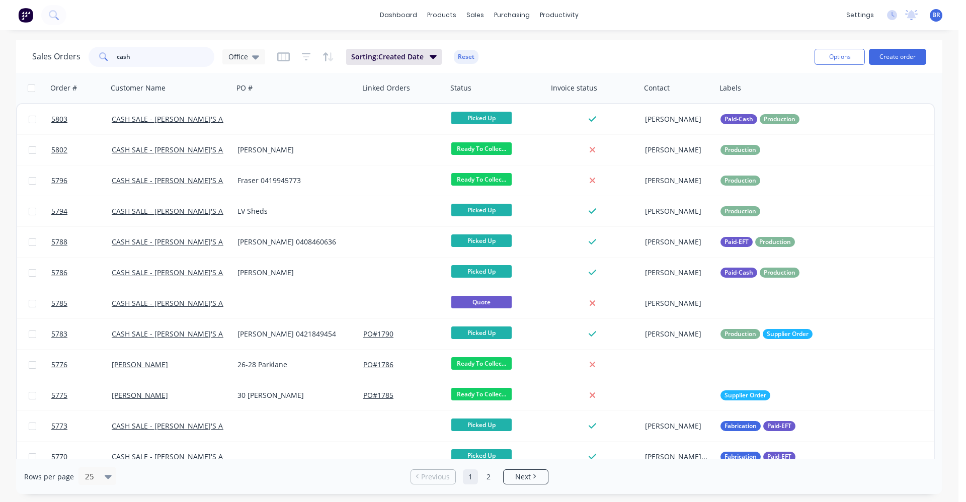
drag, startPoint x: 154, startPoint y: 63, endPoint x: 113, endPoint y: 48, distance: 44.4
click at [89, 51] on div "cash" at bounding box center [152, 57] width 126 height 20
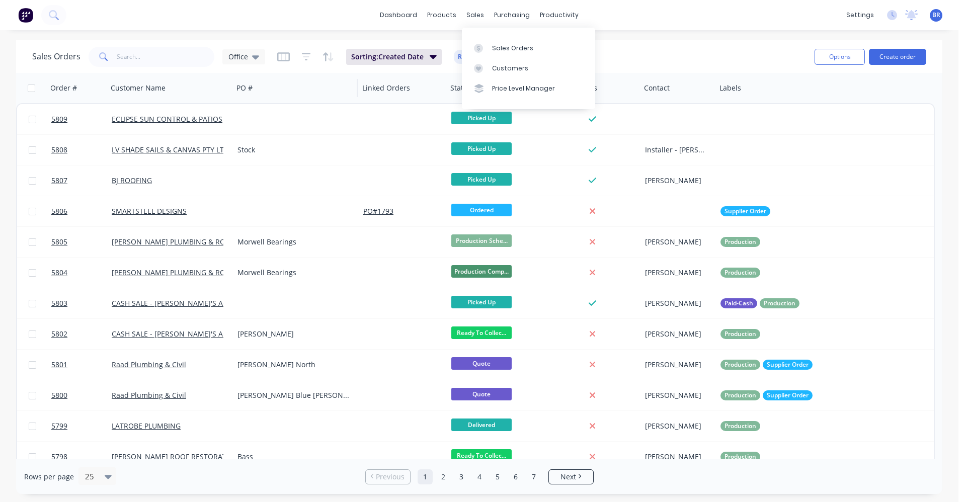
drag, startPoint x: 497, startPoint y: 47, endPoint x: 341, endPoint y: 102, distance: 165.8
click at [497, 48] on div "Sales Orders" at bounding box center [512, 48] width 41 height 9
click at [905, 58] on button "Create order" at bounding box center [897, 57] width 57 height 16
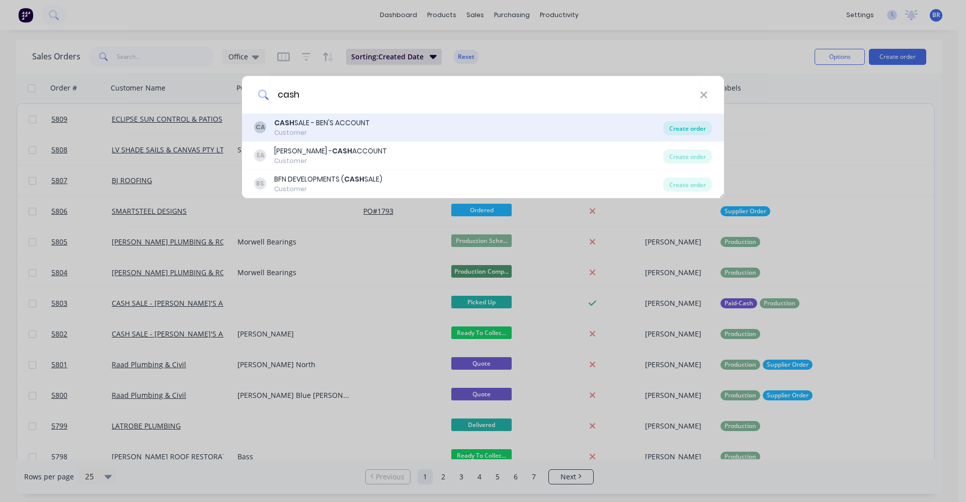
type input "cash"
click at [694, 129] on div "Create order" at bounding box center [687, 128] width 49 height 14
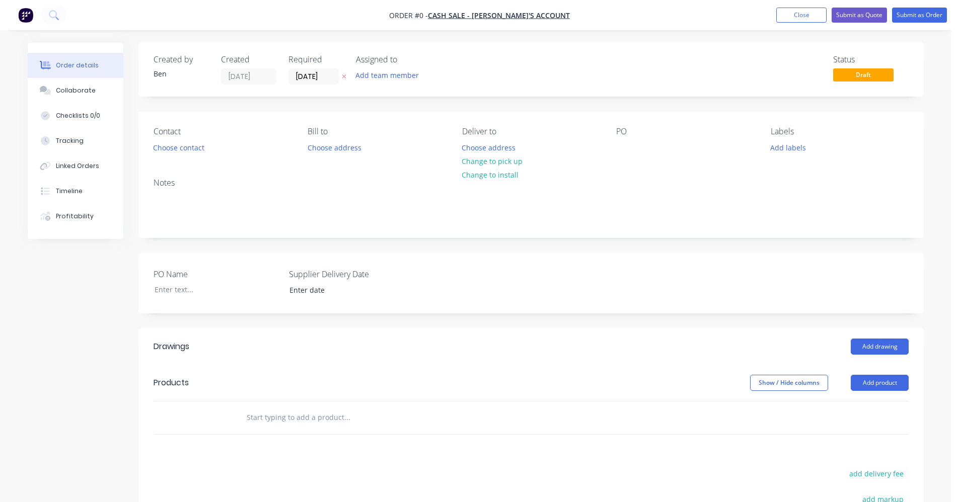
click at [298, 417] on input "text" at bounding box center [346, 418] width 201 height 20
type input "s"
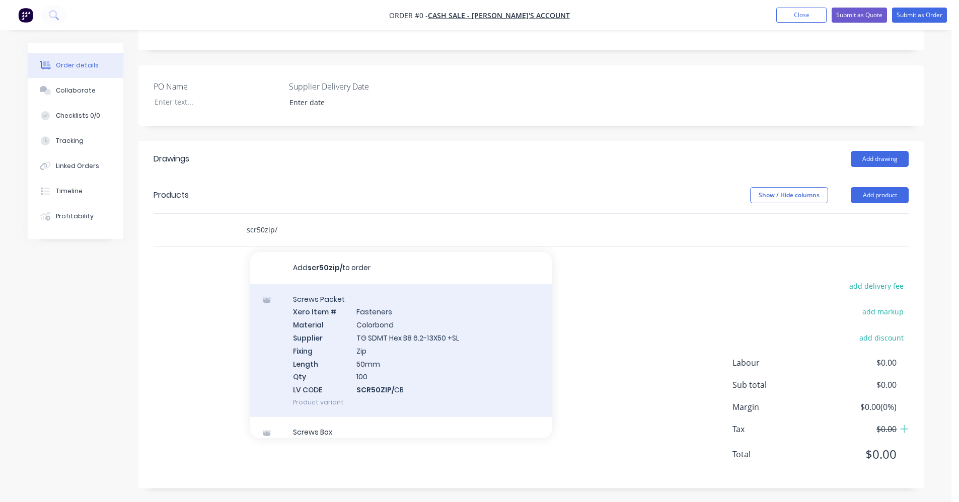
scroll to position [189, 0]
type input "scr50zip/"
click at [441, 366] on div "Screws Packet Xero Item # Fasteners Material Colorbond Supplier TG SDMT Hex B8 …" at bounding box center [401, 349] width 302 height 133
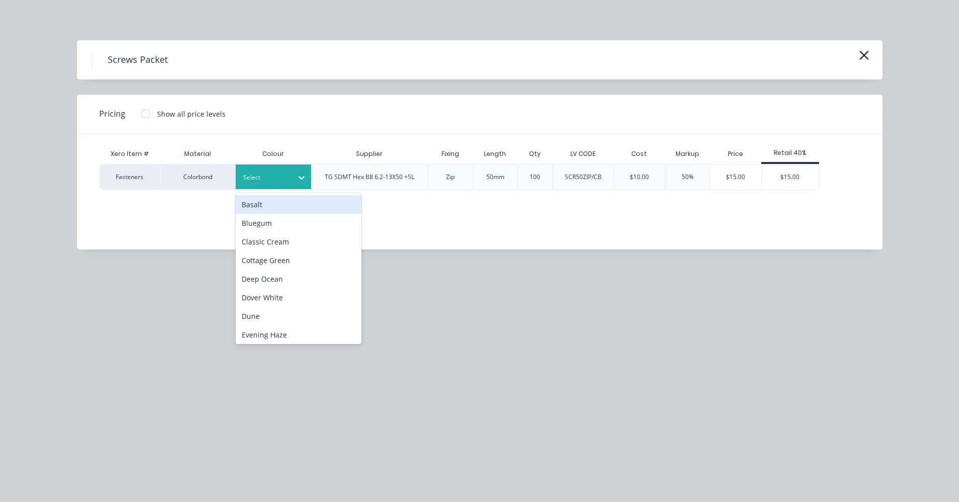
drag, startPoint x: 279, startPoint y: 182, endPoint x: 267, endPoint y: 250, distance: 69.5
click at [279, 183] on div at bounding box center [265, 177] width 45 height 11
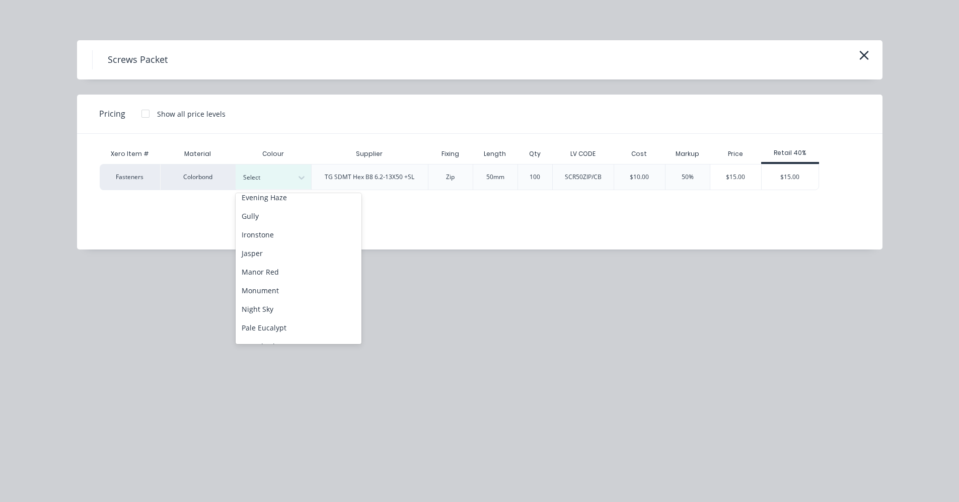
scroll to position [151, 0]
drag, startPoint x: 266, startPoint y: 315, endPoint x: 332, endPoint y: 309, distance: 66.2
click at [266, 314] on div "Pale Eucalypt" at bounding box center [298, 314] width 126 height 19
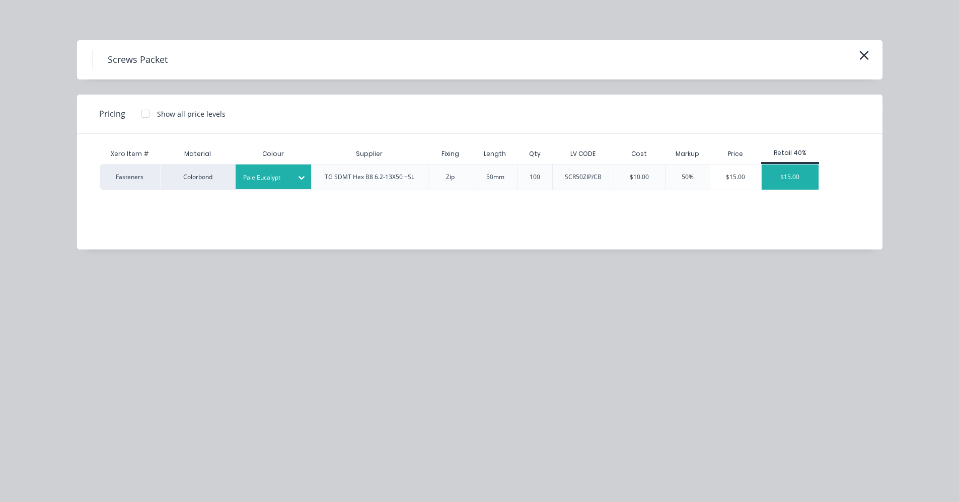
click at [798, 176] on div "$15.00" at bounding box center [789, 177] width 57 height 25
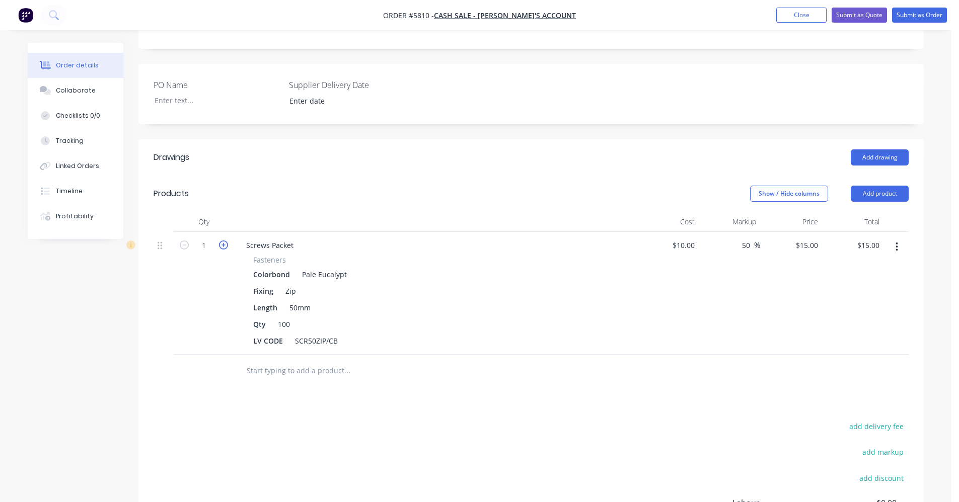
click at [220, 243] on icon "button" at bounding box center [223, 245] width 9 height 9
type input "2"
type input "$30.00"
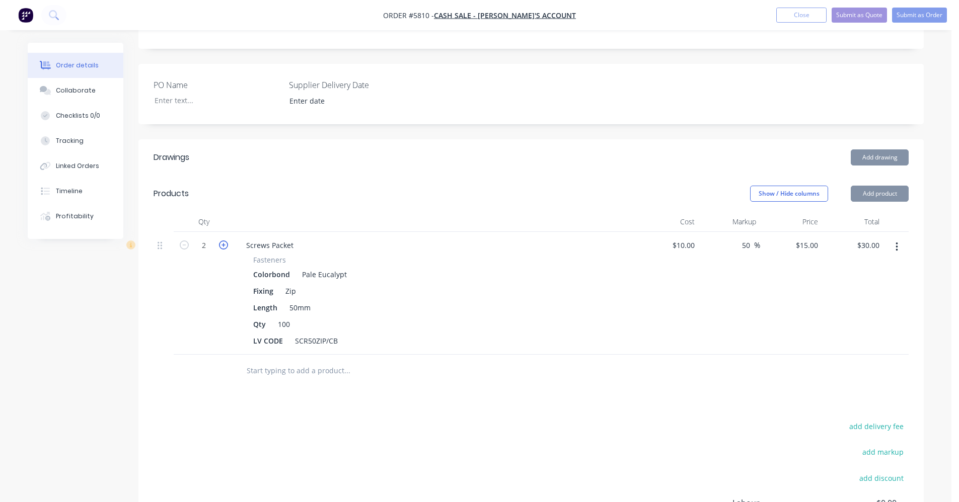
click at [221, 244] on icon "button" at bounding box center [223, 245] width 9 height 9
type input "3"
type input "$45.00"
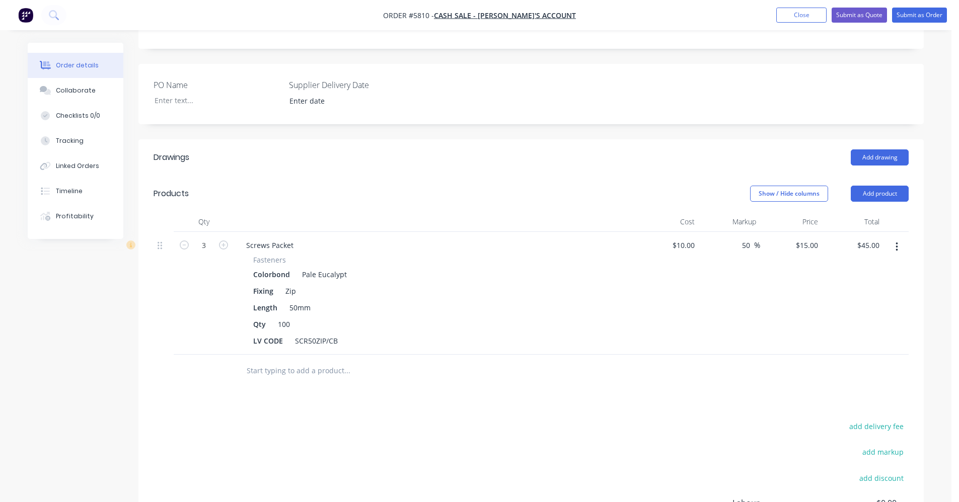
click at [298, 372] on input "text" at bounding box center [346, 371] width 201 height 20
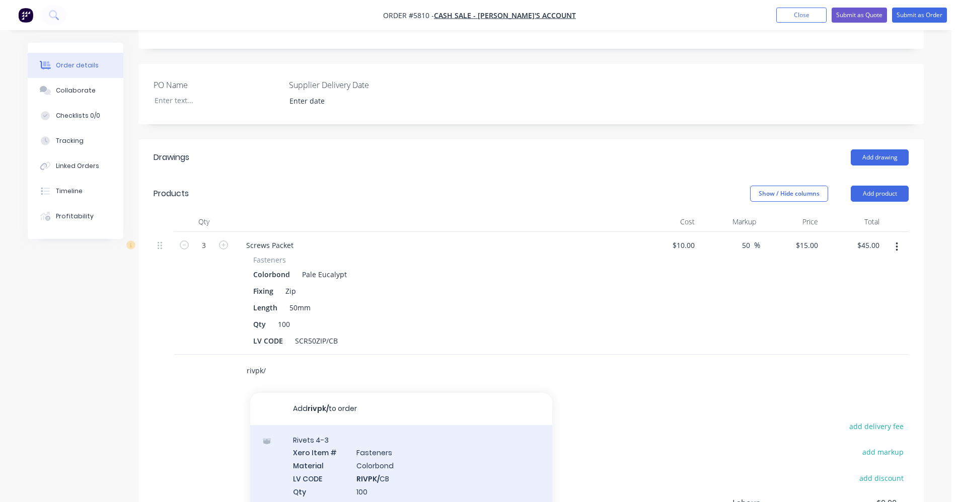
type input "rivpk/"
click at [392, 453] on div "Rivets 4-3 Xero Item # Fasteners Material Colorbond LV CODE RIVPK/ CB Qty 100 P…" at bounding box center [401, 472] width 302 height 94
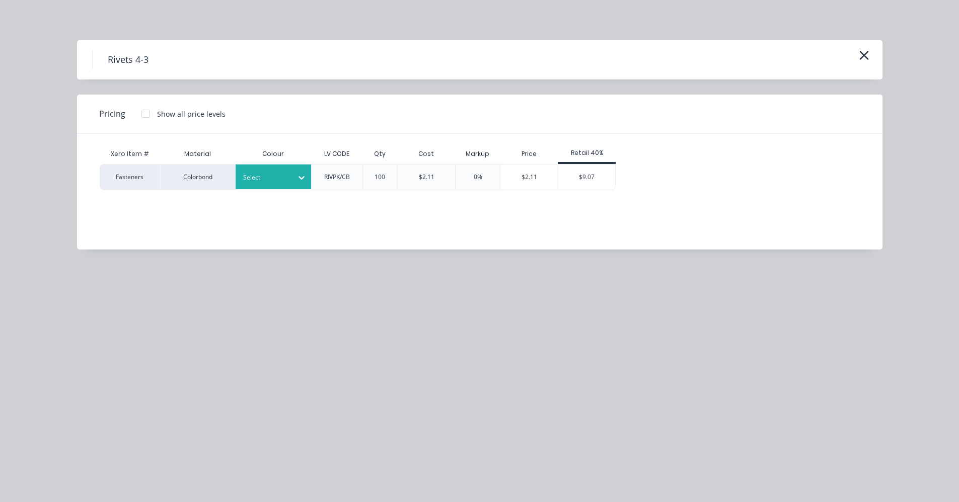
click at [291, 173] on div "Select" at bounding box center [264, 177] width 56 height 13
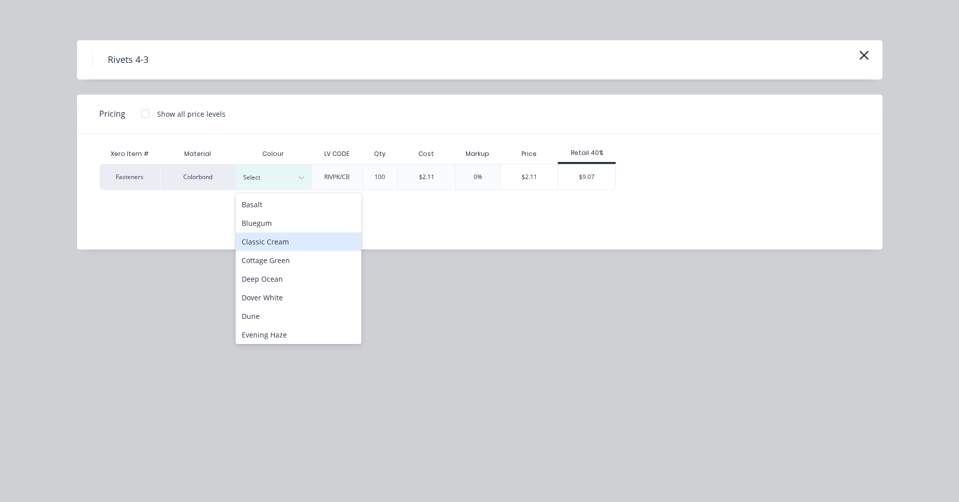
click at [296, 245] on div "Classic Cream" at bounding box center [298, 241] width 126 height 19
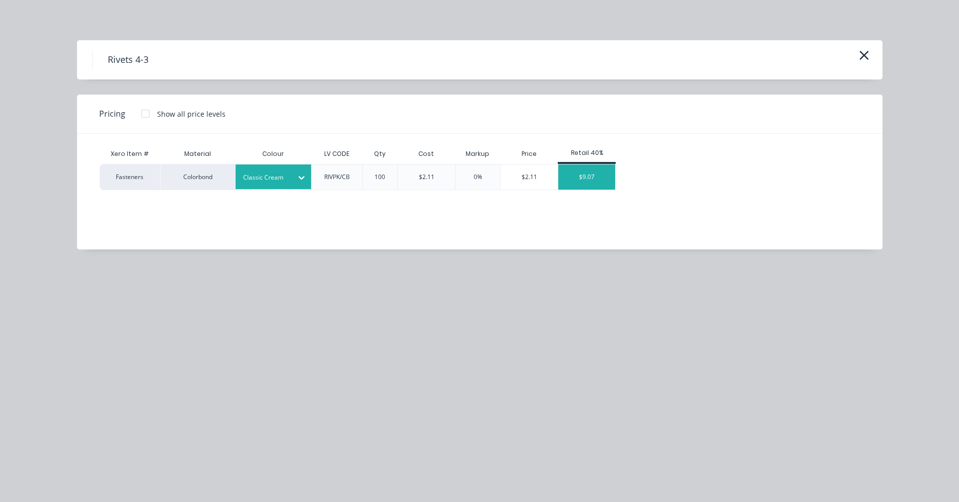
click at [610, 175] on div "$9.07" at bounding box center [586, 177] width 57 height 25
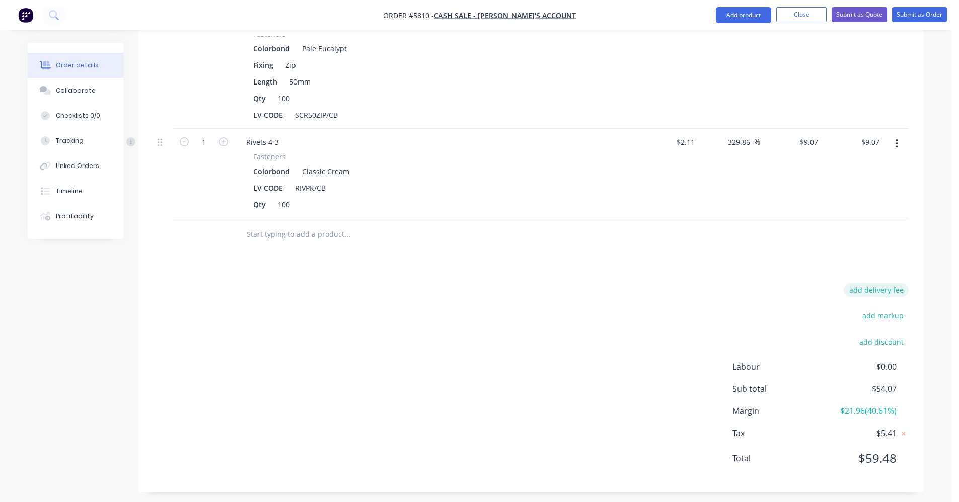
scroll to position [421, 0]
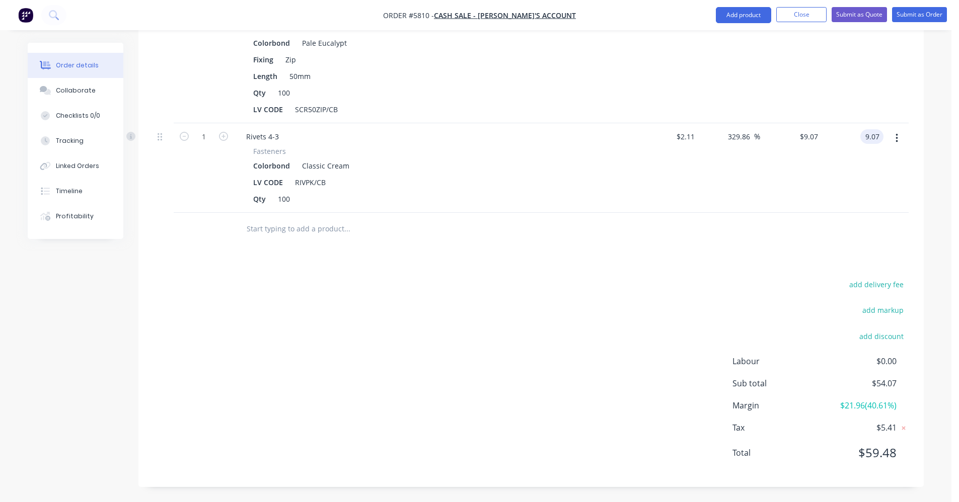
click at [868, 136] on input "9.07" at bounding box center [873, 136] width 19 height 15
click at [877, 136] on input "9.07" at bounding box center [873, 136] width 19 height 15
click at [875, 136] on input "9.07" at bounding box center [873, 136] width 19 height 15
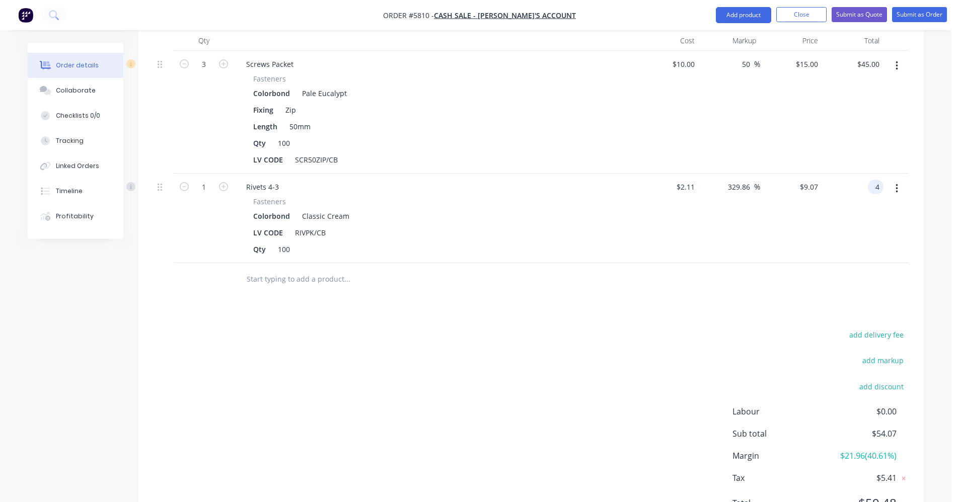
type input "4"
type input "89.57"
type input "$4.00"
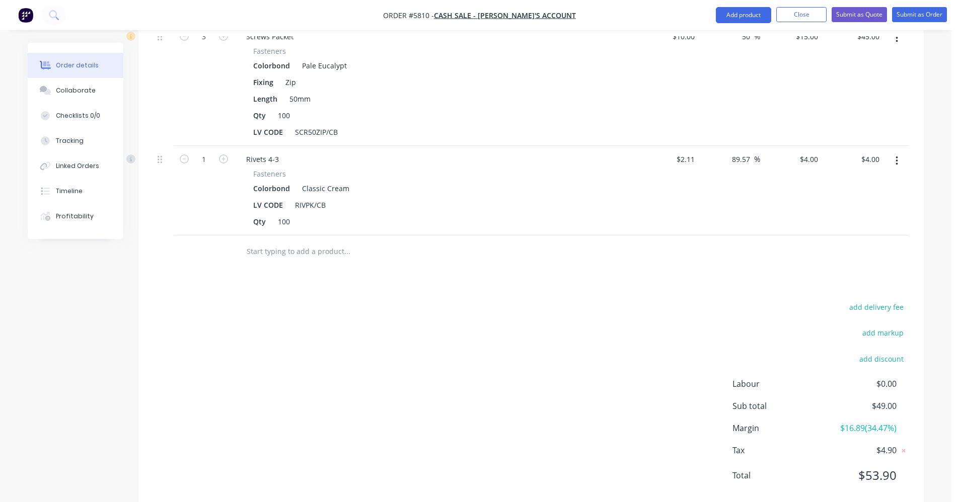
scroll to position [421, 0]
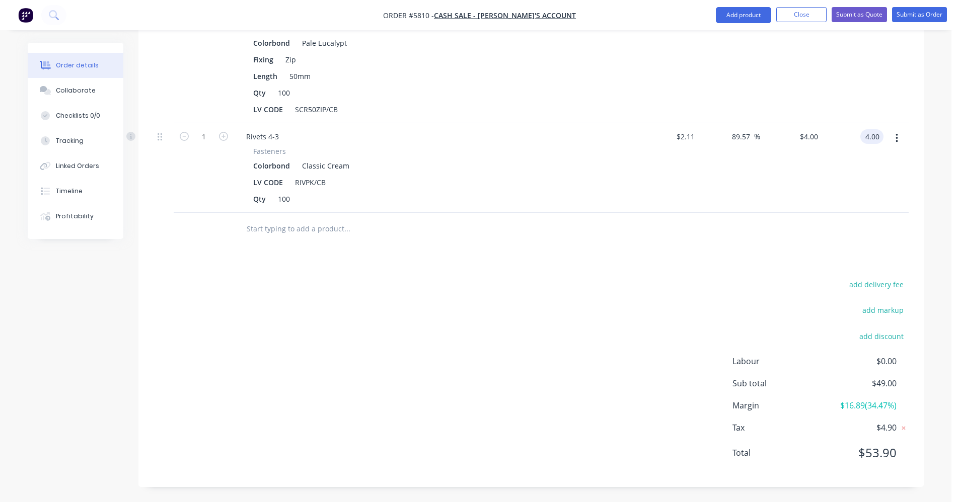
click at [878, 136] on input "4.00" at bounding box center [873, 136] width 19 height 15
type input "5"
type input "136.97"
type input "$5.00"
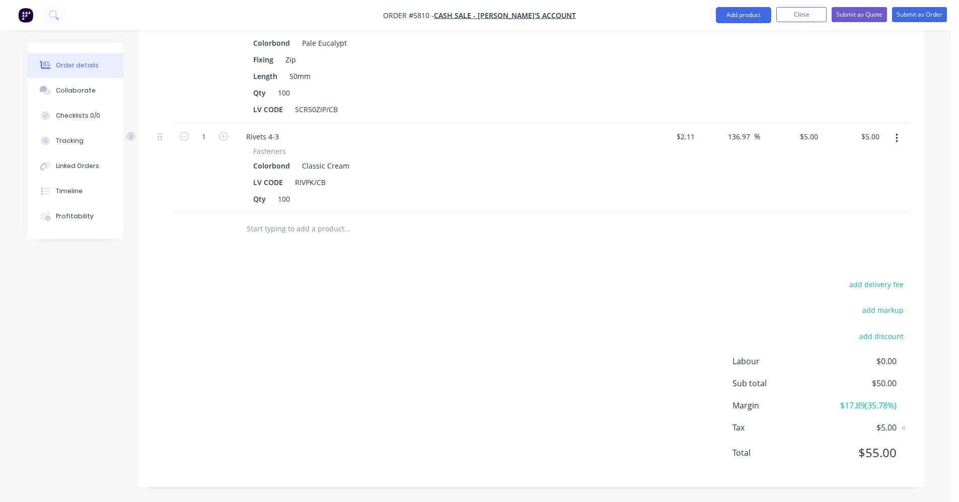
click at [774, 177] on div "$5.00 $5.00" at bounding box center [791, 168] width 62 height 90
click at [919, 16] on button "Submit as Order" at bounding box center [919, 14] width 55 height 15
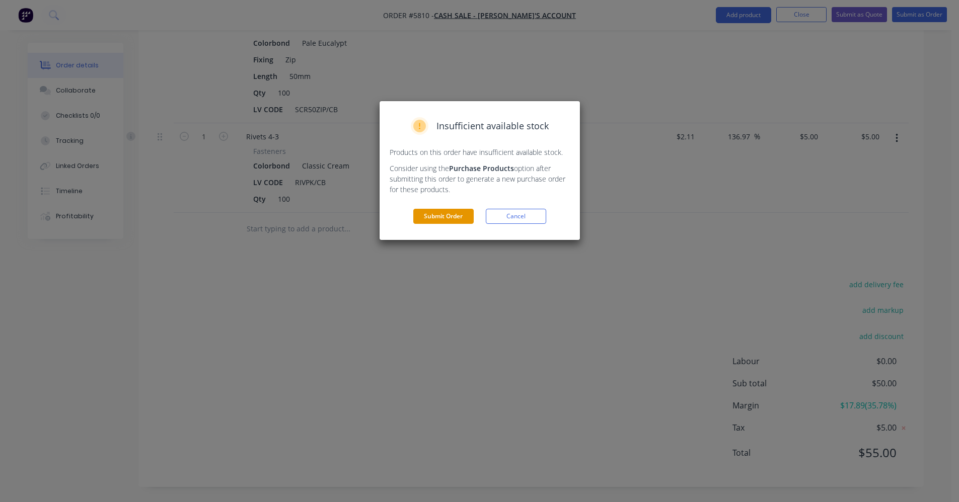
click at [420, 220] on button "Submit Order" at bounding box center [443, 216] width 60 height 15
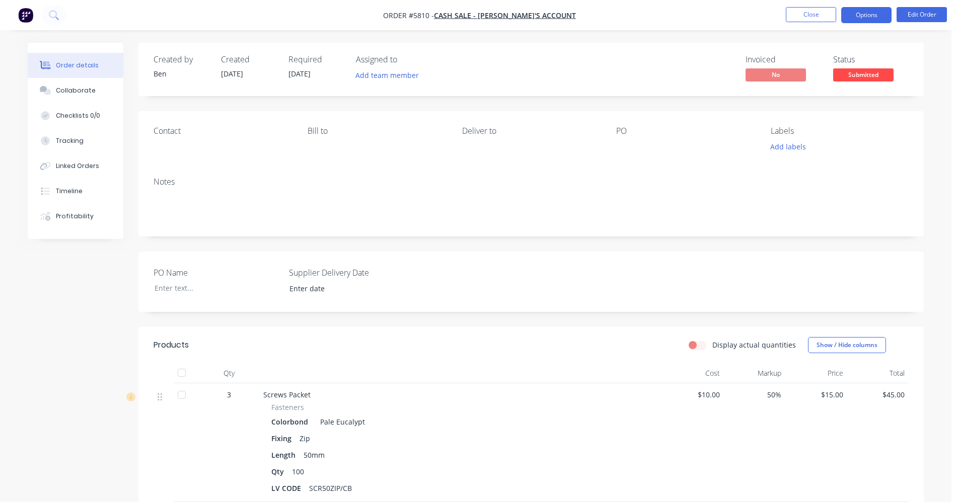
click at [870, 13] on button "Options" at bounding box center [866, 15] width 50 height 16
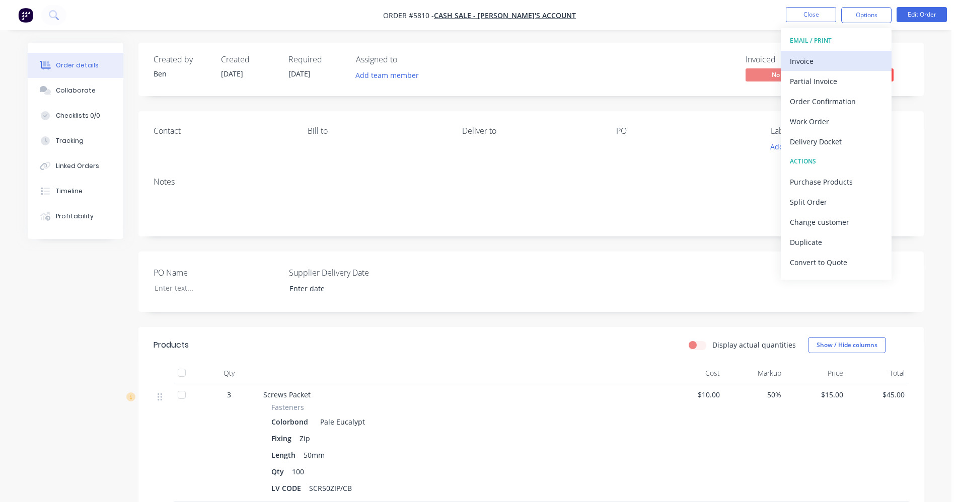
click at [817, 58] on div "Invoice" at bounding box center [835, 61] width 93 height 15
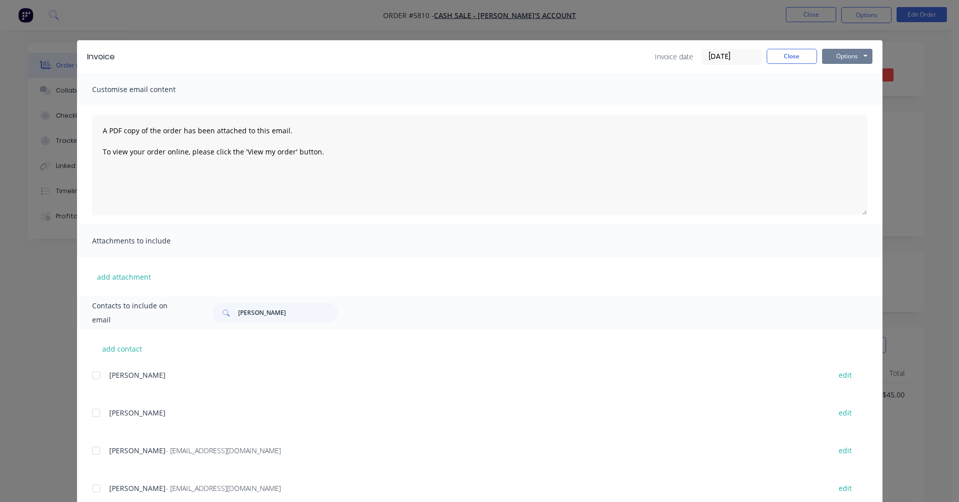
drag, startPoint x: 858, startPoint y: 58, endPoint x: 852, endPoint y: 65, distance: 9.6
click at [858, 59] on button "Options" at bounding box center [847, 56] width 50 height 15
click at [841, 90] on button "Print" at bounding box center [854, 91] width 64 height 17
click at [776, 58] on button "Close" at bounding box center [791, 56] width 50 height 15
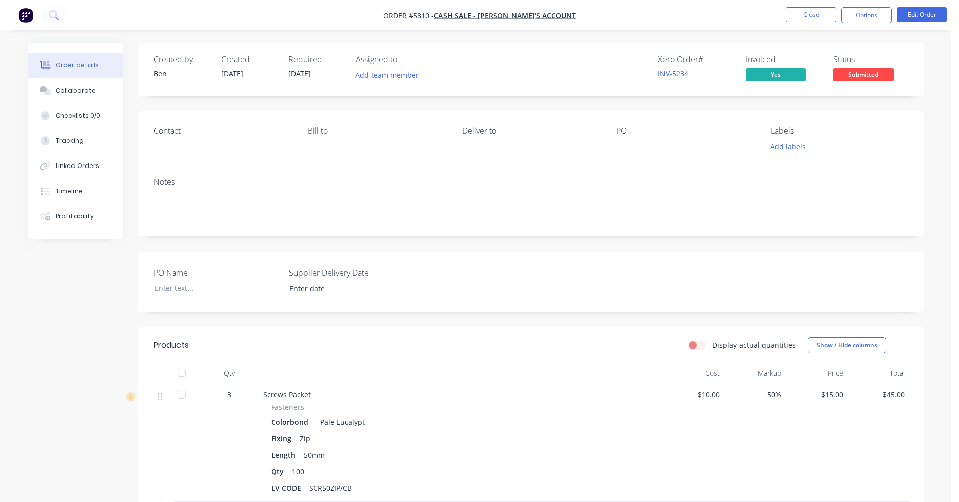
click at [866, 76] on span "Submitted" at bounding box center [863, 74] width 60 height 13
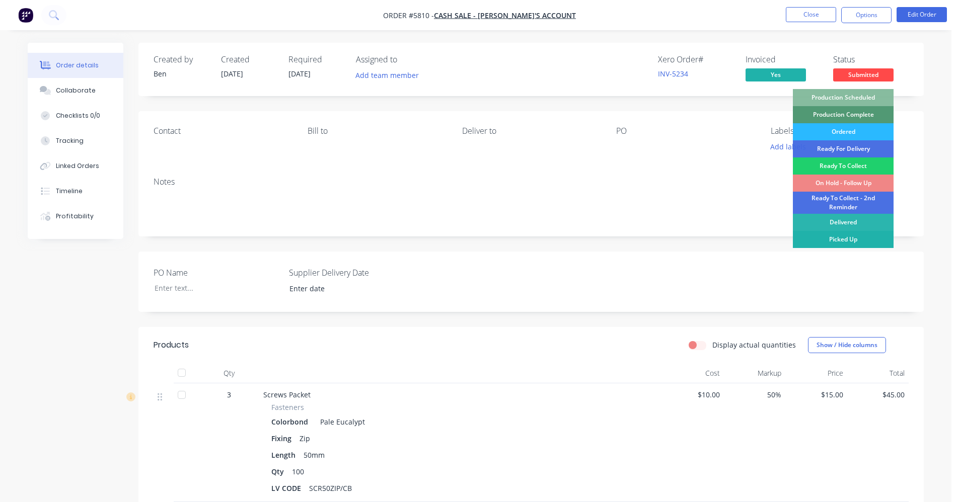
click at [825, 241] on div "Picked Up" at bounding box center [842, 239] width 101 height 17
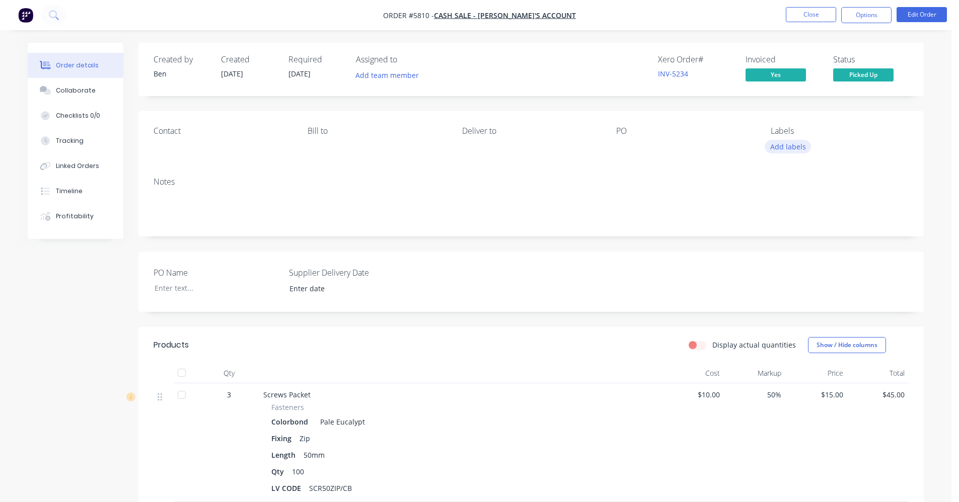
click at [775, 147] on button "Add labels" at bounding box center [787, 147] width 46 height 14
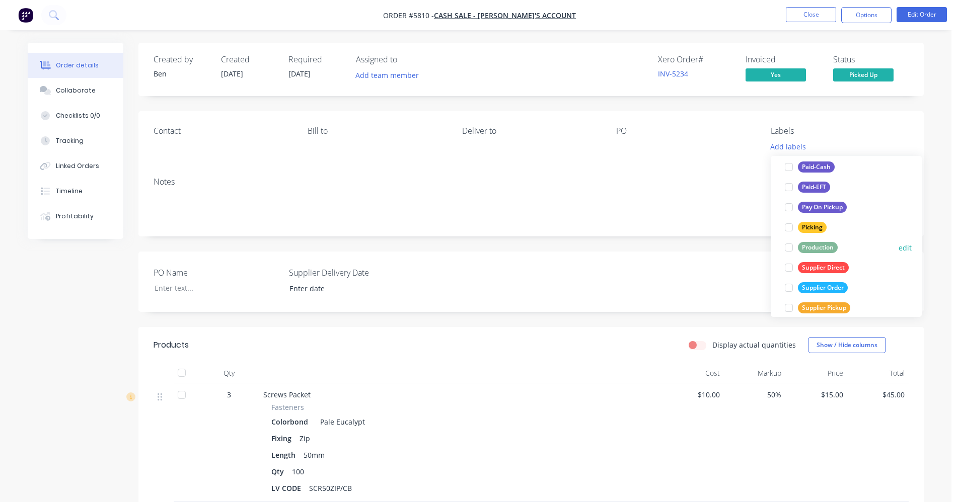
scroll to position [151, 0]
click at [813, 163] on div "Paid-Cash" at bounding box center [816, 166] width 37 height 11
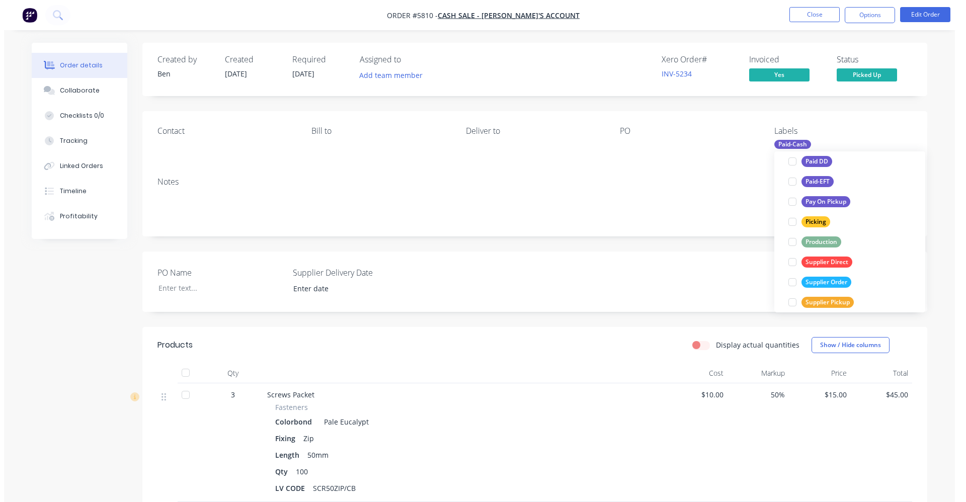
scroll to position [70, 0]
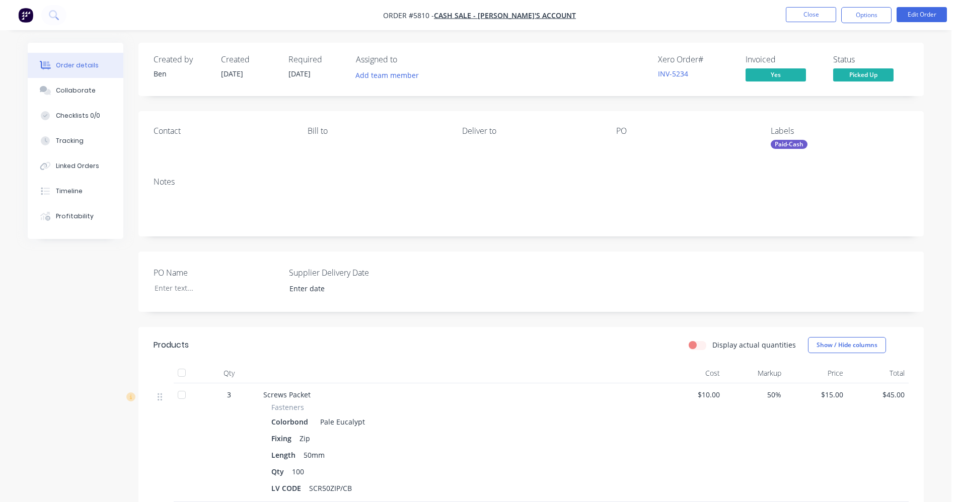
drag, startPoint x: 697, startPoint y: 180, endPoint x: 741, endPoint y: 172, distance: 44.5
click at [700, 181] on div "Notes" at bounding box center [530, 182] width 755 height 10
click at [809, 20] on button "Close" at bounding box center [810, 14] width 50 height 15
